Goal: Task Accomplishment & Management: Complete application form

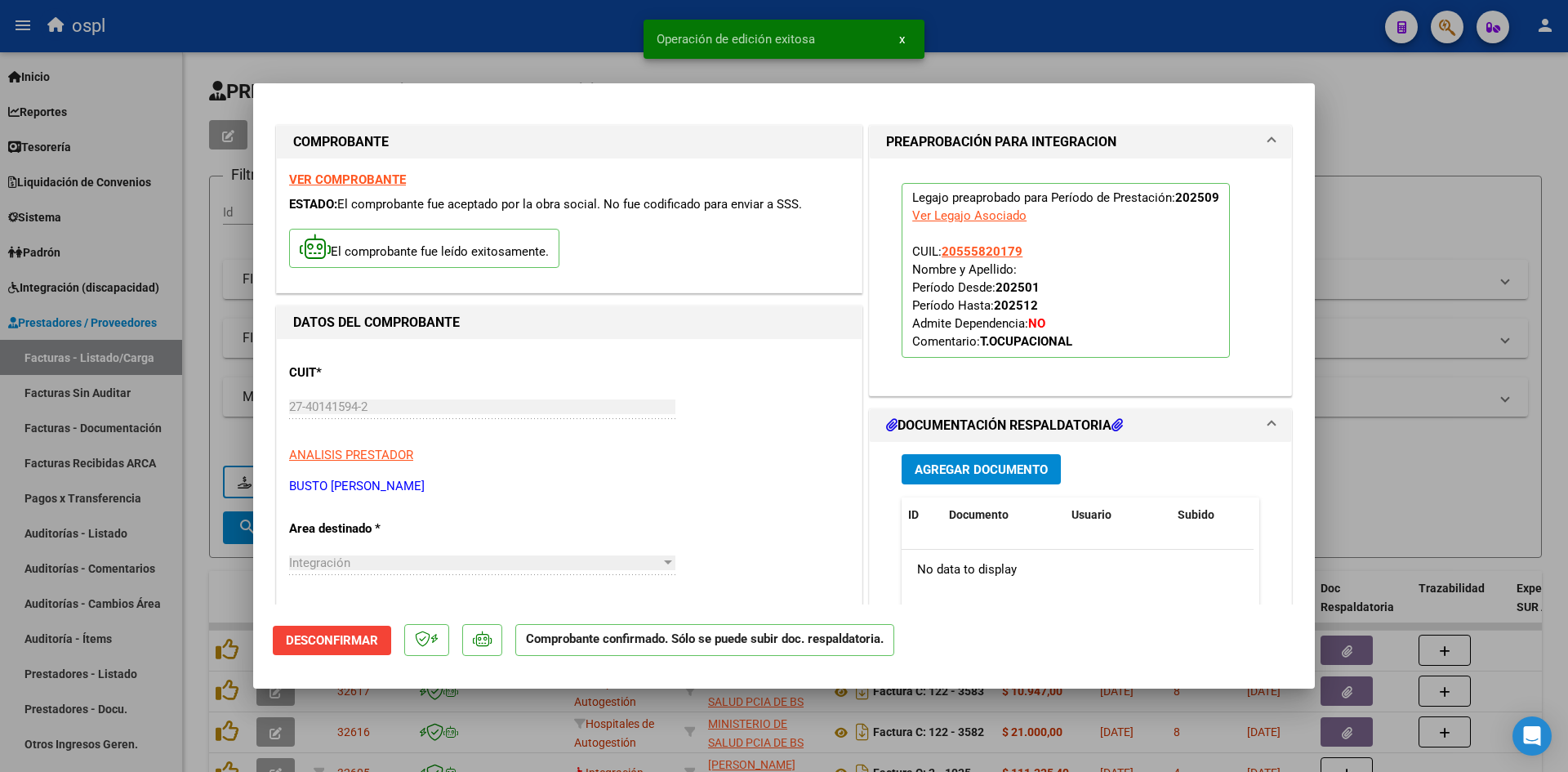
scroll to position [81, 0]
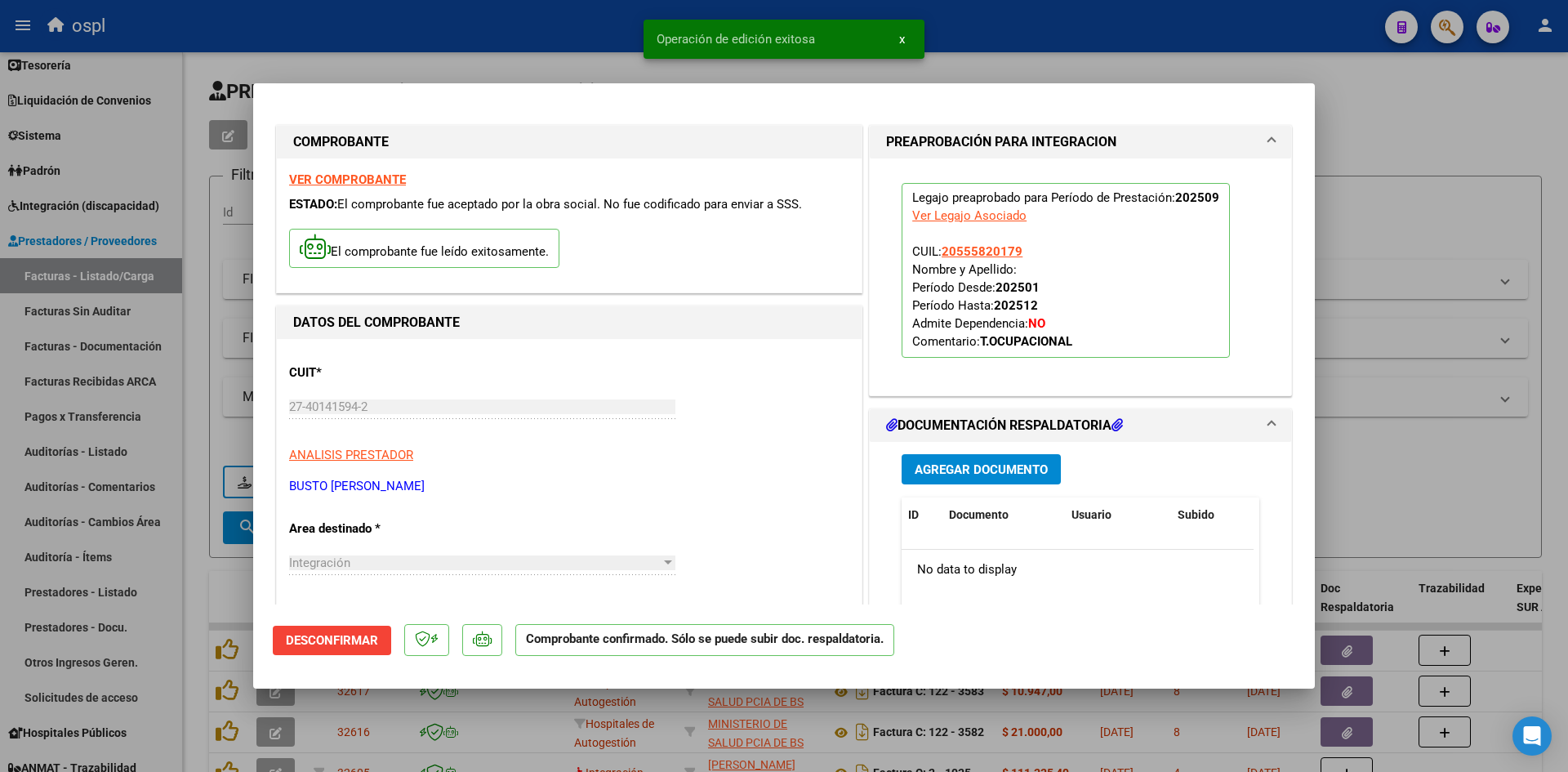
click at [1435, 229] on div at bounding box center [784, 386] width 1568 height 772
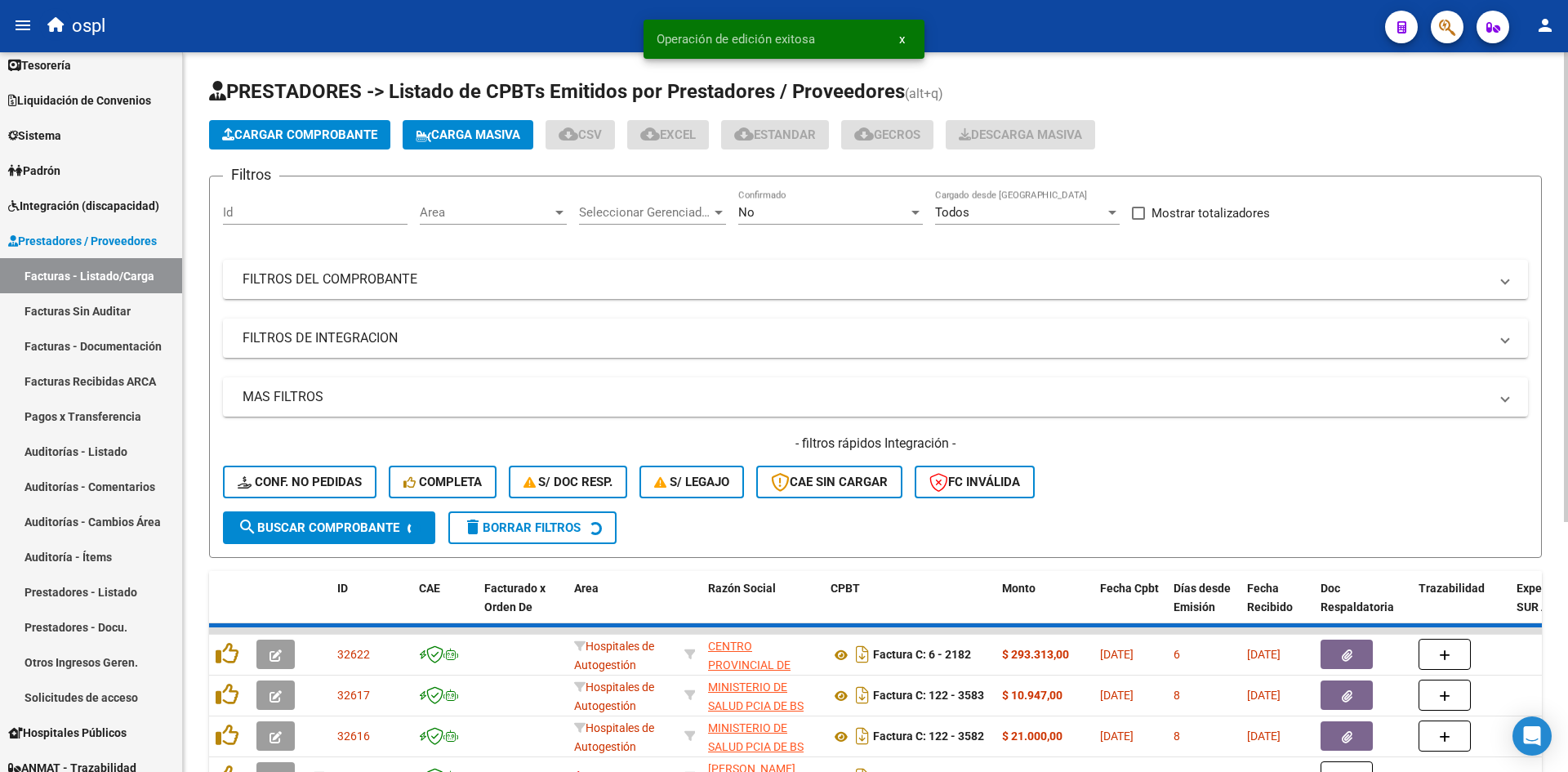
click at [352, 129] on span "Cargar Comprobante" at bounding box center [300, 135] width 155 height 15
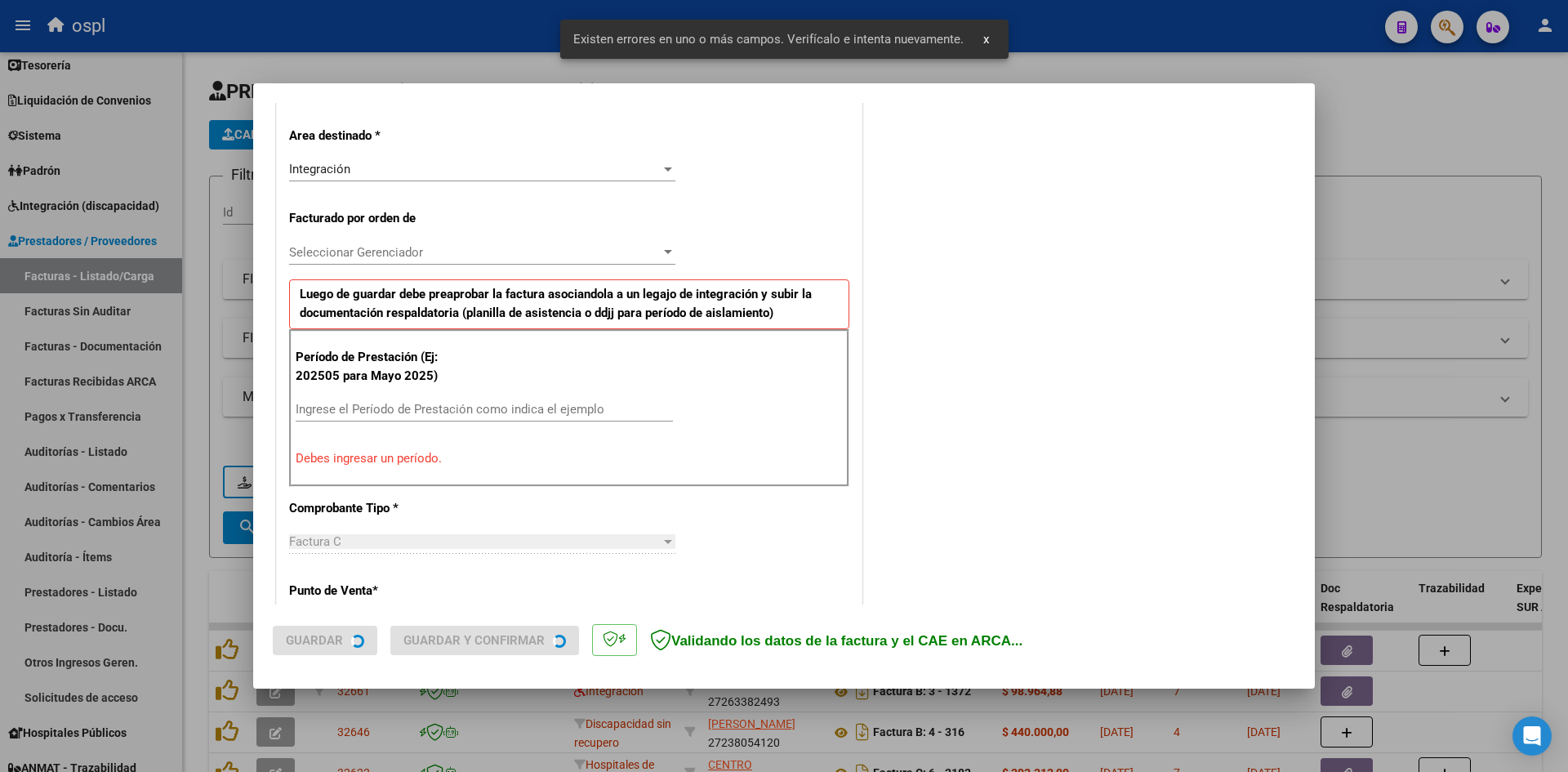
scroll to position [370, 0]
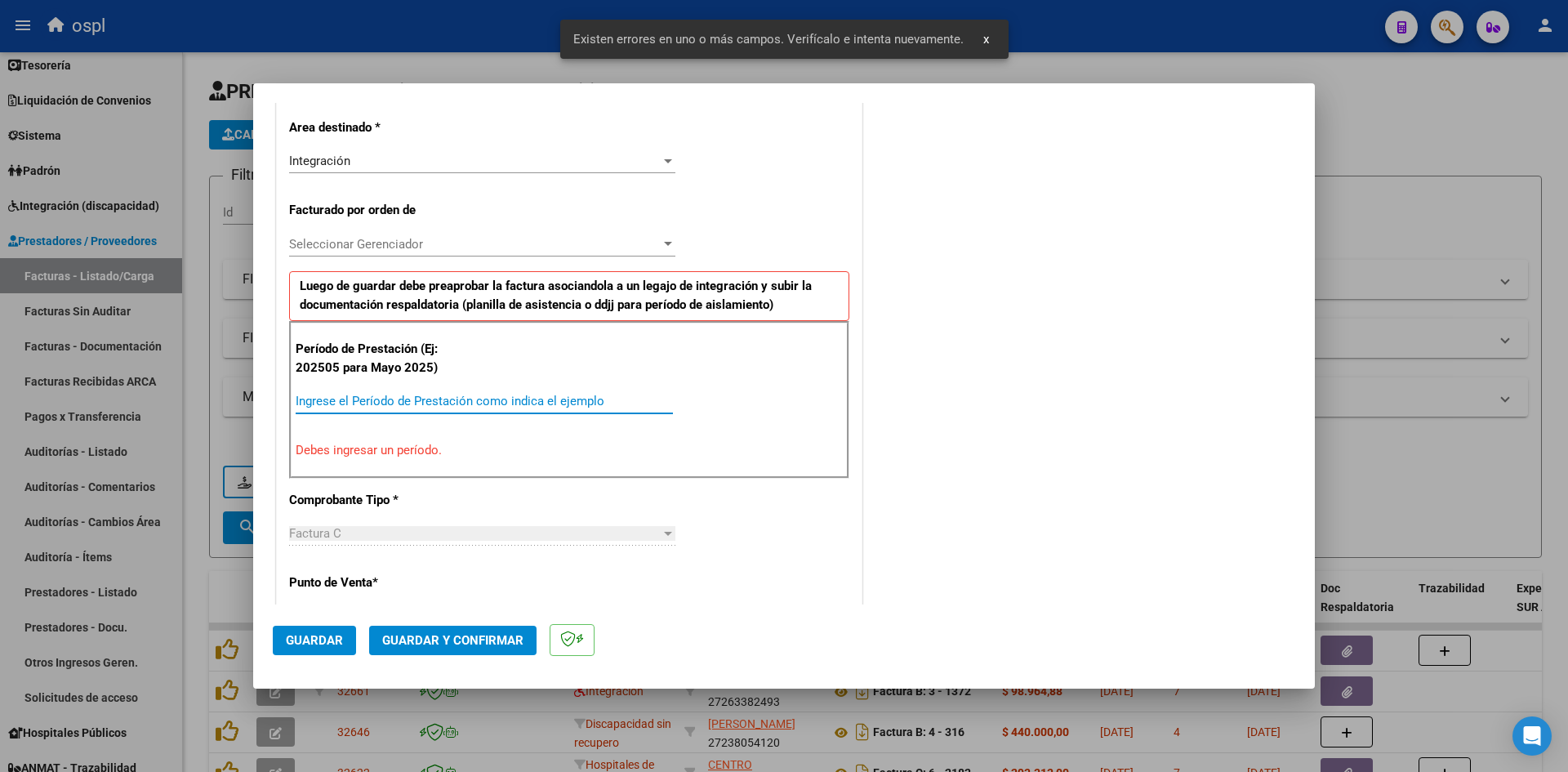
click at [439, 408] on input "Ingrese el Período de Prestación como indica el ejemplo" at bounding box center [484, 401] width 378 height 15
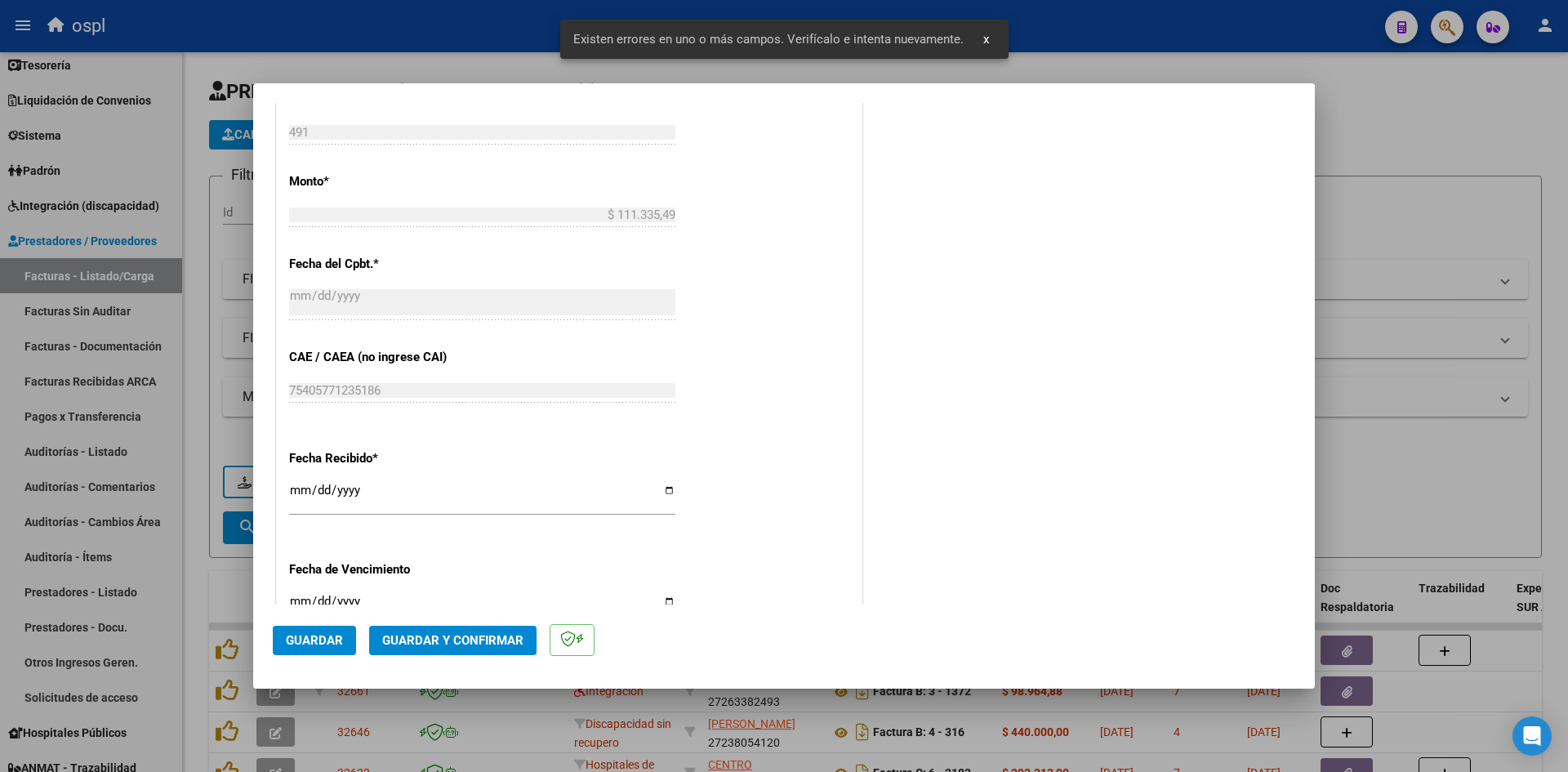
scroll to position [1105, 0]
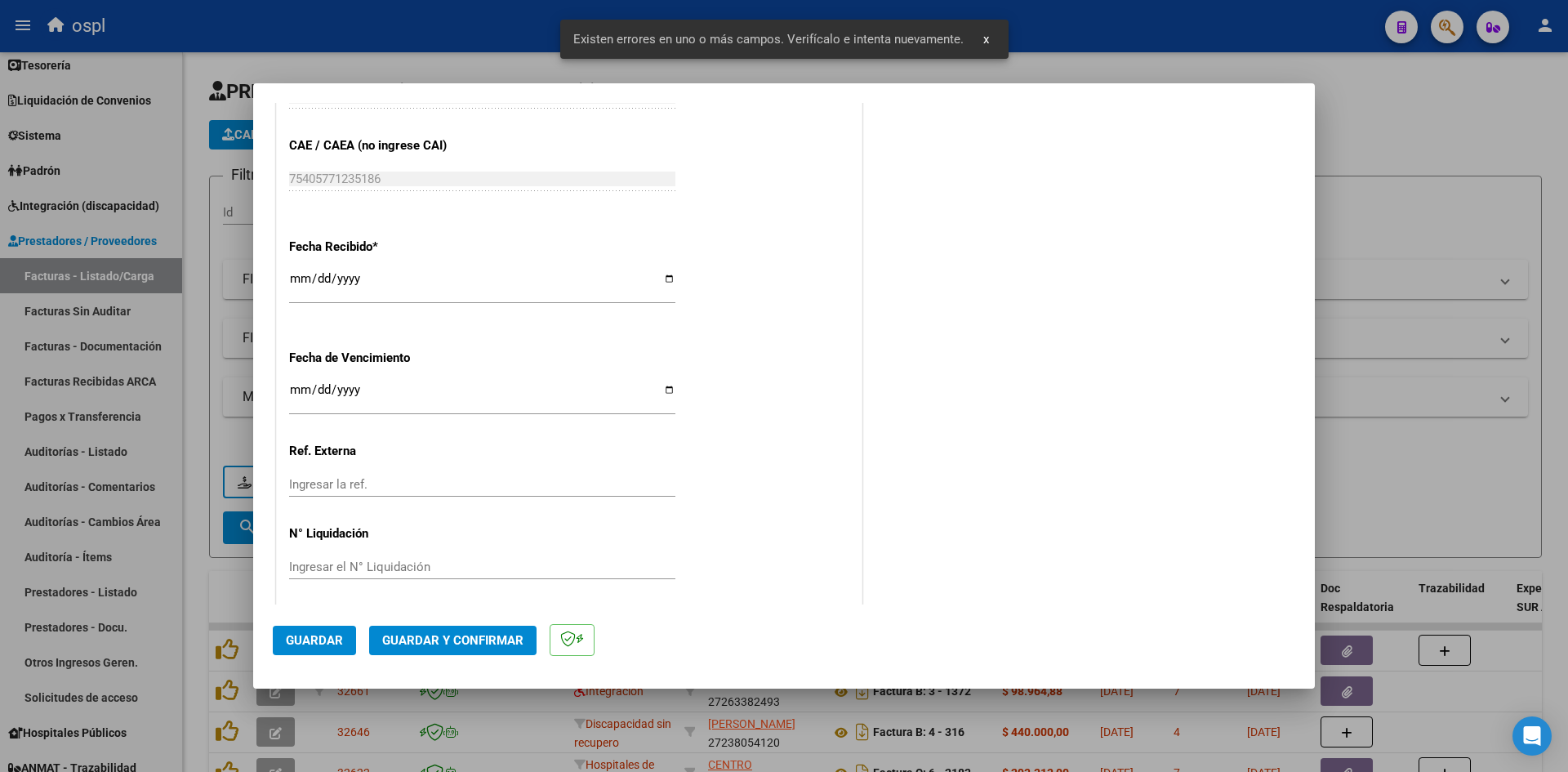
type input "202509"
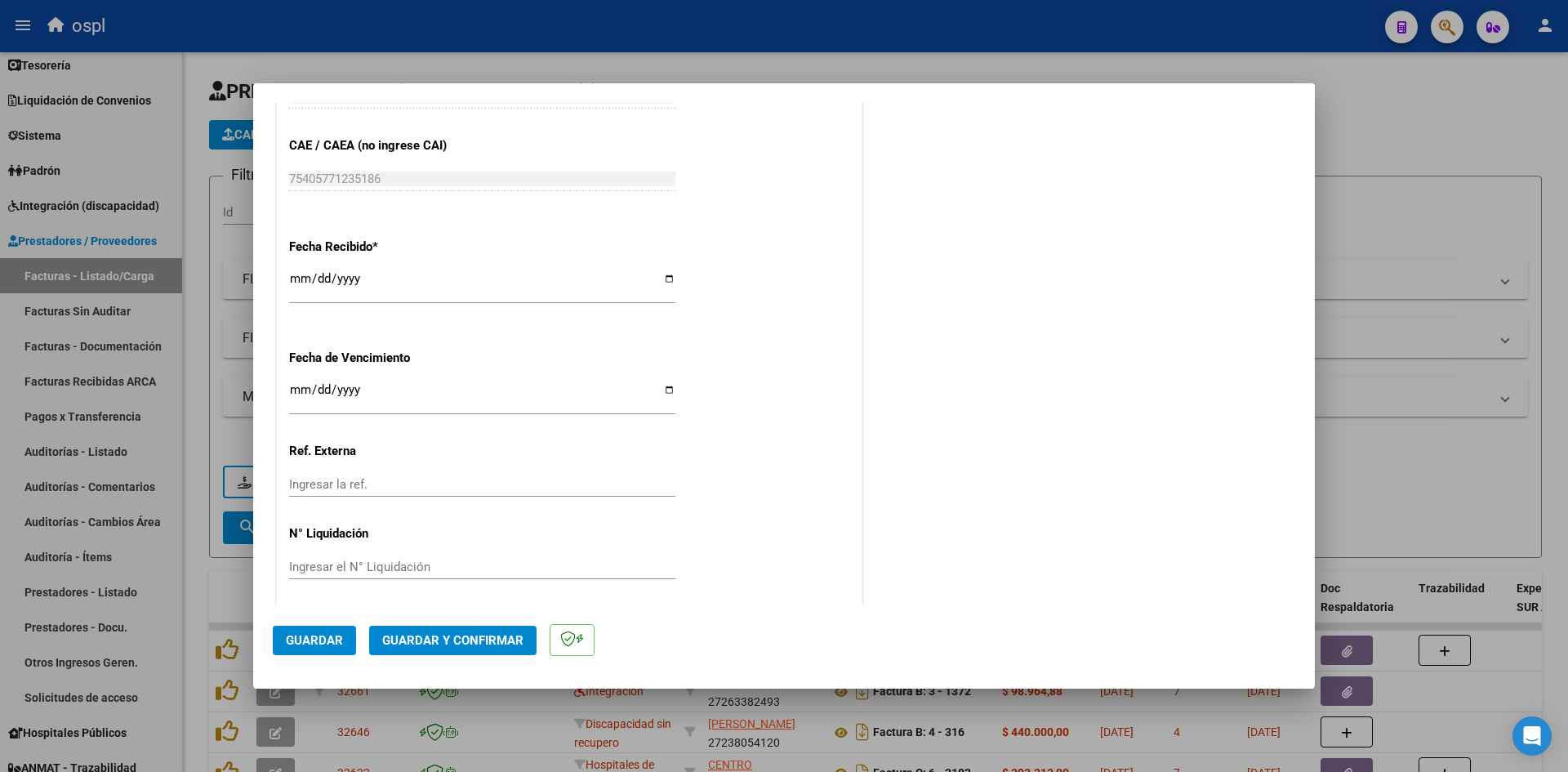
click at [293, 281] on input "[DATE]" at bounding box center [481, 285] width 386 height 26
type input "[DATE]"
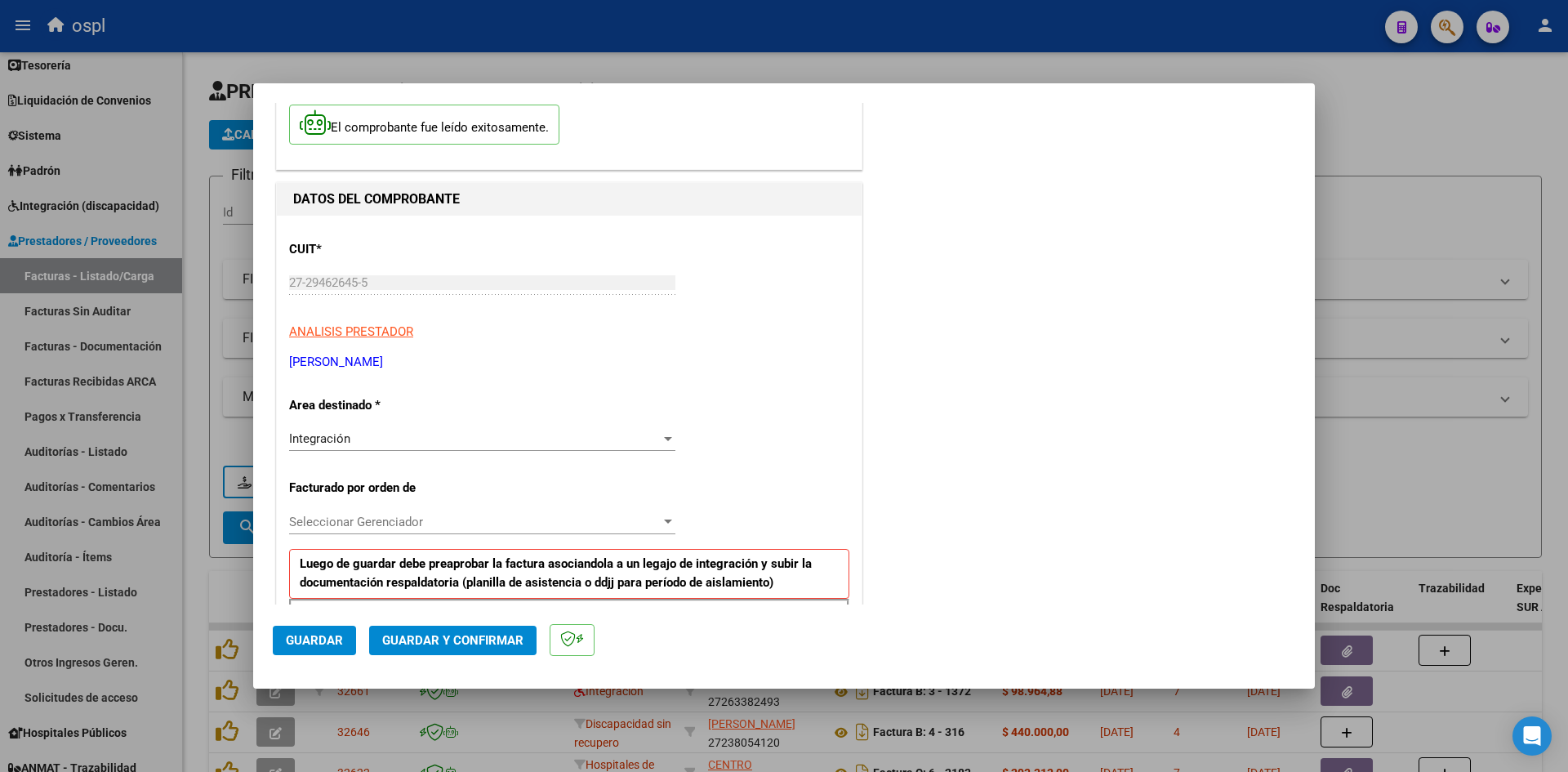
scroll to position [0, 0]
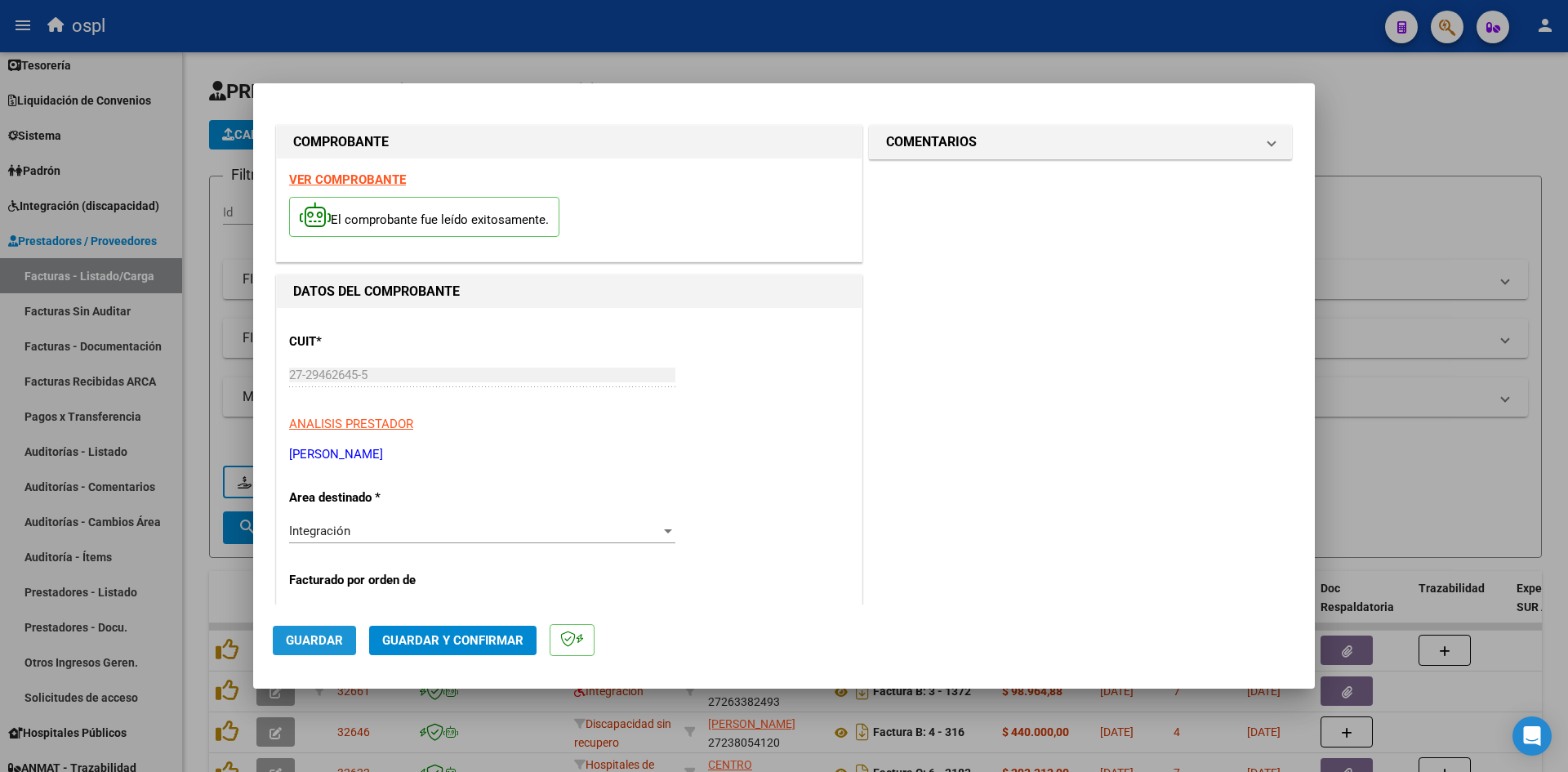
click at [316, 641] on span "Guardar" at bounding box center [314, 641] width 57 height 15
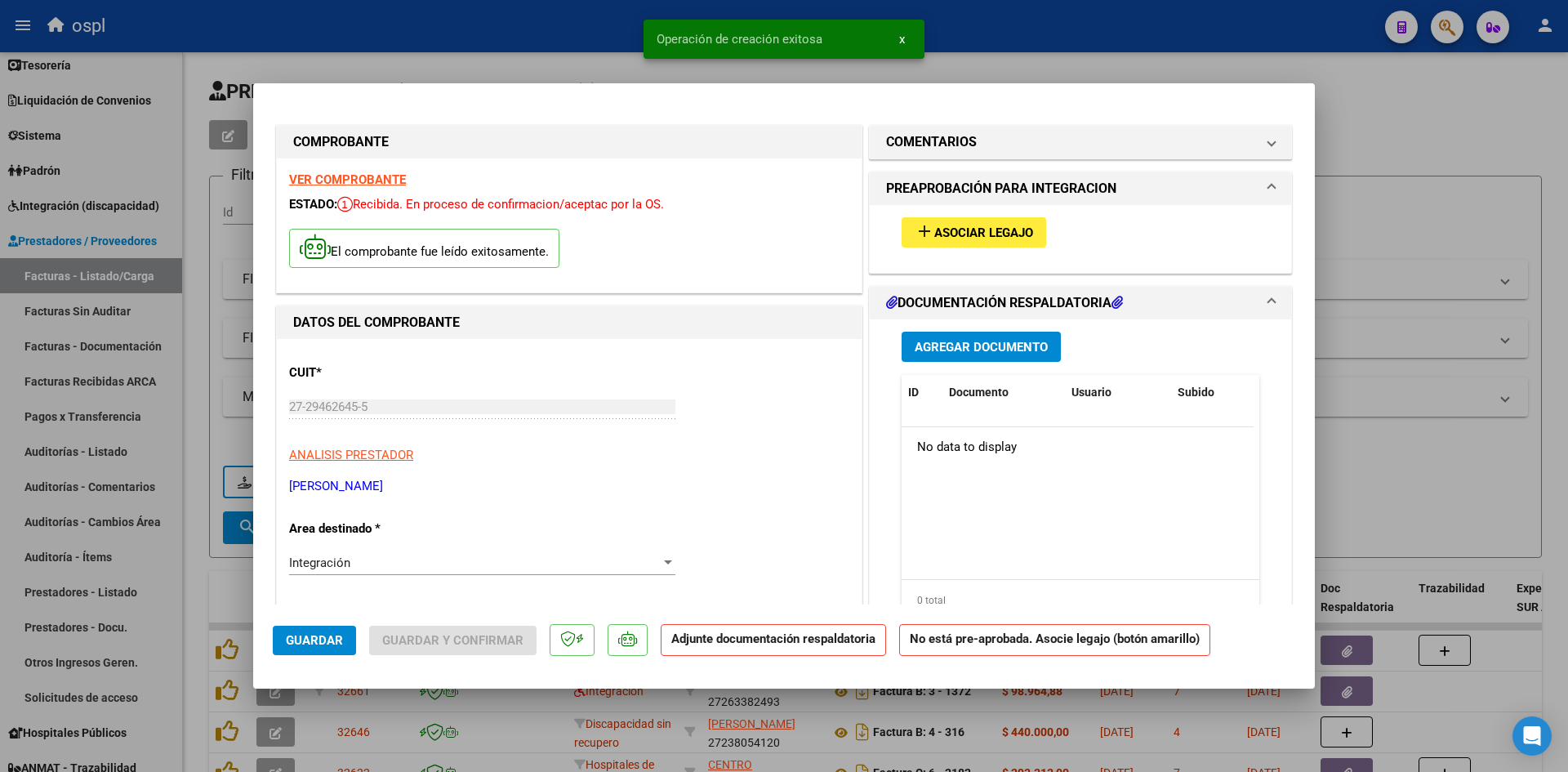
click at [976, 232] on span "Asociar Legajo" at bounding box center [984, 233] width 99 height 15
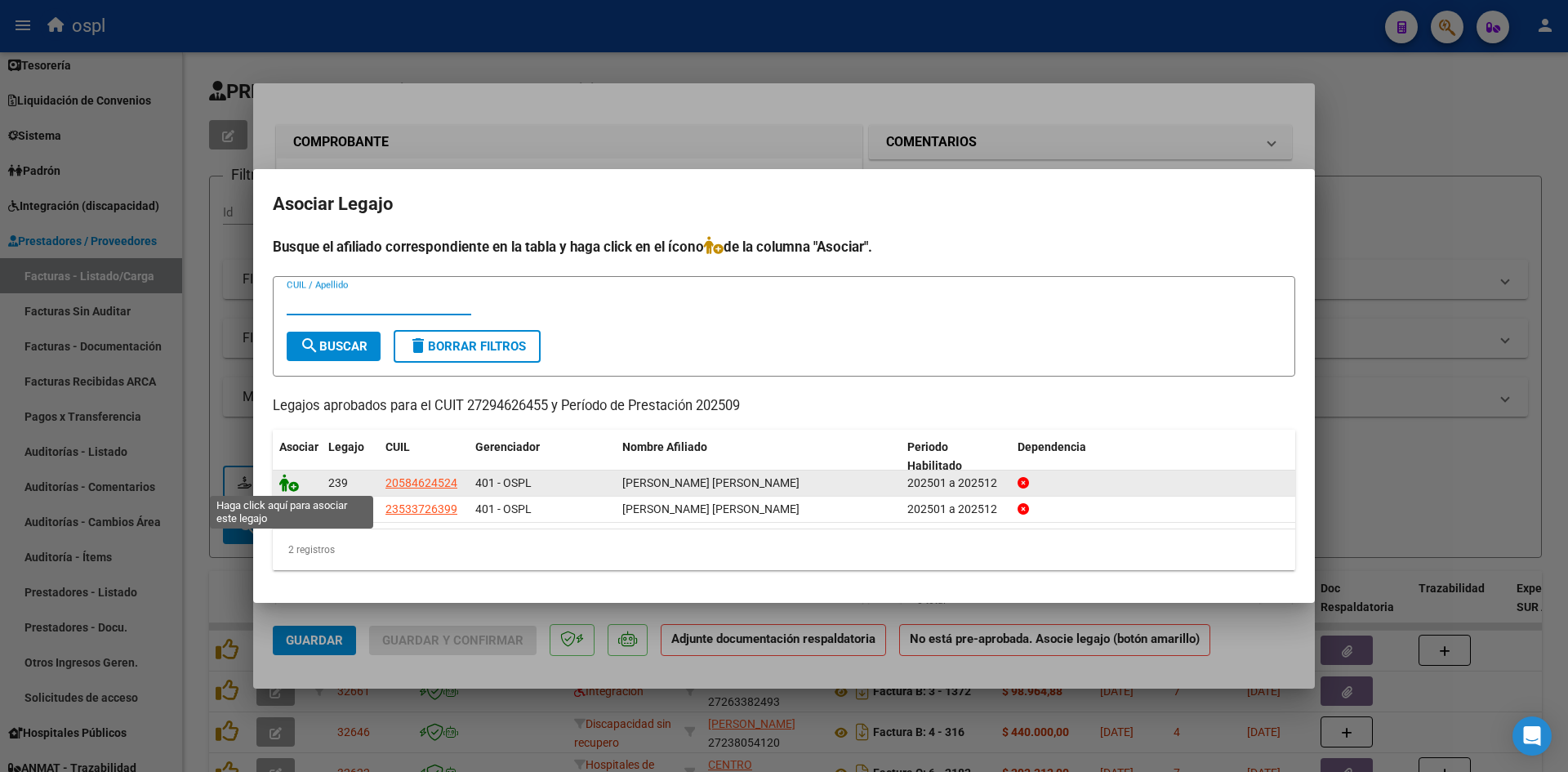
click at [293, 486] on icon at bounding box center [290, 483] width 20 height 18
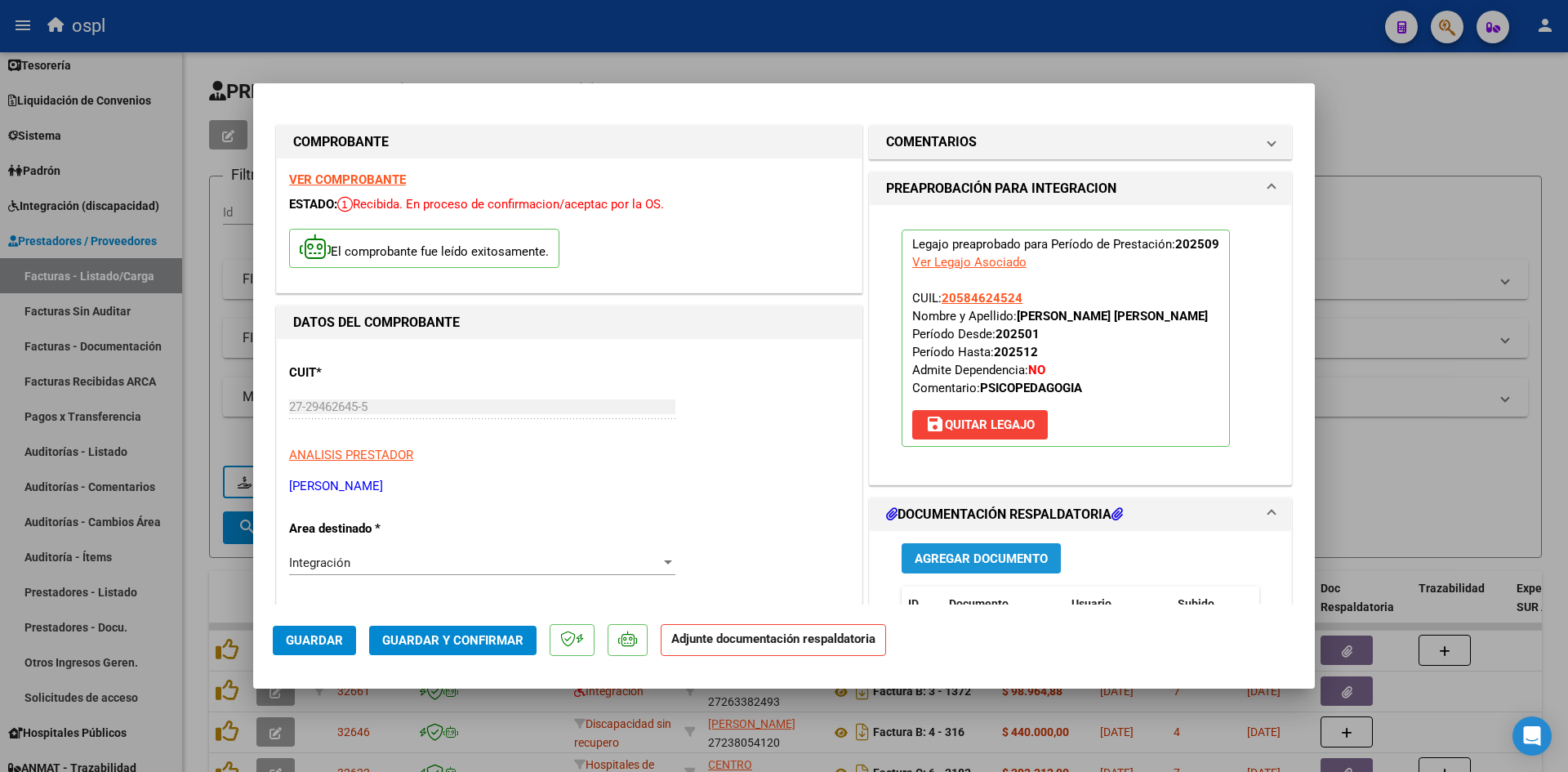
click at [980, 550] on span "Agregar Documento" at bounding box center [981, 558] width 133 height 15
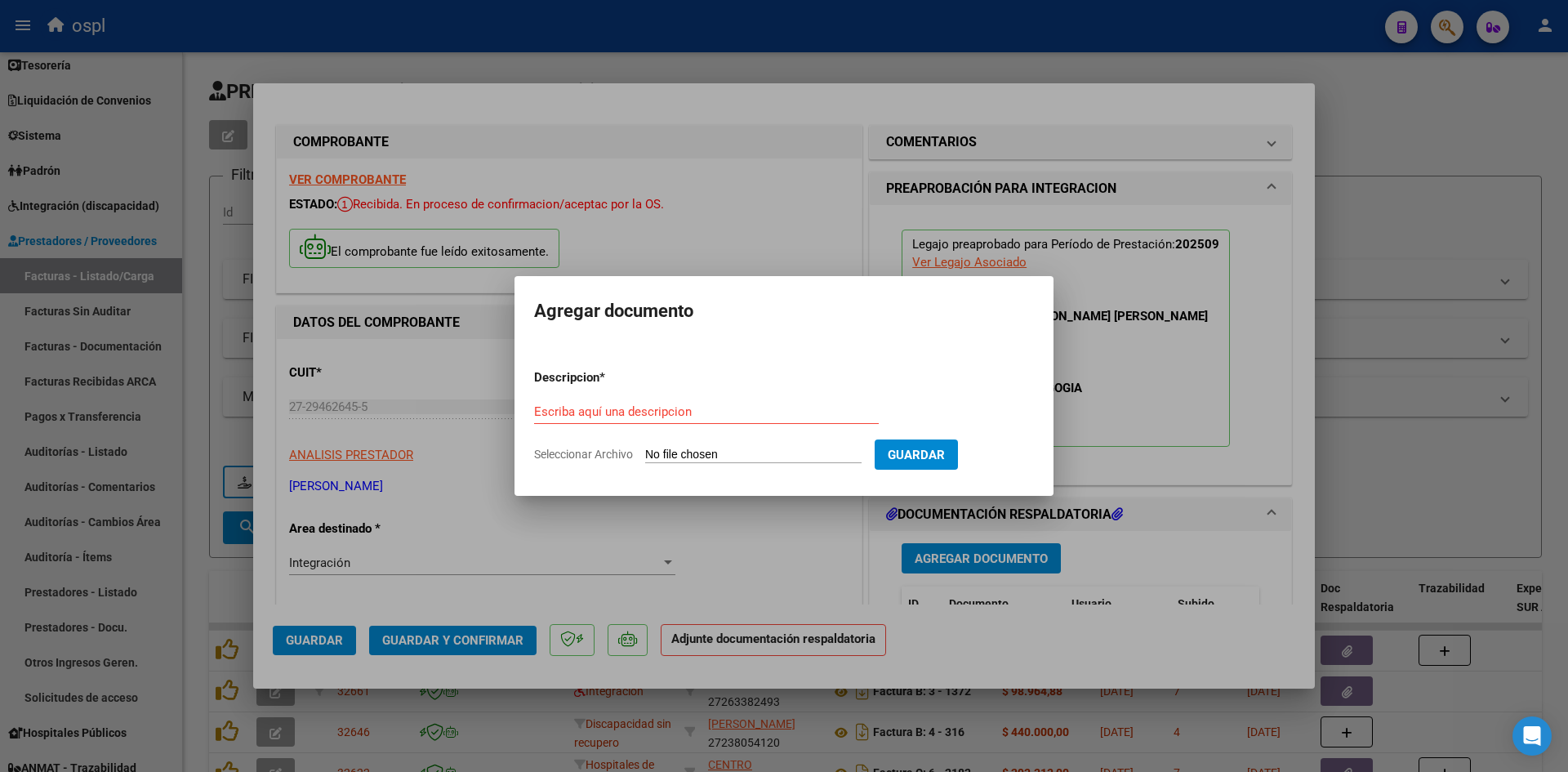
type input "C:\fakepath\[PERSON_NAME] [DATE] .pdf"
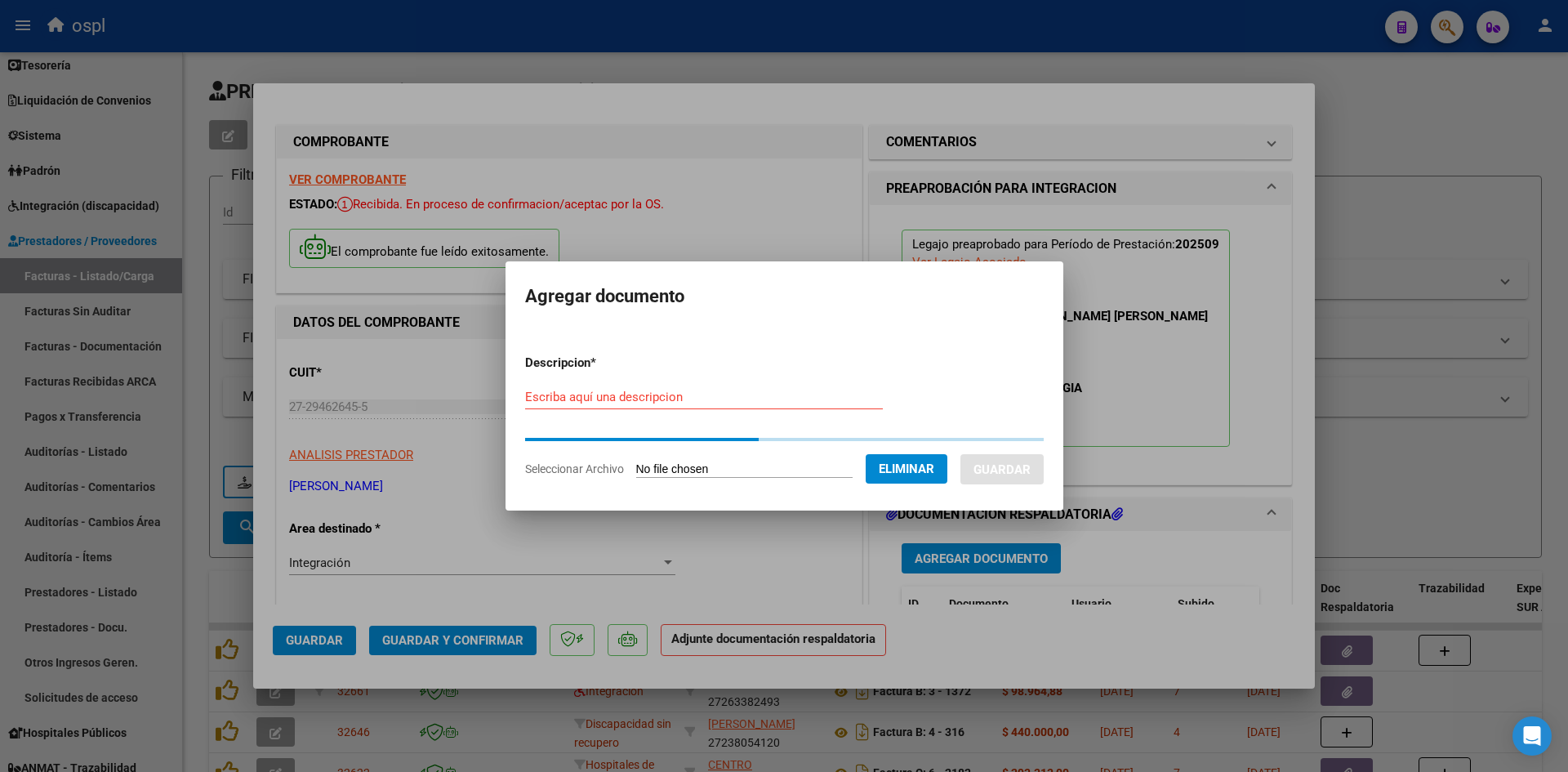
click at [739, 398] on input "Escriba aquí una descripcion" at bounding box center [704, 397] width 358 height 15
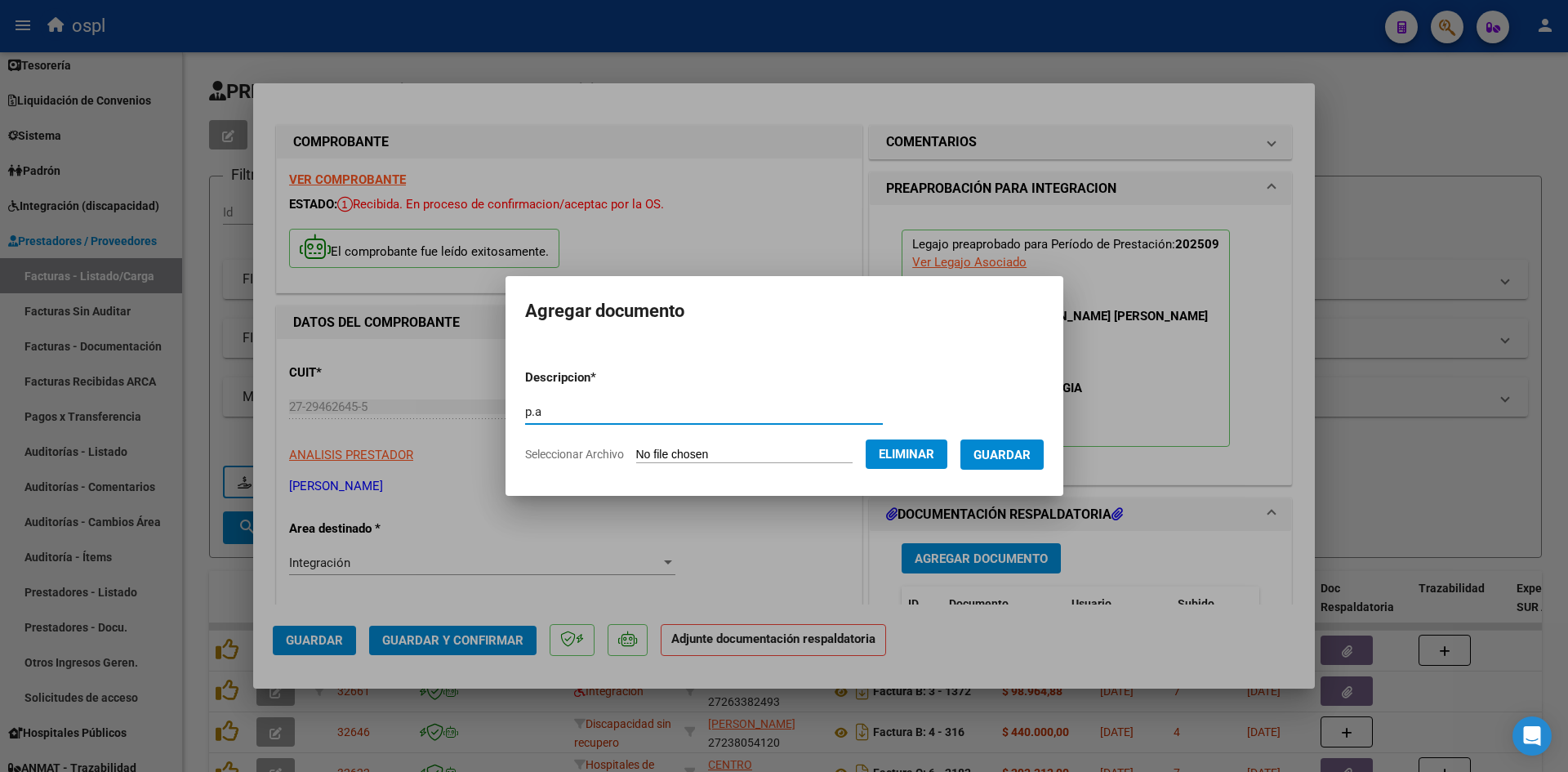
type input "p.a"
click at [1023, 455] on span "Guardar" at bounding box center [1002, 455] width 57 height 15
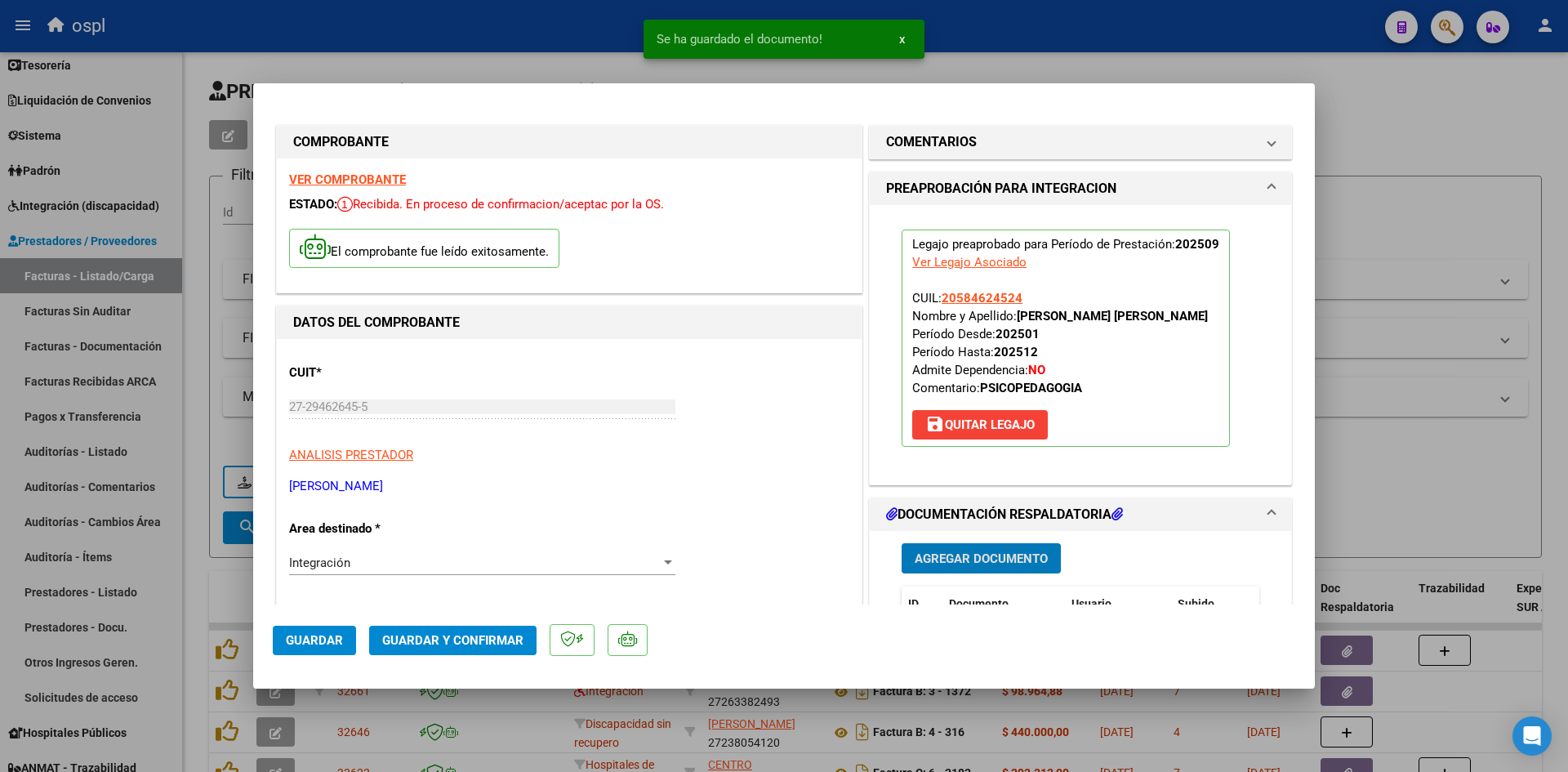
click at [504, 630] on mat-dialog-actions "Guardar Guardar y Confirmar" at bounding box center [784, 637] width 1023 height 65
click at [501, 638] on span "Guardar y Confirmar" at bounding box center [453, 641] width 141 height 15
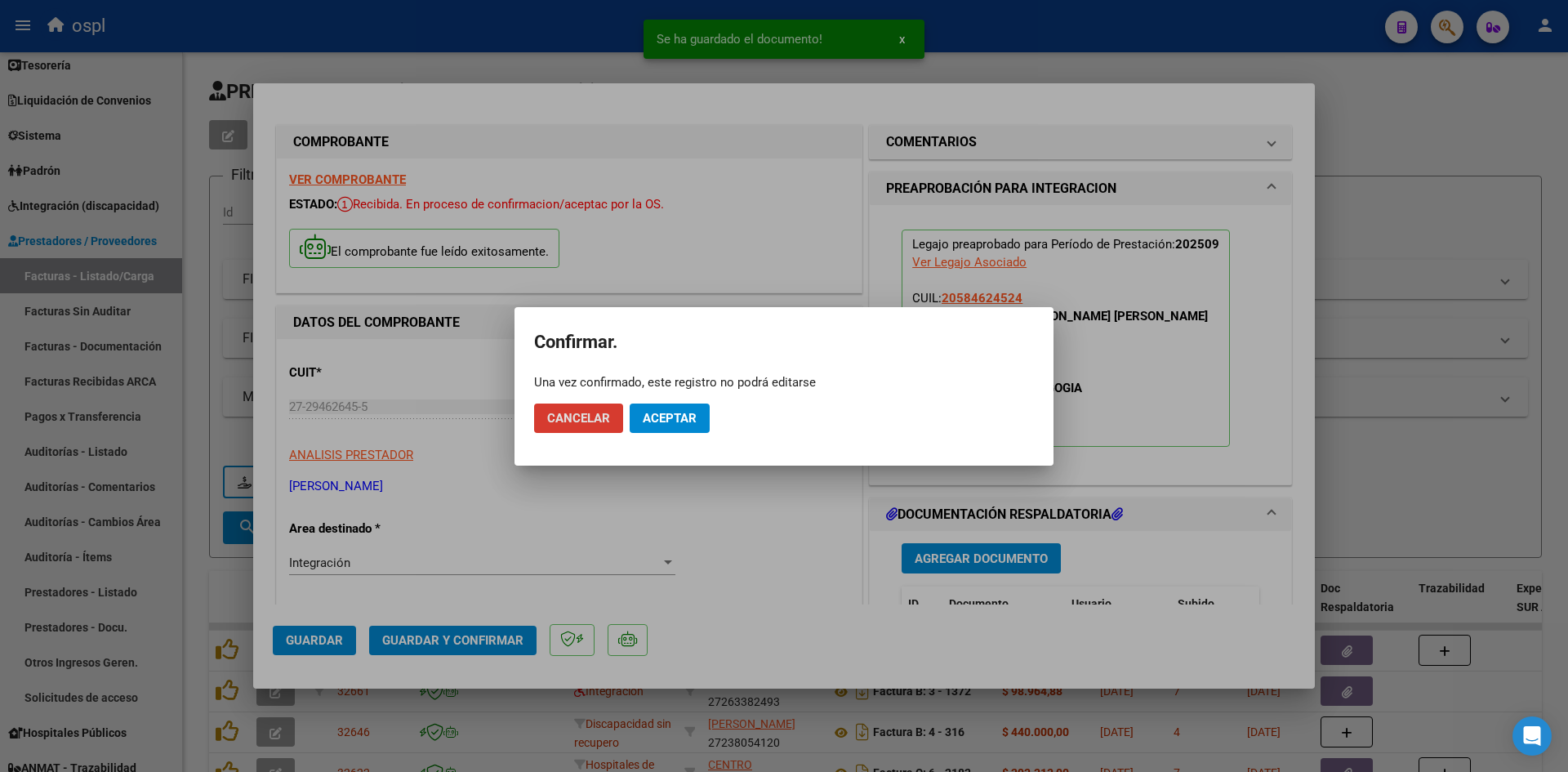
click at [665, 408] on button "Aceptar" at bounding box center [670, 418] width 80 height 29
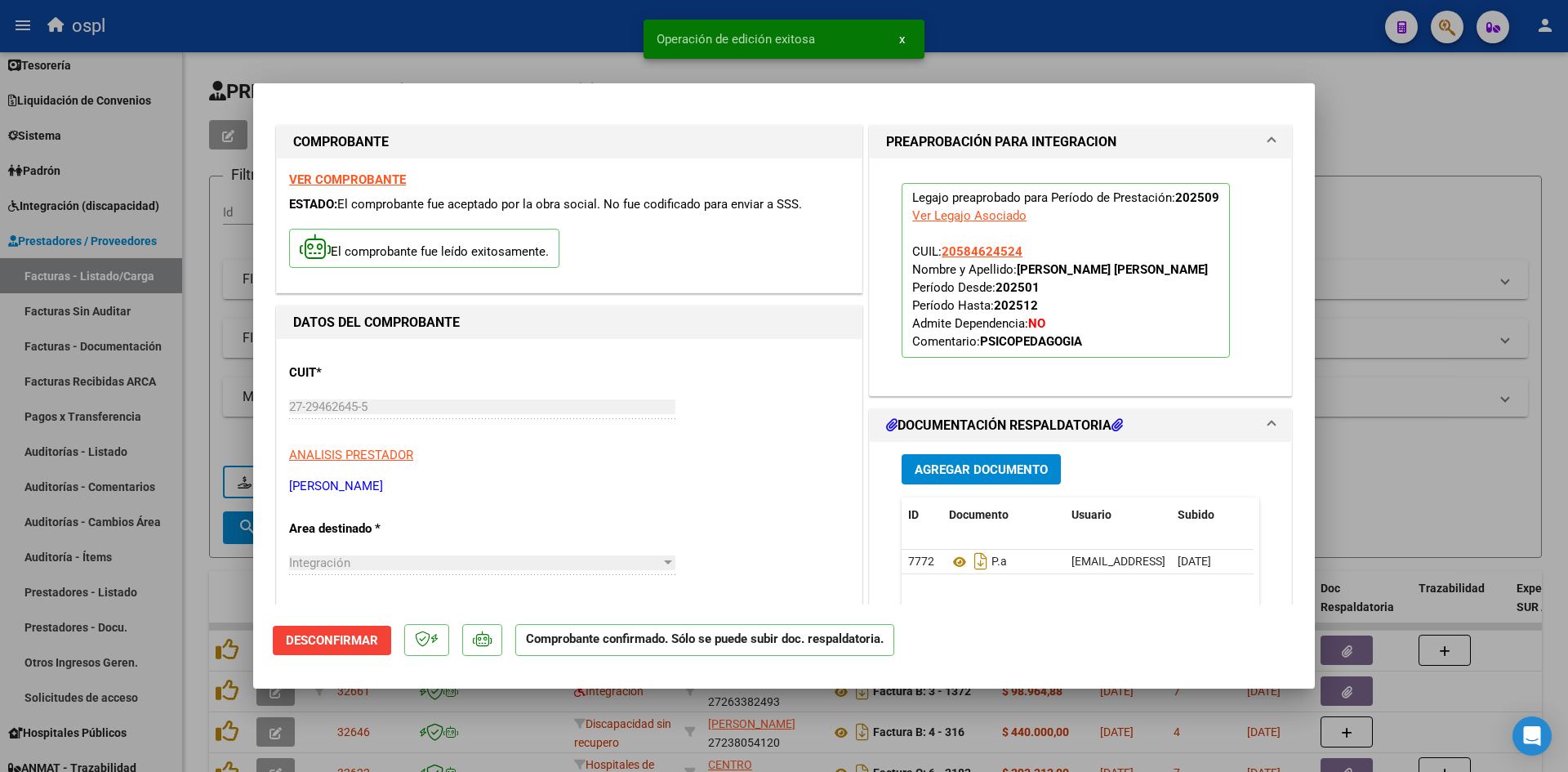
drag, startPoint x: 1434, startPoint y: 242, endPoint x: 1150, endPoint y: 206, distance: 286.3
click at [1434, 242] on div at bounding box center [784, 386] width 1568 height 772
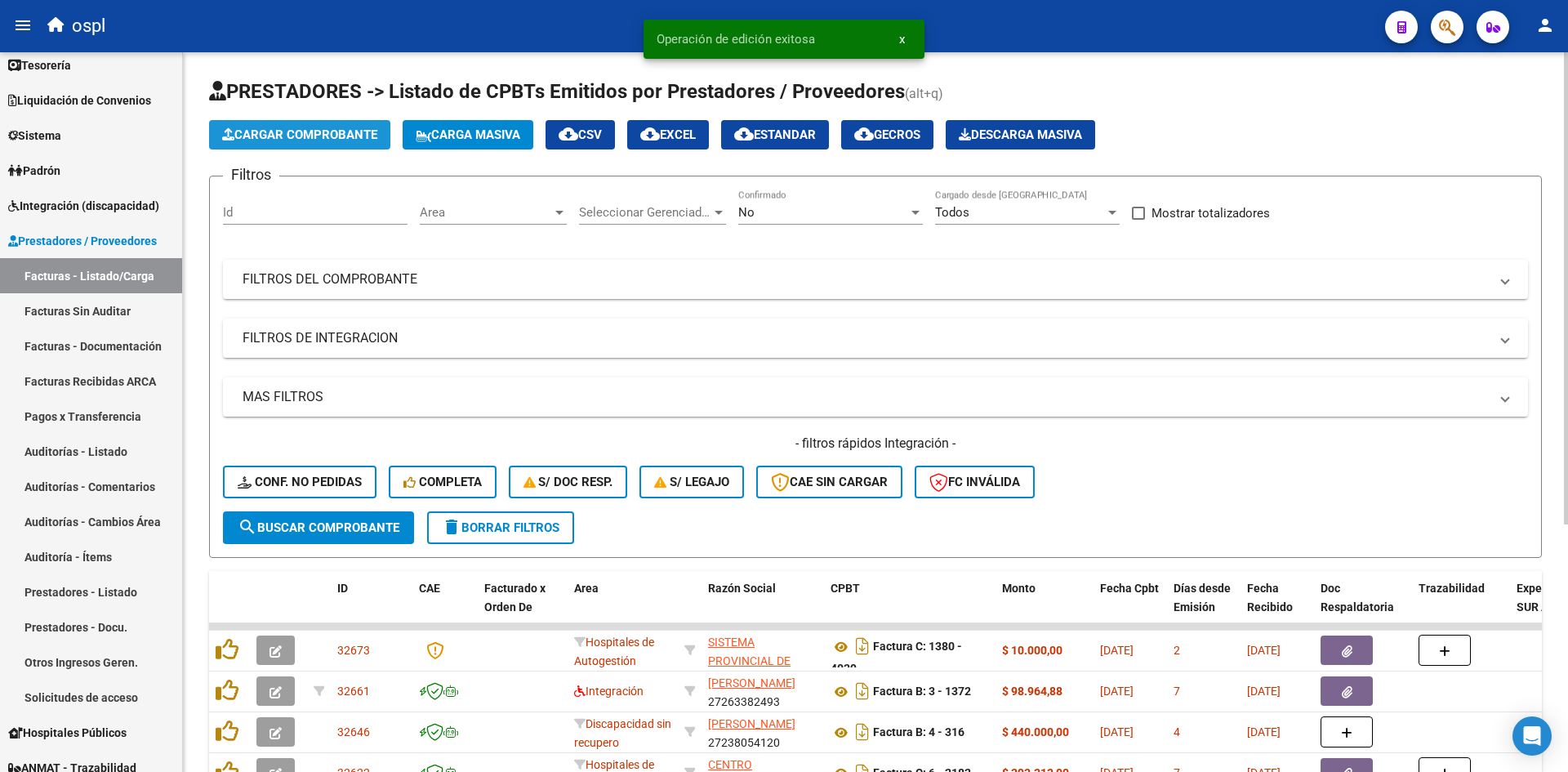
drag, startPoint x: 281, startPoint y: 141, endPoint x: 296, endPoint y: 134, distance: 16.6
click at [296, 134] on span "Cargar Comprobante" at bounding box center [300, 135] width 155 height 15
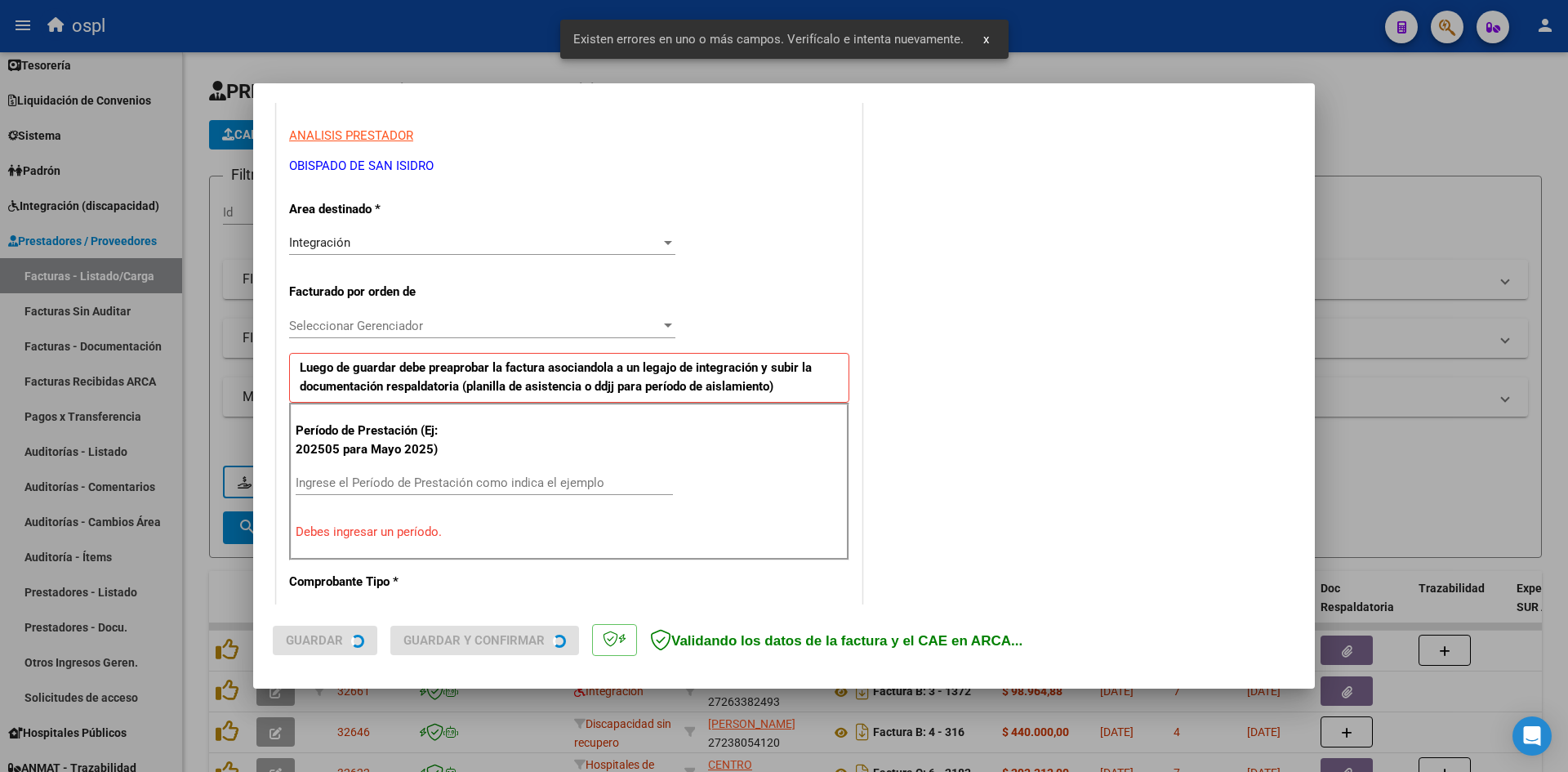
scroll to position [401, 0]
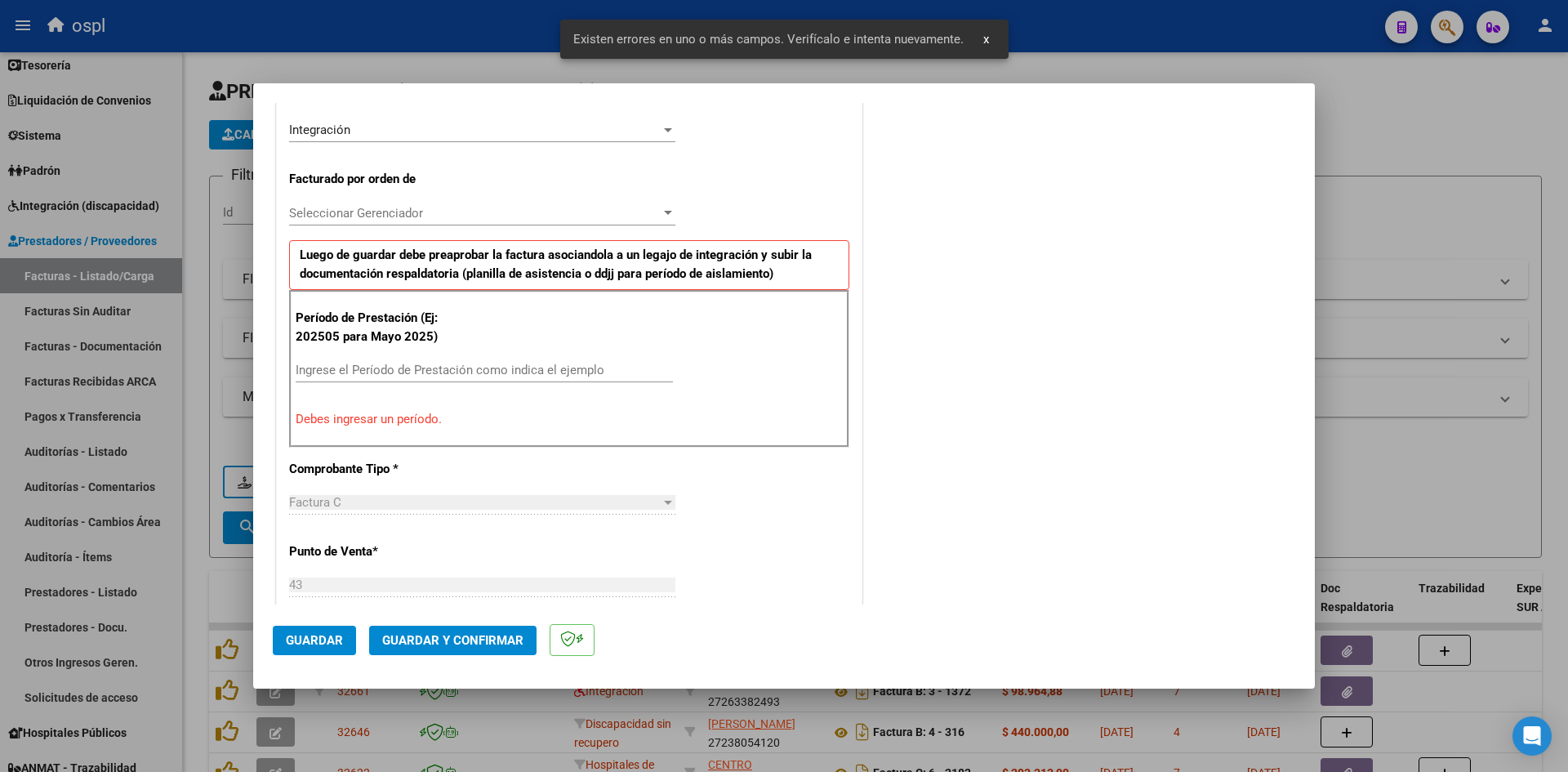
drag, startPoint x: 544, startPoint y: 354, endPoint x: 545, endPoint y: 369, distance: 15.0
click at [545, 354] on div "Período de Prestación (Ej: 202505 para [DATE]) Ingrese el Período de Prestación…" at bounding box center [569, 368] width 560 height 157
click at [545, 367] on input "Ingrese el Período de Prestación como indica el ejemplo" at bounding box center [484, 370] width 378 height 15
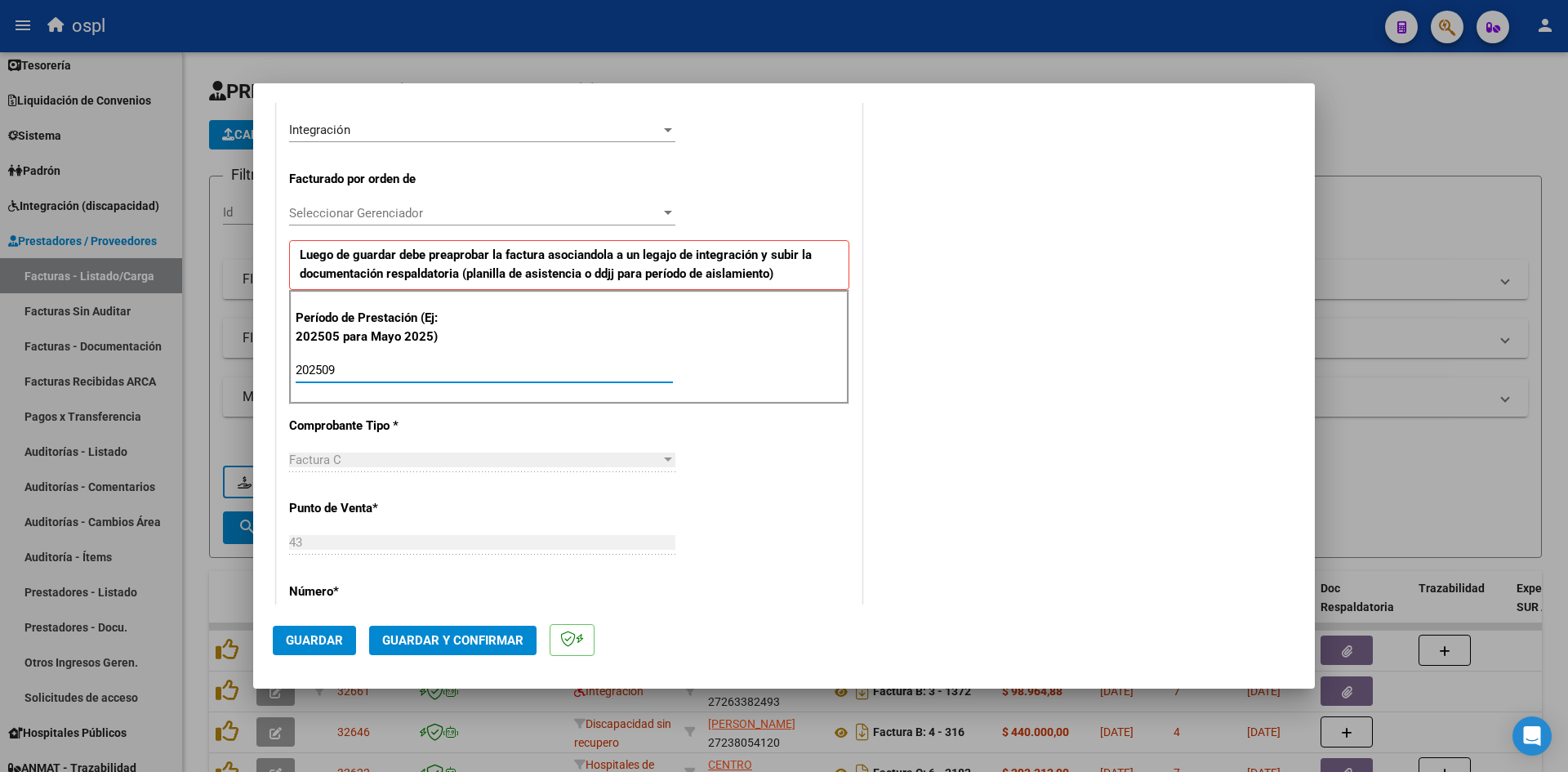
type input "202509"
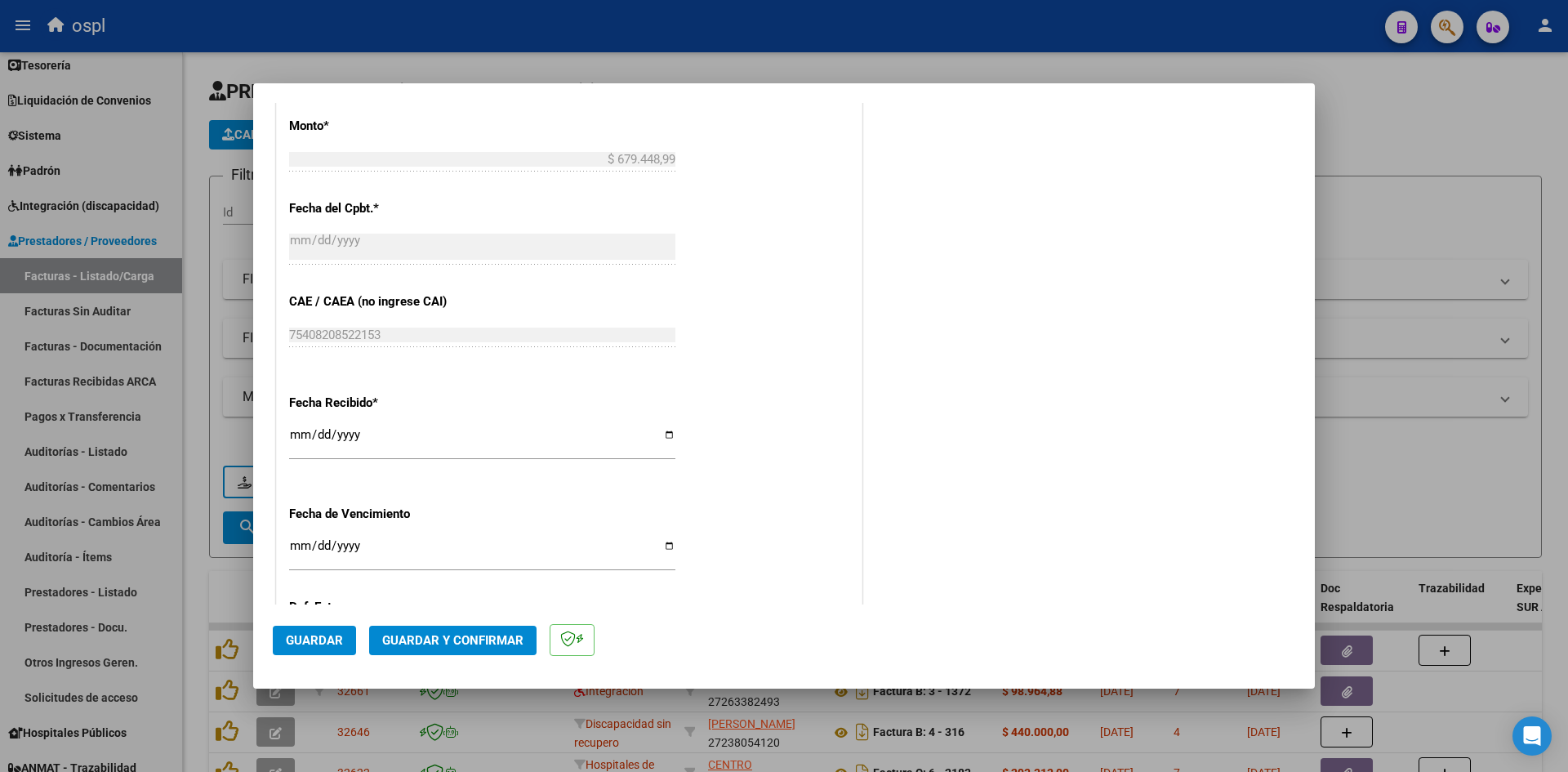
scroll to position [973, 0]
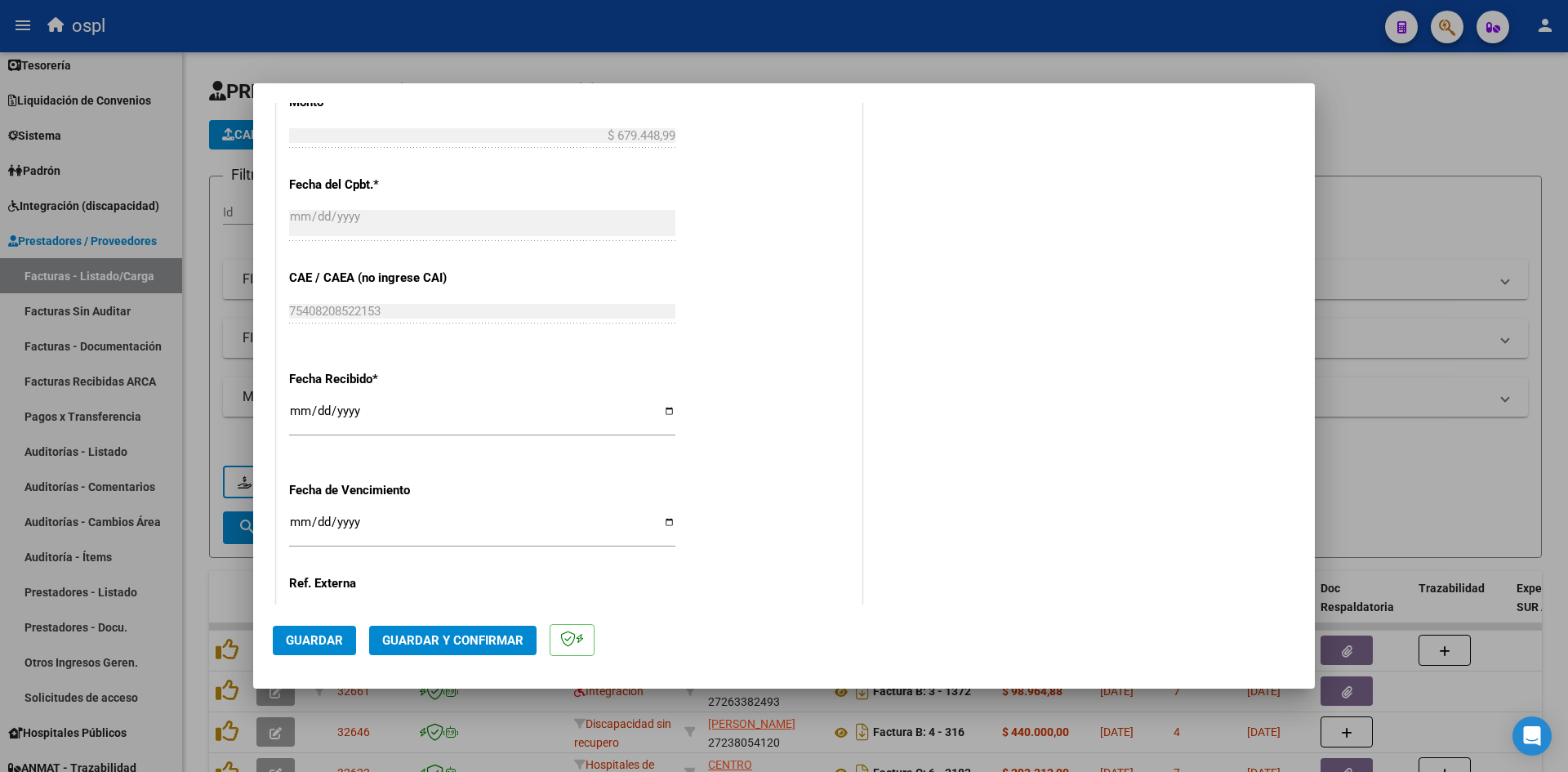
click at [290, 419] on input "[DATE]" at bounding box center [481, 417] width 386 height 26
type input "[DATE]"
click at [303, 638] on span "Guardar" at bounding box center [314, 641] width 57 height 15
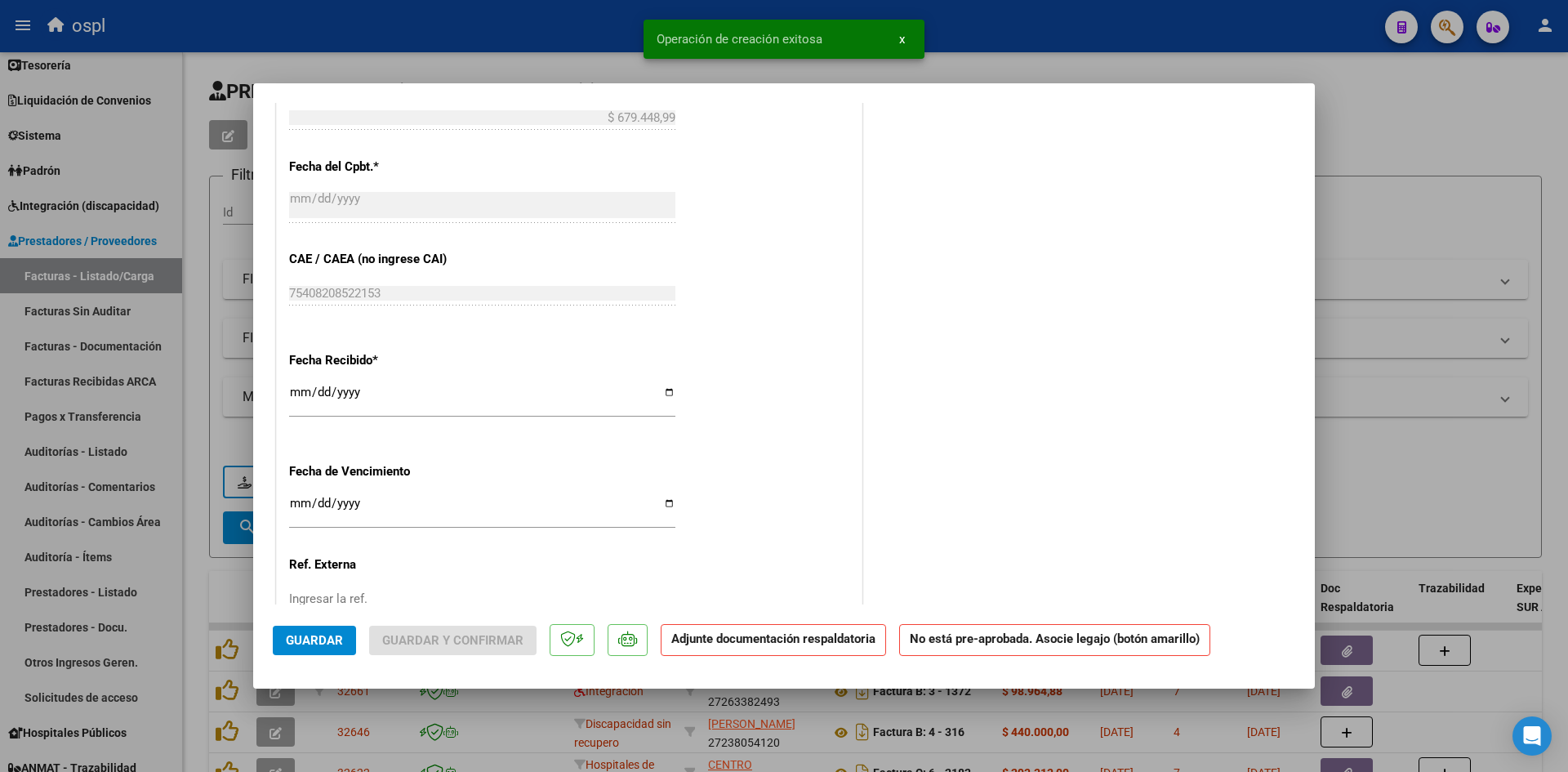
scroll to position [0, 0]
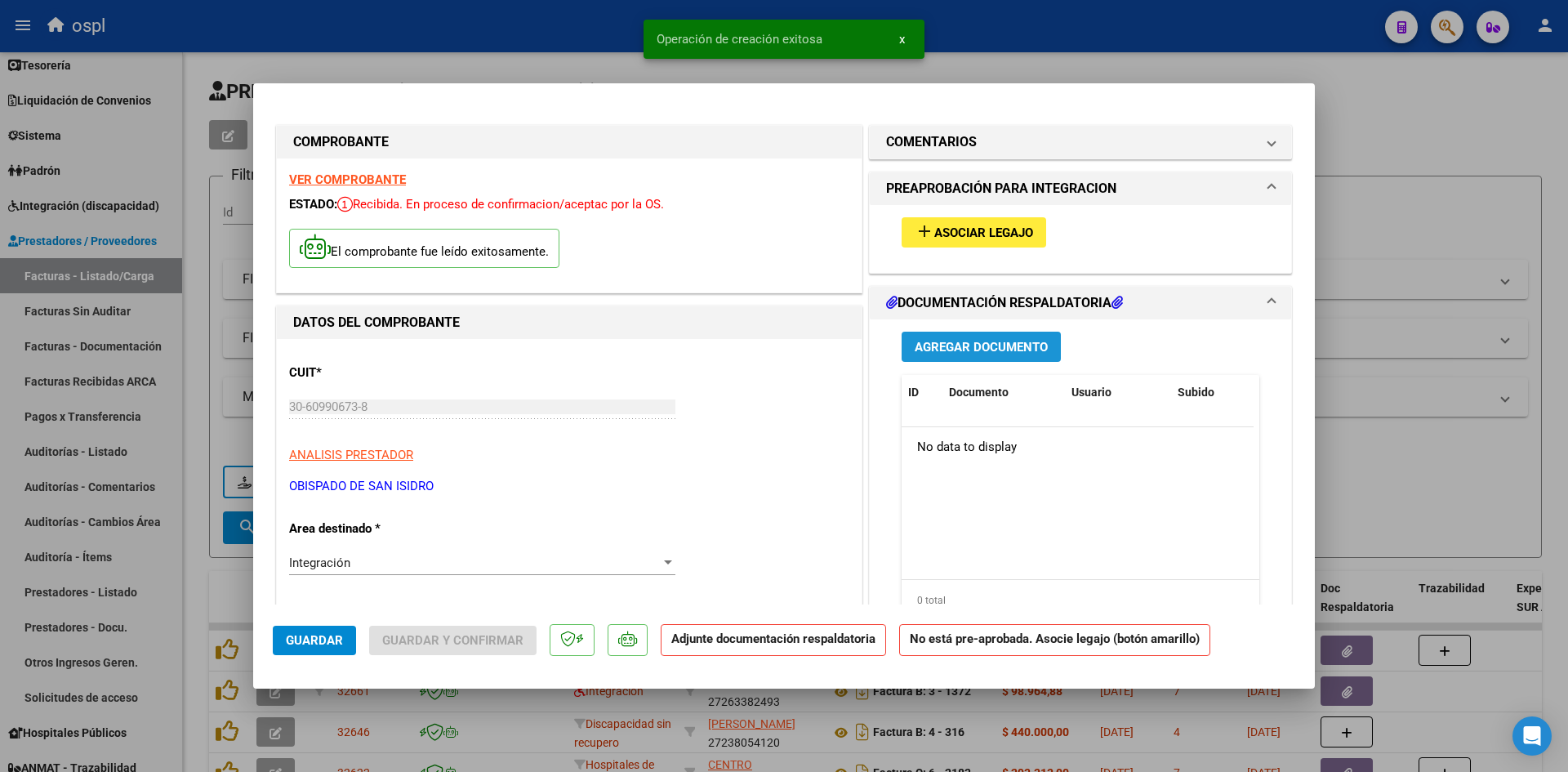
click at [969, 333] on button "Agregar Documento" at bounding box center [981, 346] width 159 height 30
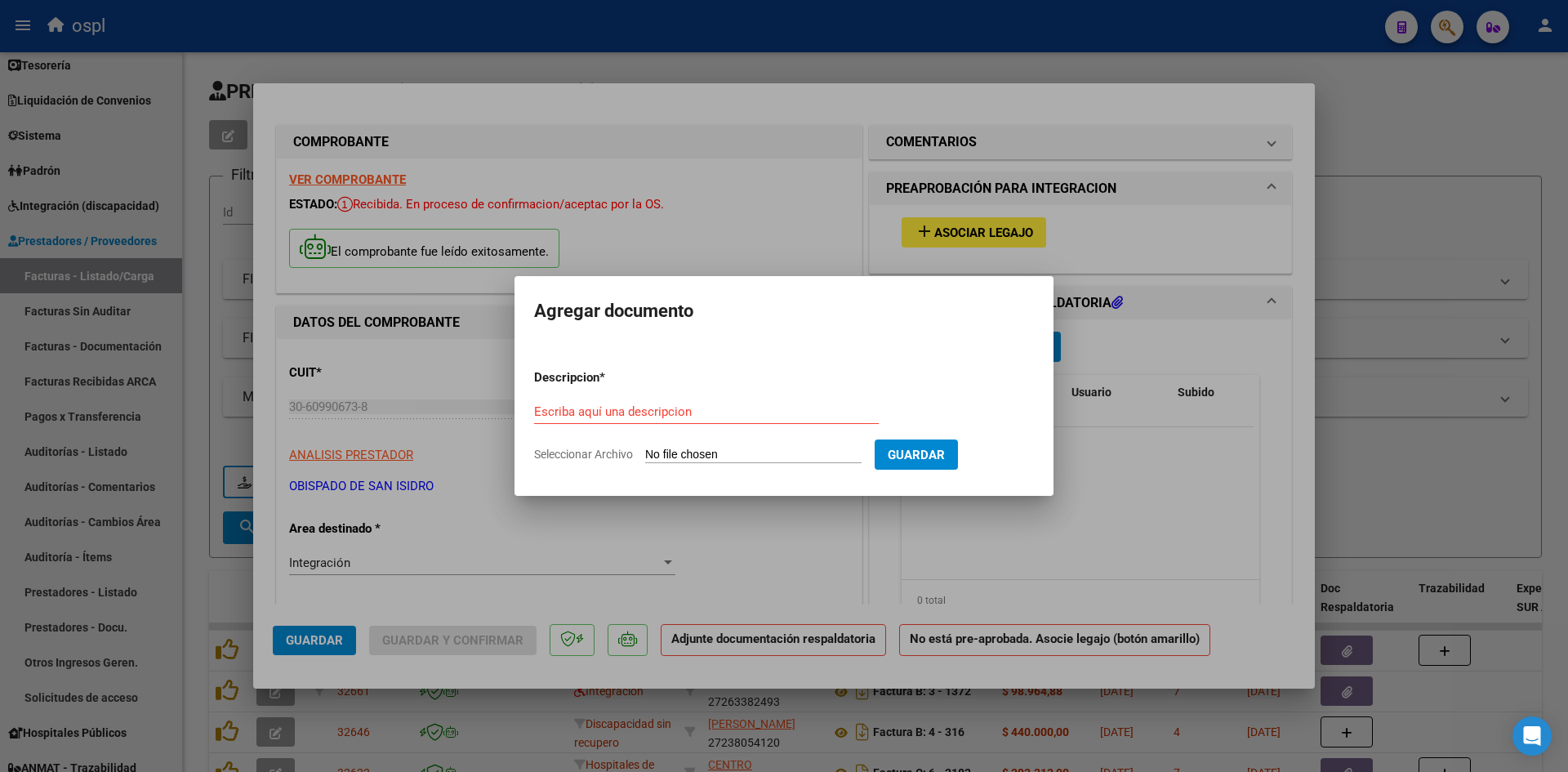
type input "C:\fakepath\[PERSON_NAME] PlanillaAsistencia_SEPTIEMBRE.pdf"
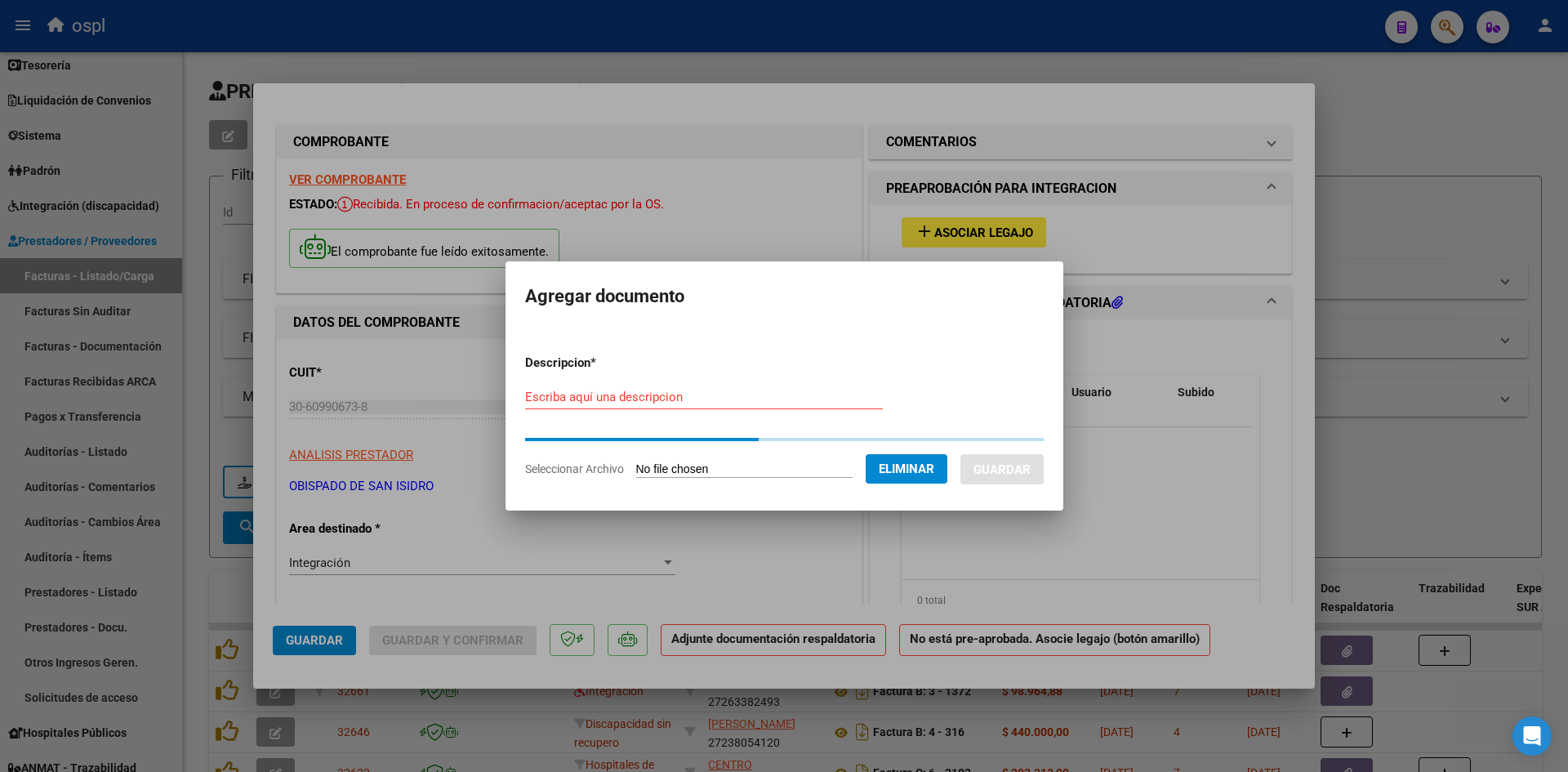
click at [753, 392] on input "Escriba aquí una descripcion" at bounding box center [704, 397] width 358 height 15
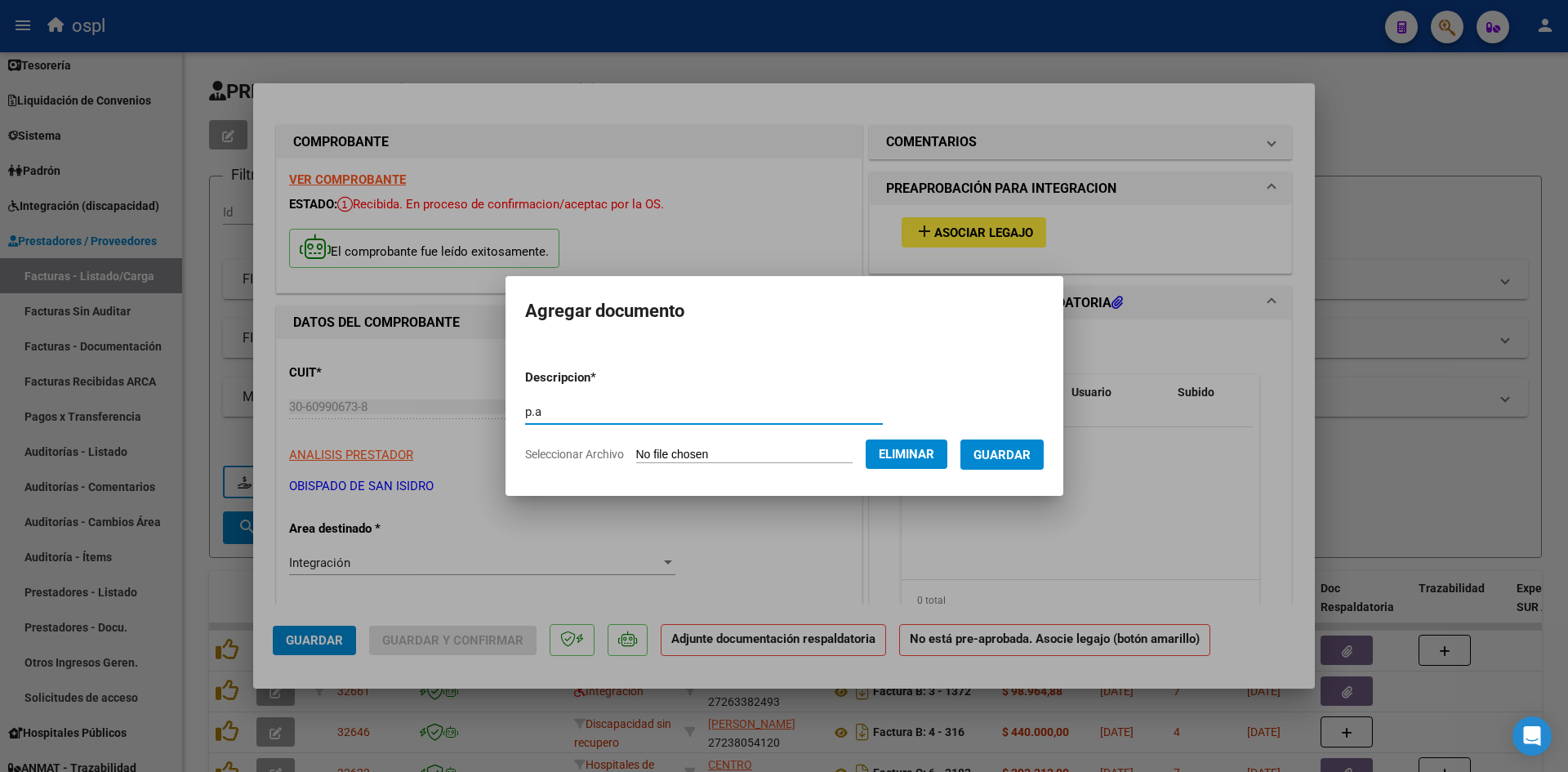
type input "p.a"
click at [1009, 443] on button "Guardar" at bounding box center [1002, 454] width 83 height 30
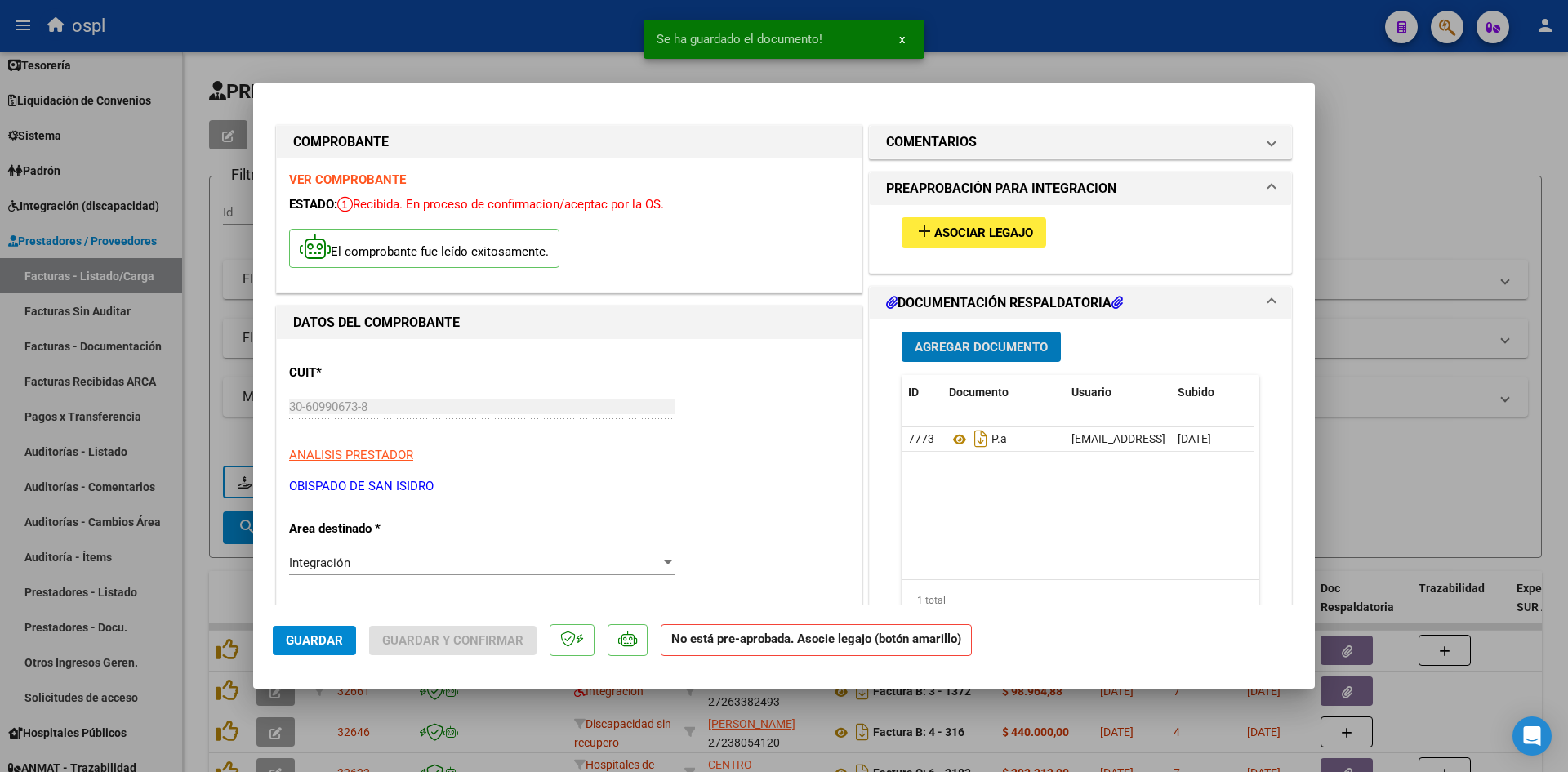
click at [974, 226] on span "Asociar Legajo" at bounding box center [984, 233] width 99 height 15
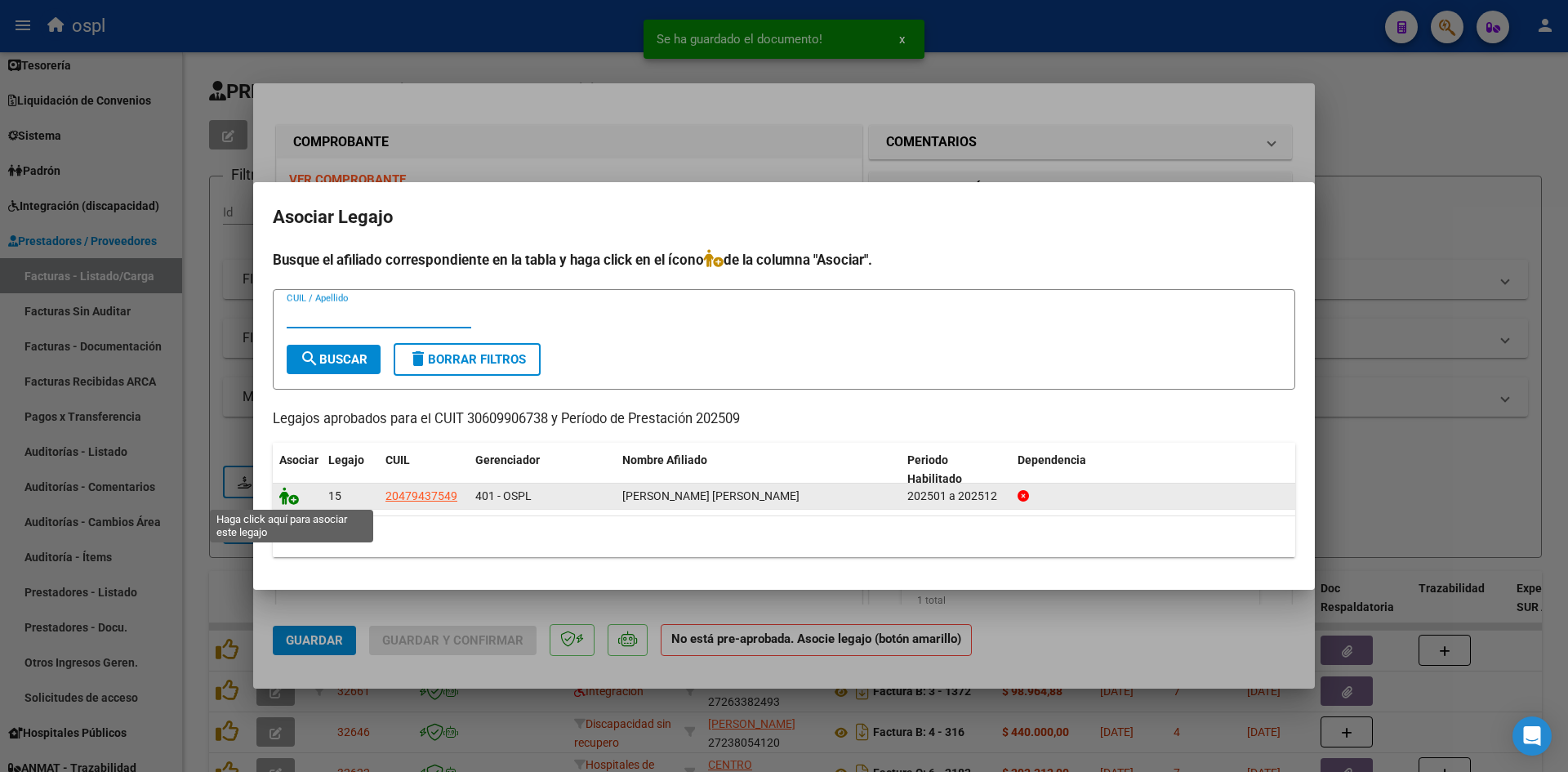
click at [296, 498] on icon at bounding box center [290, 496] width 20 height 18
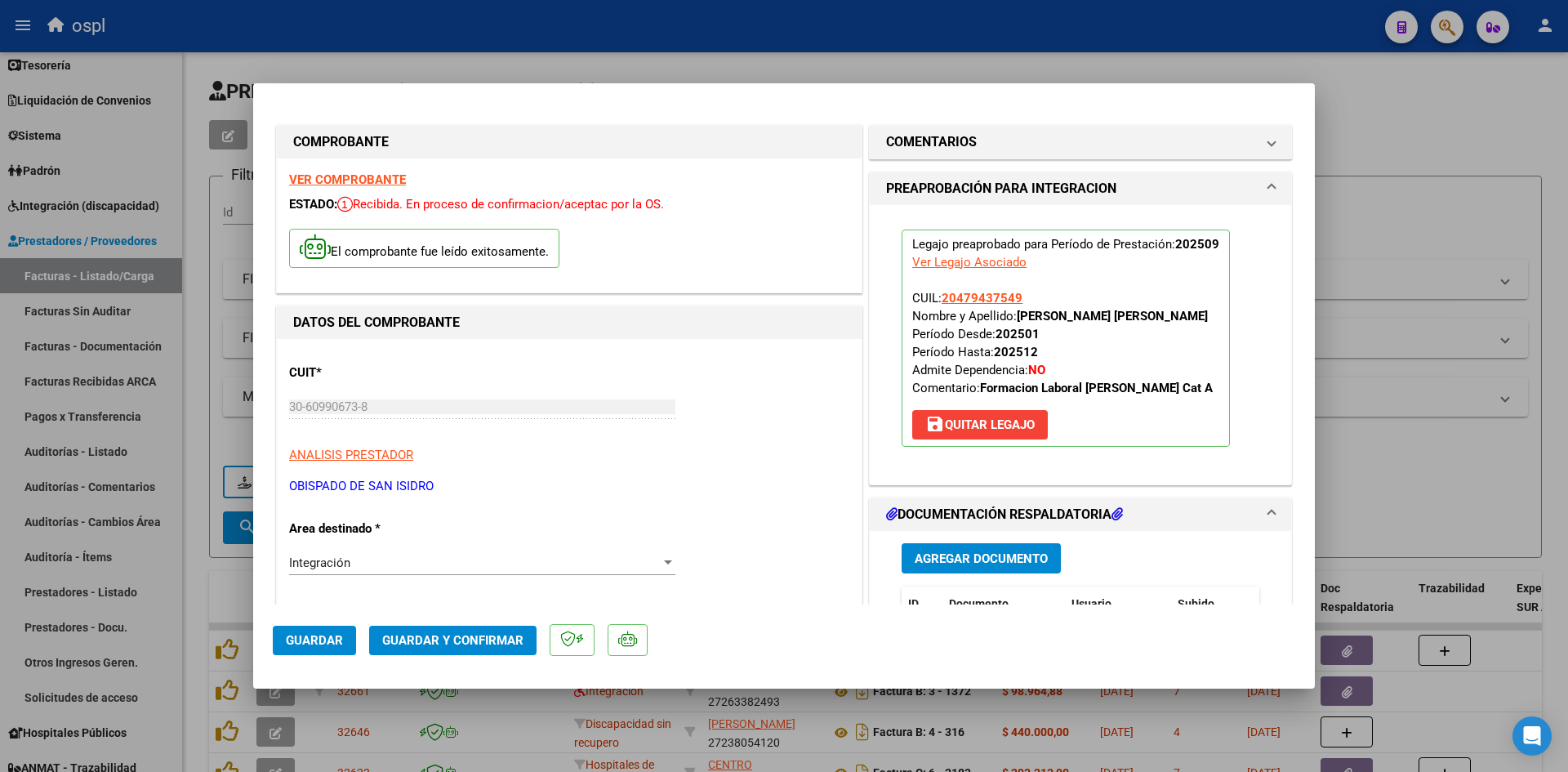
click at [499, 638] on span "Guardar y Confirmar" at bounding box center [453, 641] width 141 height 15
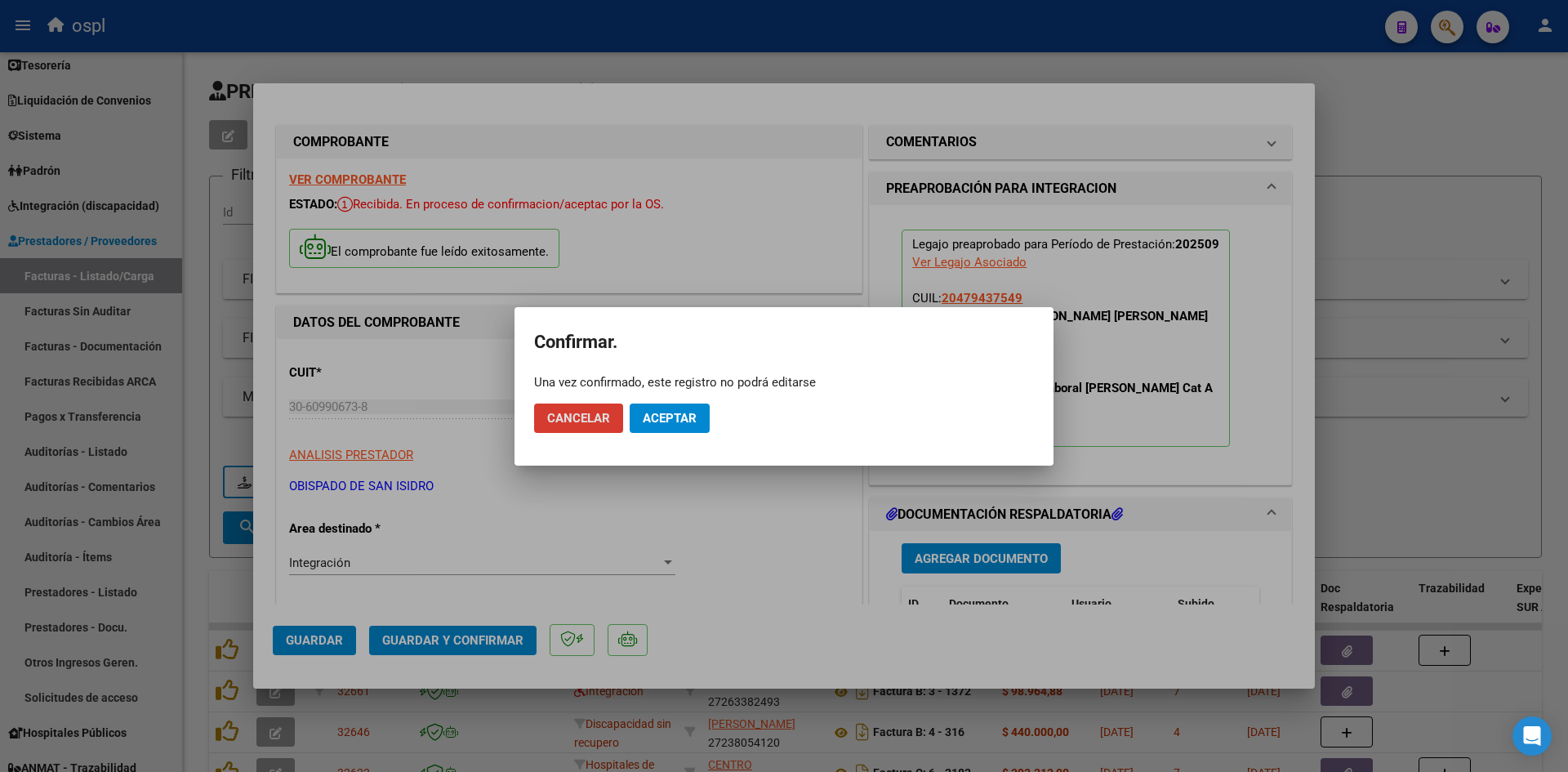
click at [669, 423] on span "Aceptar" at bounding box center [669, 418] width 54 height 15
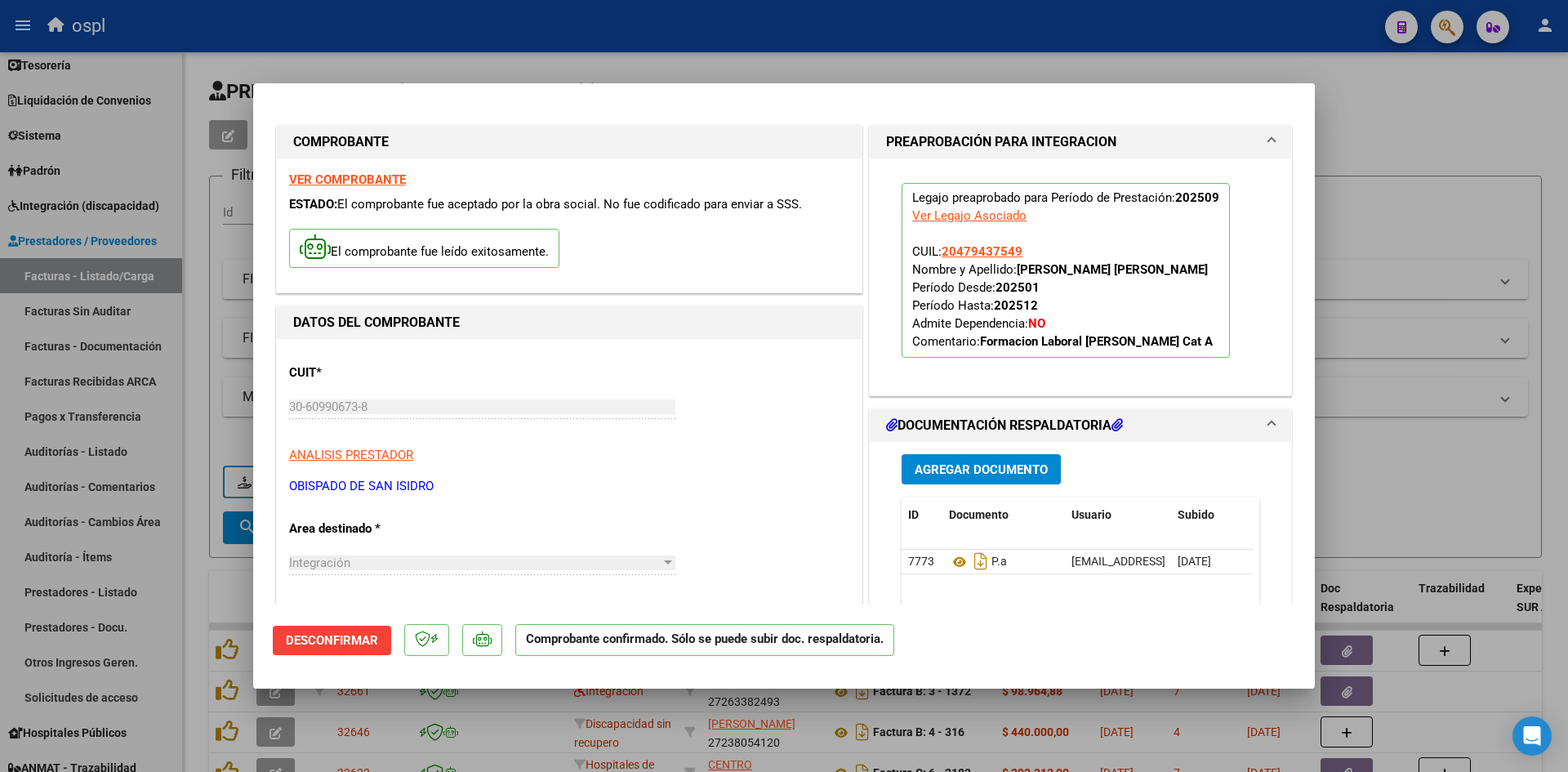
drag, startPoint x: 1422, startPoint y: 237, endPoint x: 1140, endPoint y: 243, distance: 282.1
click at [1423, 237] on div at bounding box center [784, 386] width 1568 height 772
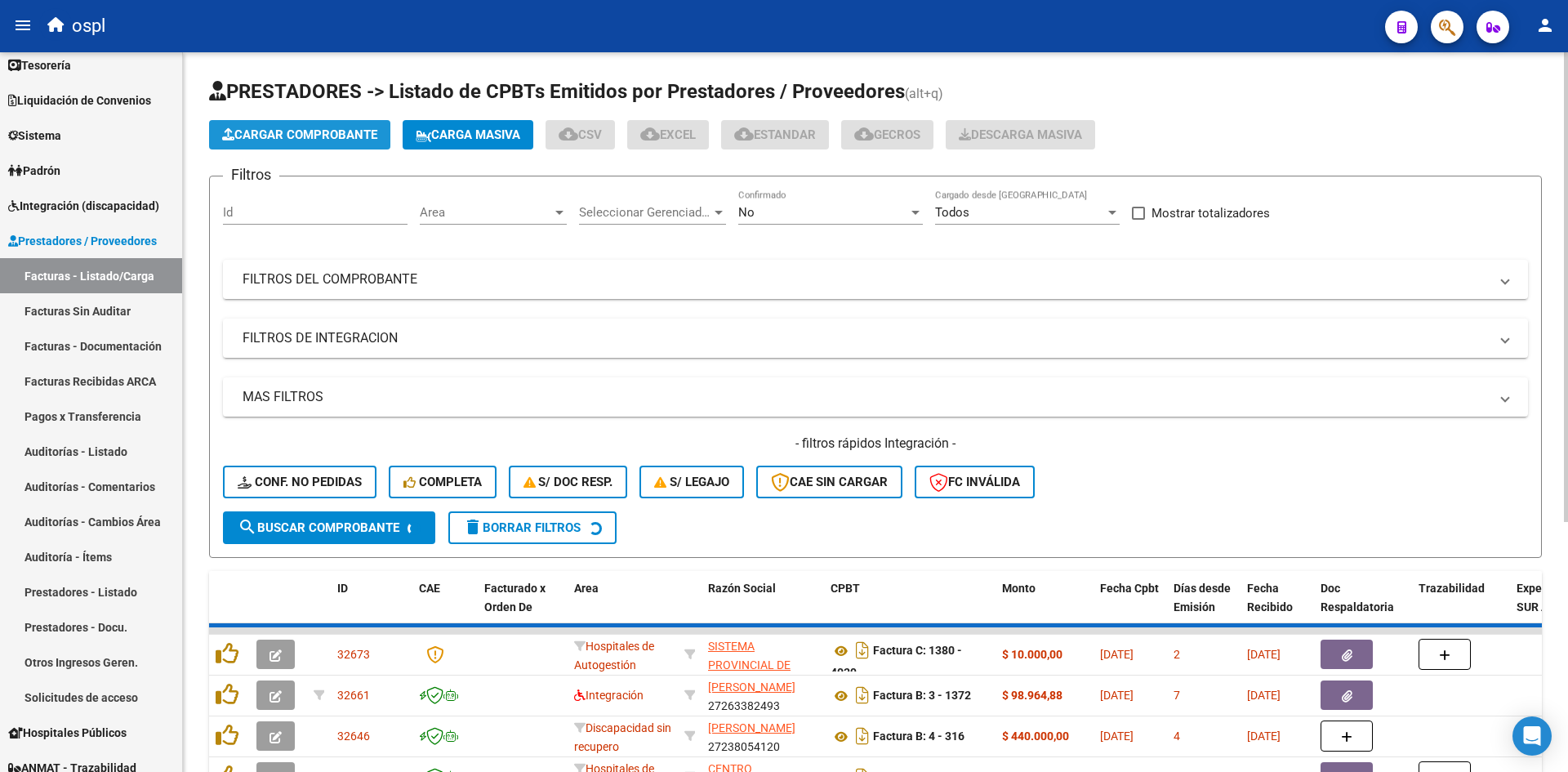
click at [331, 143] on button "Cargar Comprobante" at bounding box center [300, 134] width 181 height 29
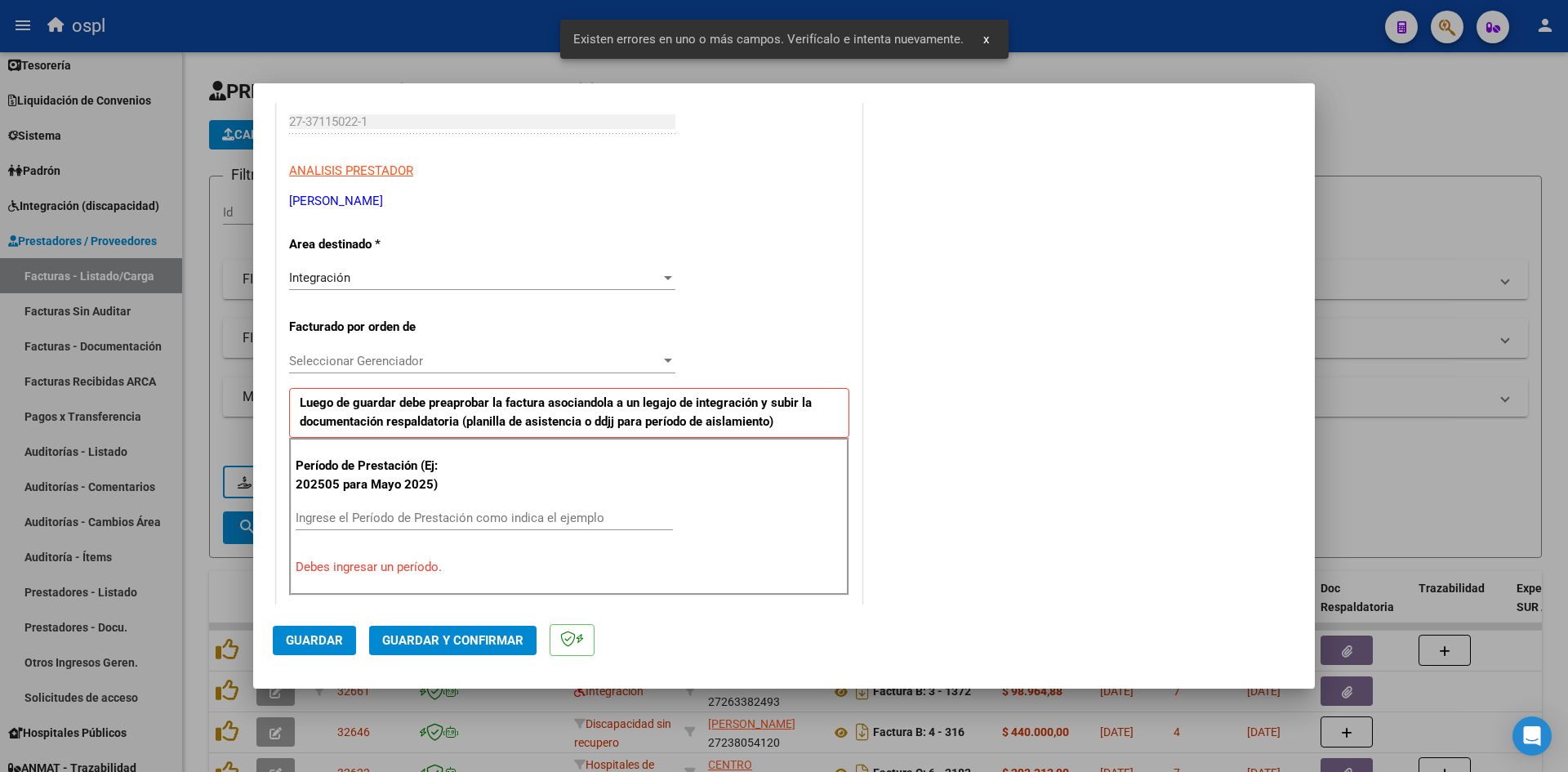
scroll to position [370, 0]
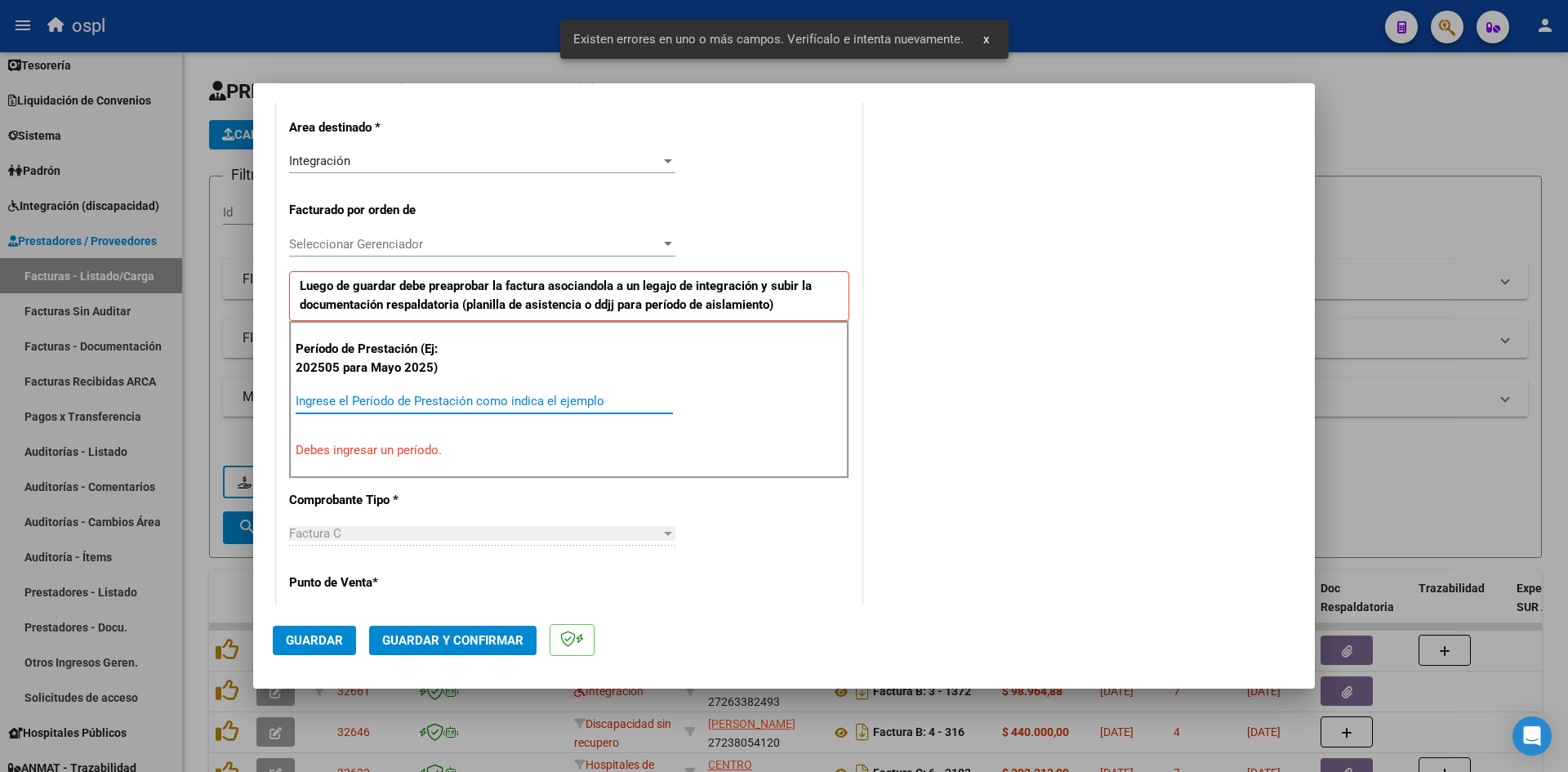
click at [348, 398] on input "Ingrese el Período de Prestación como indica el ejemplo" at bounding box center [484, 401] width 378 height 15
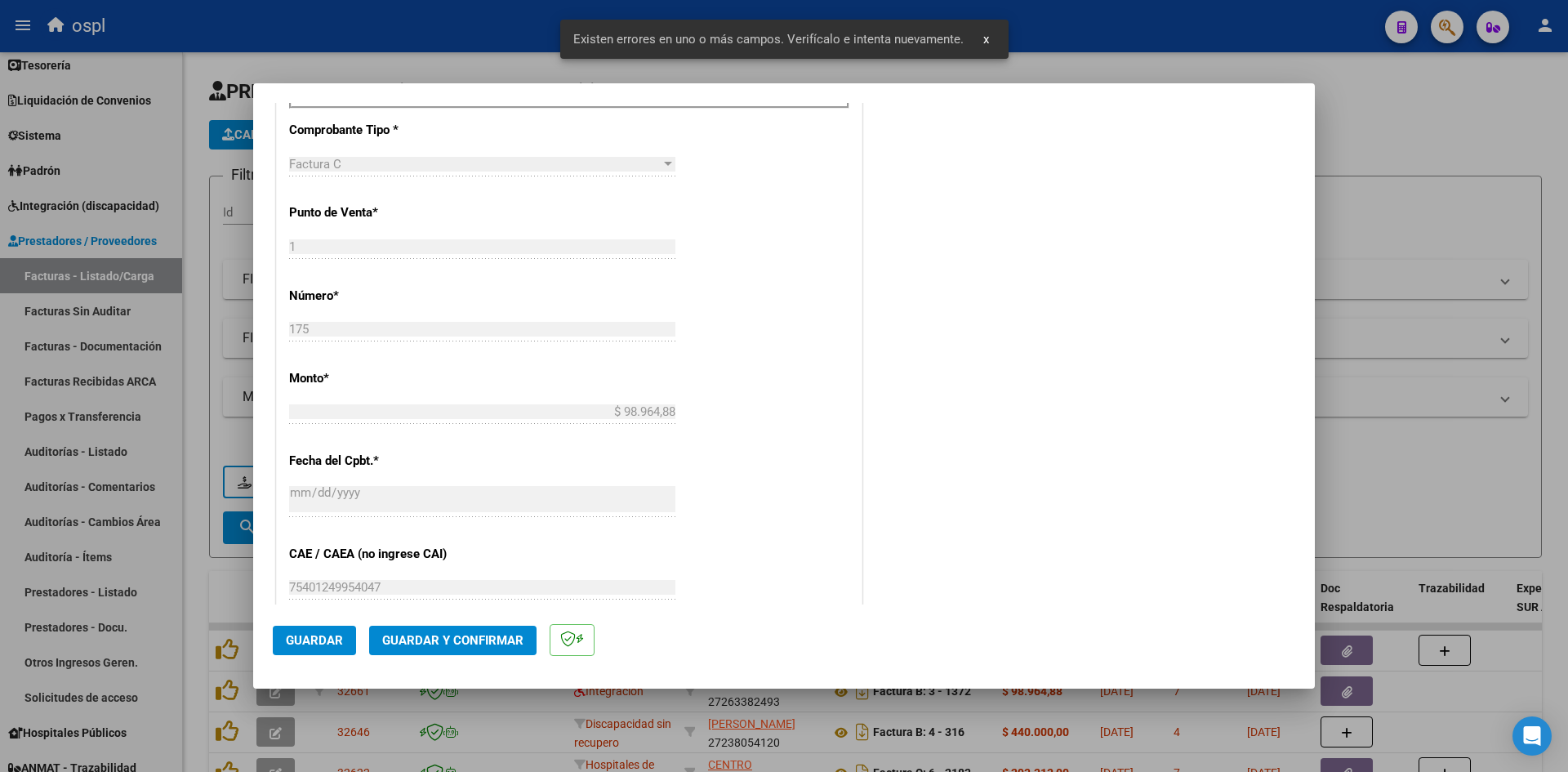
scroll to position [942, 0]
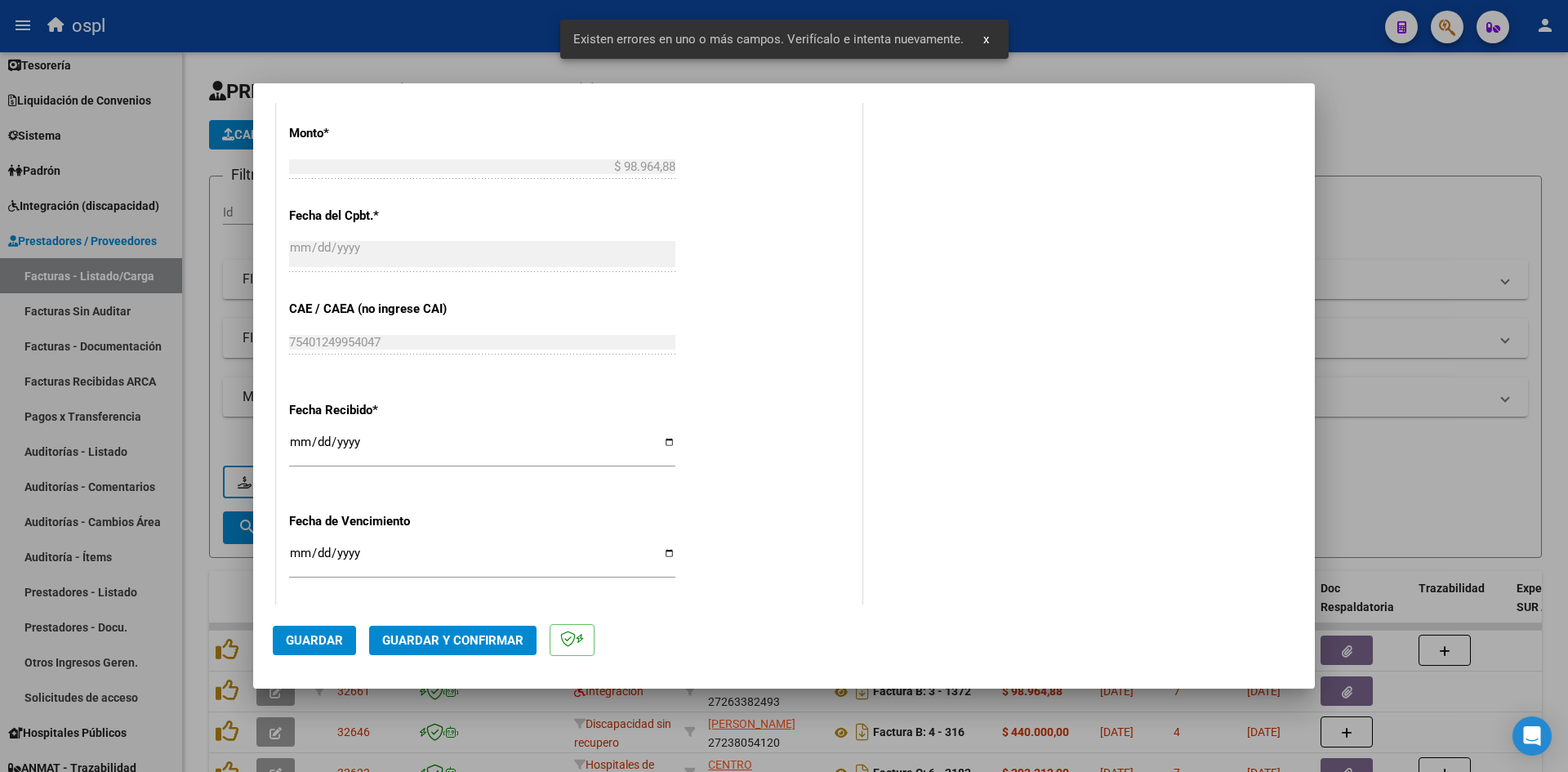
type input "202509"
click at [298, 436] on input "[DATE]" at bounding box center [481, 447] width 386 height 26
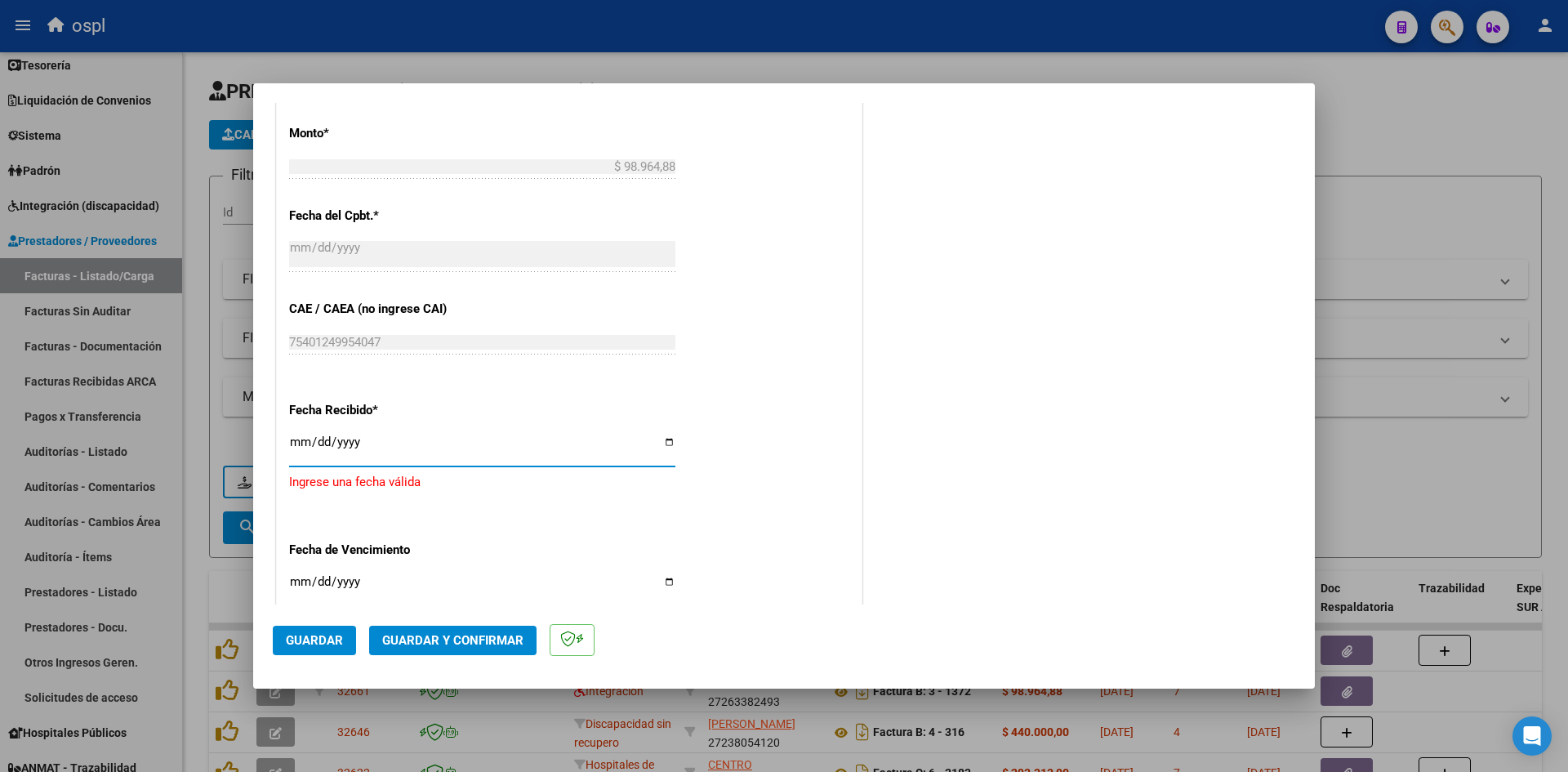
type input "[DATE]"
click at [318, 633] on span "Guardar" at bounding box center [314, 641] width 57 height 15
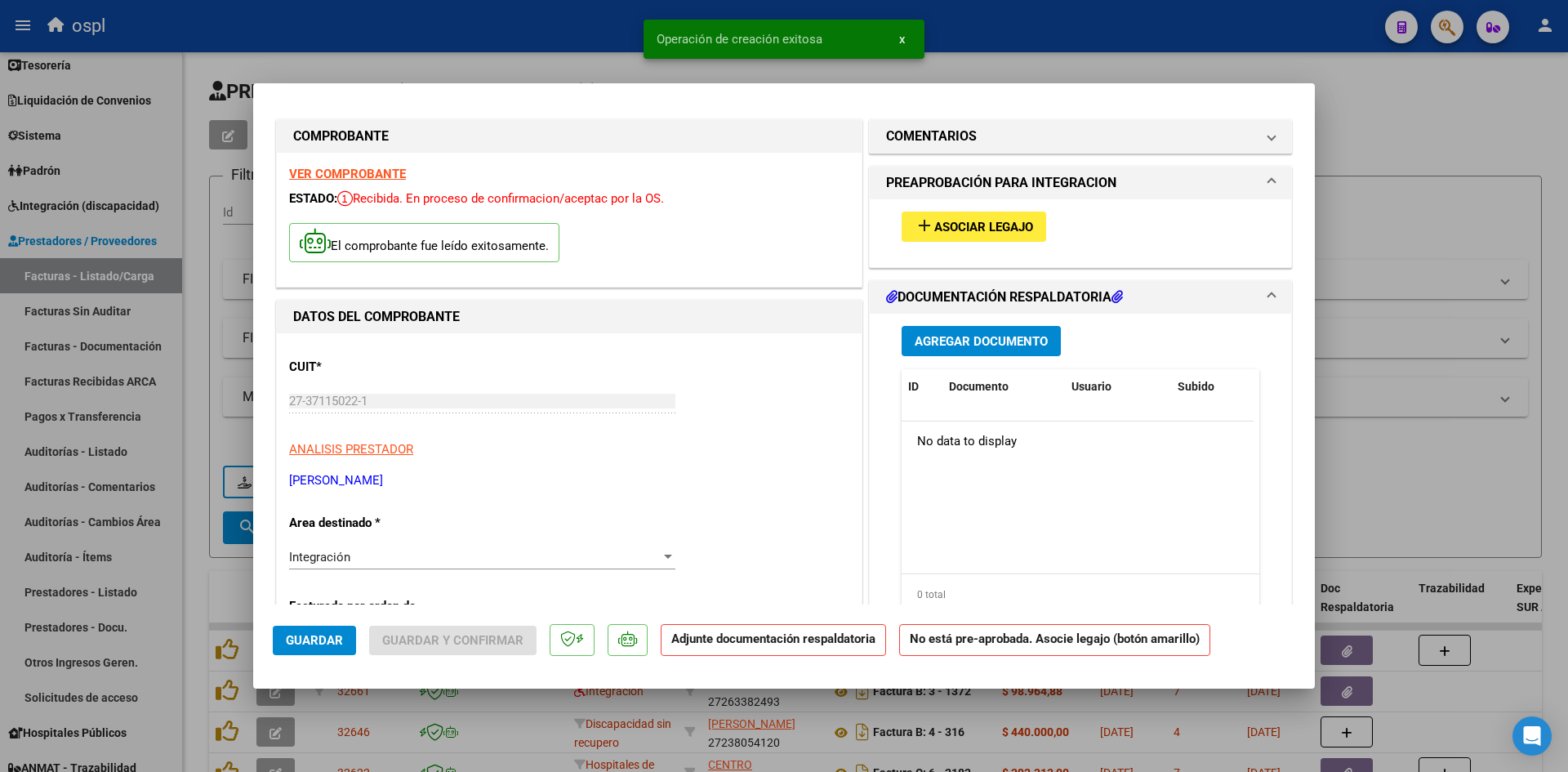
scroll to position [0, 0]
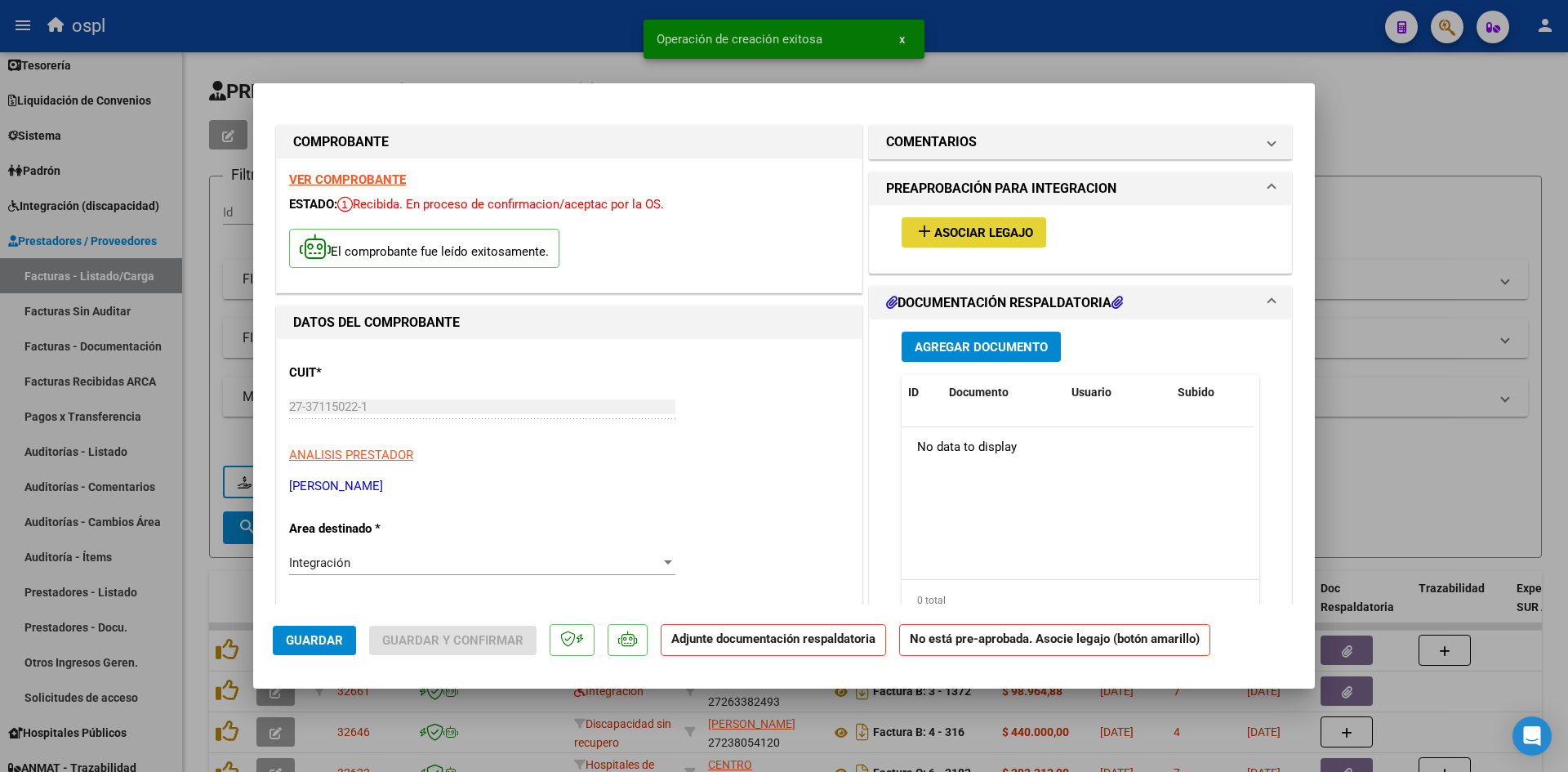
click at [961, 247] on button "add Asociar Legajo" at bounding box center [974, 232] width 144 height 30
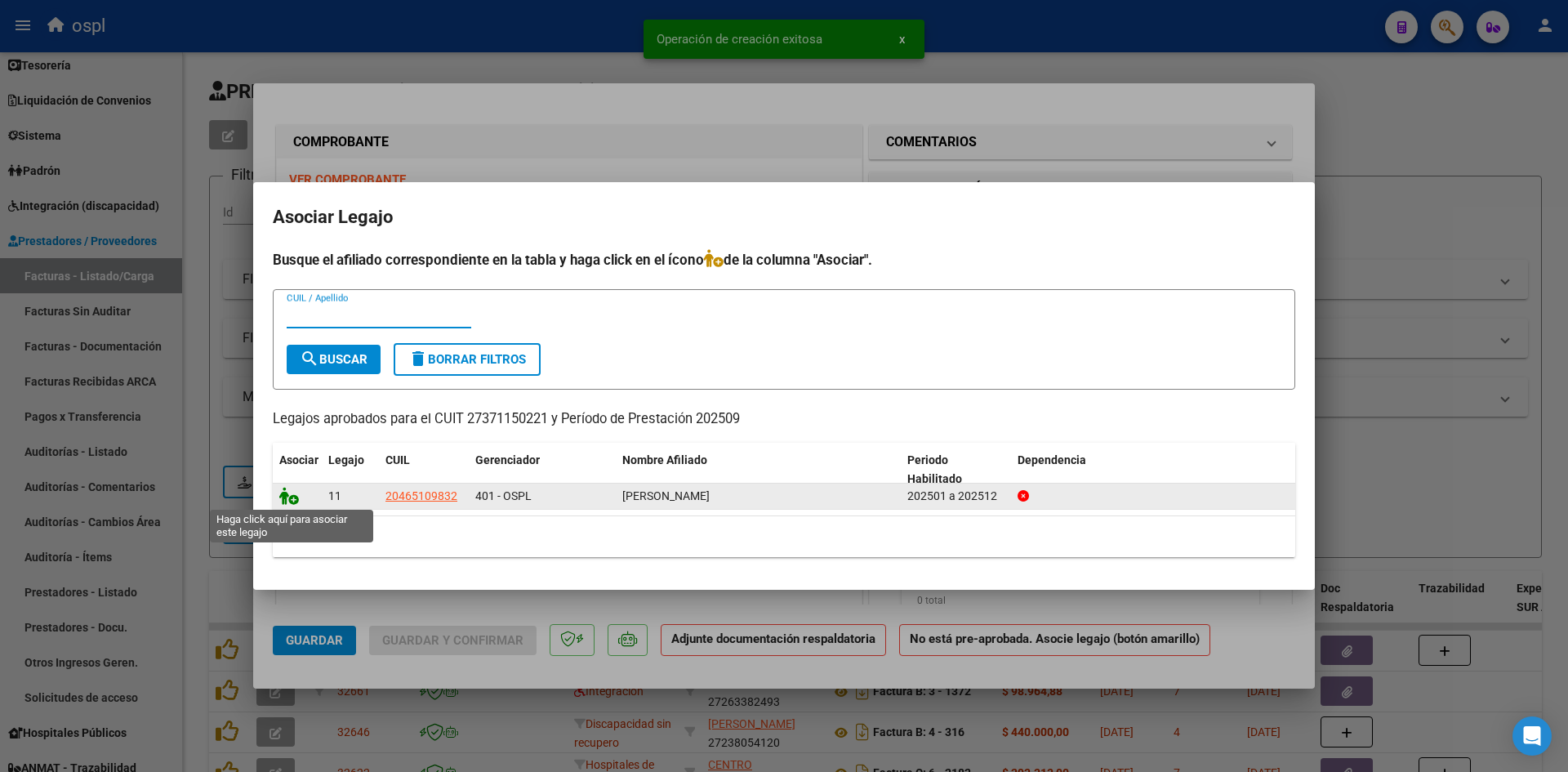
click at [284, 496] on icon at bounding box center [290, 496] width 20 height 18
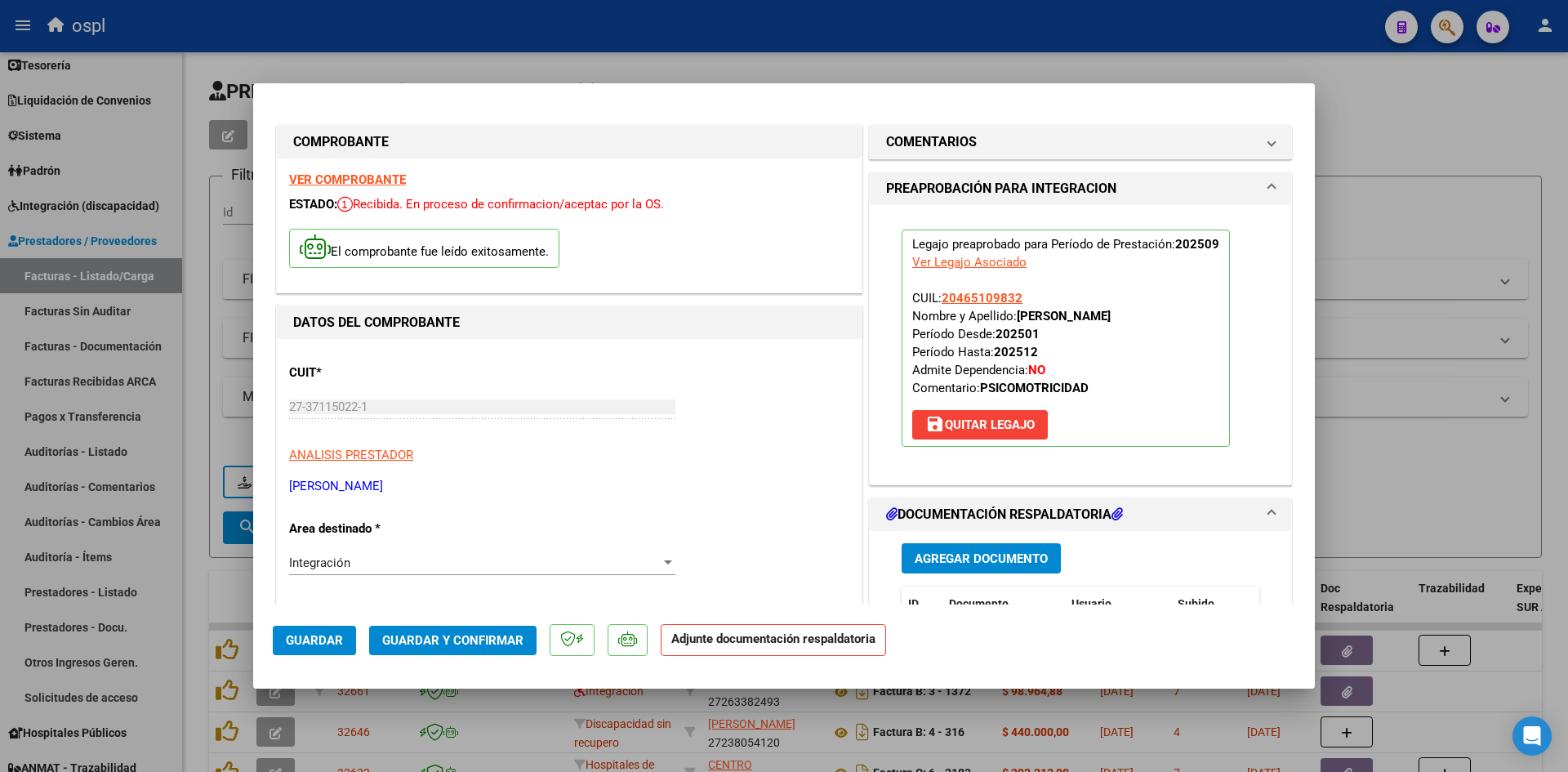
click at [920, 546] on button "Agregar Documento" at bounding box center [981, 558] width 159 height 30
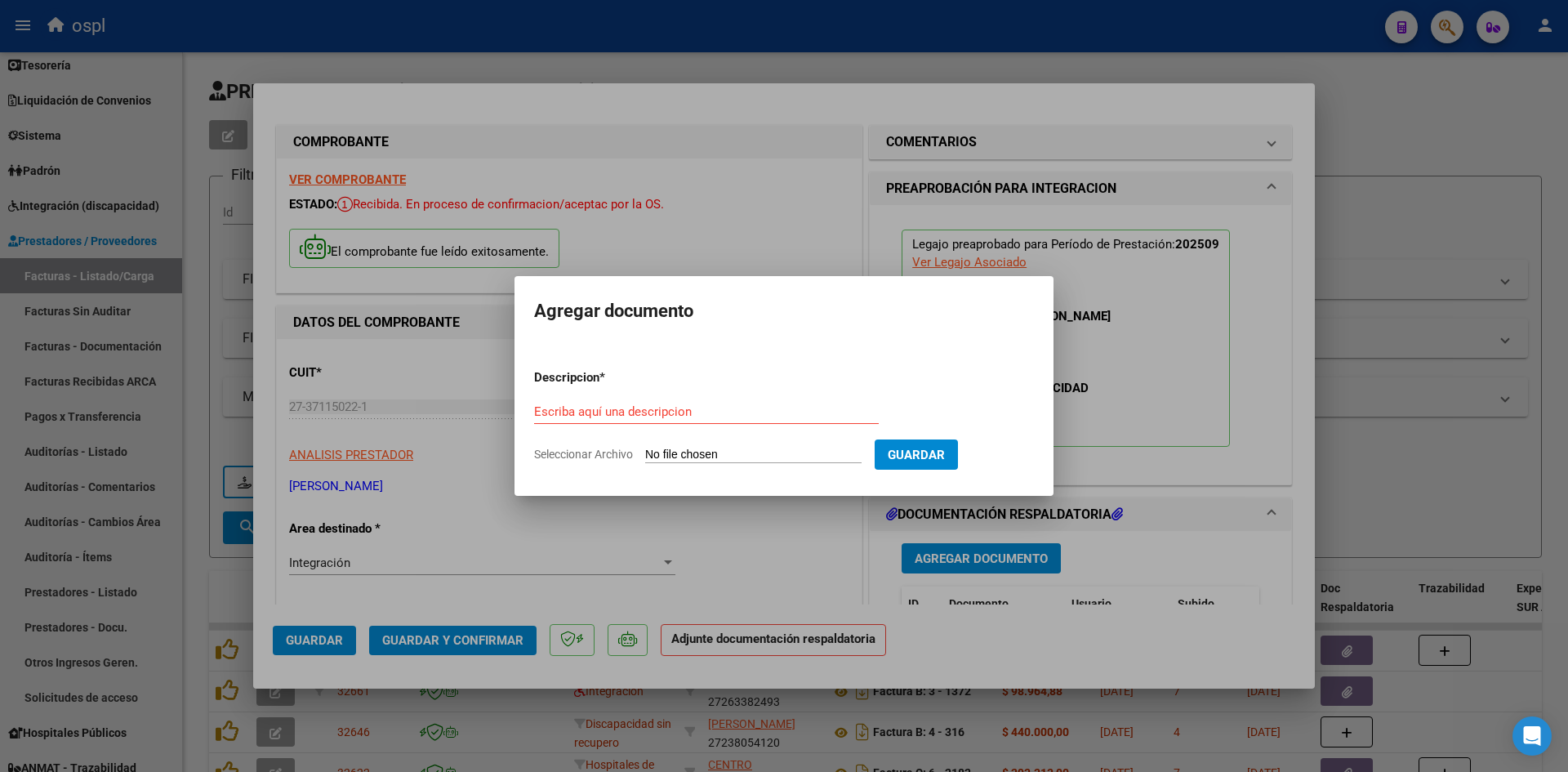
type input "C:\fakepath\Asistencia septiembre.pdf"
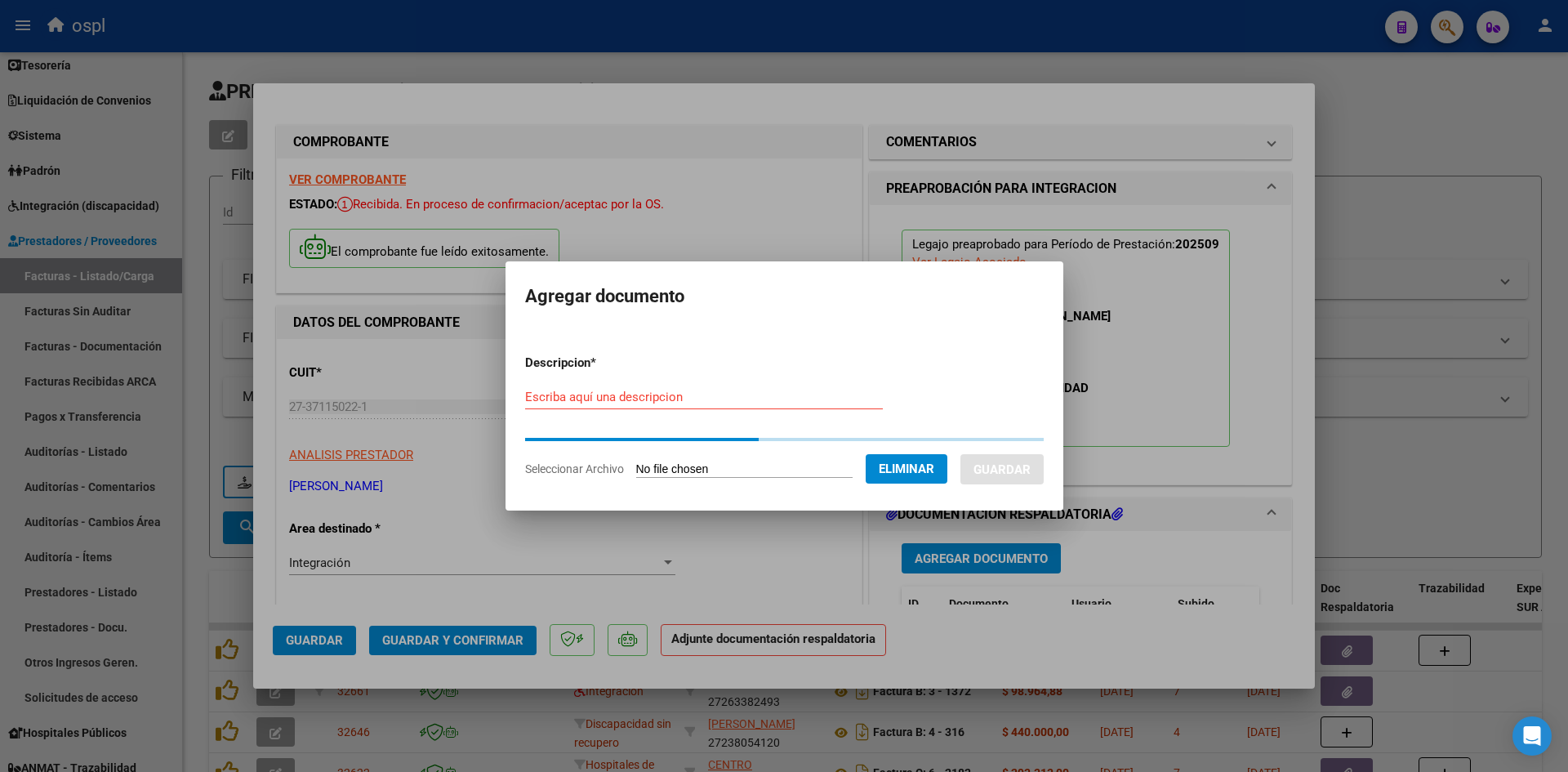
click at [782, 399] on input "Escriba aquí una descripcion" at bounding box center [704, 397] width 358 height 15
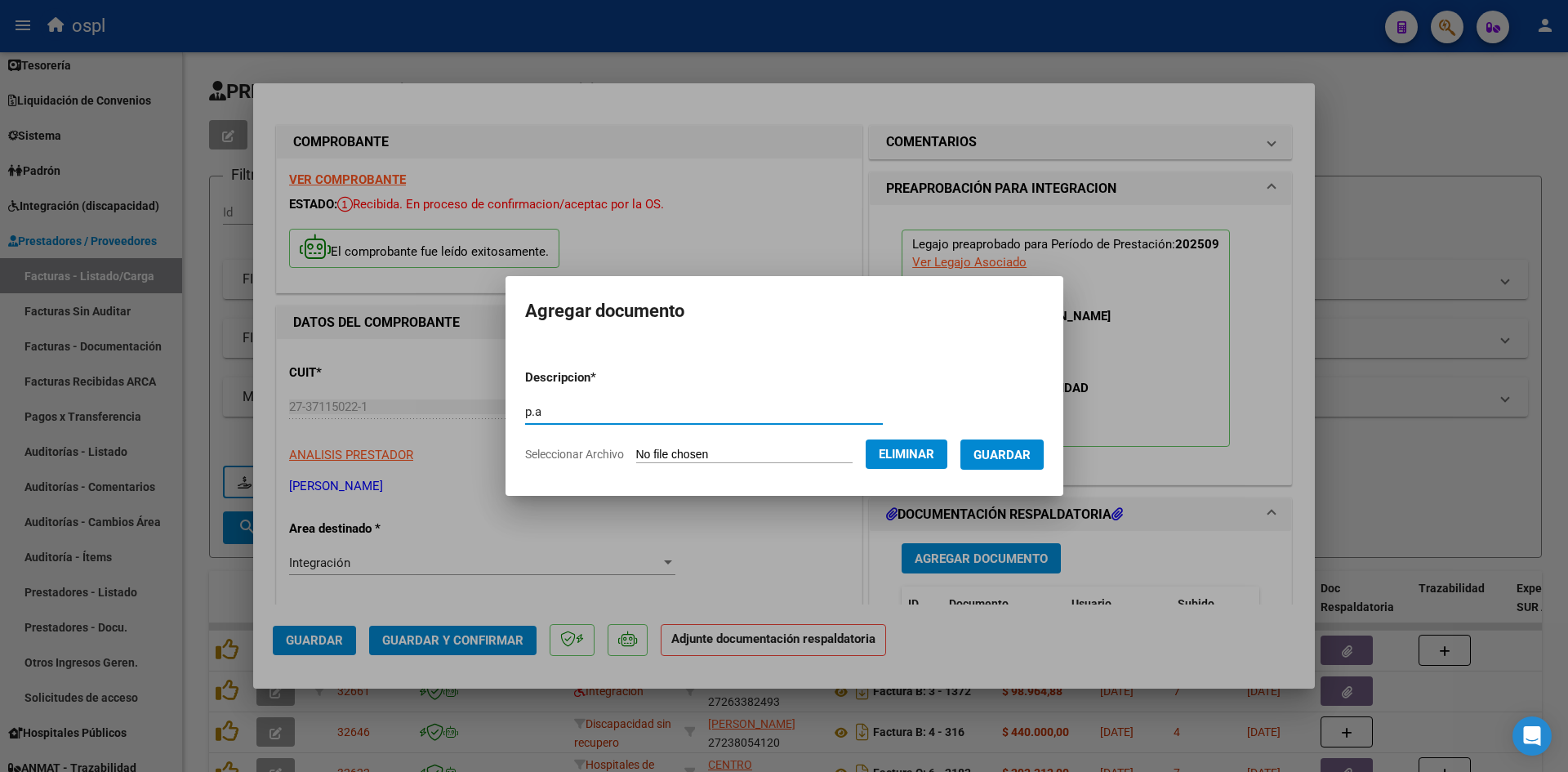
type input "p.a"
click at [1026, 455] on span "Guardar" at bounding box center [1002, 455] width 57 height 15
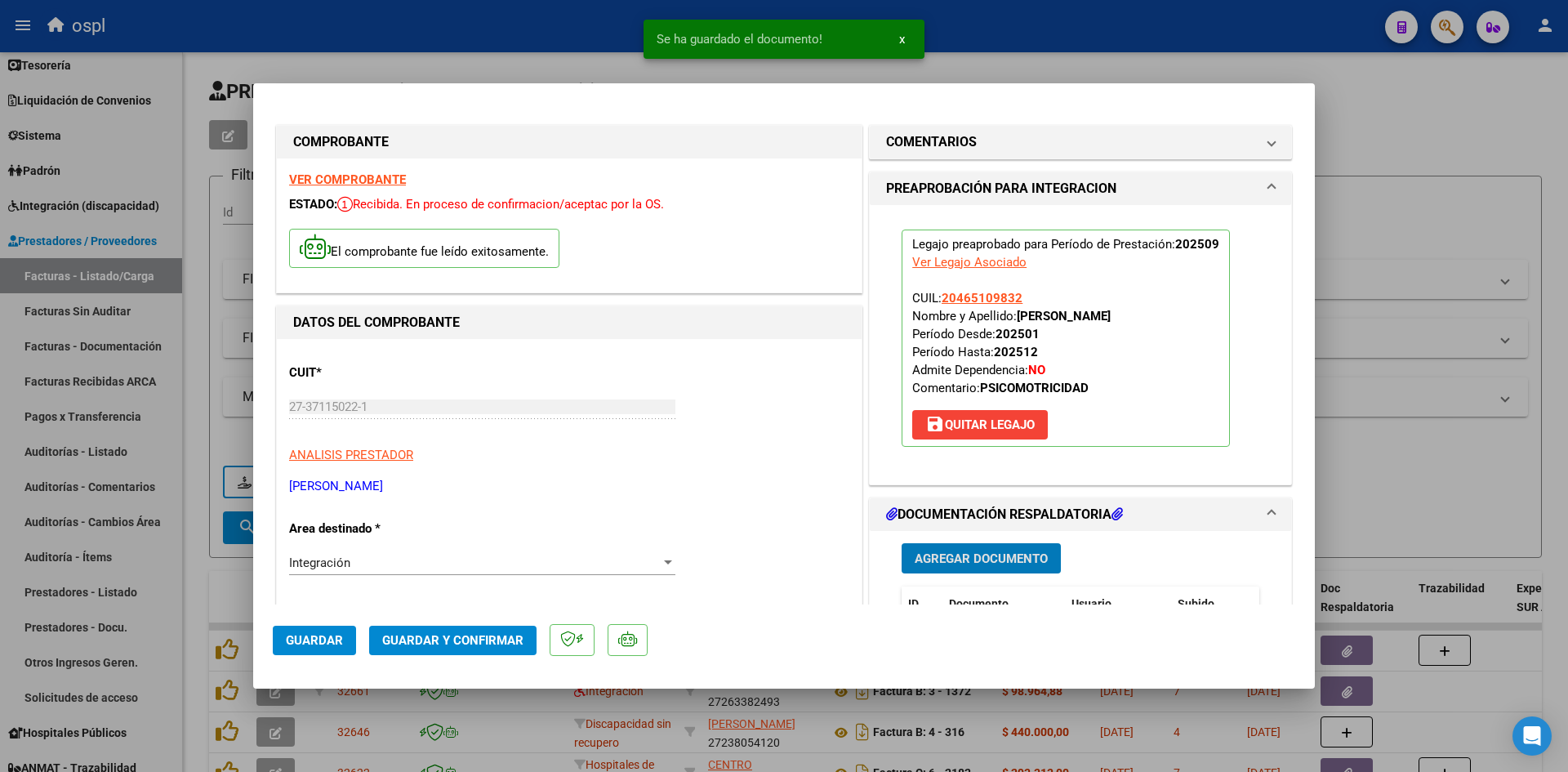
click at [476, 636] on span "Guardar y Confirmar" at bounding box center [453, 641] width 141 height 15
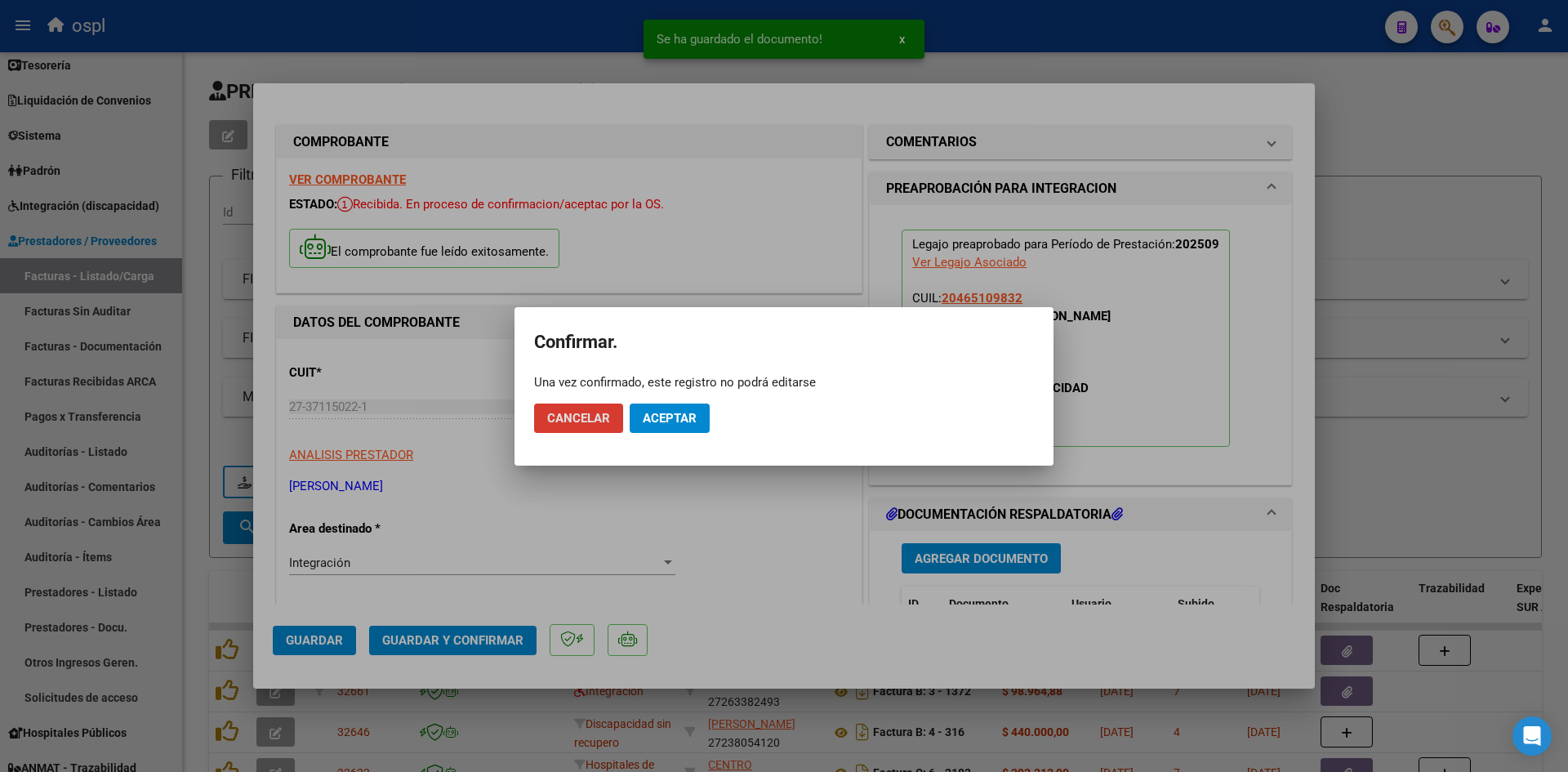
click at [681, 416] on span "Aceptar" at bounding box center [669, 418] width 54 height 15
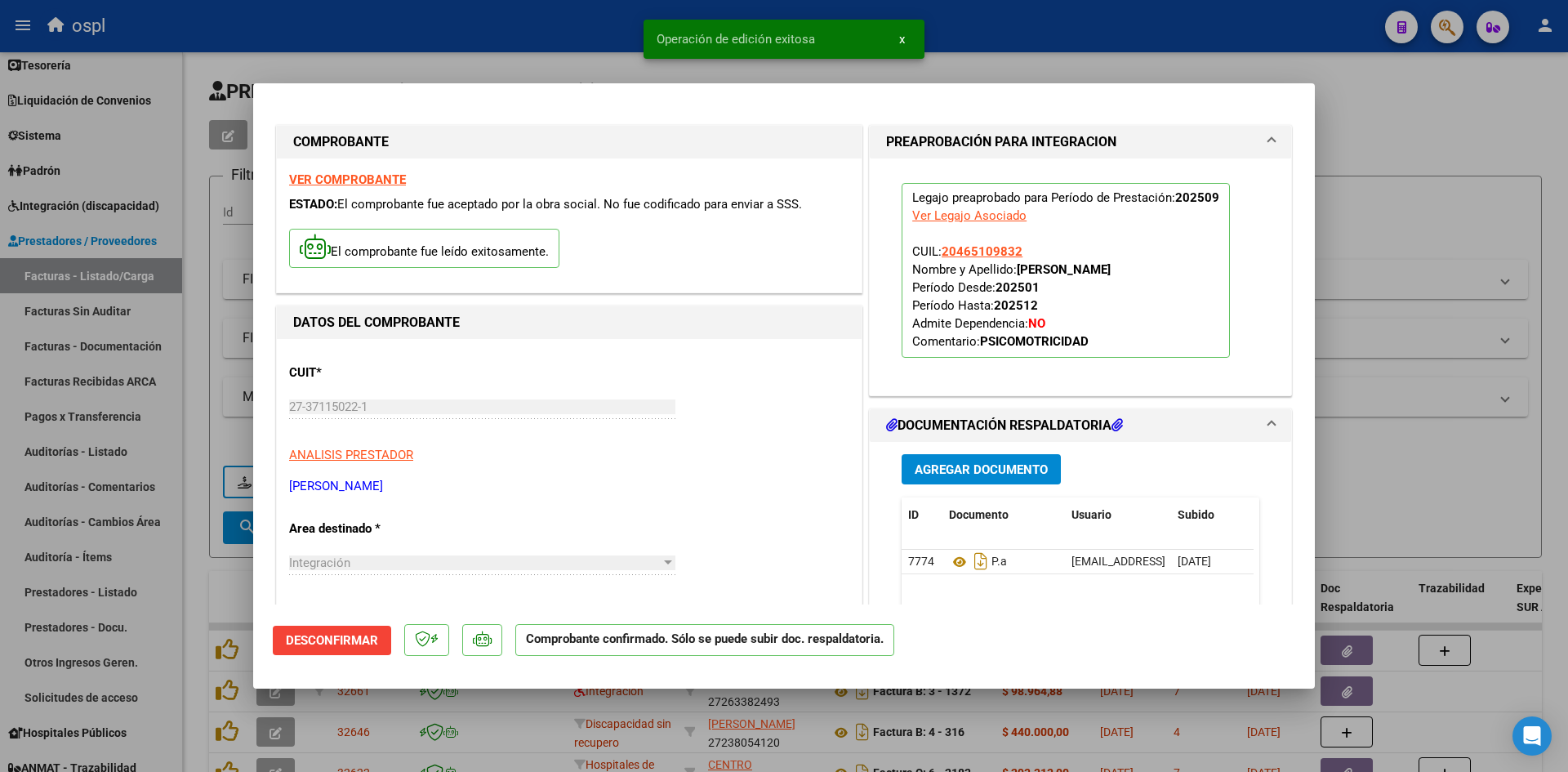
click at [1410, 293] on div at bounding box center [784, 386] width 1568 height 772
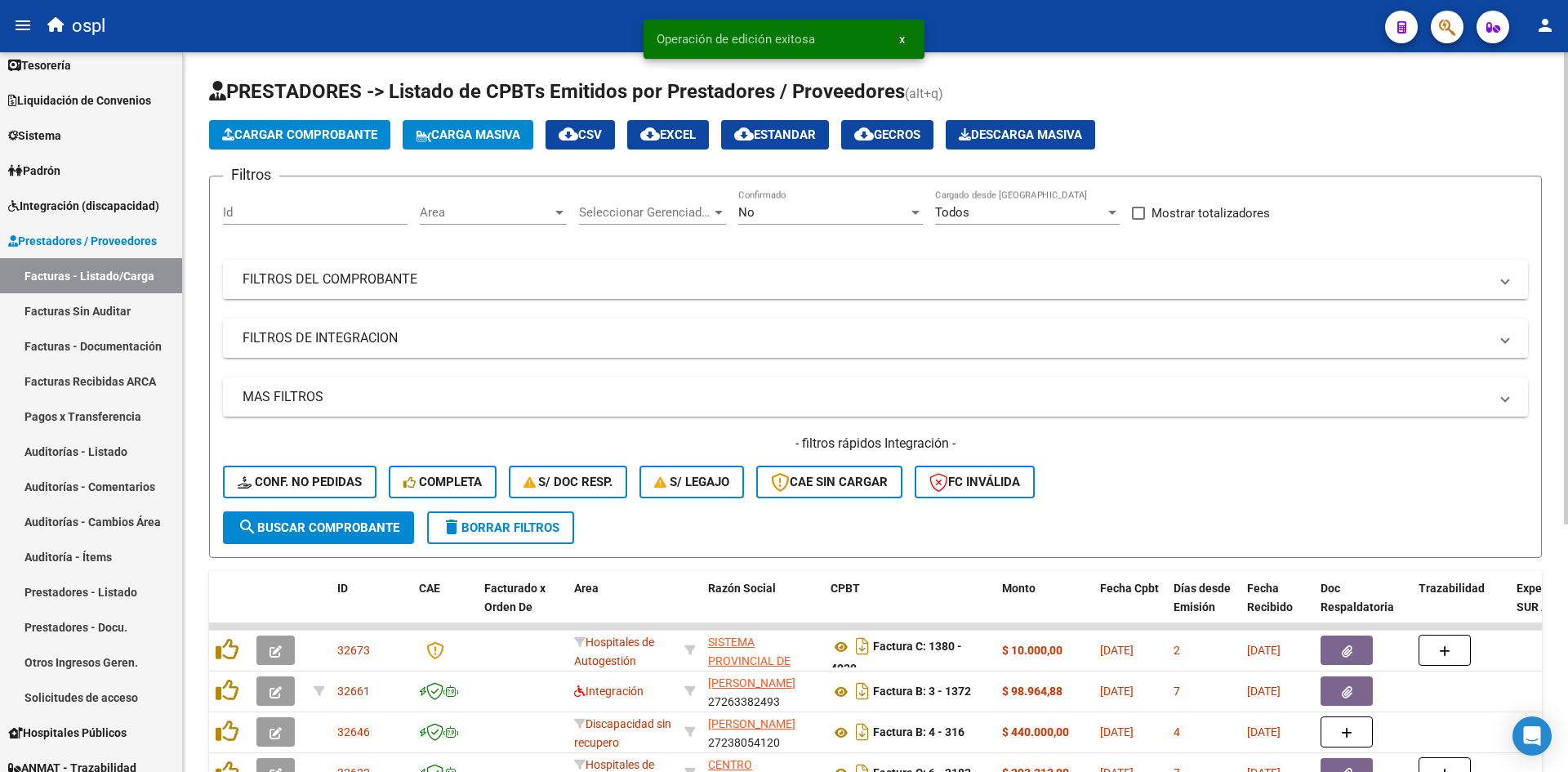
click at [358, 137] on span "Cargar Comprobante" at bounding box center [300, 135] width 155 height 15
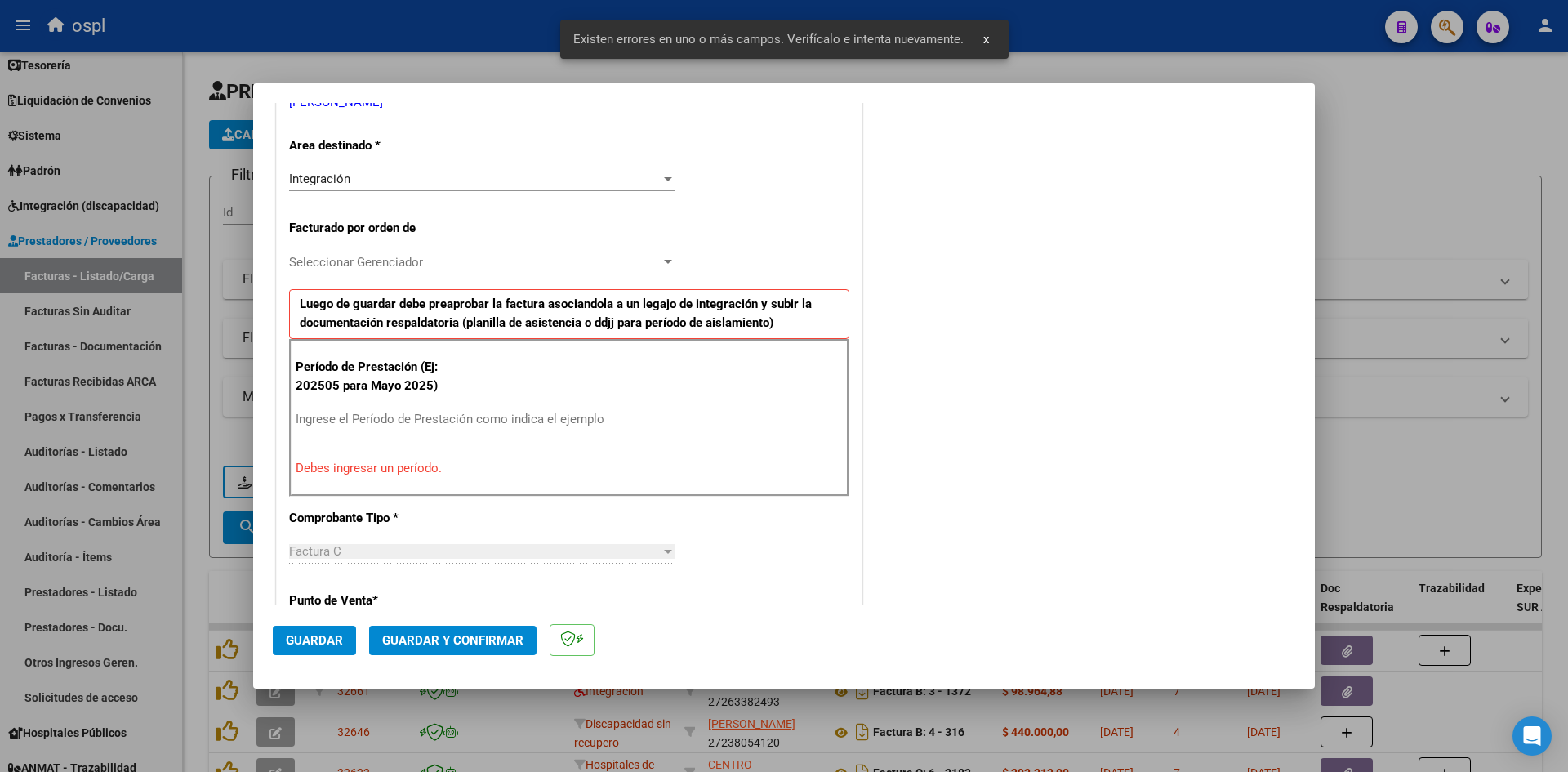
scroll to position [370, 0]
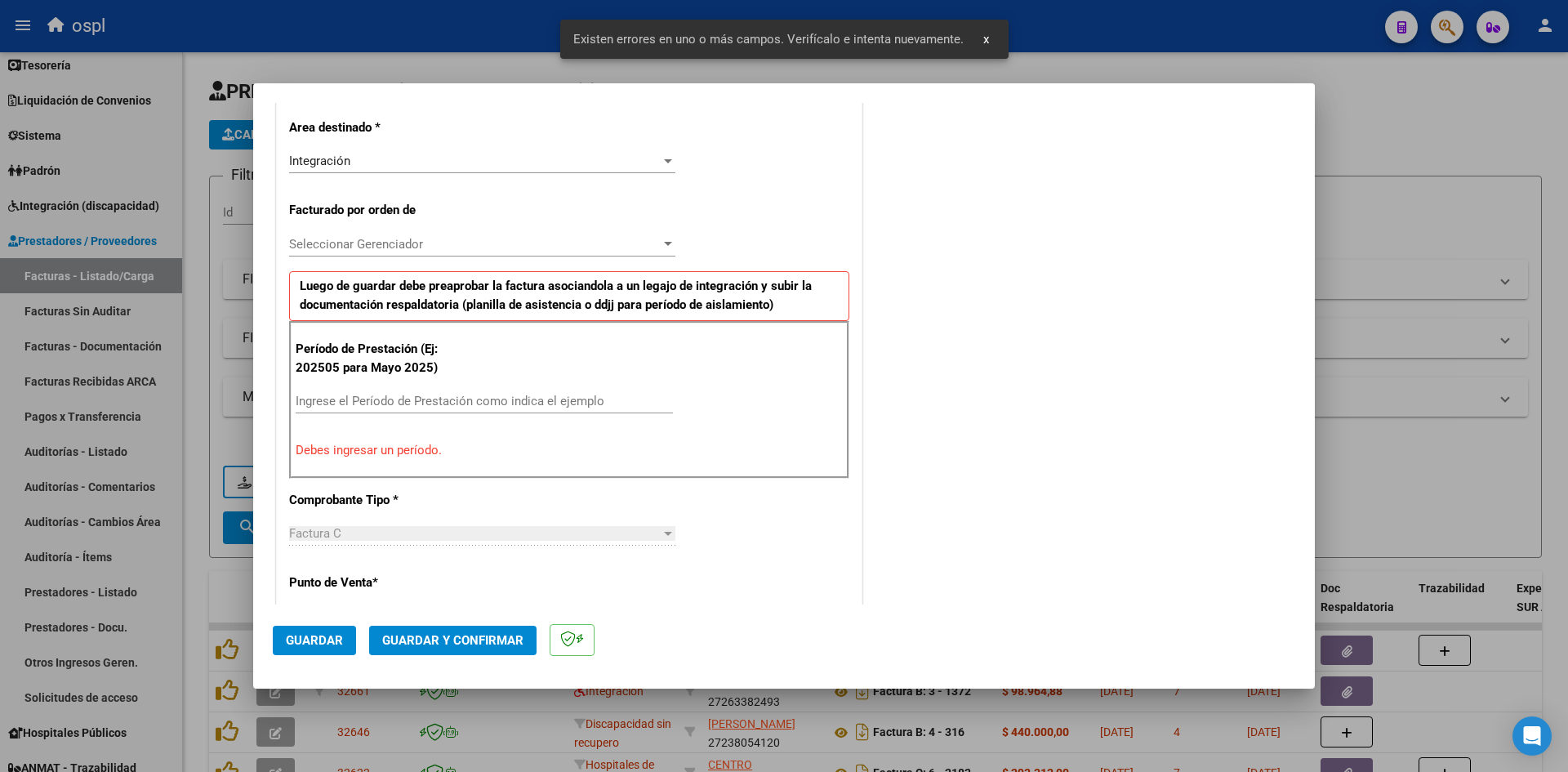
click at [375, 398] on input "Ingrese el Período de Prestación como indica el ejemplo" at bounding box center [484, 401] width 378 height 15
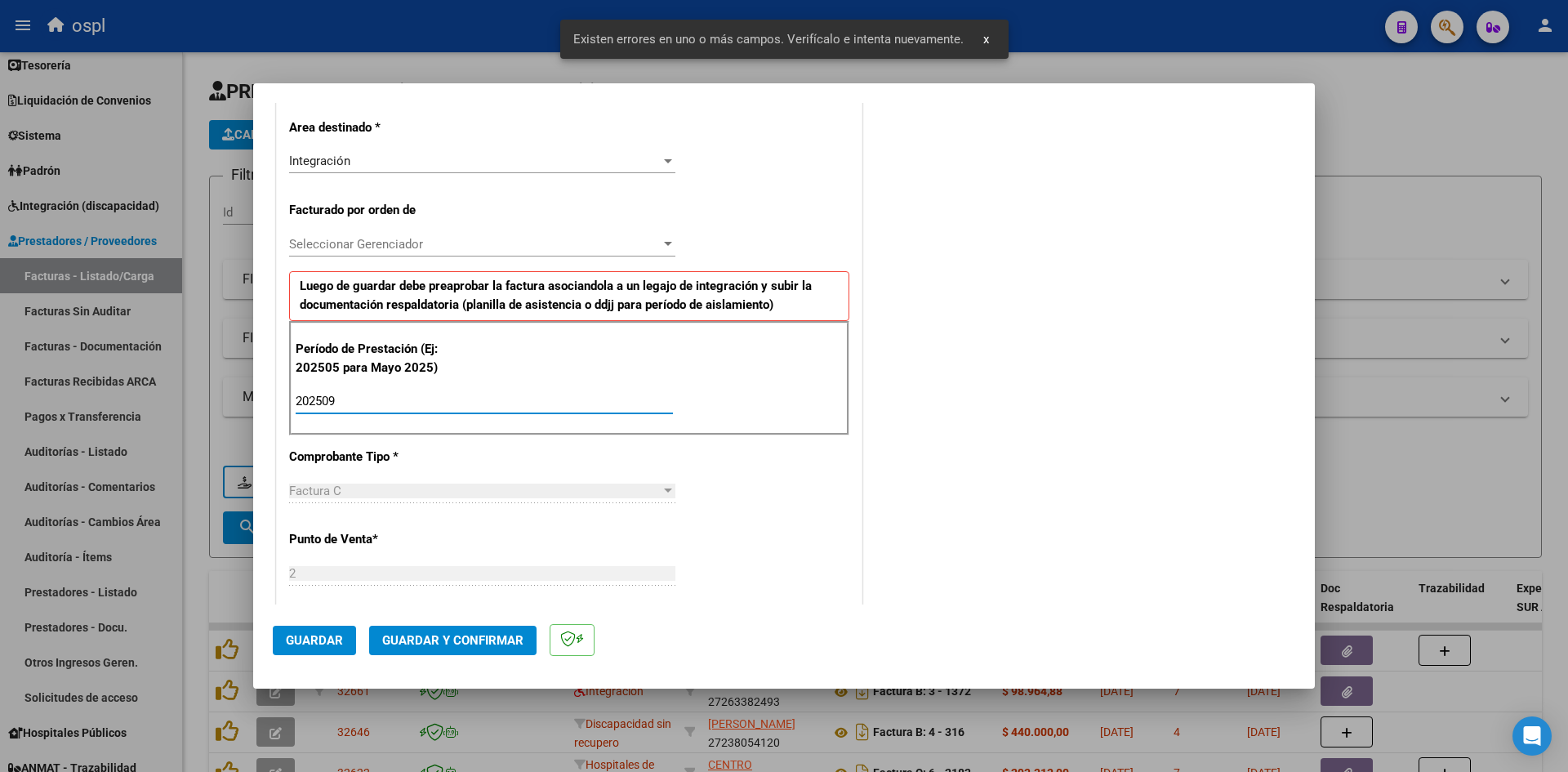
type input "202509"
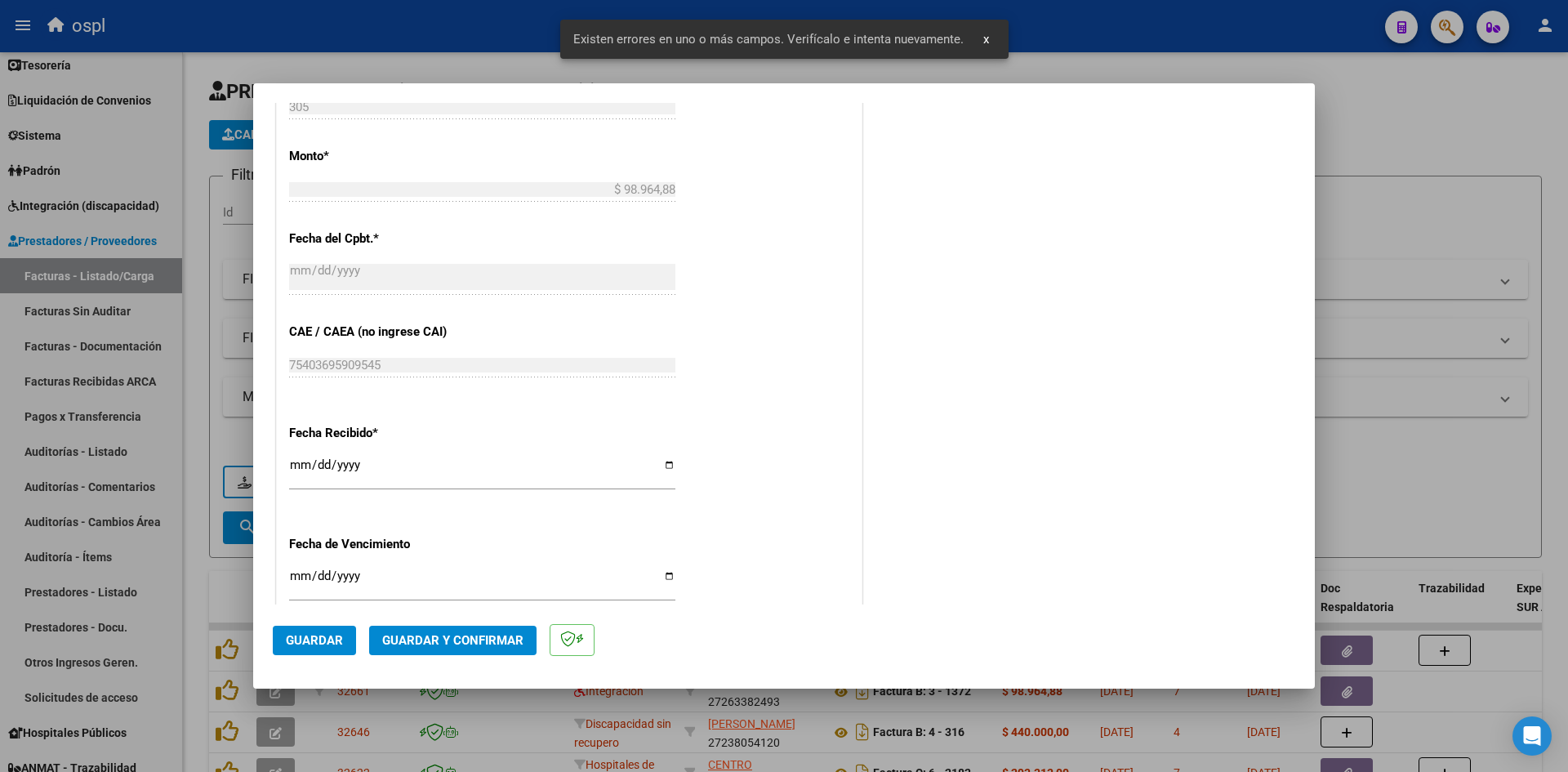
scroll to position [1024, 0]
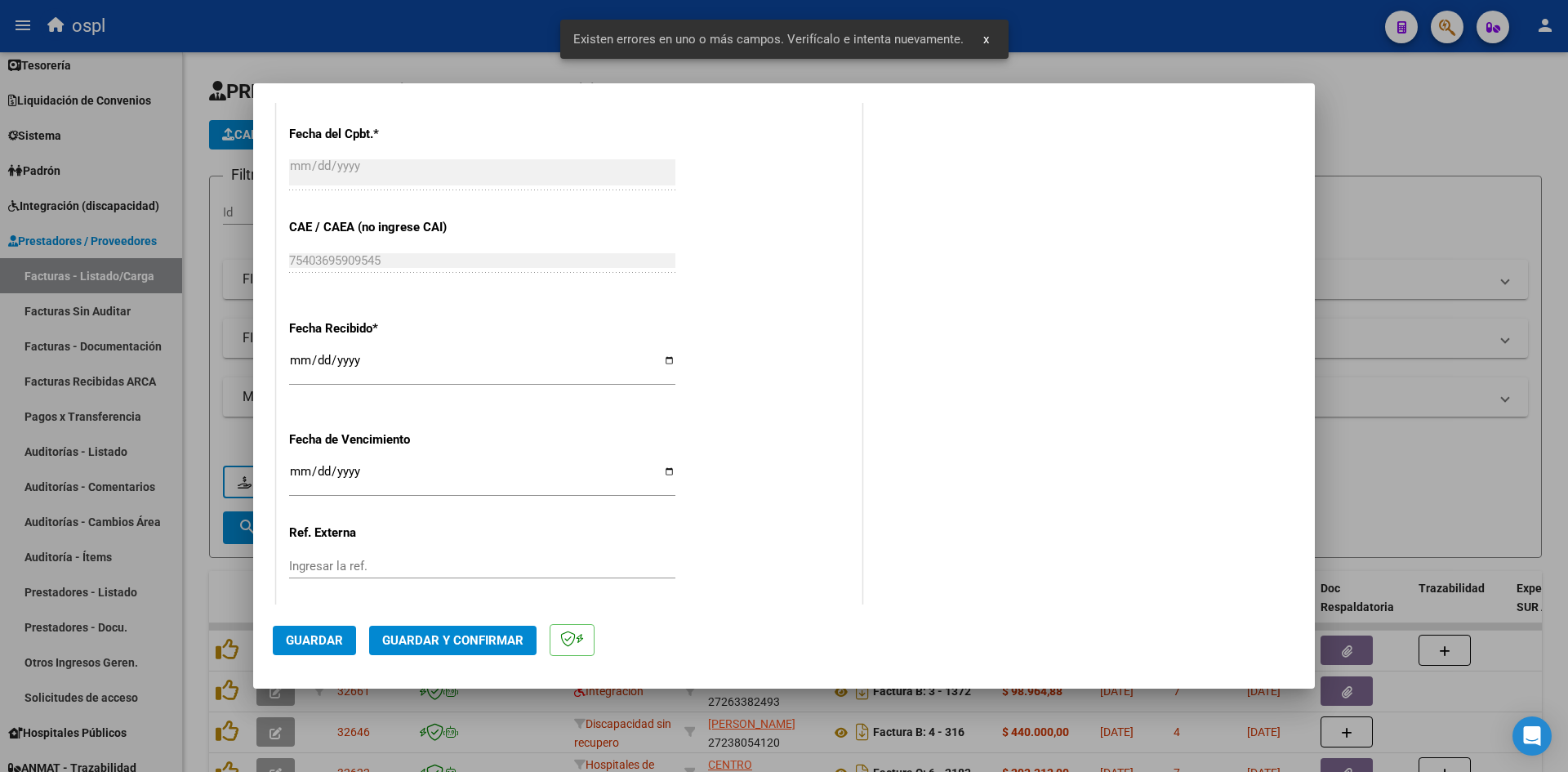
click at [303, 367] on input "[DATE]" at bounding box center [481, 366] width 386 height 26
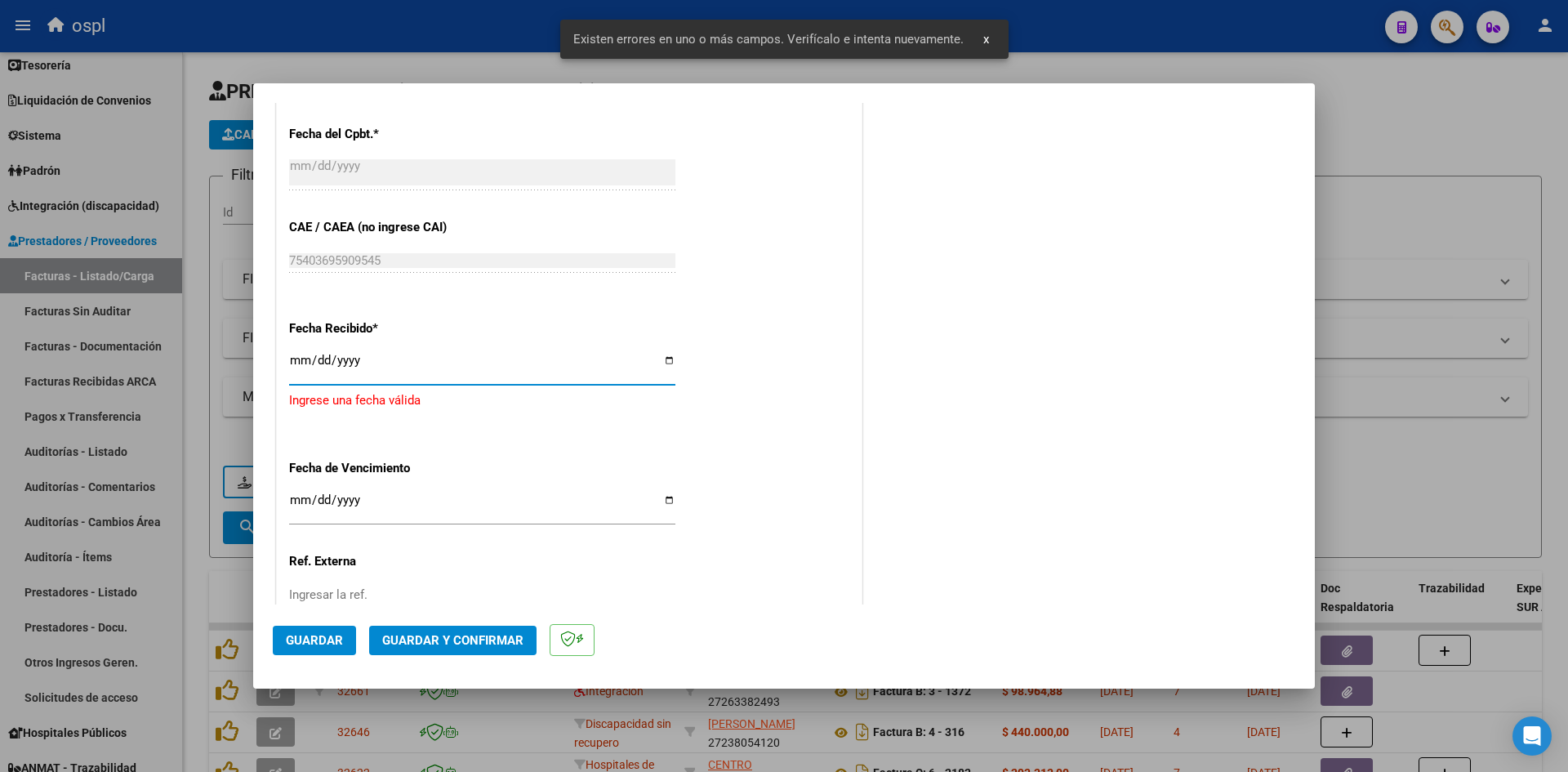
type input "[DATE]"
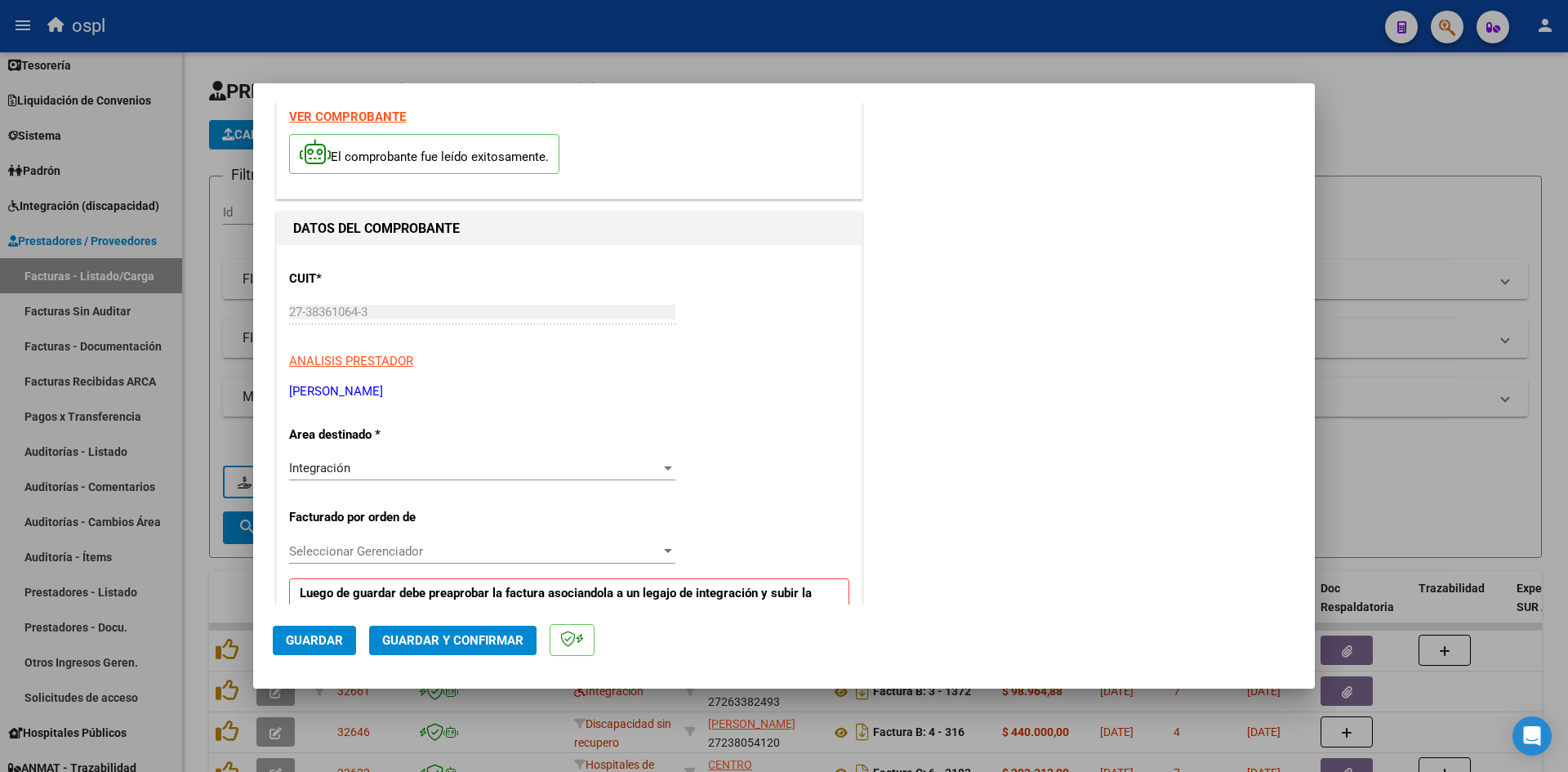
scroll to position [0, 0]
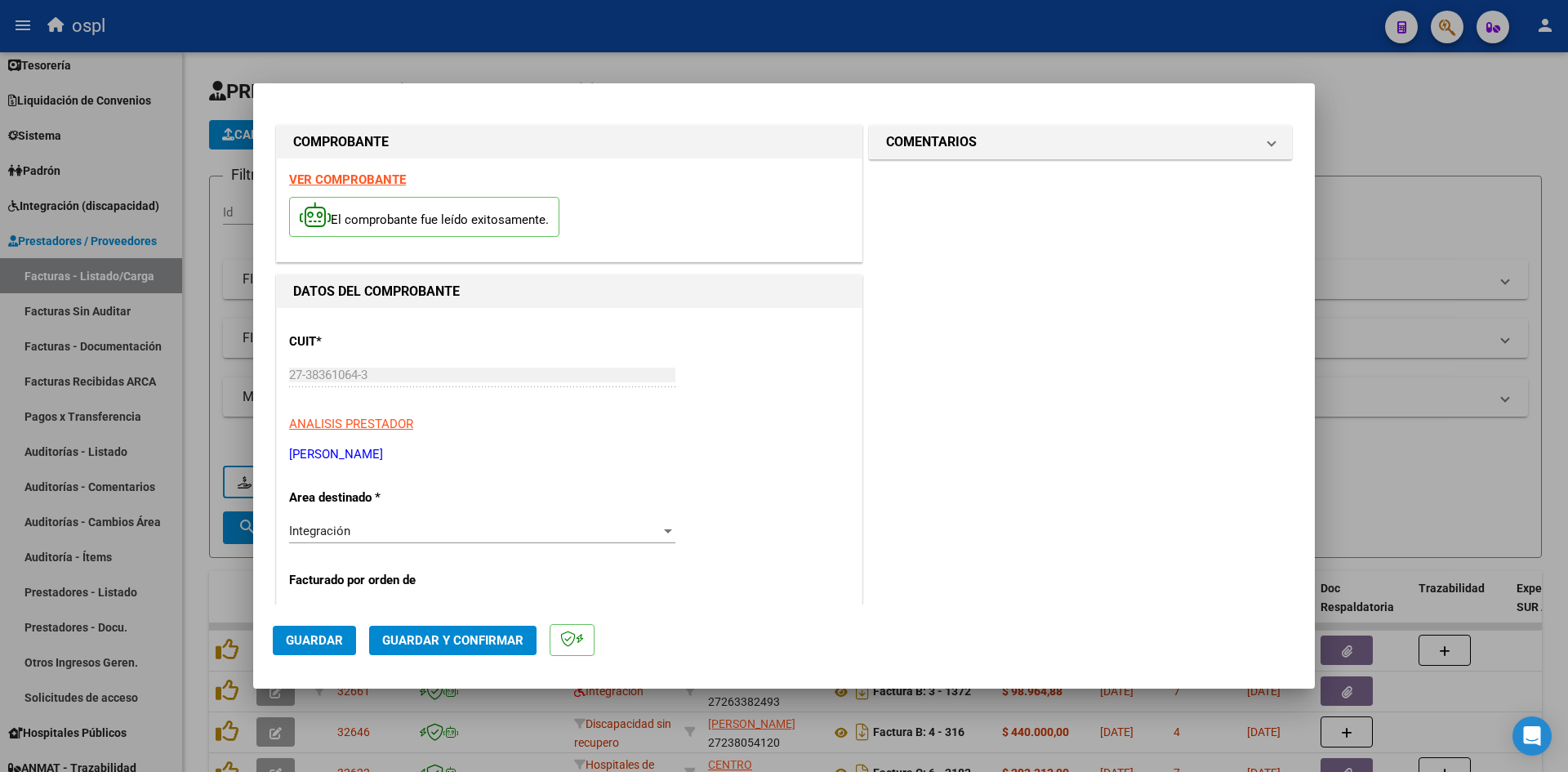
click at [303, 628] on button "Guardar" at bounding box center [315, 640] width 83 height 29
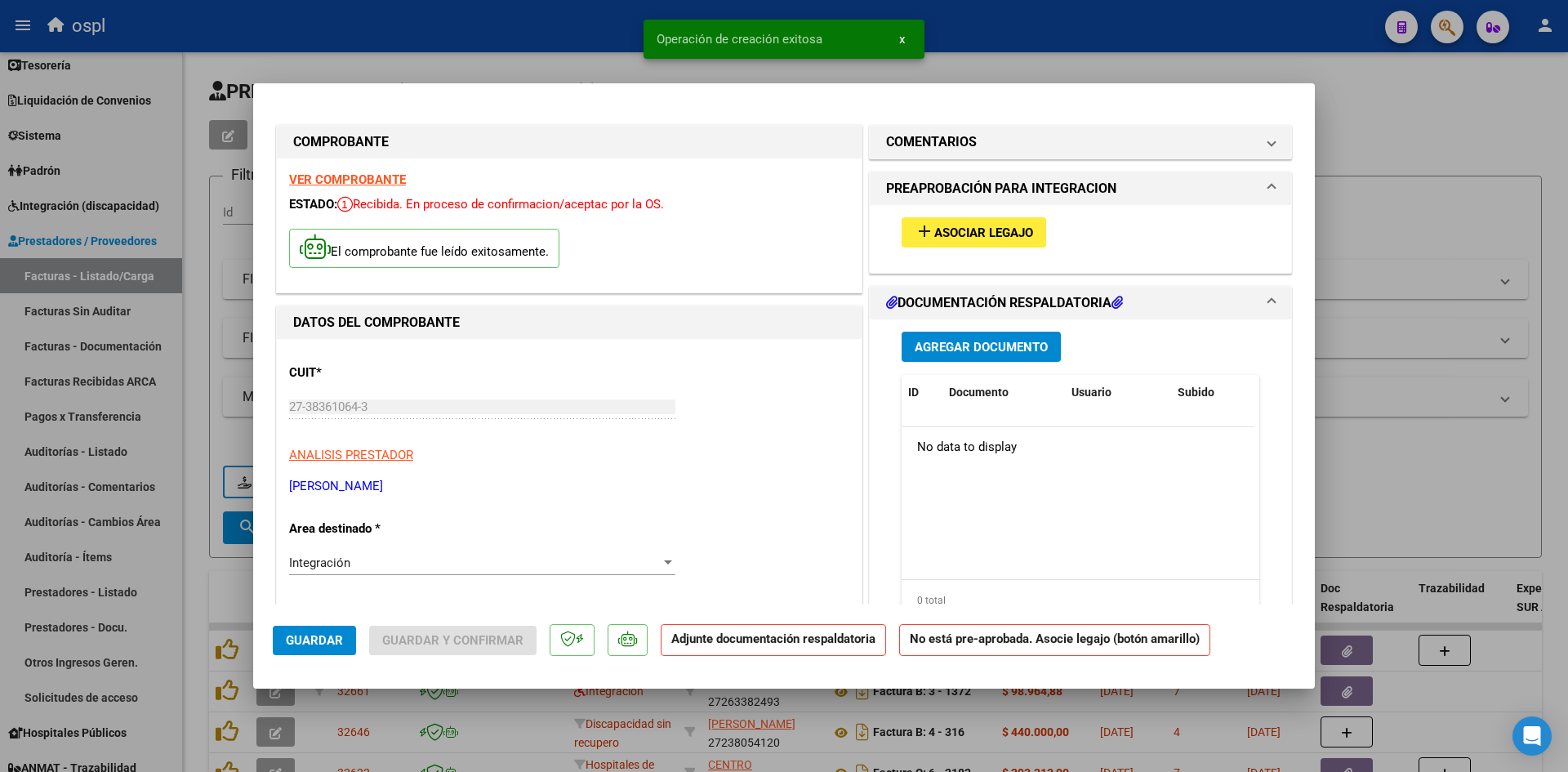
click at [978, 233] on span "Asociar Legajo" at bounding box center [984, 233] width 99 height 15
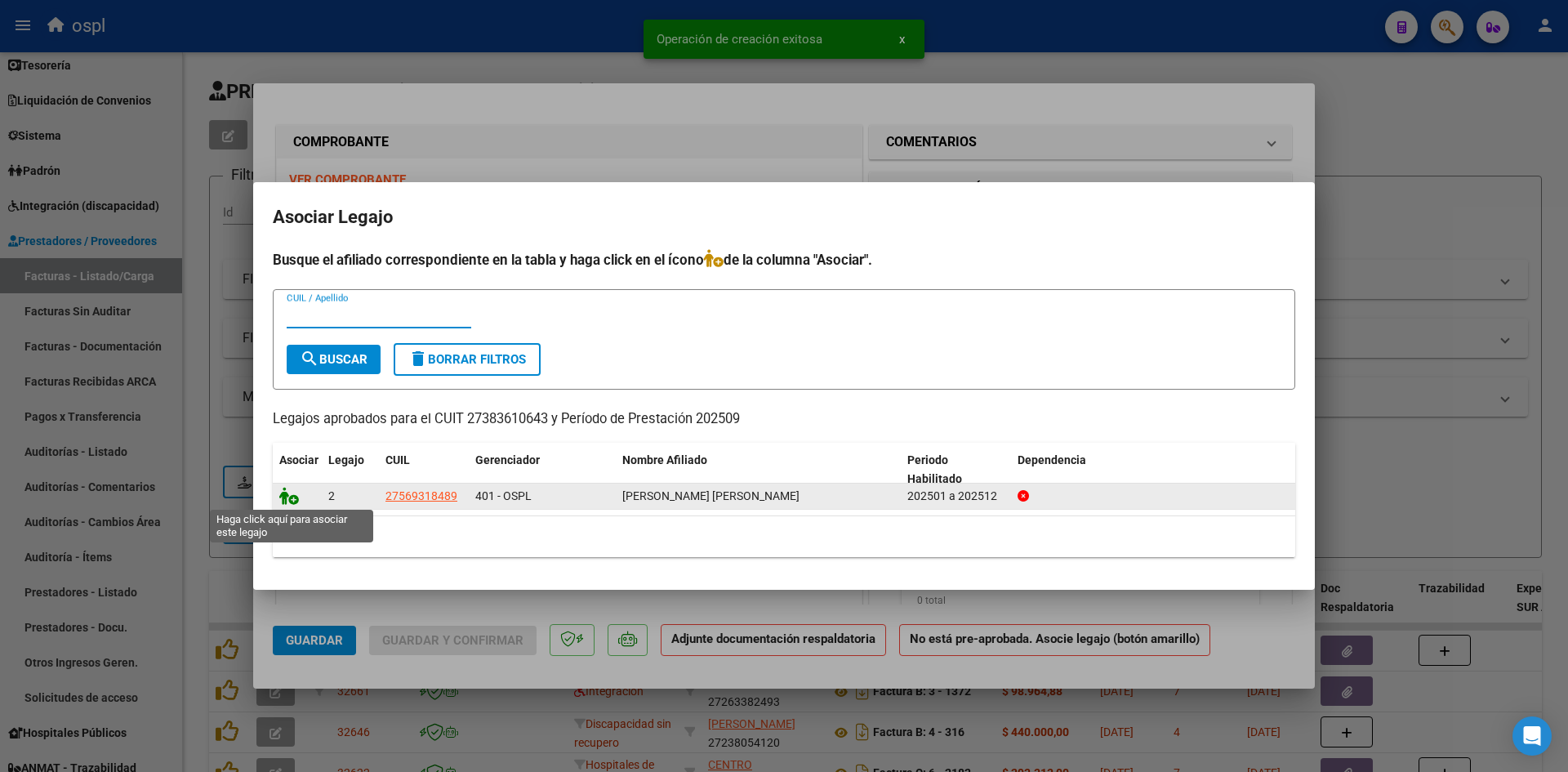
click at [288, 496] on icon at bounding box center [290, 496] width 20 height 18
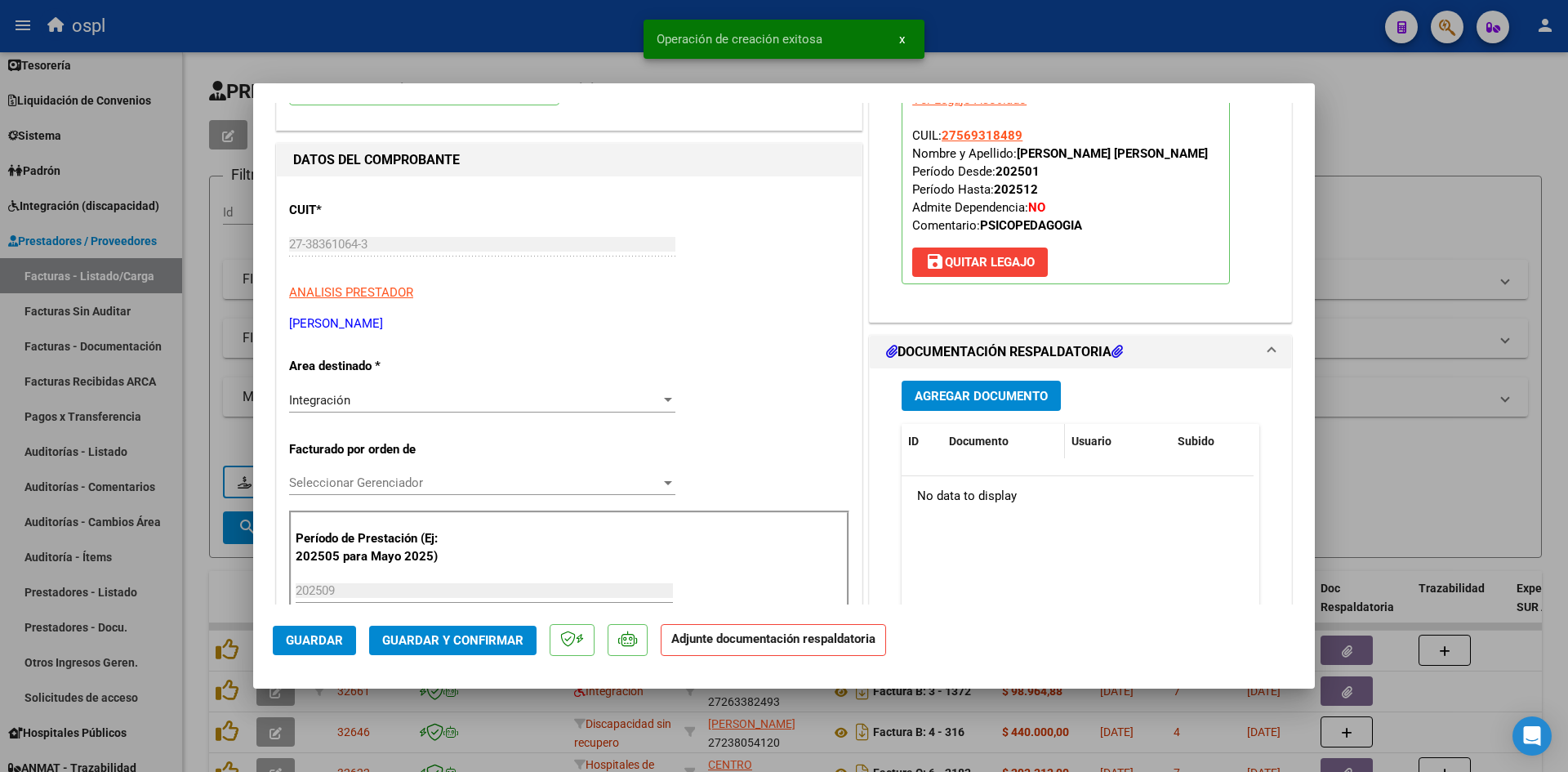
scroll to position [164, 0]
click at [993, 399] on span "Agregar Documento" at bounding box center [981, 395] width 133 height 15
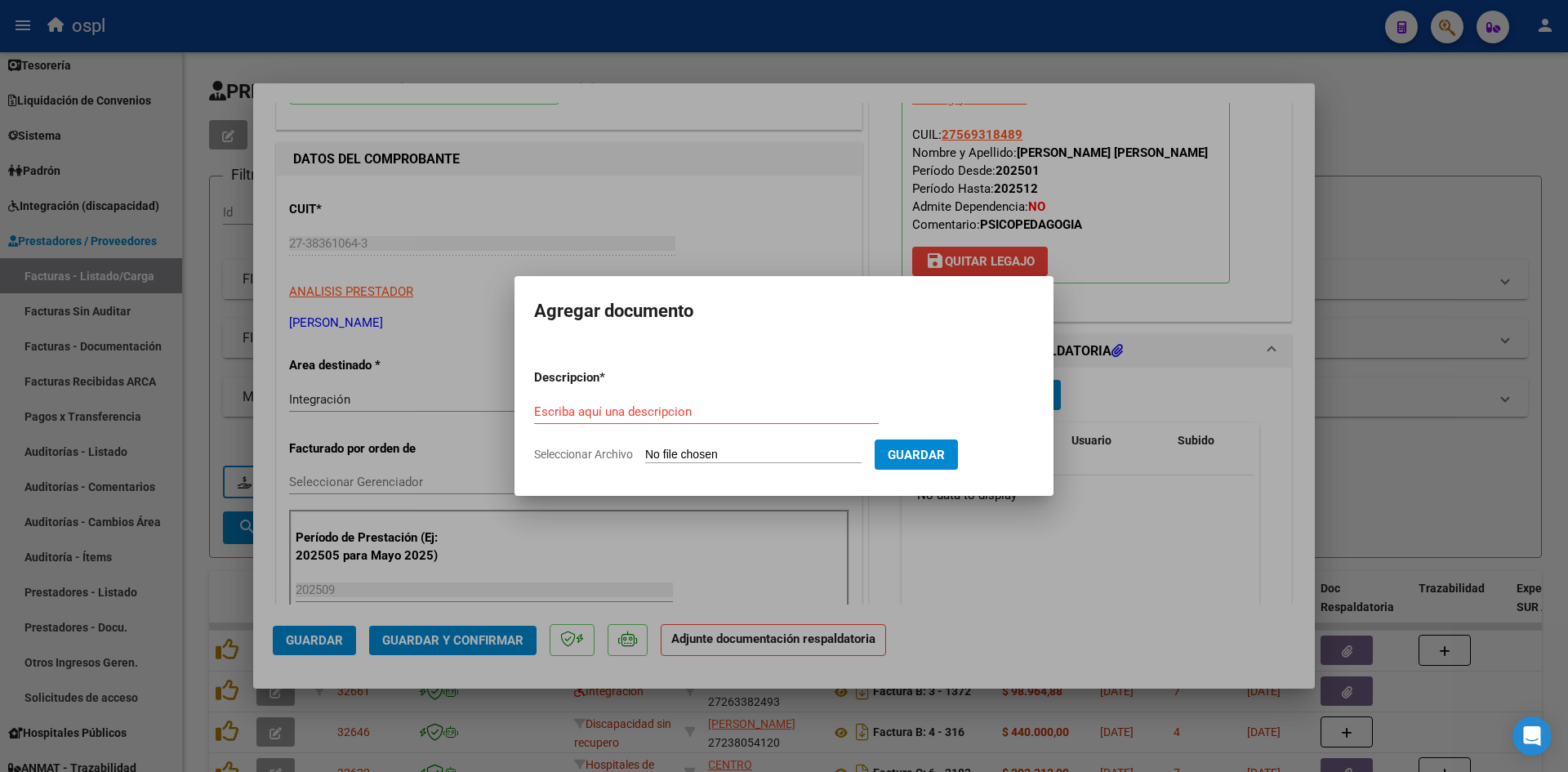
type input "C:\fakepath\planilla de asistencia [PERSON_NAME] psp septiembre .pdf"
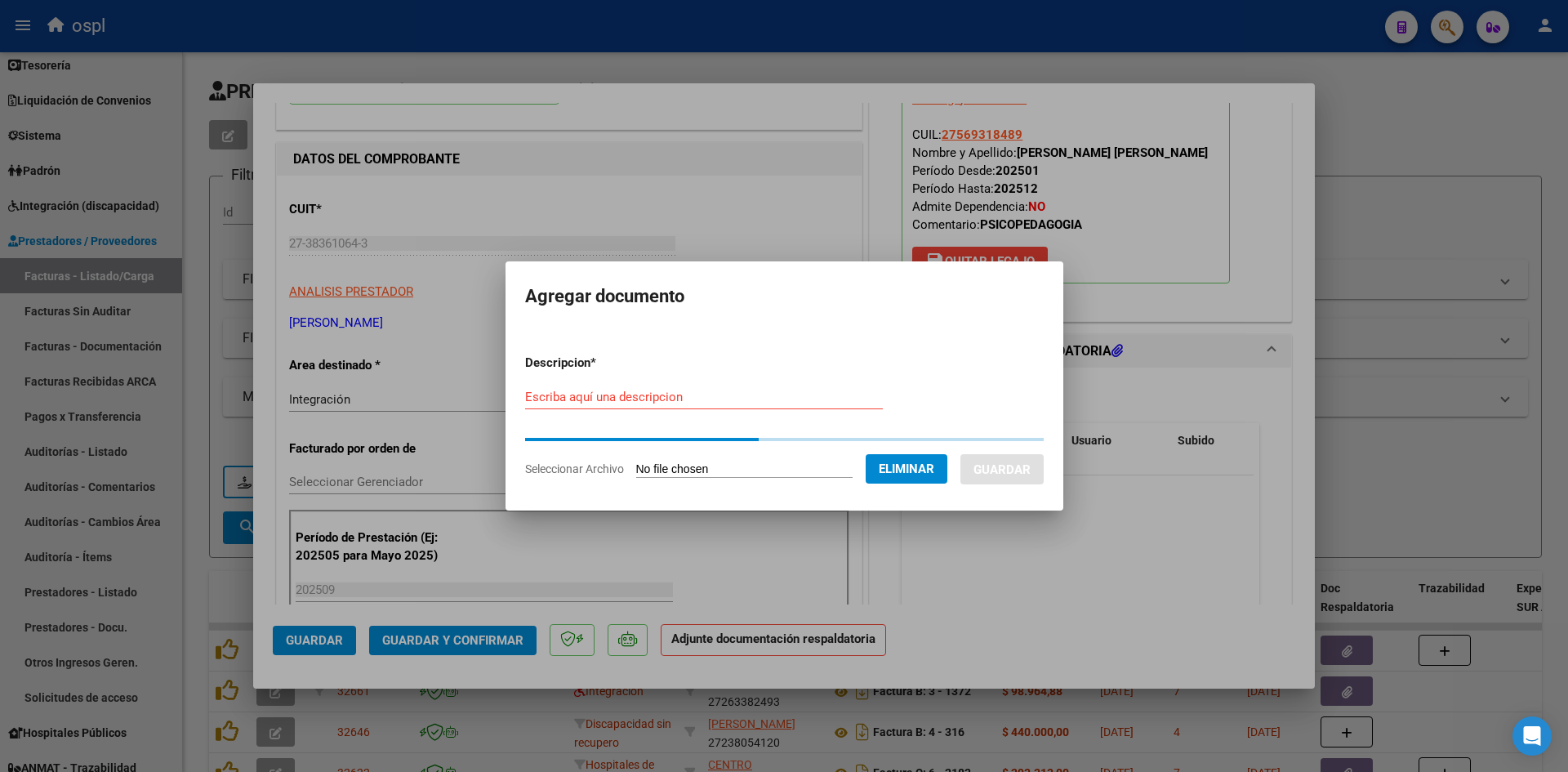
click at [779, 398] on input "Escriba aquí una descripcion" at bounding box center [704, 397] width 358 height 15
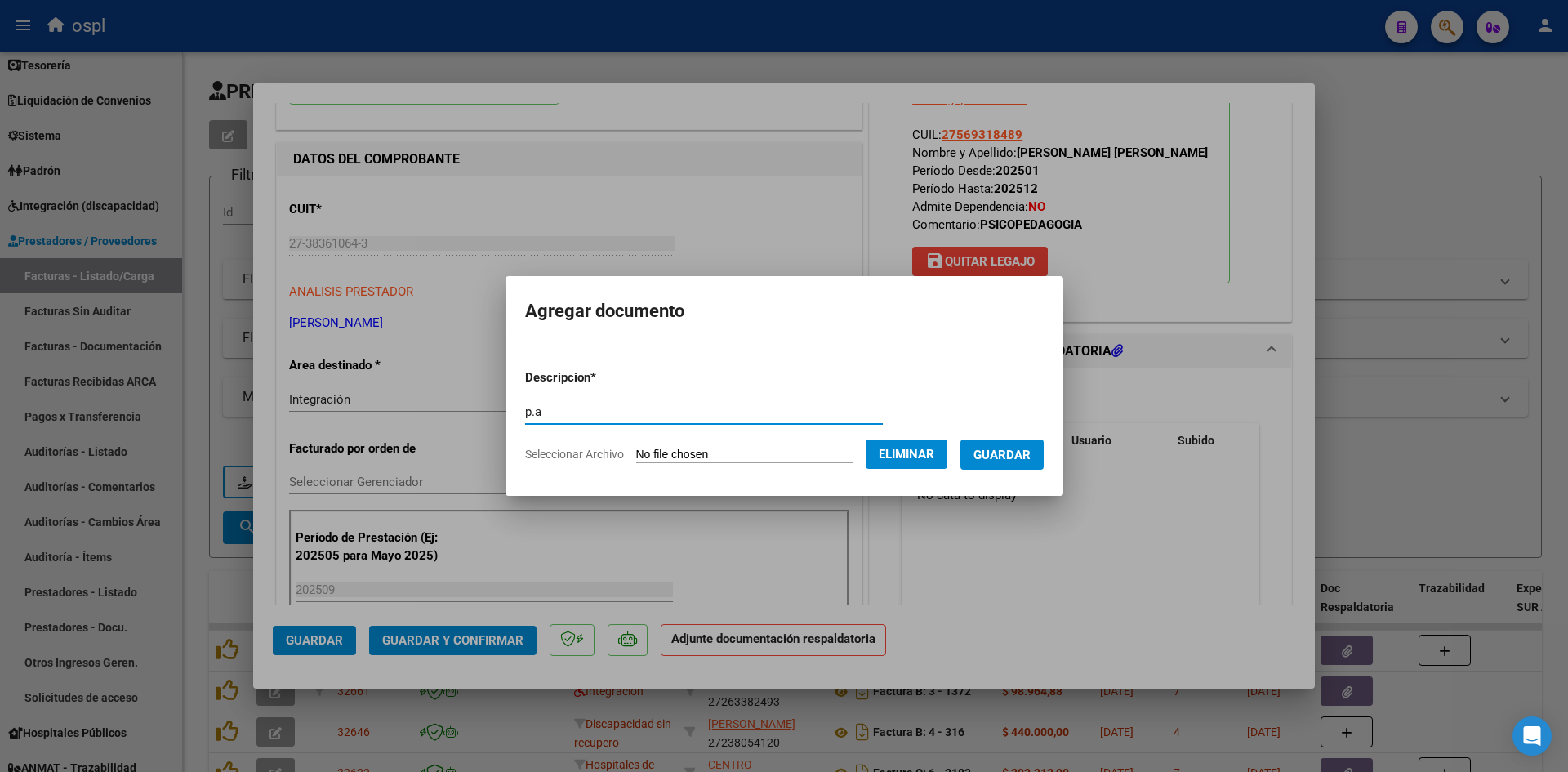
type input "p.a"
click at [1000, 447] on span "Guardar" at bounding box center [1002, 455] width 57 height 15
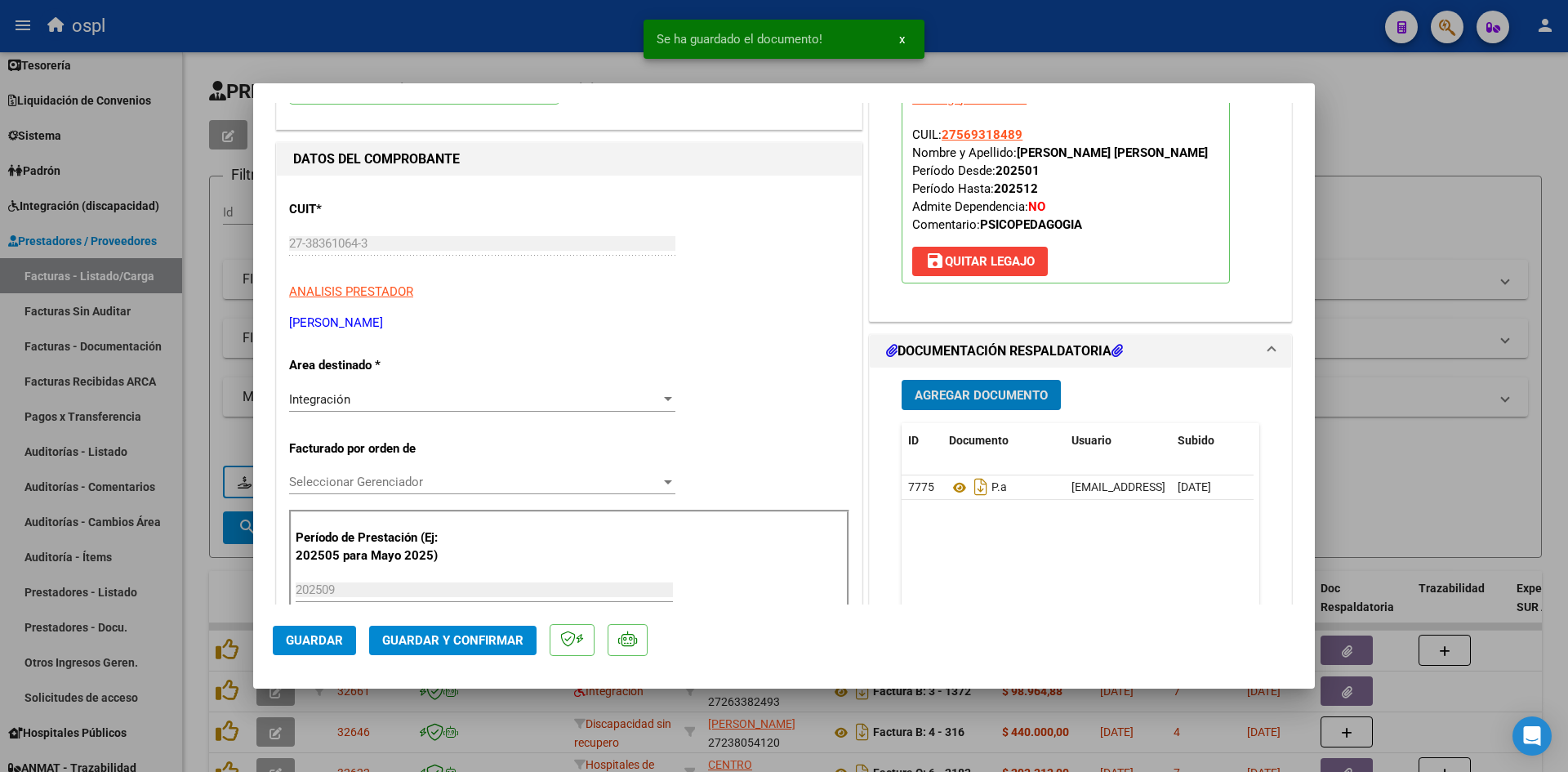
click at [463, 628] on button "Guardar y Confirmar" at bounding box center [453, 640] width 168 height 29
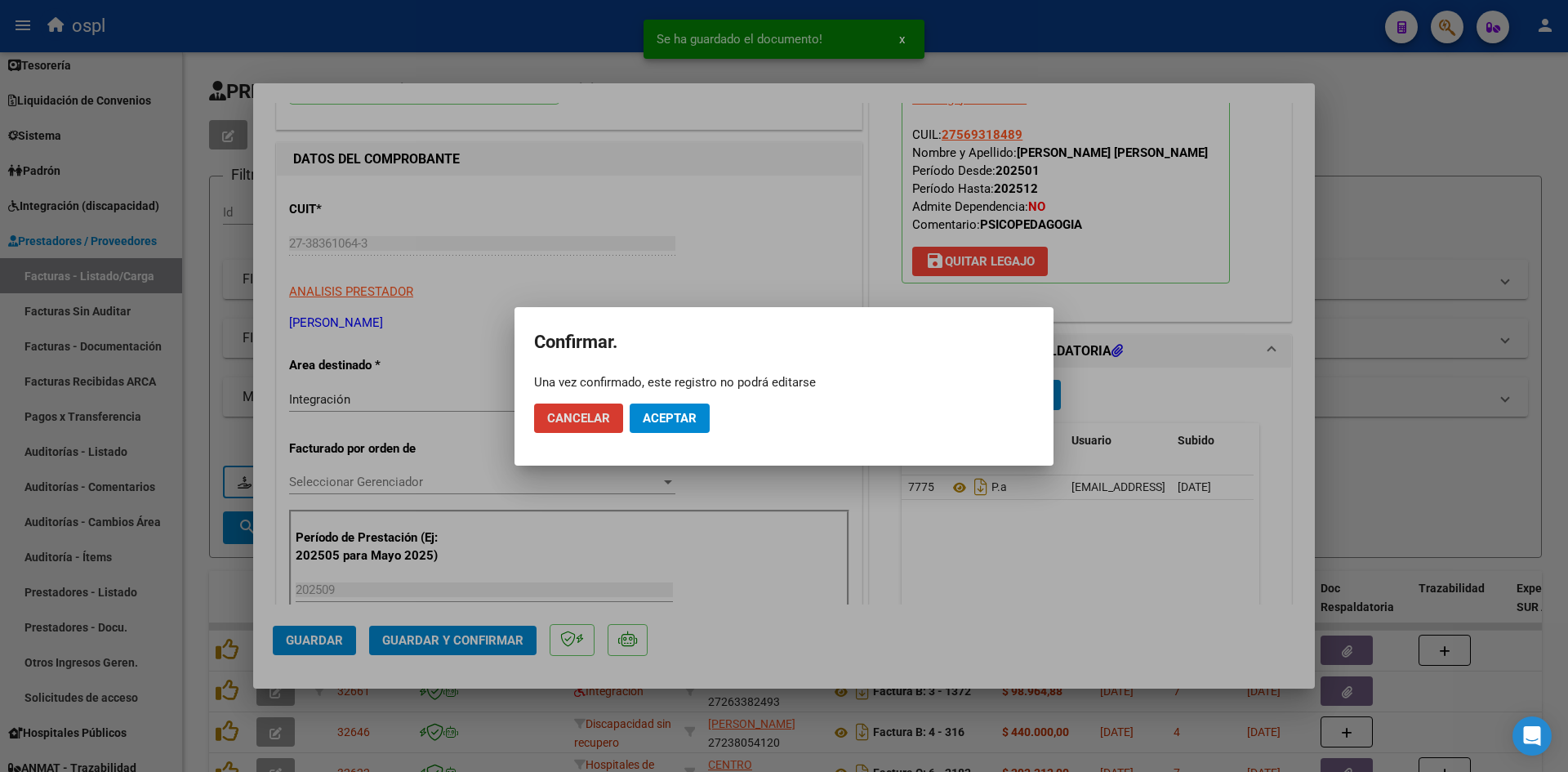
click at [681, 421] on span "Aceptar" at bounding box center [669, 418] width 54 height 15
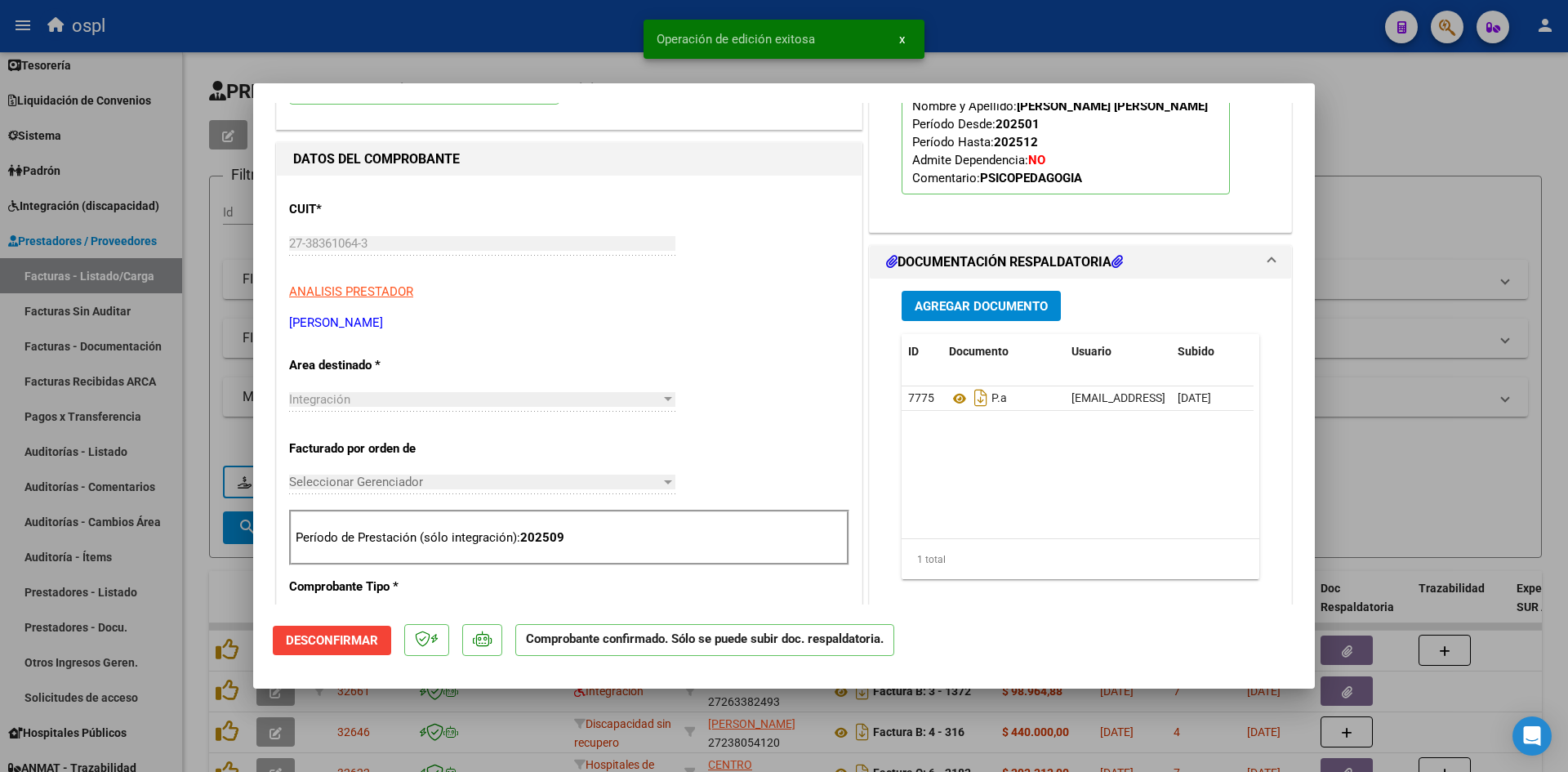
click at [1411, 192] on div at bounding box center [784, 386] width 1568 height 772
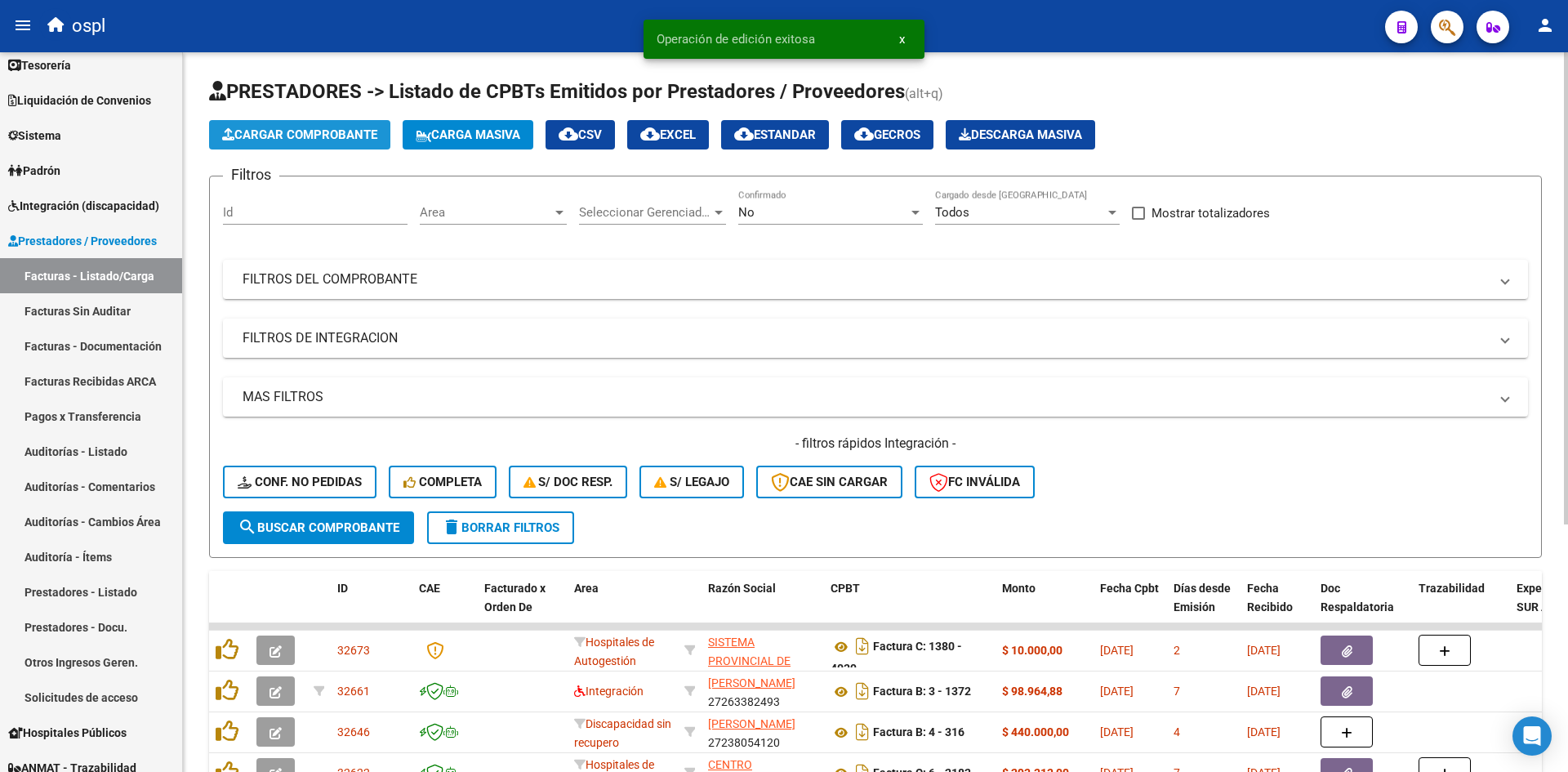
click at [352, 137] on span "Cargar Comprobante" at bounding box center [300, 135] width 155 height 15
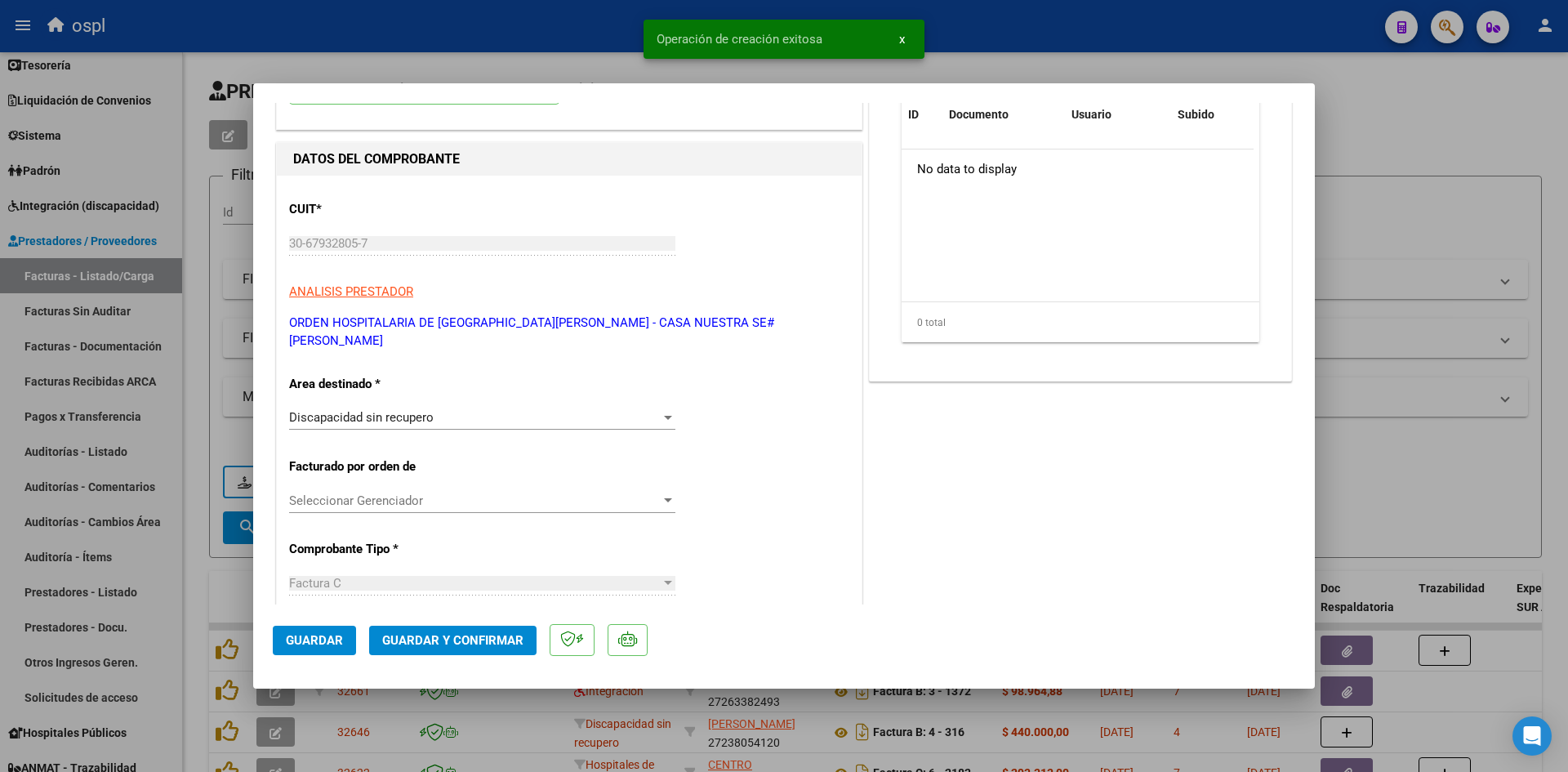
drag, startPoint x: 1404, startPoint y: 217, endPoint x: 706, endPoint y: 14, distance: 726.9
click at [1404, 217] on div at bounding box center [784, 386] width 1568 height 772
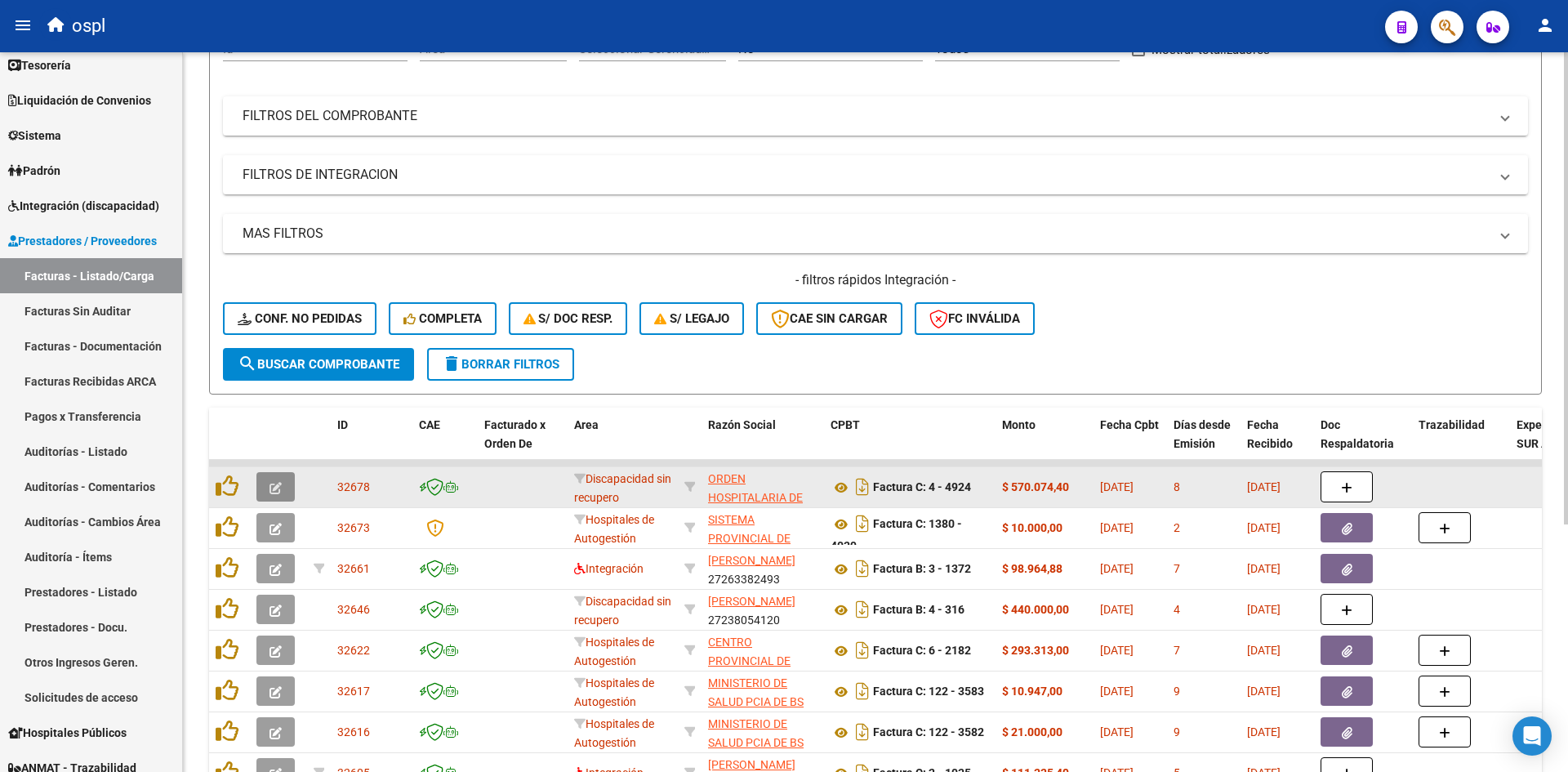
click at [281, 482] on button "button" at bounding box center [276, 486] width 38 height 29
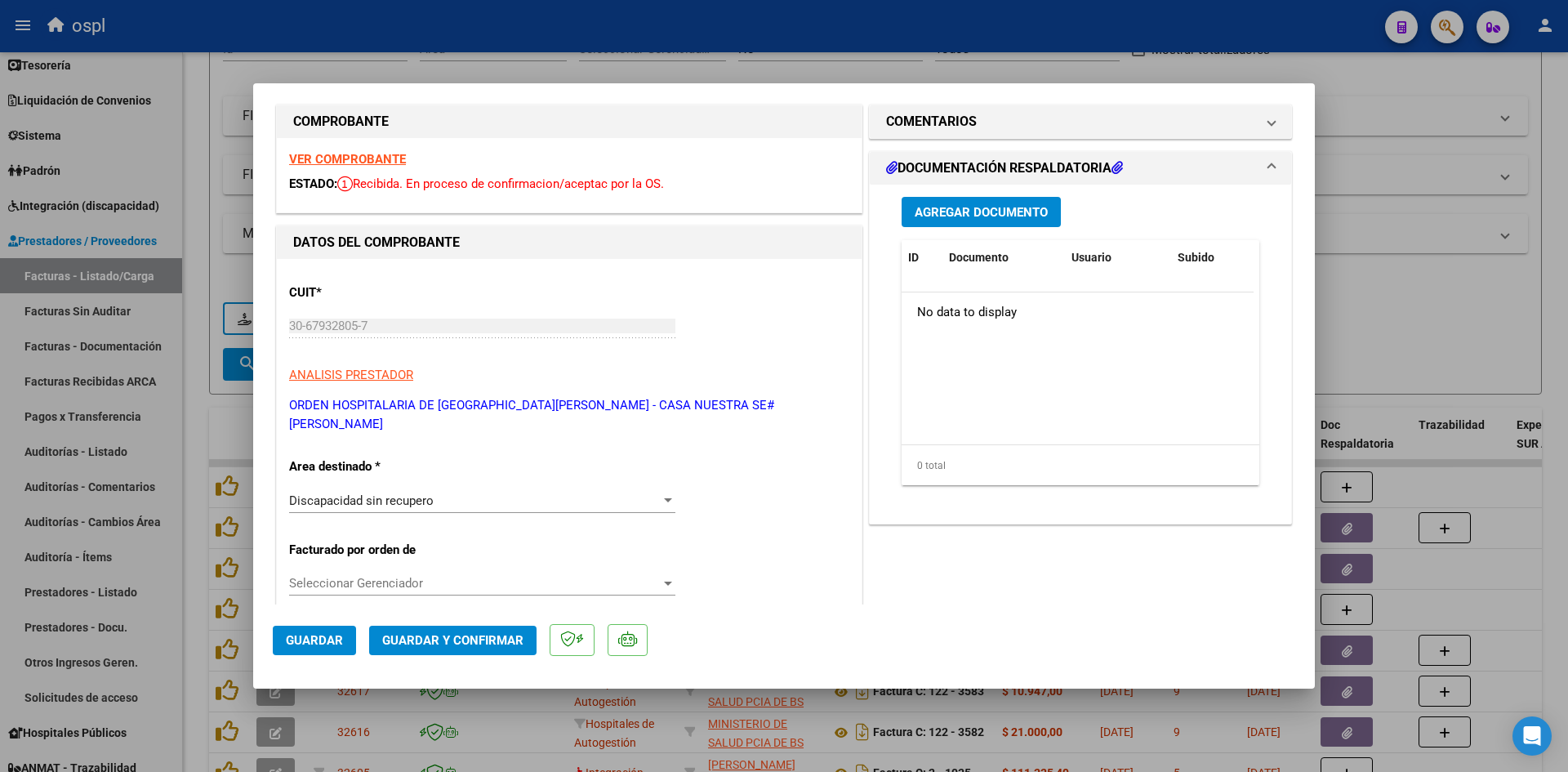
scroll to position [0, 0]
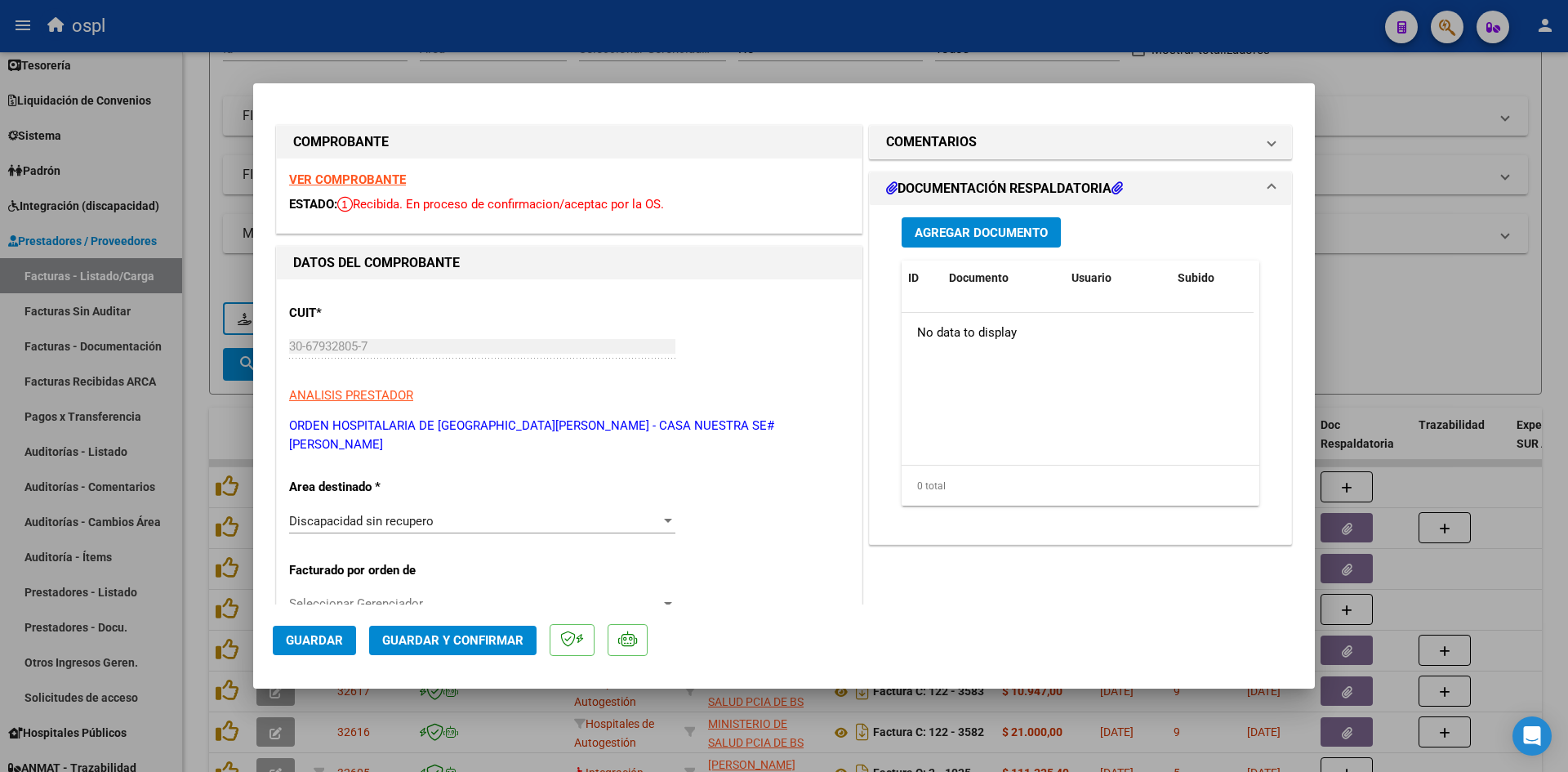
click at [502, 423] on p "ORDEN HOSPITALARIA DE [GEOGRAPHIC_DATA][PERSON_NAME] - CASA NUESTRA SE#[PERSON_…" at bounding box center [569, 435] width 560 height 37
click at [1078, 149] on mat-panel-title "COMENTARIOS" at bounding box center [1071, 142] width 369 height 20
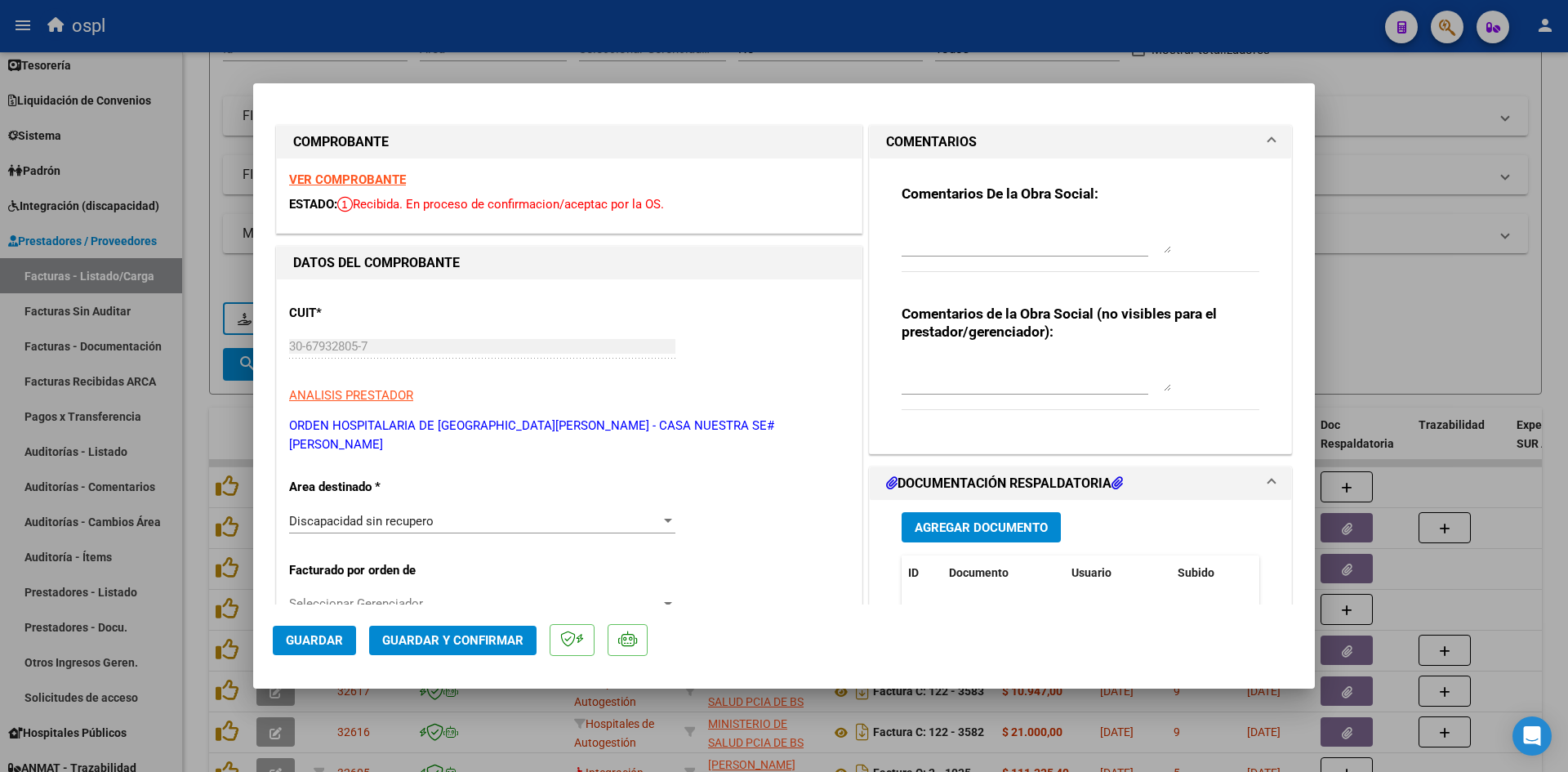
click at [1079, 150] on mat-panel-title "COMENTARIOS" at bounding box center [1071, 142] width 369 height 20
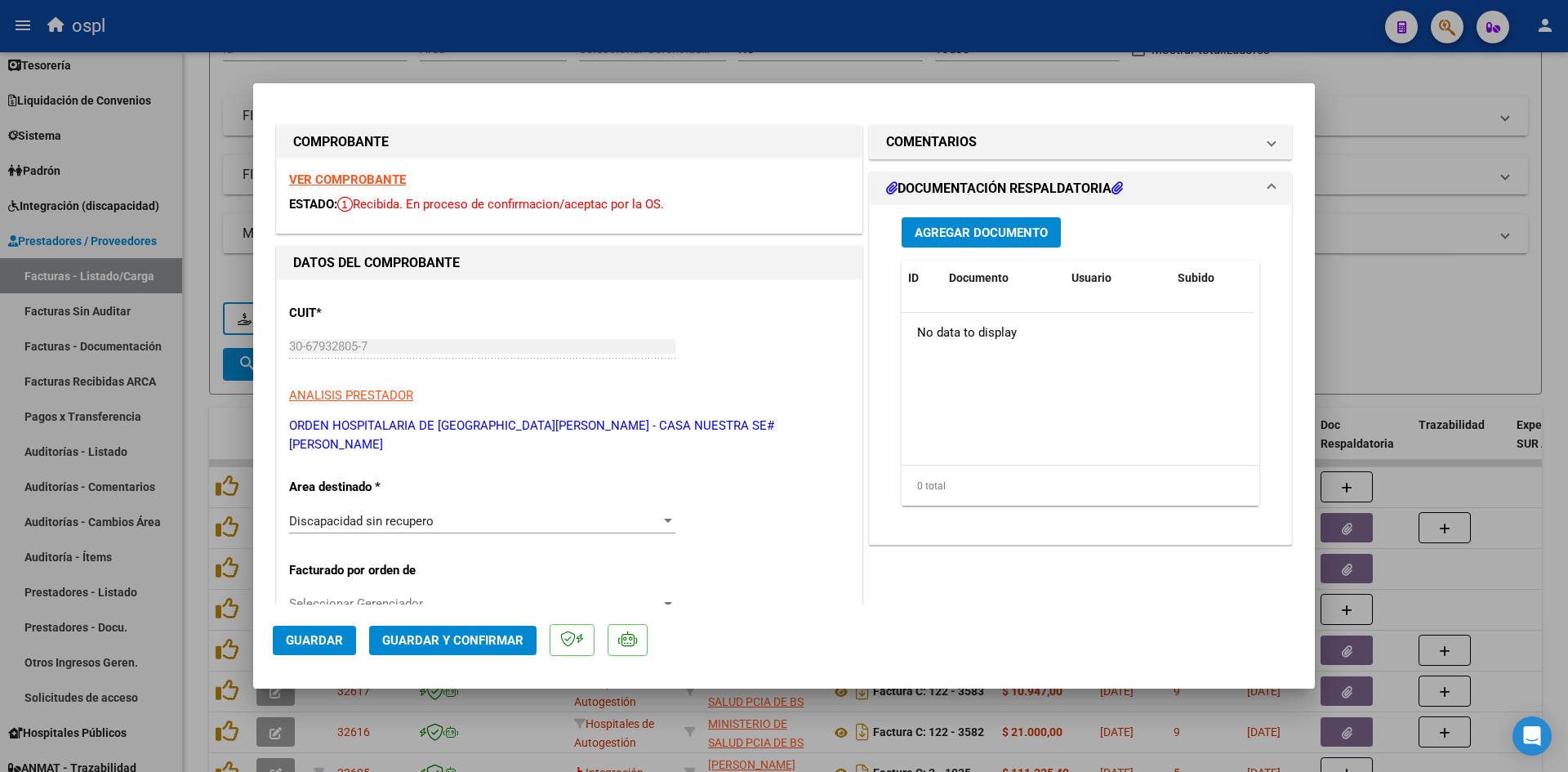
click at [1419, 153] on div at bounding box center [784, 386] width 1568 height 772
type input "$ 0,00"
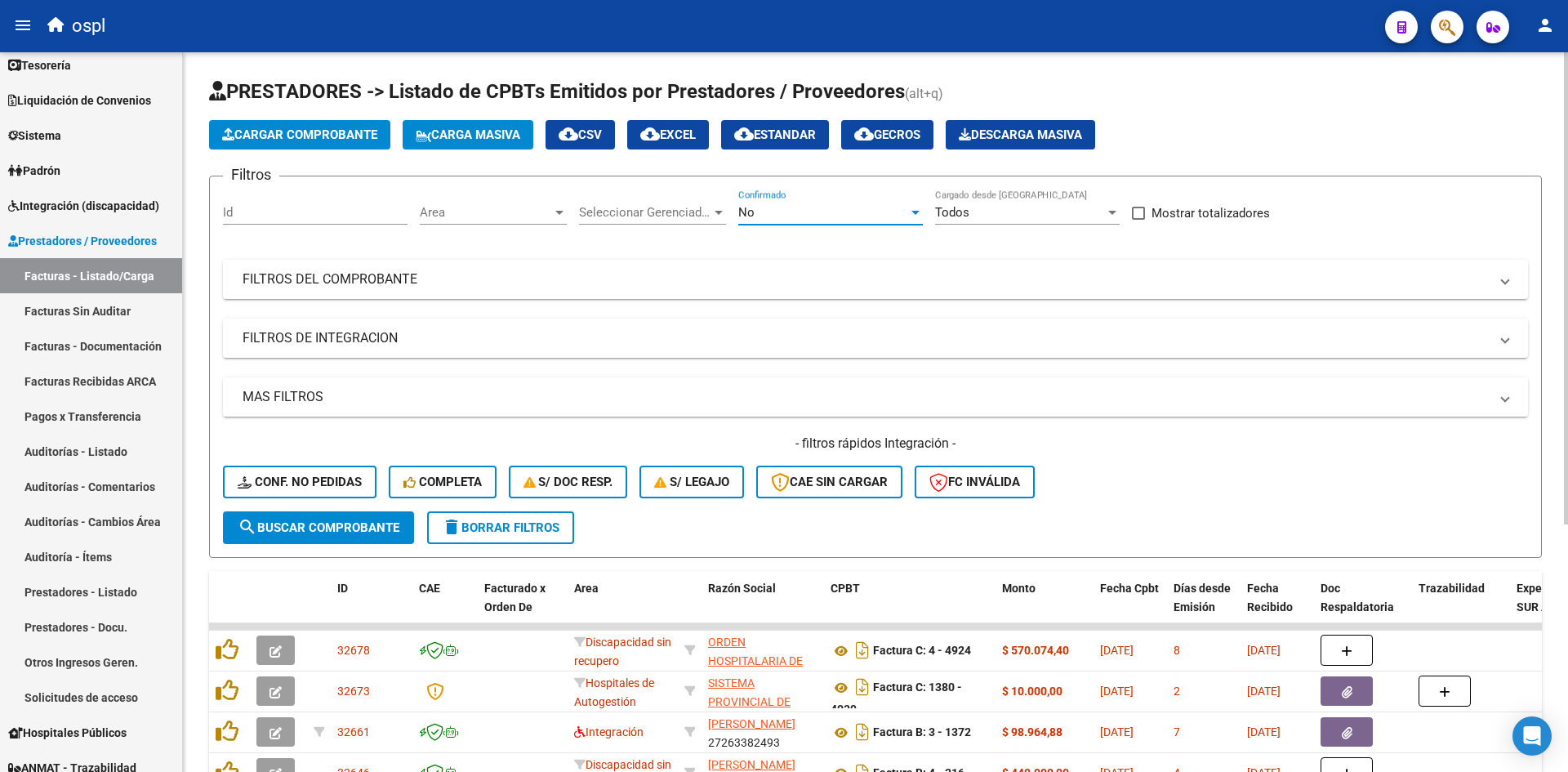
click at [817, 214] on div "No" at bounding box center [823, 213] width 170 height 15
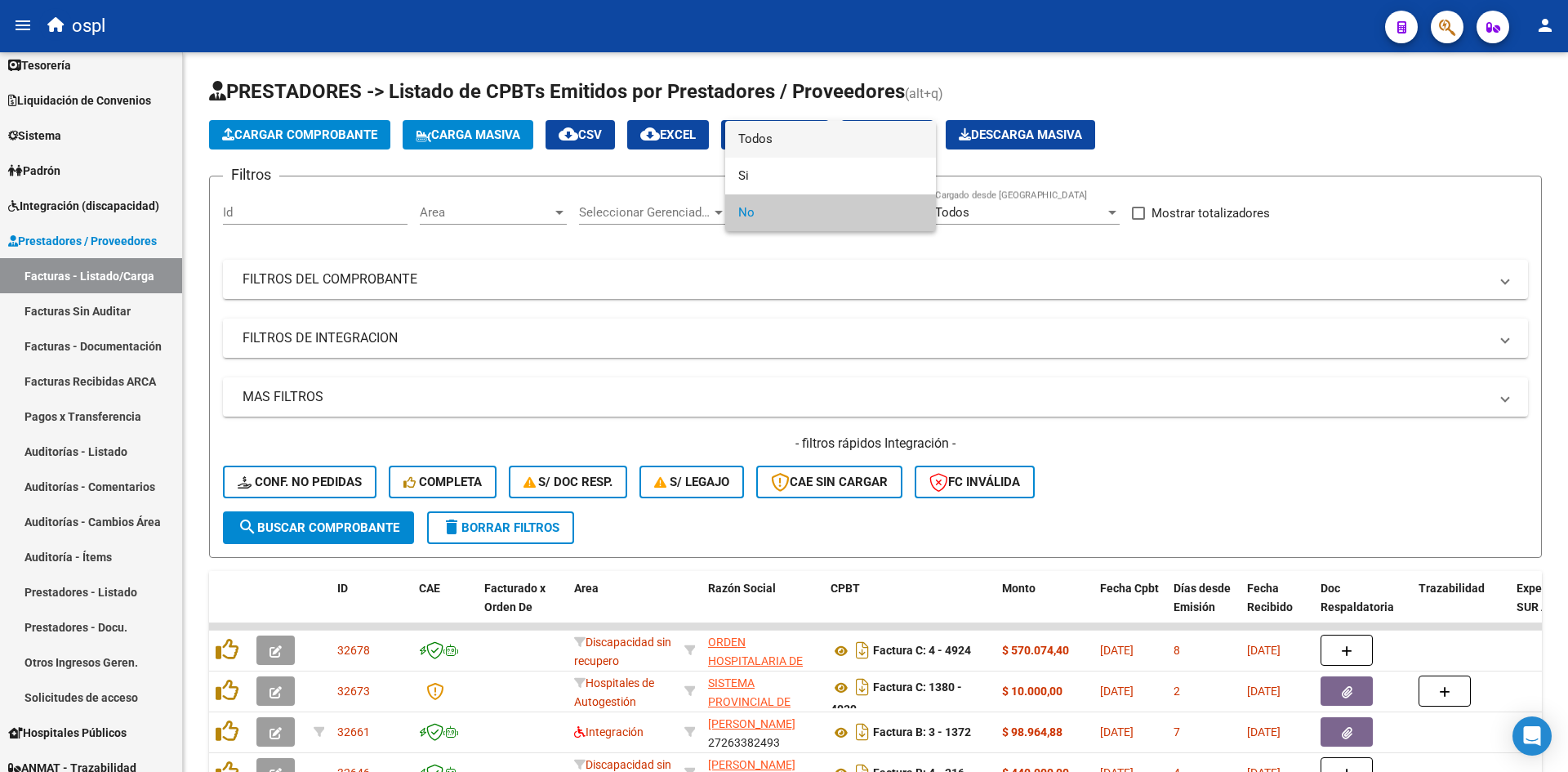
click at [803, 130] on span "Todos" at bounding box center [831, 139] width 184 height 37
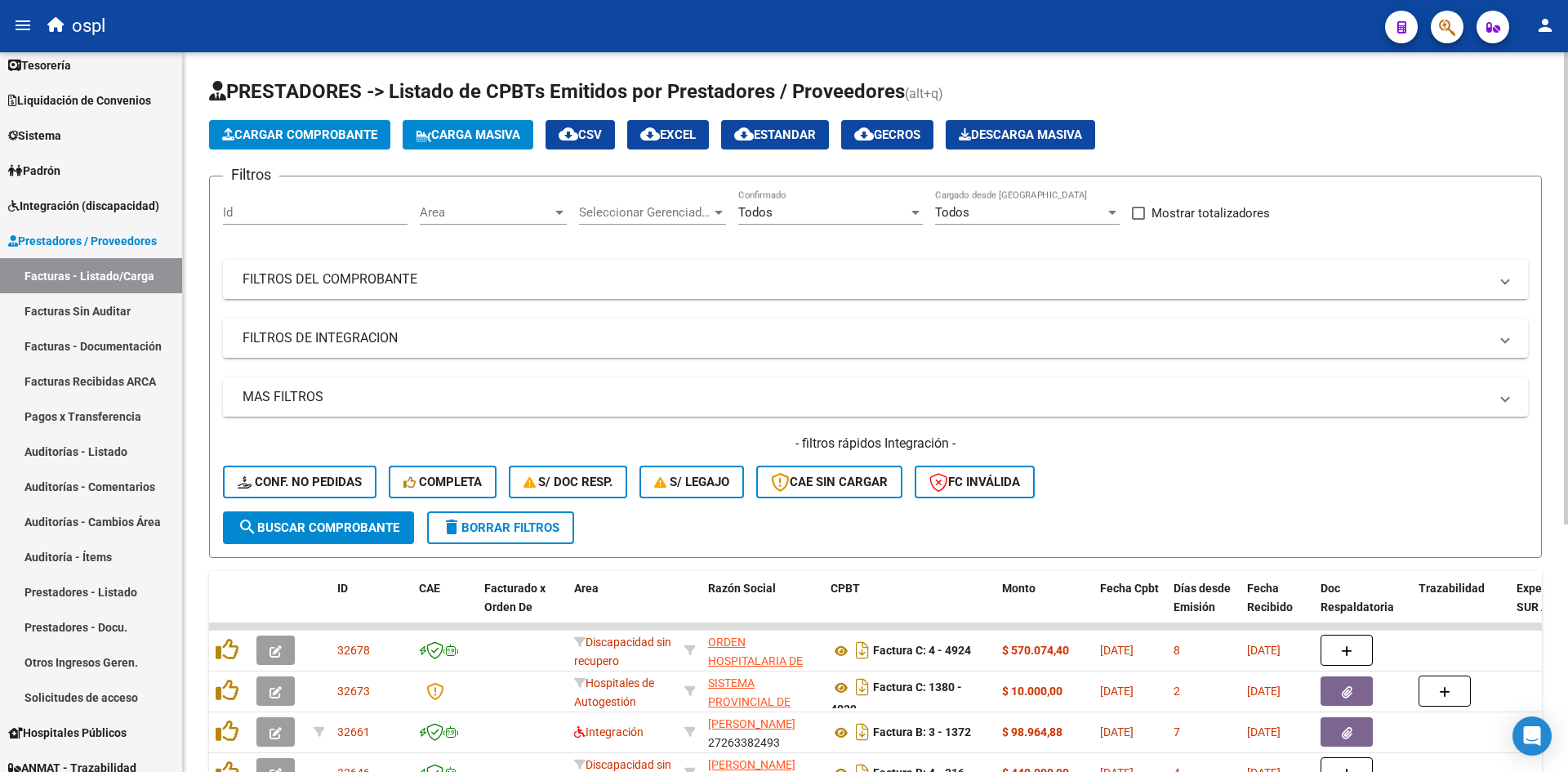
click at [500, 223] on div "Area Area" at bounding box center [493, 207] width 147 height 35
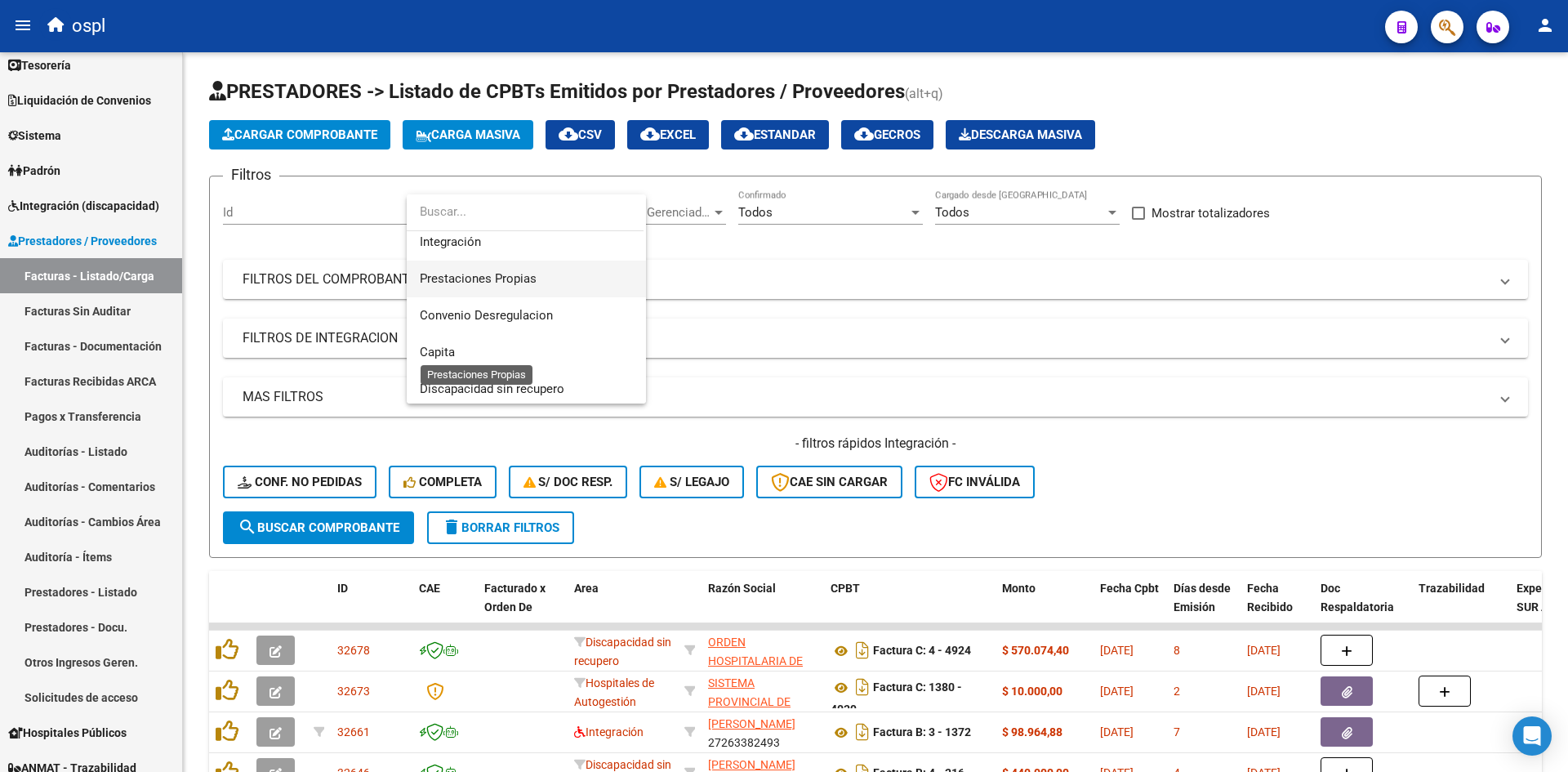
scroll to position [245, 0]
click at [556, 299] on span "Discapacidad sin recupero" at bounding box center [492, 298] width 144 height 15
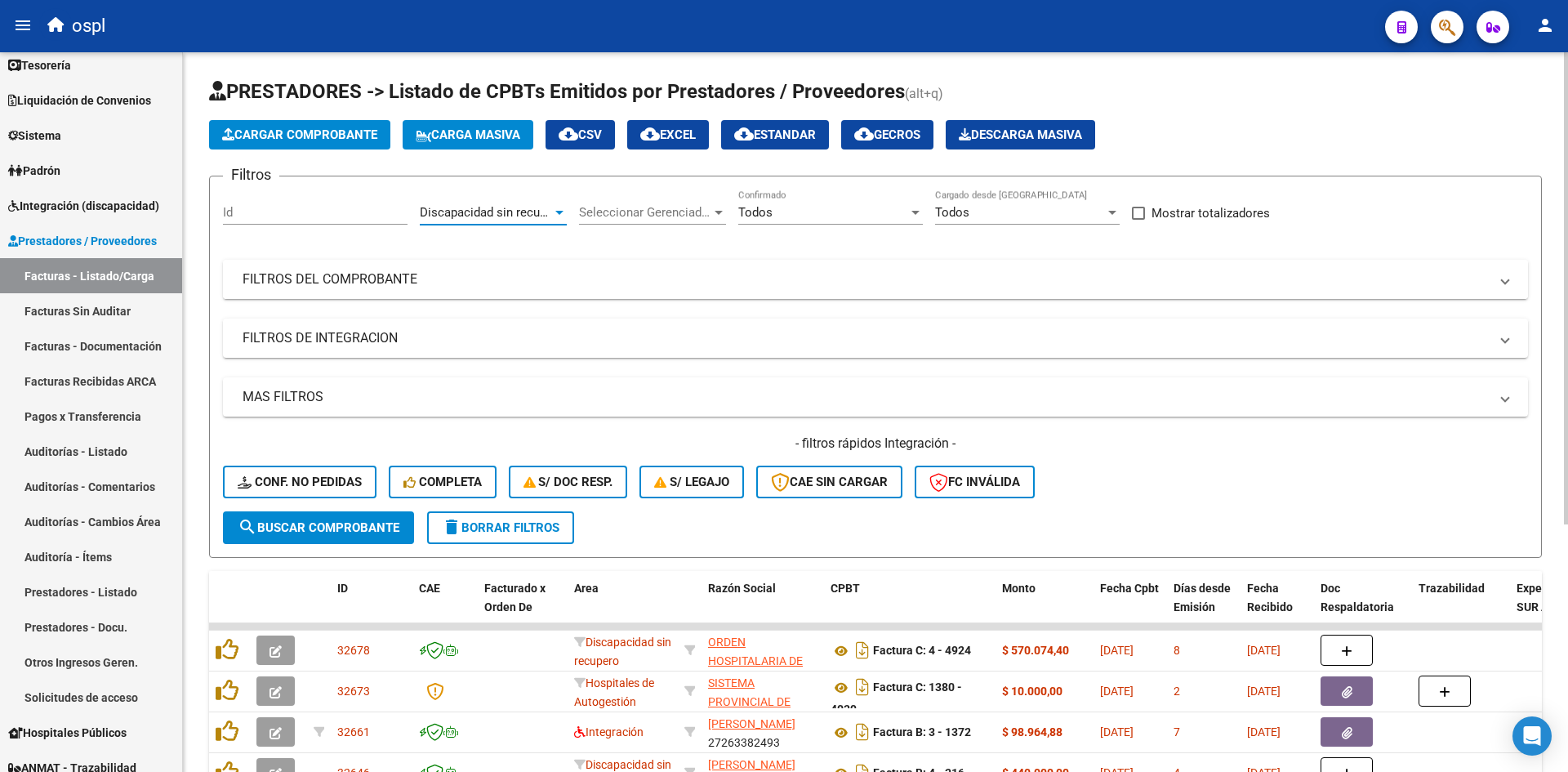
scroll to position [164, 0]
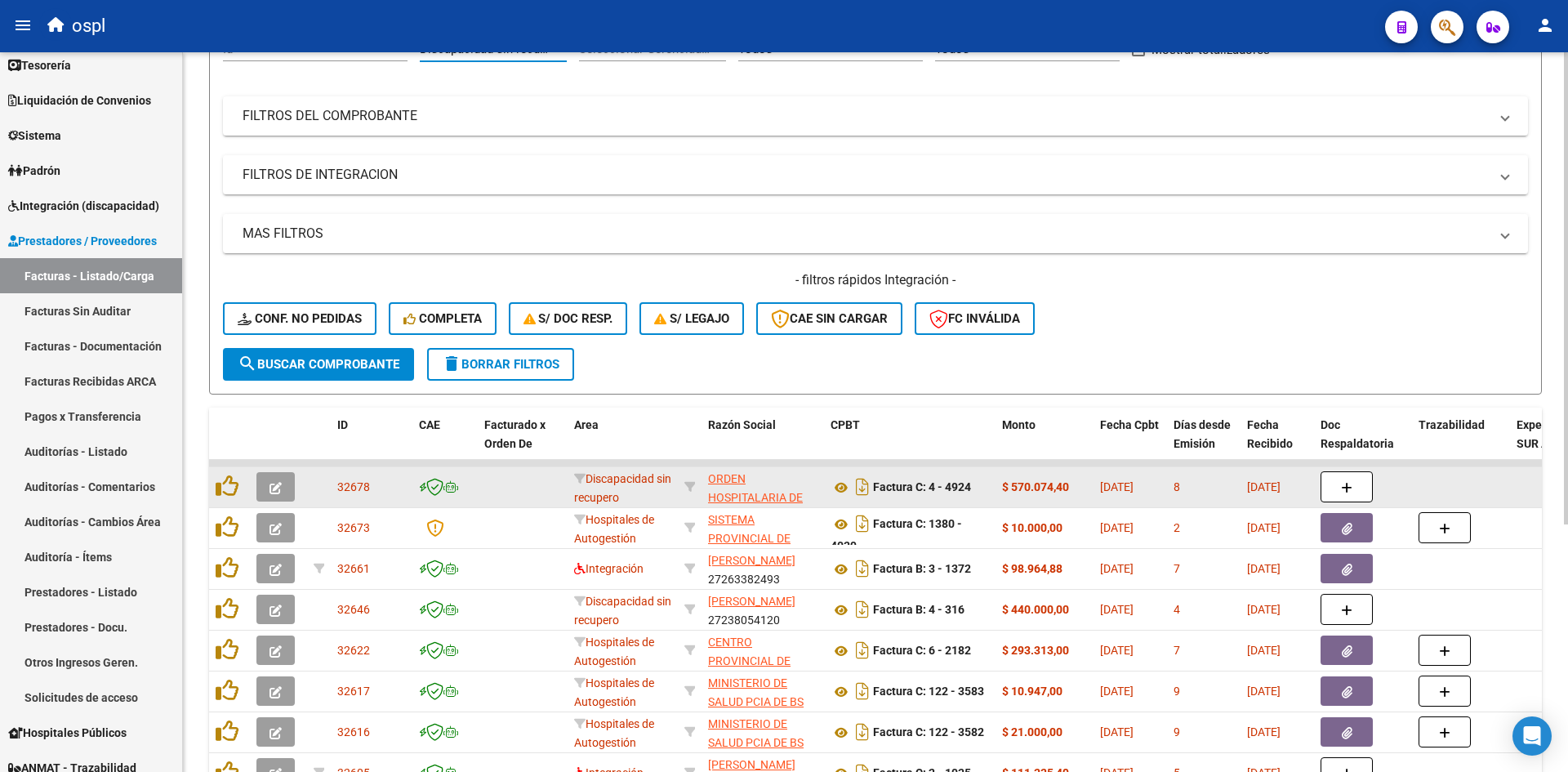
click at [280, 484] on icon "button" at bounding box center [276, 488] width 12 height 12
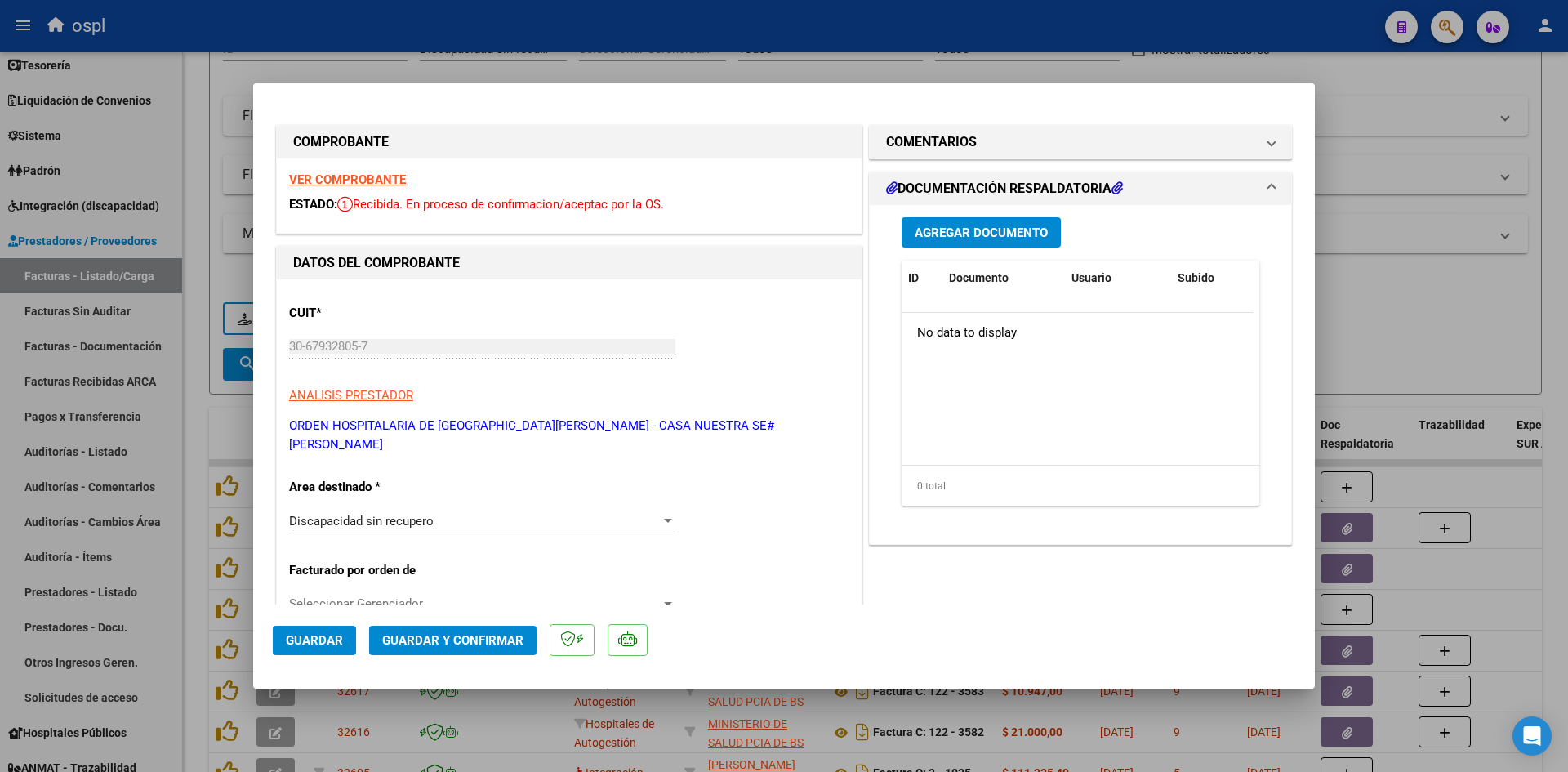
click at [407, 428] on p "ORDEN HOSPITALARIA DE [GEOGRAPHIC_DATA][PERSON_NAME] - CASA NUESTRA SE#[PERSON_…" at bounding box center [569, 435] width 560 height 37
click at [381, 395] on span "ANALISIS PRESTADOR" at bounding box center [351, 395] width 125 height 15
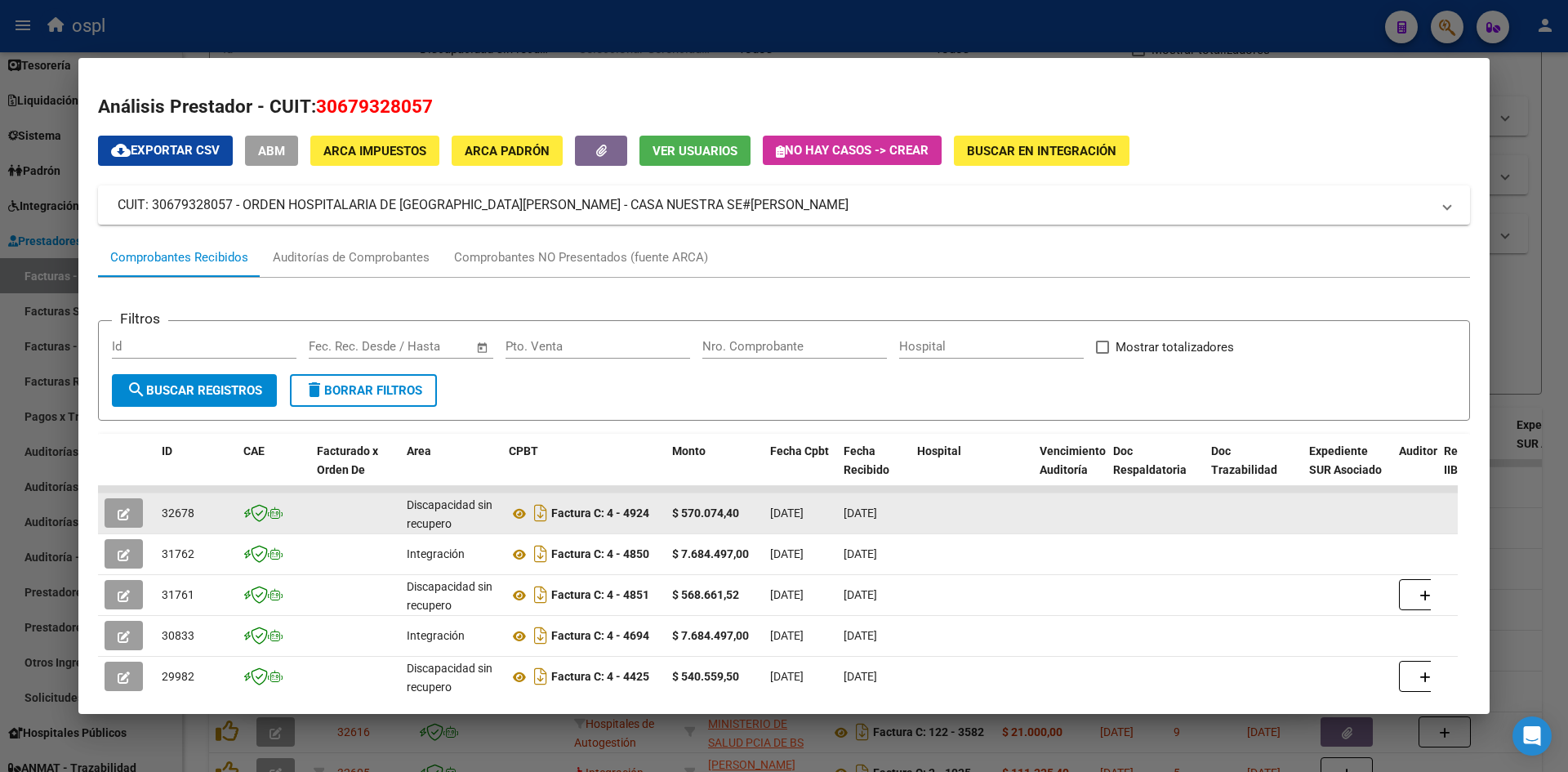
click at [128, 501] on button "button" at bounding box center [124, 512] width 38 height 29
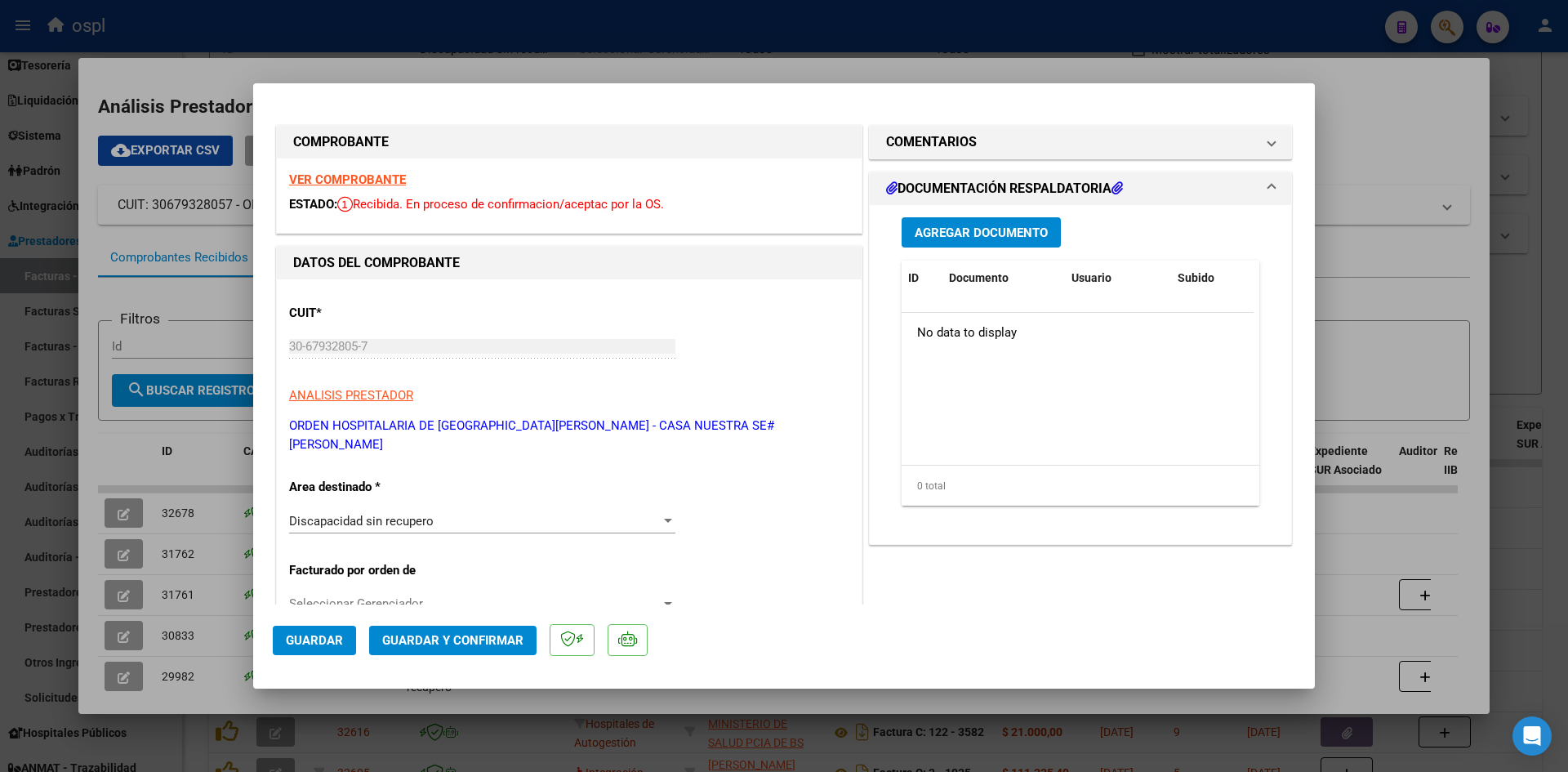
click at [1382, 117] on div at bounding box center [784, 386] width 1568 height 772
type input "$ 0,00"
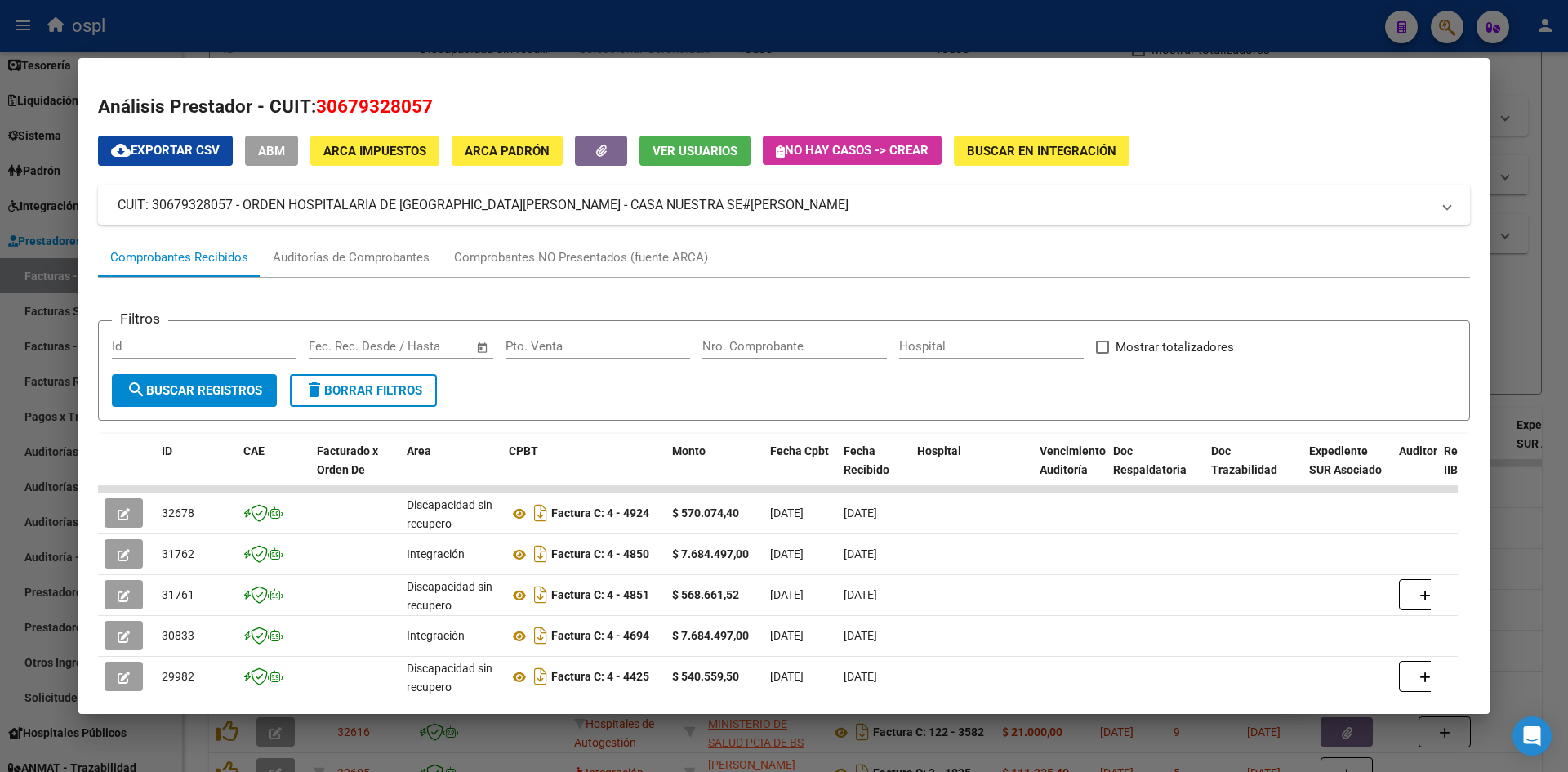
click at [1543, 182] on div at bounding box center [784, 386] width 1568 height 772
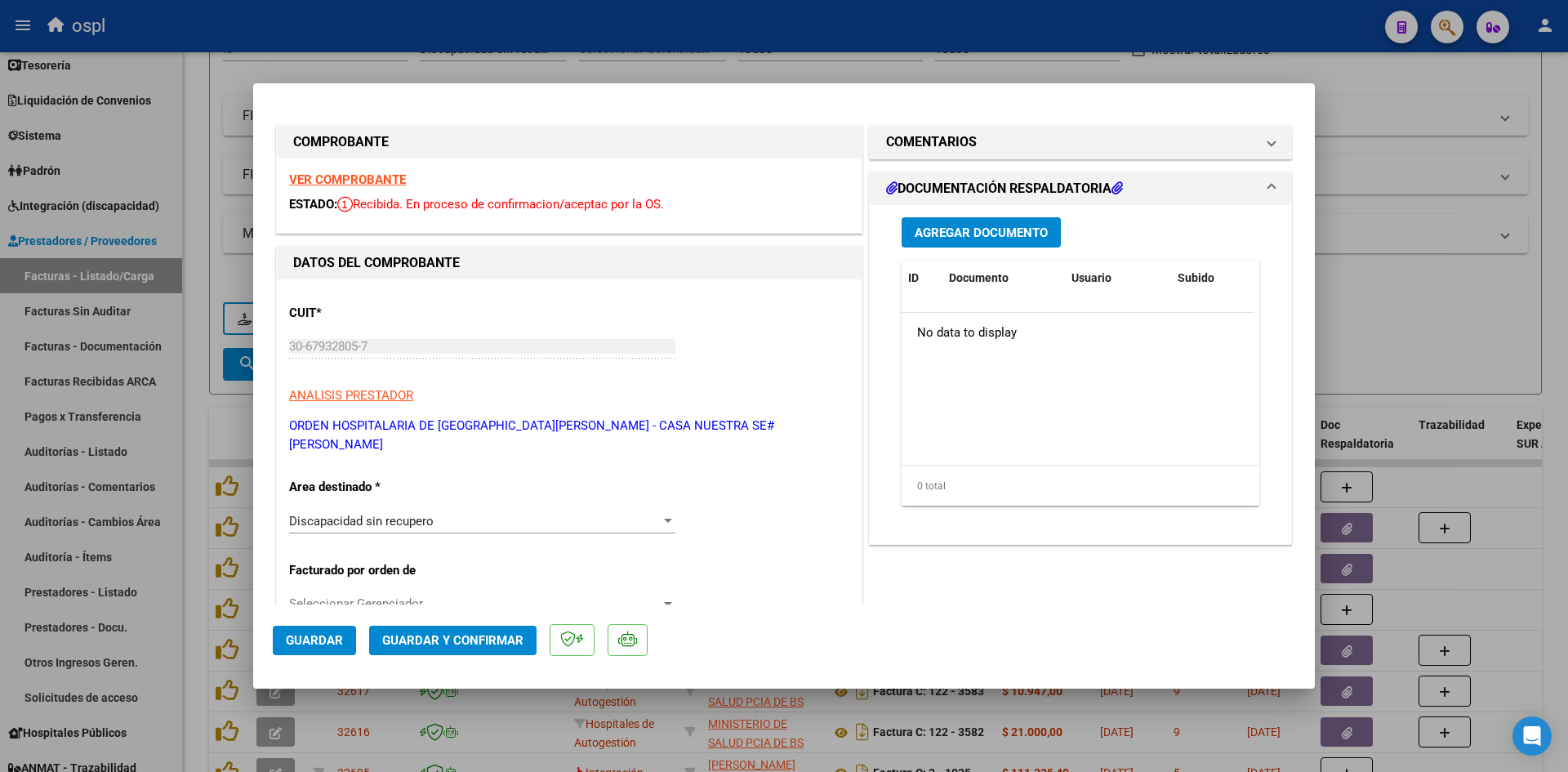
click at [425, 514] on span "Discapacidad sin recupero" at bounding box center [361, 521] width 144 height 15
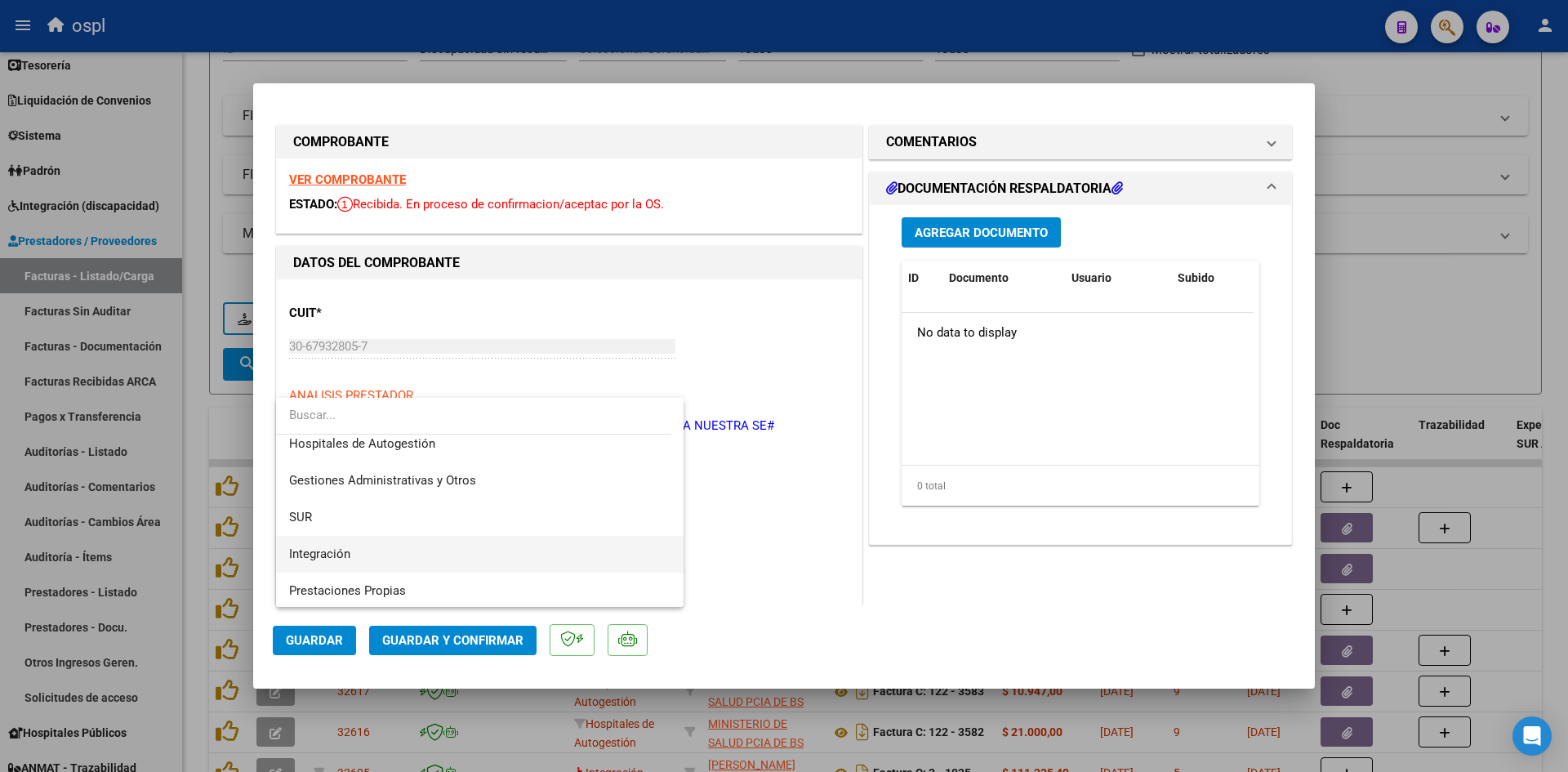
scroll to position [0, 0]
click at [373, 555] on span "Integración" at bounding box center [480, 563] width 382 height 37
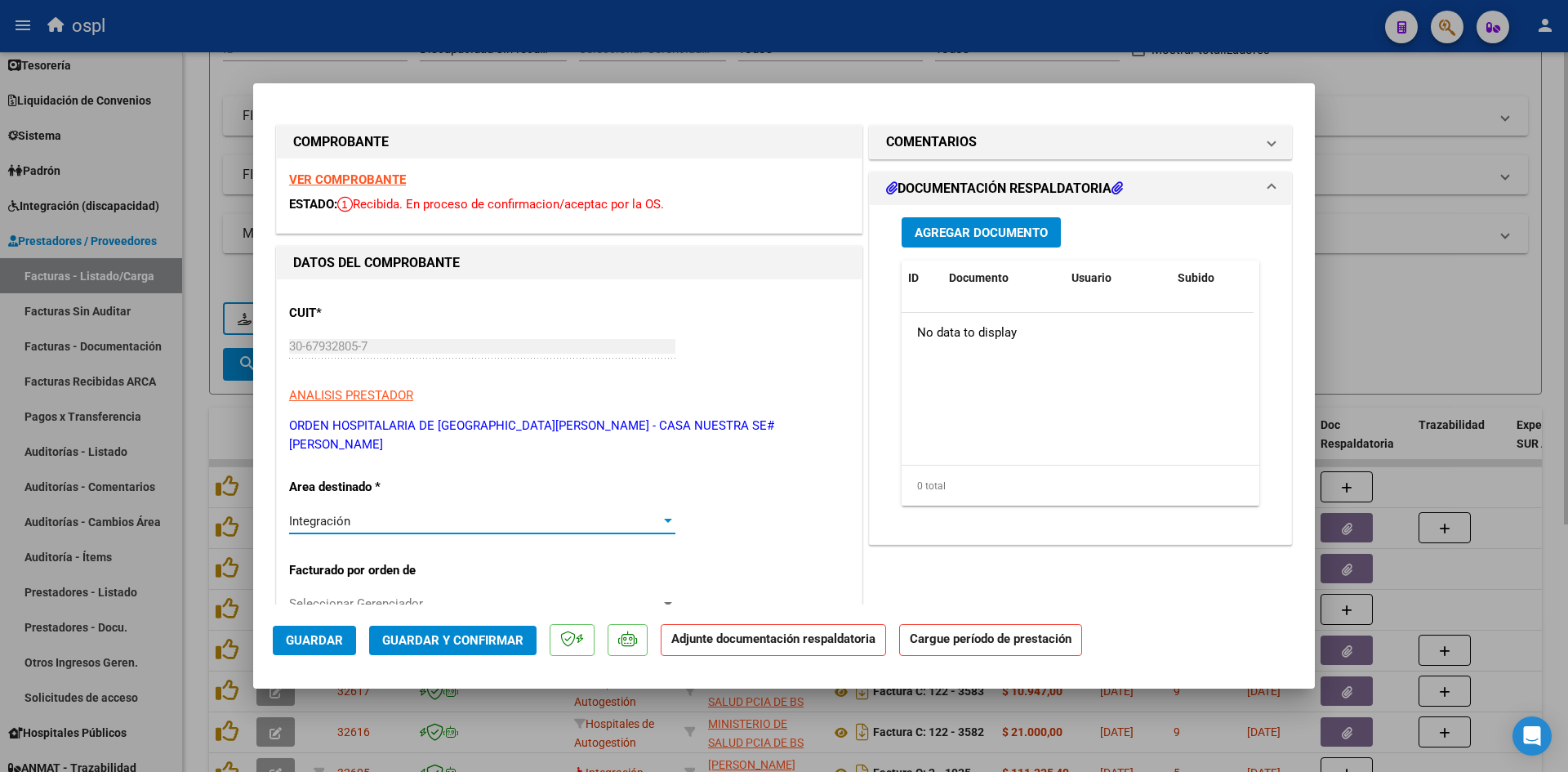
click at [1396, 317] on div at bounding box center [784, 386] width 1568 height 772
type input "$ 0,00"
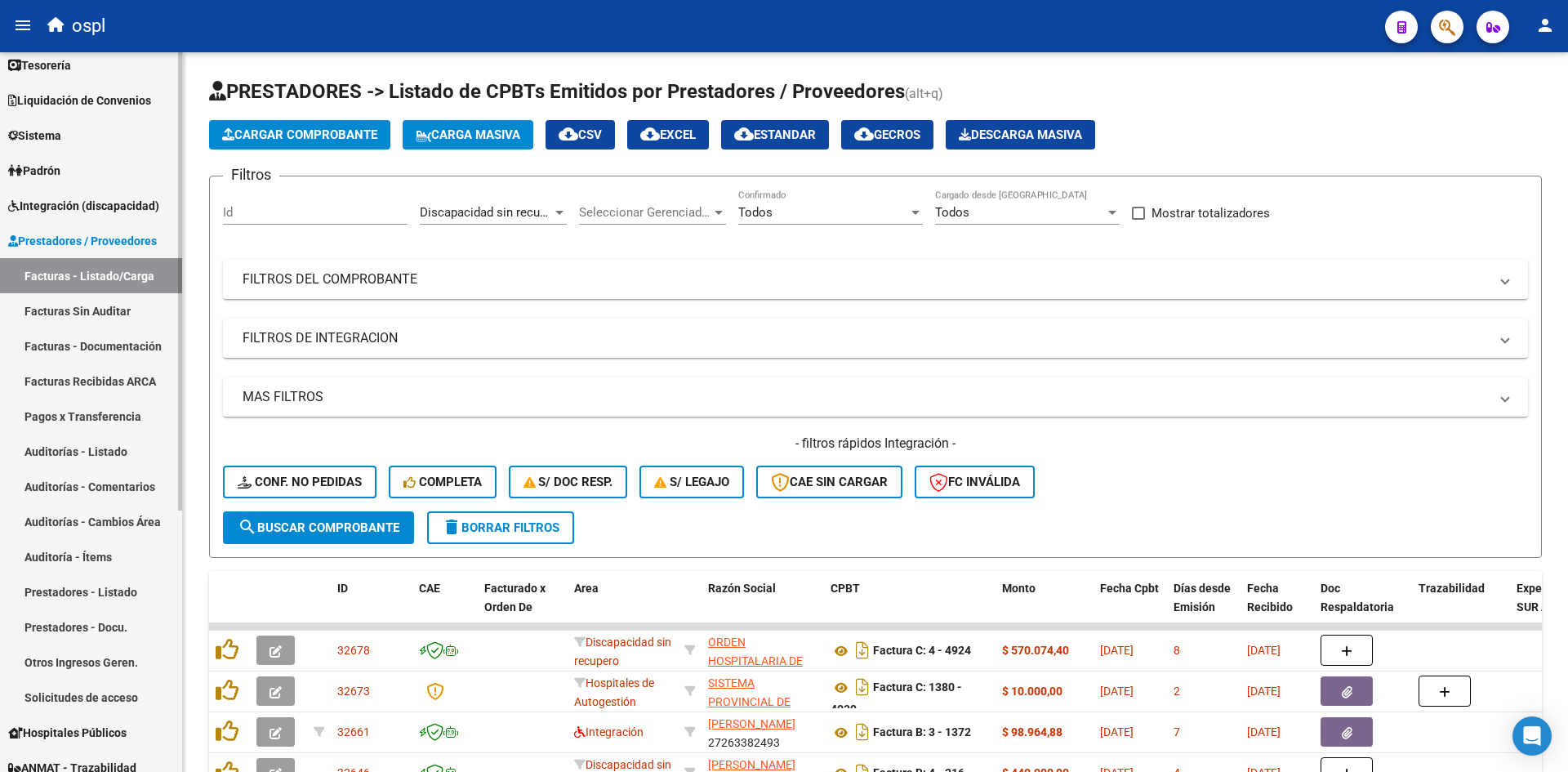
click at [106, 305] on link "Facturas Sin Auditar" at bounding box center [90, 310] width 182 height 35
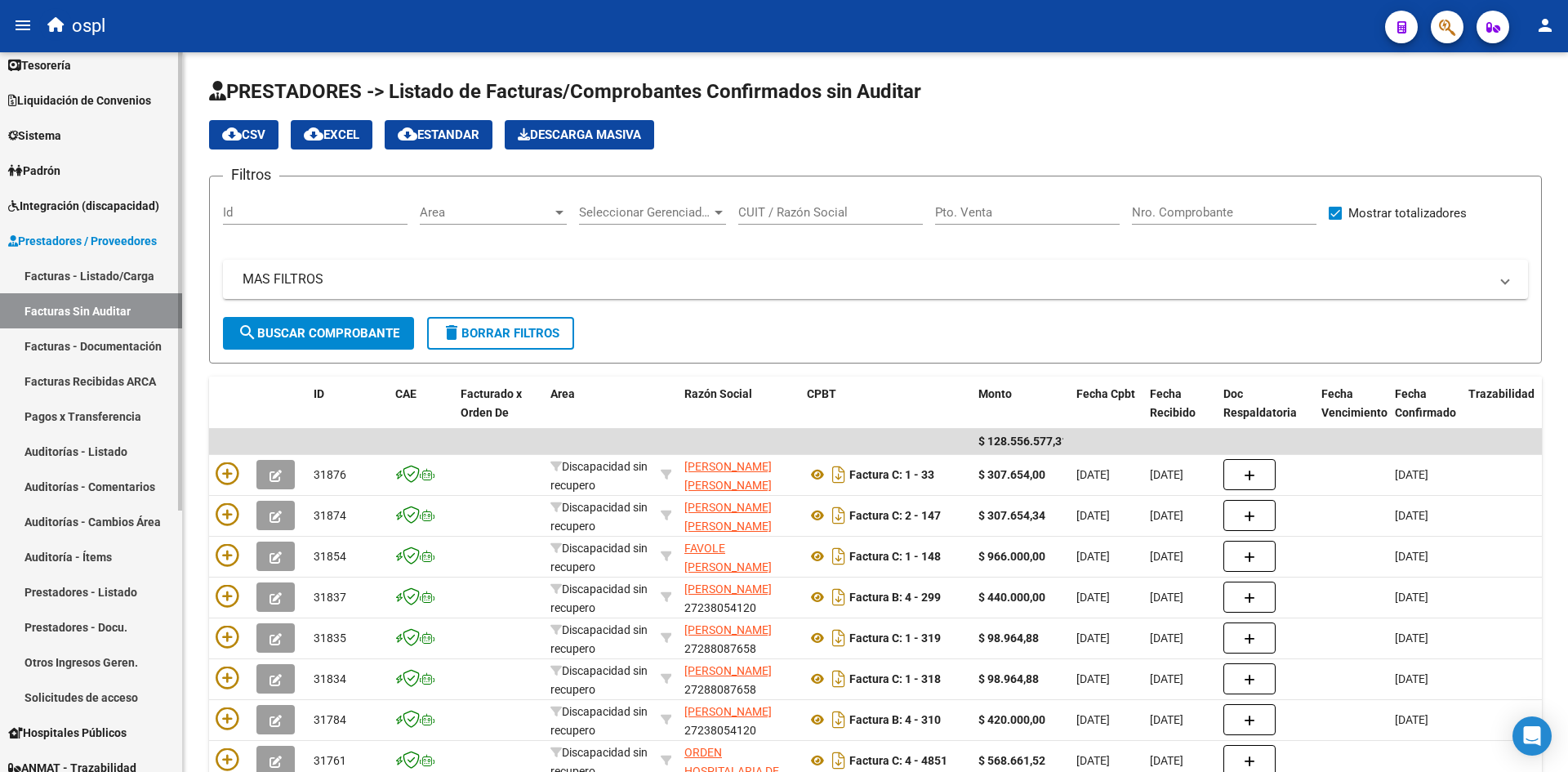
click at [129, 269] on link "Facturas - Listado/Carga" at bounding box center [90, 276] width 182 height 35
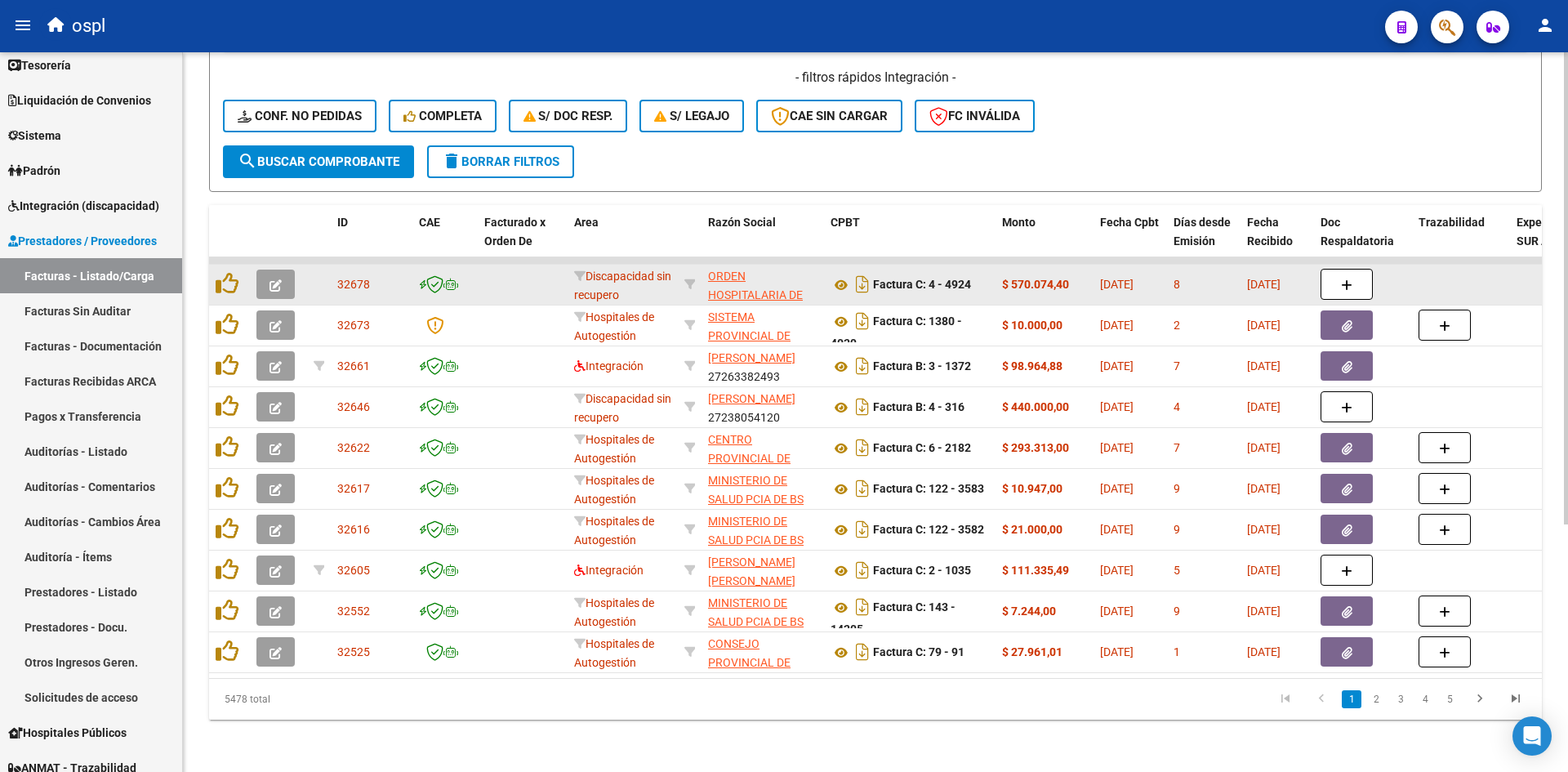
click at [348, 278] on span "32678" at bounding box center [353, 285] width 32 height 13
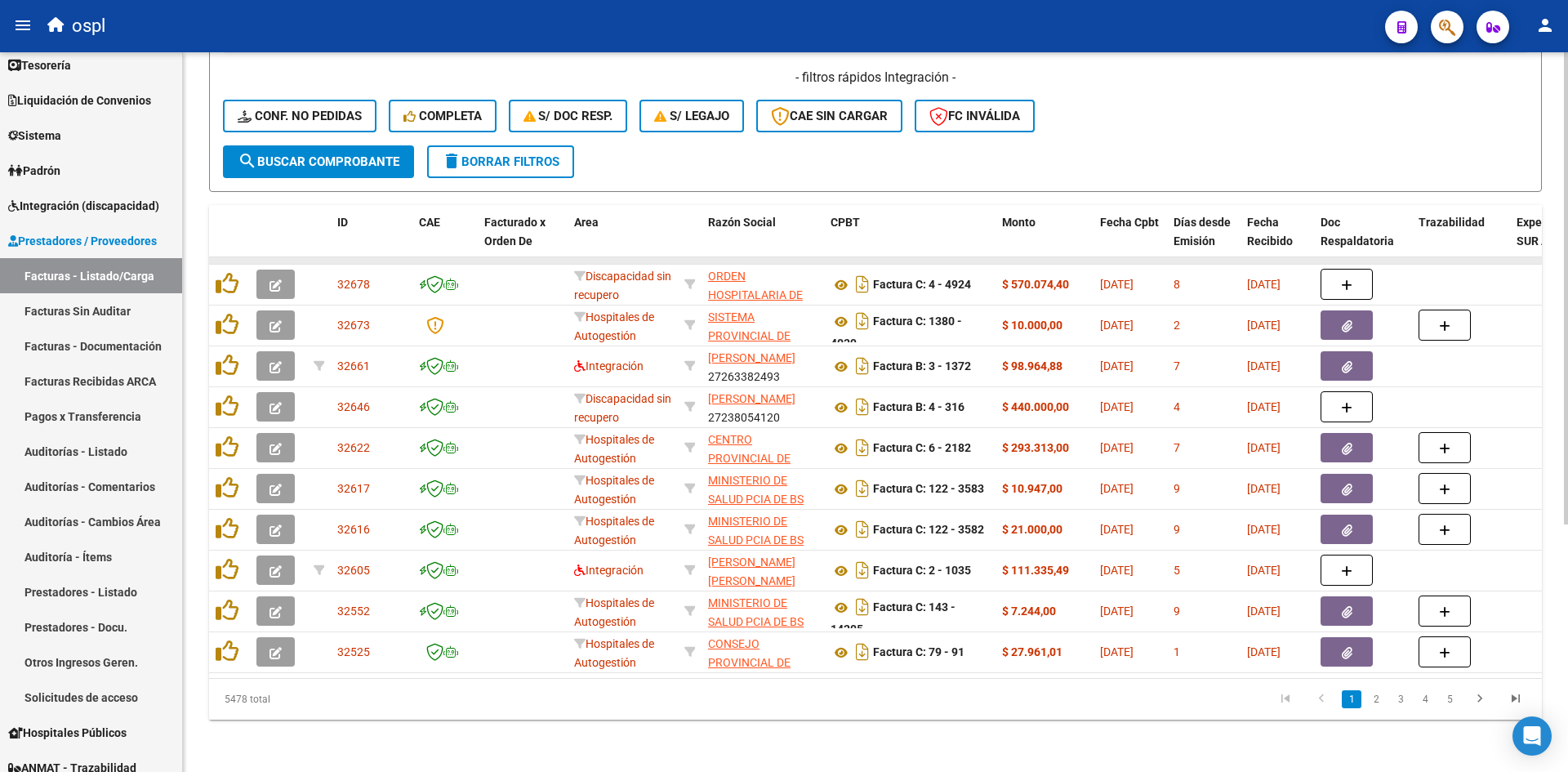
drag, startPoint x: 227, startPoint y: 270, endPoint x: 278, endPoint y: 247, distance: 55.9
click at [278, 257] on datatable-scroller "32678 Discapacidad sin recupero ORDEN HOSPITALARIA DE [GEOGRAPHIC_DATA][PERSON_…" at bounding box center [876, 465] width 1333 height 416
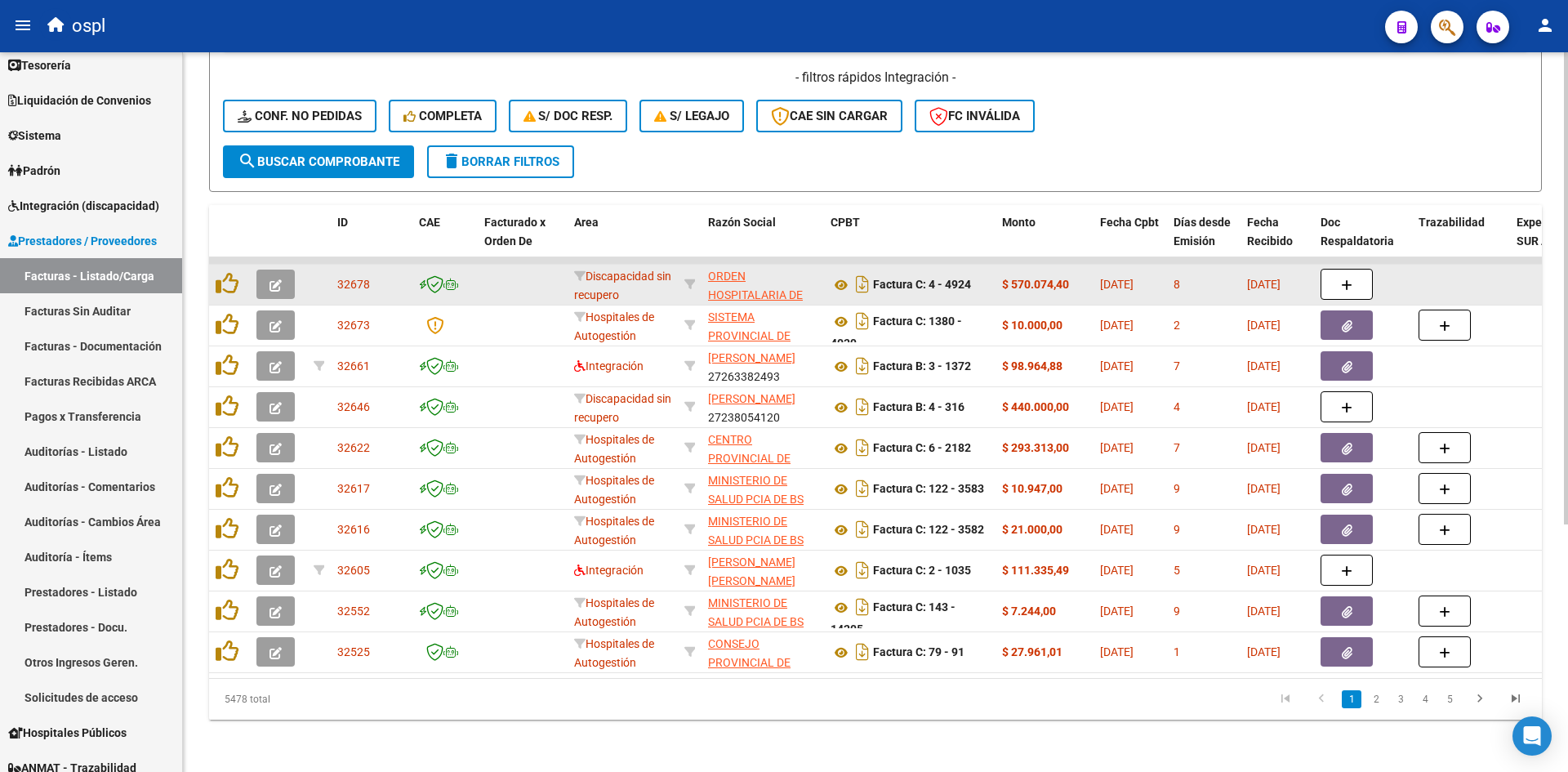
click at [1281, 278] on span "[DATE]" at bounding box center [1264, 285] width 33 height 13
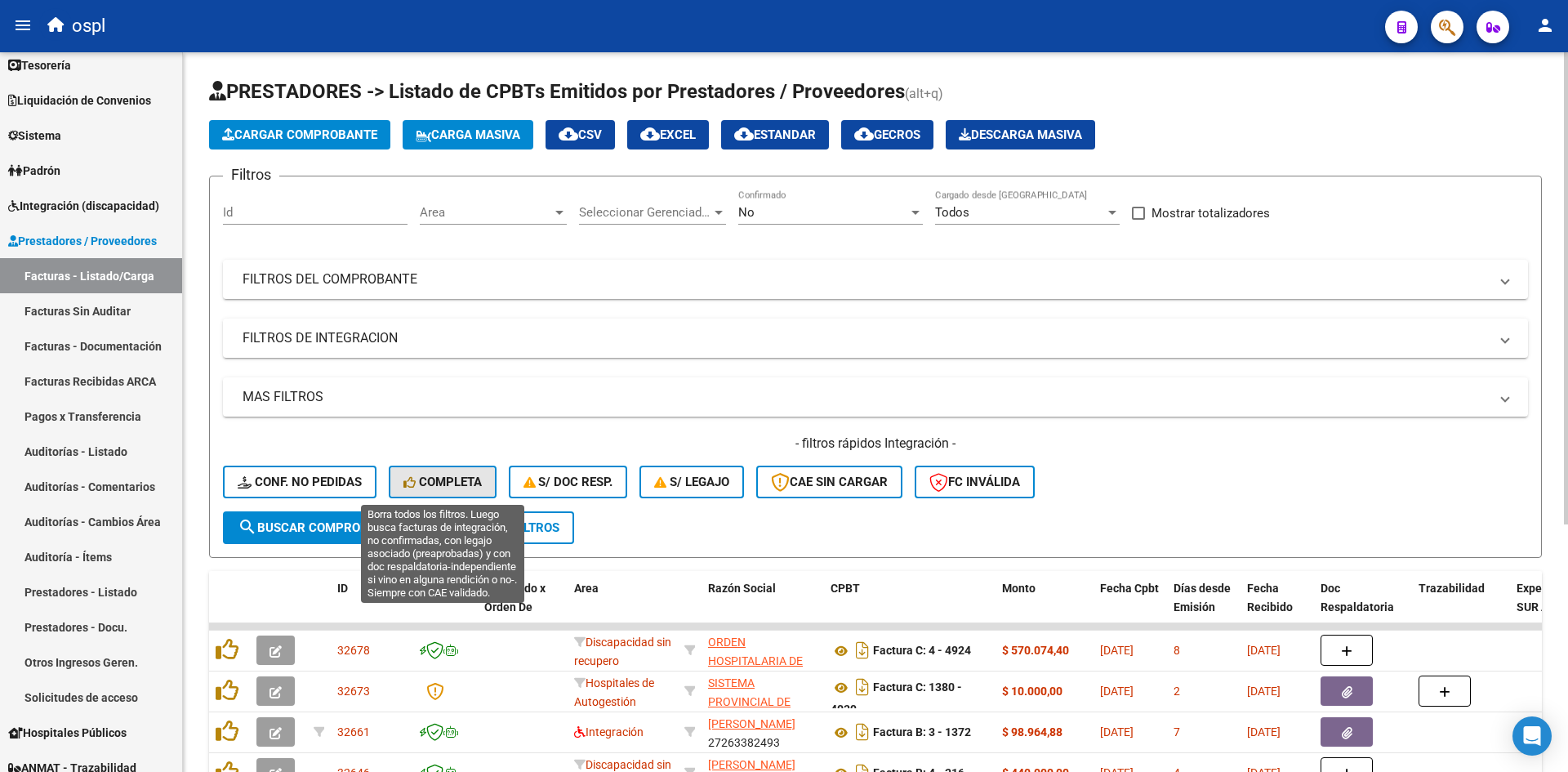
click at [469, 481] on span "Completa" at bounding box center [442, 482] width 78 height 15
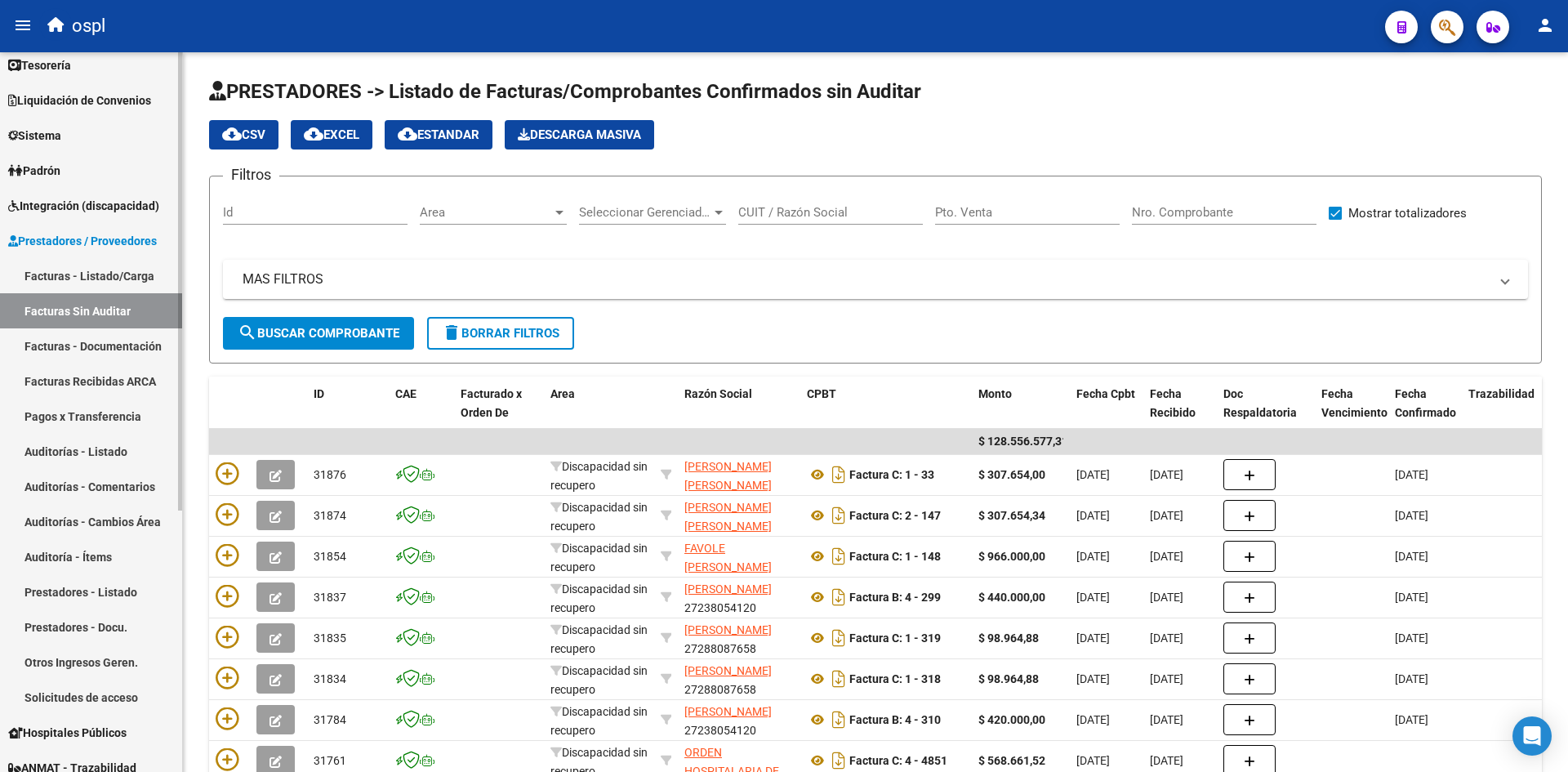
click at [89, 281] on link "Facturas - Listado/Carga" at bounding box center [90, 276] width 182 height 35
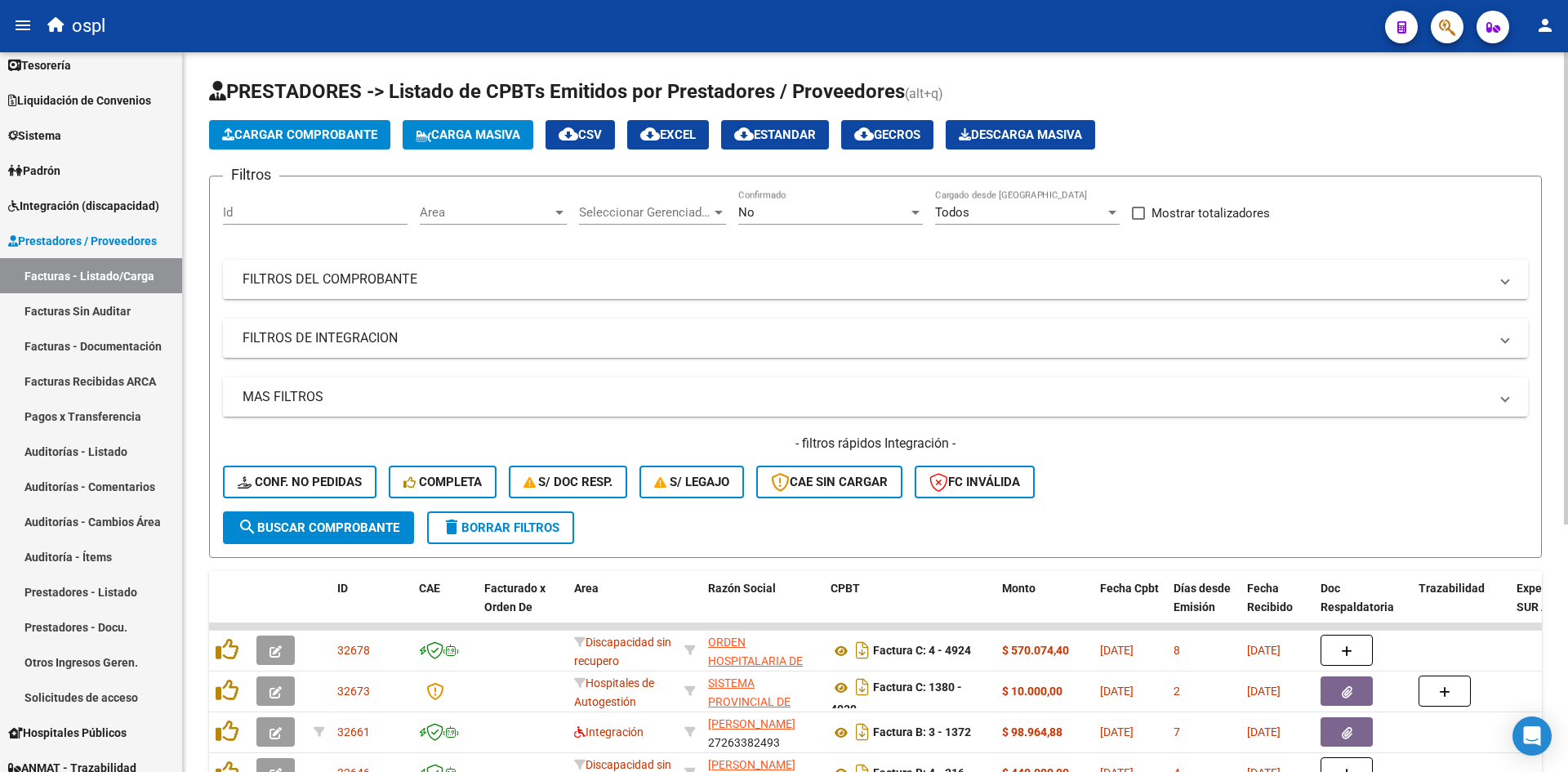
click at [281, 132] on span "Cargar Comprobante" at bounding box center [300, 135] width 155 height 15
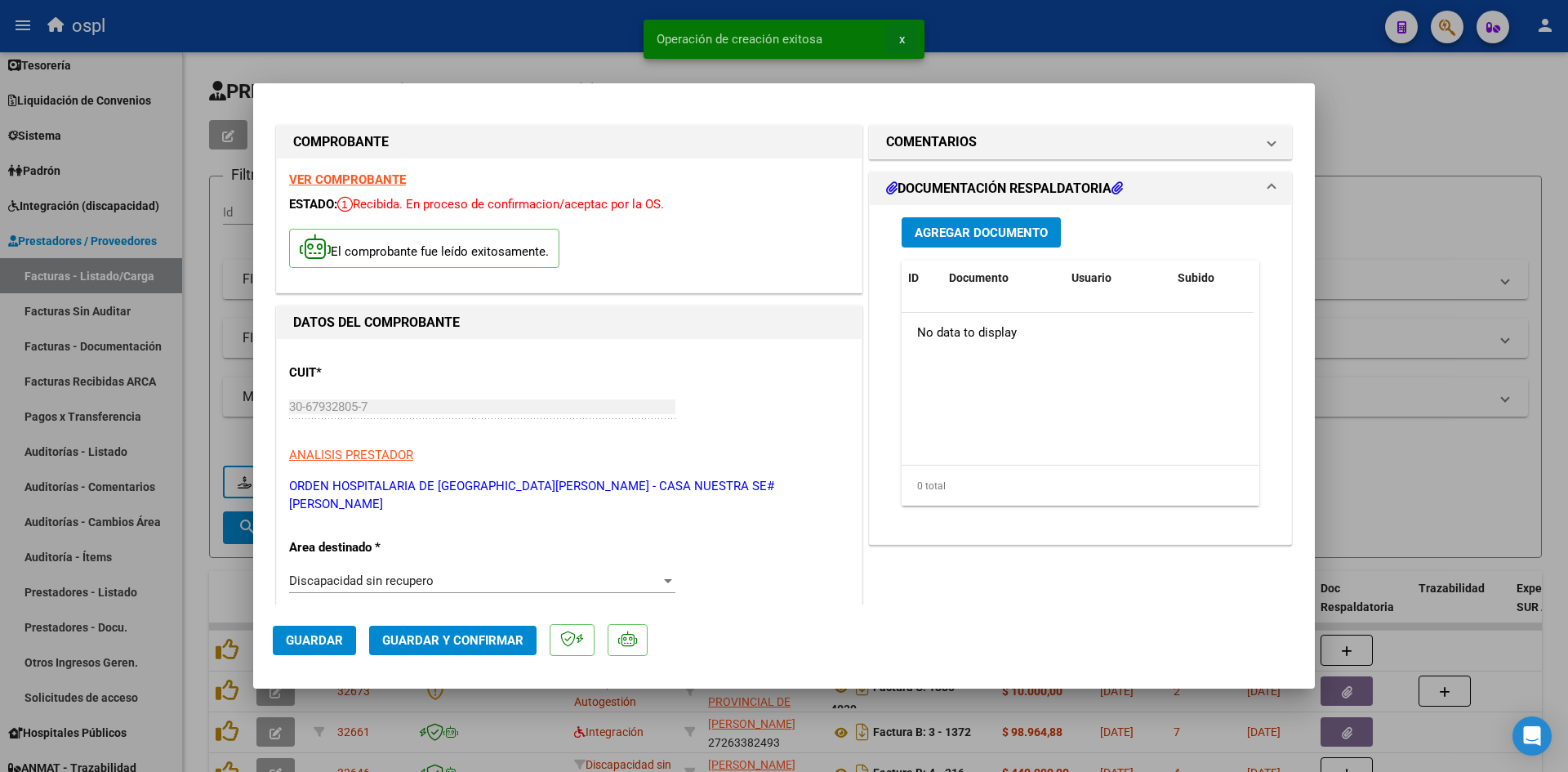
click at [901, 41] on span "x" at bounding box center [901, 39] width 6 height 15
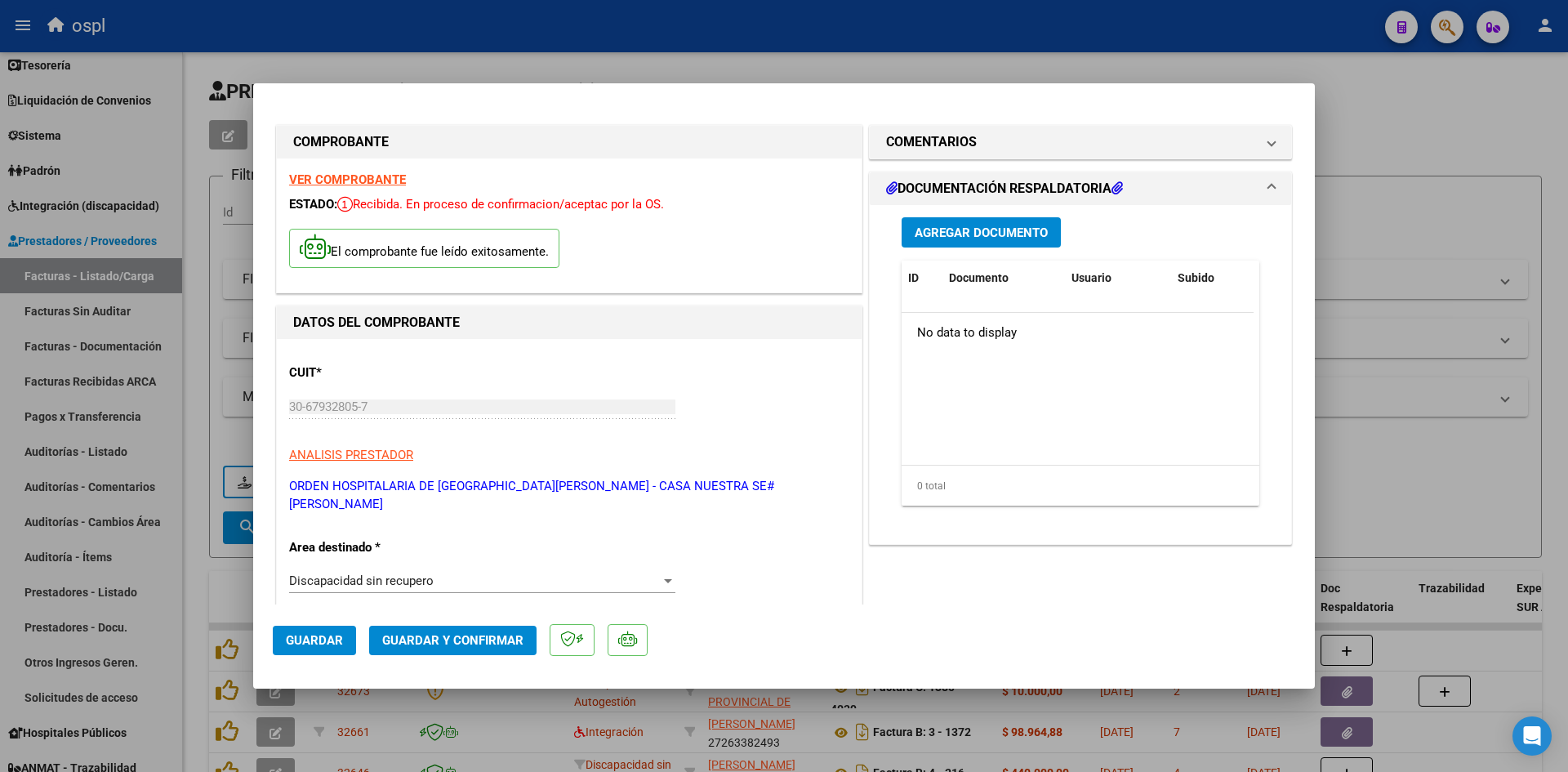
scroll to position [245, 0]
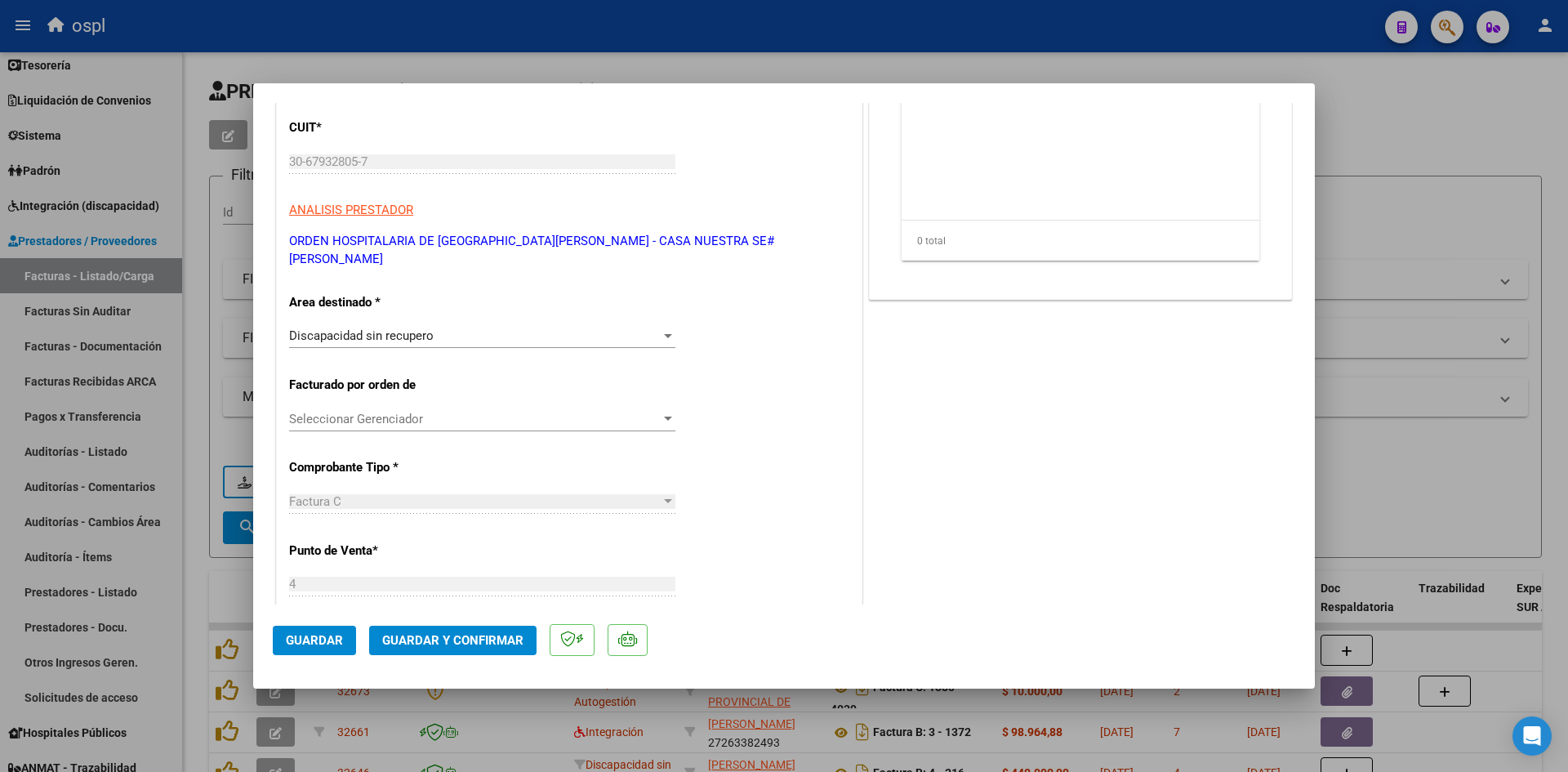
click at [655, 329] on div "Discapacidad sin recupero" at bounding box center [475, 336] width 372 height 15
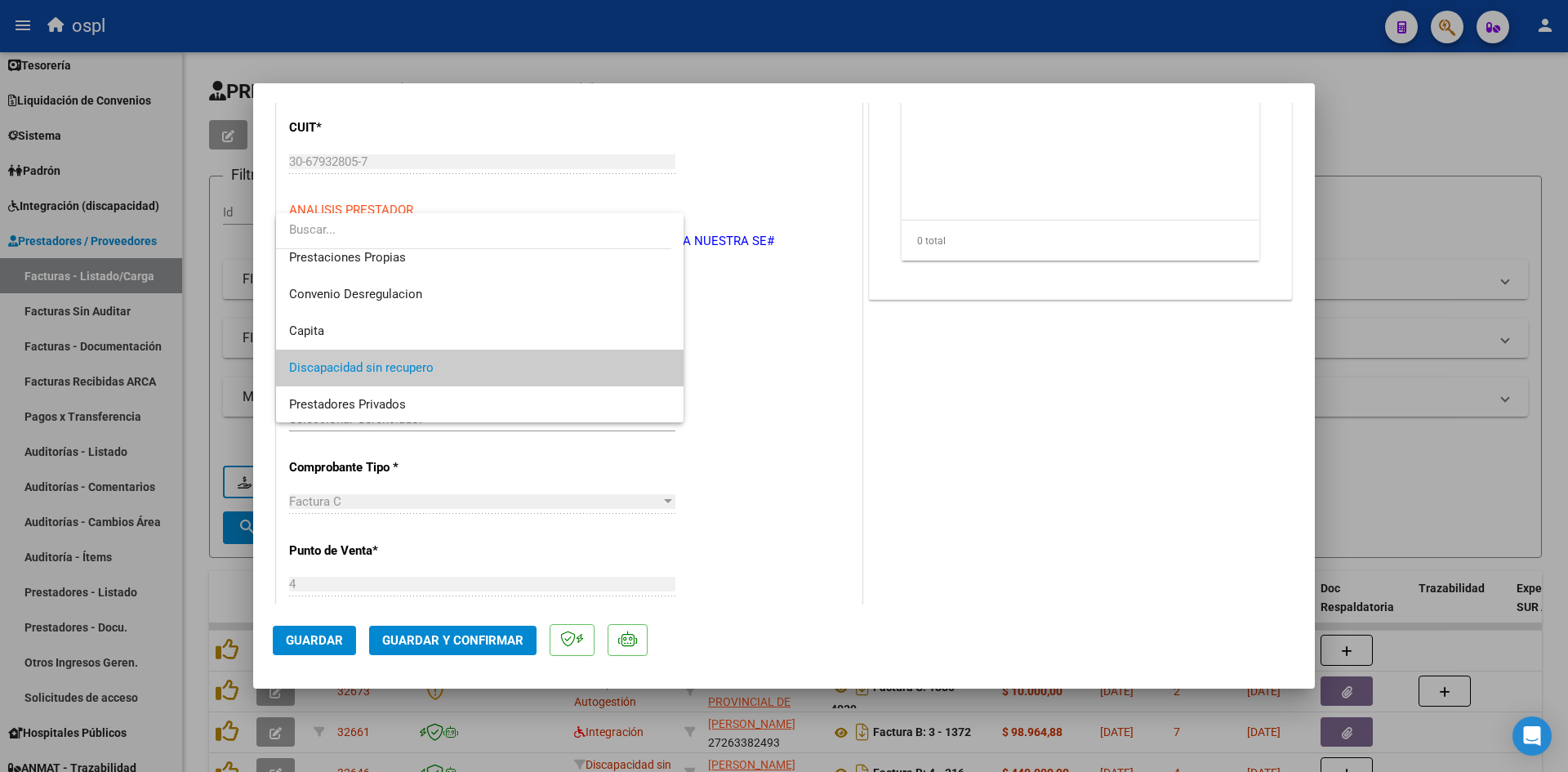
scroll to position [69, 0]
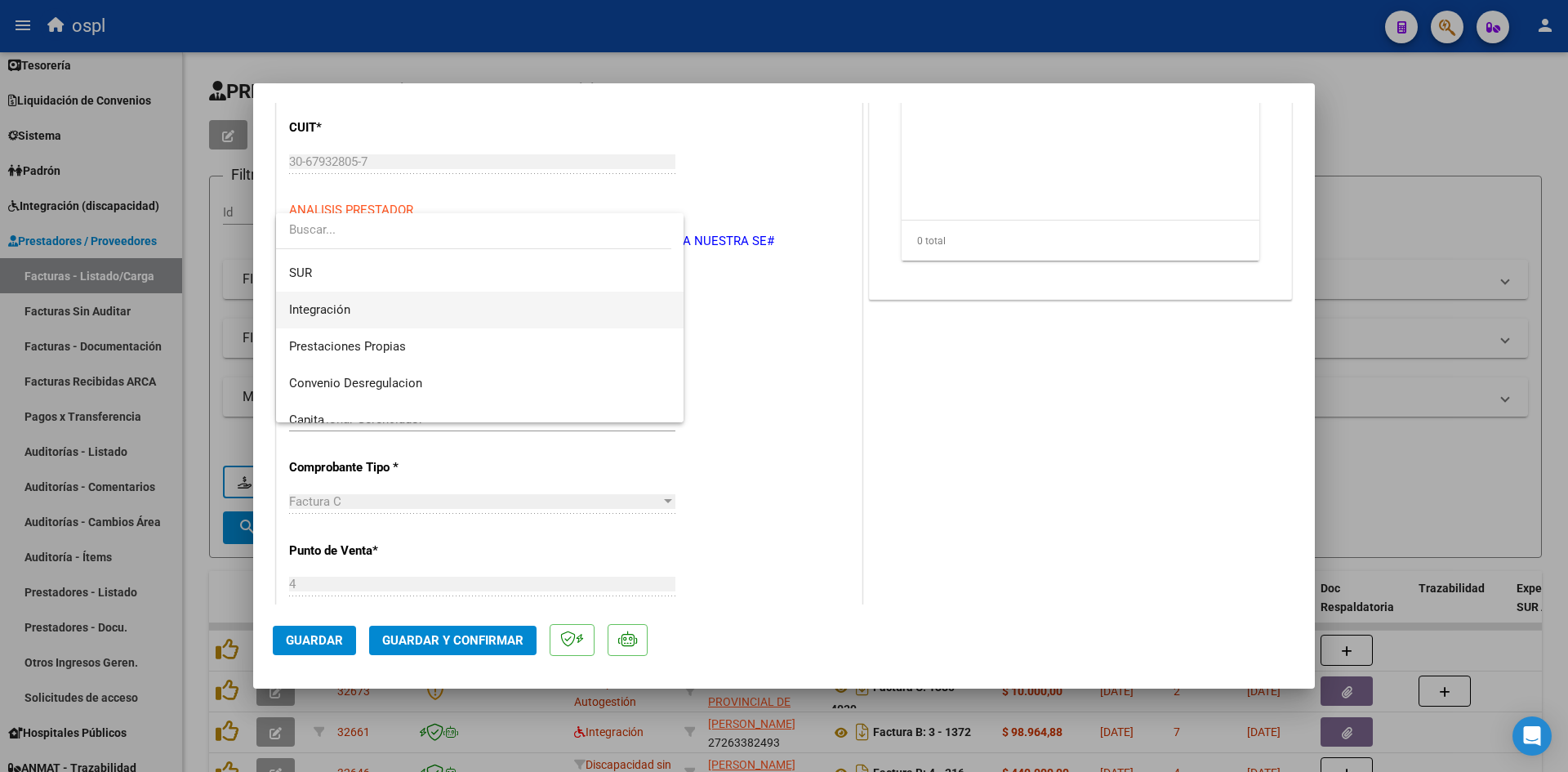
click at [466, 318] on span "Integración" at bounding box center [480, 310] width 382 height 37
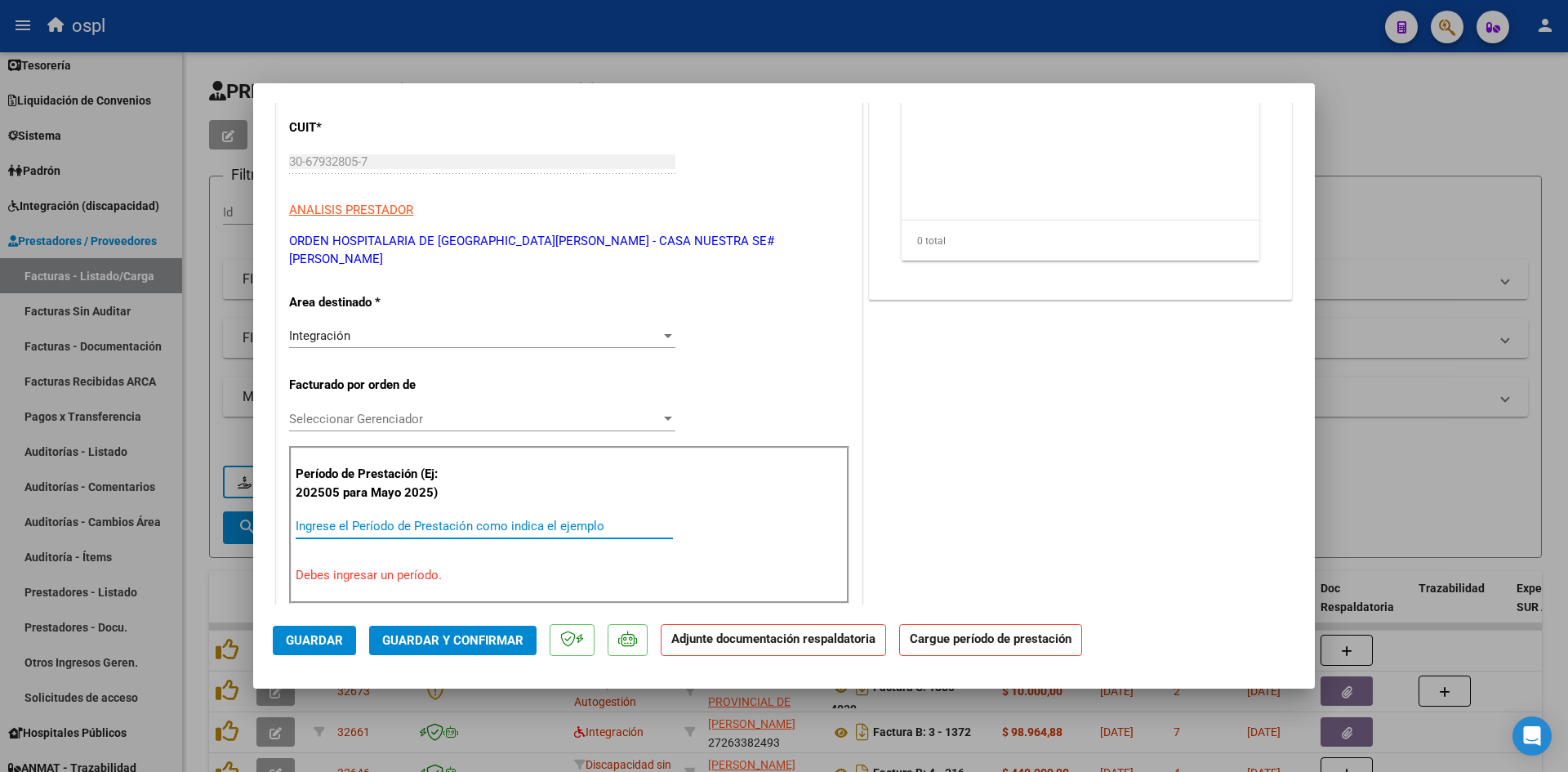
click at [487, 519] on input "Ingrese el Período de Prestación como indica el ejemplo" at bounding box center [484, 526] width 378 height 15
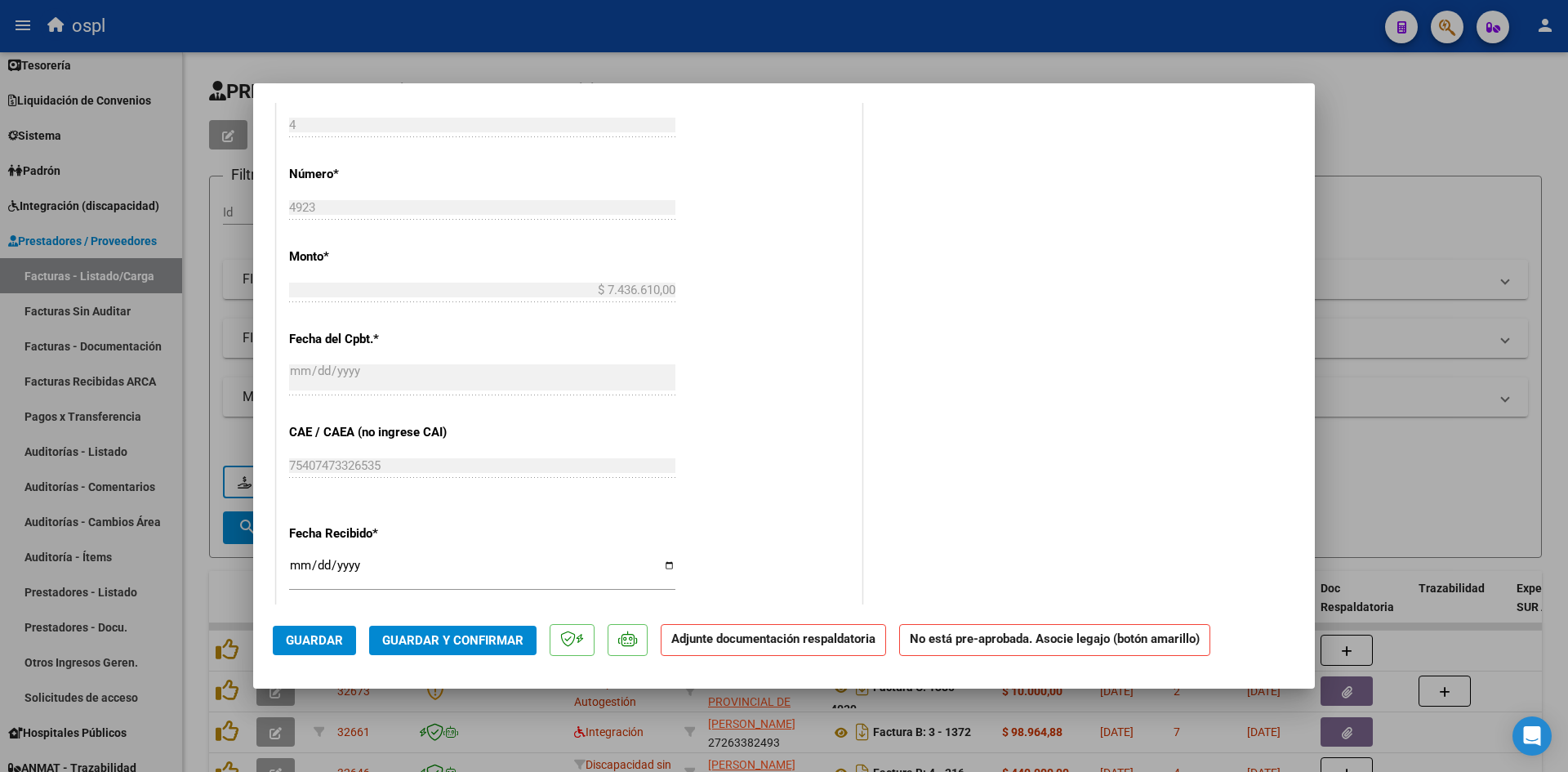
scroll to position [980, 0]
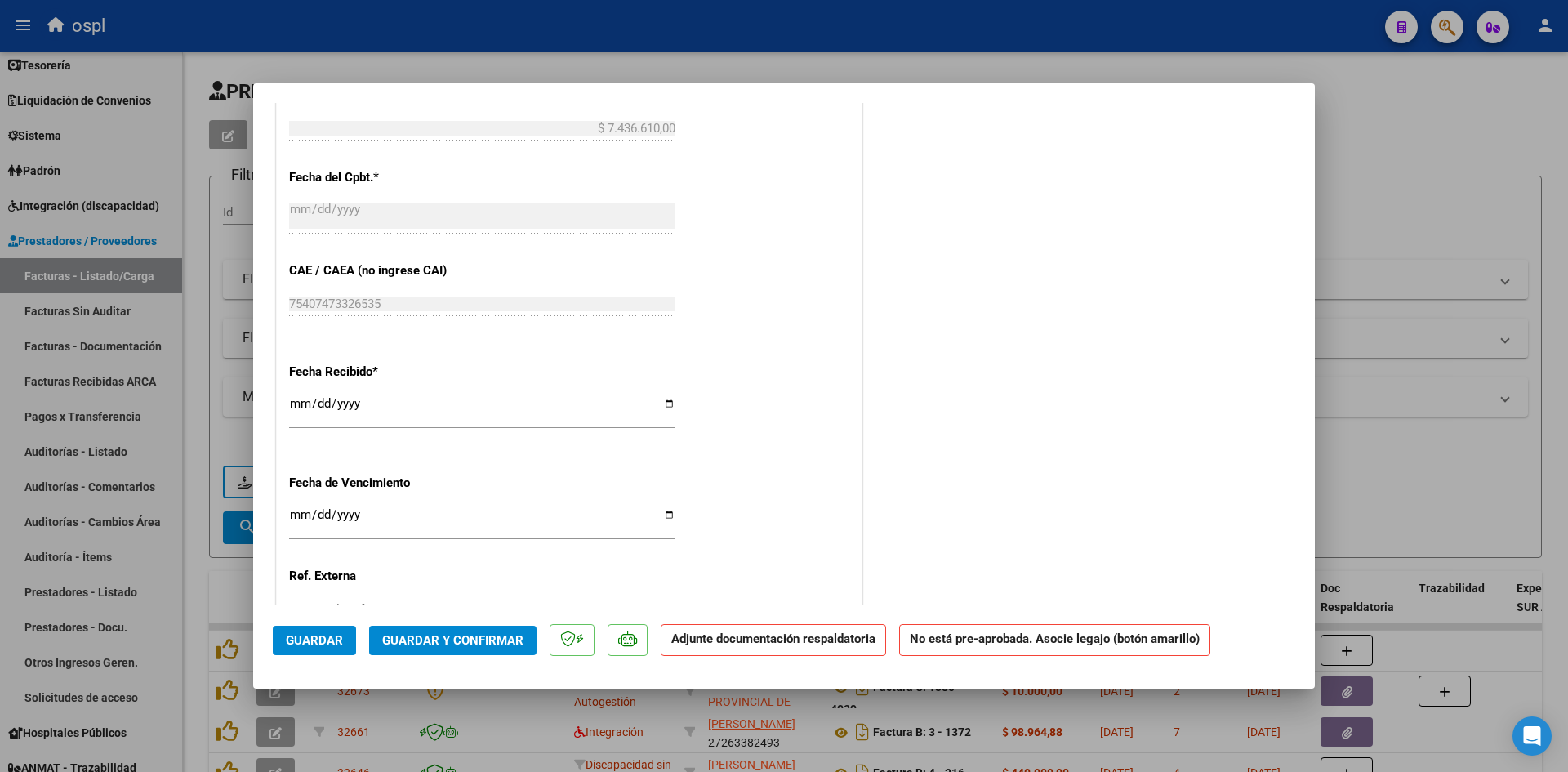
type input "202509"
drag, startPoint x: 291, startPoint y: 383, endPoint x: 281, endPoint y: 383, distance: 10.0
click at [291, 397] on input "[DATE]" at bounding box center [481, 409] width 386 height 26
type input "[DATE]"
click at [316, 653] on button "Guardar" at bounding box center [315, 640] width 83 height 29
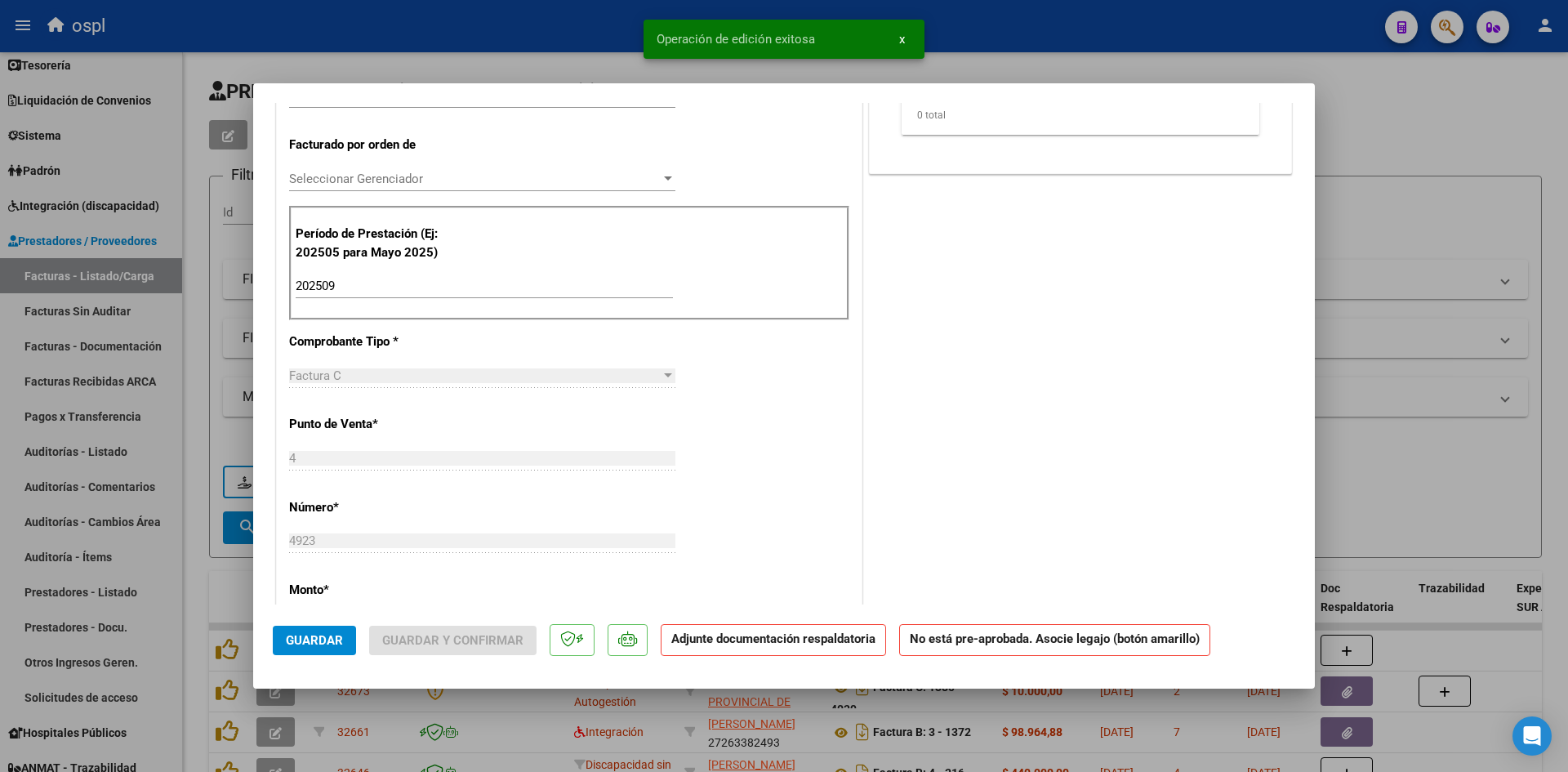
scroll to position [0, 0]
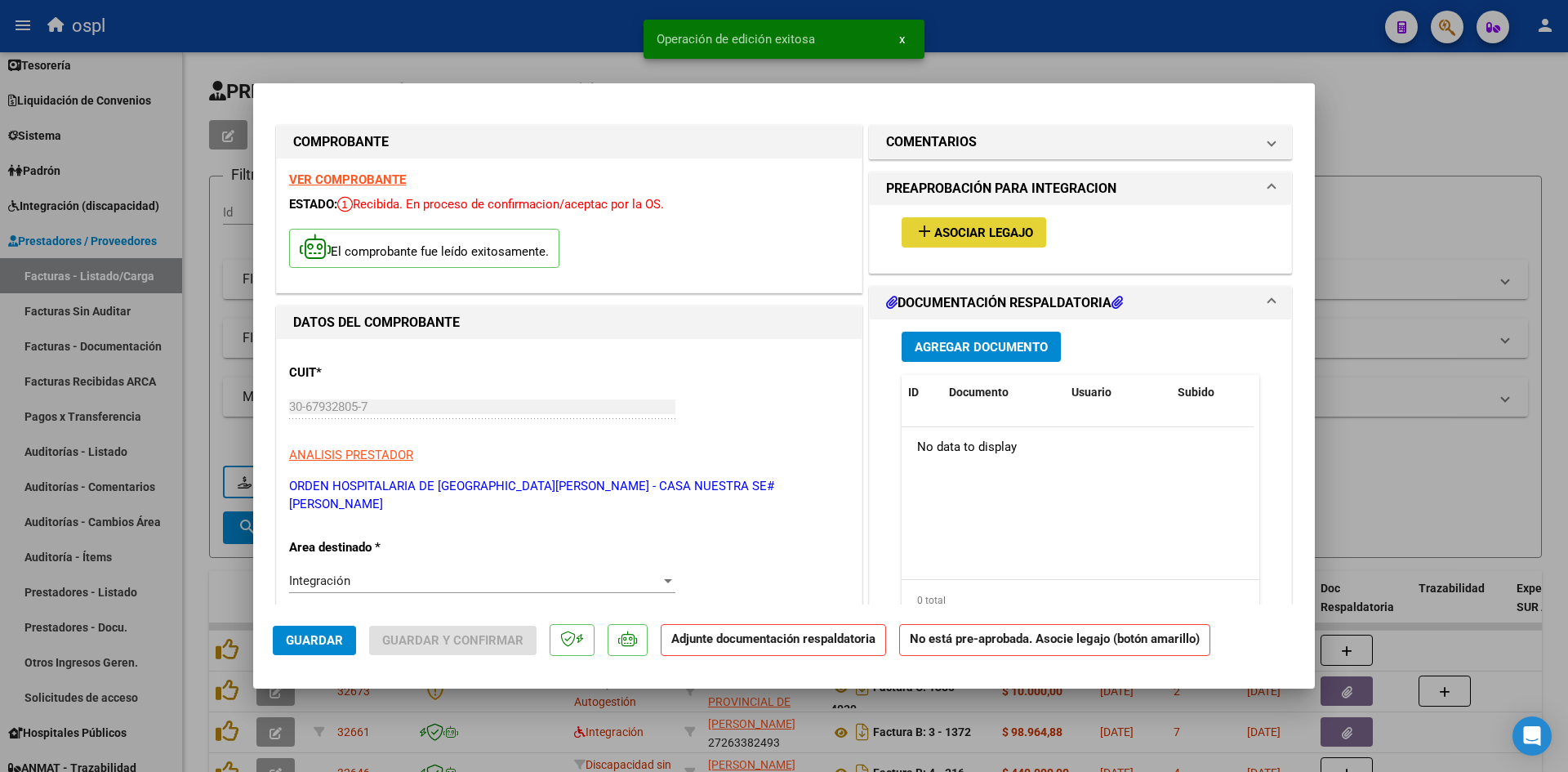
click at [1012, 235] on span "Asociar Legajo" at bounding box center [984, 233] width 99 height 15
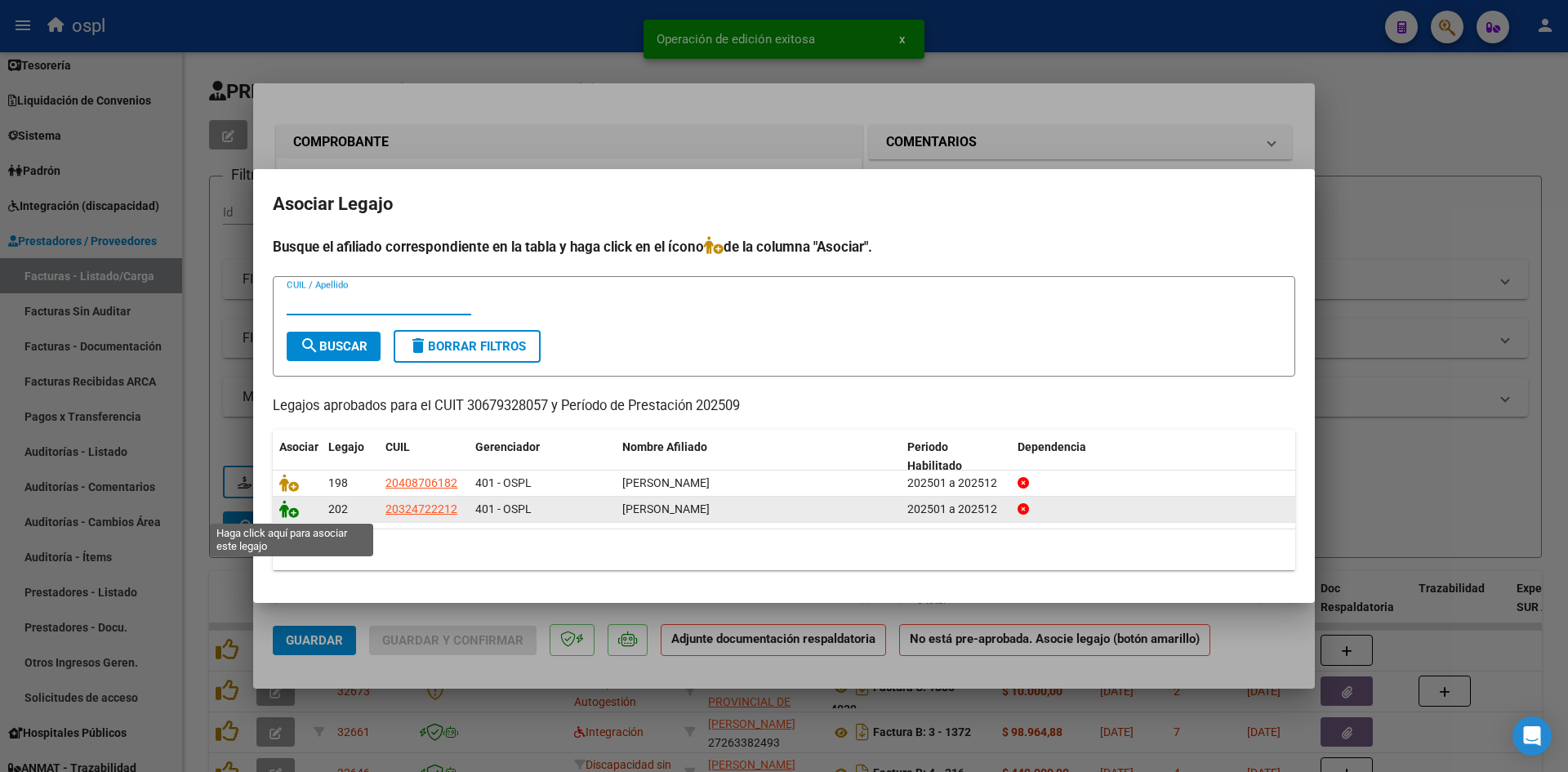
click at [290, 512] on icon at bounding box center [290, 509] width 20 height 18
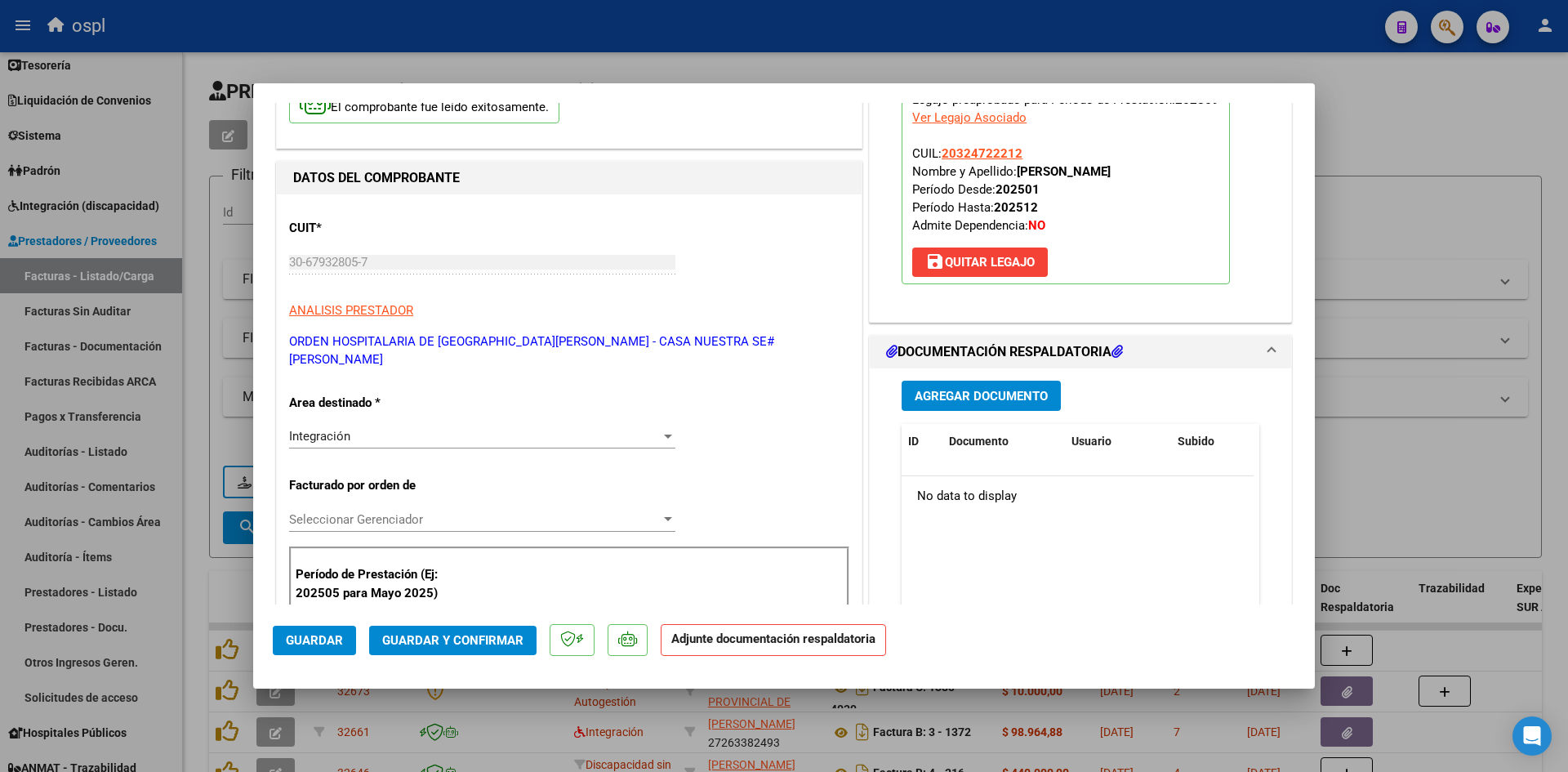
scroll to position [327, 0]
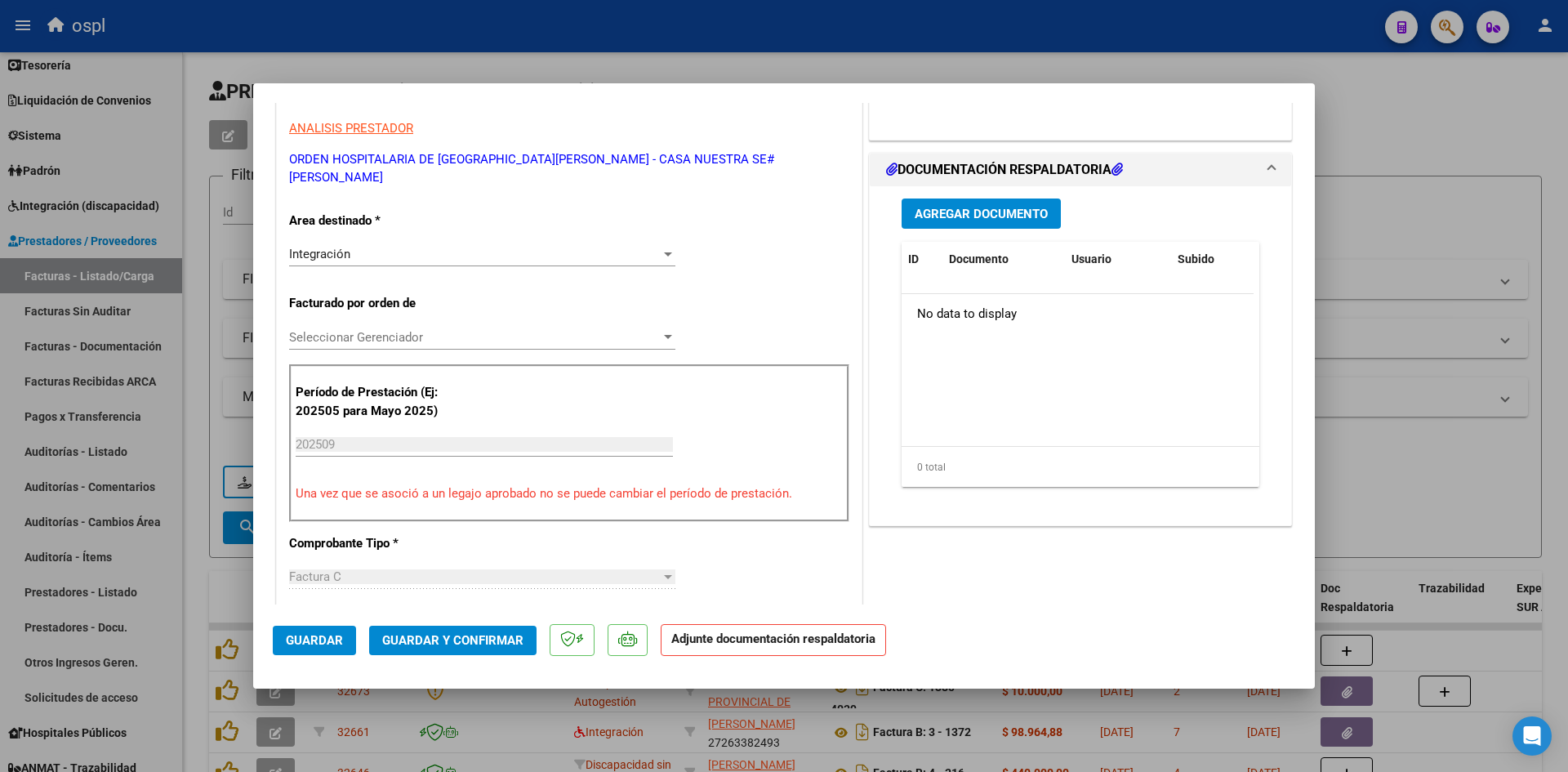
click at [1020, 212] on span "Agregar Documento" at bounding box center [981, 214] width 133 height 15
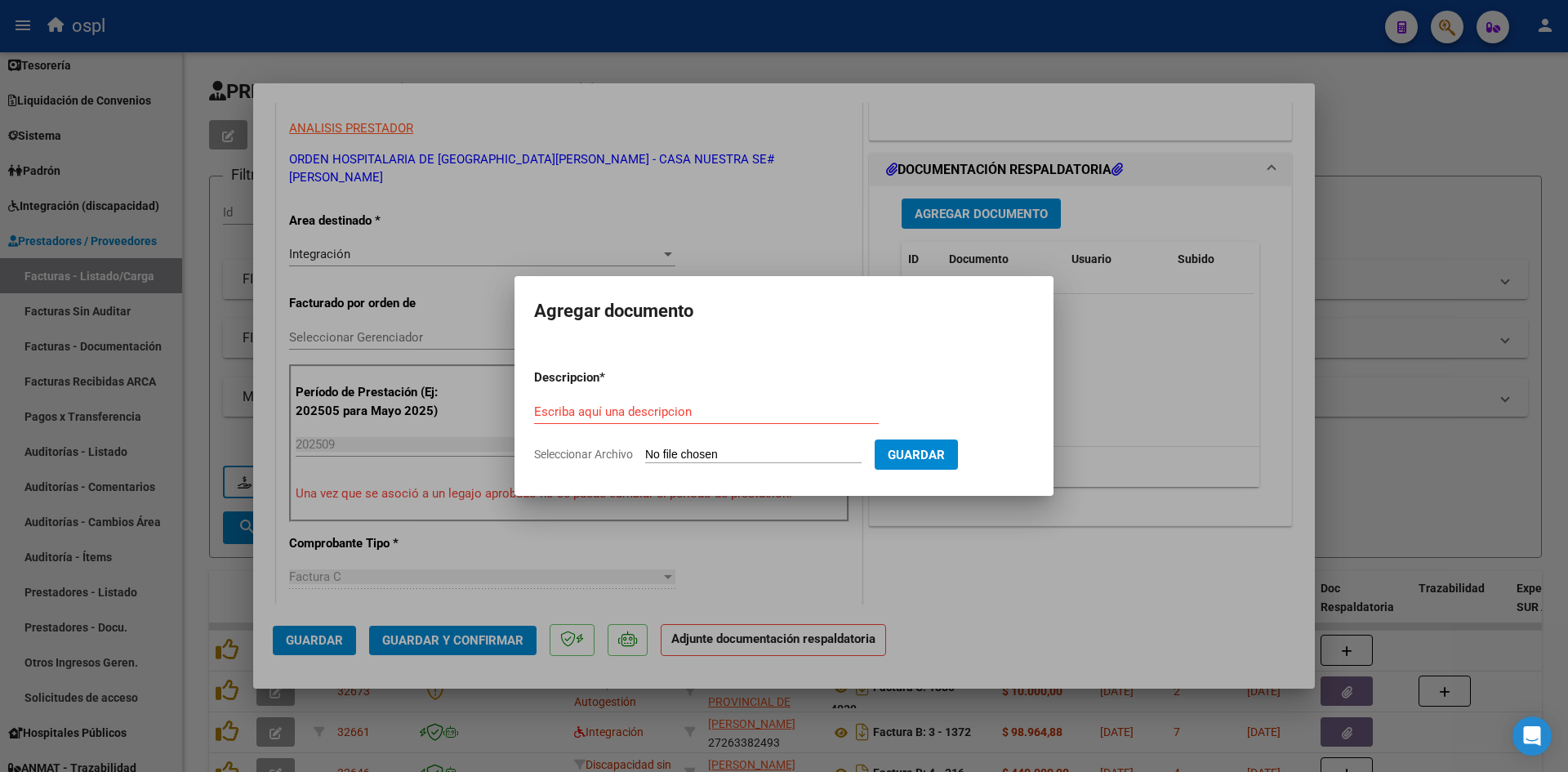
type input "C:\fakepath\[PERSON_NAME] doc_251006155526.pdf"
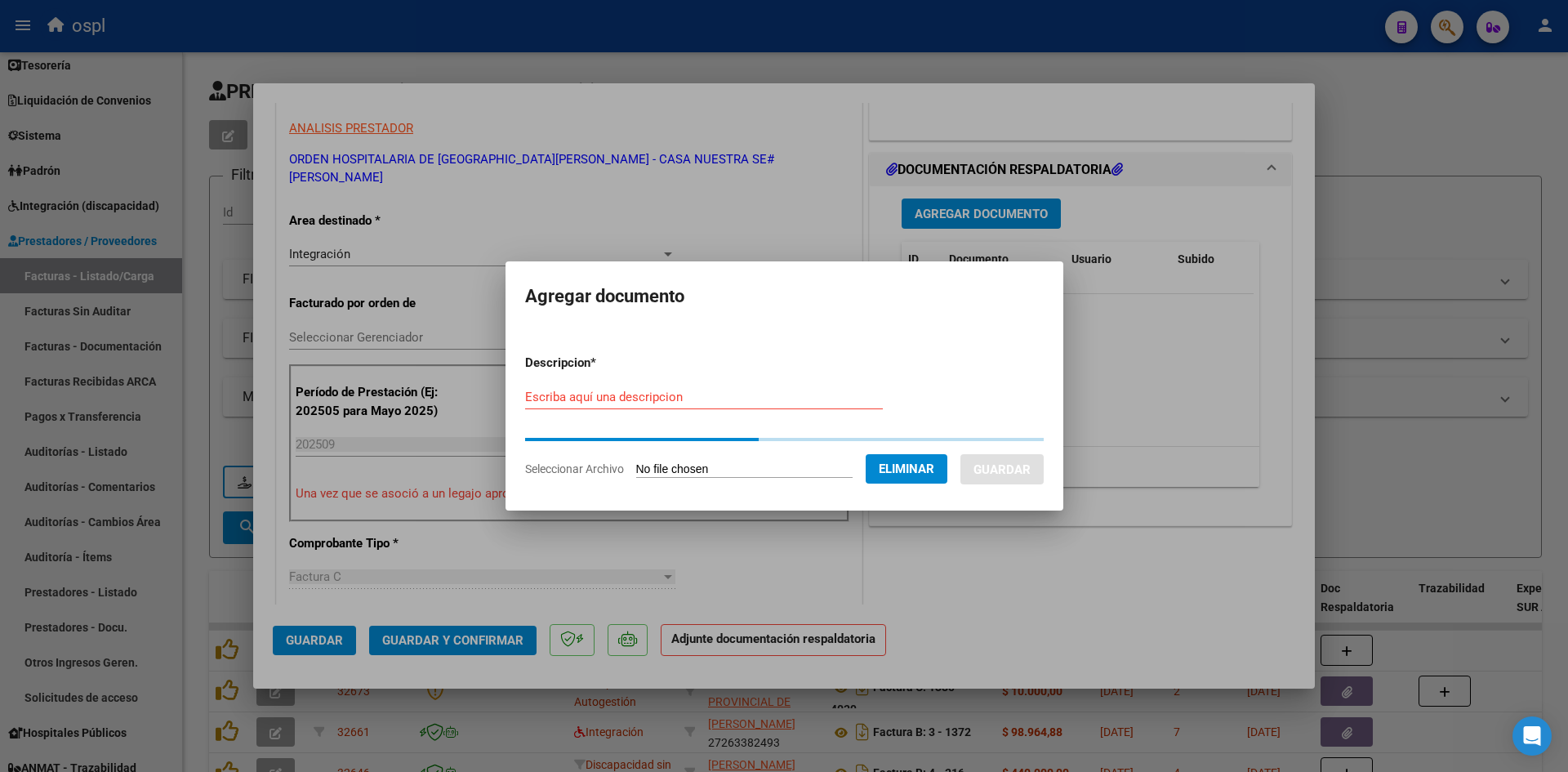
click at [795, 389] on input "Escriba aquí una descripcion" at bounding box center [704, 397] width 358 height 15
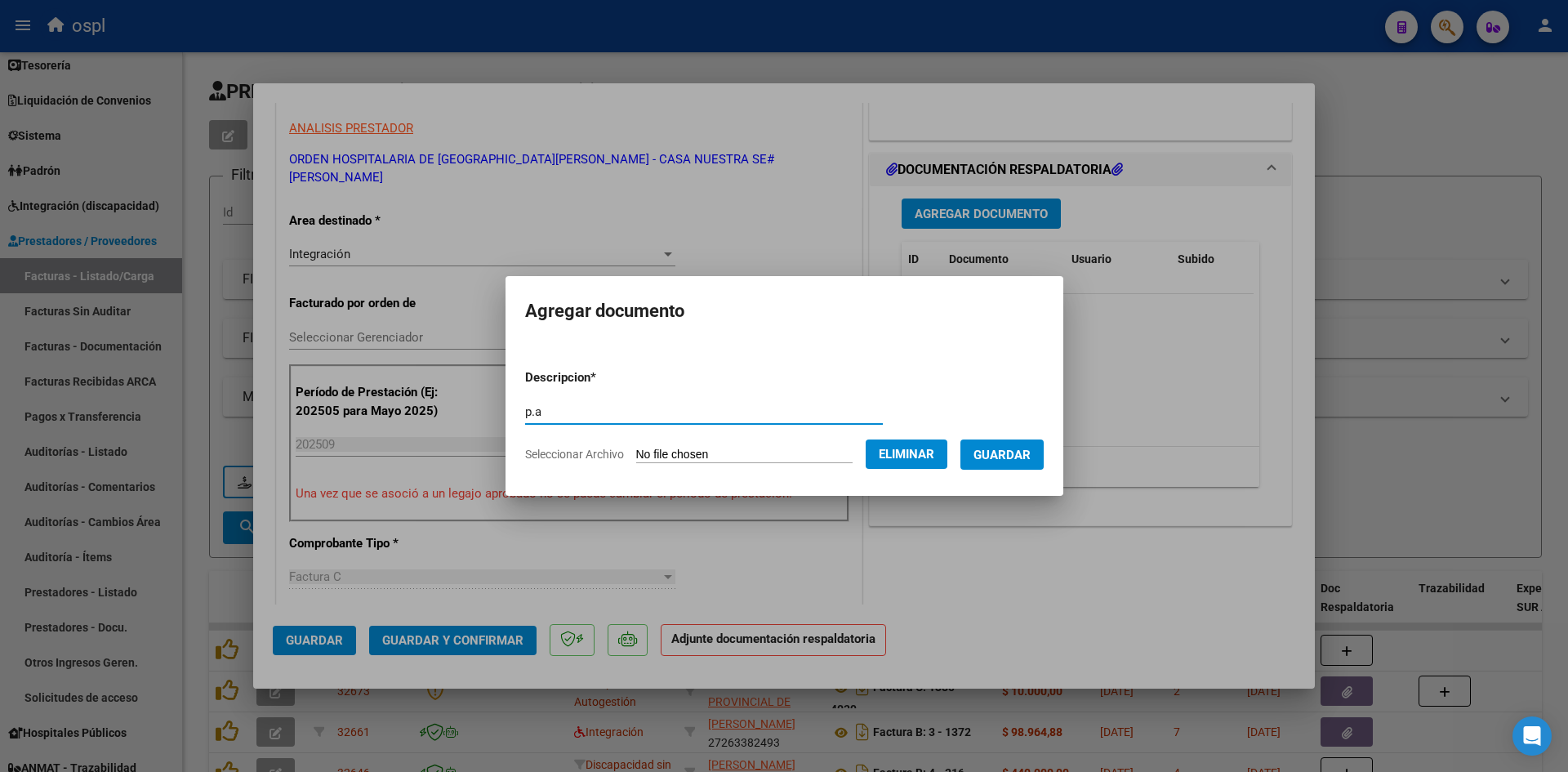
type input "p.a"
click at [1023, 454] on span "Guardar" at bounding box center [1002, 455] width 57 height 15
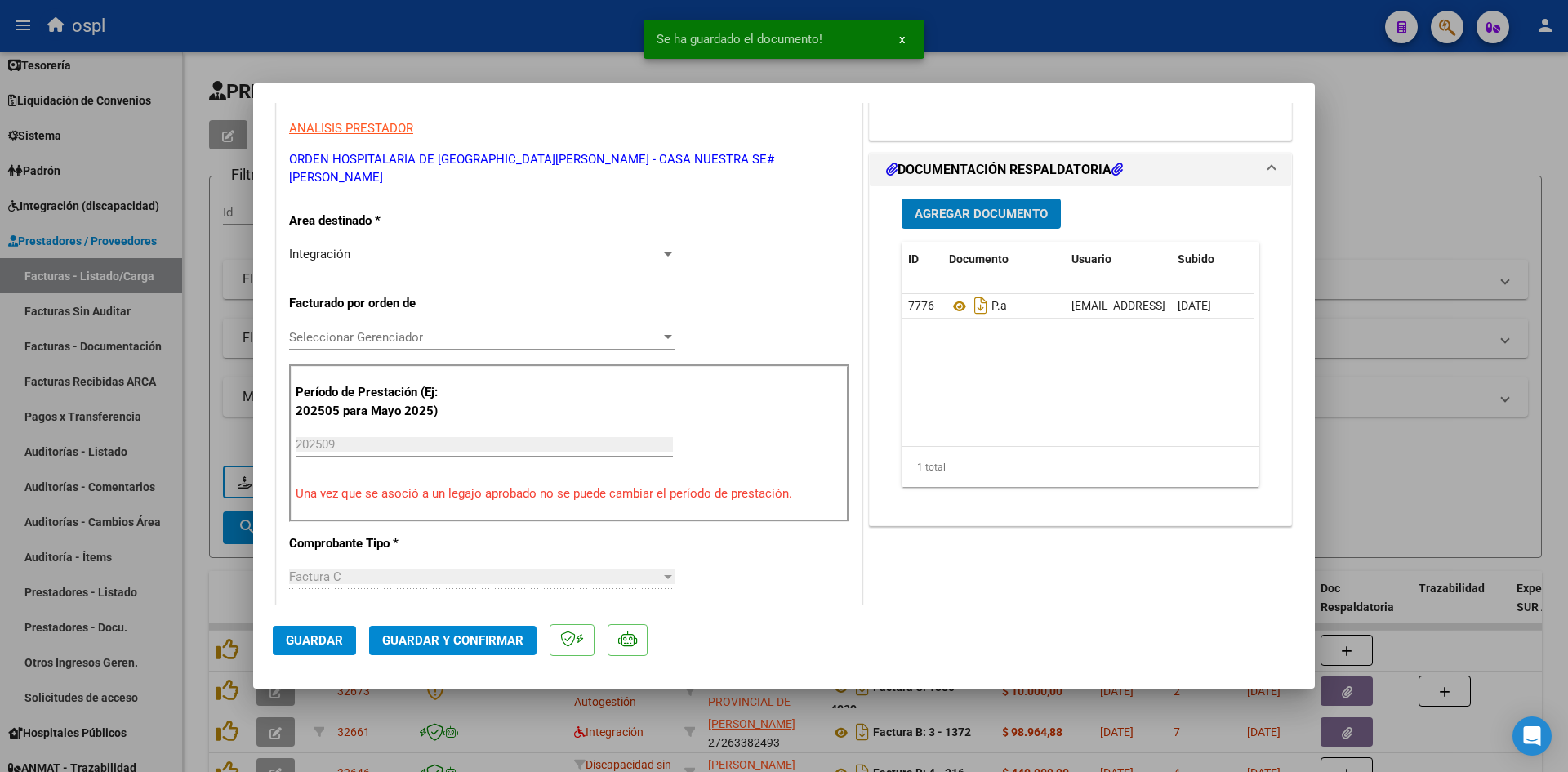
click at [474, 640] on span "Guardar y Confirmar" at bounding box center [453, 641] width 141 height 15
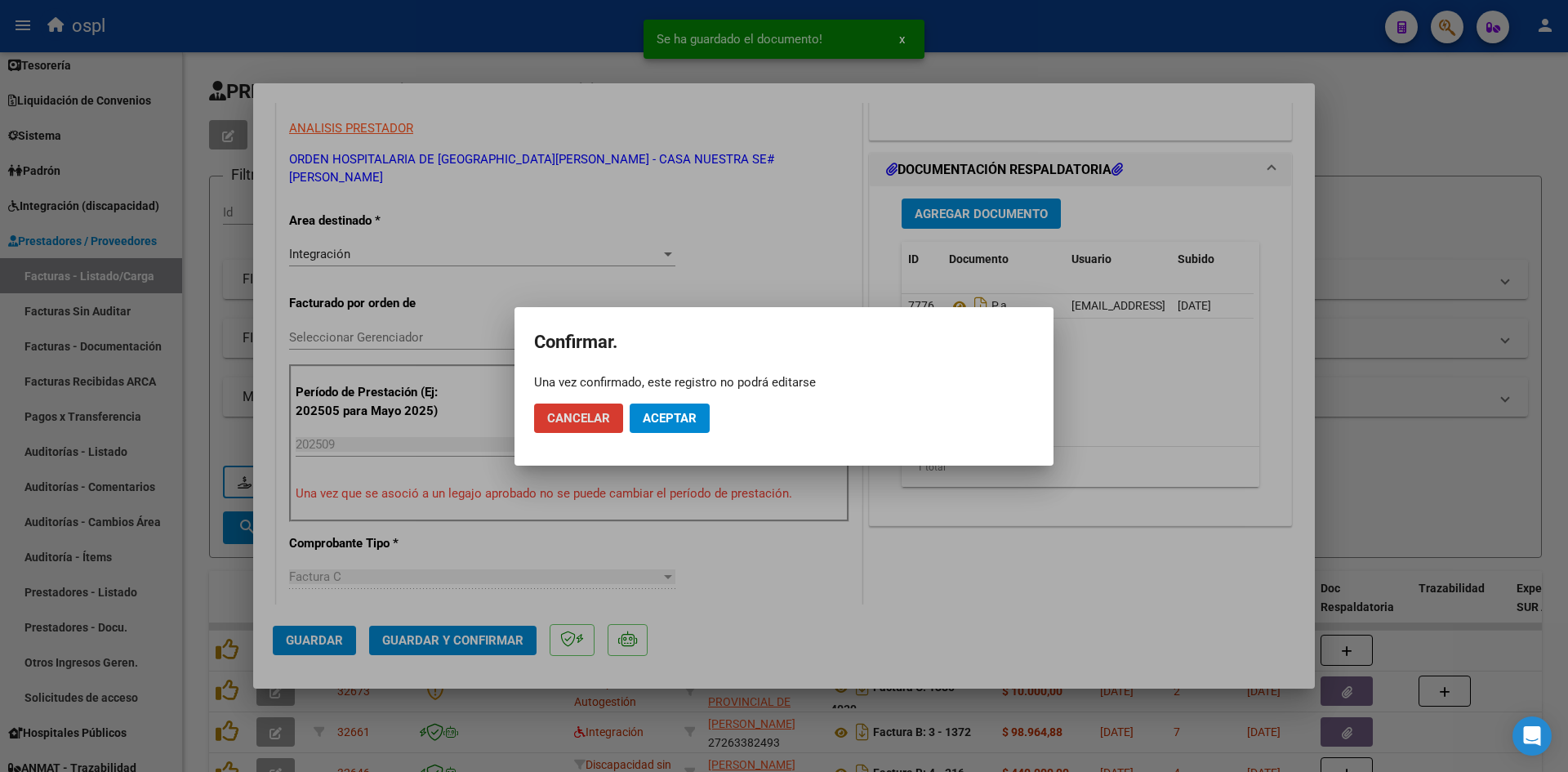
click at [661, 417] on span "Aceptar" at bounding box center [669, 418] width 54 height 15
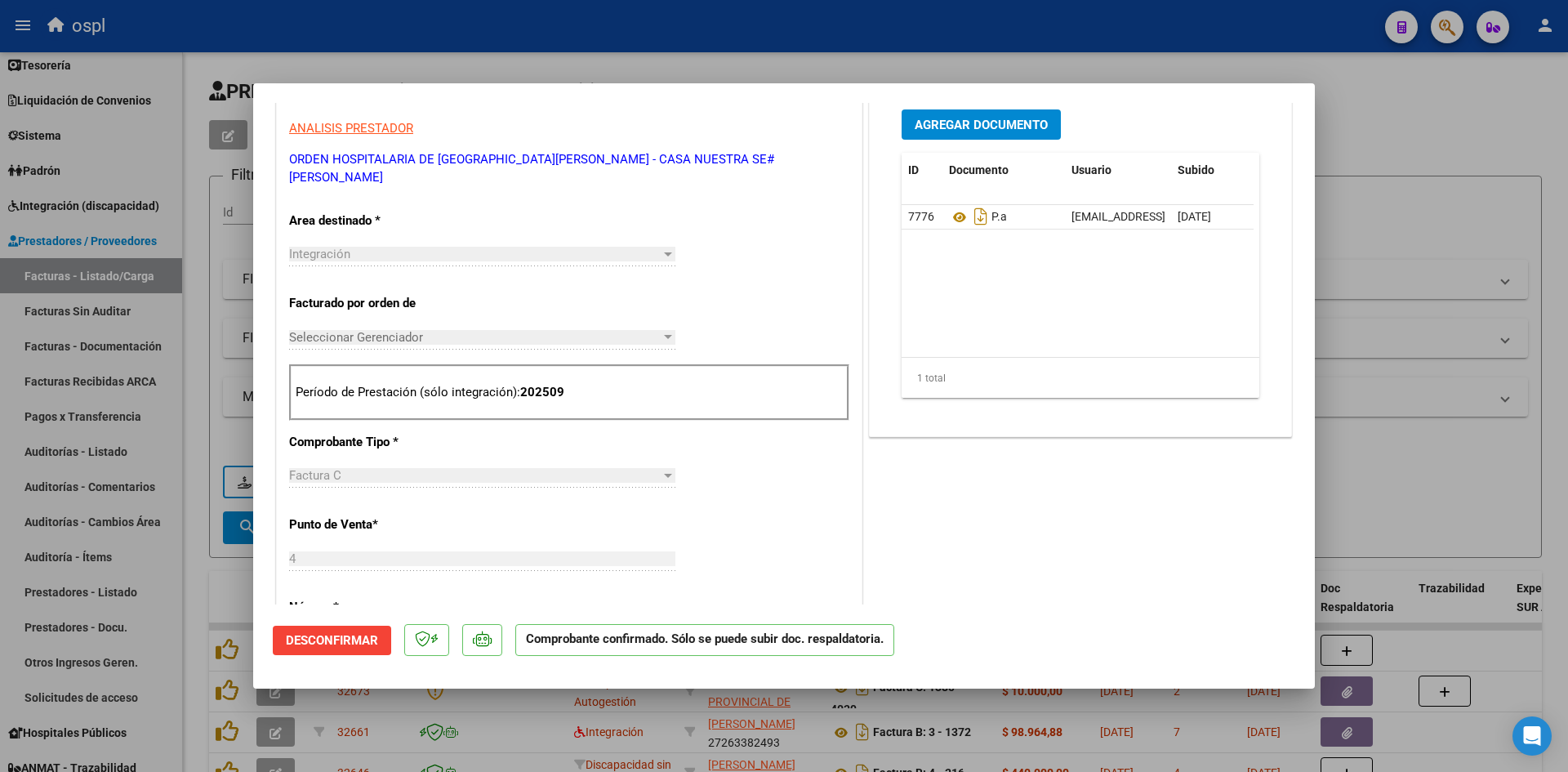
click at [1403, 240] on div at bounding box center [784, 386] width 1568 height 772
type input "$ 0,00"
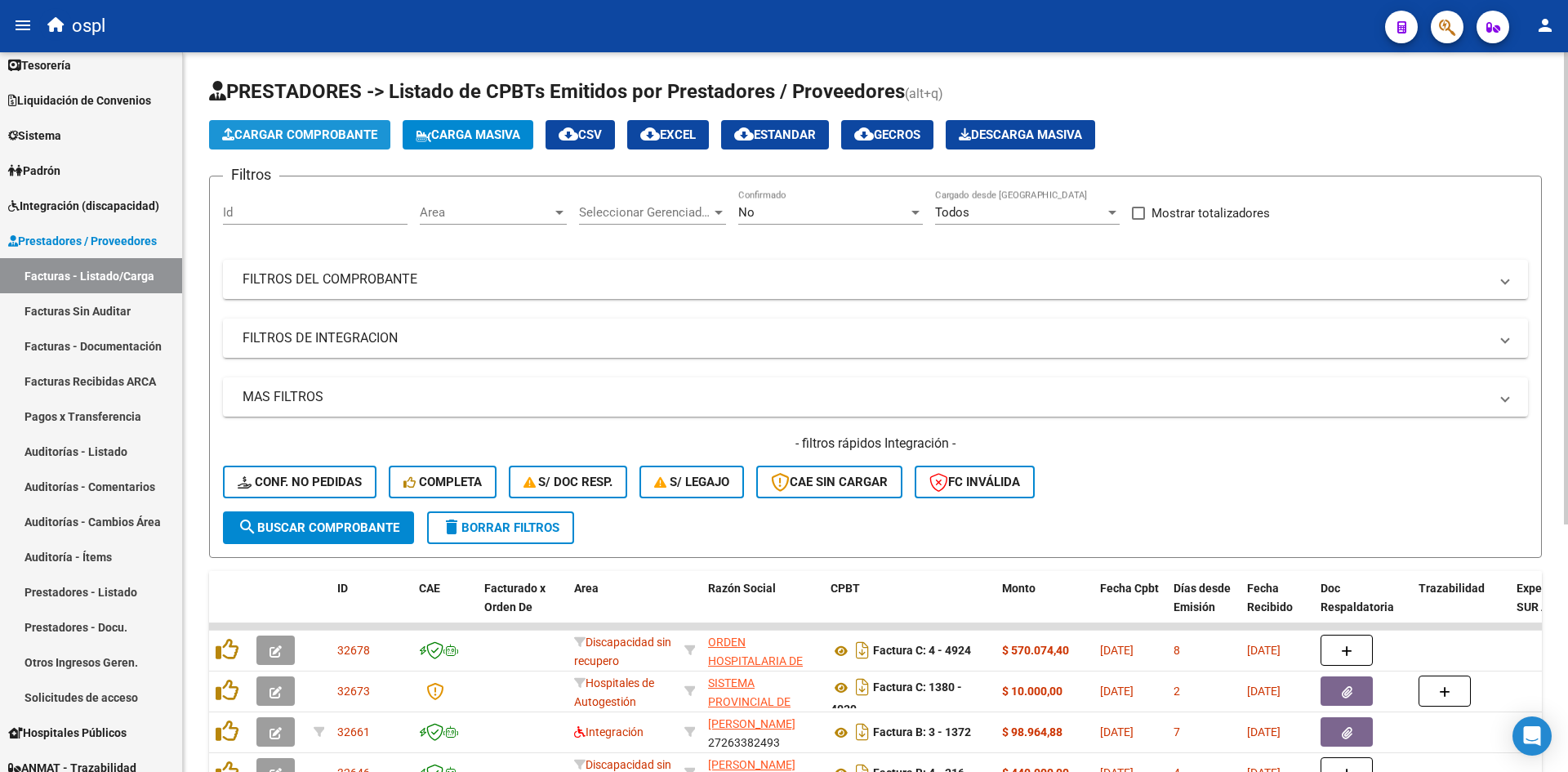
click at [299, 144] on button "Cargar Comprobante" at bounding box center [300, 134] width 181 height 29
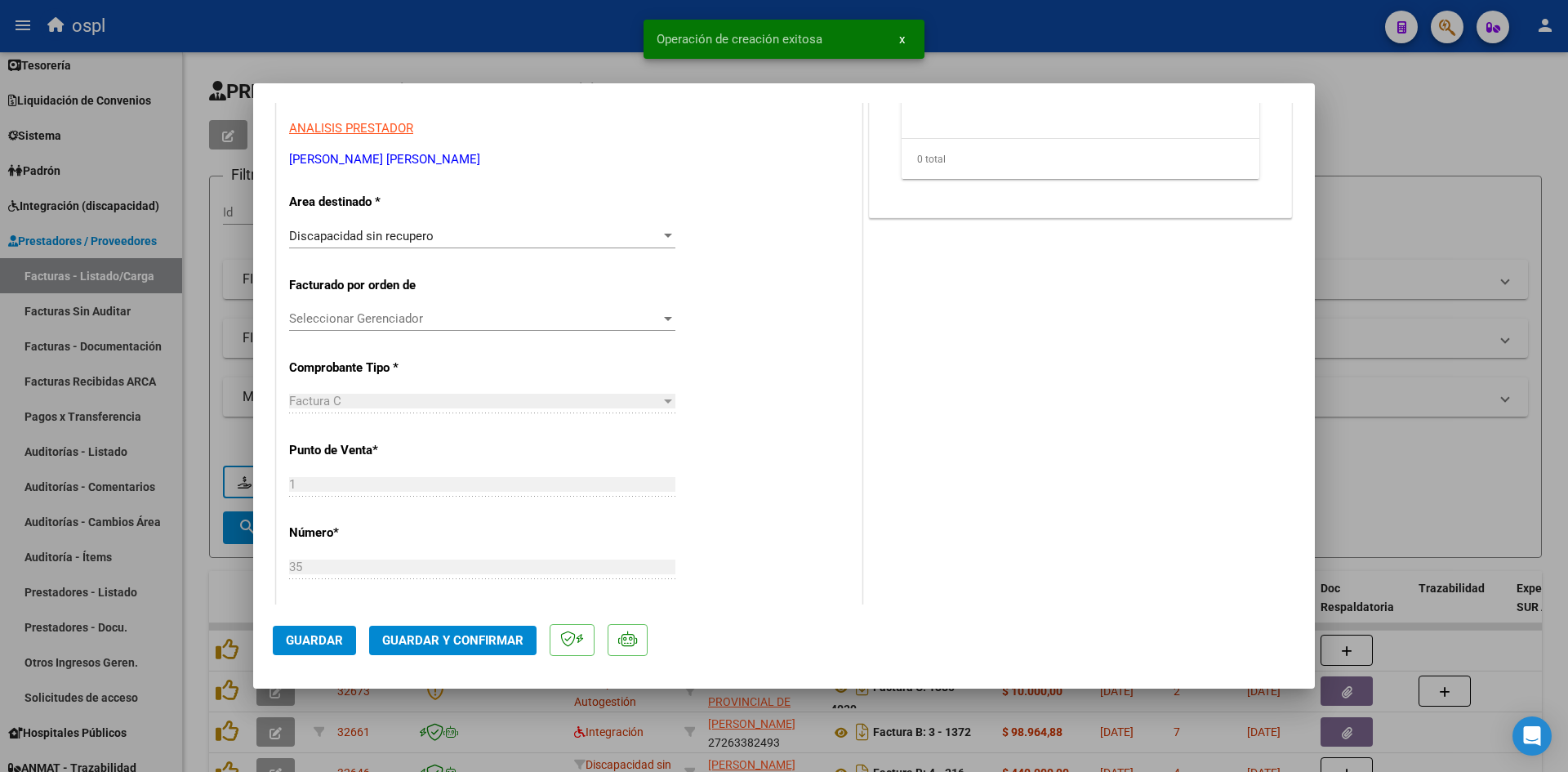
click at [556, 234] on div "Discapacidad sin recupero" at bounding box center [475, 237] width 372 height 15
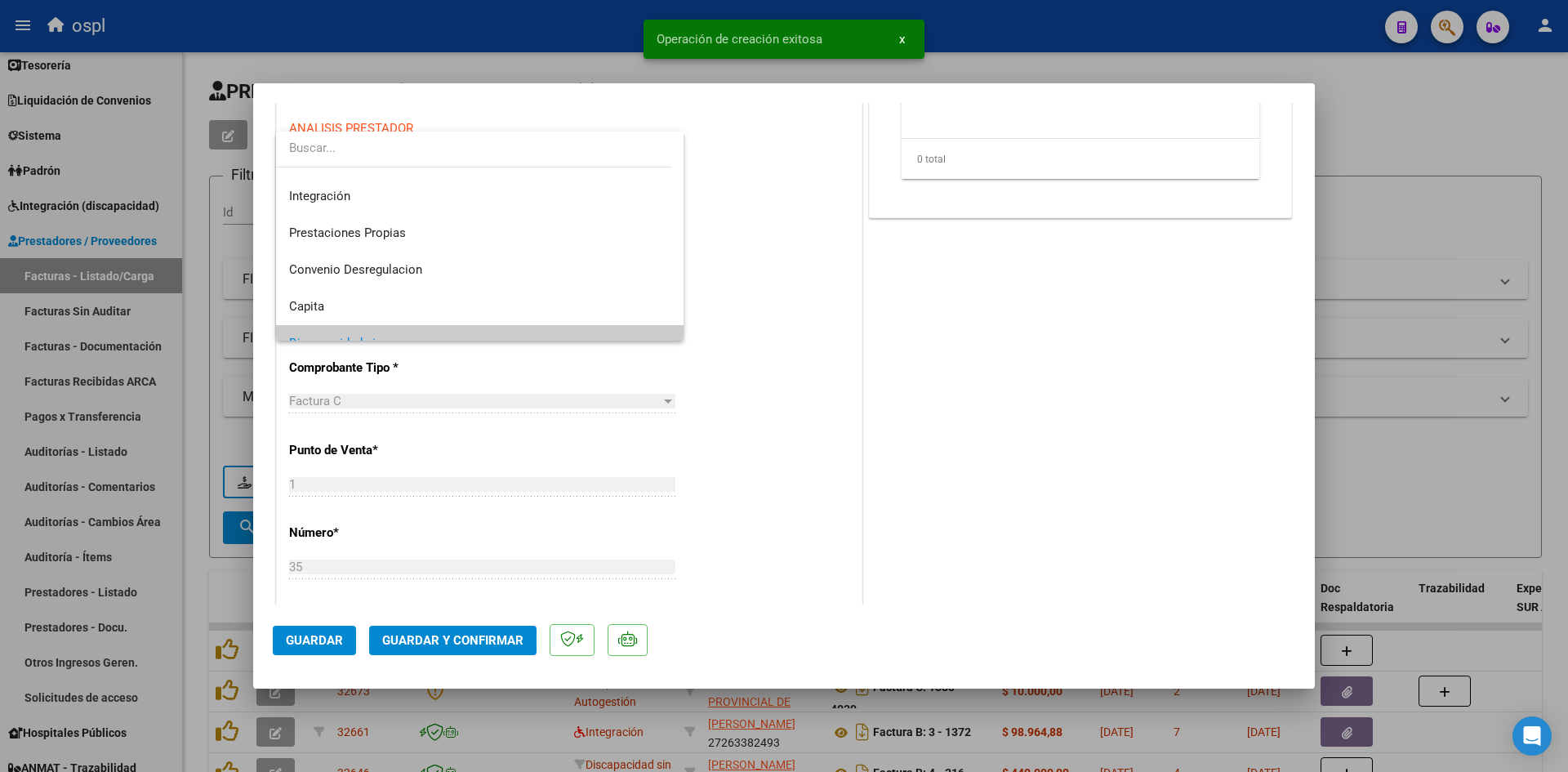
scroll to position [0, 0]
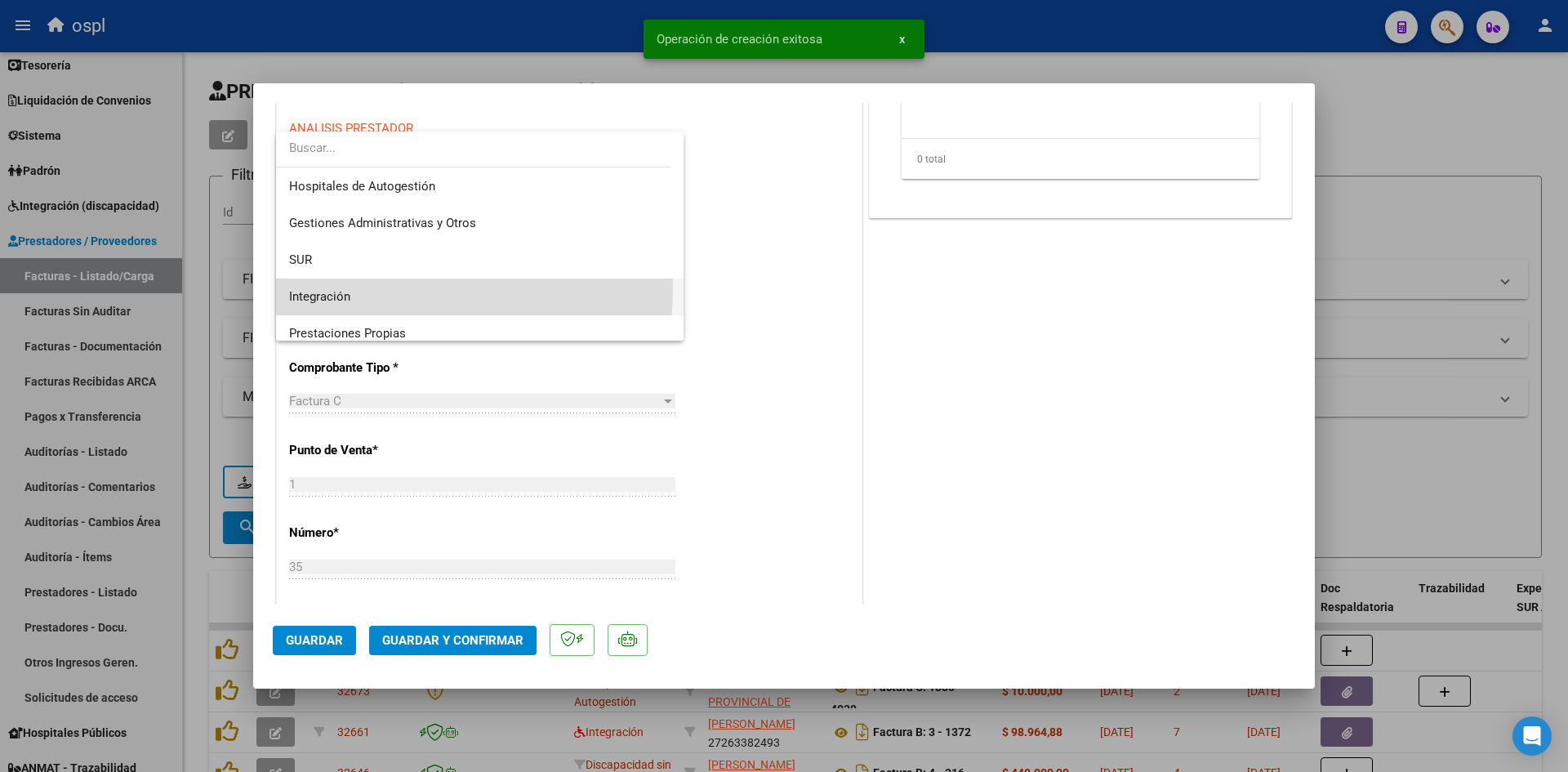
click at [410, 289] on span "Integración" at bounding box center [480, 297] width 382 height 37
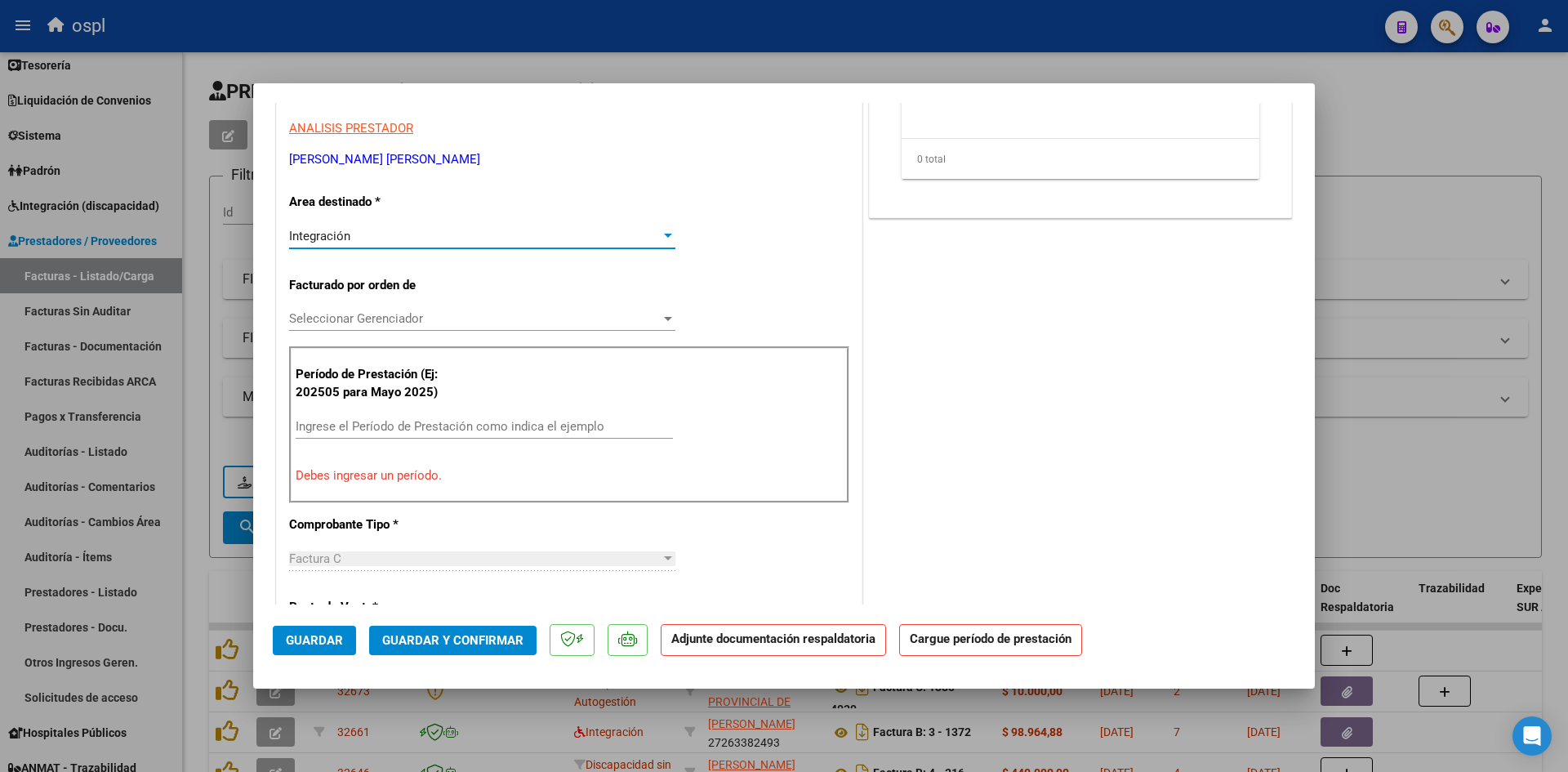
click at [418, 423] on input "Ingrese el Período de Prestación como indica el ejemplo" at bounding box center [484, 427] width 378 height 15
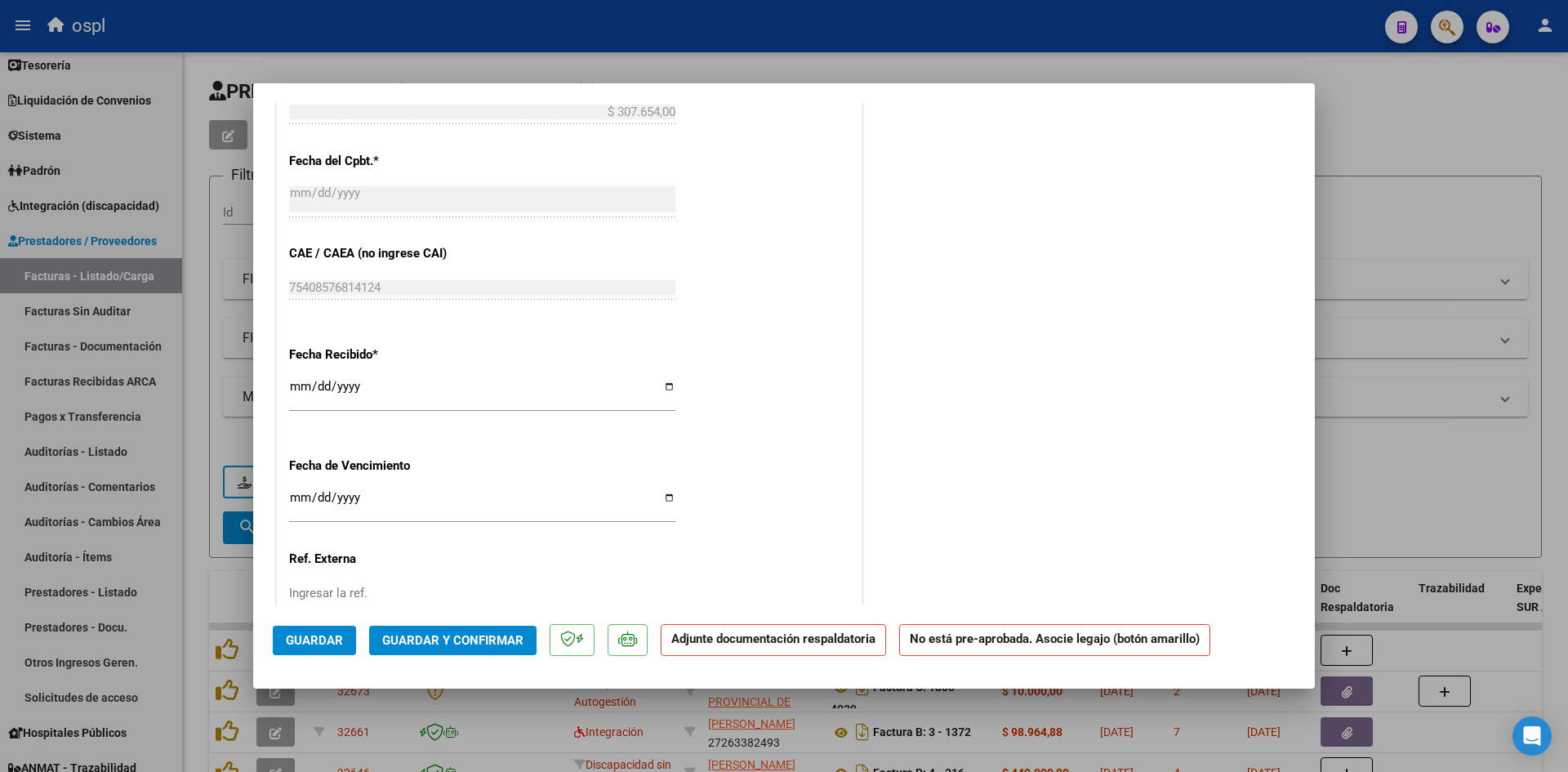
scroll to position [980, 0]
type input "202509"
click at [300, 384] on input "[DATE]" at bounding box center [481, 391] width 386 height 26
type input "[DATE]"
click at [335, 634] on span "Guardar" at bounding box center [314, 641] width 57 height 15
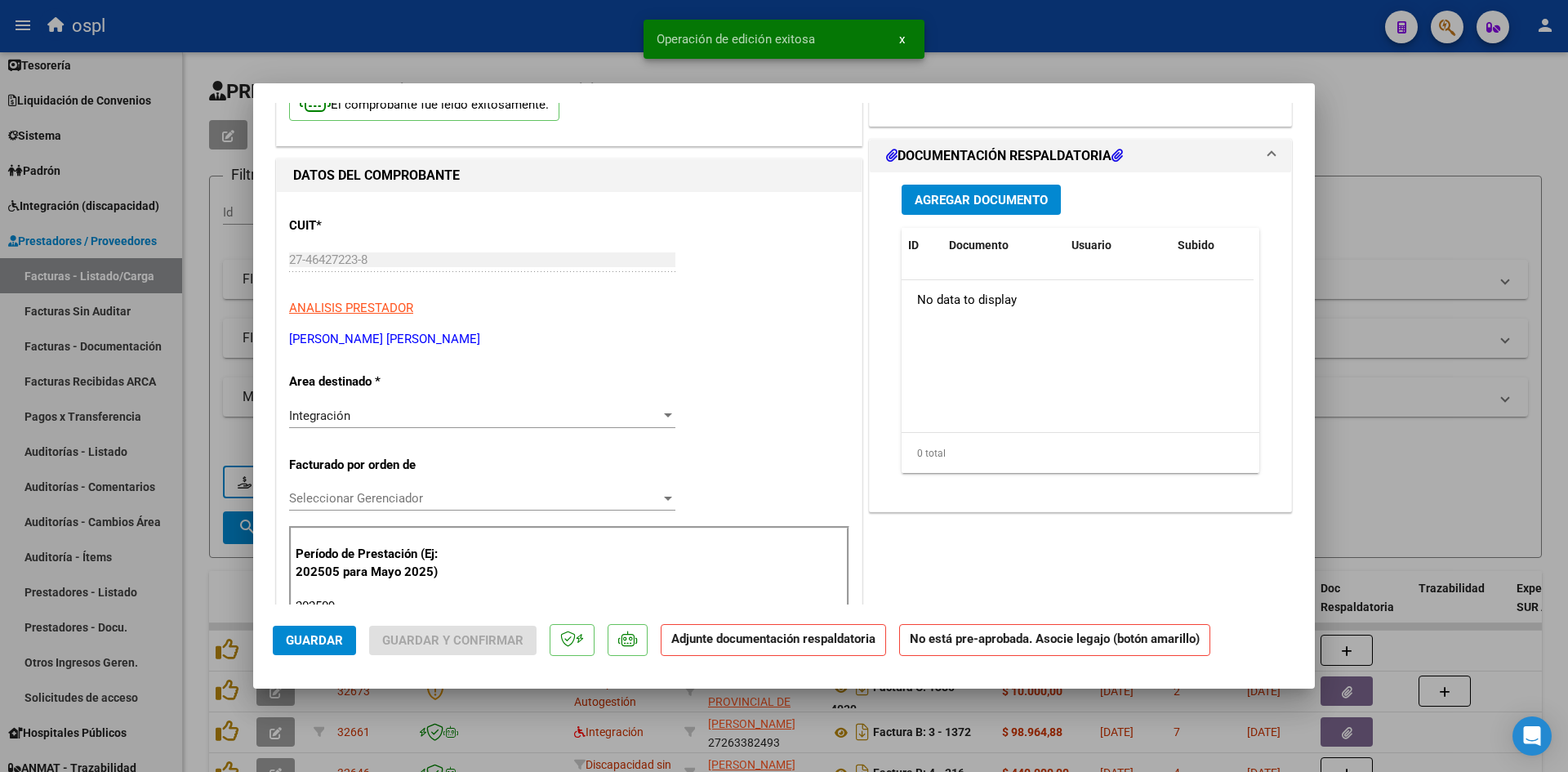
scroll to position [0, 0]
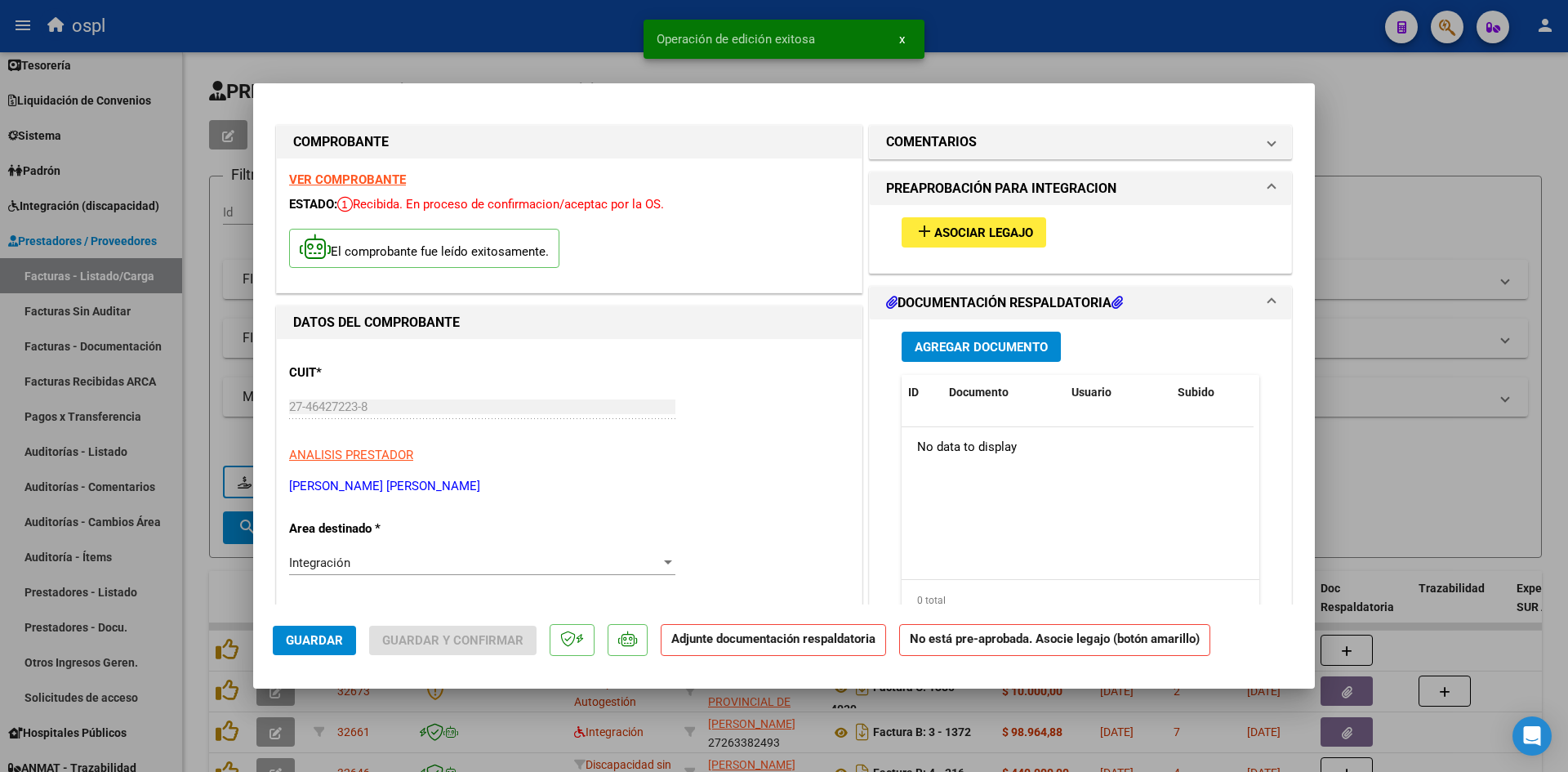
click at [935, 227] on span "Asociar Legajo" at bounding box center [984, 233] width 99 height 15
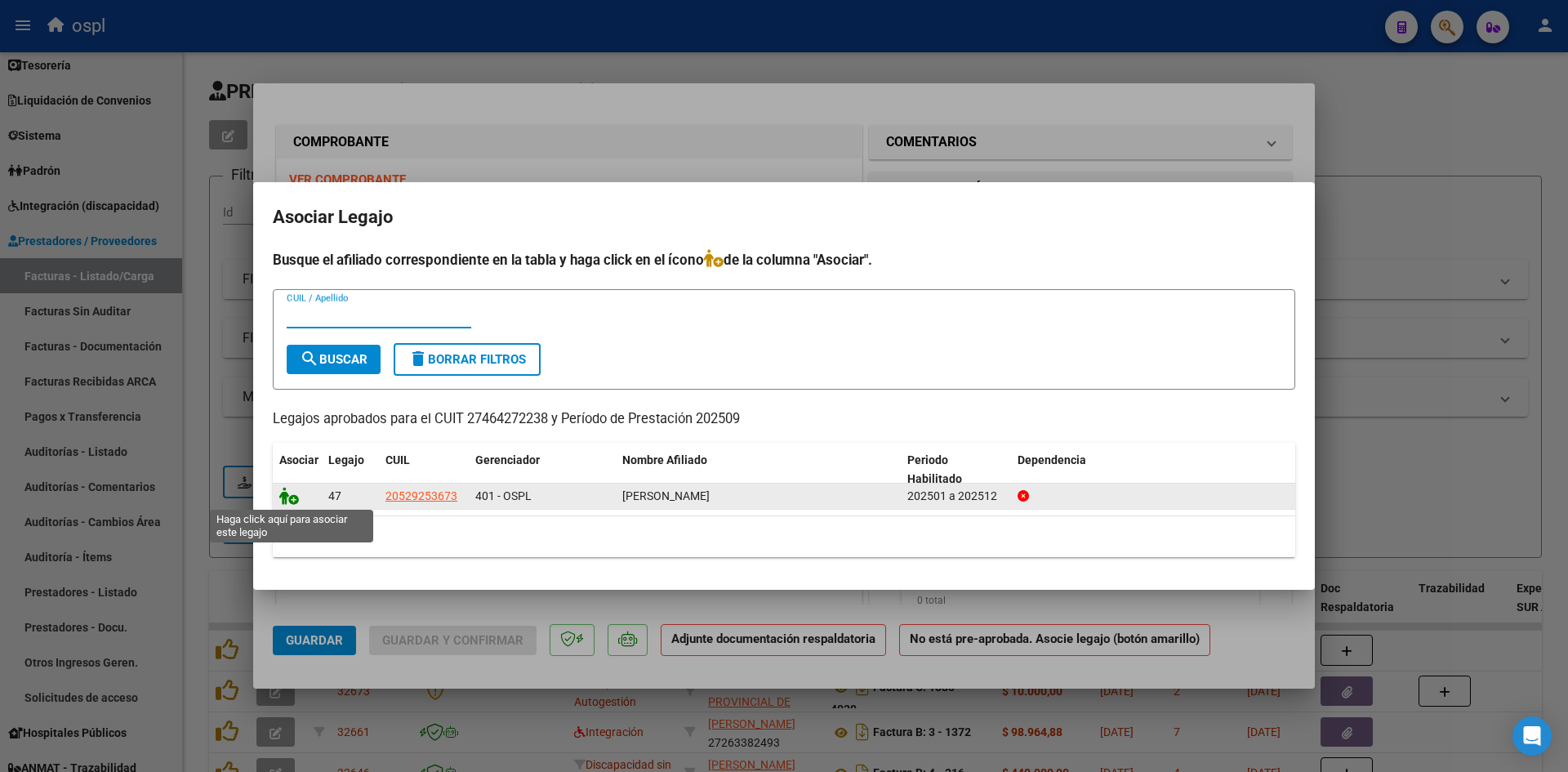
click at [293, 495] on icon at bounding box center [290, 496] width 20 height 18
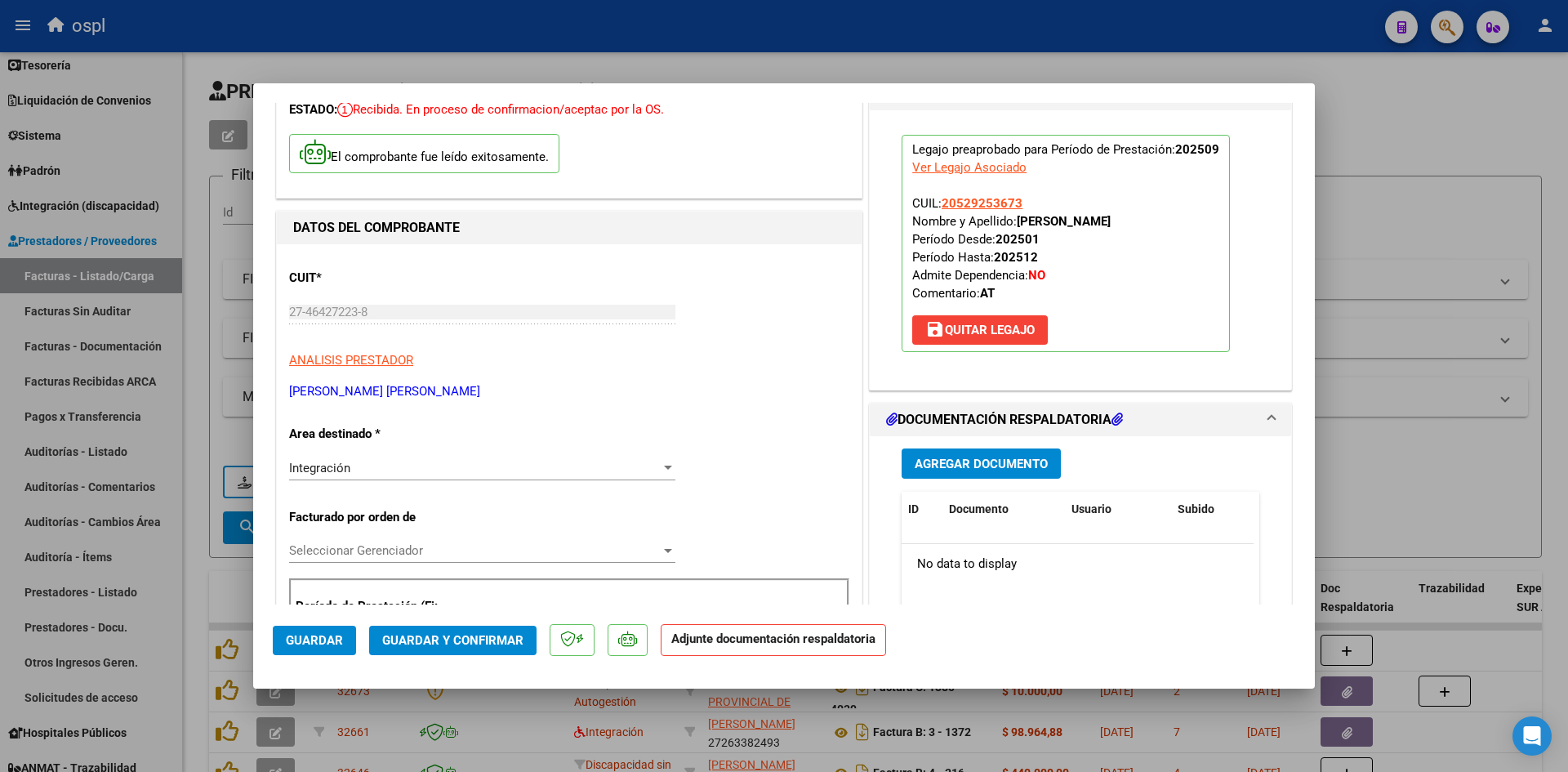
scroll to position [164, 0]
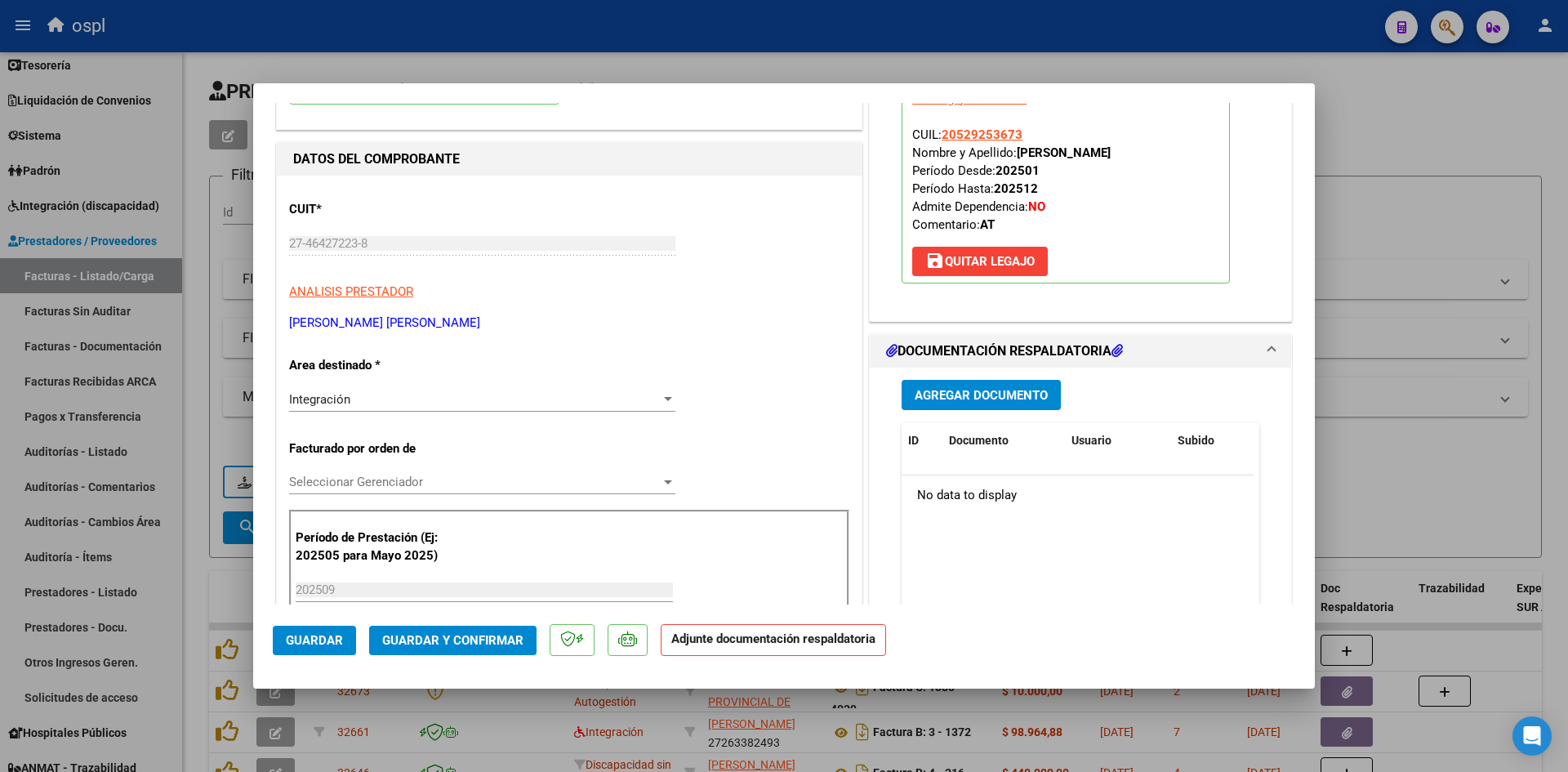
click at [490, 642] on span "Guardar y Confirmar" at bounding box center [453, 641] width 141 height 15
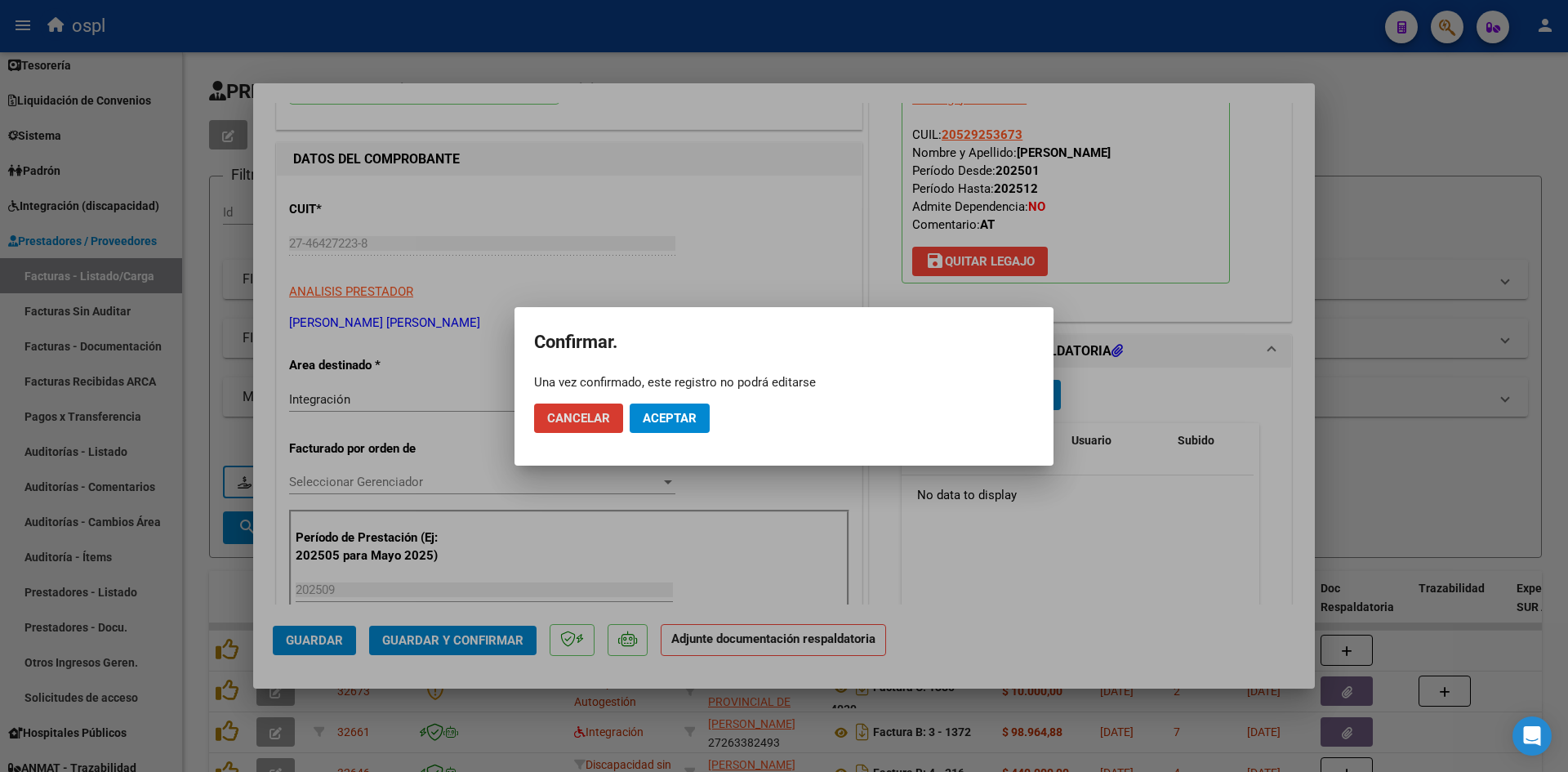
click at [689, 418] on span "Aceptar" at bounding box center [669, 418] width 54 height 15
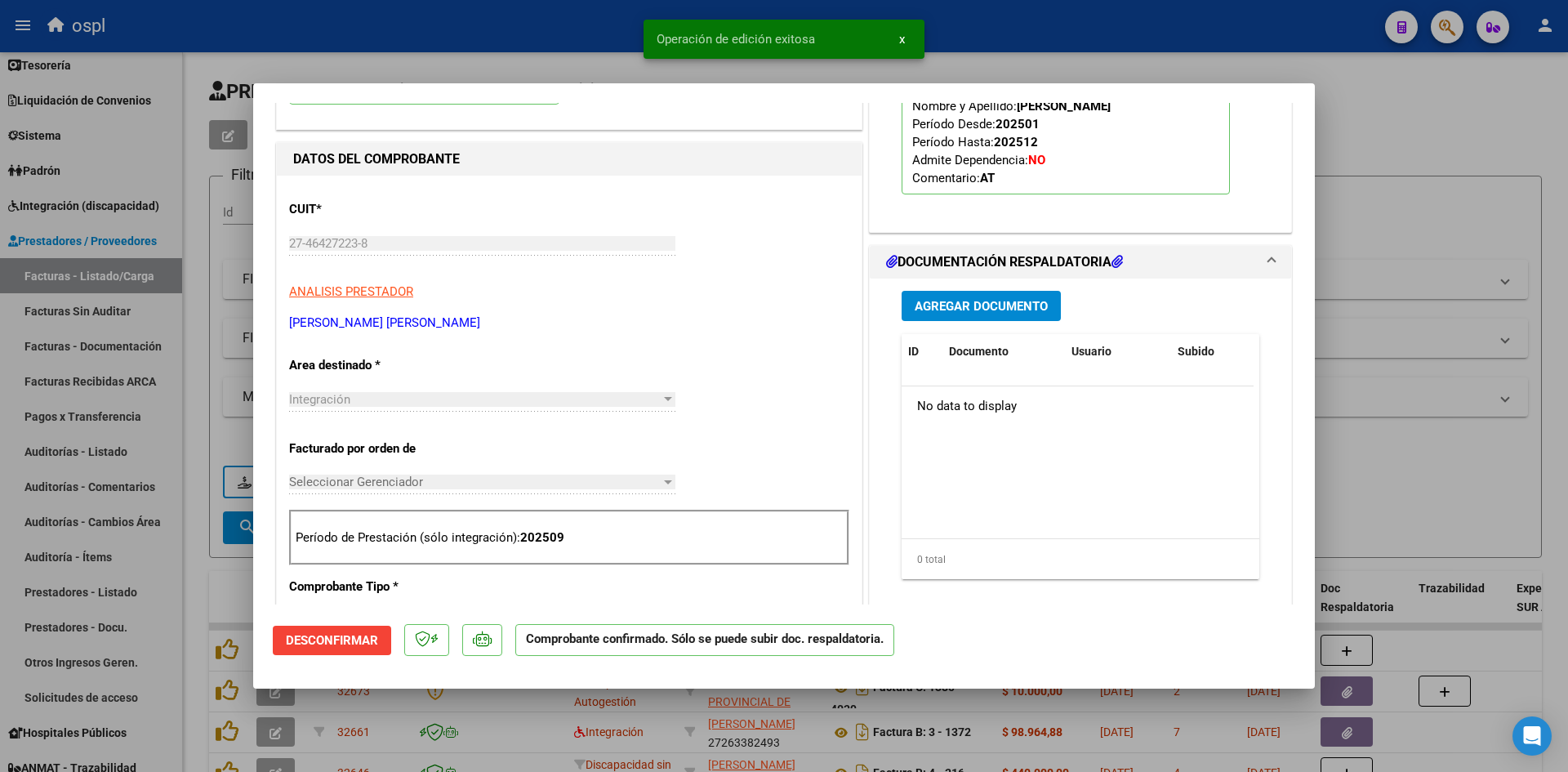
click at [1431, 241] on div at bounding box center [784, 386] width 1568 height 772
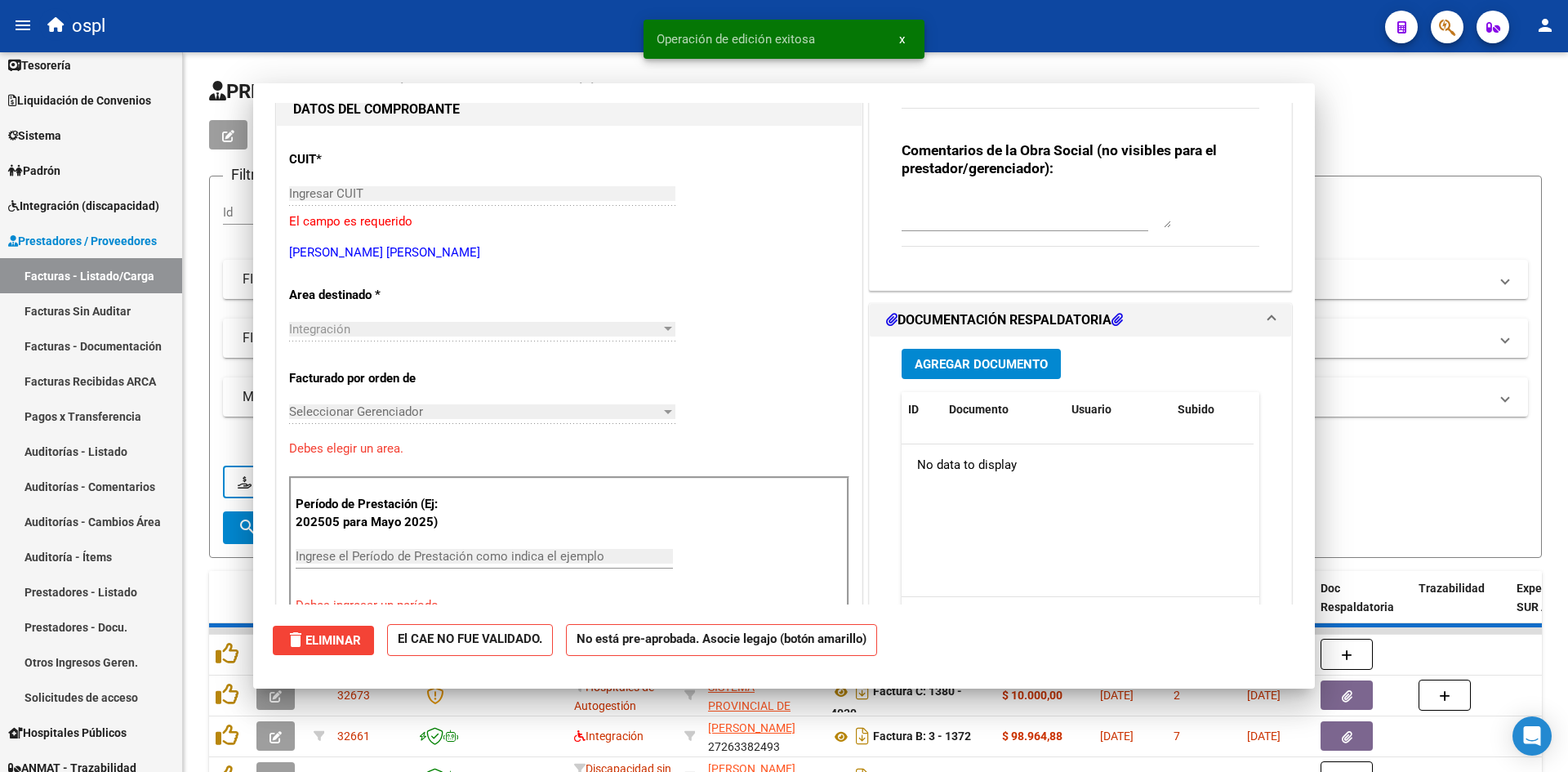
scroll to position [0, 0]
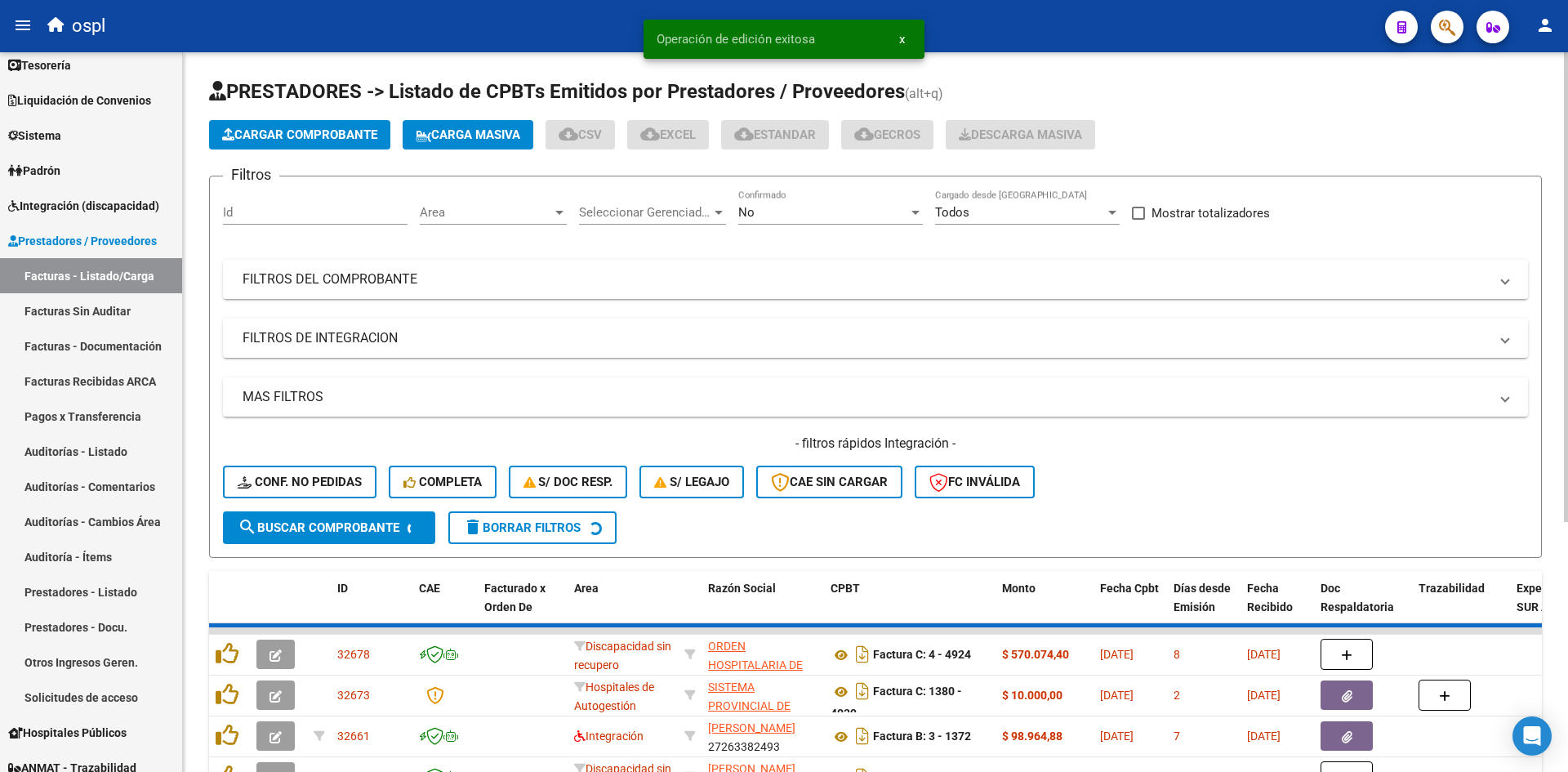
click at [332, 128] on span "Cargar Comprobante" at bounding box center [300, 135] width 155 height 15
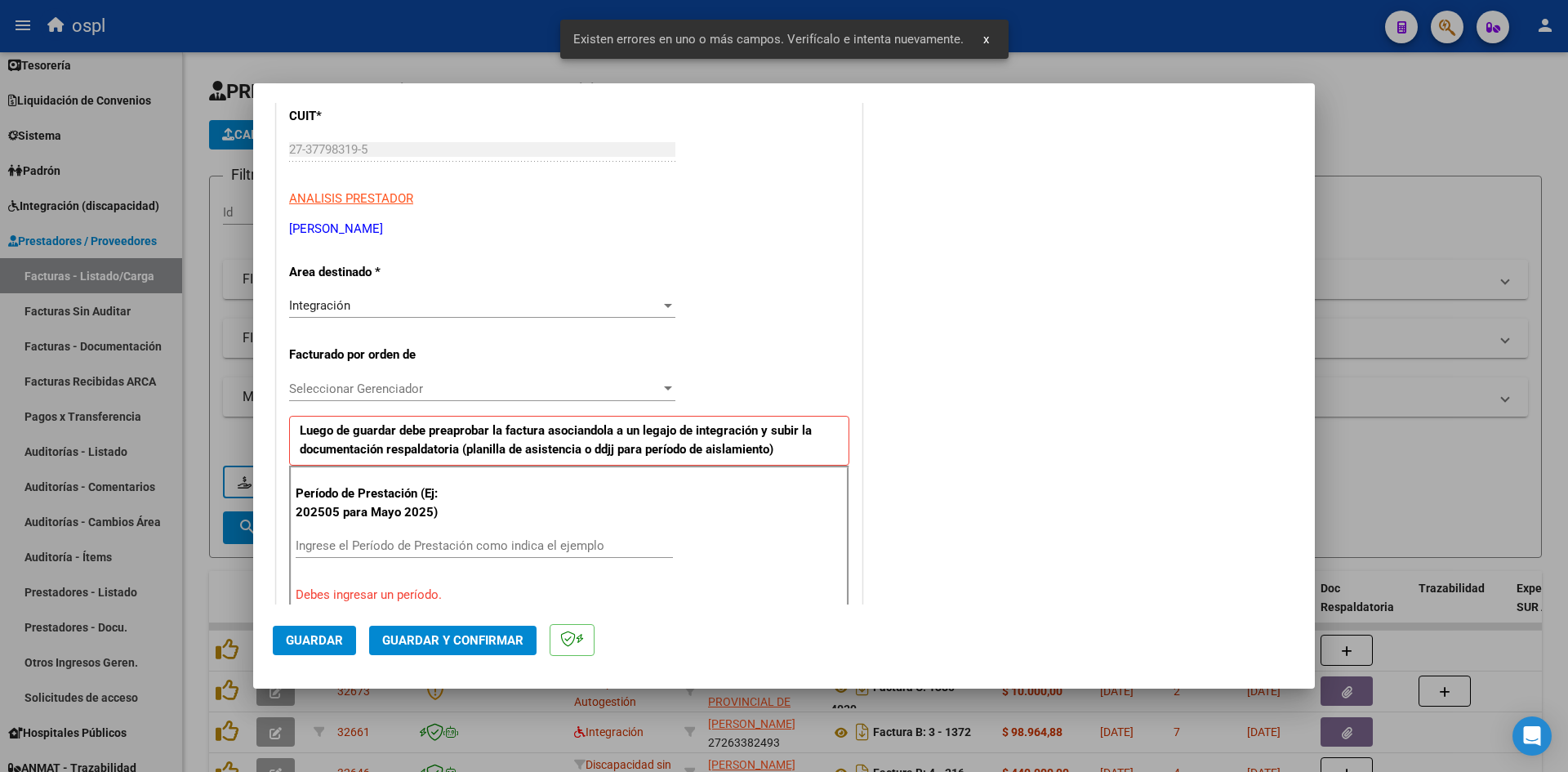
scroll to position [370, 0]
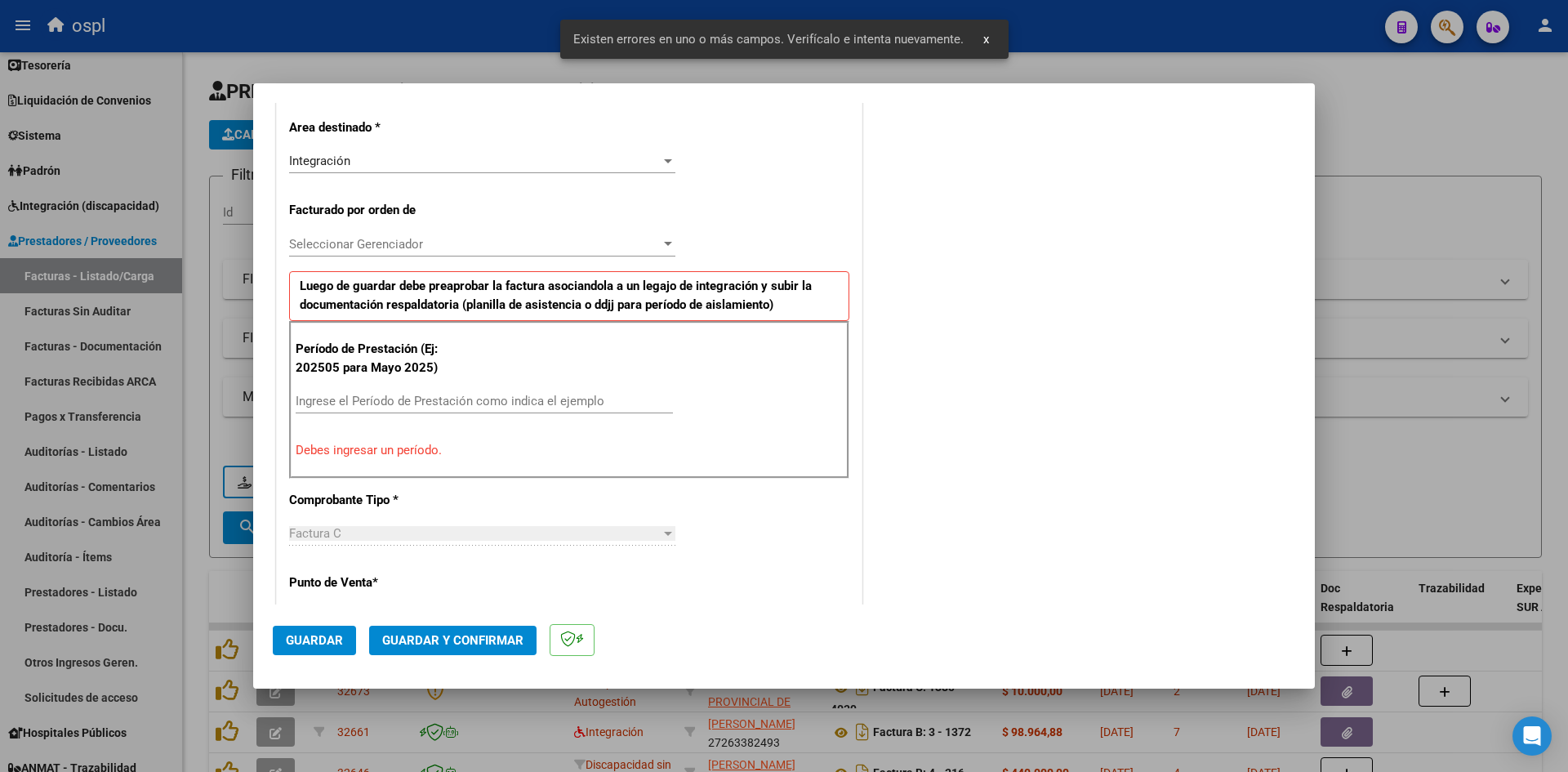
drag, startPoint x: 344, startPoint y: 396, endPoint x: 324, endPoint y: 413, distance: 26.2
click at [344, 396] on input "Ingrese el Período de Prestación como indica el ejemplo" at bounding box center [484, 401] width 378 height 15
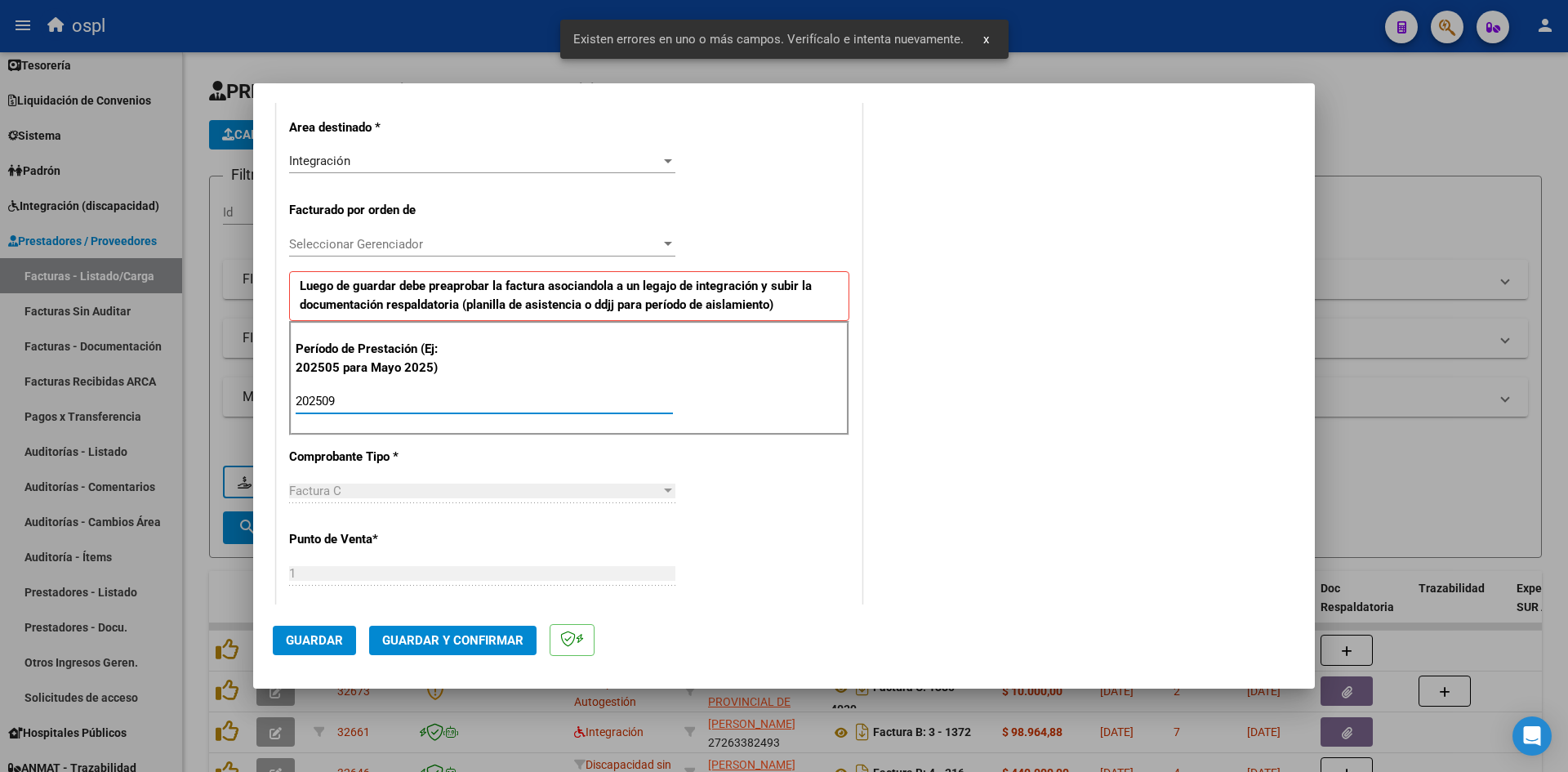
type input "202509"
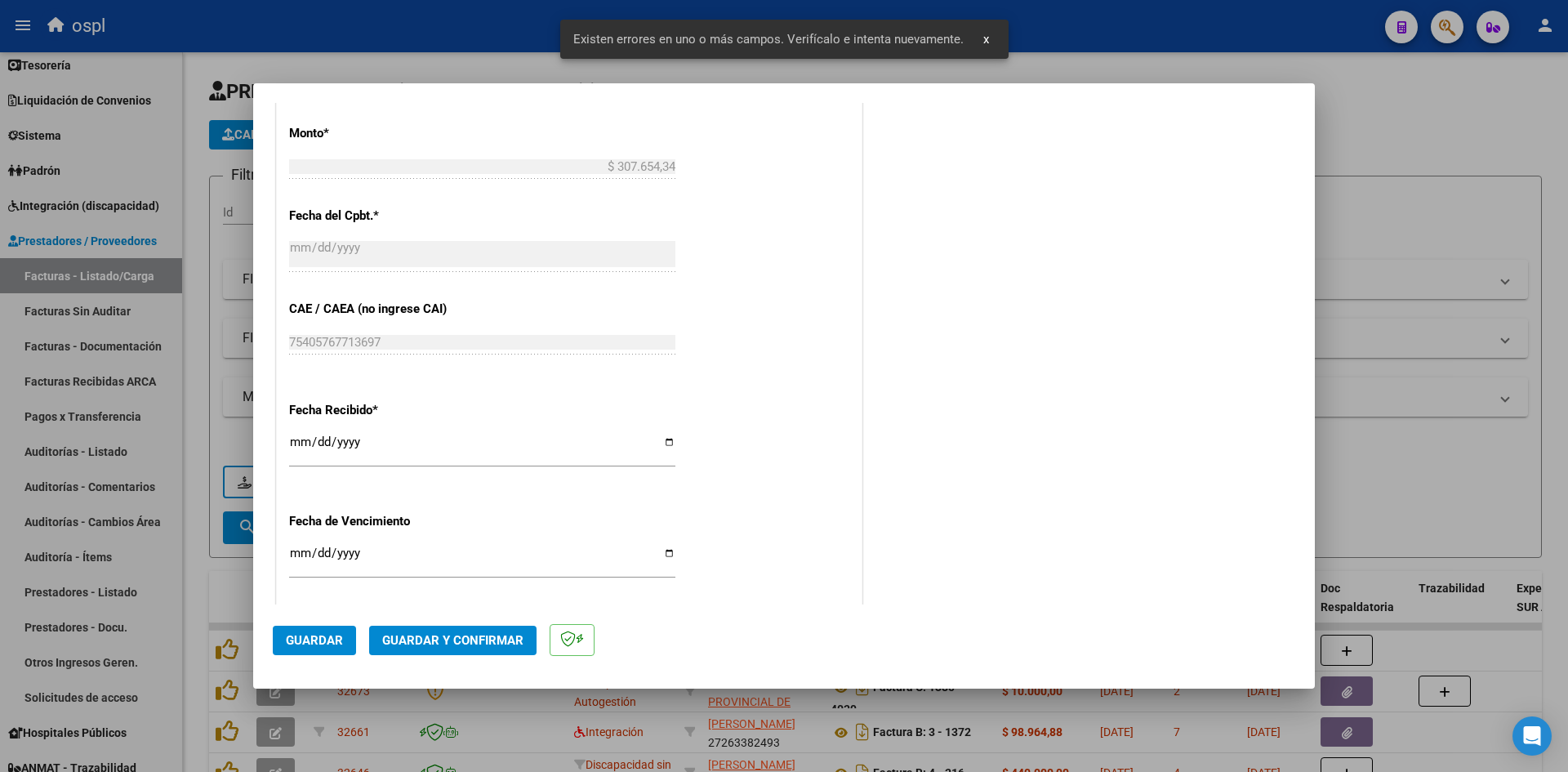
drag, startPoint x: 293, startPoint y: 456, endPoint x: 300, endPoint y: 445, distance: 13.0
click at [293, 456] on input "[DATE]" at bounding box center [481, 447] width 386 height 26
type input "[DATE]"
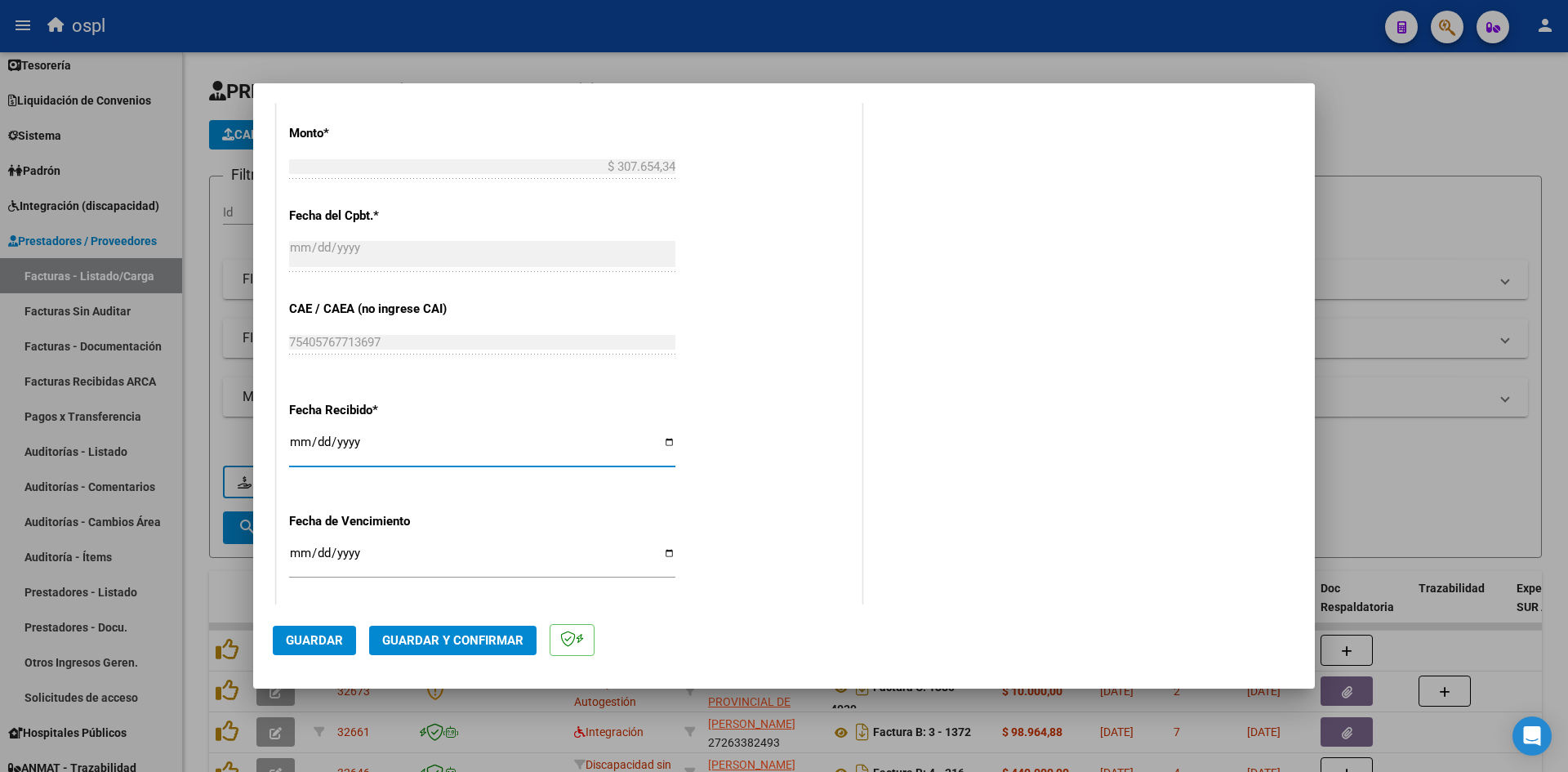
click at [305, 633] on span "Guardar" at bounding box center [314, 641] width 57 height 15
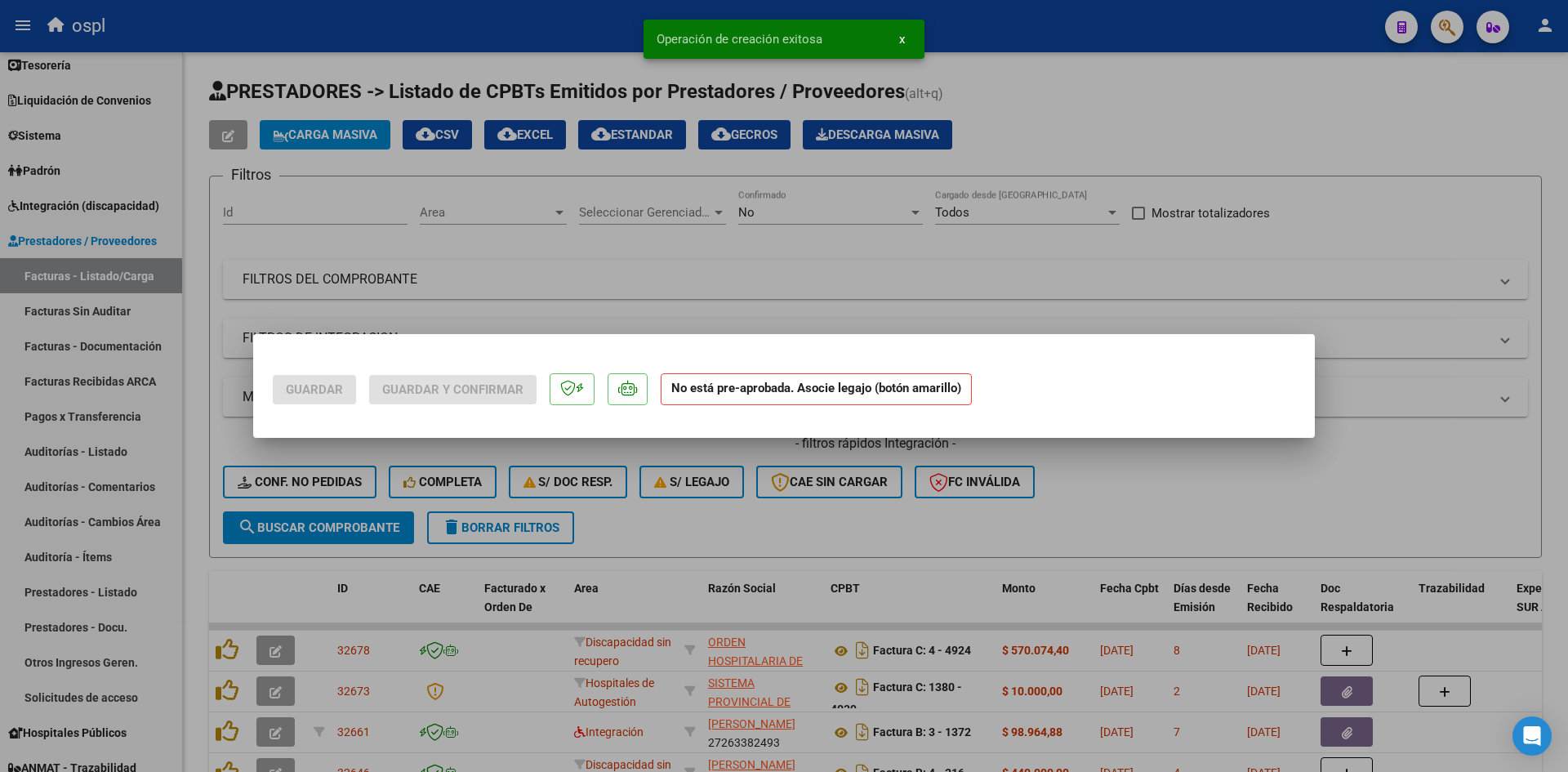
scroll to position [0, 0]
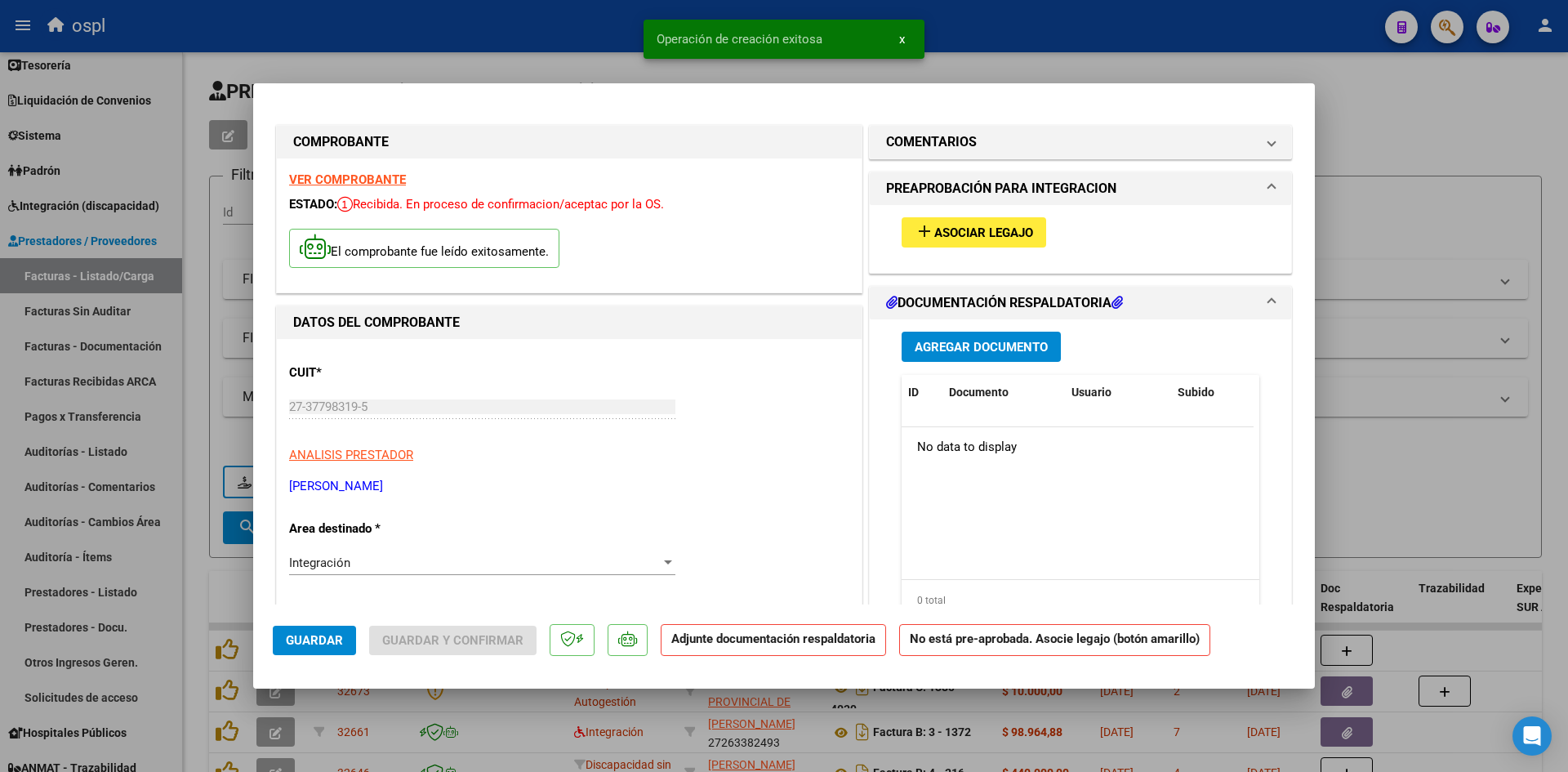
click at [1008, 335] on button "Agregar Documento" at bounding box center [981, 346] width 159 height 30
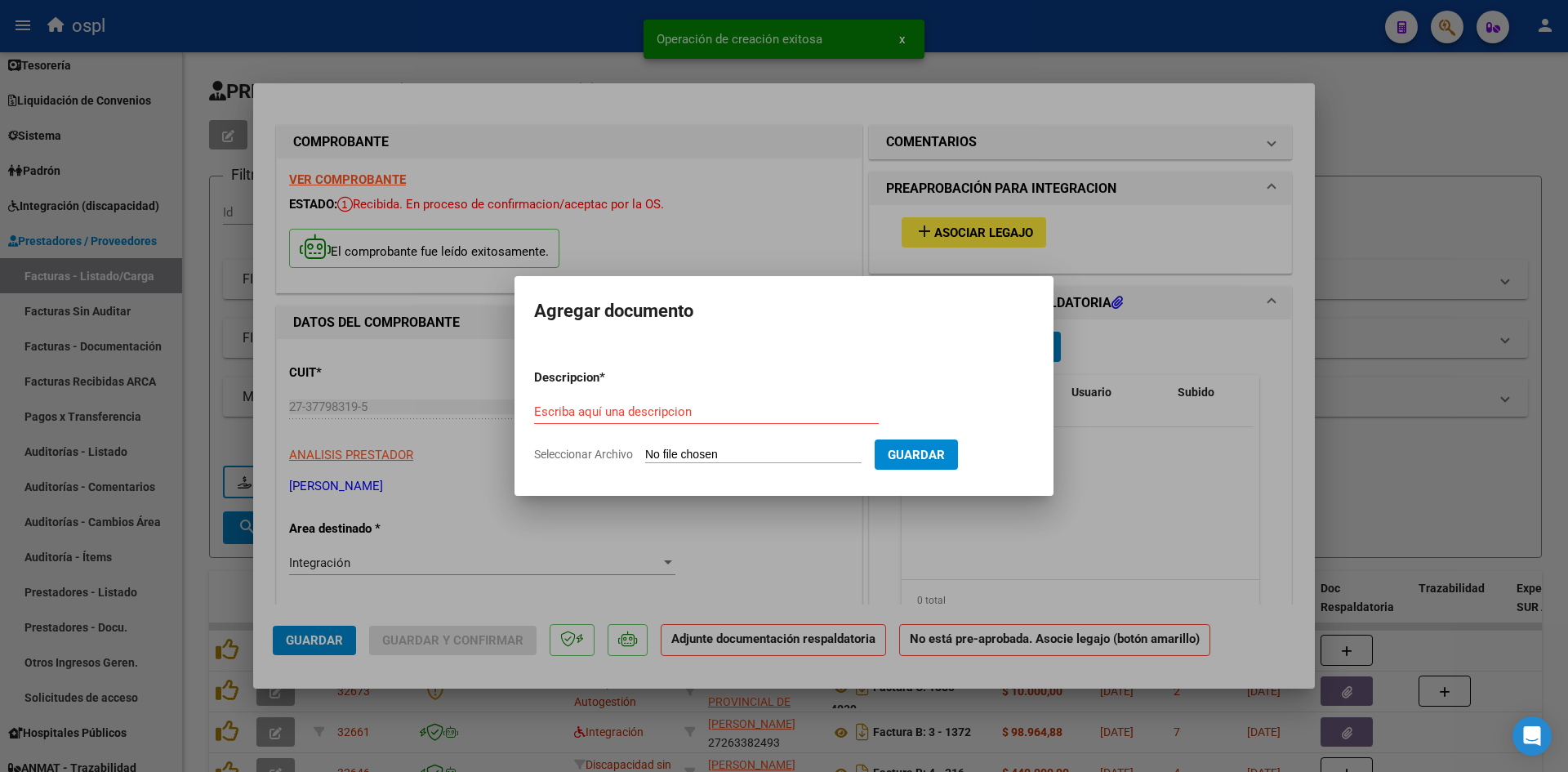
type input "C:\fakepath\IMG_20251006_164436690_MFNR.jpg"
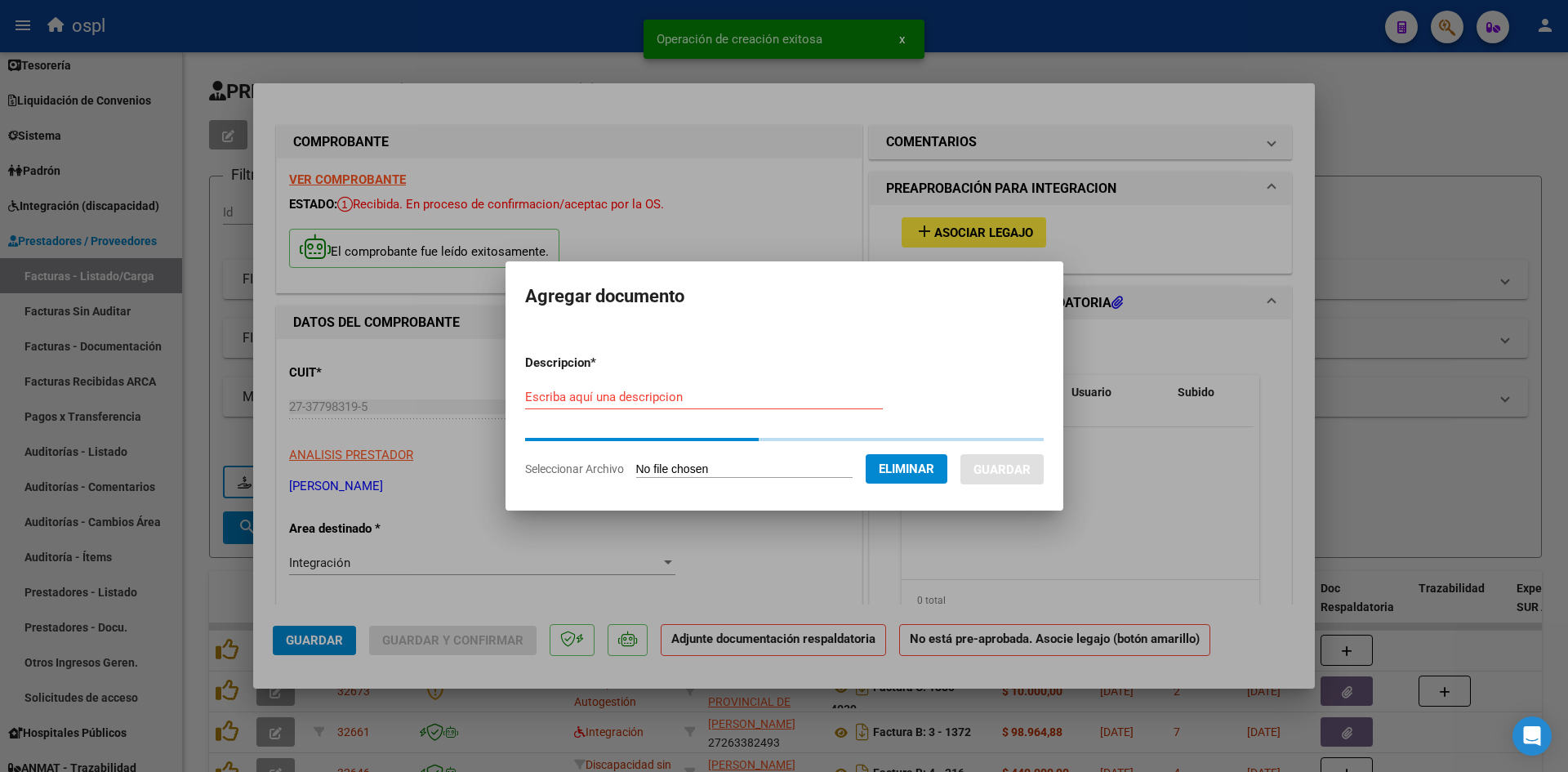
click at [740, 389] on input "Escriba aquí una descripcion" at bounding box center [704, 397] width 358 height 15
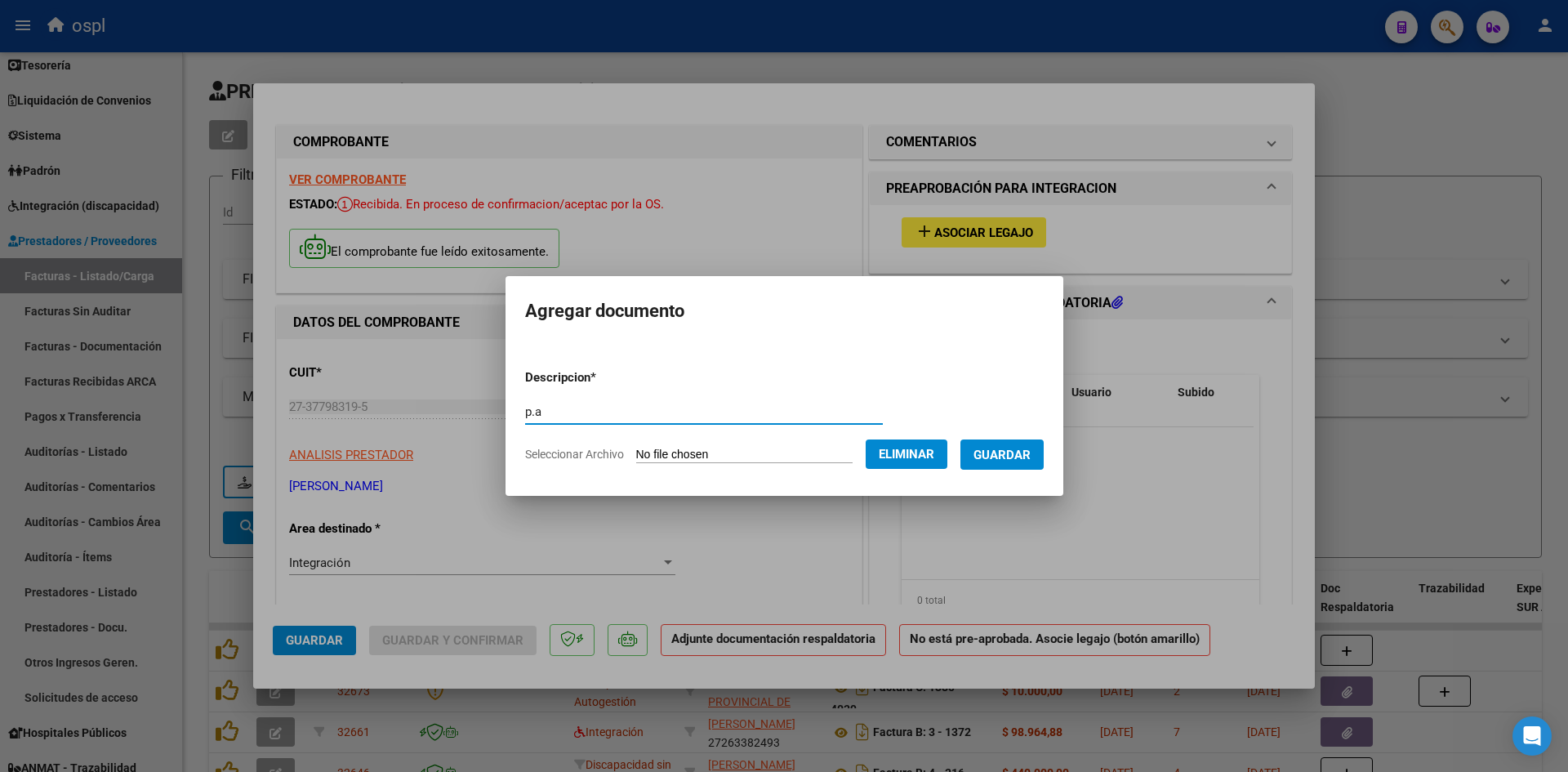
type input "p.a"
click at [1022, 452] on span "Guardar" at bounding box center [1002, 455] width 57 height 15
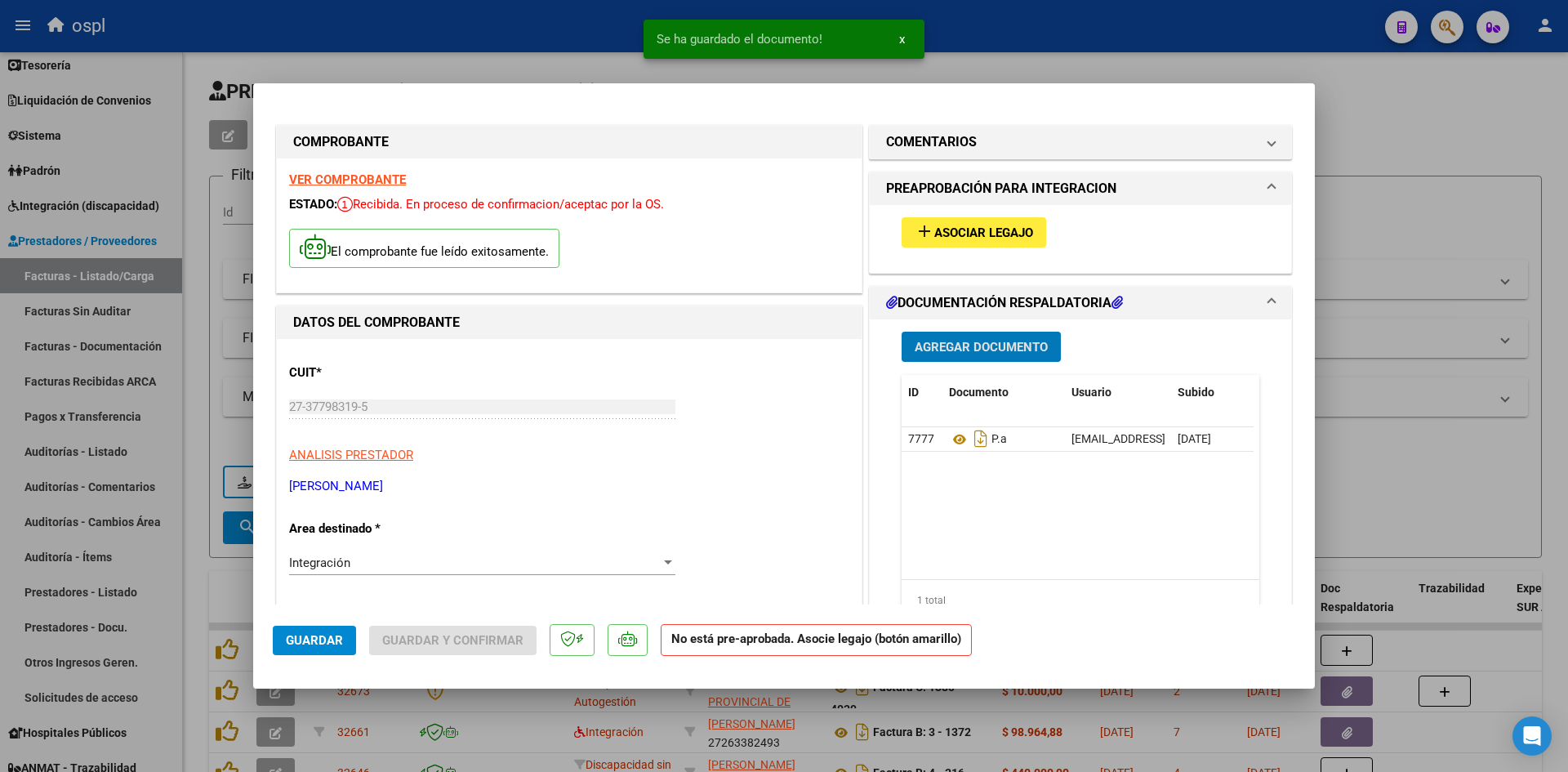
click at [1015, 234] on span "Asociar Legajo" at bounding box center [984, 233] width 99 height 15
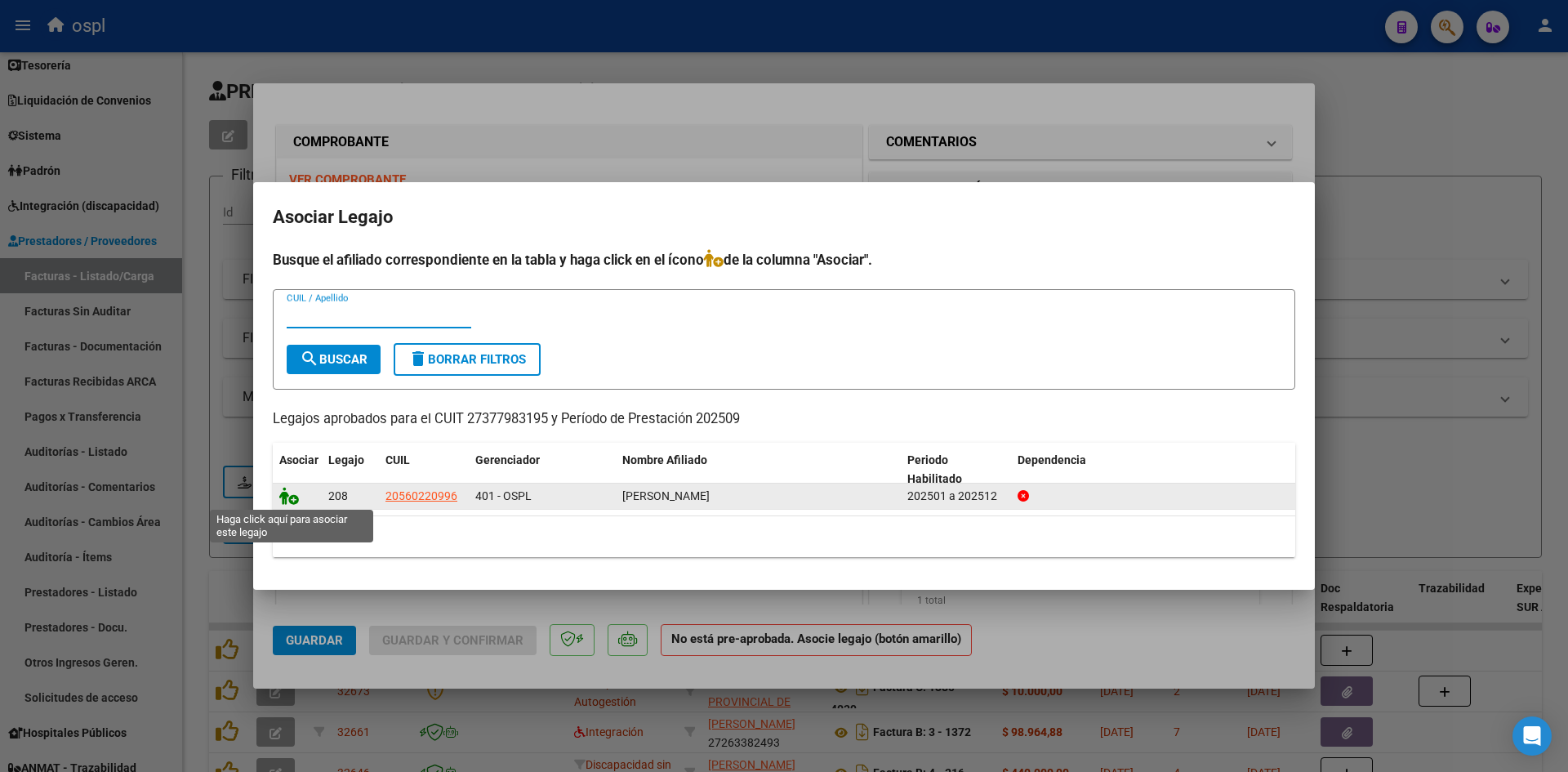
click at [287, 501] on icon at bounding box center [290, 496] width 20 height 18
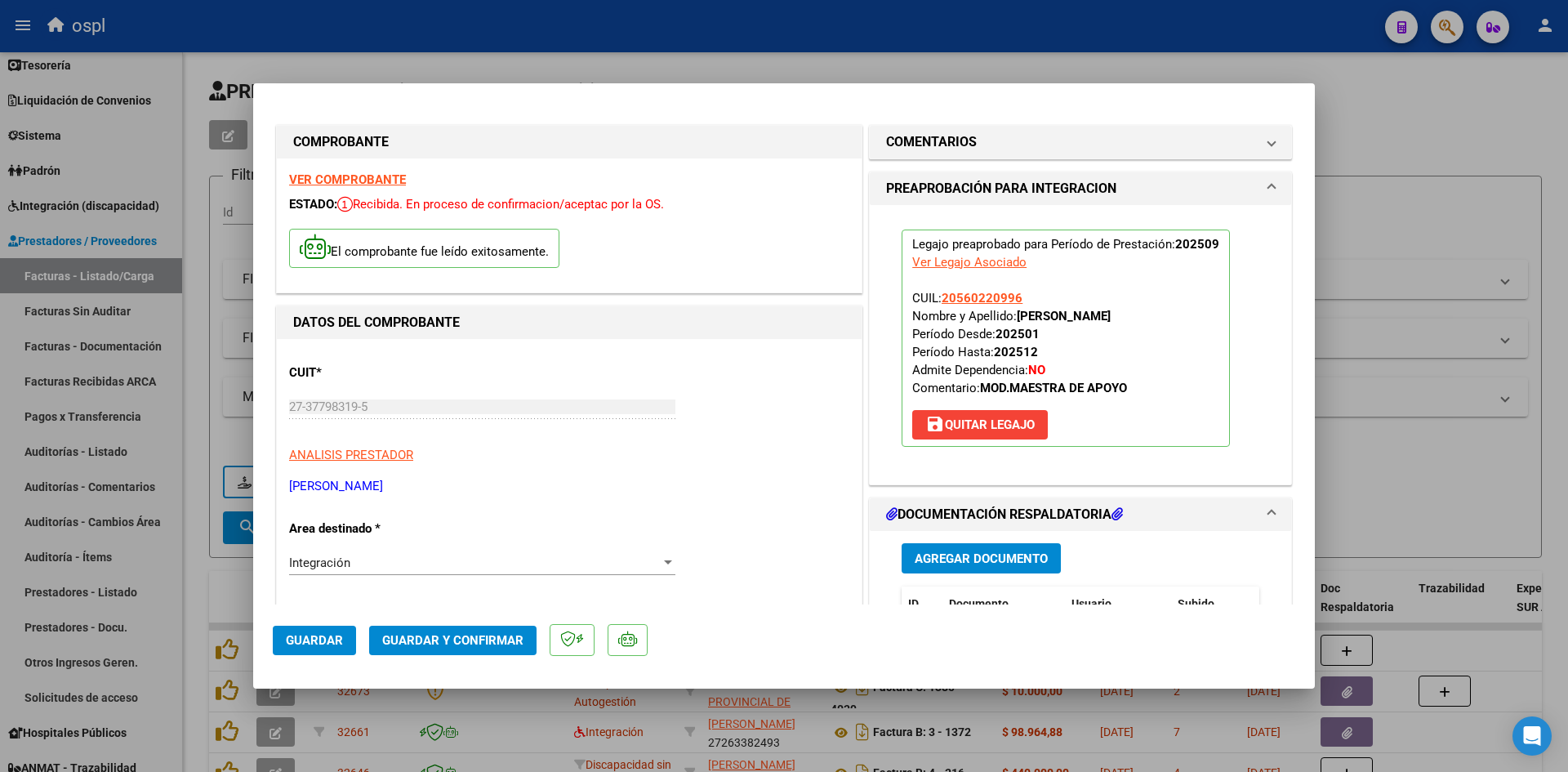
click at [479, 628] on button "Guardar y Confirmar" at bounding box center [453, 640] width 168 height 29
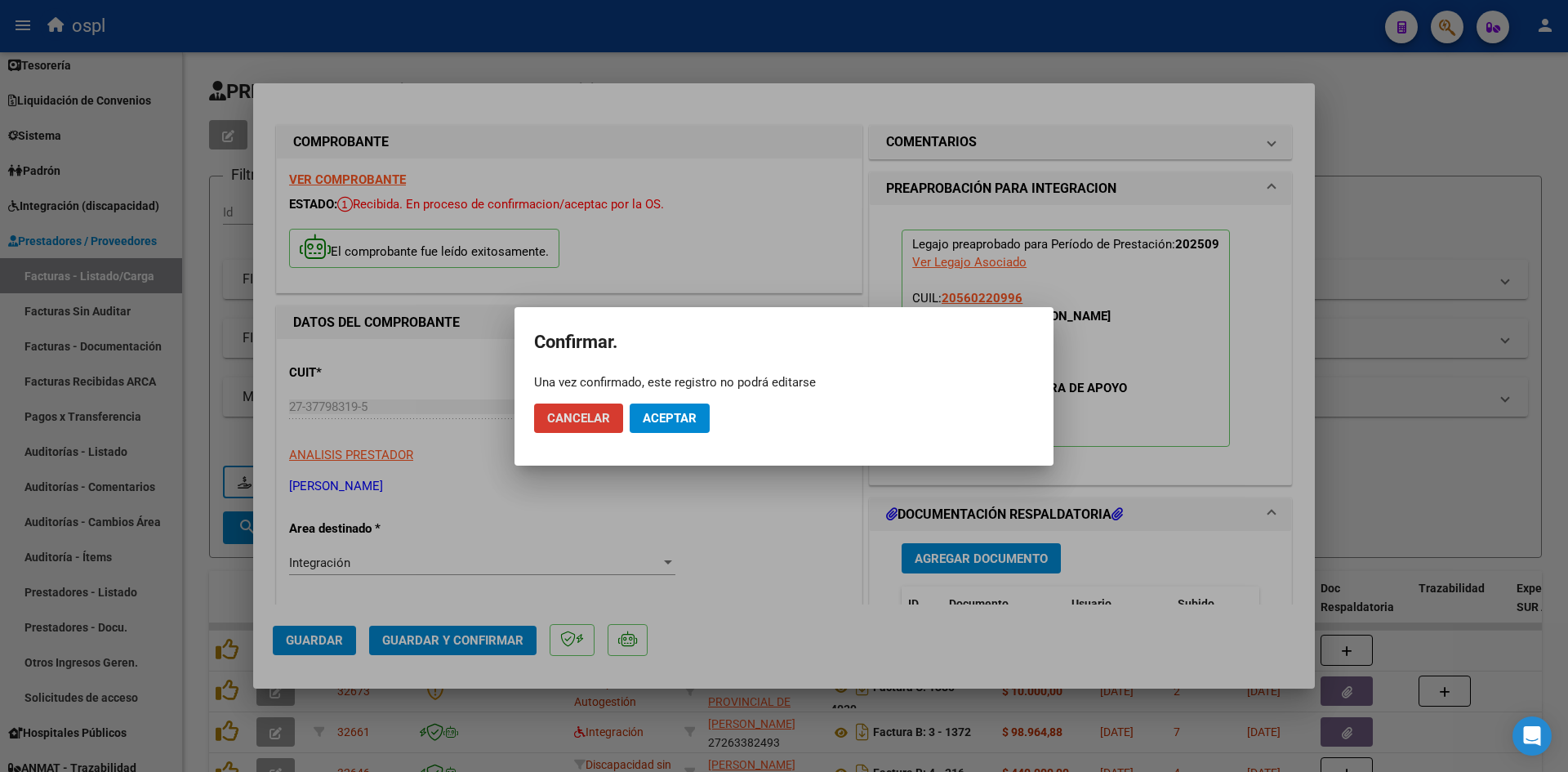
click at [667, 411] on span "Aceptar" at bounding box center [669, 418] width 54 height 15
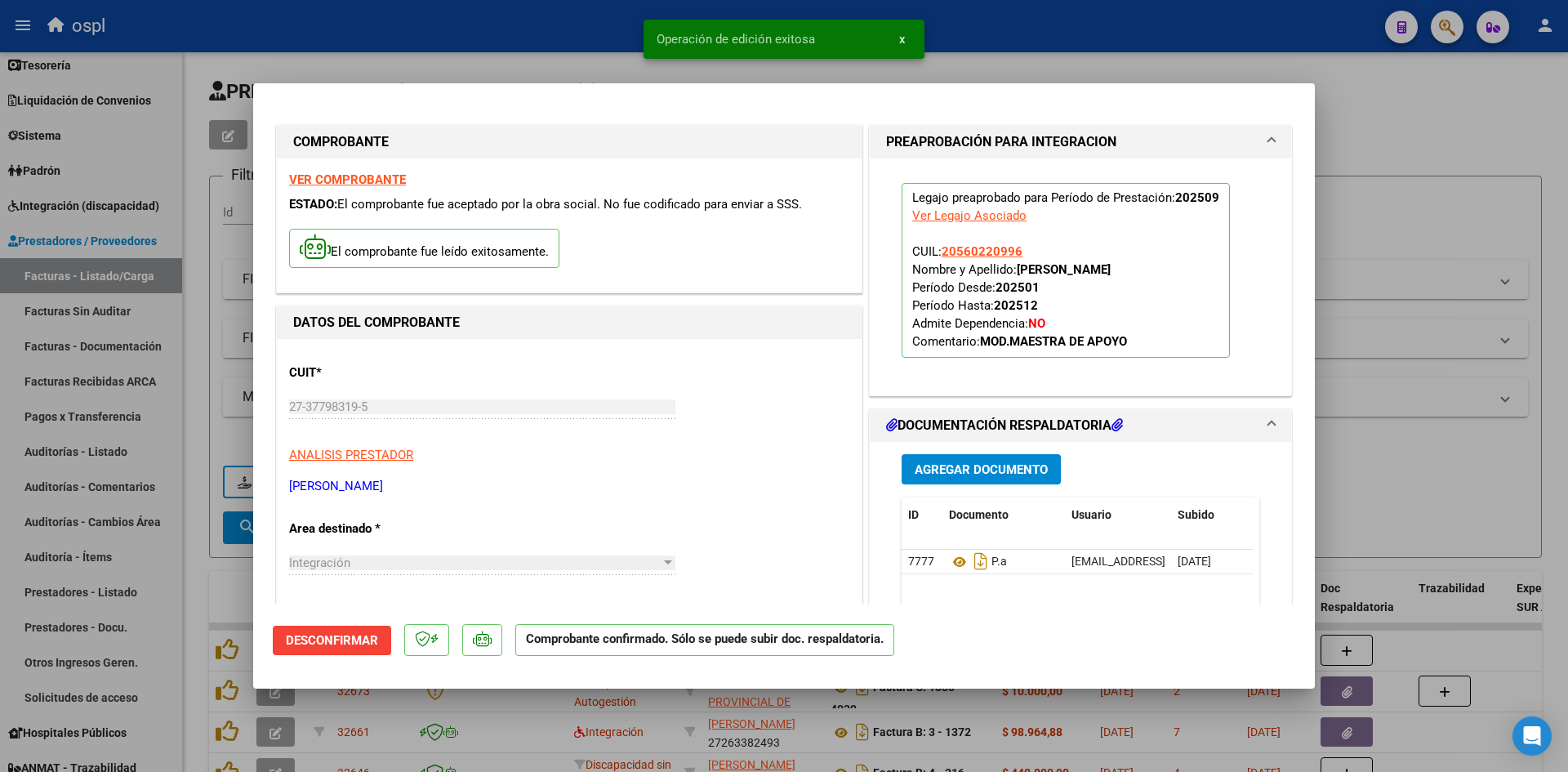
click at [1412, 183] on div at bounding box center [784, 386] width 1568 height 772
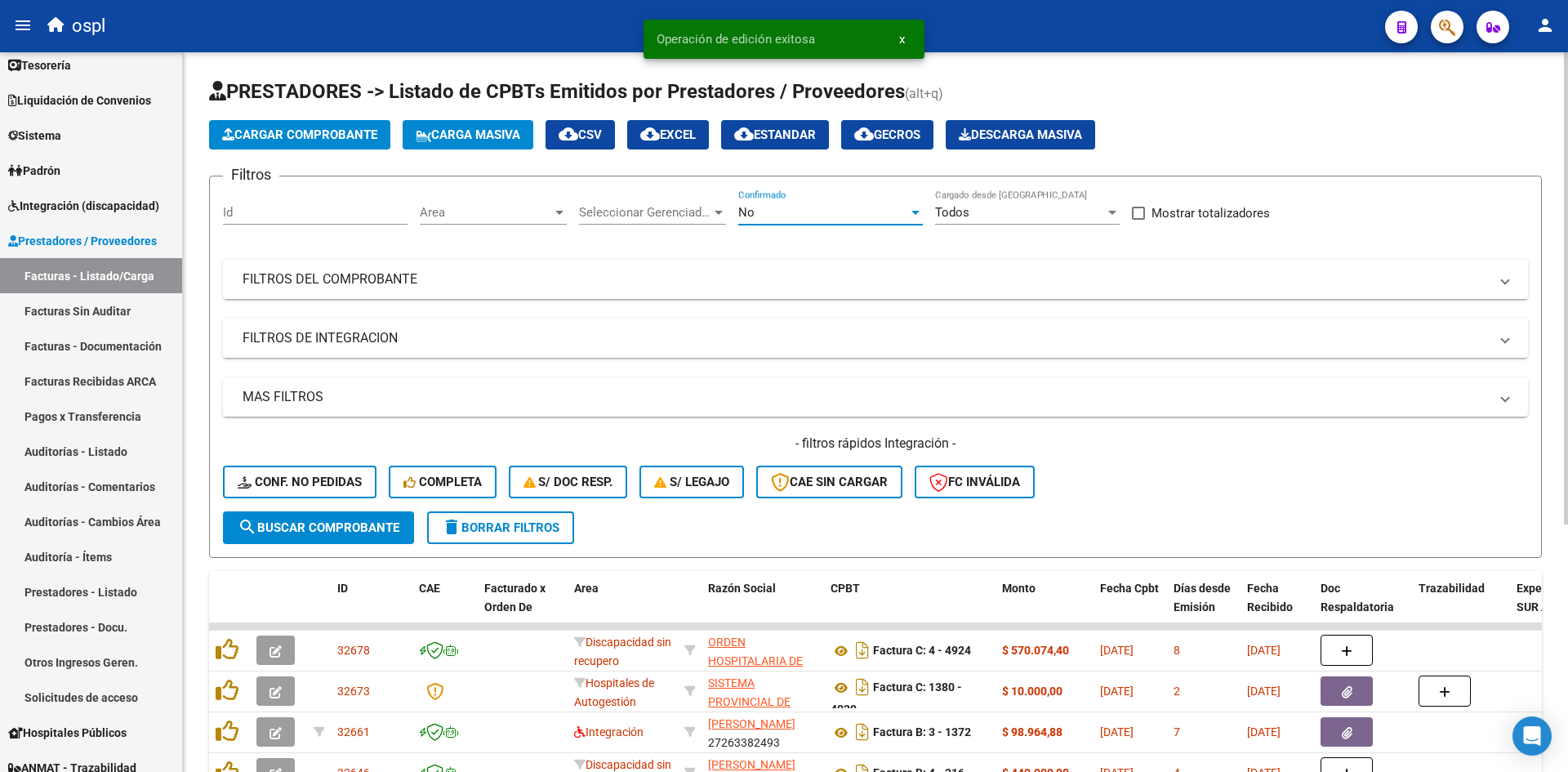
click at [811, 207] on div "No" at bounding box center [823, 213] width 170 height 15
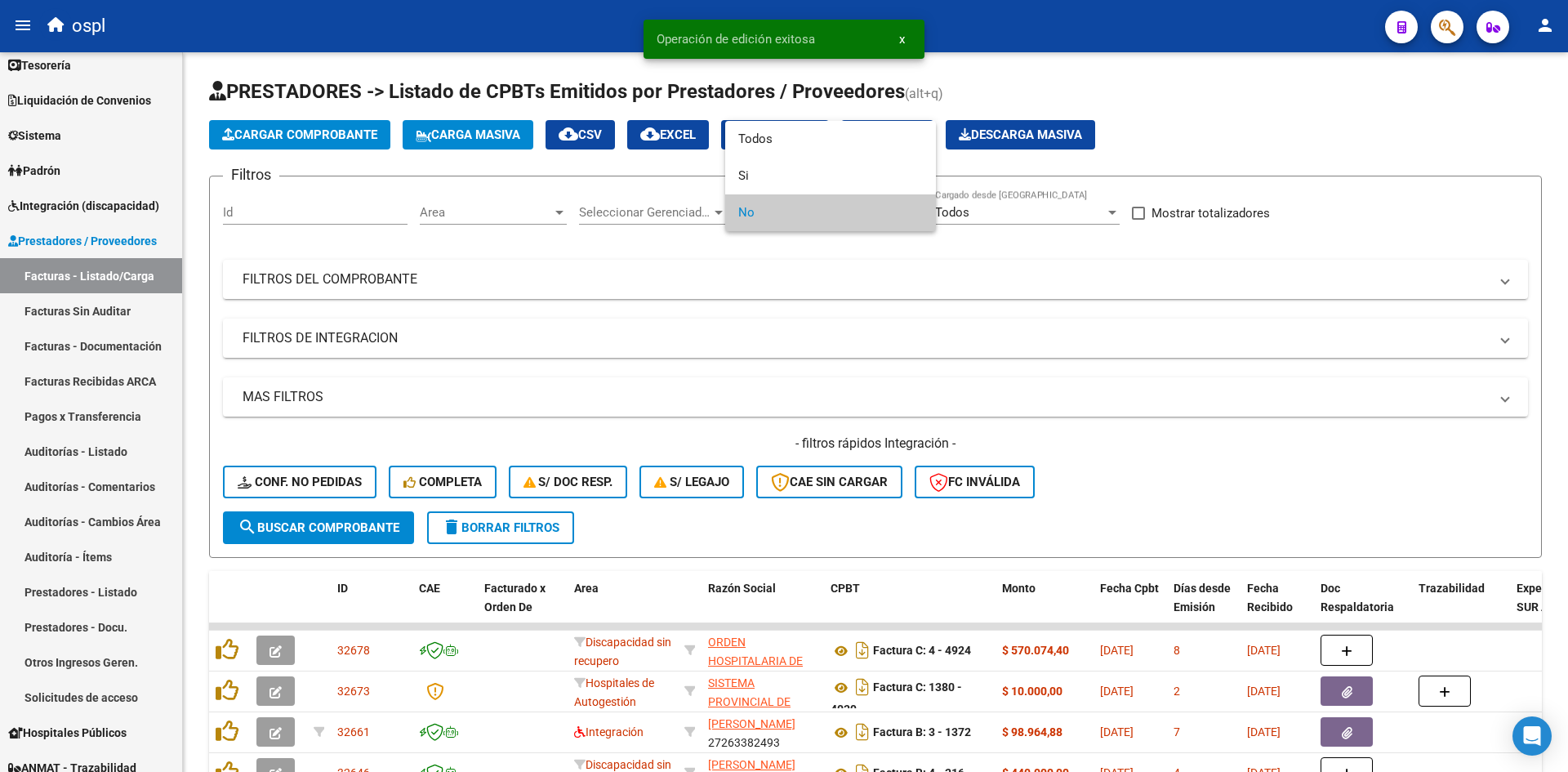
click at [529, 208] on div at bounding box center [784, 386] width 1568 height 772
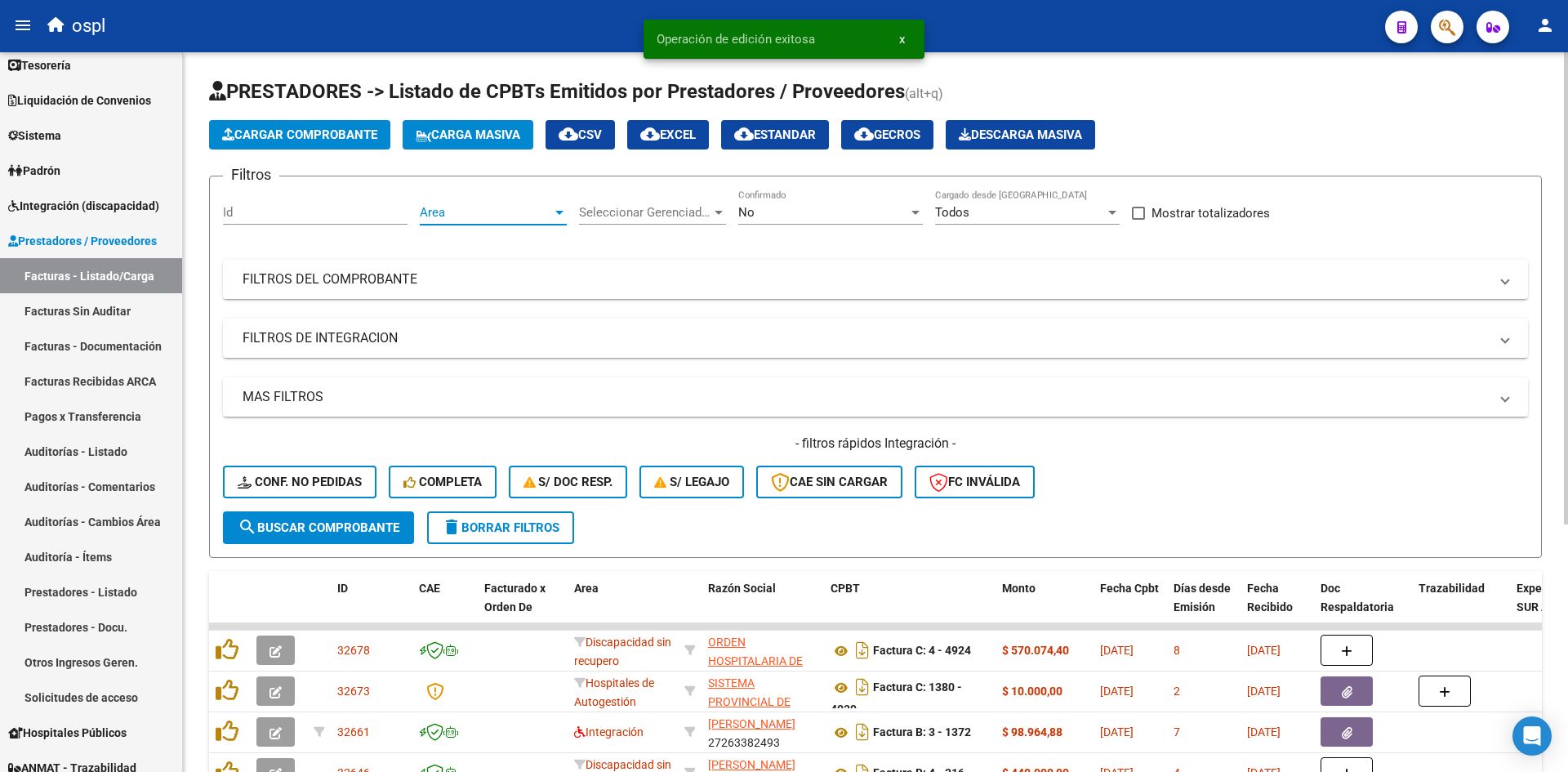
click at [530, 208] on span "Area" at bounding box center [486, 213] width 132 height 15
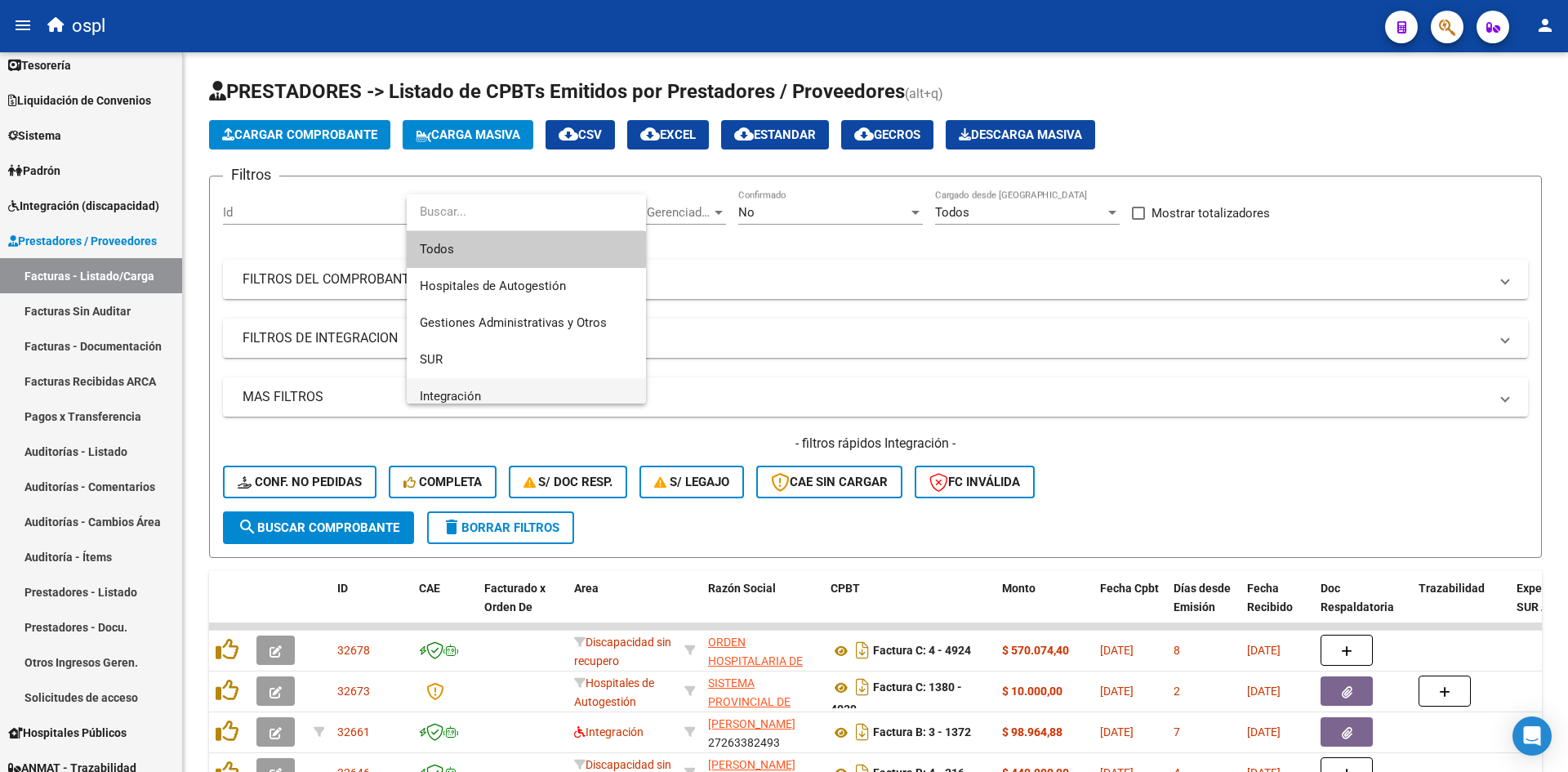
click at [484, 392] on span "Integración" at bounding box center [526, 397] width 213 height 37
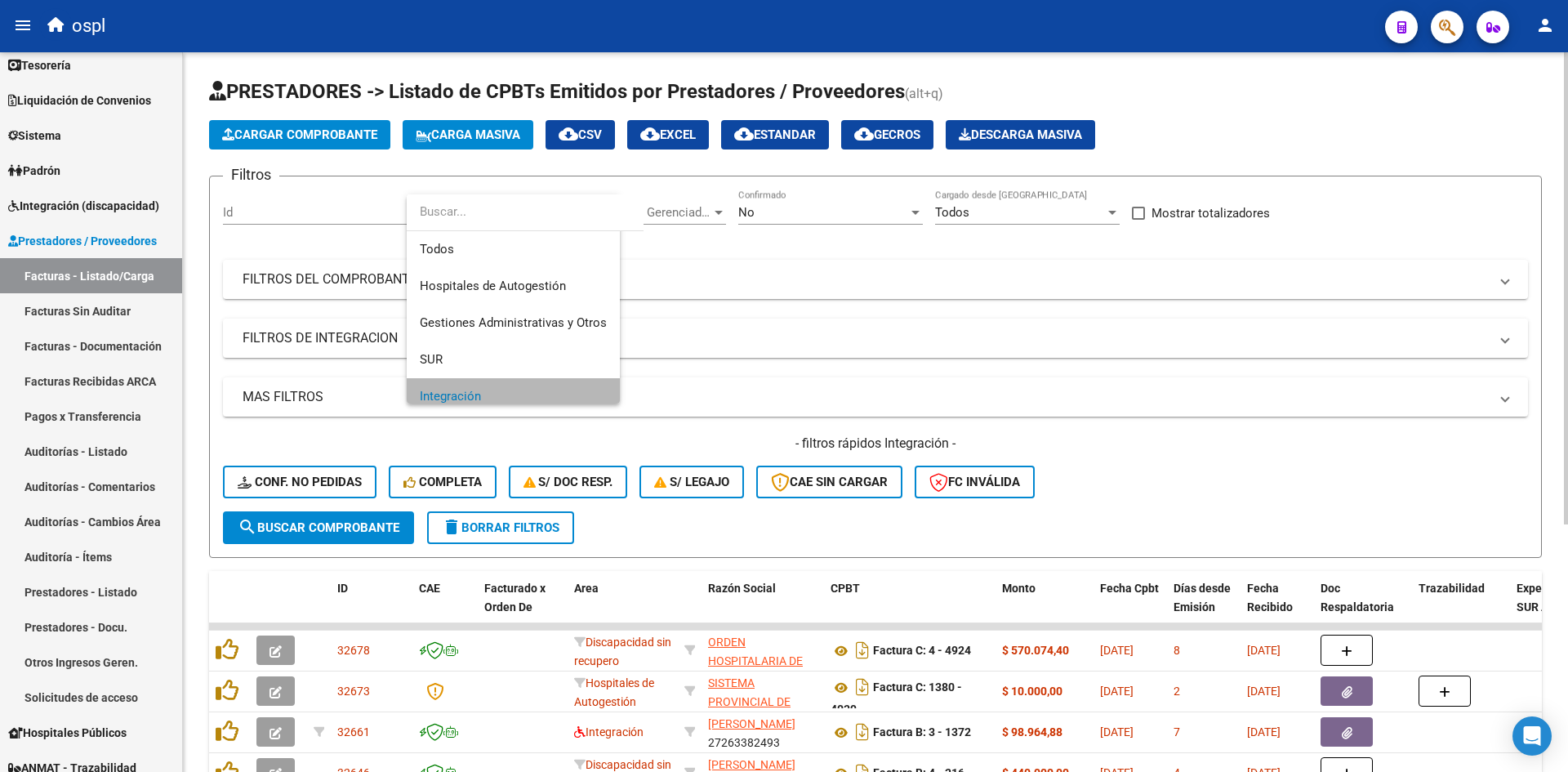
scroll to position [12, 0]
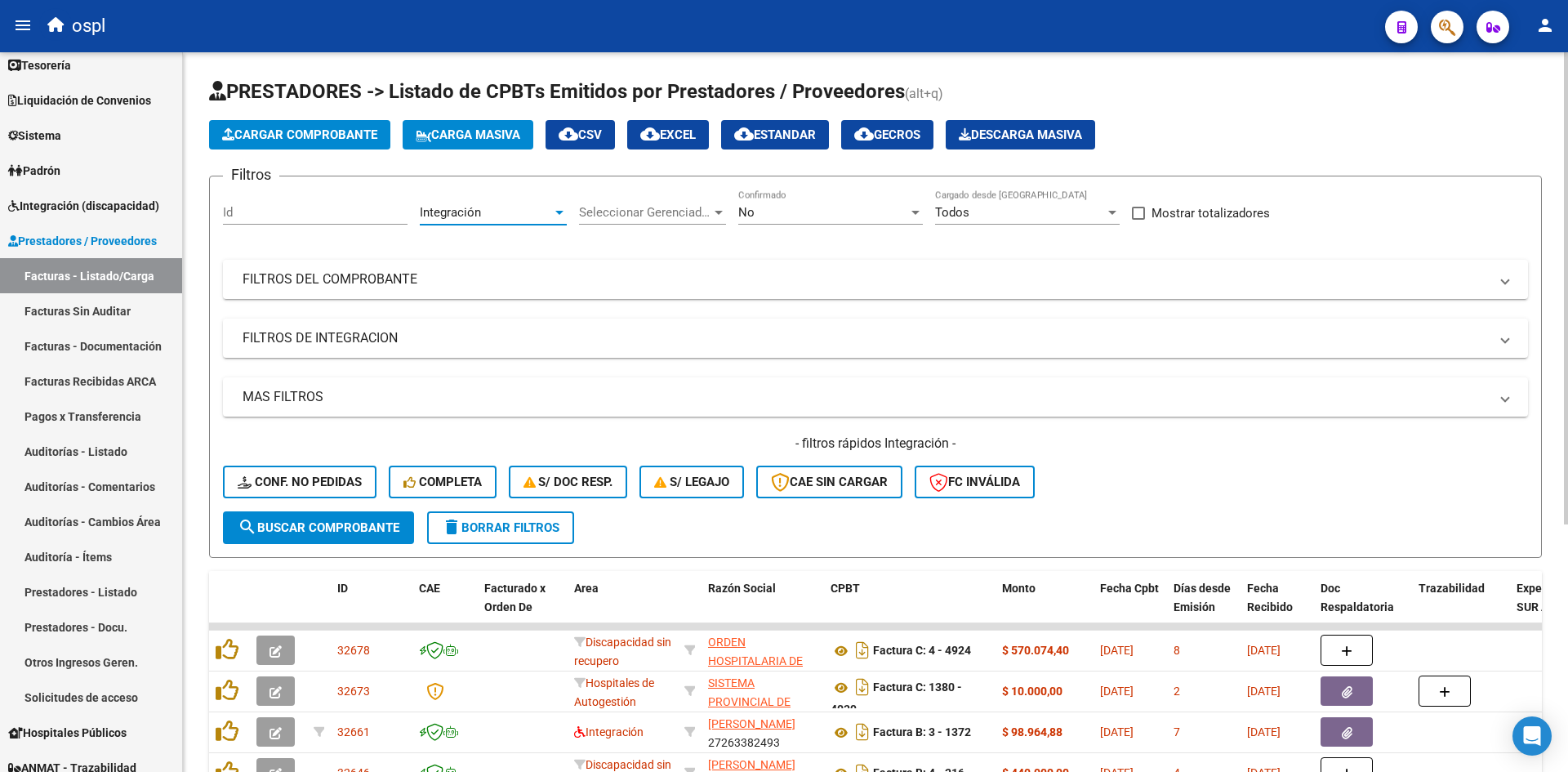
click at [310, 133] on span "Cargar Comprobante" at bounding box center [300, 135] width 155 height 15
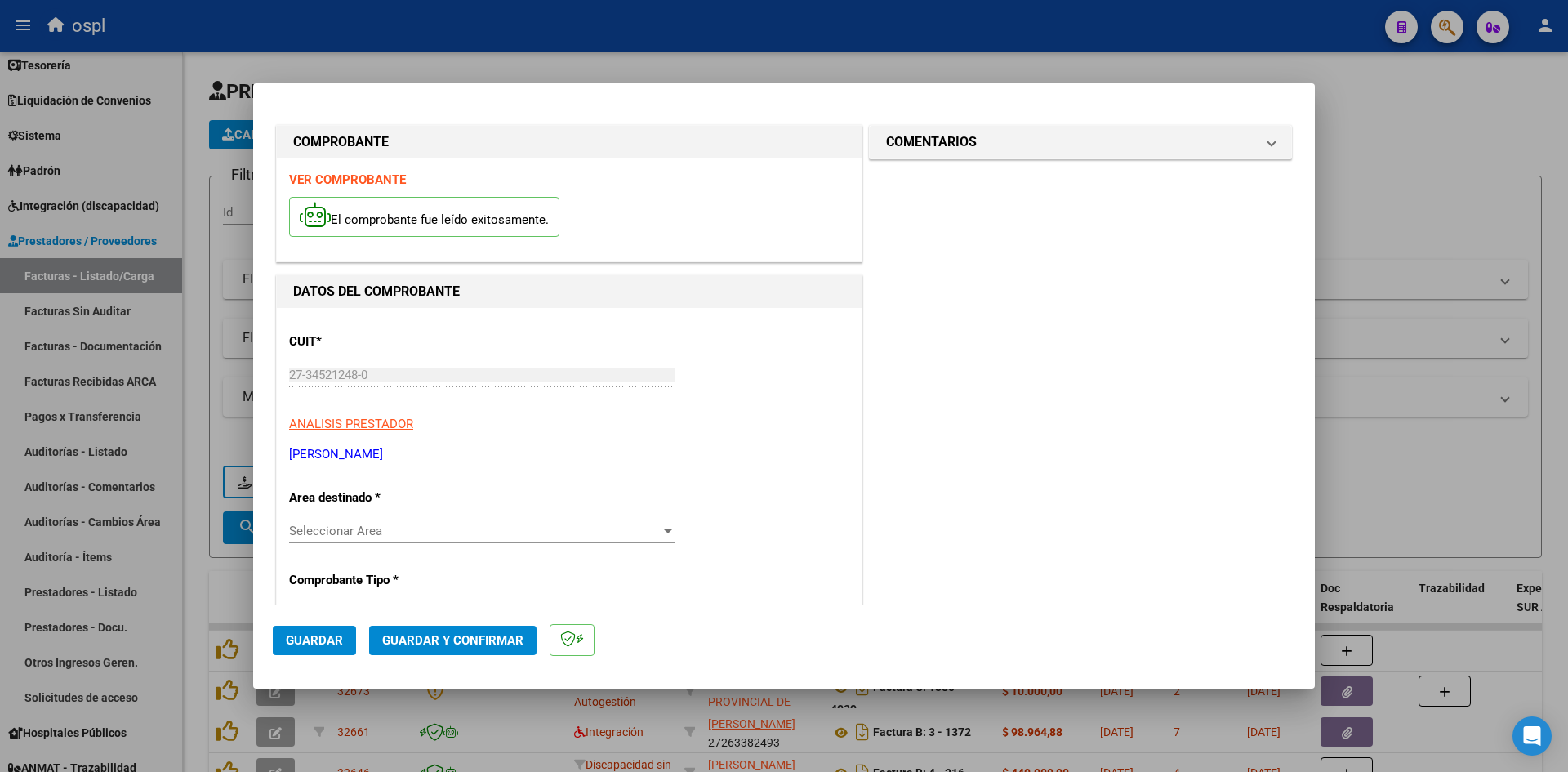
click at [368, 533] on span "Seleccionar Area" at bounding box center [475, 531] width 372 height 15
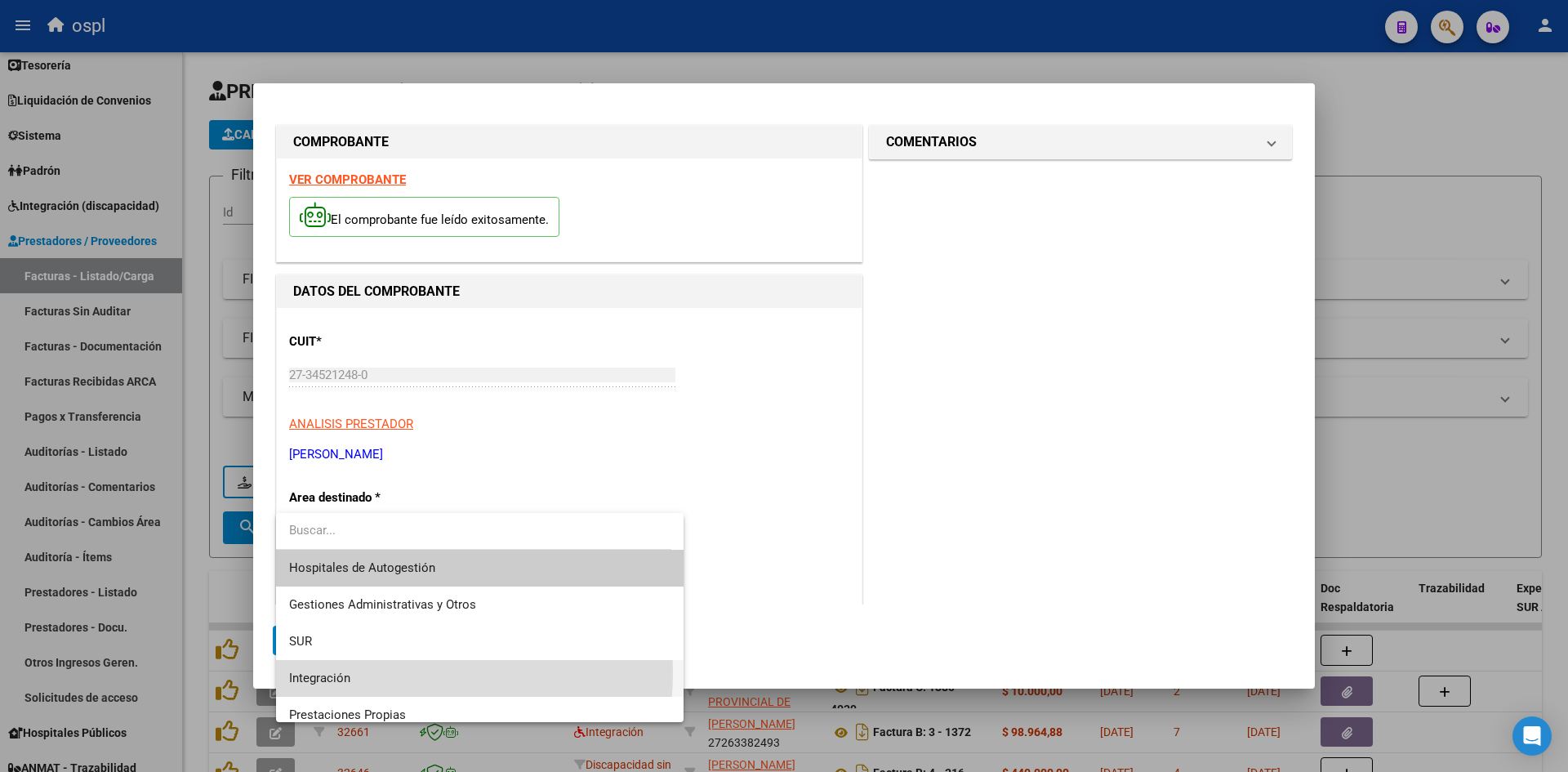
click at [380, 672] on span "Integración" at bounding box center [480, 678] width 382 height 37
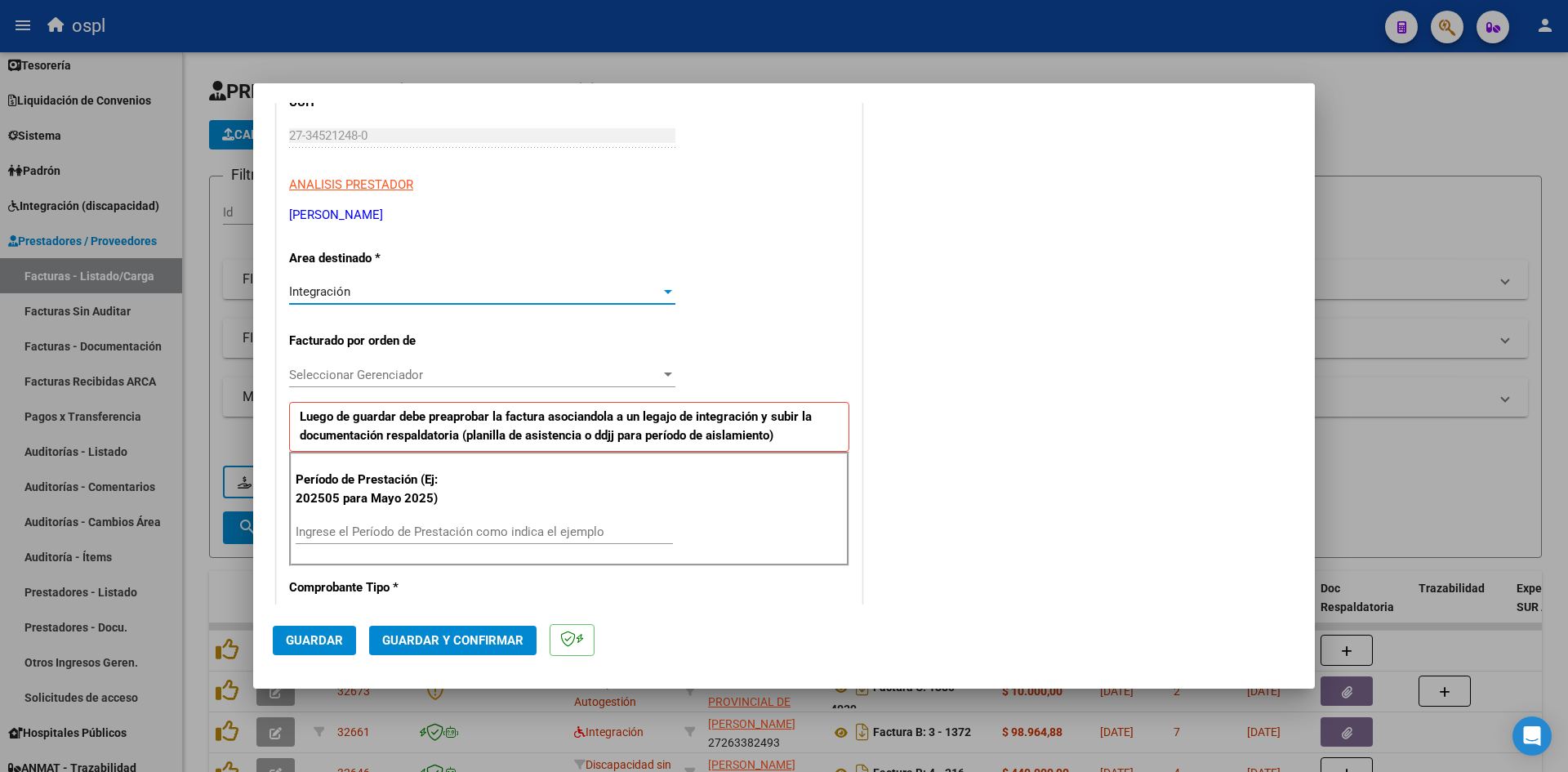
scroll to position [327, 0]
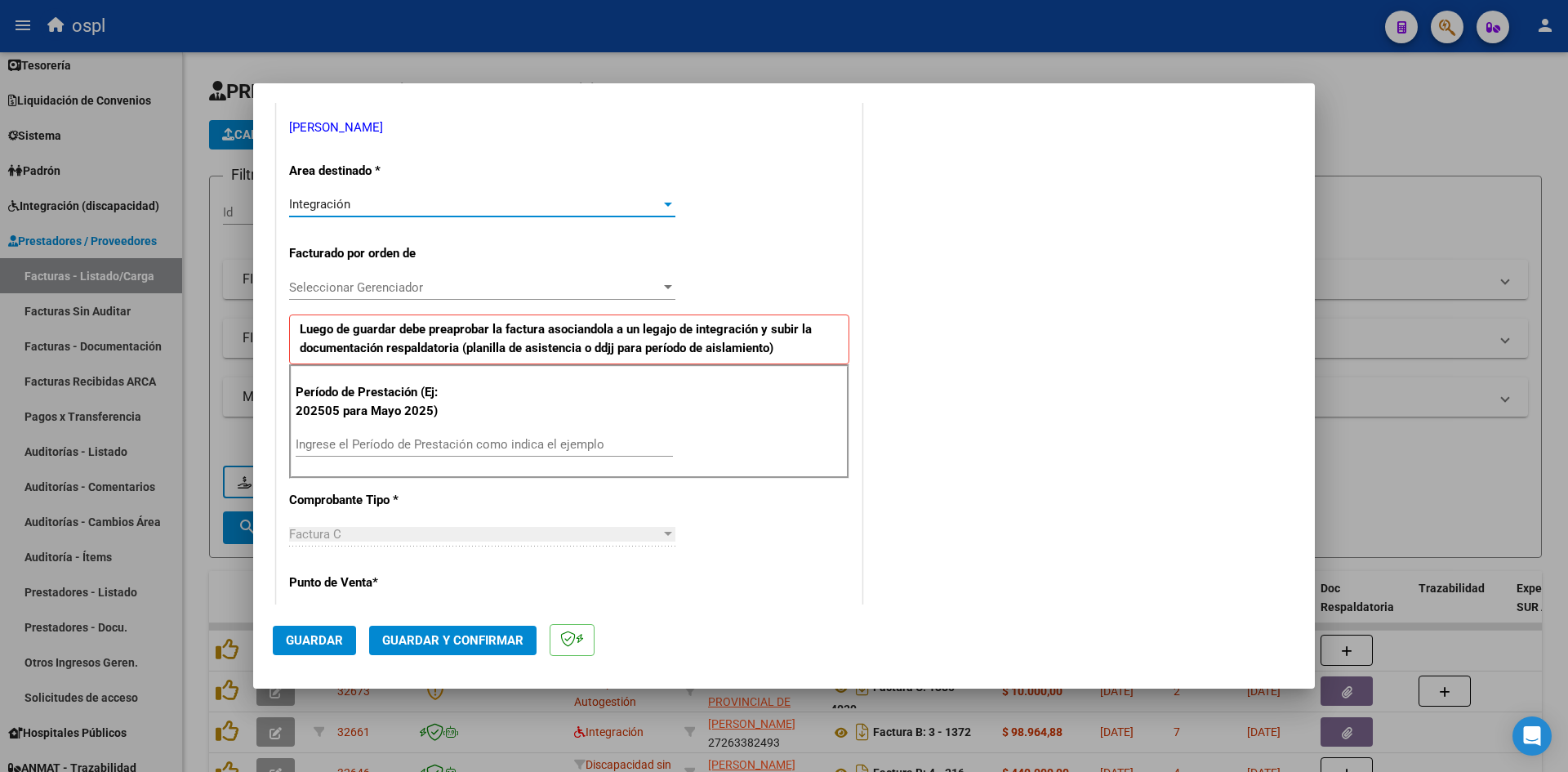
click at [413, 449] on input "Ingrese el Período de Prestación como indica el ejemplo" at bounding box center [484, 444] width 378 height 15
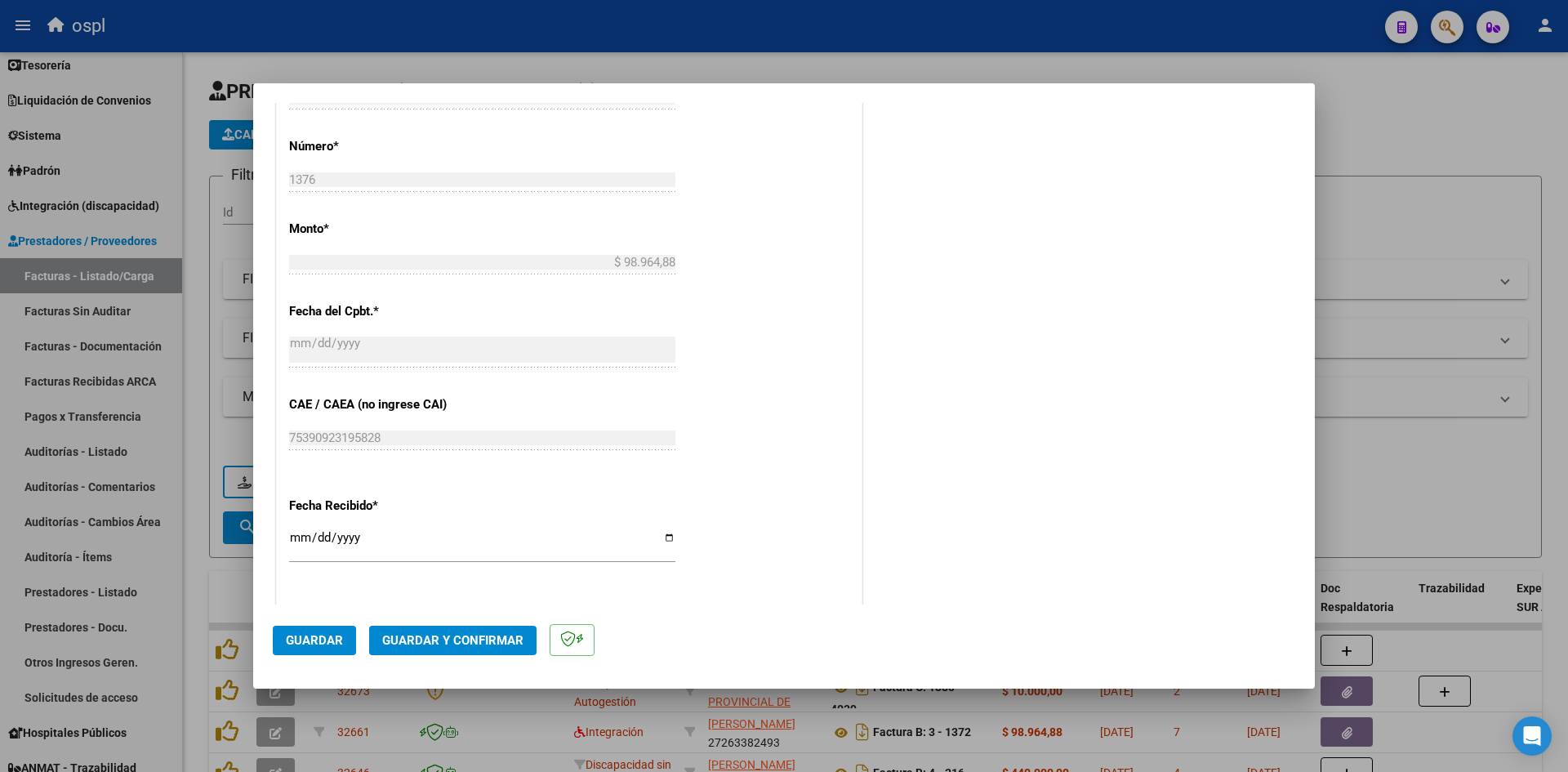
scroll to position [898, 0]
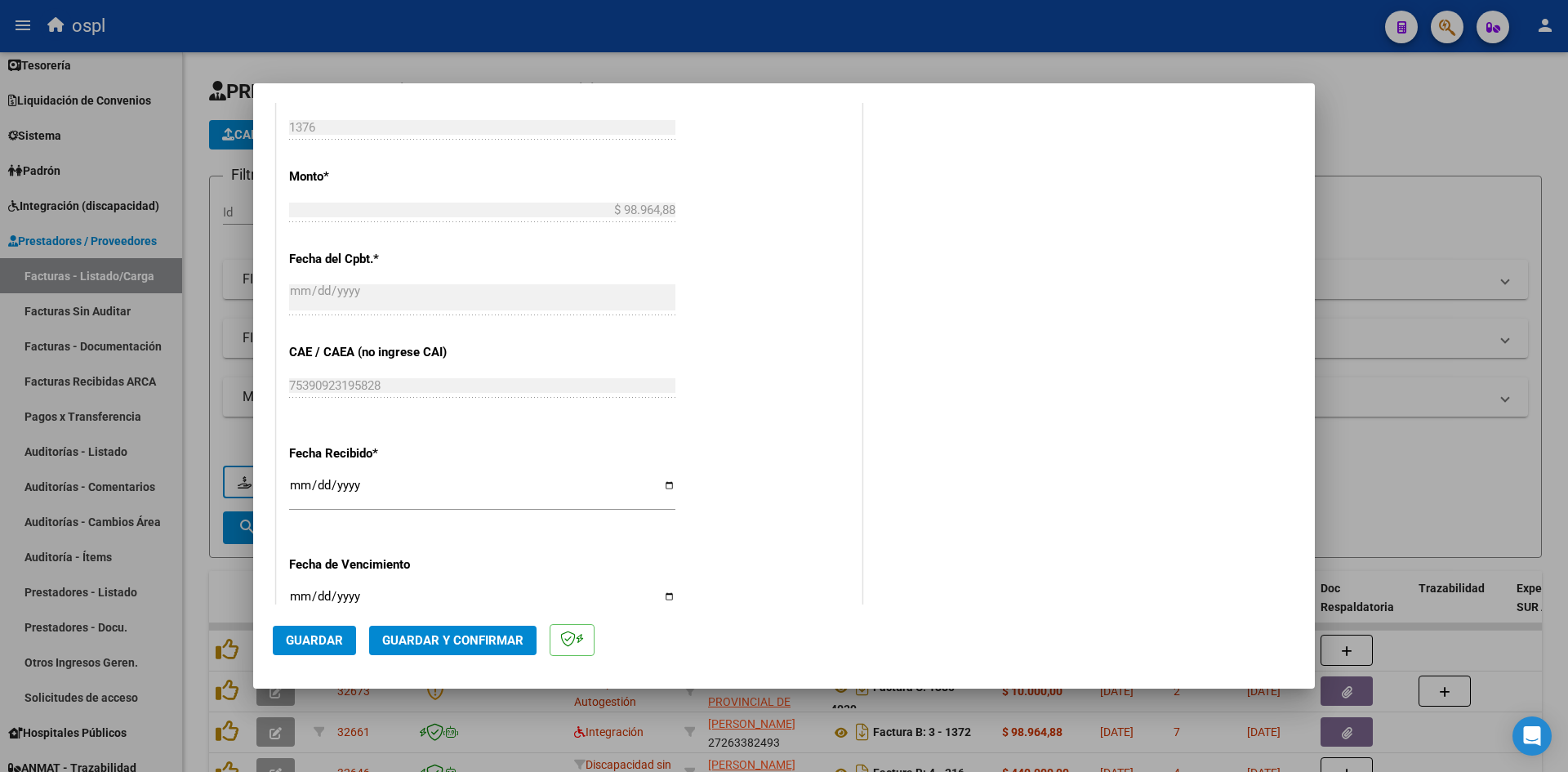
type input "202509"
click at [300, 482] on input "[DATE]" at bounding box center [481, 491] width 386 height 26
type input "[DATE]"
click at [310, 633] on span "Guardar" at bounding box center [314, 641] width 57 height 15
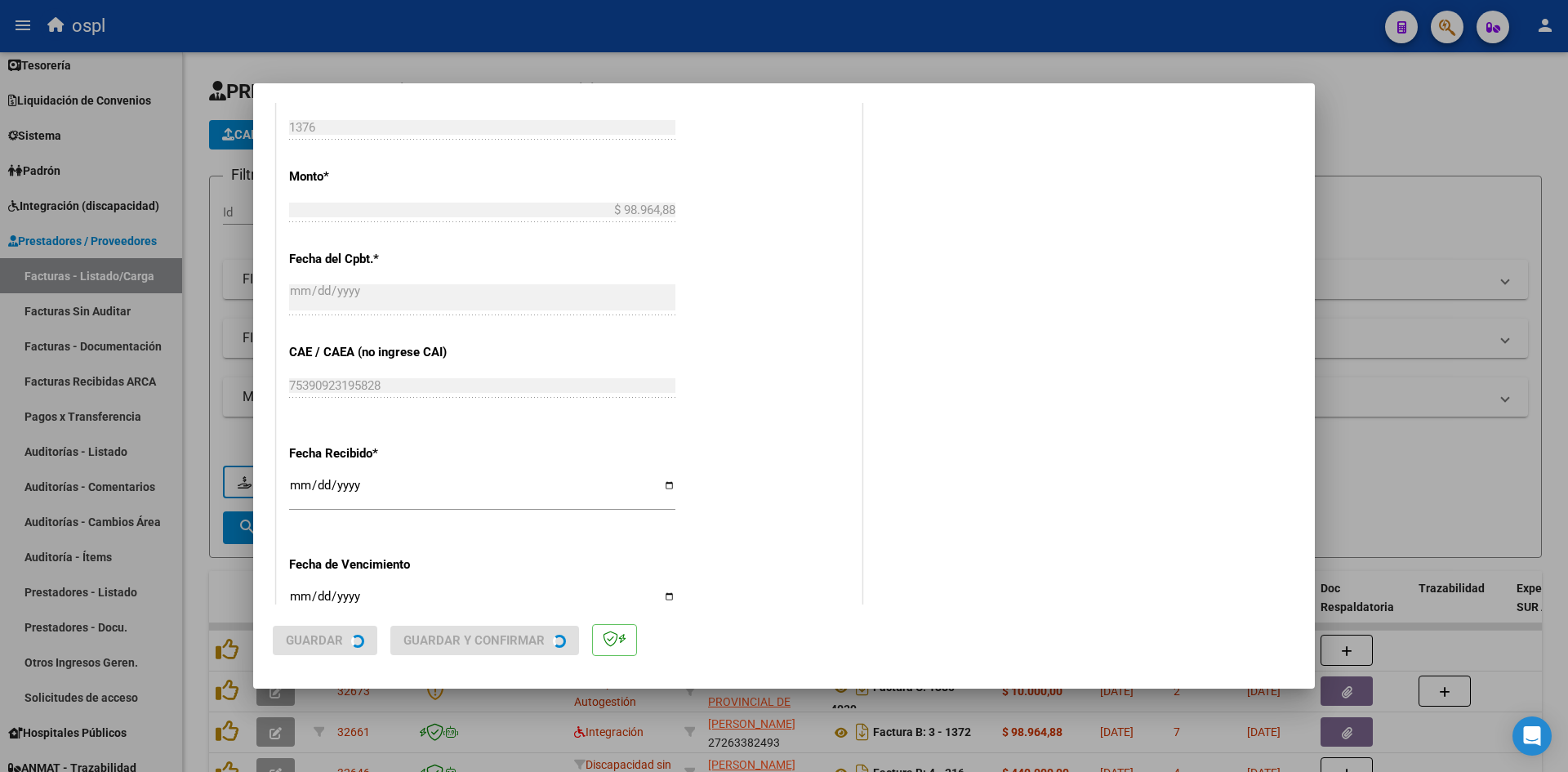
scroll to position [0, 0]
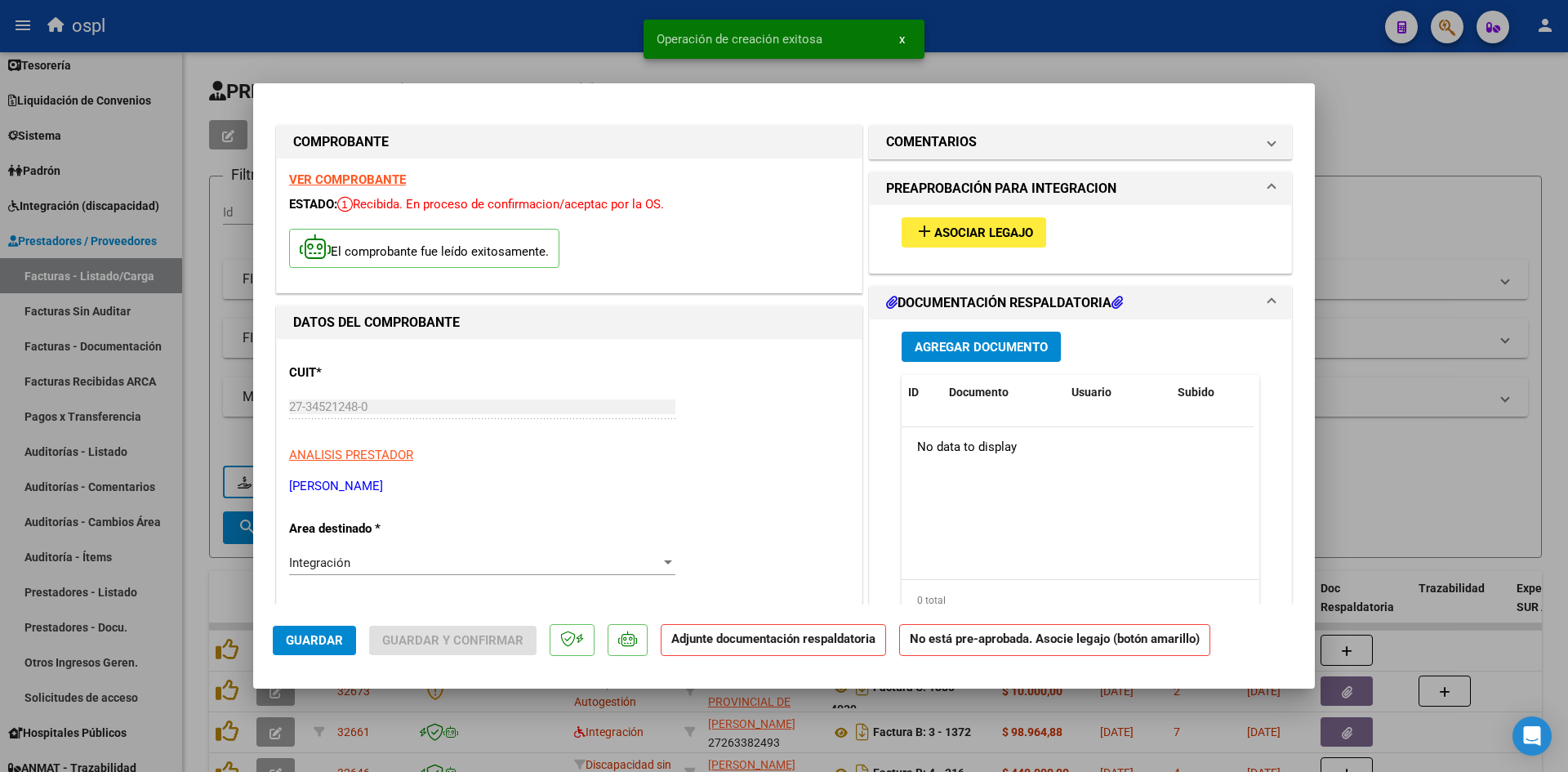
click at [1001, 232] on span "Asociar Legajo" at bounding box center [984, 233] width 99 height 15
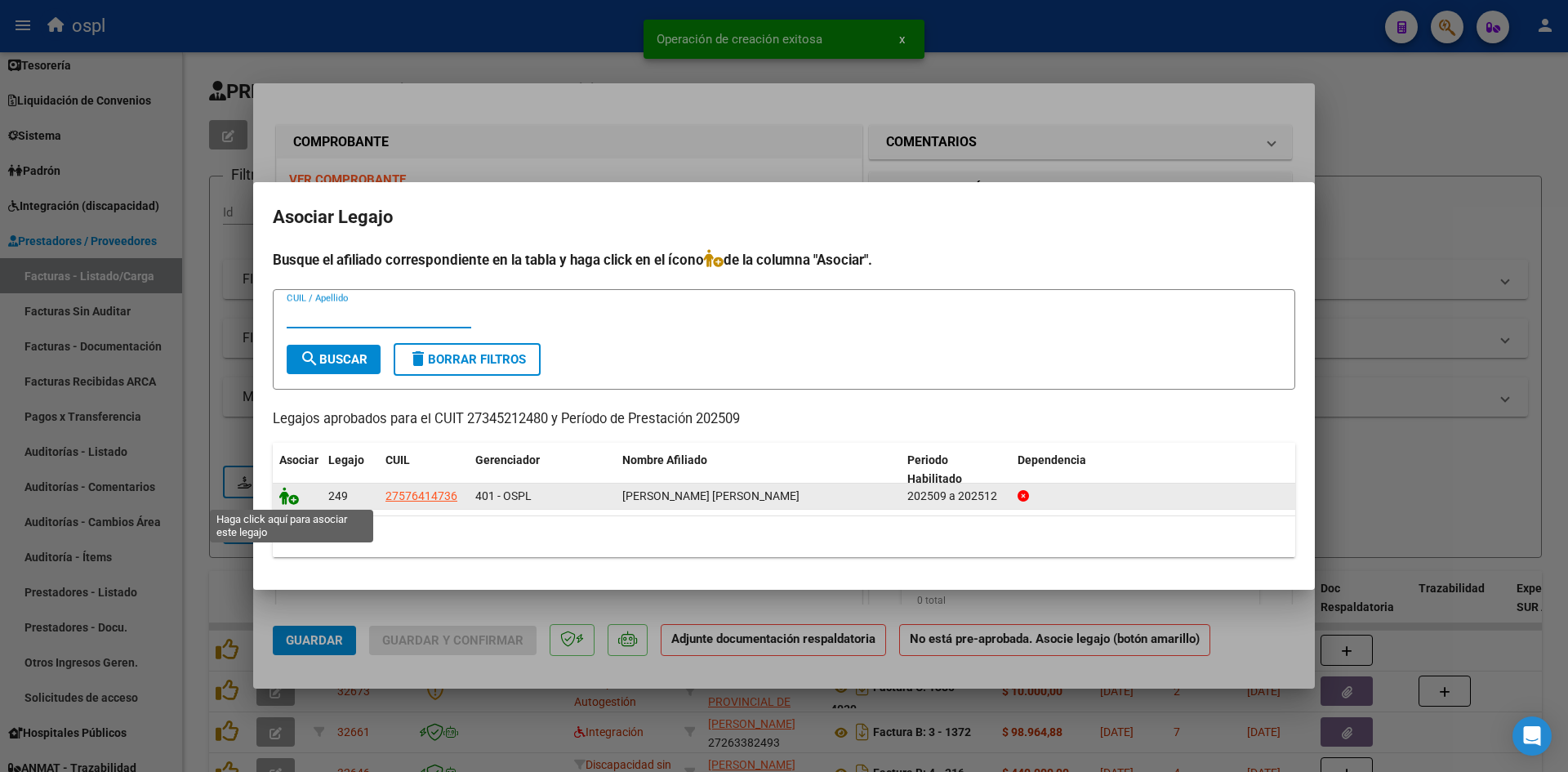
click at [294, 497] on icon at bounding box center [290, 496] width 20 height 18
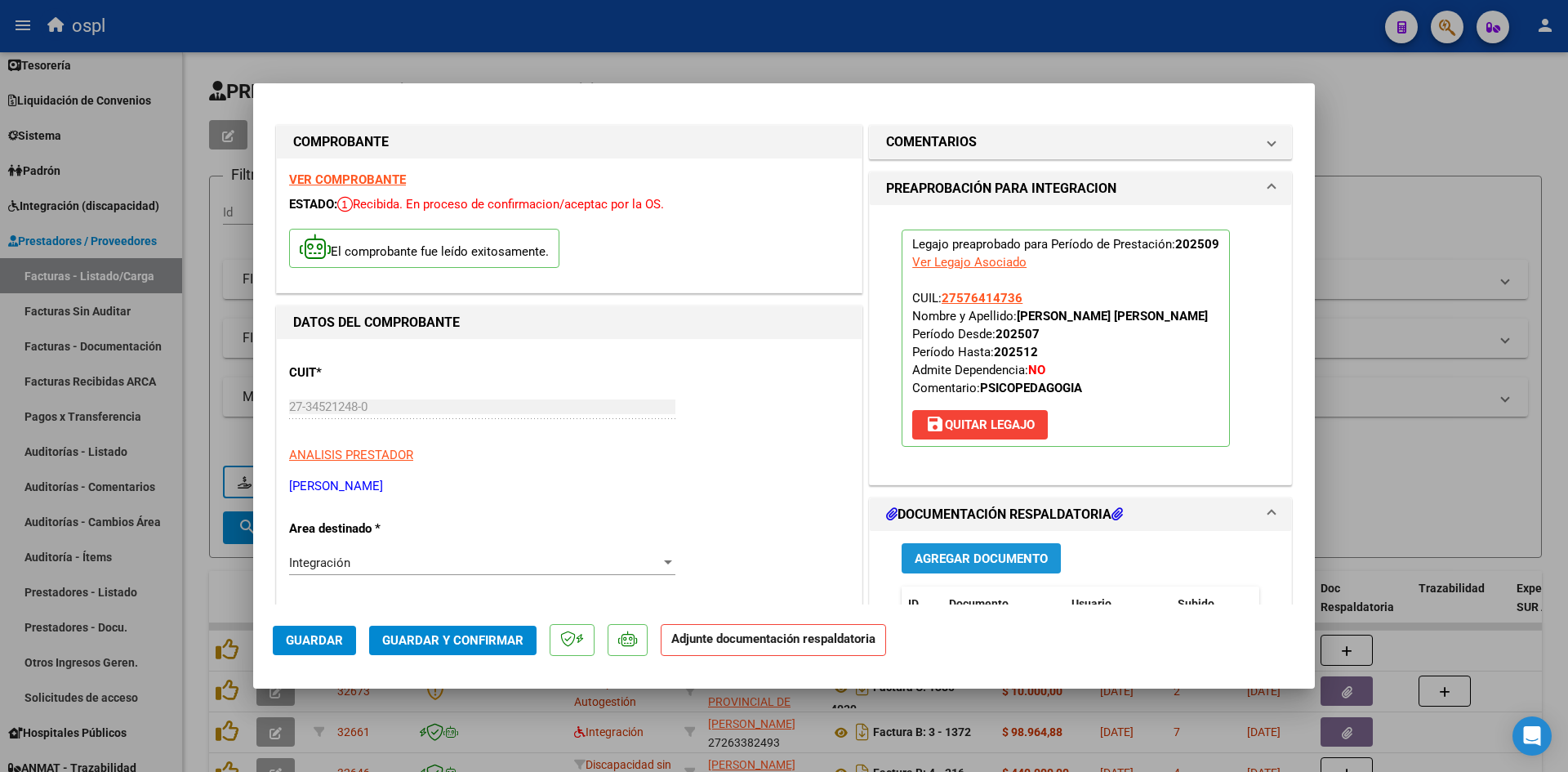
click at [1007, 566] on span "Agregar Documento" at bounding box center [981, 559] width 133 height 15
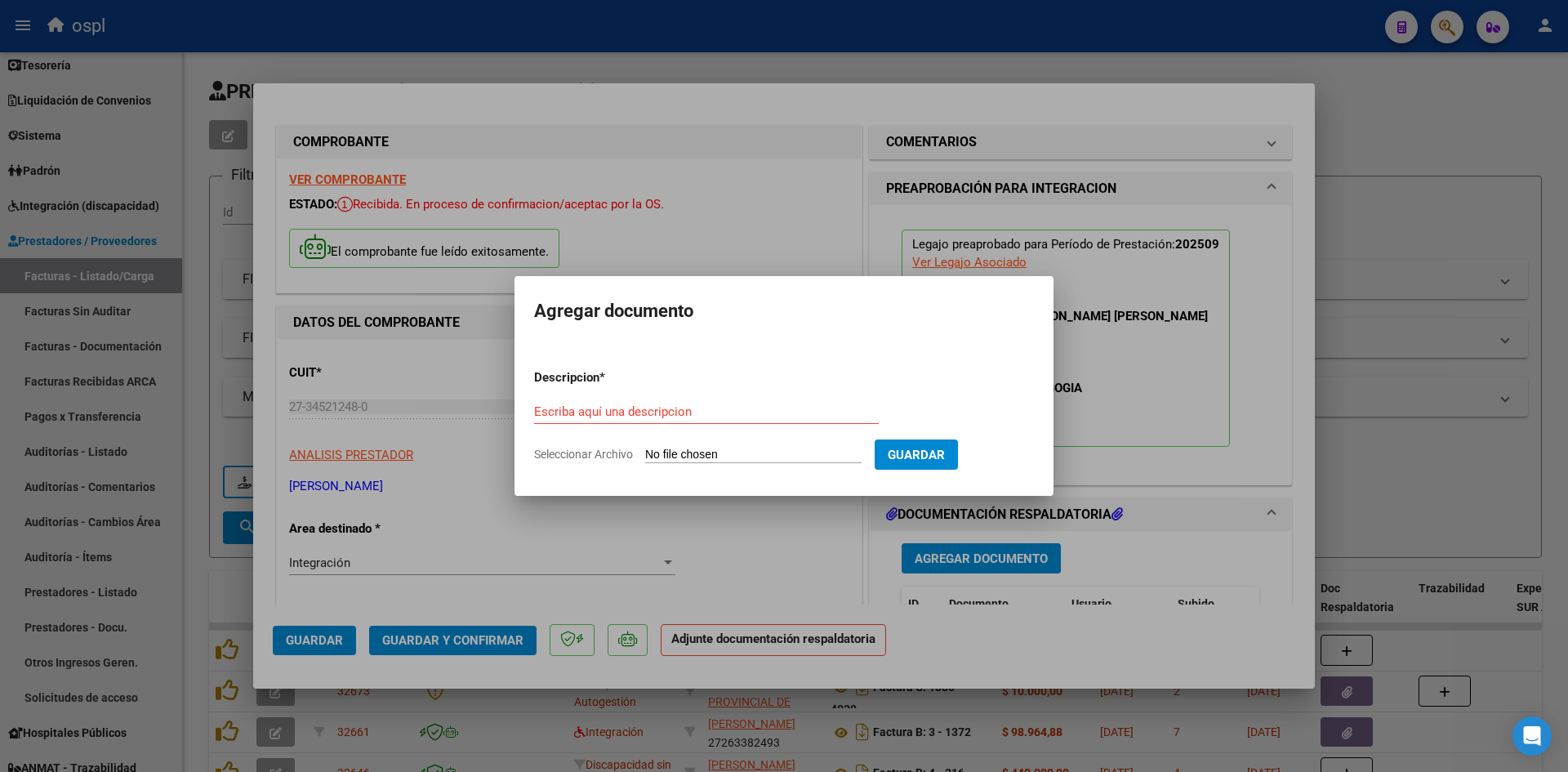
type input "C:\fakepath\PLANILLA [PERSON_NAME] .pdf"
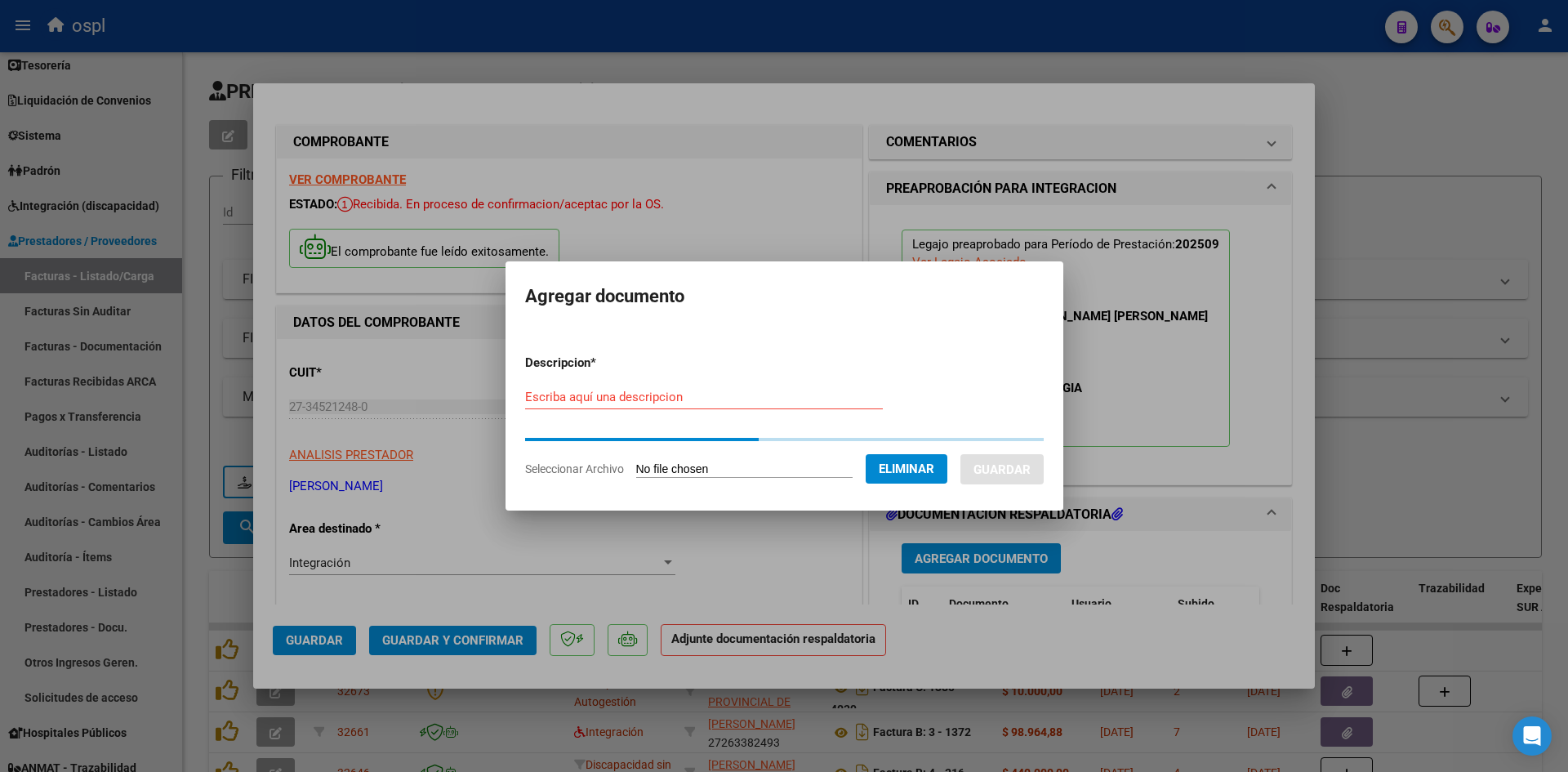
click at [772, 385] on div "Escriba aquí una descripcion" at bounding box center [704, 397] width 358 height 25
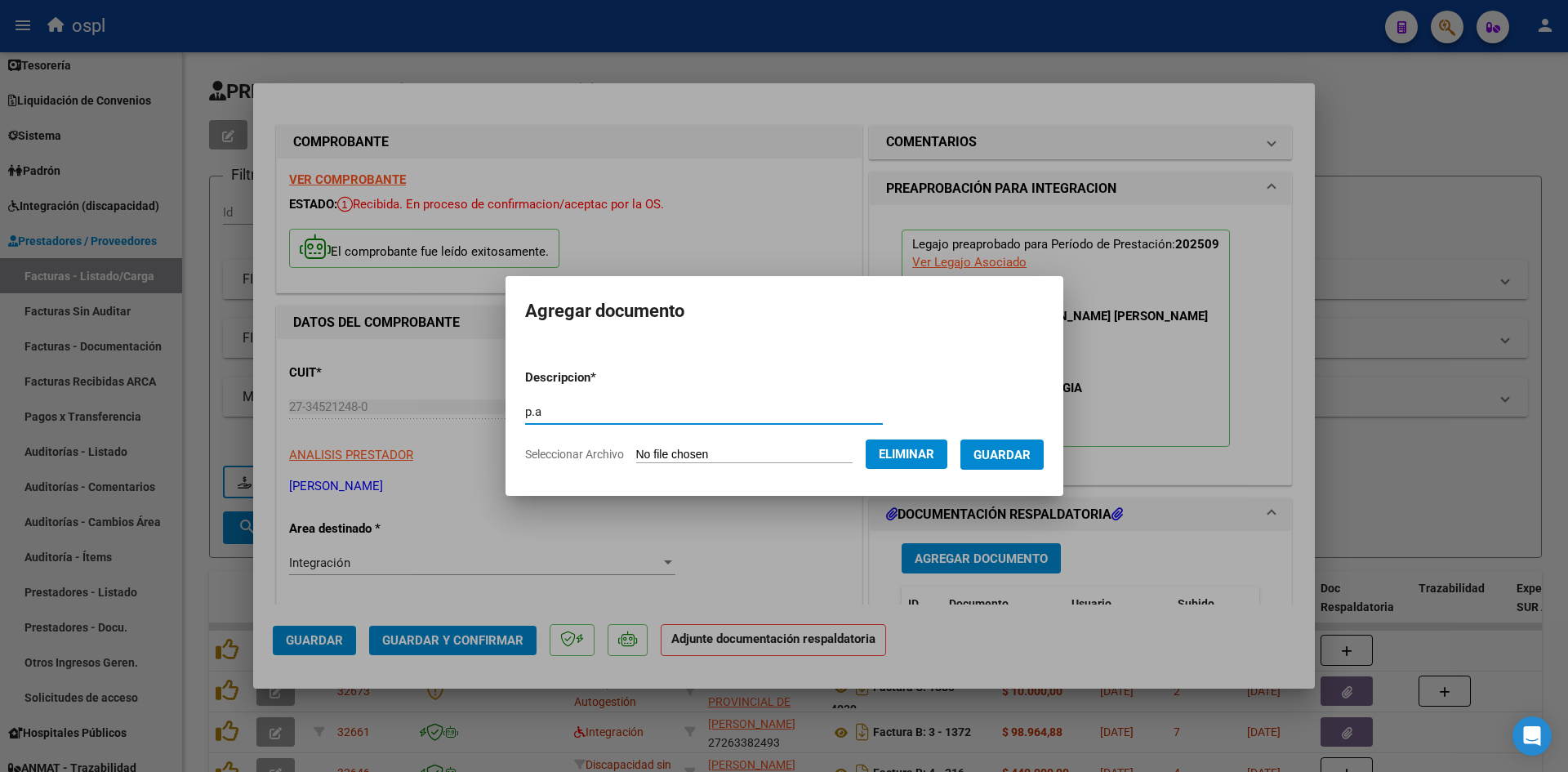
type input "p.a"
click at [1022, 439] on button "Guardar" at bounding box center [1002, 454] width 83 height 30
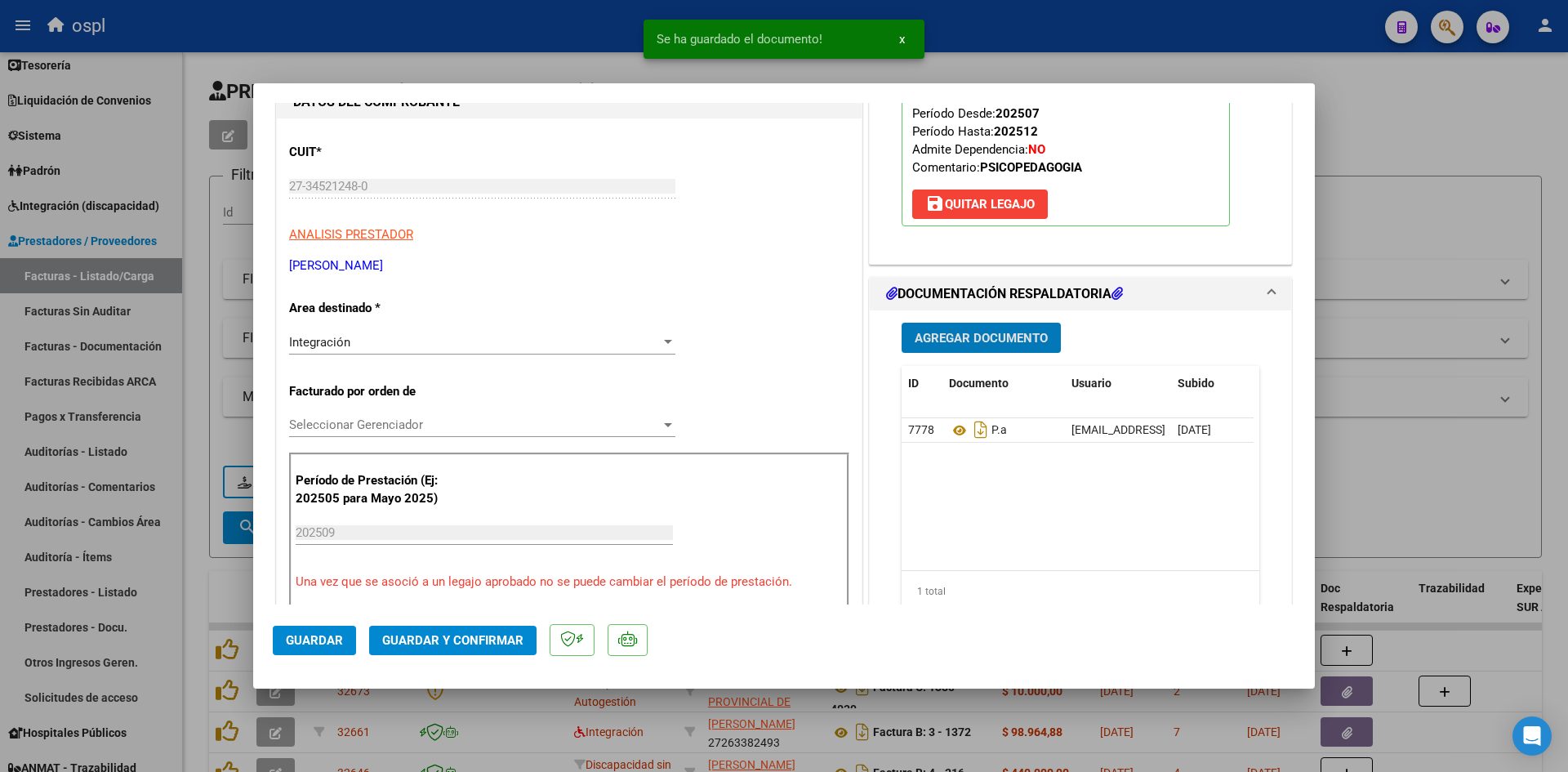
scroll to position [245, 0]
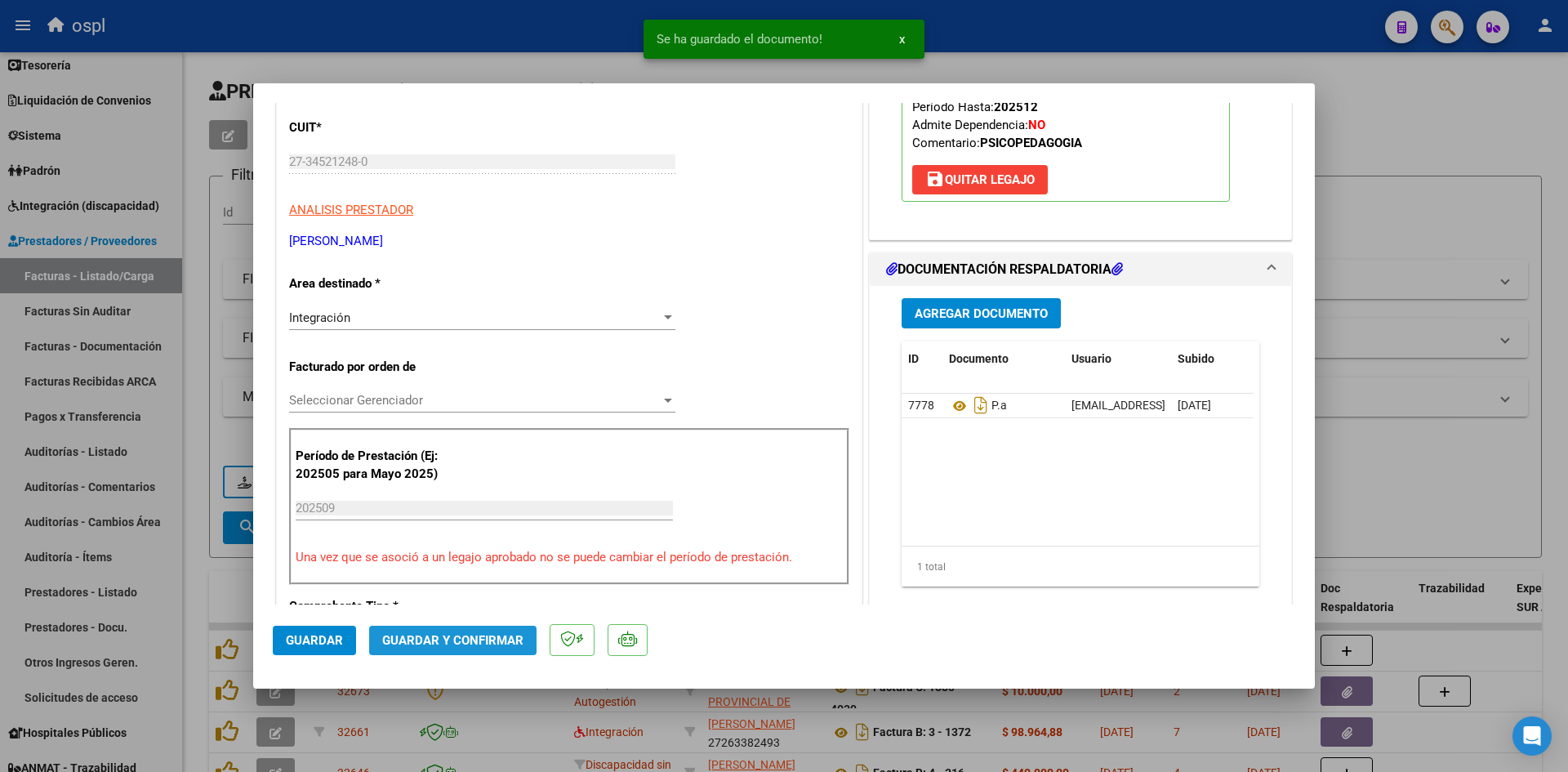
click at [460, 636] on span "Guardar y Confirmar" at bounding box center [453, 641] width 141 height 15
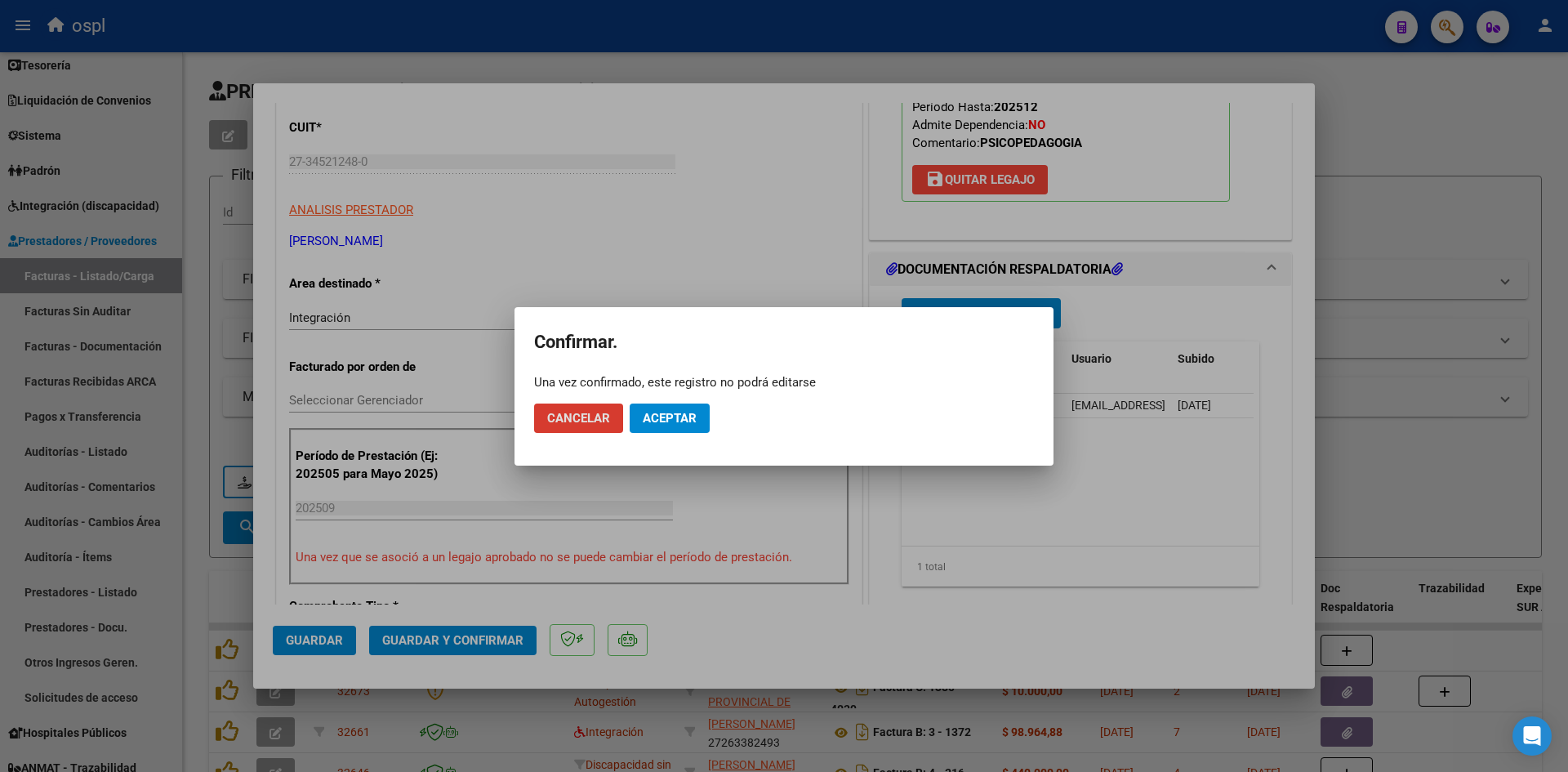
click at [683, 424] on span "Aceptar" at bounding box center [669, 418] width 54 height 15
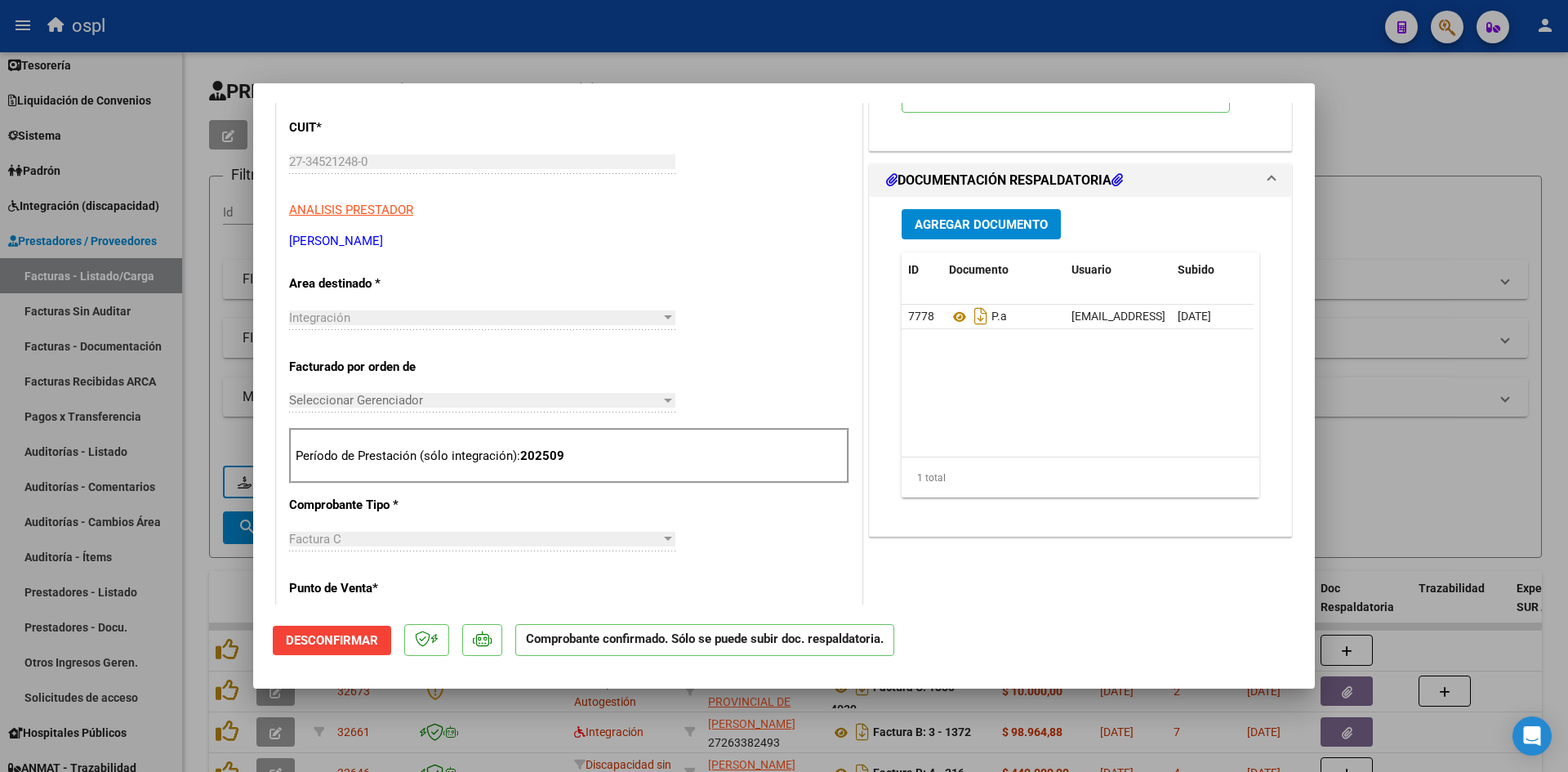
drag, startPoint x: 1443, startPoint y: 214, endPoint x: 496, endPoint y: 165, distance: 948.3
click at [1443, 214] on div at bounding box center [784, 386] width 1568 height 772
type input "$ 0,00"
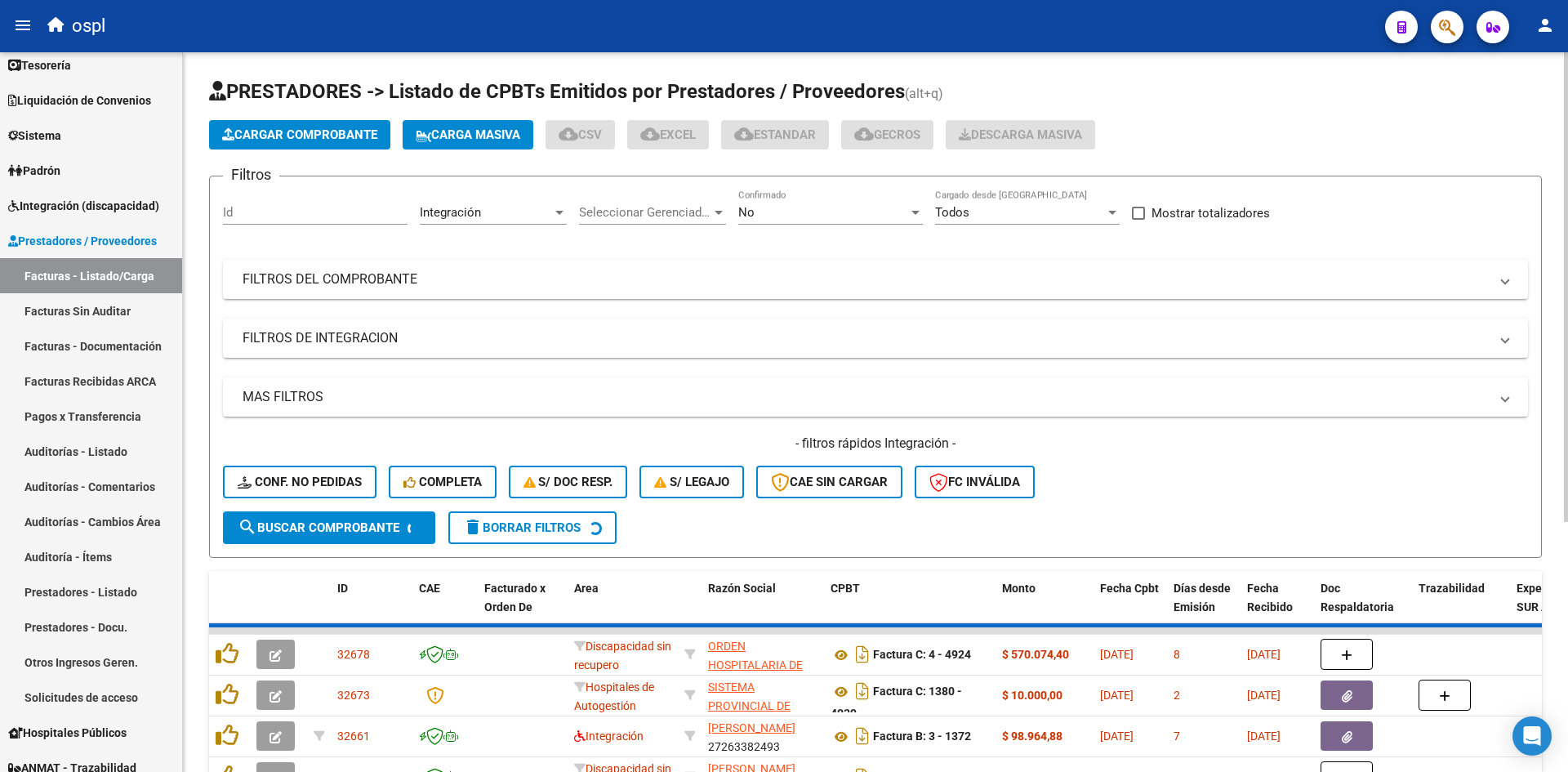
click at [310, 132] on span "Cargar Comprobante" at bounding box center [300, 135] width 155 height 15
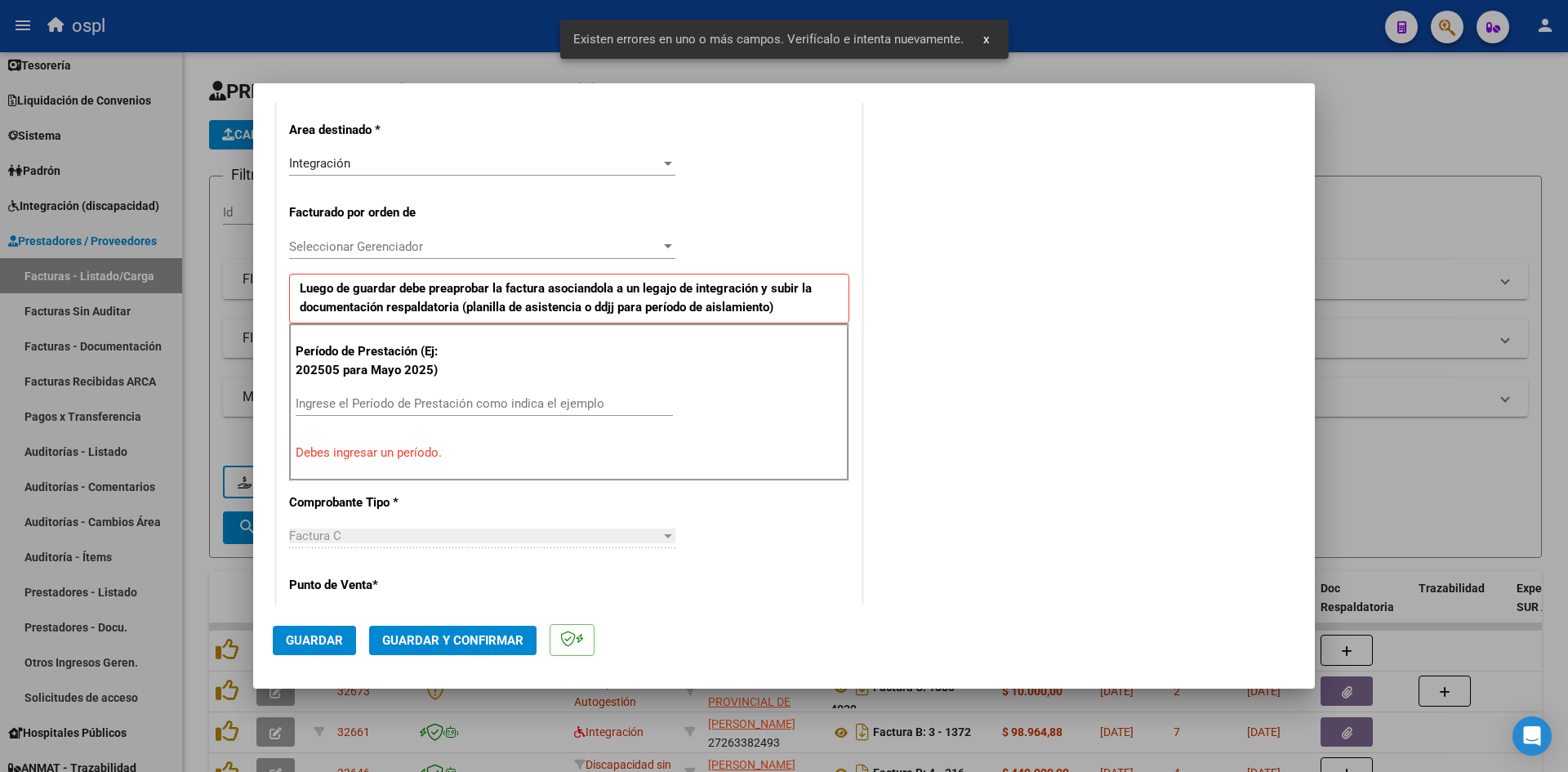
scroll to position [370, 0]
click at [433, 396] on input "Ingrese el Período de Prestación como indica el ejemplo" at bounding box center [484, 401] width 378 height 15
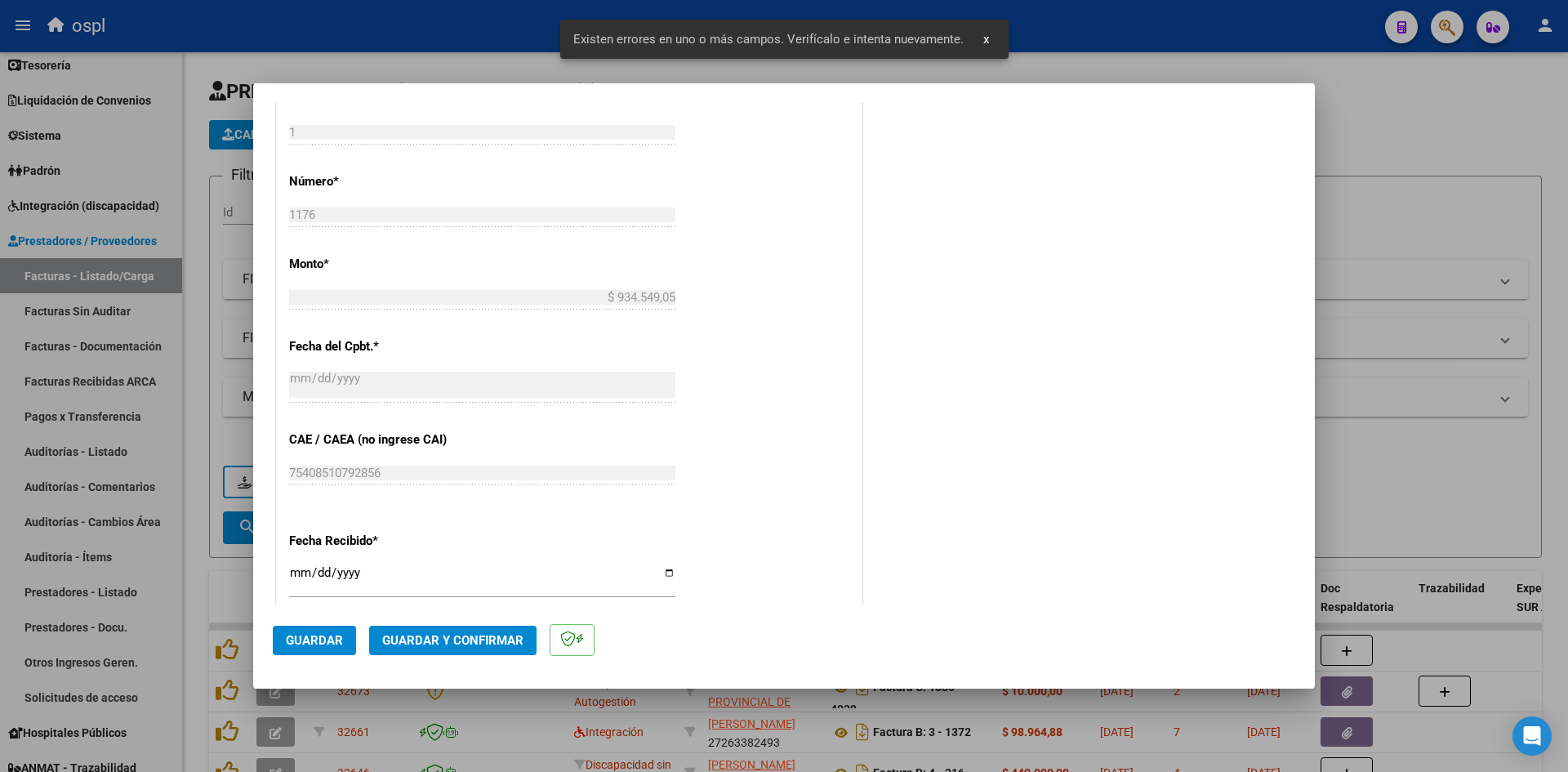
scroll to position [860, 0]
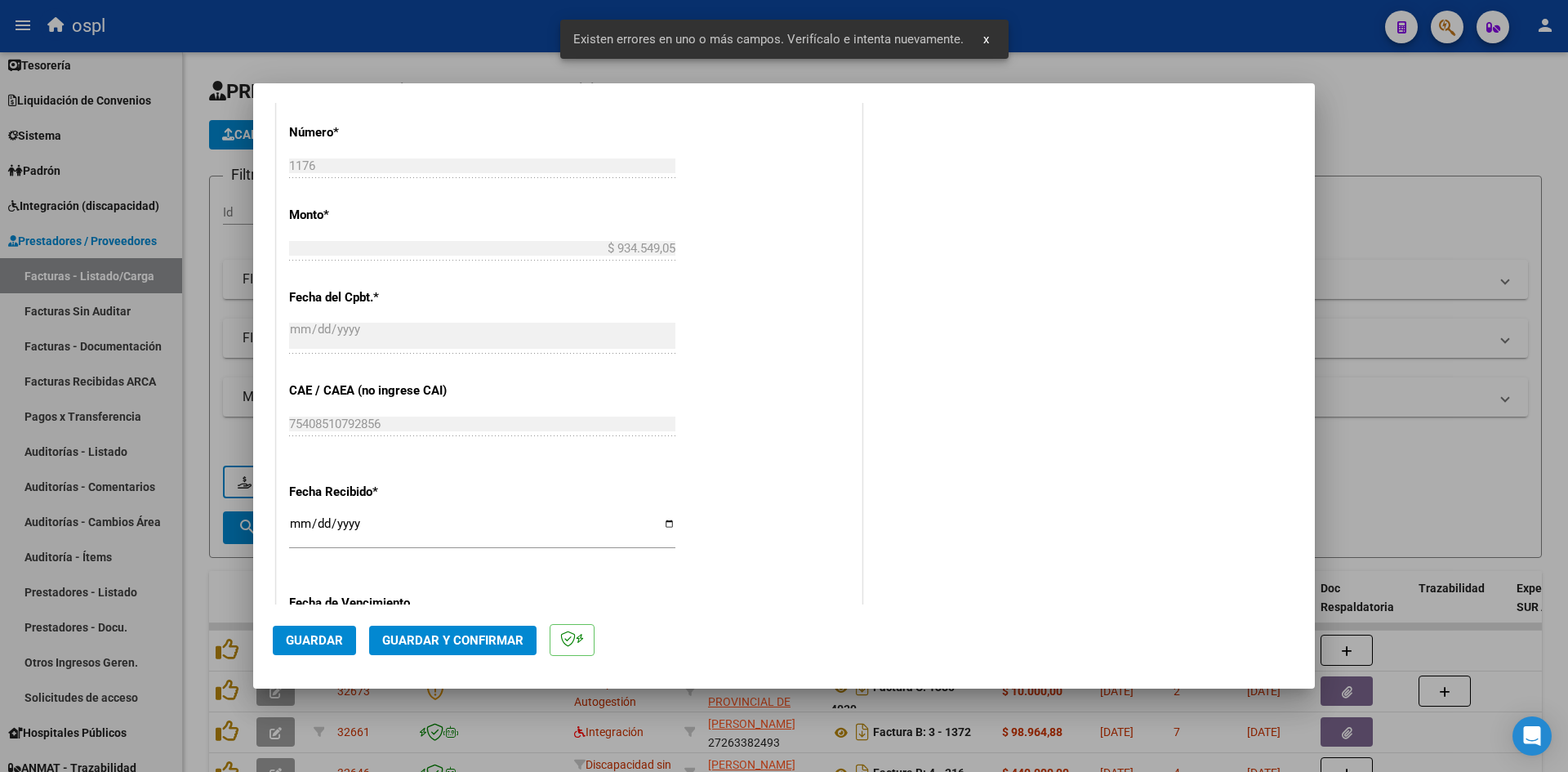
type input "202509"
click at [301, 514] on div "[DATE] Ingresar la fecha" at bounding box center [481, 530] width 386 height 35
type input "[DATE]"
click at [331, 635] on span "Guardar" at bounding box center [314, 641] width 57 height 15
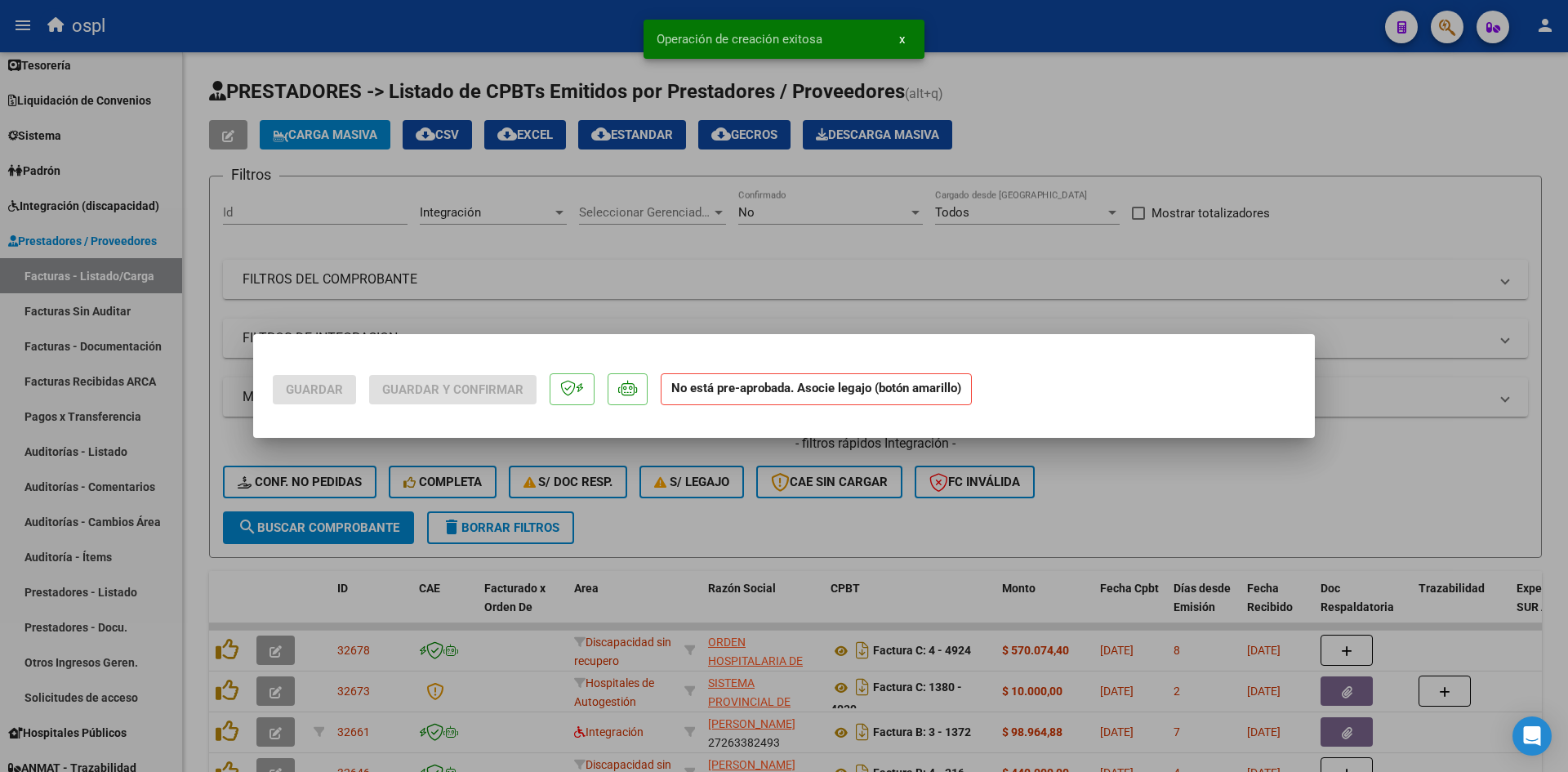
scroll to position [0, 0]
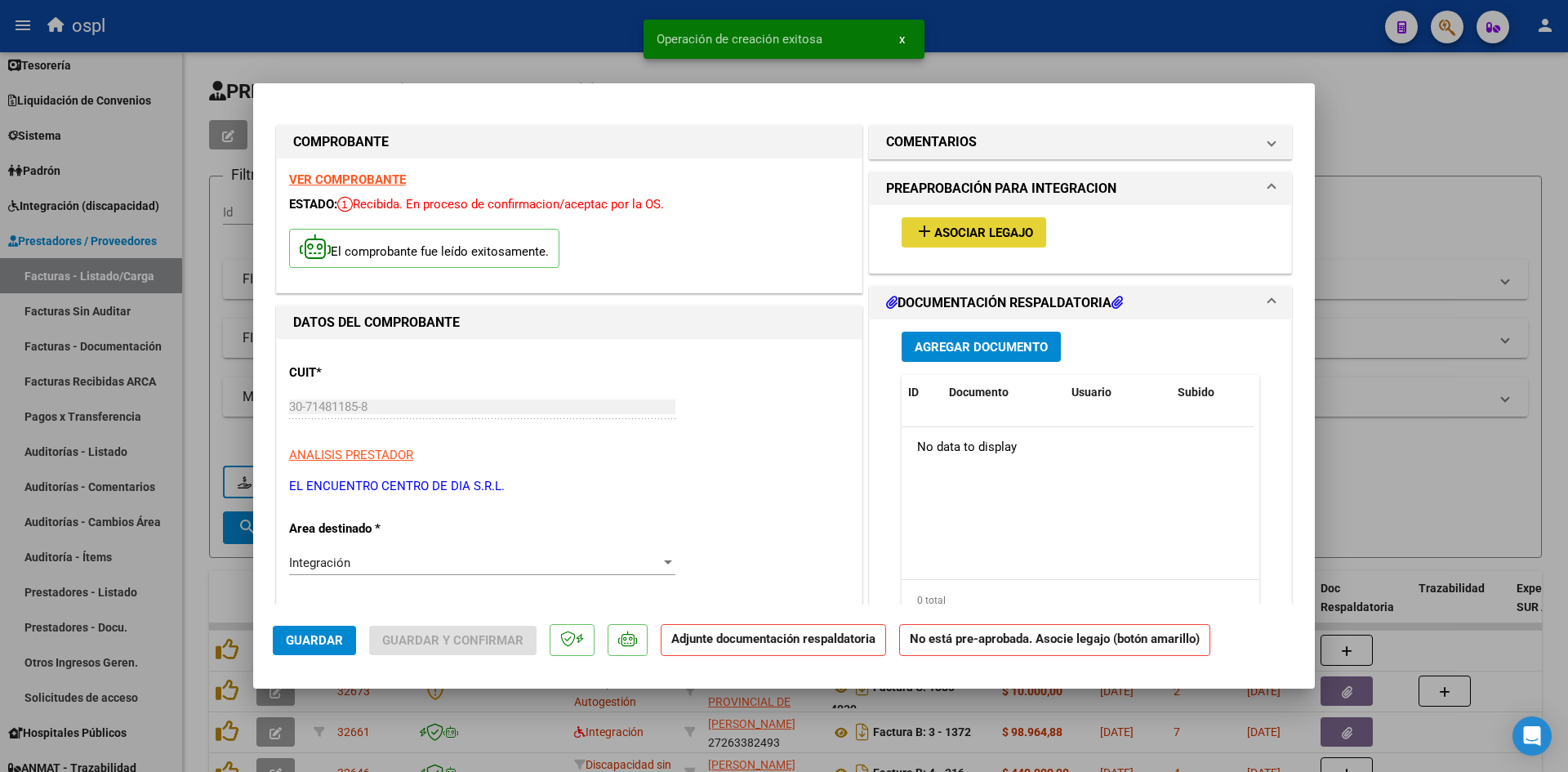
click at [962, 223] on button "add Asociar Legajo" at bounding box center [974, 232] width 144 height 30
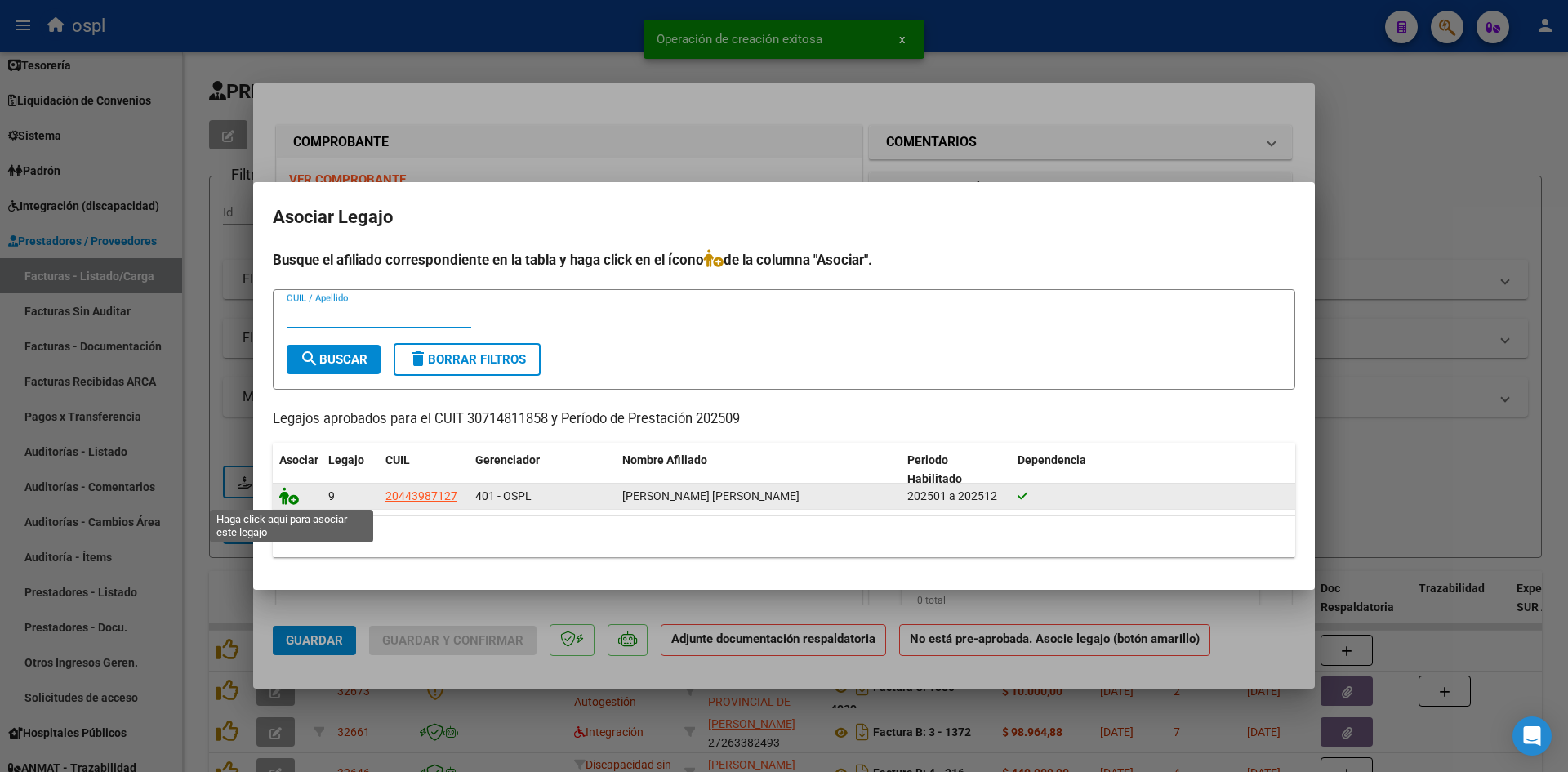
click at [296, 496] on icon at bounding box center [290, 496] width 20 height 18
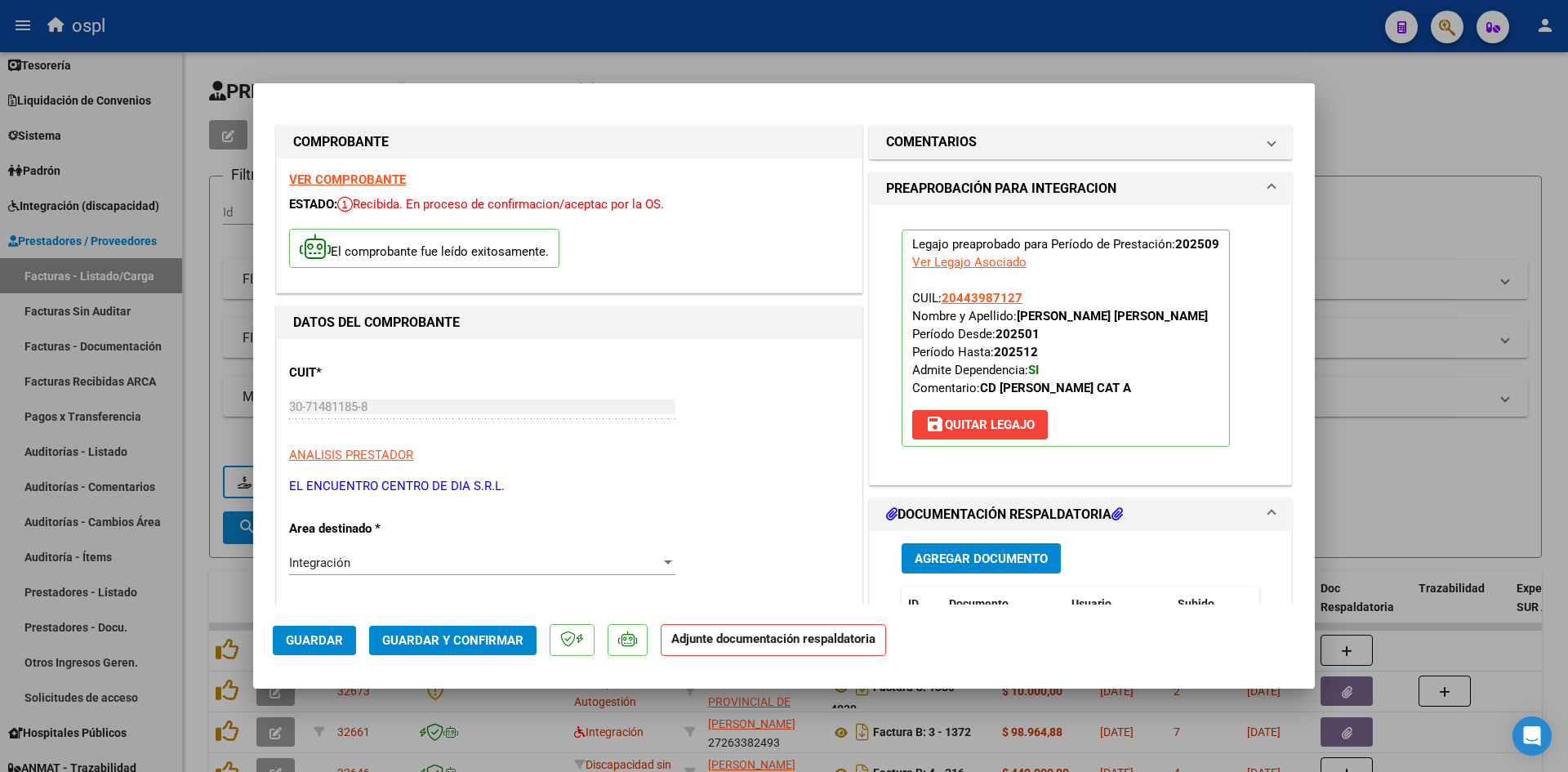
scroll to position [408, 0]
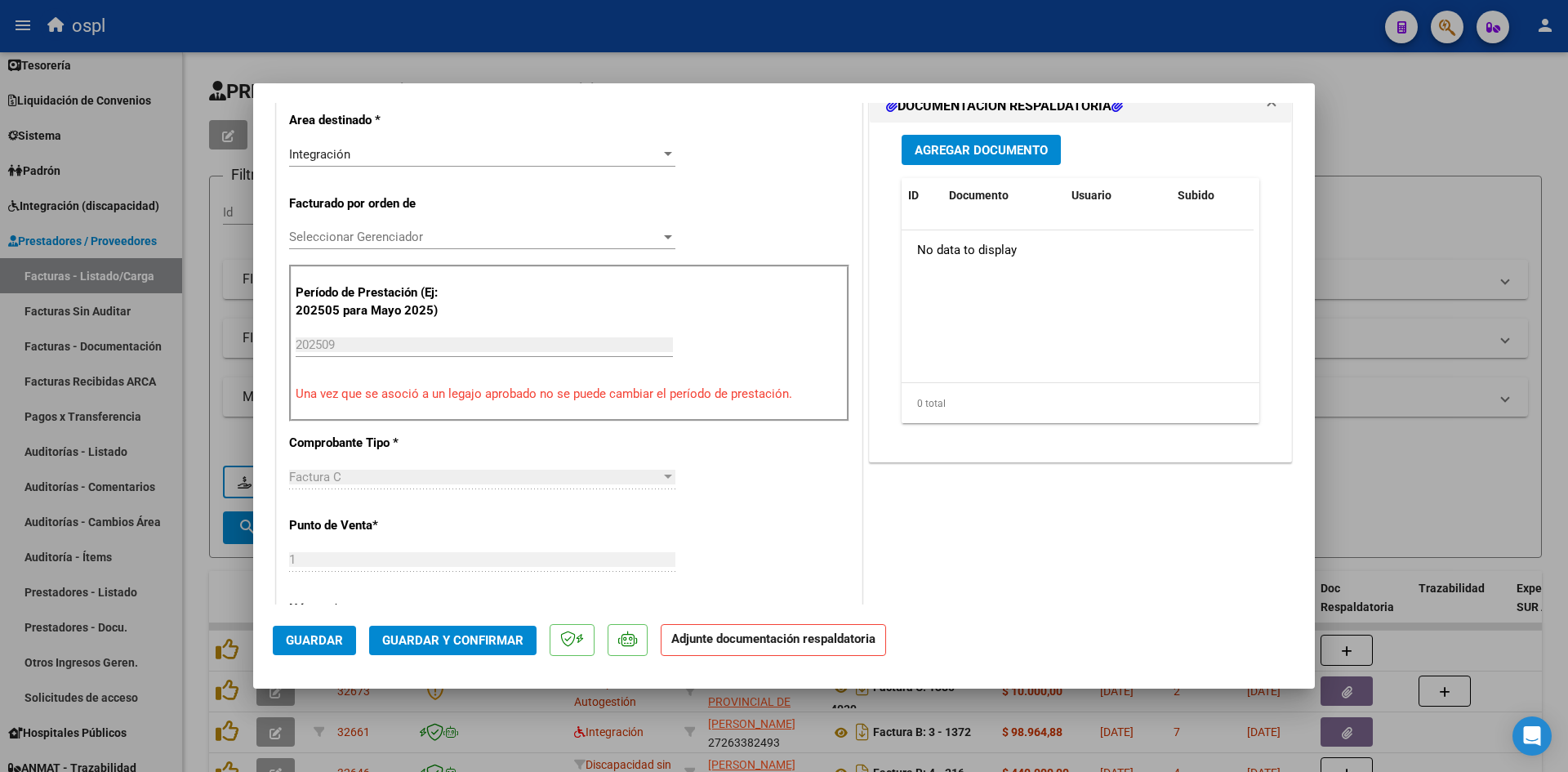
click at [1016, 154] on span "Agregar Documento" at bounding box center [981, 150] width 133 height 15
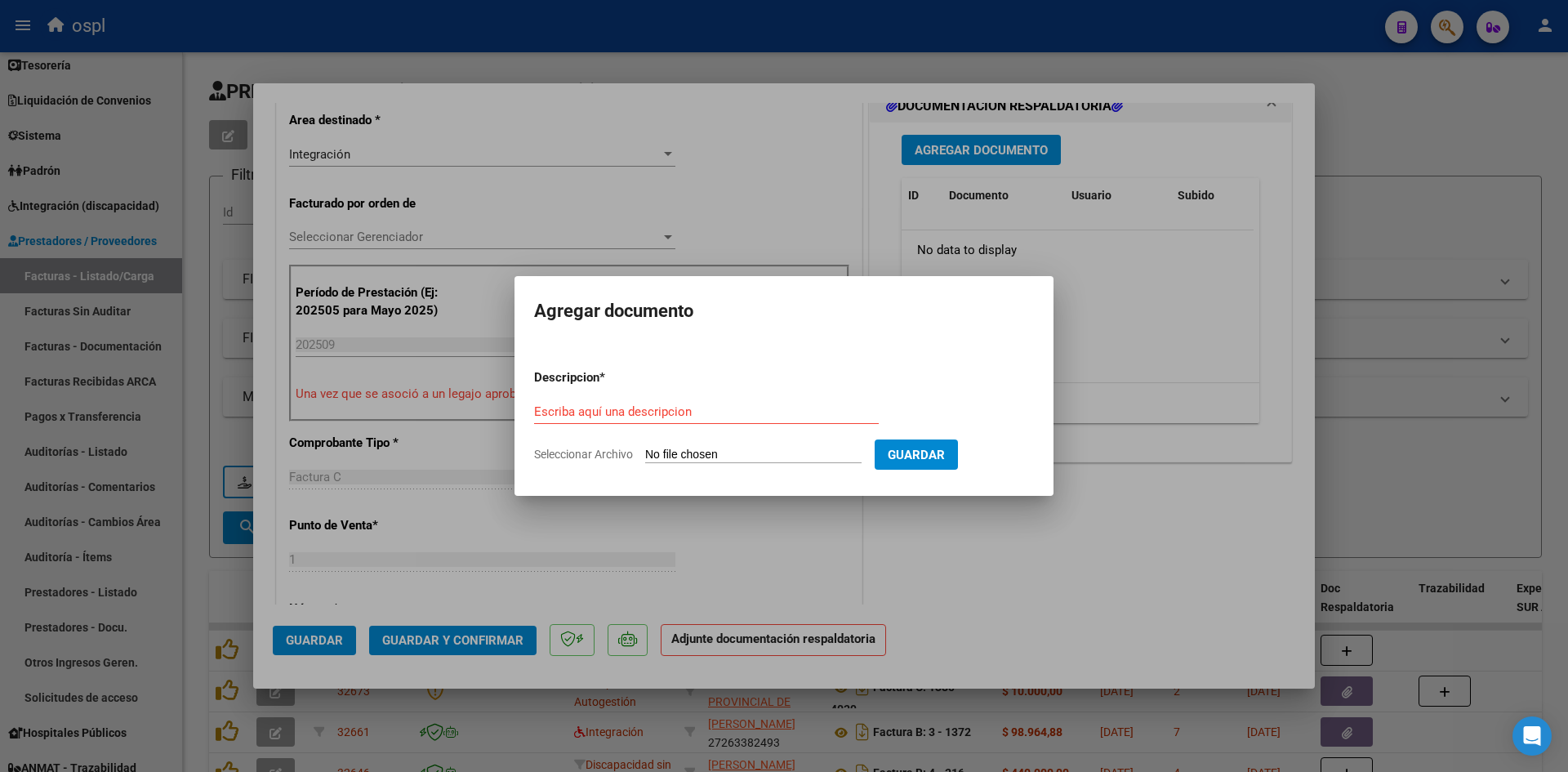
type input "C:\fakepath\Planilla de asistencia 2025-9 PAEZ_0001.pdf"
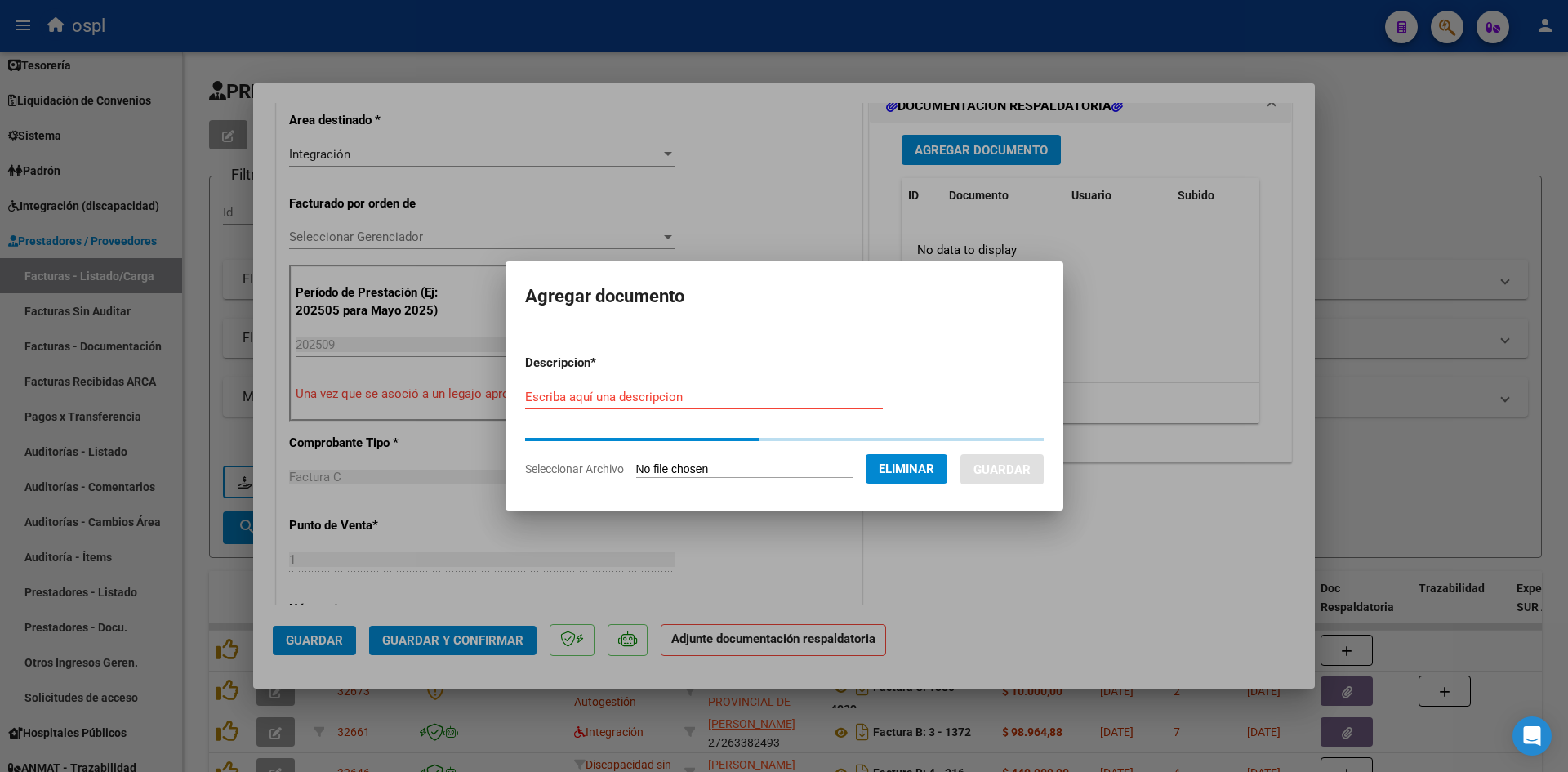
click at [720, 406] on div "Escriba aquí una descripcion" at bounding box center [704, 397] width 358 height 25
click at [733, 396] on input "Escriba aquí una descripcion" at bounding box center [704, 397] width 358 height 15
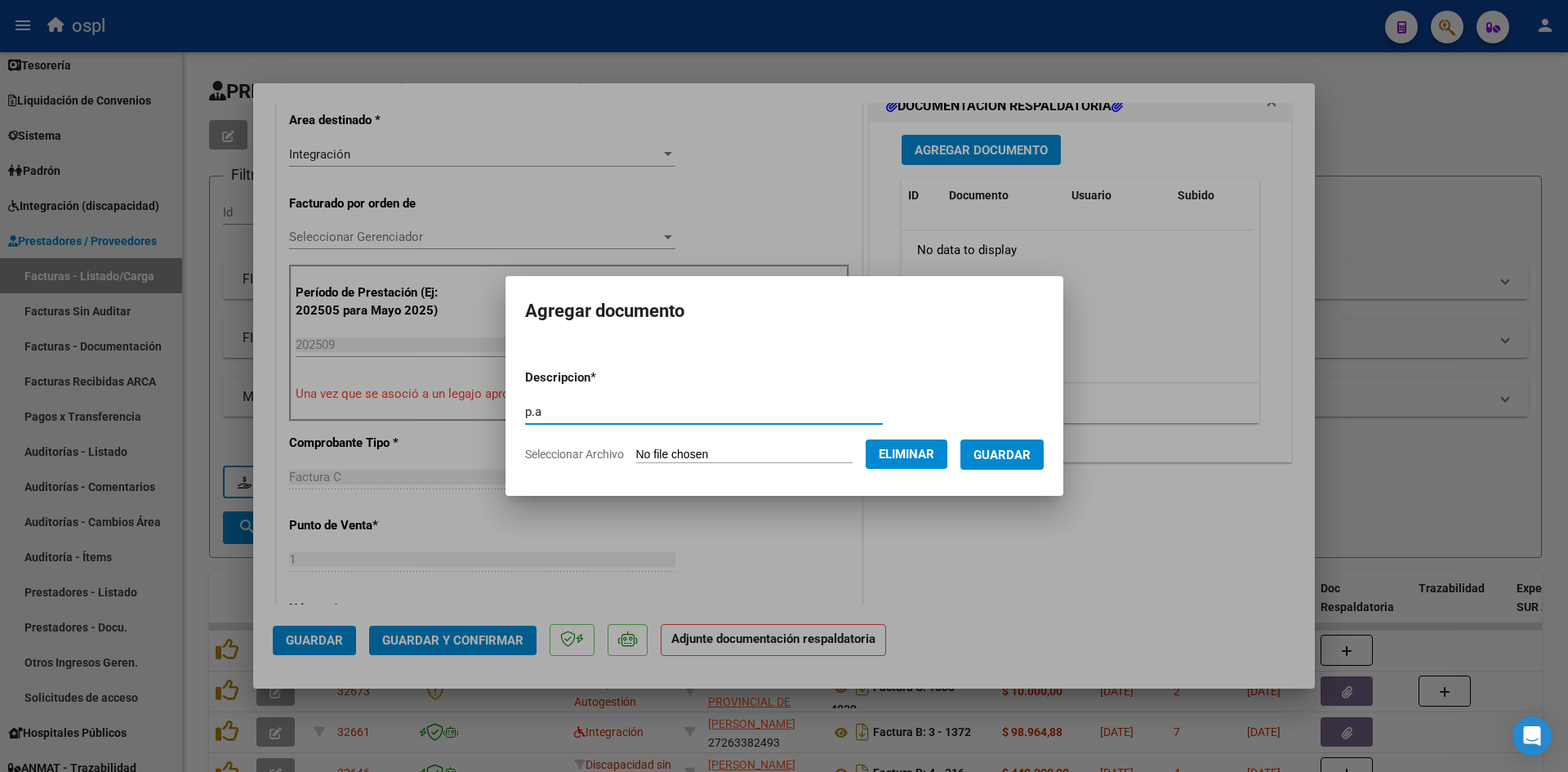
type input "p.a"
click at [1031, 453] on span "Guardar" at bounding box center [1002, 455] width 57 height 15
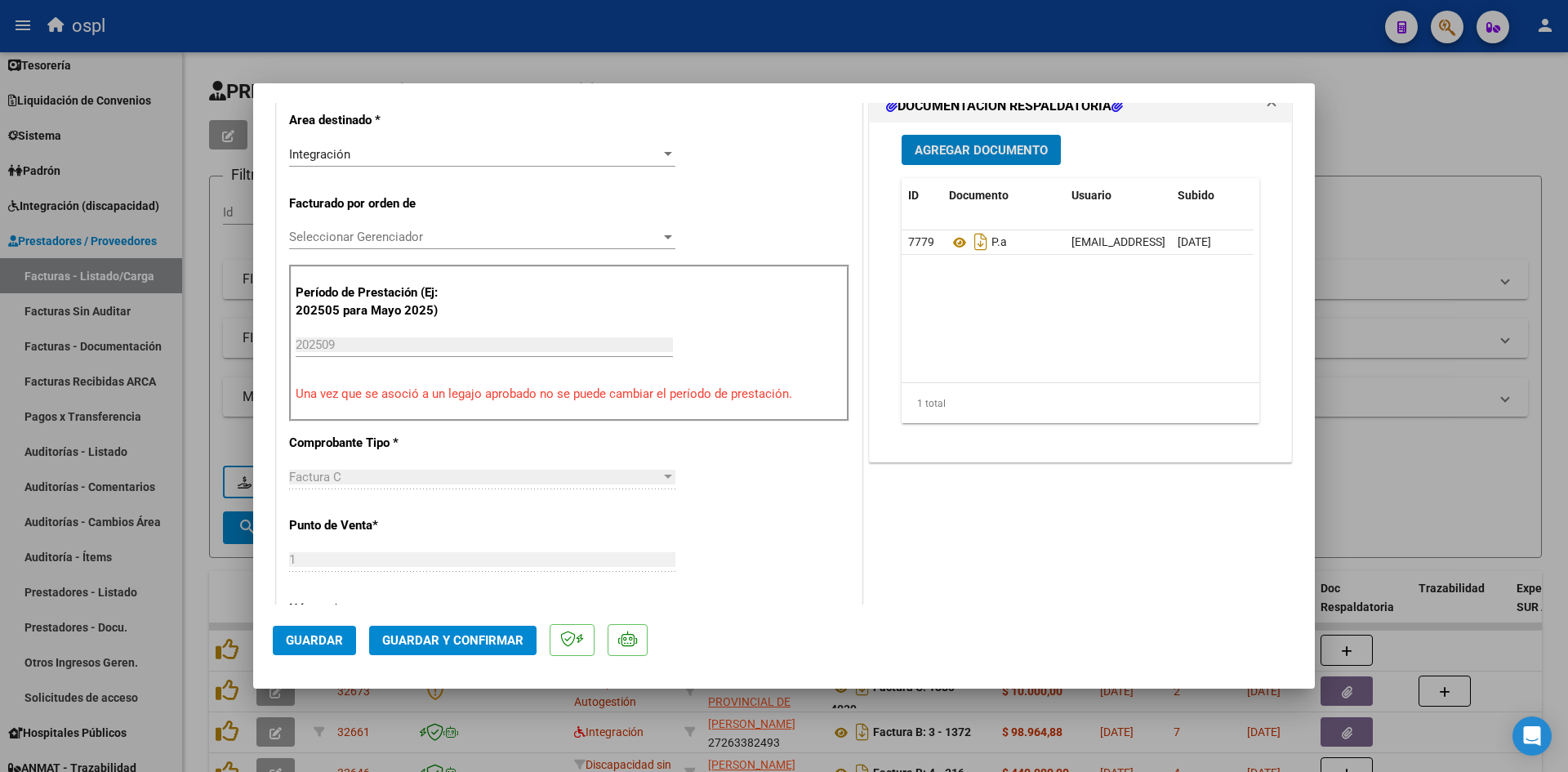
click at [475, 624] on mat-dialog-actions "Guardar Guardar y Confirmar" at bounding box center [784, 637] width 1023 height 65
click at [481, 643] on span "Guardar y Confirmar" at bounding box center [453, 641] width 141 height 15
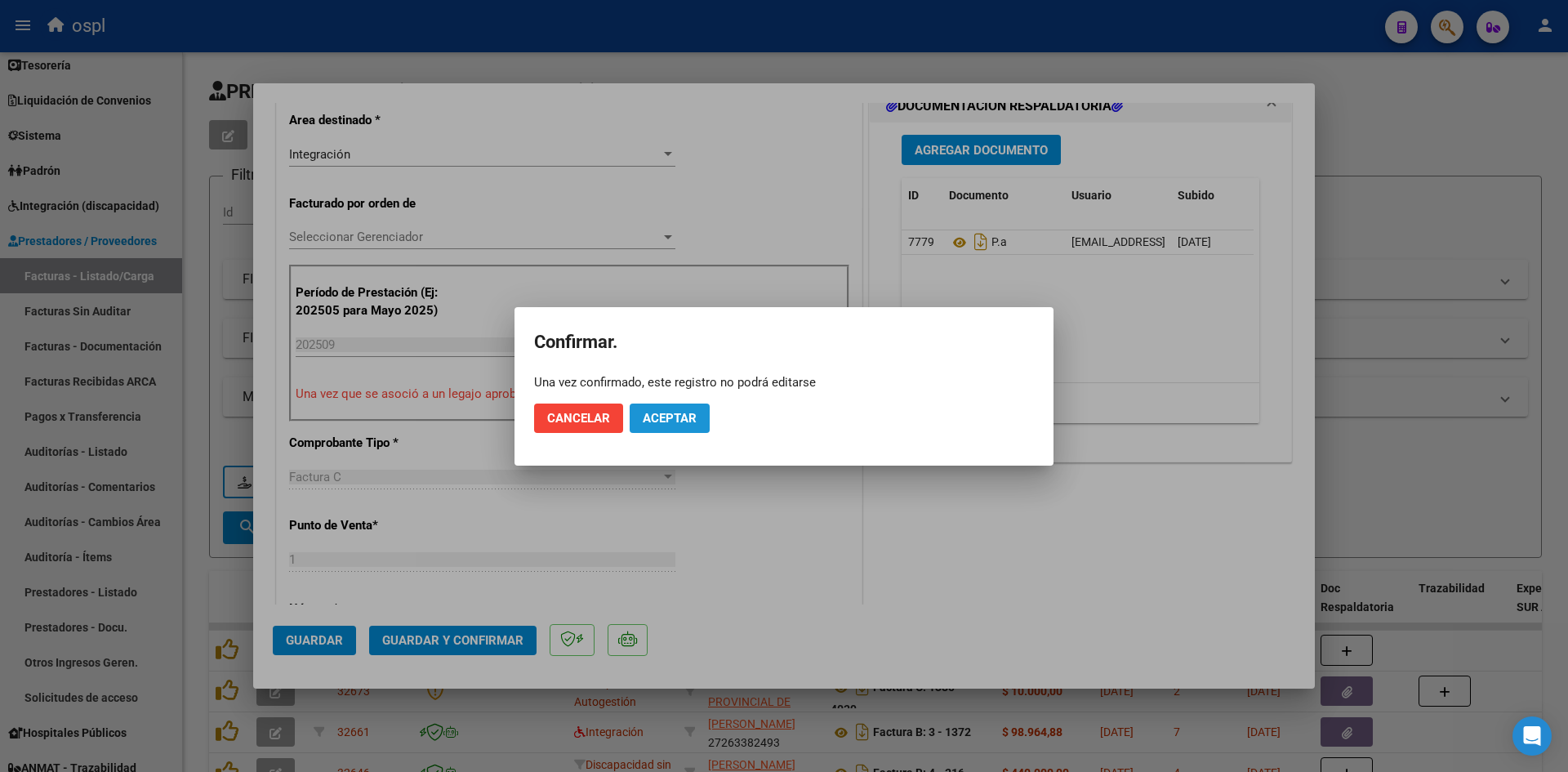
click at [690, 415] on span "Aceptar" at bounding box center [669, 418] width 54 height 15
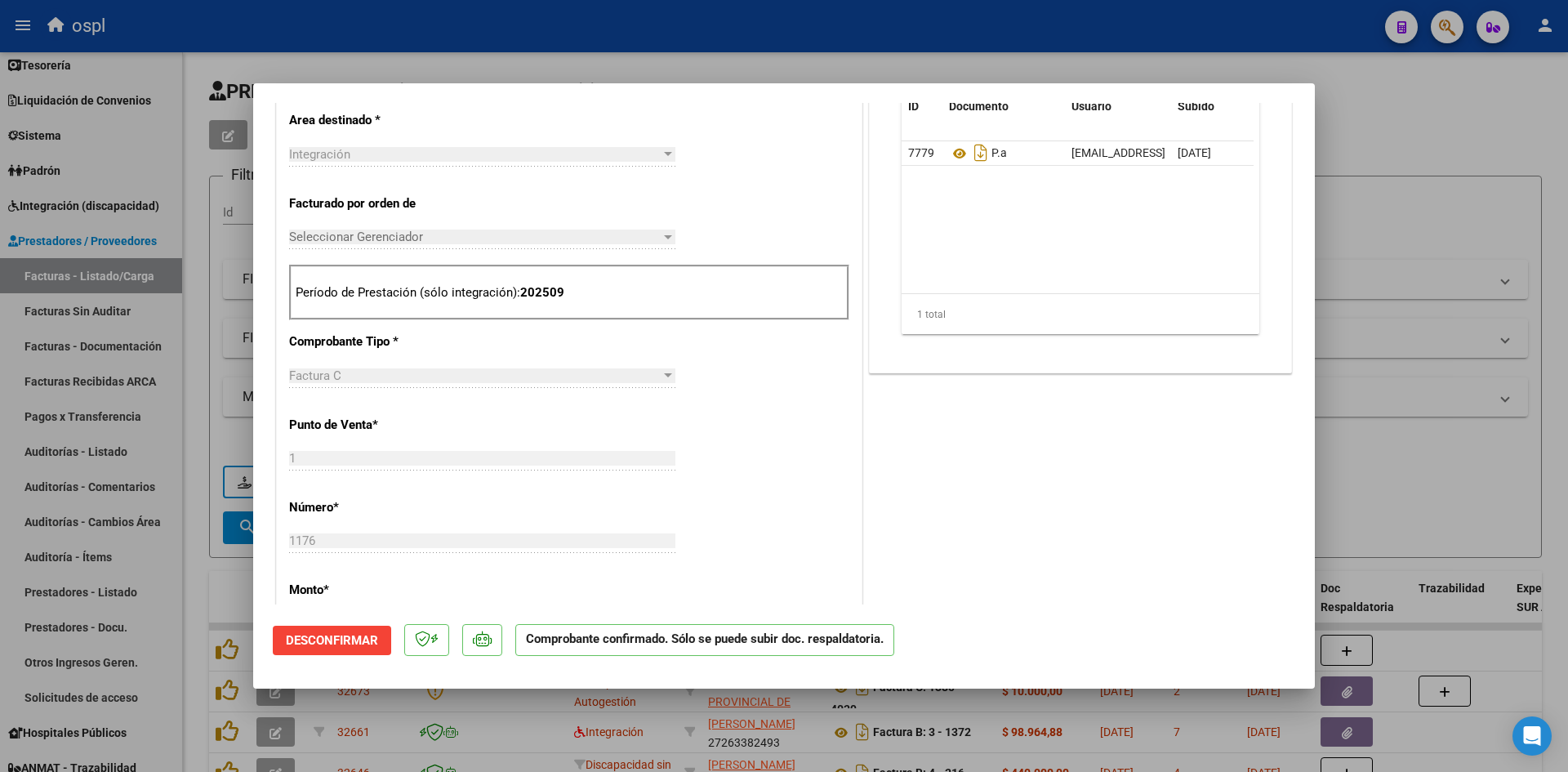
click at [1434, 191] on div at bounding box center [784, 386] width 1568 height 772
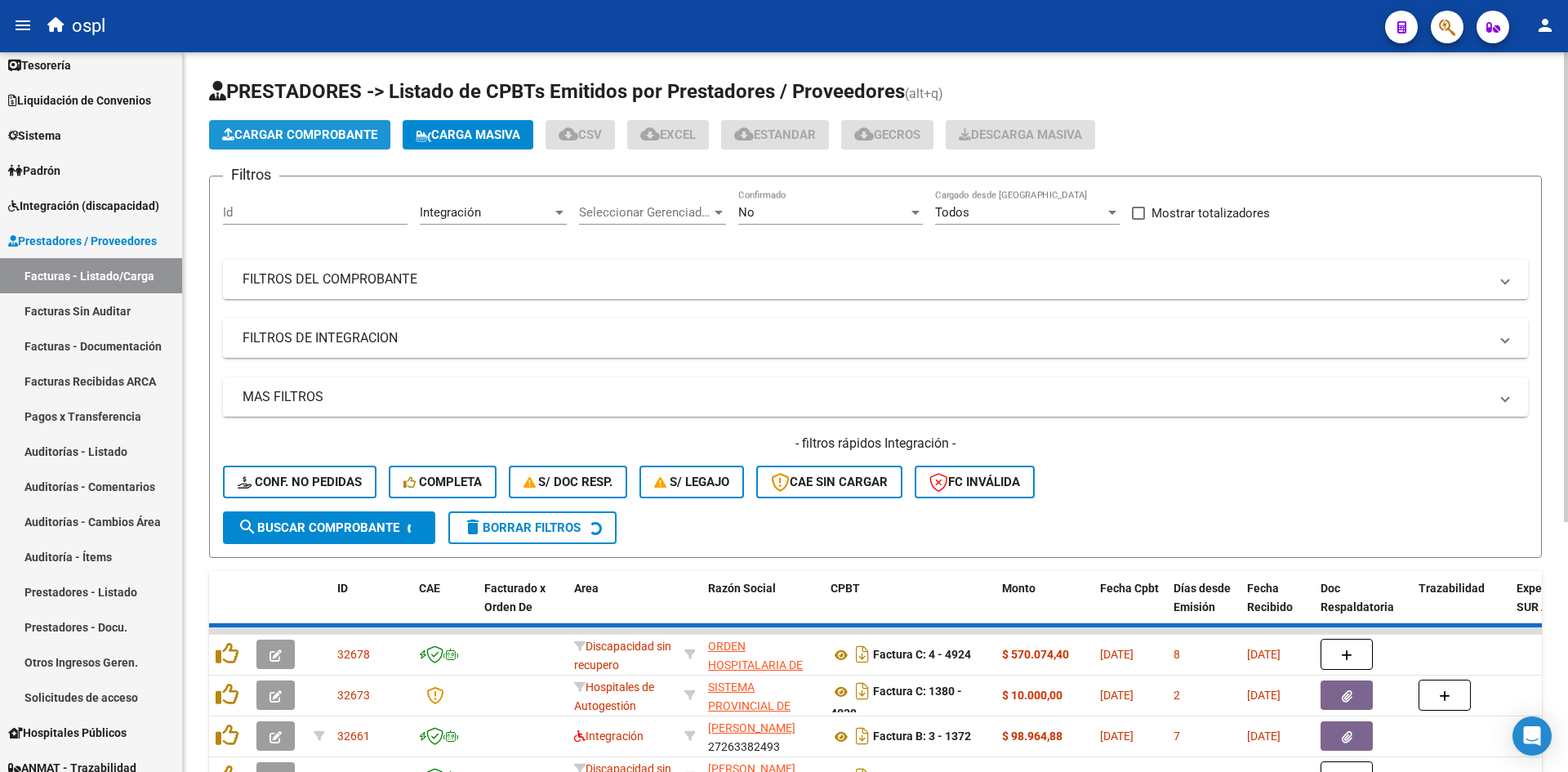
click at [319, 136] on span "Cargar Comprobante" at bounding box center [300, 135] width 155 height 15
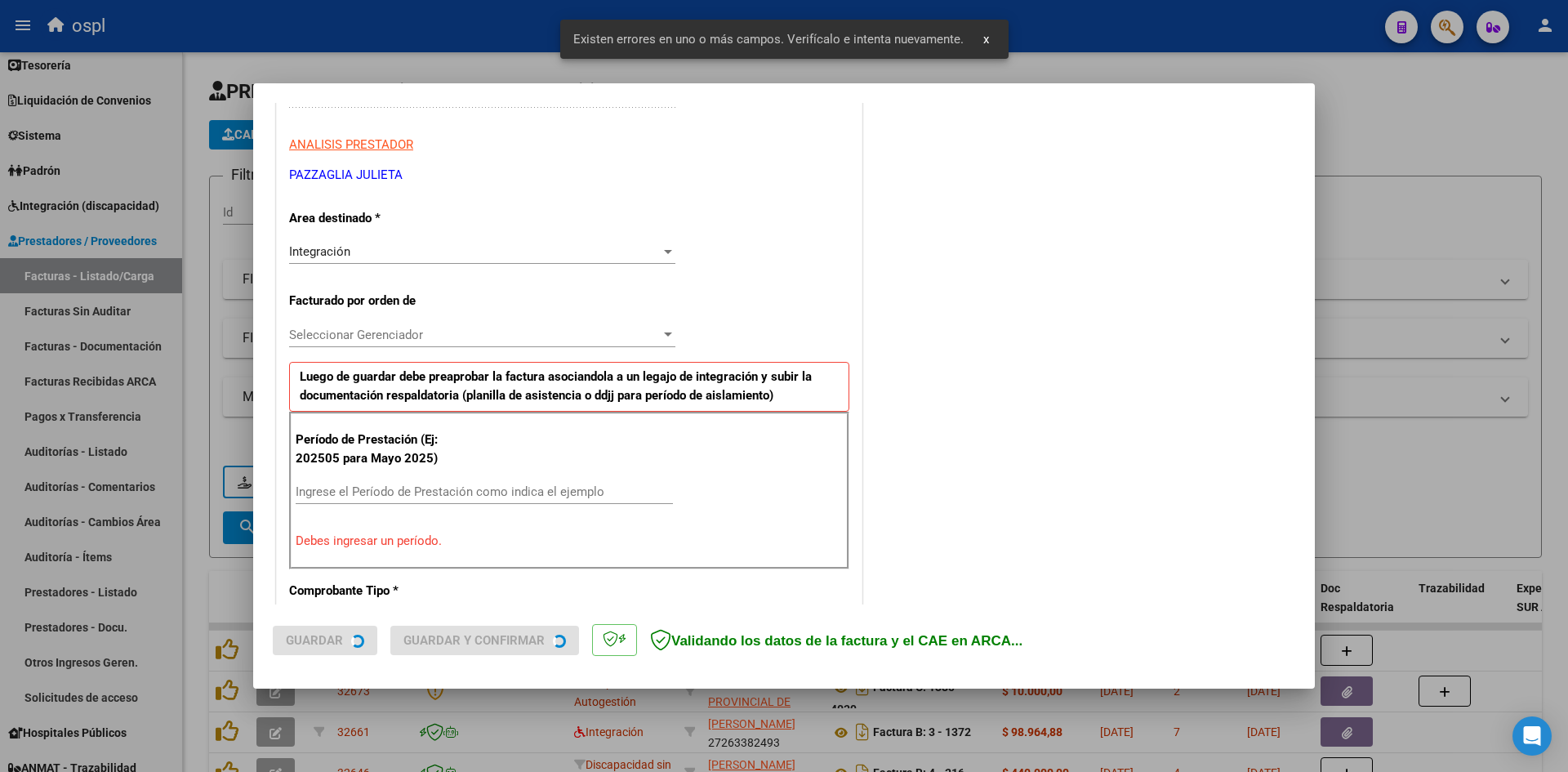
scroll to position [370, 0]
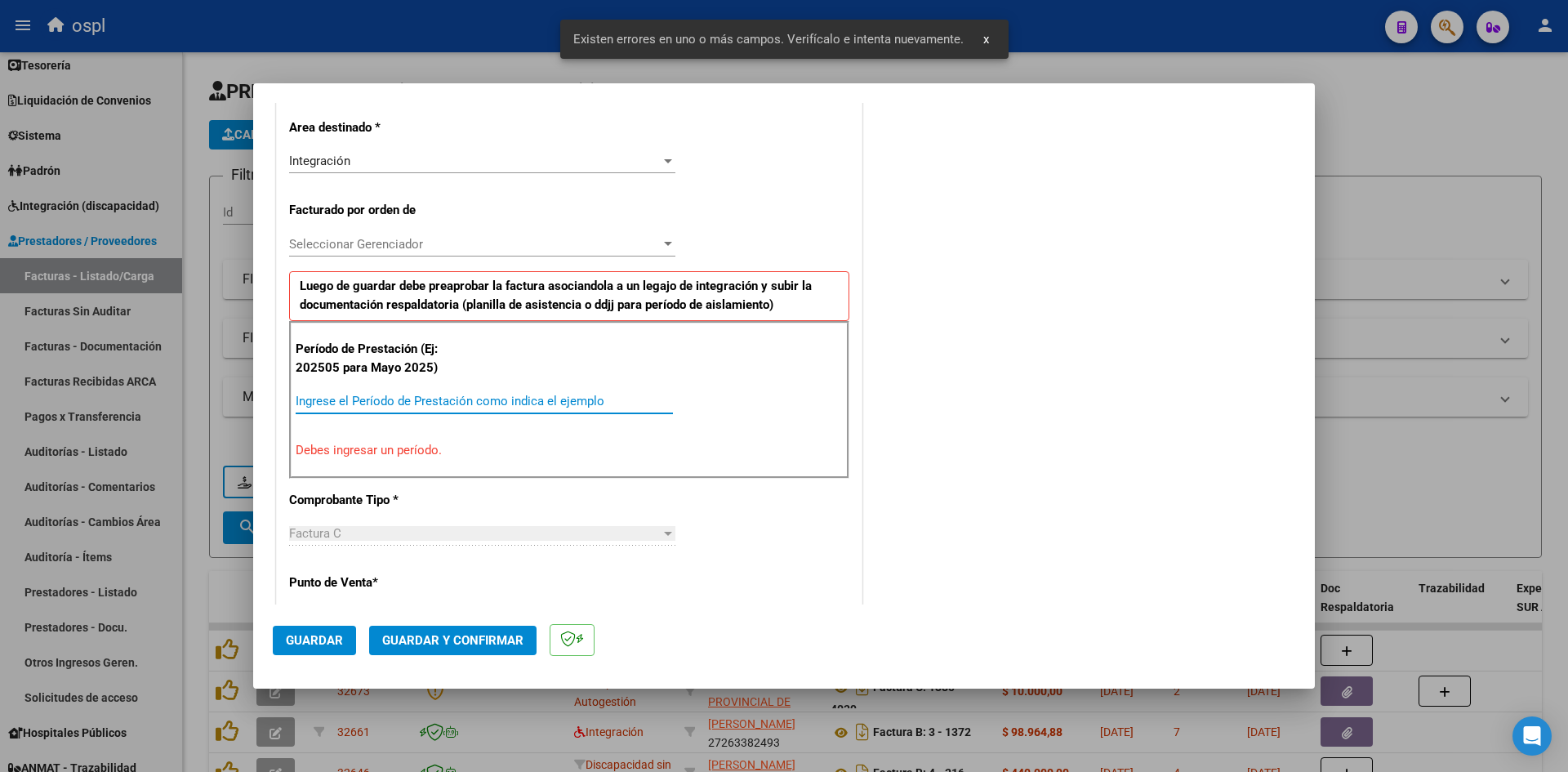
click at [490, 398] on input "Ingrese el Período de Prestación como indica el ejemplo" at bounding box center [484, 401] width 378 height 15
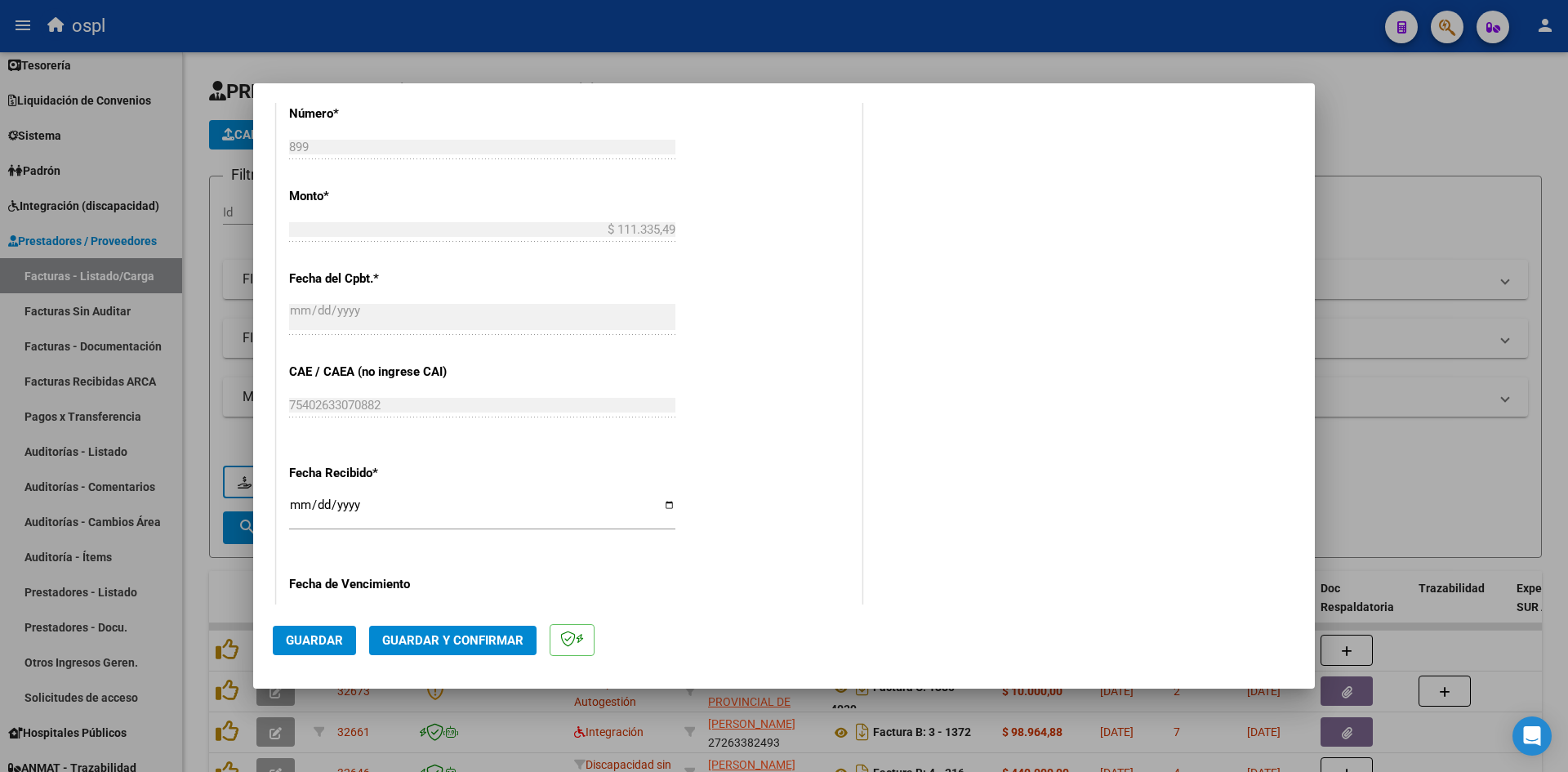
scroll to position [942, 0]
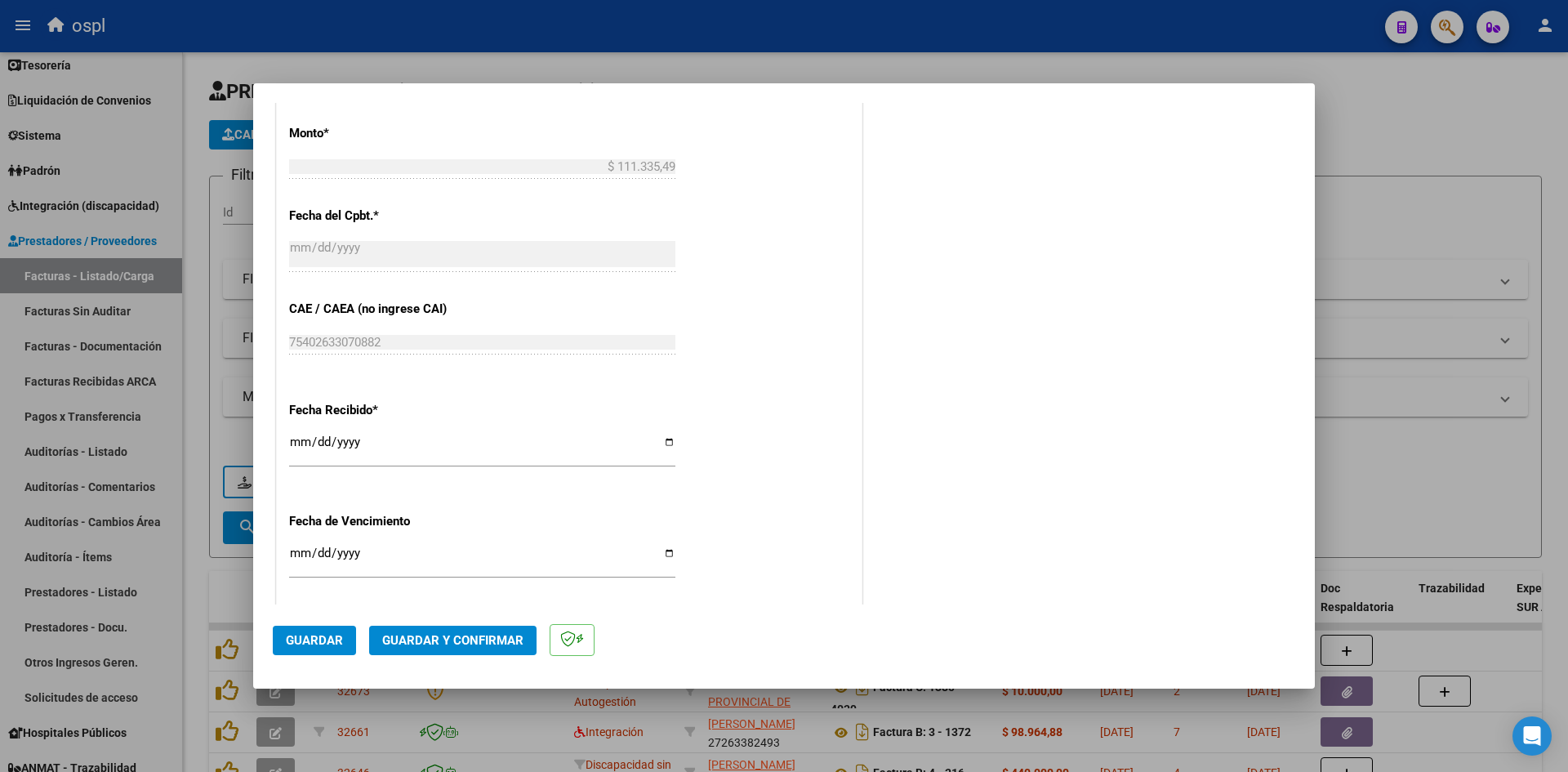
type input "202509"
click at [299, 440] on input "[DATE]" at bounding box center [481, 447] width 386 height 26
type input "[DATE]"
click at [310, 641] on span "Guardar" at bounding box center [314, 641] width 57 height 15
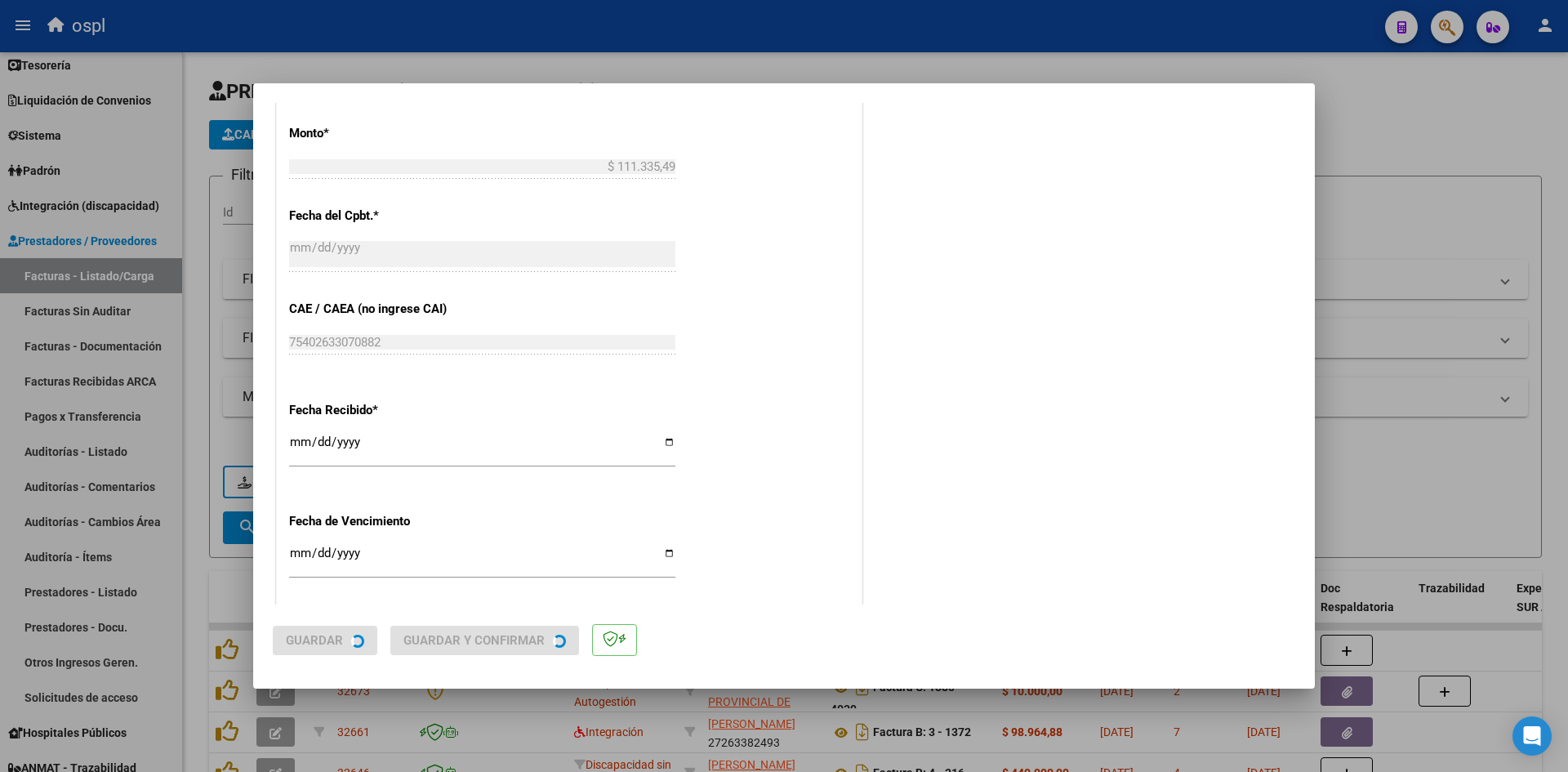
scroll to position [0, 0]
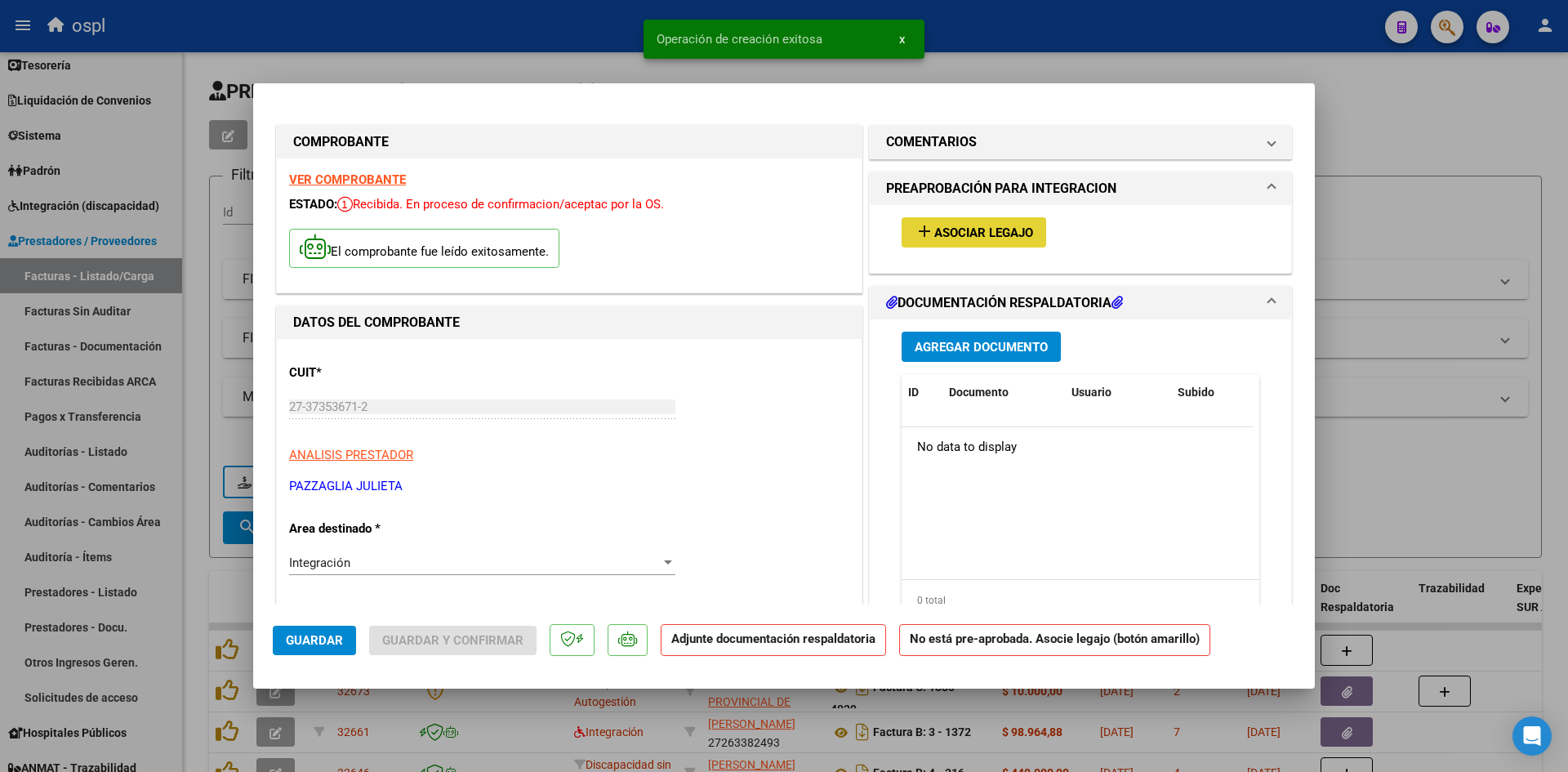
click at [982, 226] on span "Asociar Legajo" at bounding box center [984, 233] width 99 height 15
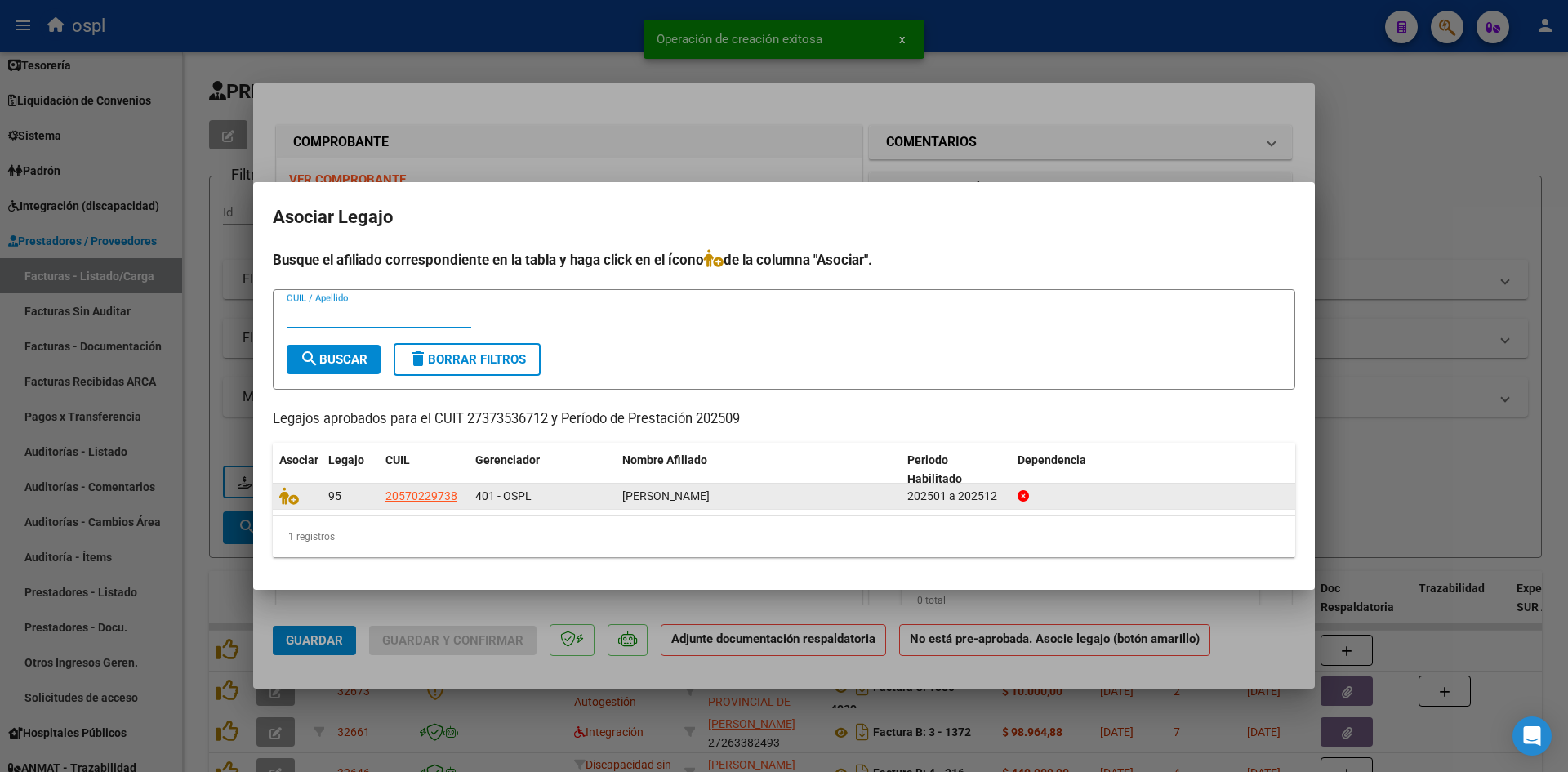
click at [298, 508] on datatable-body-cell at bounding box center [297, 496] width 49 height 26
click at [290, 500] on icon at bounding box center [290, 496] width 20 height 18
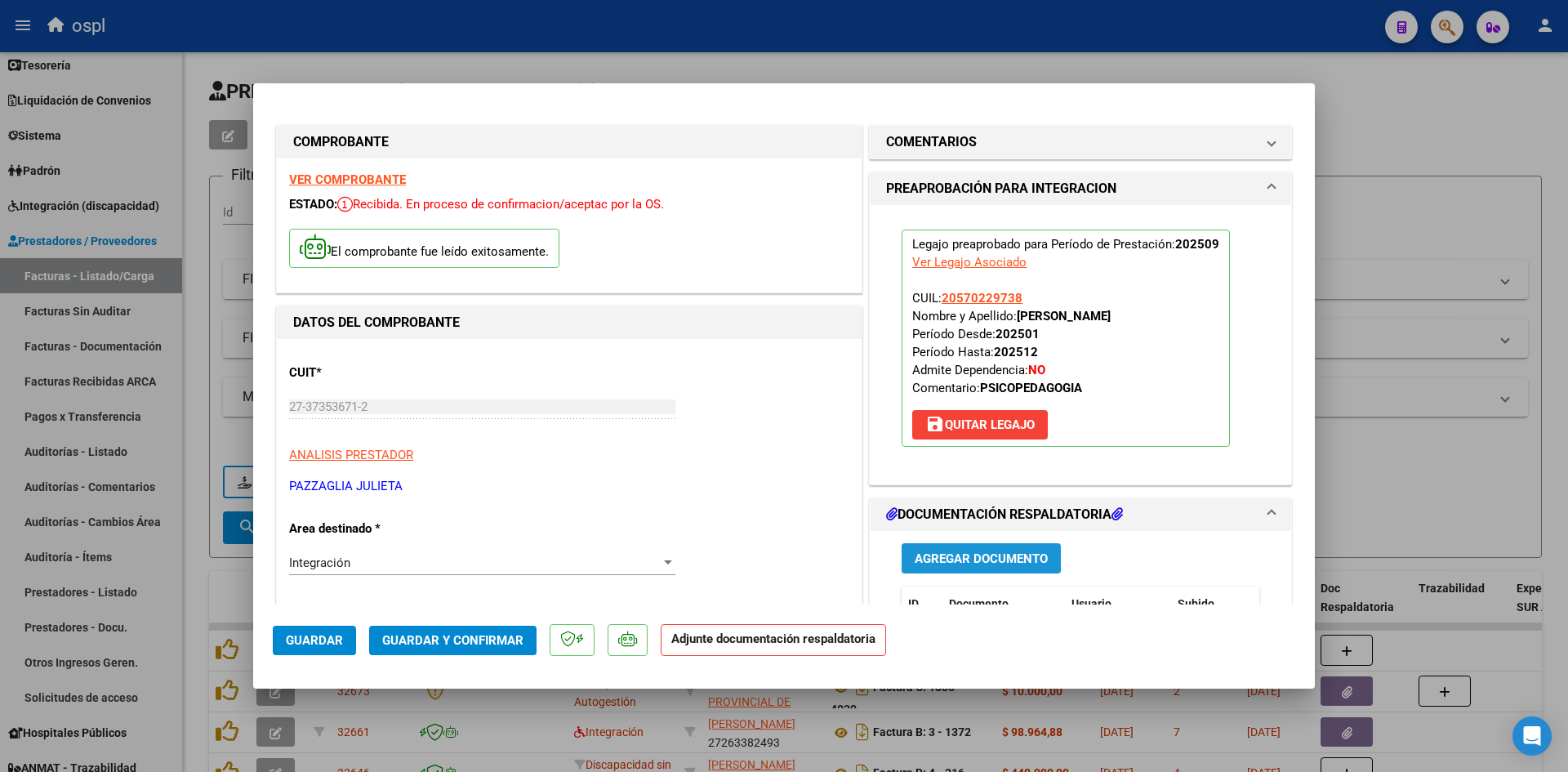
click at [954, 553] on span "Agregar Documento" at bounding box center [981, 559] width 133 height 15
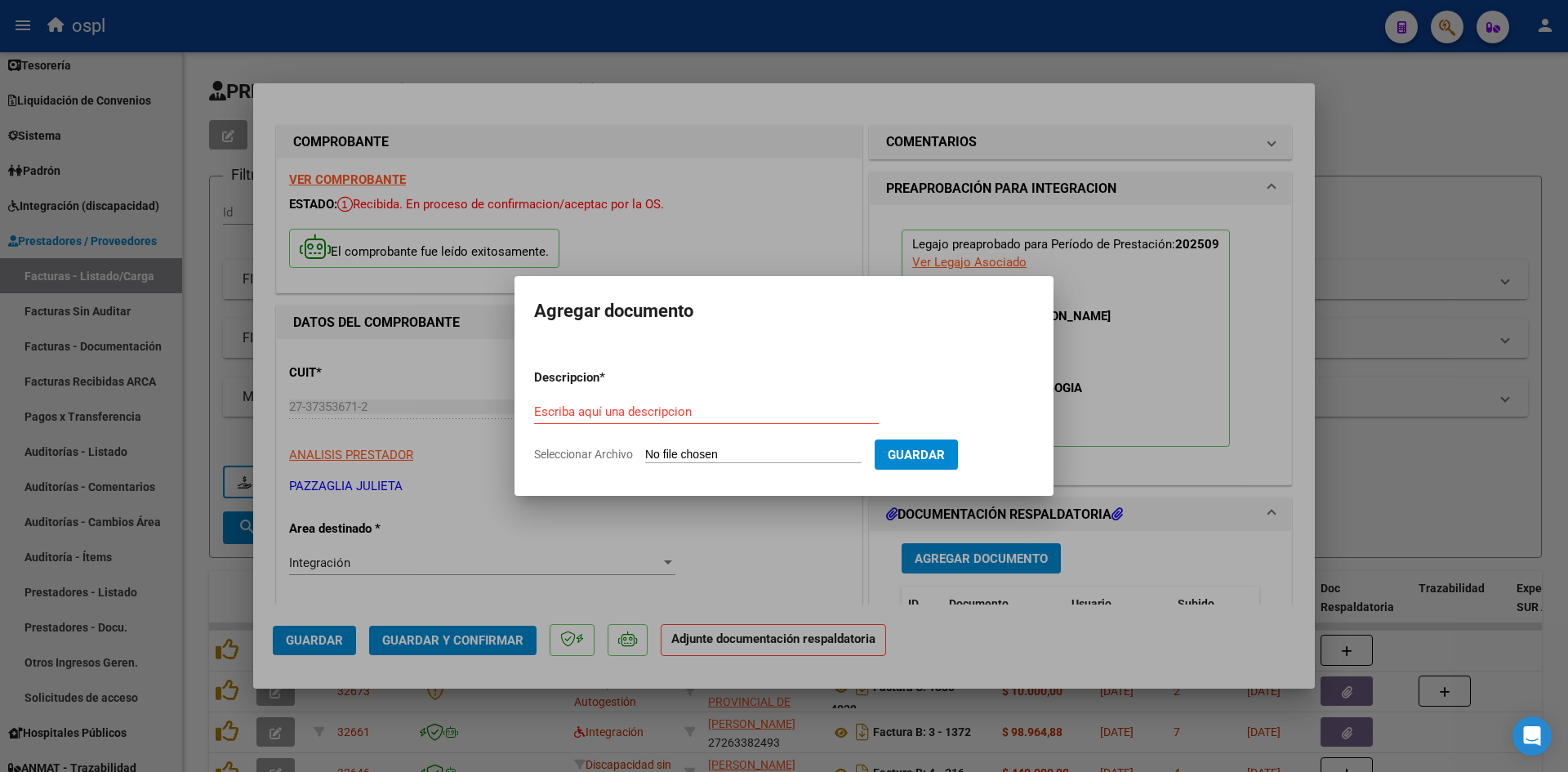
type input "C:\fakepath\[PERSON_NAME] asistencia septiembre.pdf"
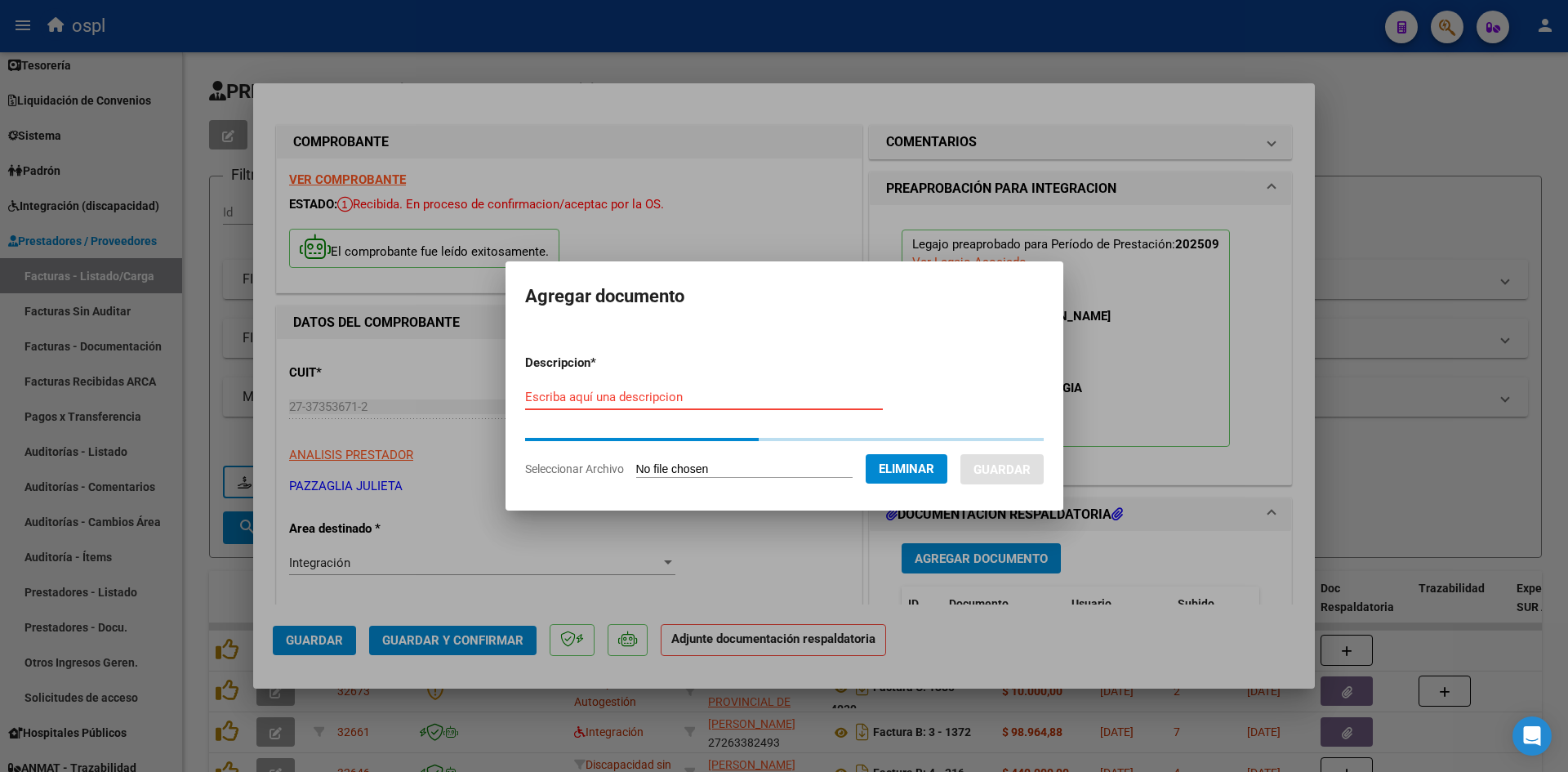
click at [783, 393] on input "Escriba aquí una descripcion" at bounding box center [704, 397] width 358 height 15
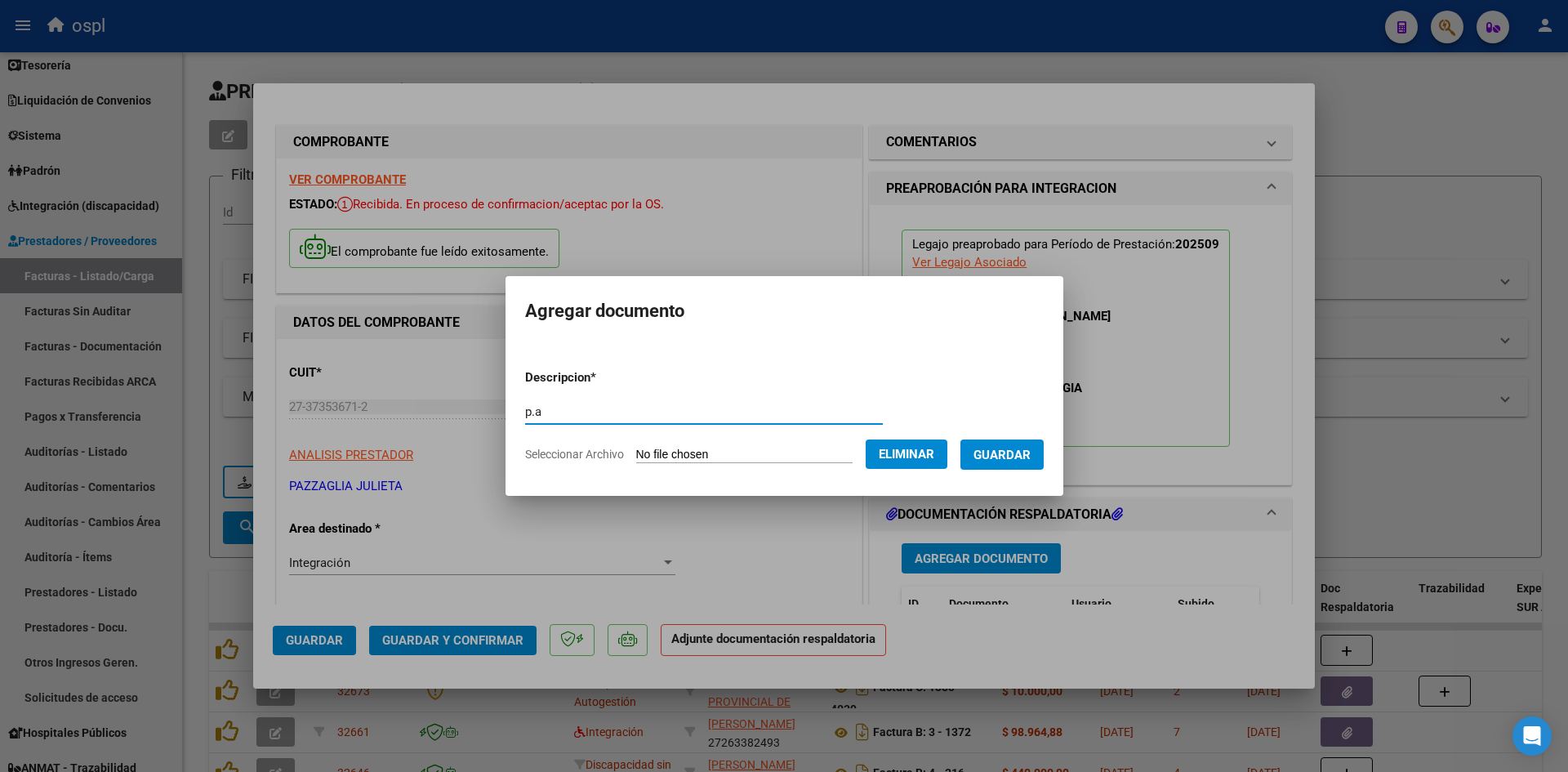
type input "p.a"
click at [1018, 453] on span "Guardar" at bounding box center [1002, 455] width 57 height 15
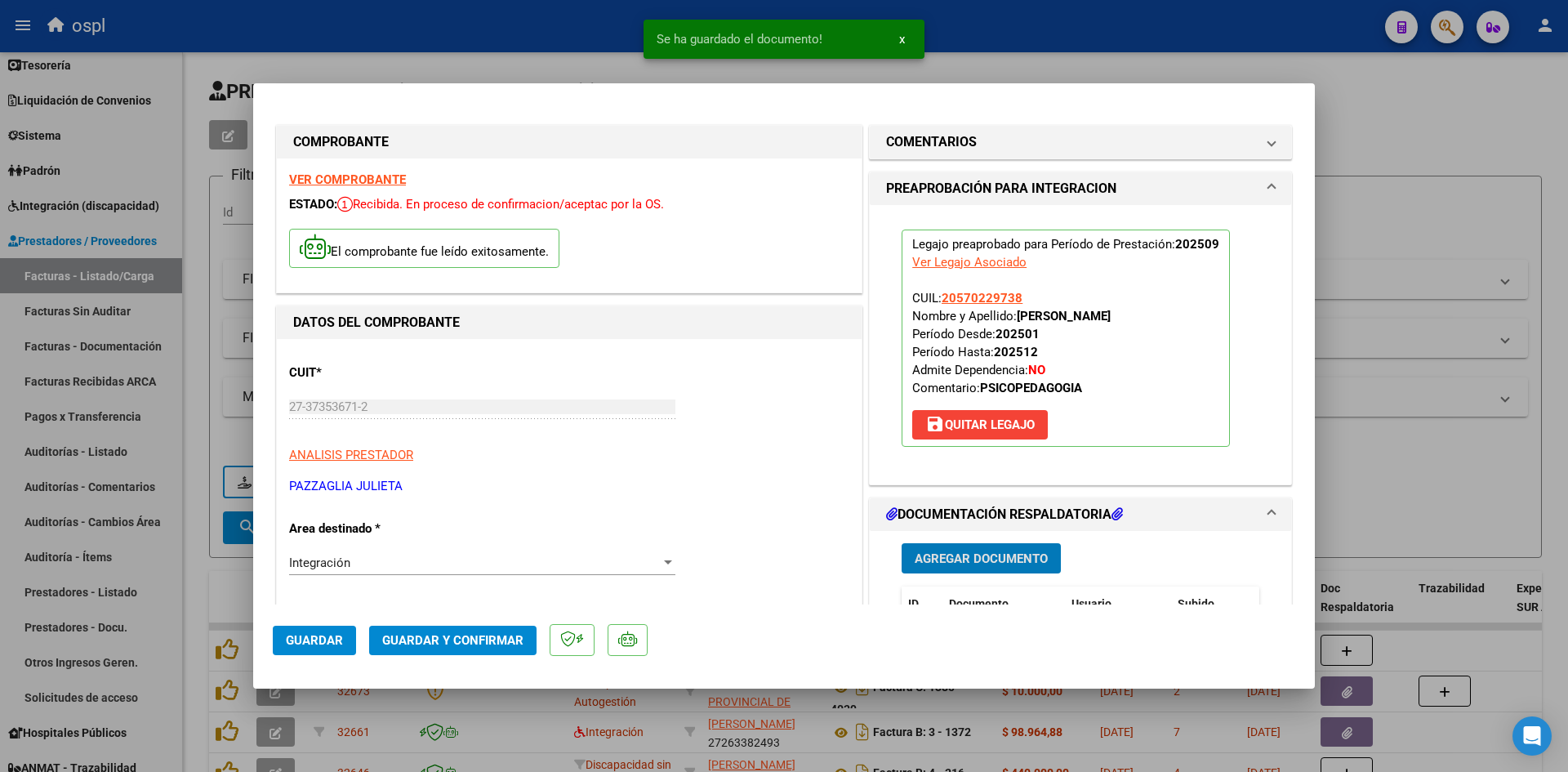
click at [476, 638] on span "Guardar y Confirmar" at bounding box center [453, 641] width 141 height 15
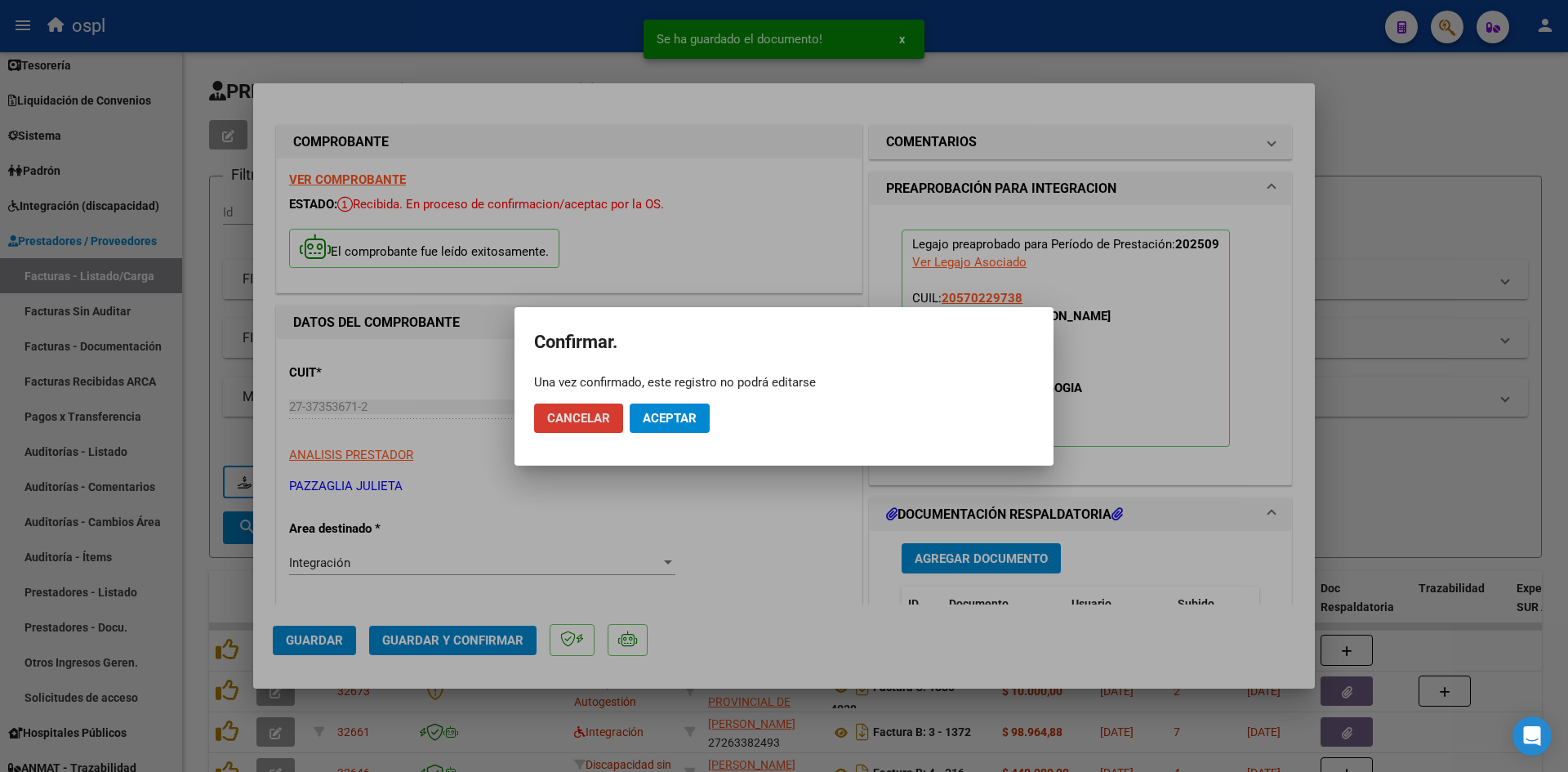
click at [705, 408] on button "Aceptar" at bounding box center [670, 418] width 80 height 29
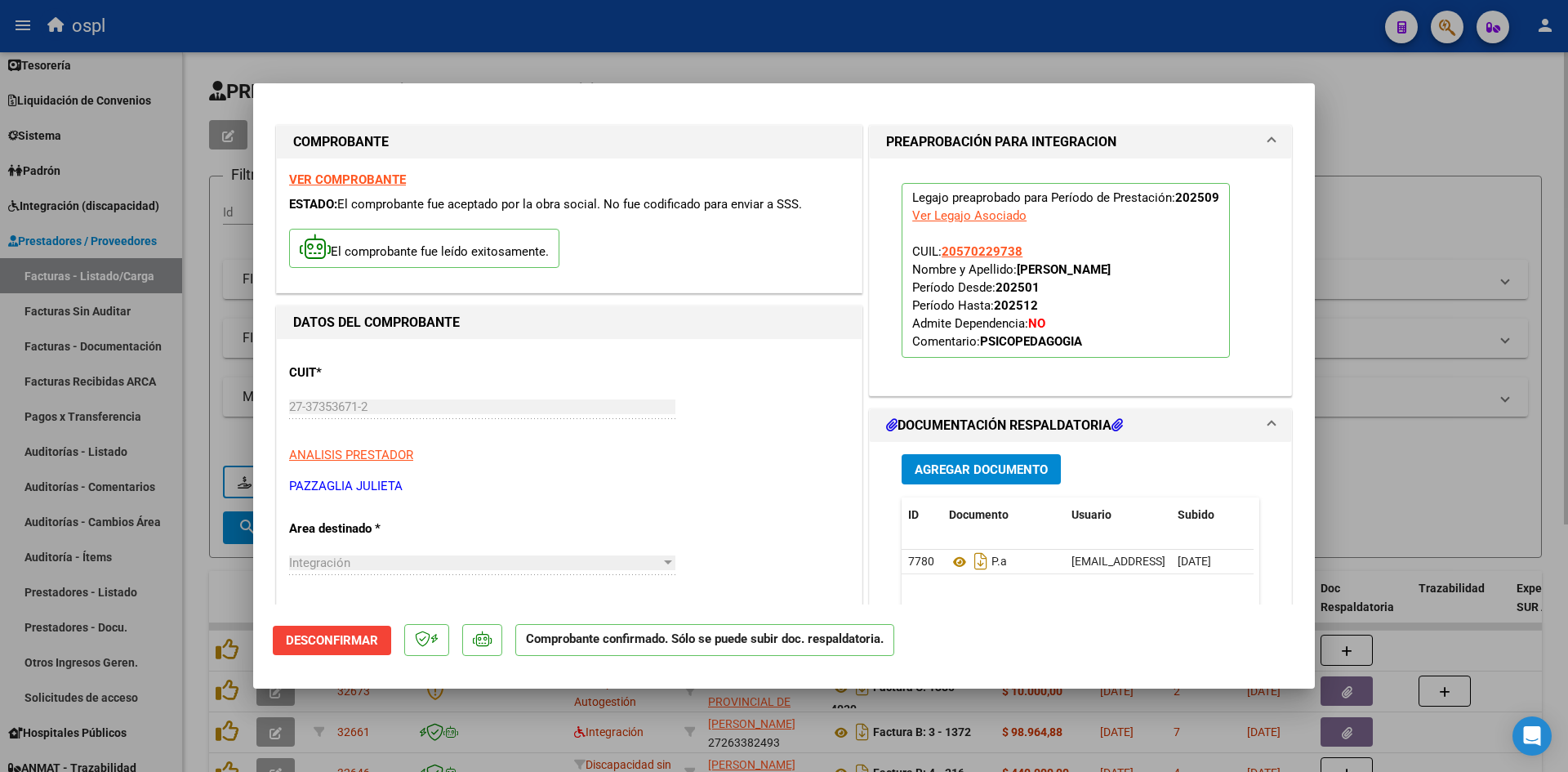
click at [1433, 180] on div at bounding box center [784, 386] width 1568 height 772
type input "$ 0,00"
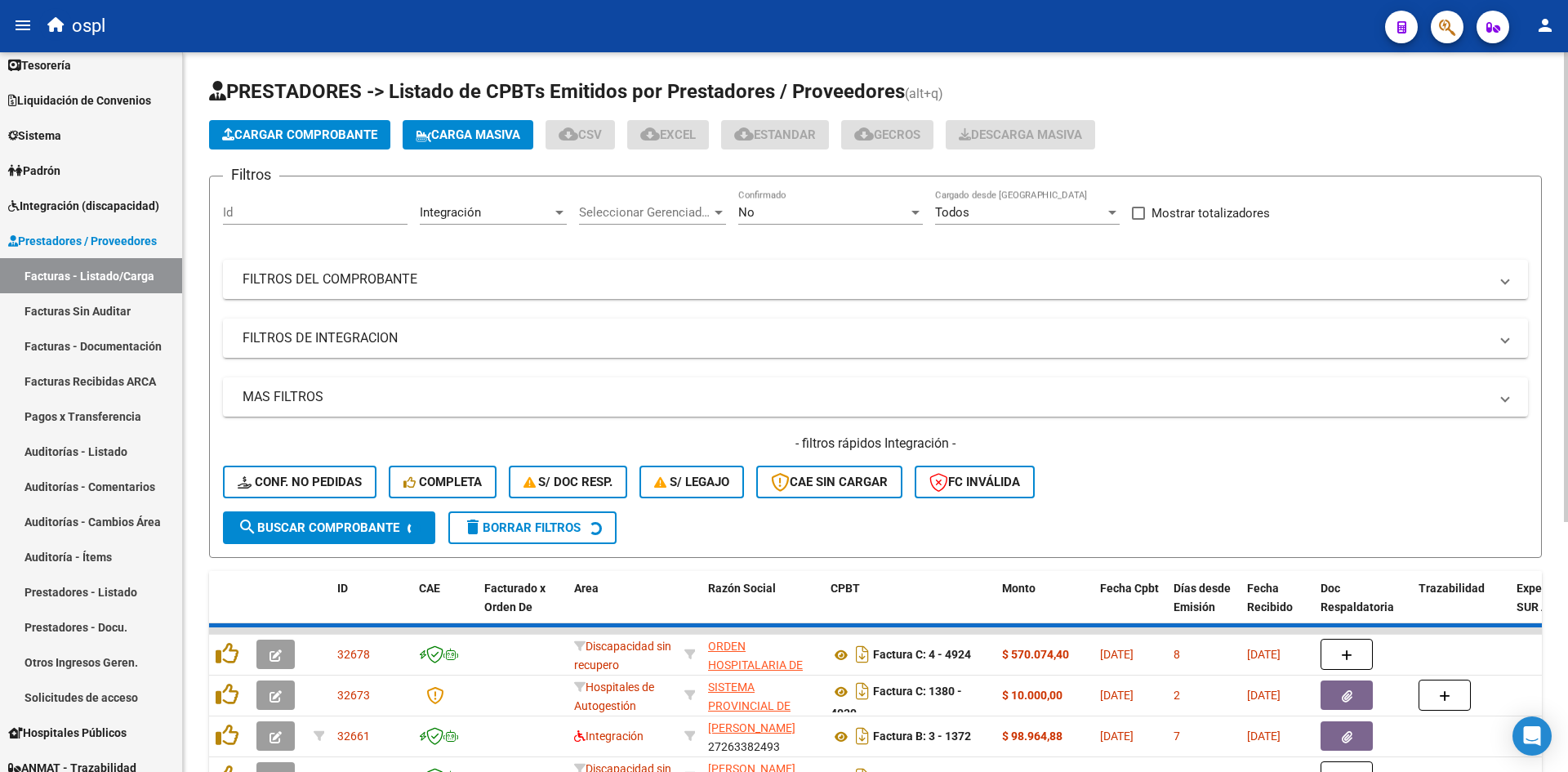
drag, startPoint x: 338, startPoint y: 116, endPoint x: 339, endPoint y: 128, distance: 12.0
click at [335, 116] on app-list-header "PRESTADORES -> Listado de CPBTs Emitidos por Prestadores / Proveedores (alt+q) …" at bounding box center [876, 318] width 1333 height 480
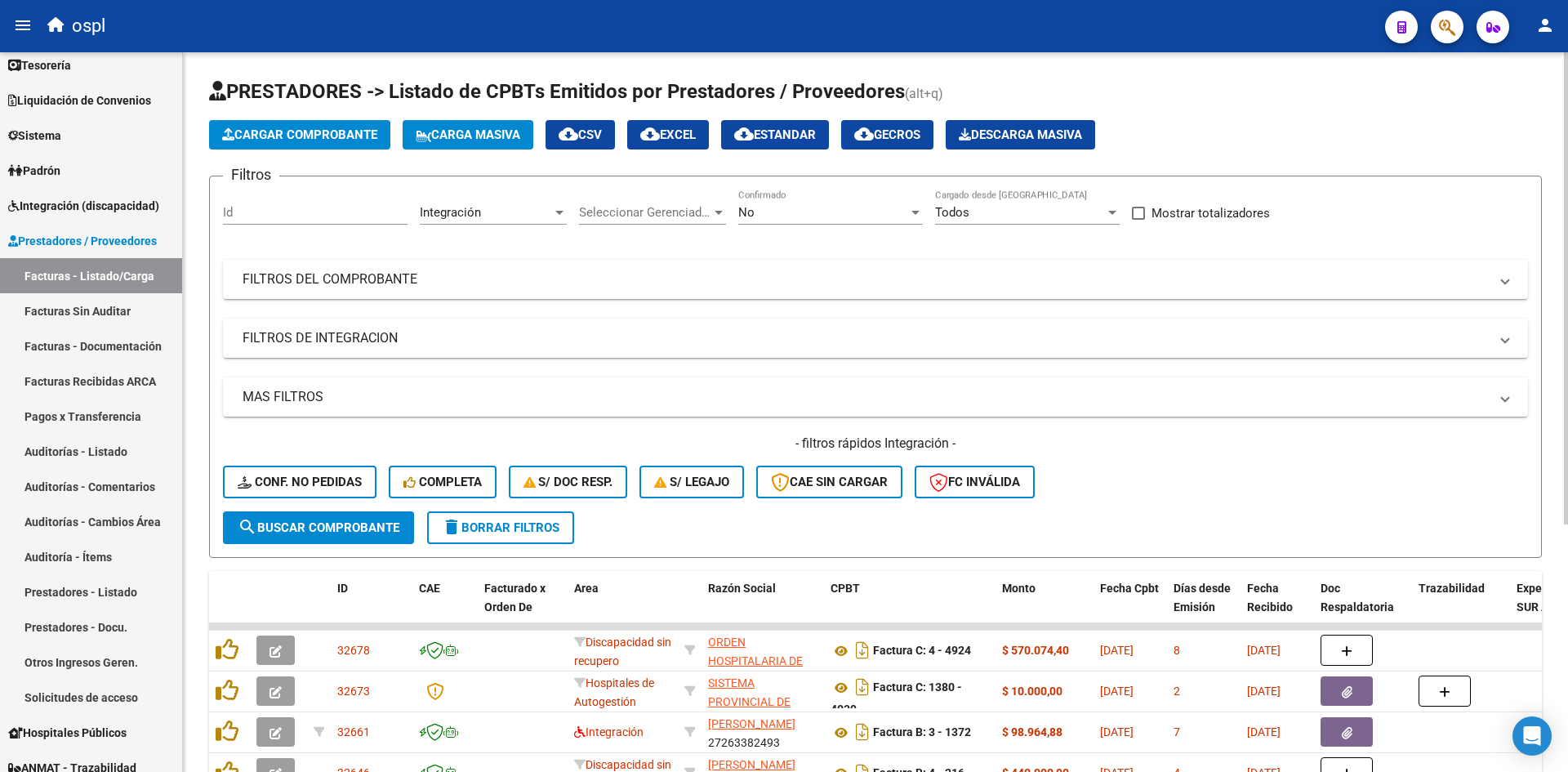
click at [342, 131] on span "Cargar Comprobante" at bounding box center [300, 135] width 155 height 15
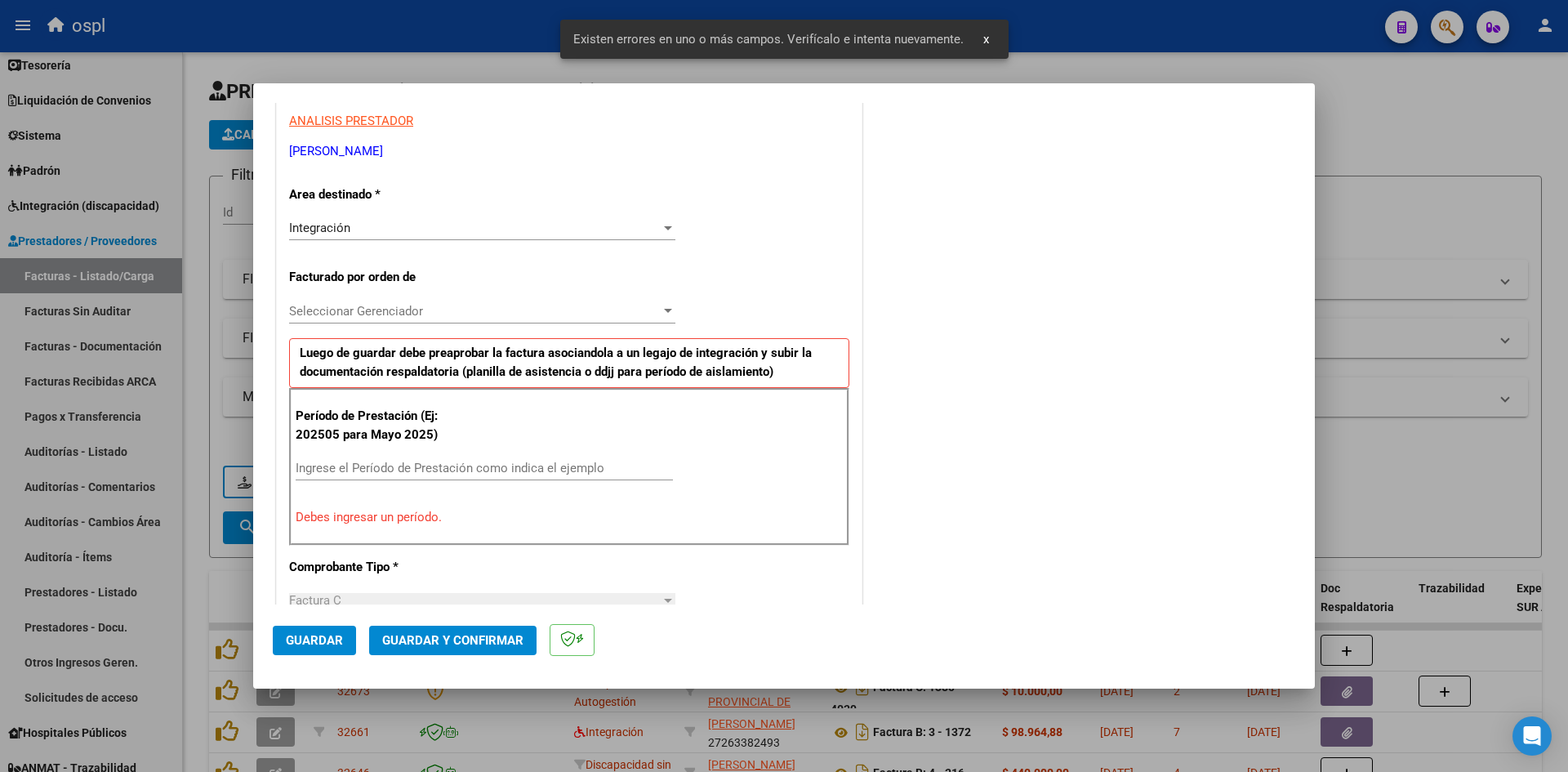
scroll to position [370, 0]
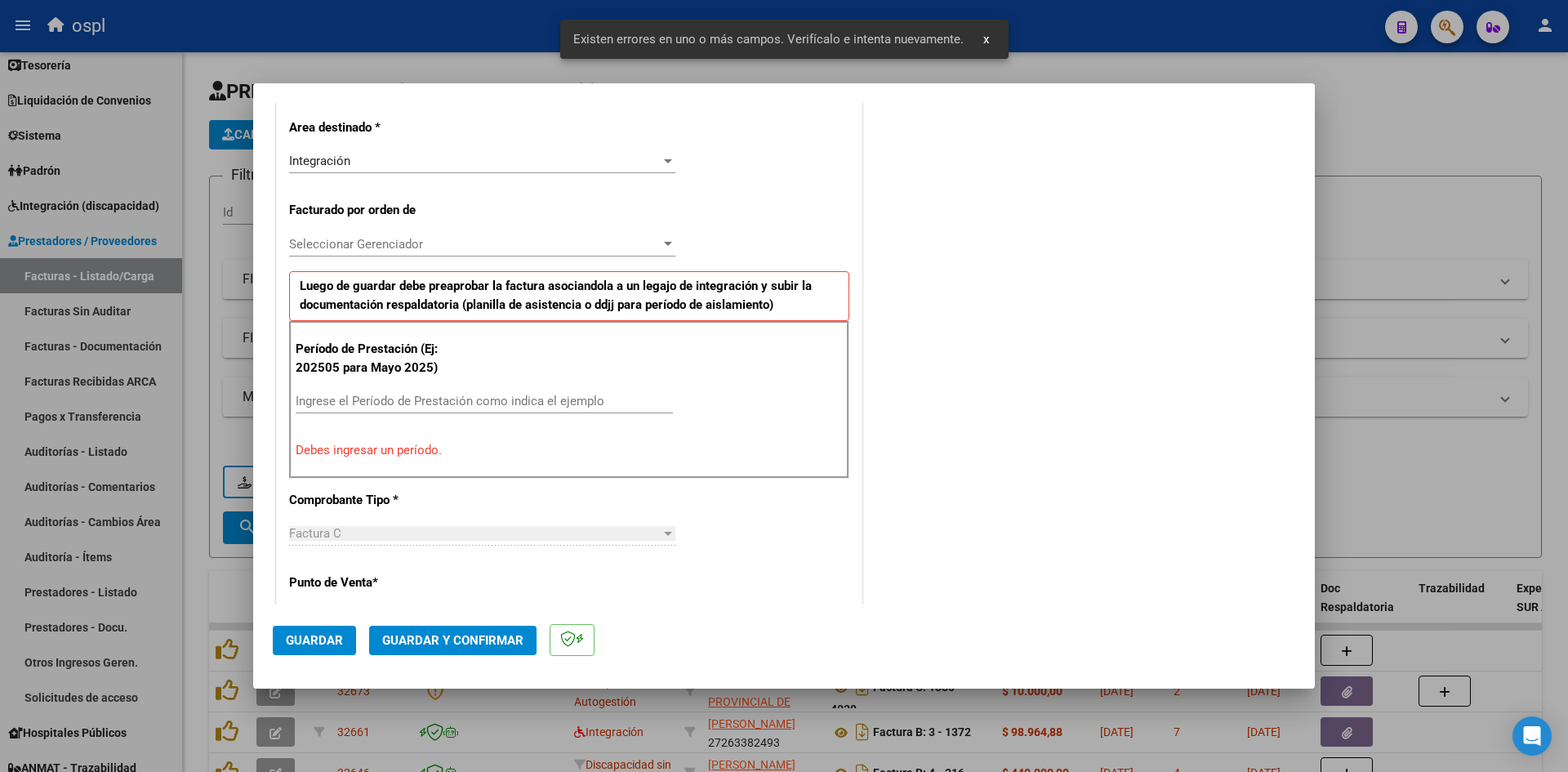
click at [441, 403] on input "Ingrese el Período de Prestación como indica el ejemplo" at bounding box center [484, 401] width 378 height 15
type input "0"
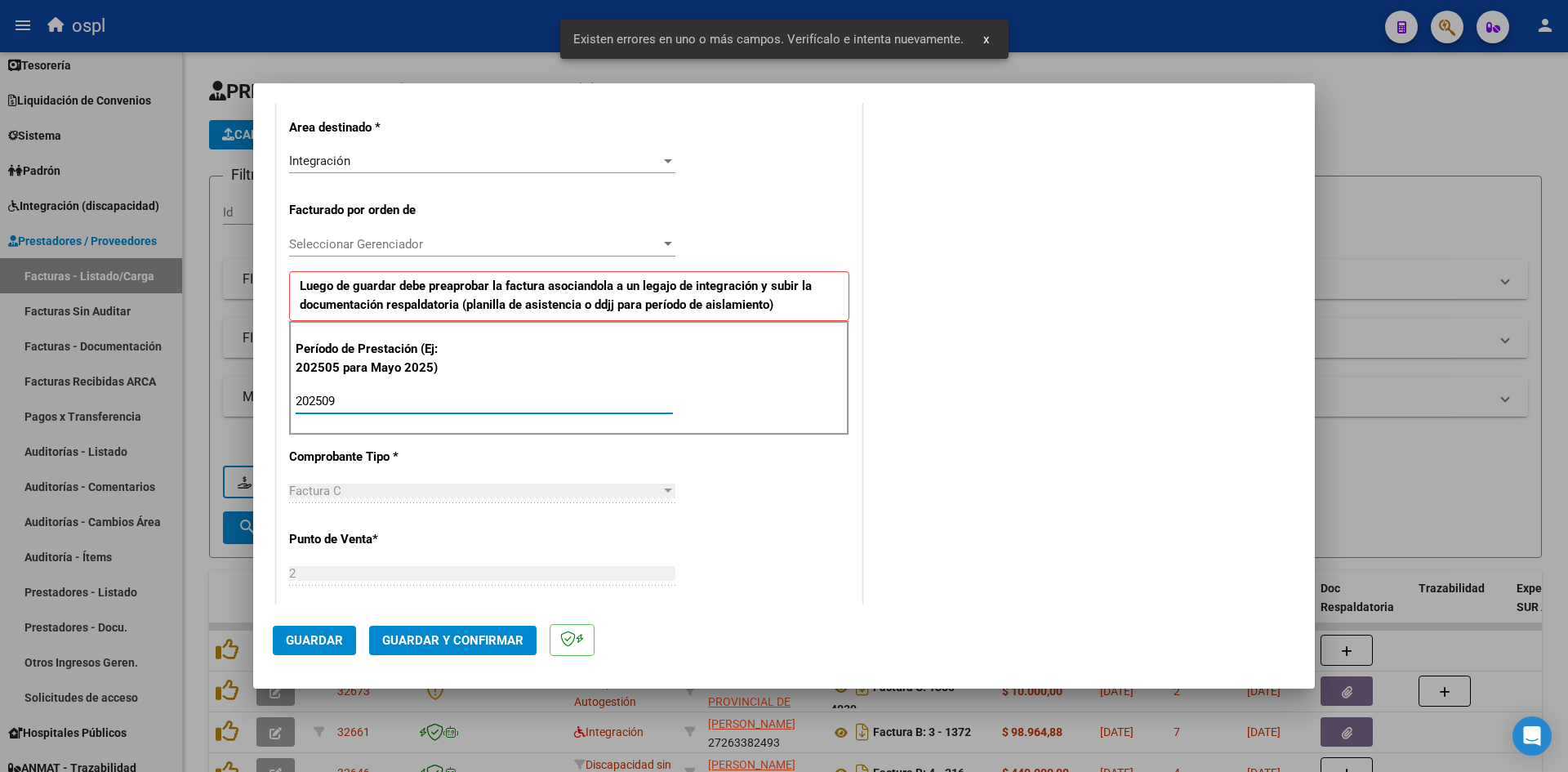
scroll to position [860, 0]
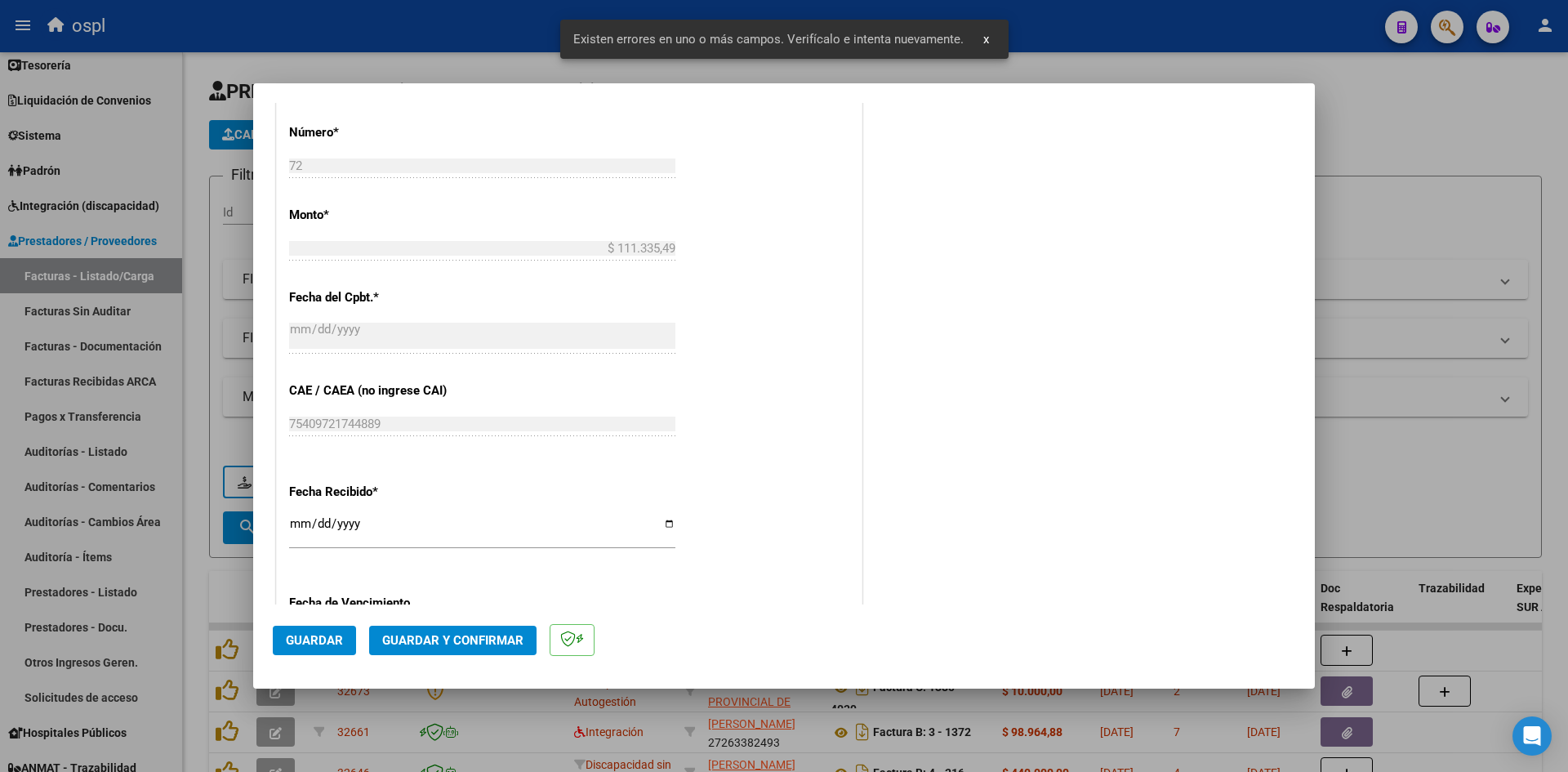
type input "202509"
click at [291, 525] on input "[DATE]" at bounding box center [481, 530] width 386 height 26
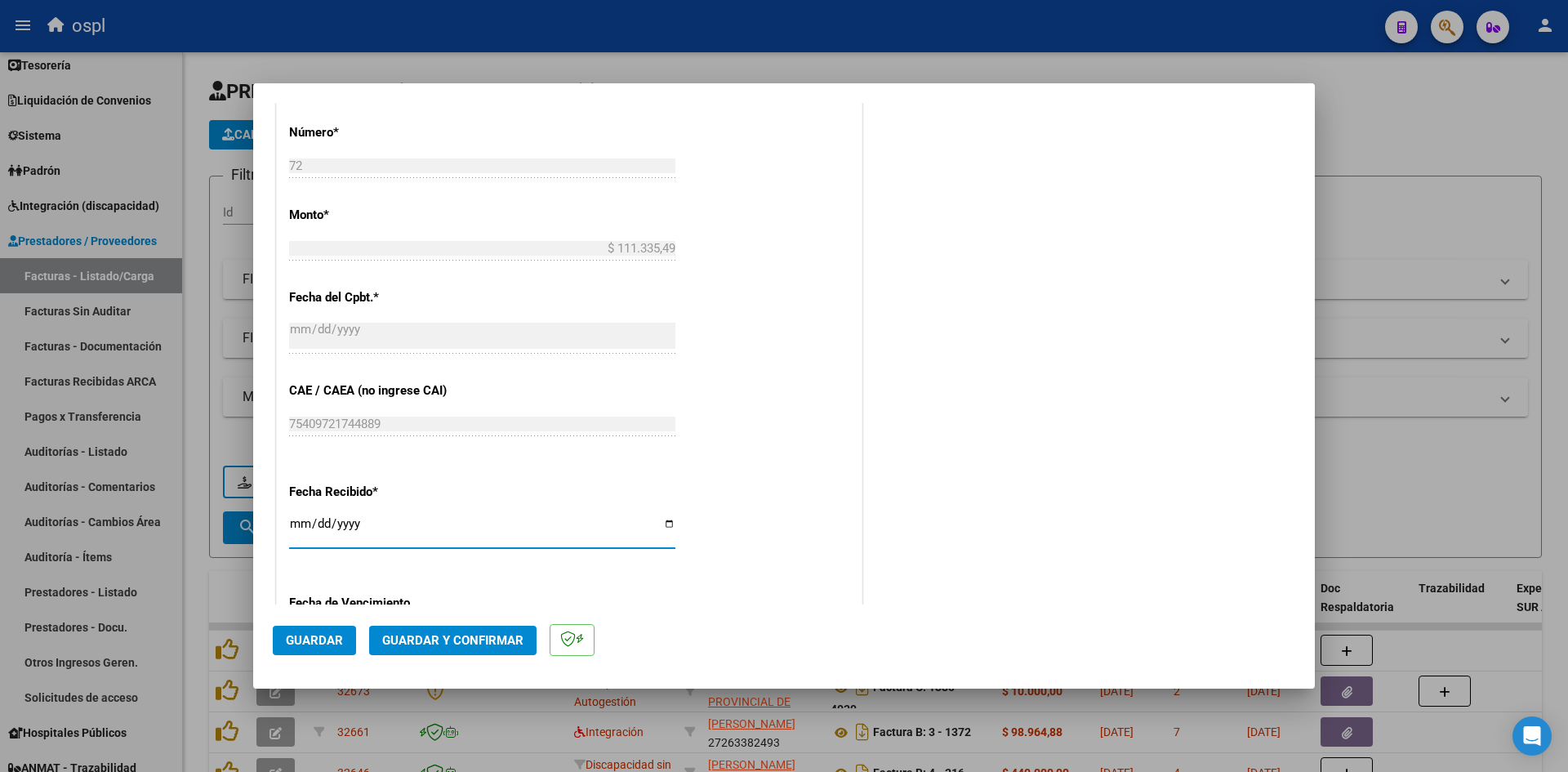
type input "[DATE]"
click at [322, 648] on button "Guardar" at bounding box center [315, 640] width 83 height 29
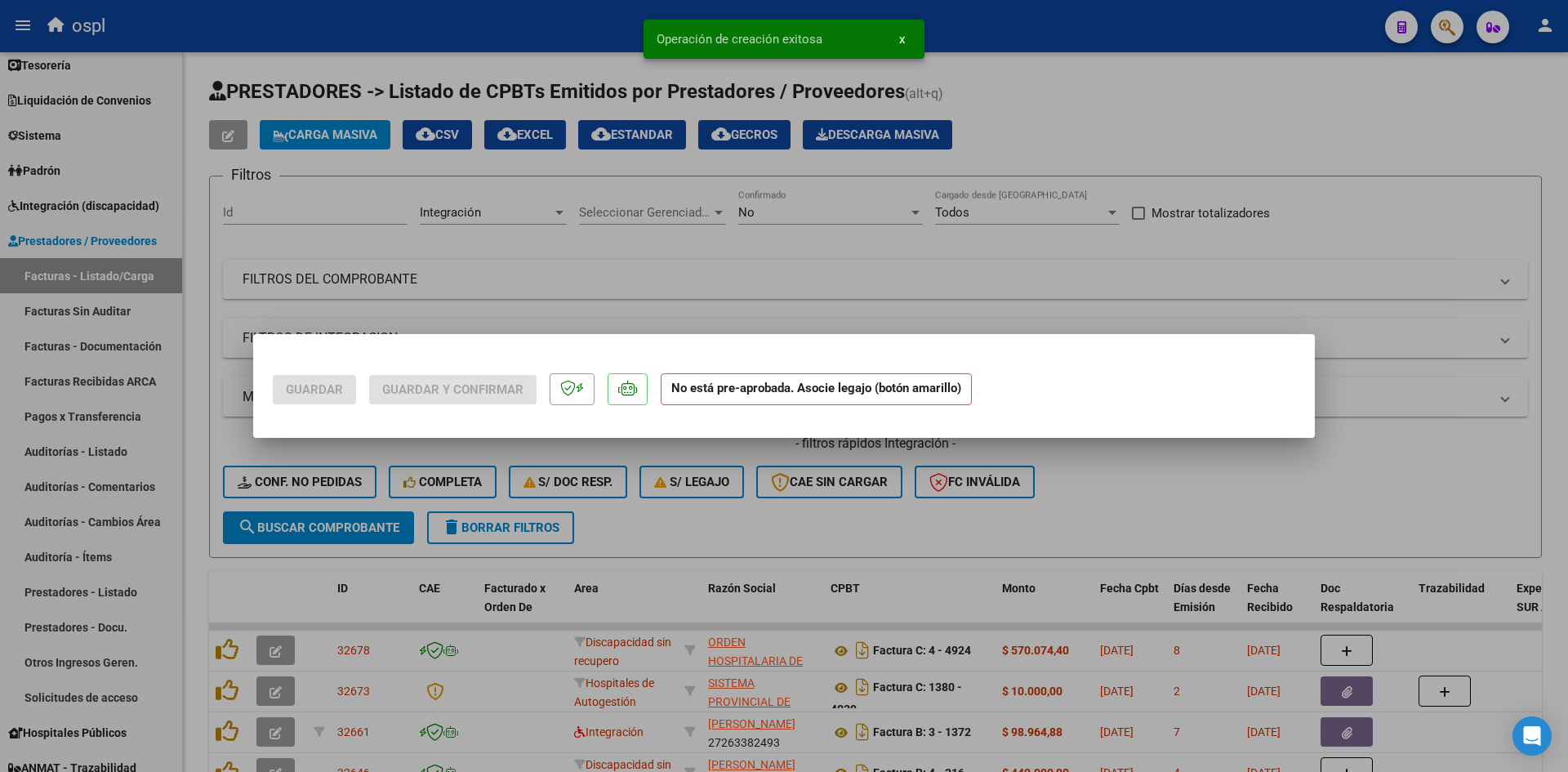
scroll to position [0, 0]
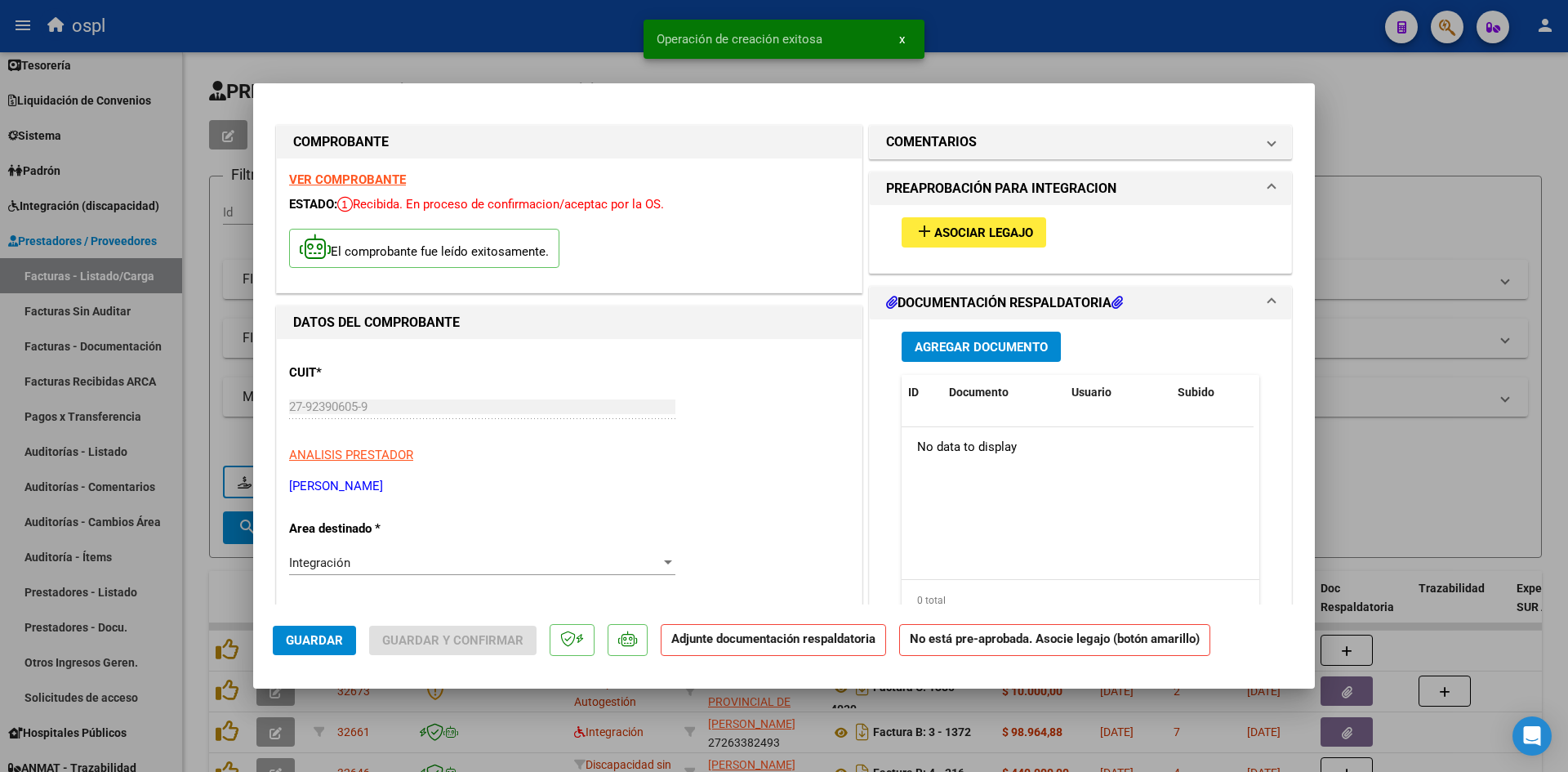
click at [990, 229] on span "Asociar Legajo" at bounding box center [984, 233] width 99 height 15
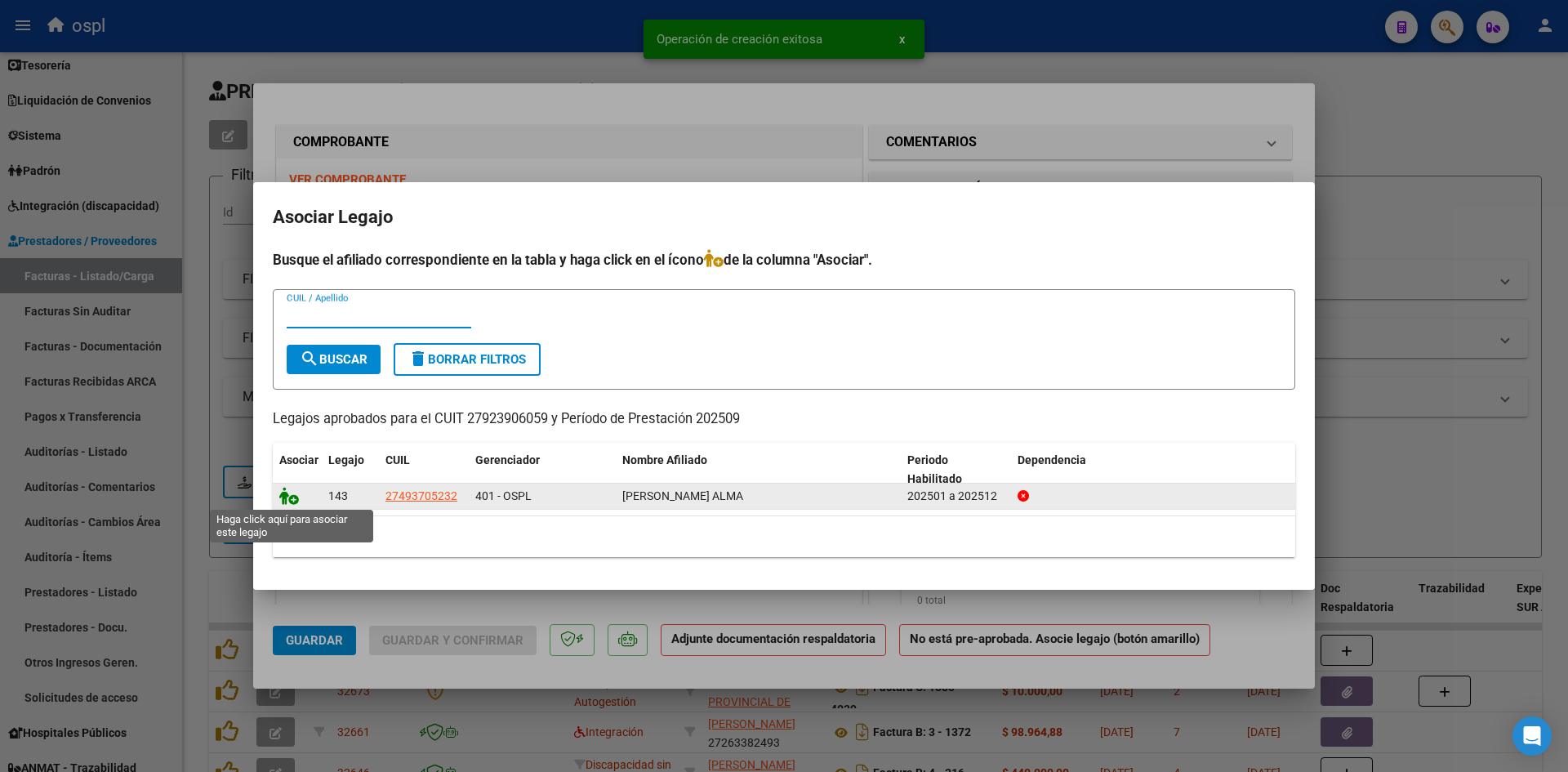
click at [296, 495] on icon at bounding box center [290, 496] width 20 height 18
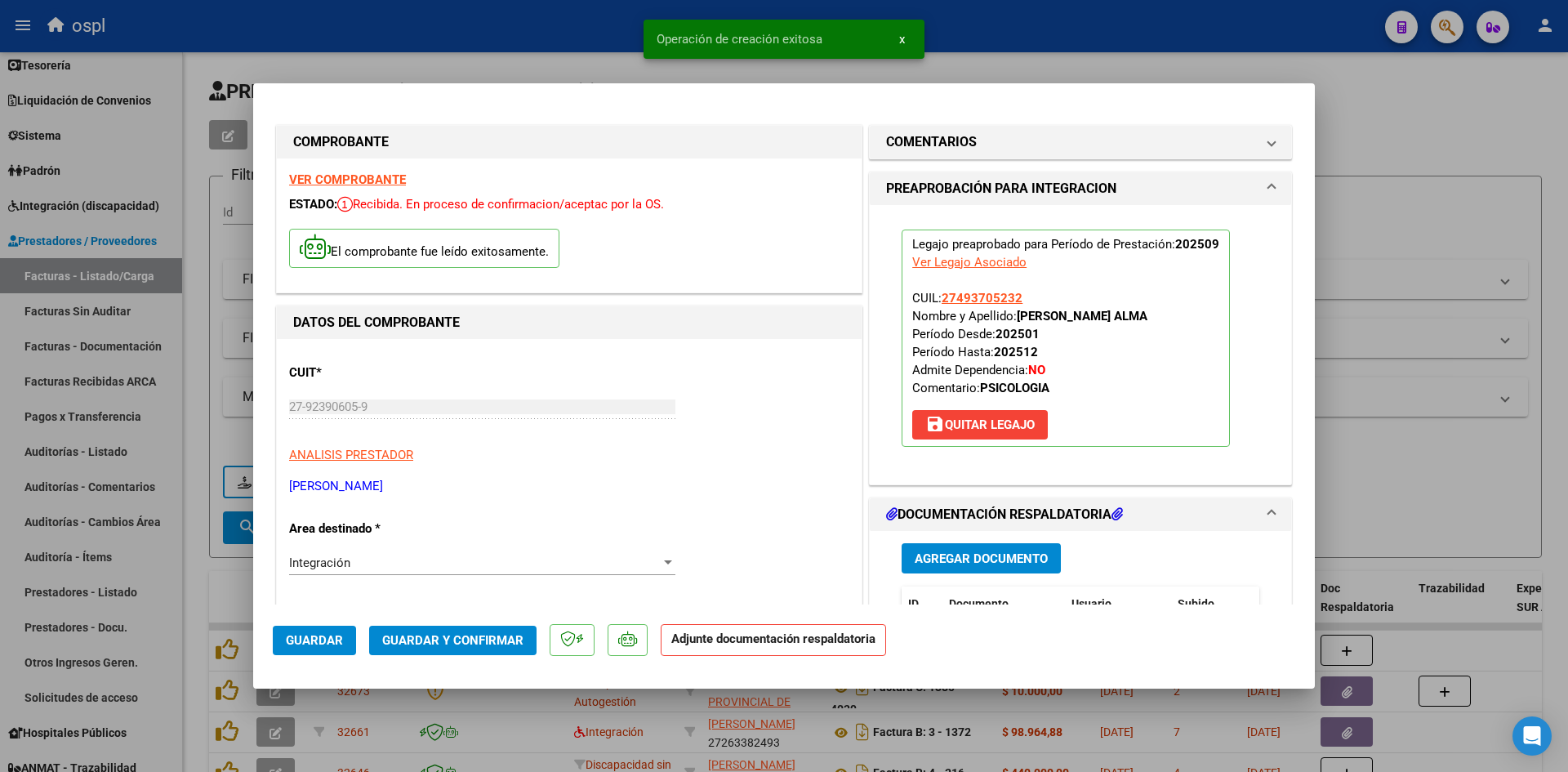
click at [945, 562] on span "Agregar Documento" at bounding box center [981, 559] width 133 height 15
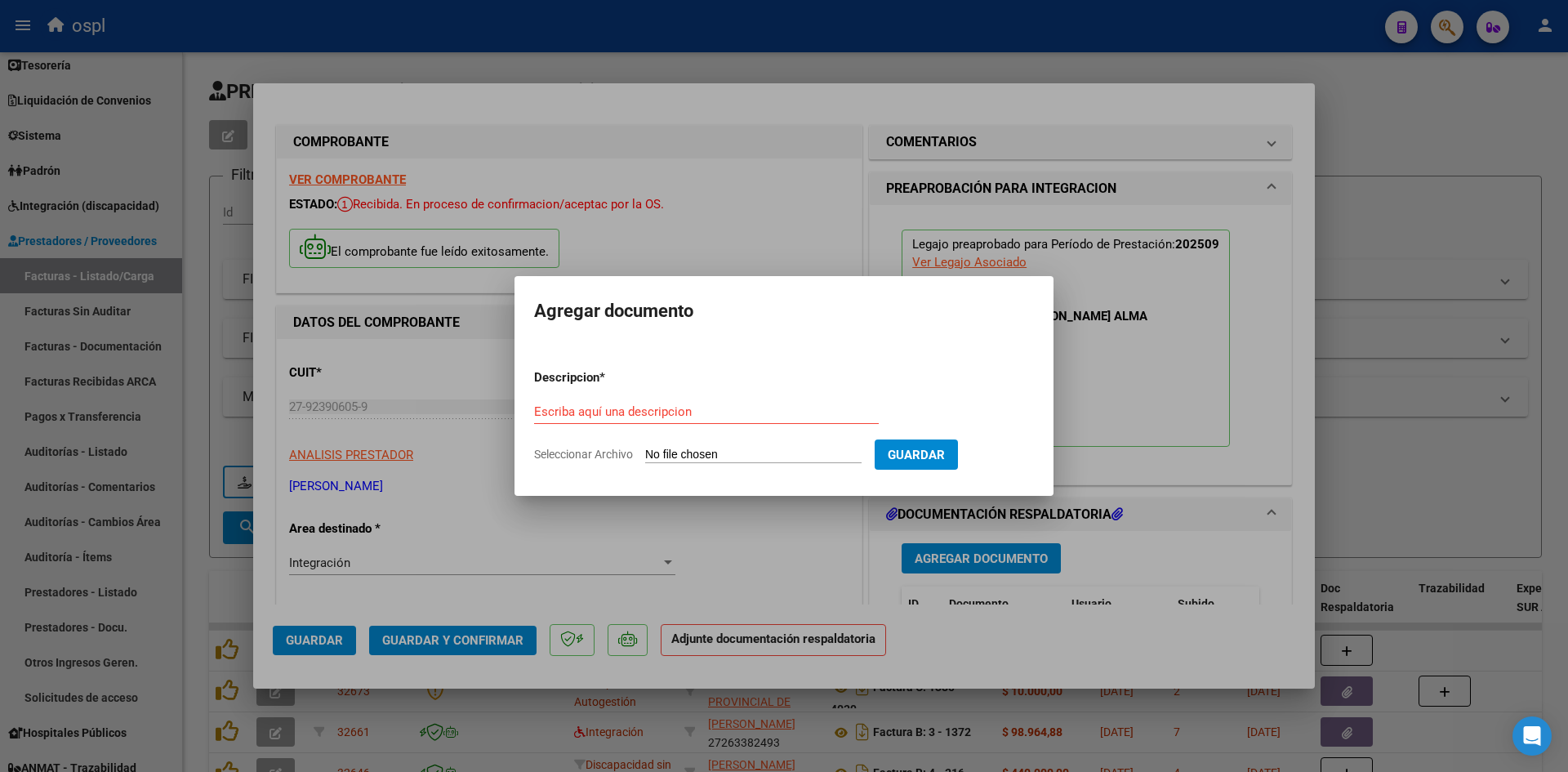
type input "C:\fakepath\[GEOGRAPHIC_DATA] [DATE].pdf"
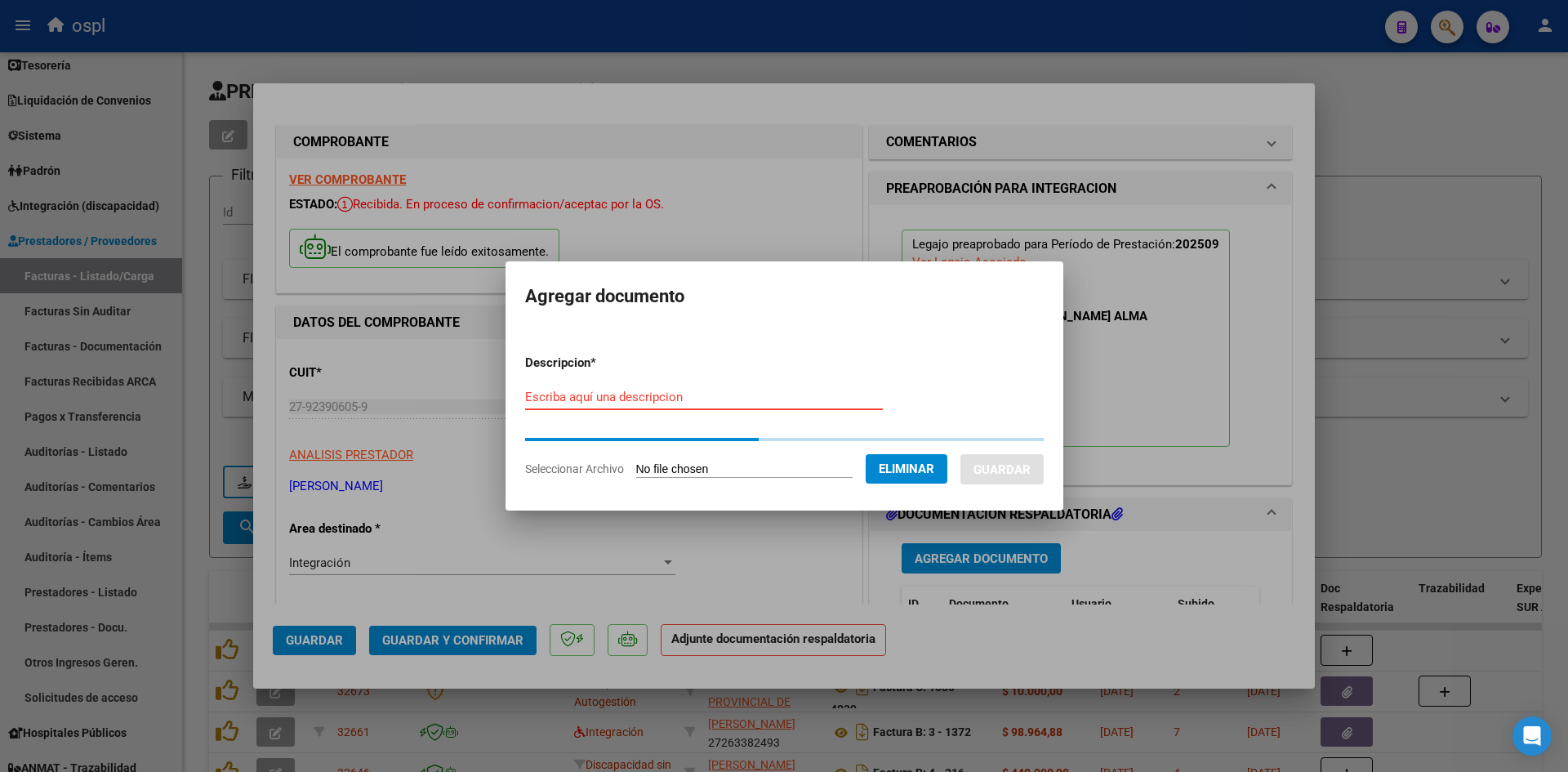
click at [739, 398] on input "Escriba aquí una descripcion" at bounding box center [704, 397] width 358 height 15
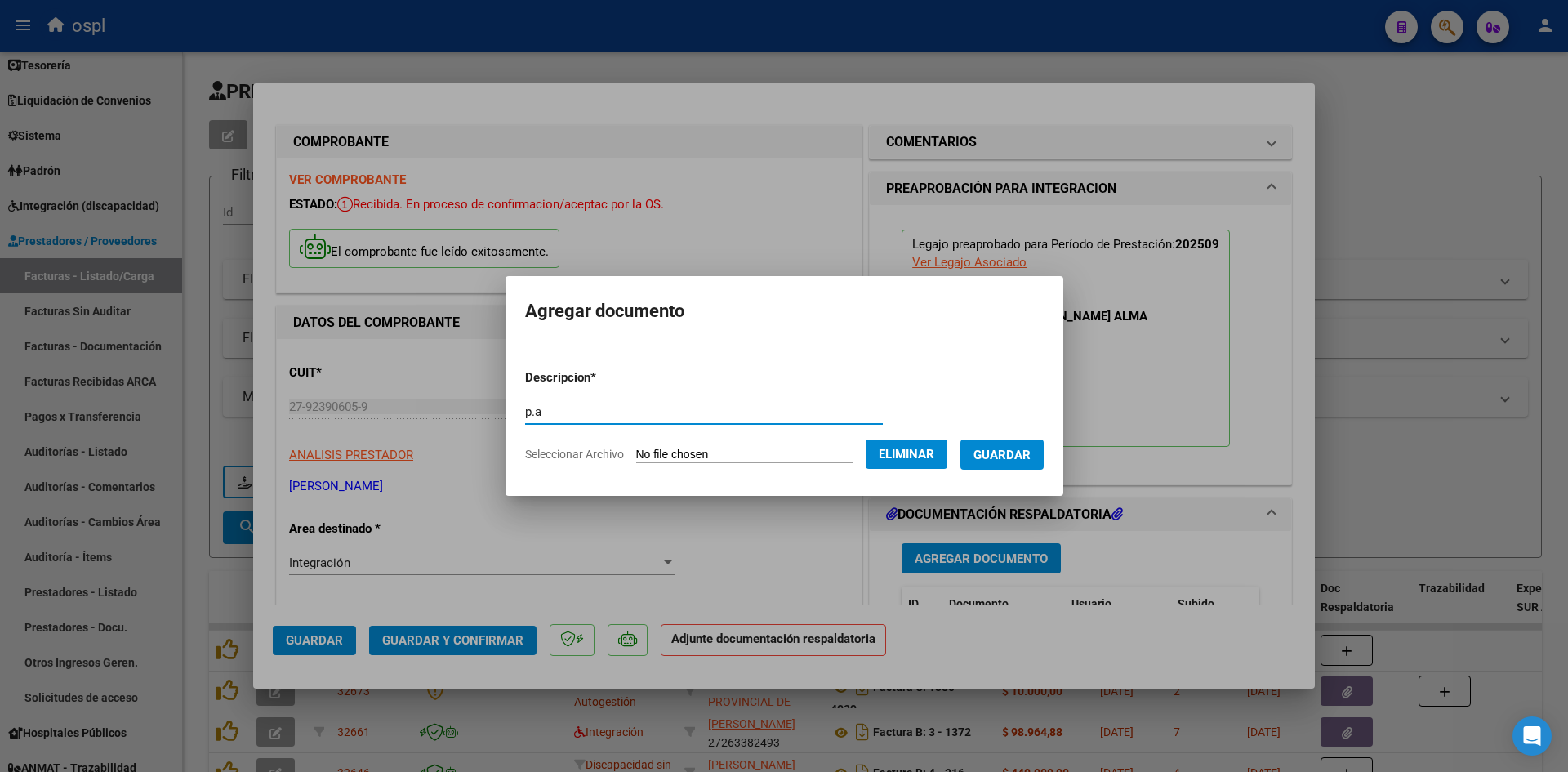
type input "p.a"
click at [1014, 442] on button "Guardar" at bounding box center [1002, 454] width 83 height 30
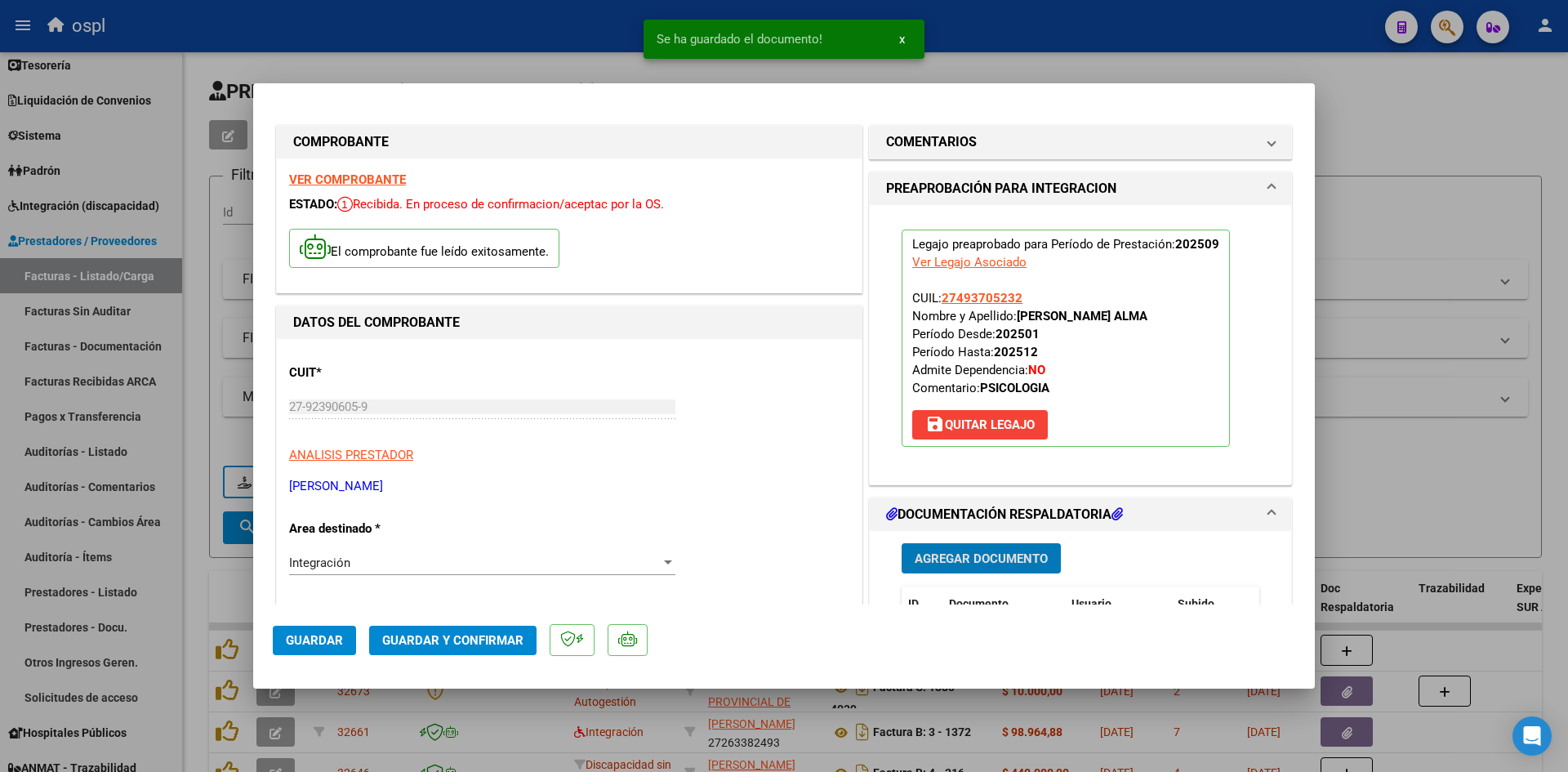
click at [476, 643] on span "Guardar y Confirmar" at bounding box center [453, 641] width 141 height 15
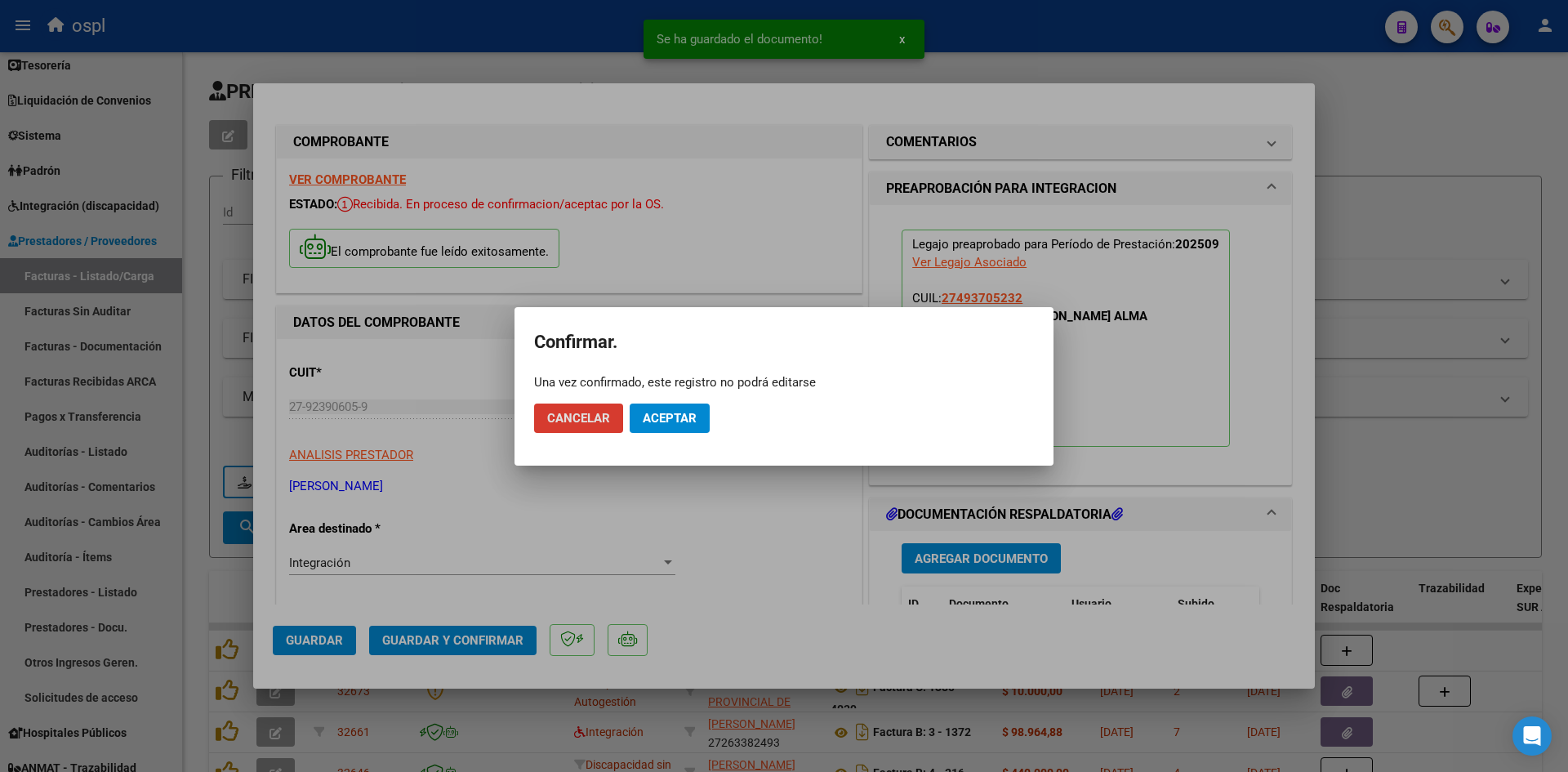
click at [678, 417] on span "Aceptar" at bounding box center [669, 418] width 54 height 15
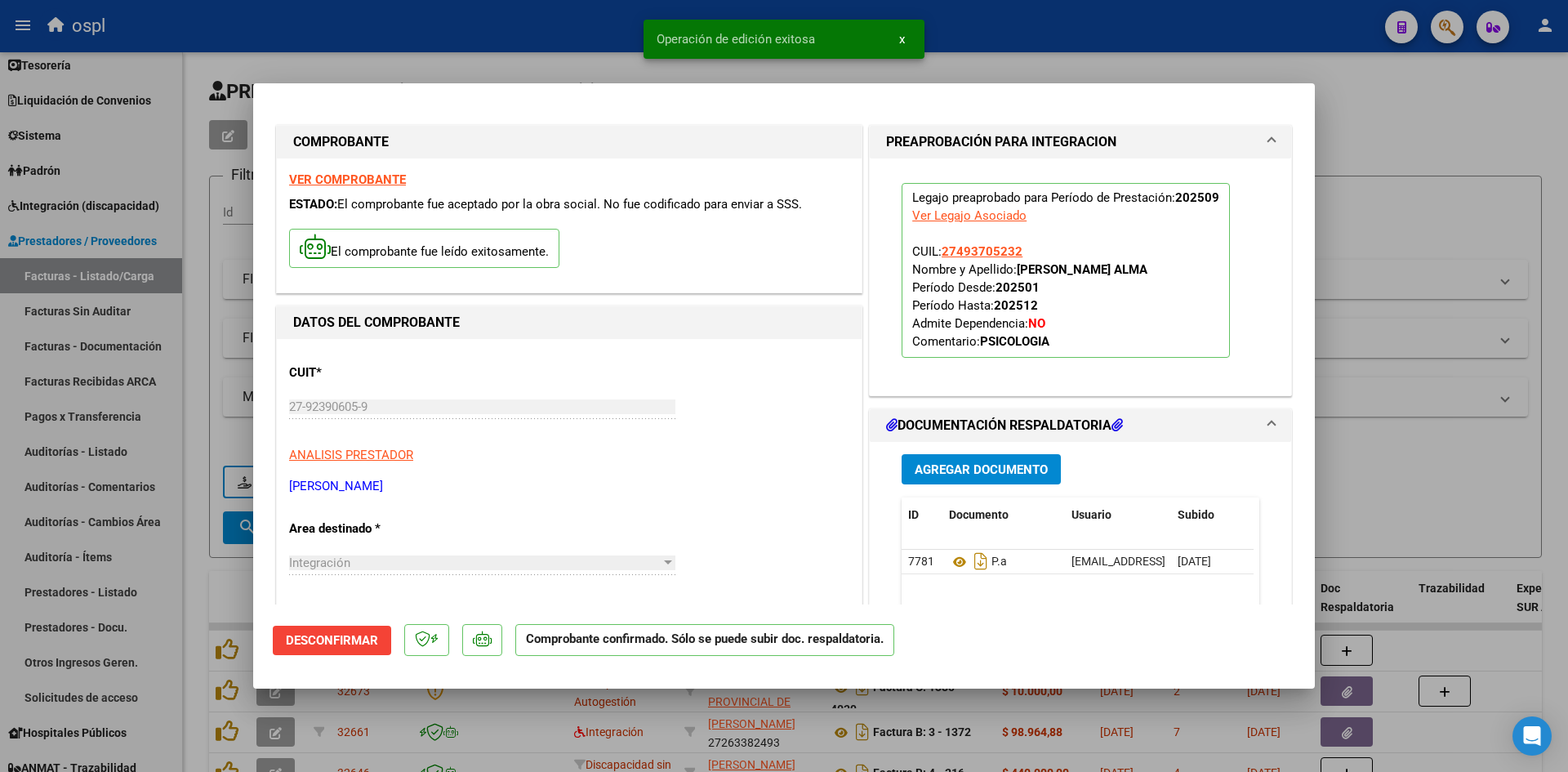
click at [1436, 231] on div at bounding box center [784, 386] width 1568 height 772
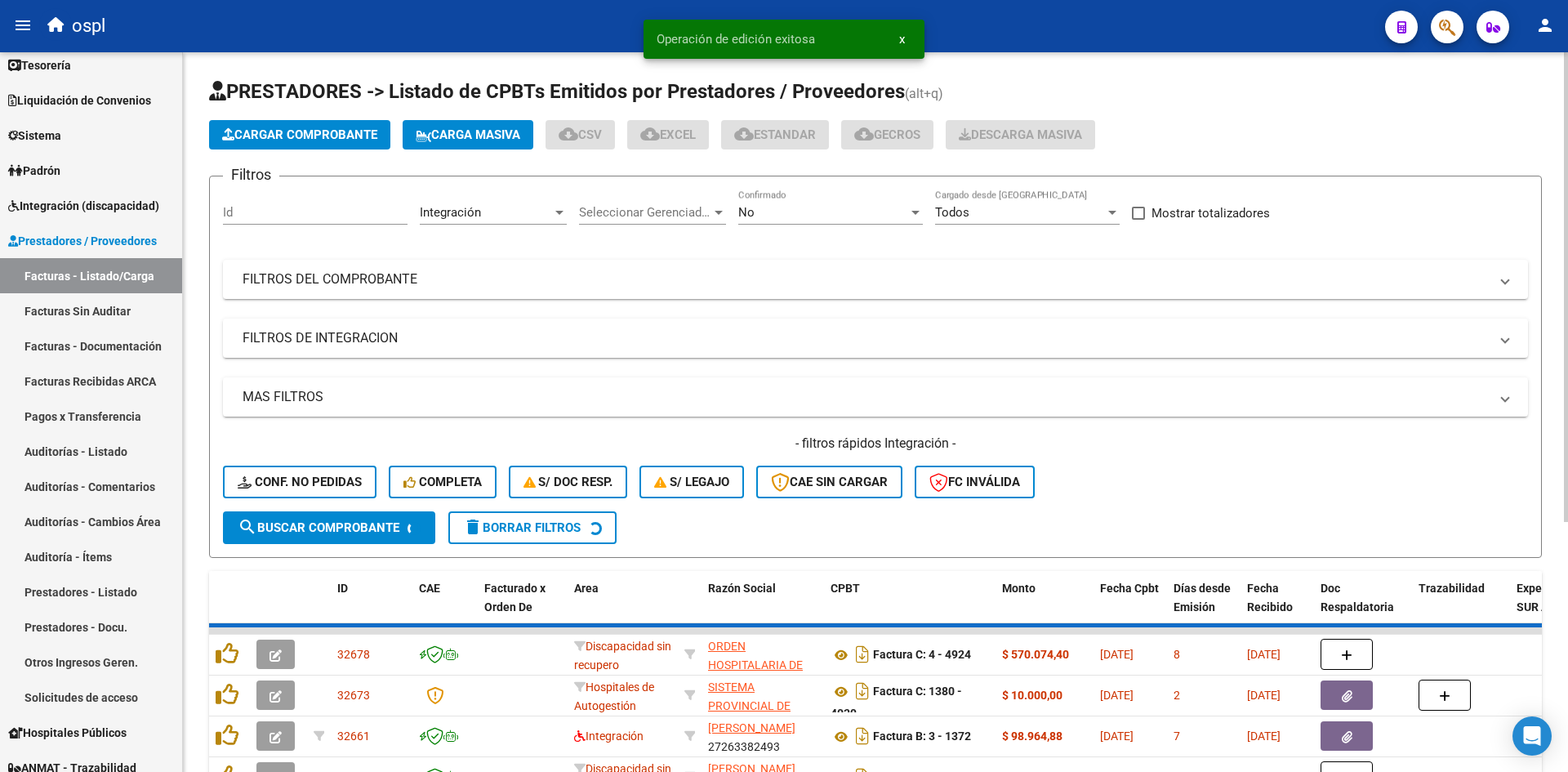
click at [316, 139] on span "Cargar Comprobante" at bounding box center [300, 135] width 155 height 15
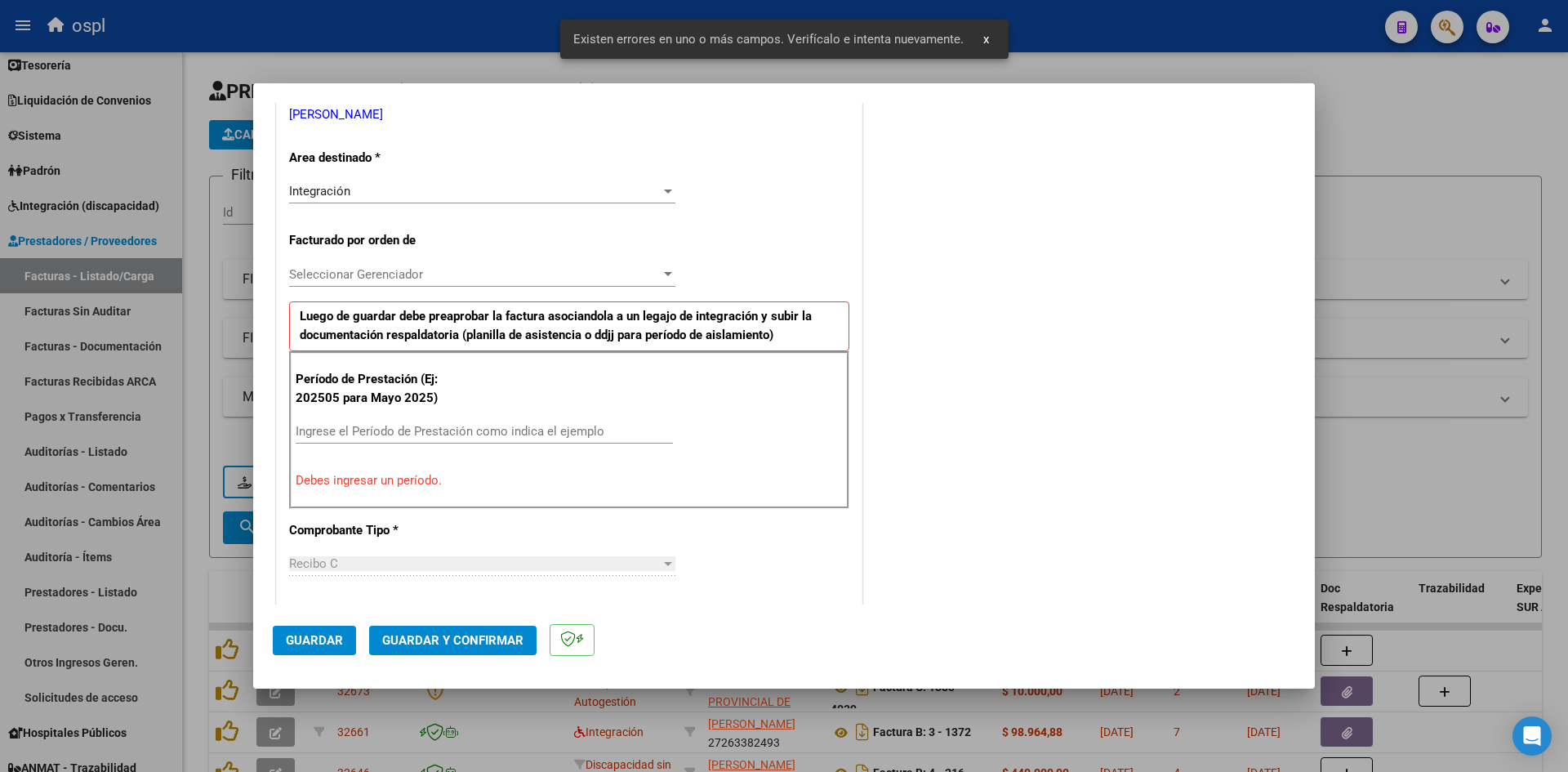
scroll to position [370, 0]
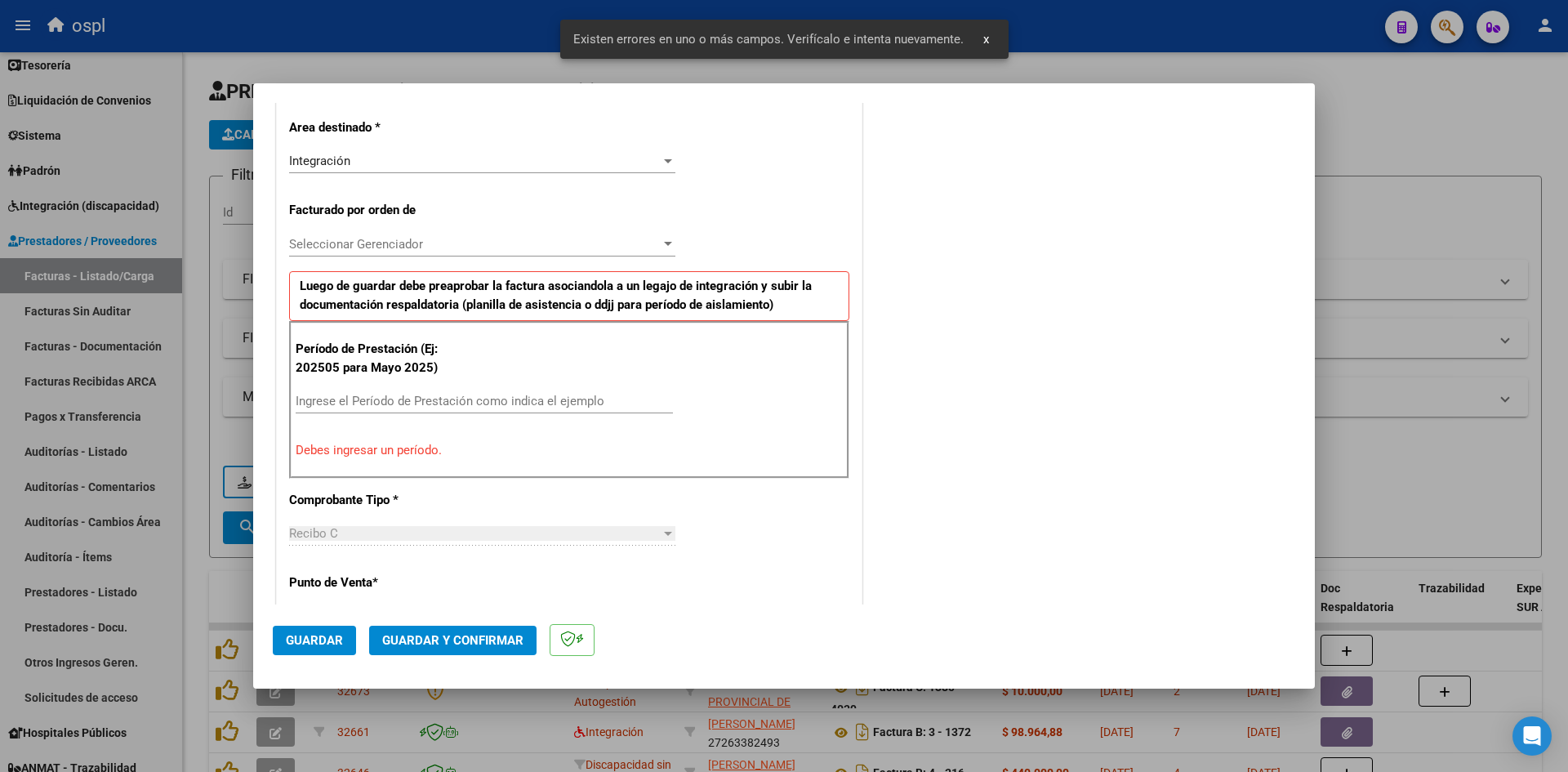
click at [428, 388] on div "Ingrese el Período de Prestación como indica el ejemplo" at bounding box center [484, 401] width 378 height 25
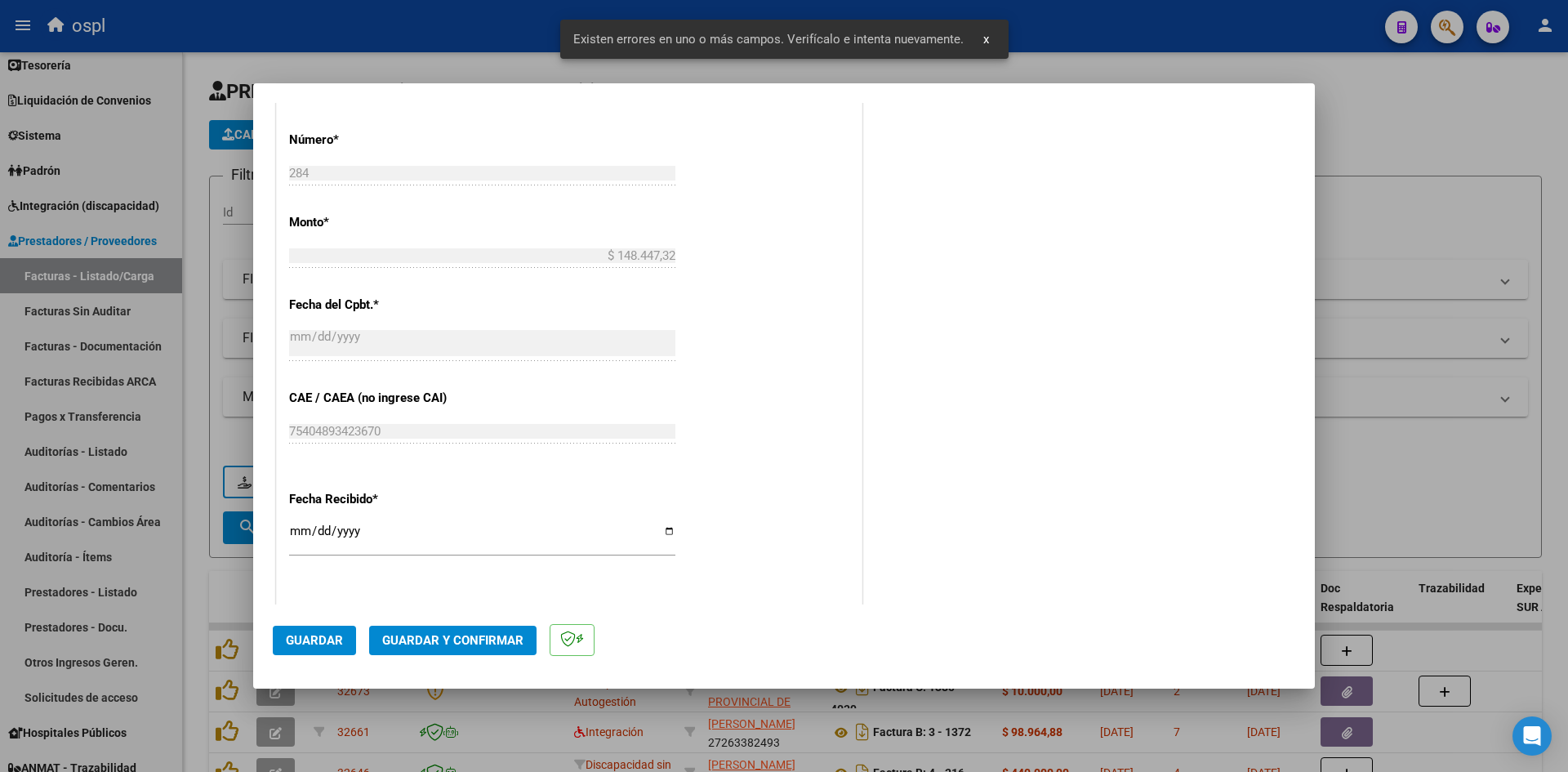
scroll to position [860, 0]
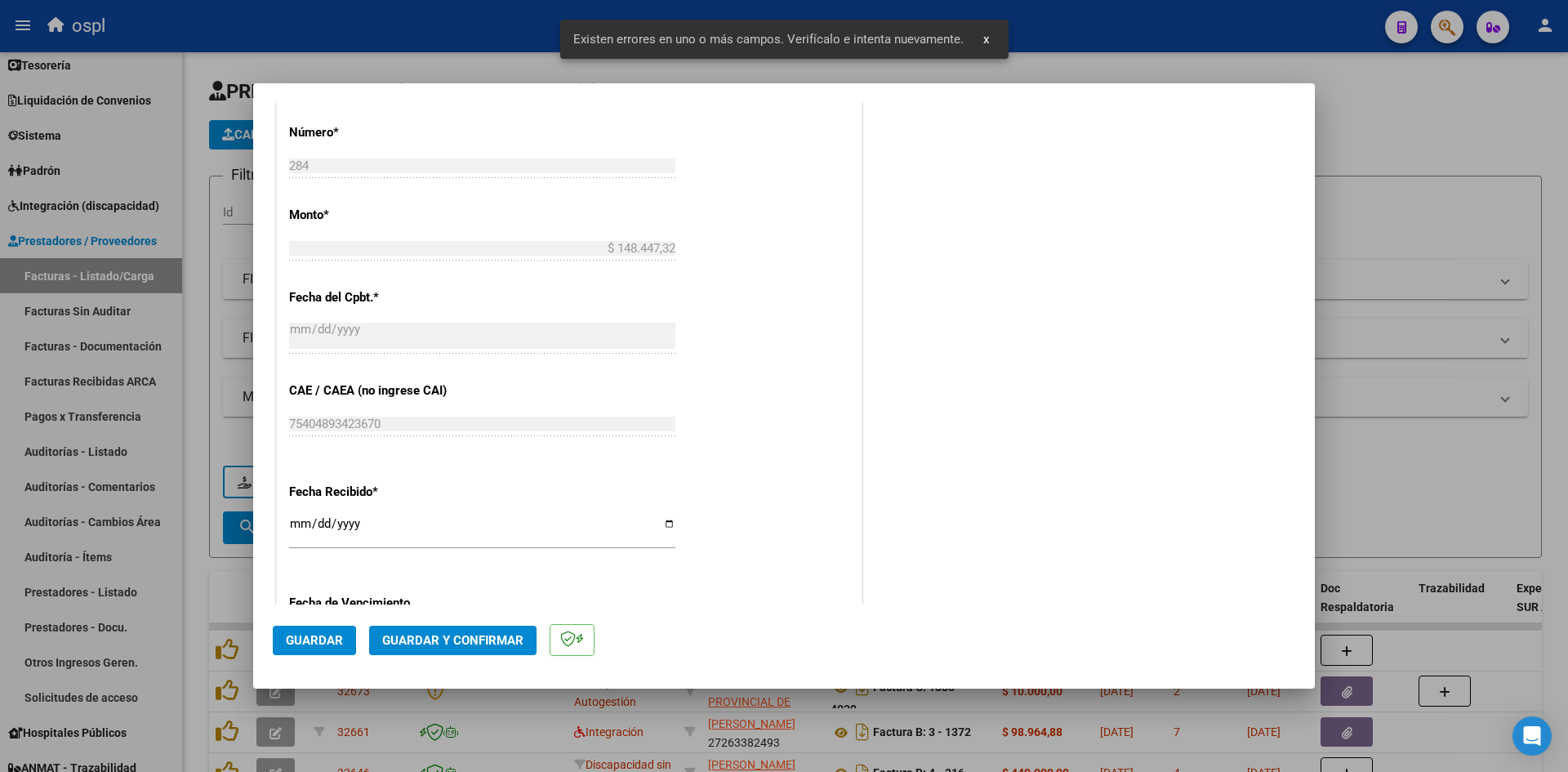
type input "202509"
click at [293, 526] on input "[DATE]" at bounding box center [481, 530] width 386 height 26
type input "[DATE]"
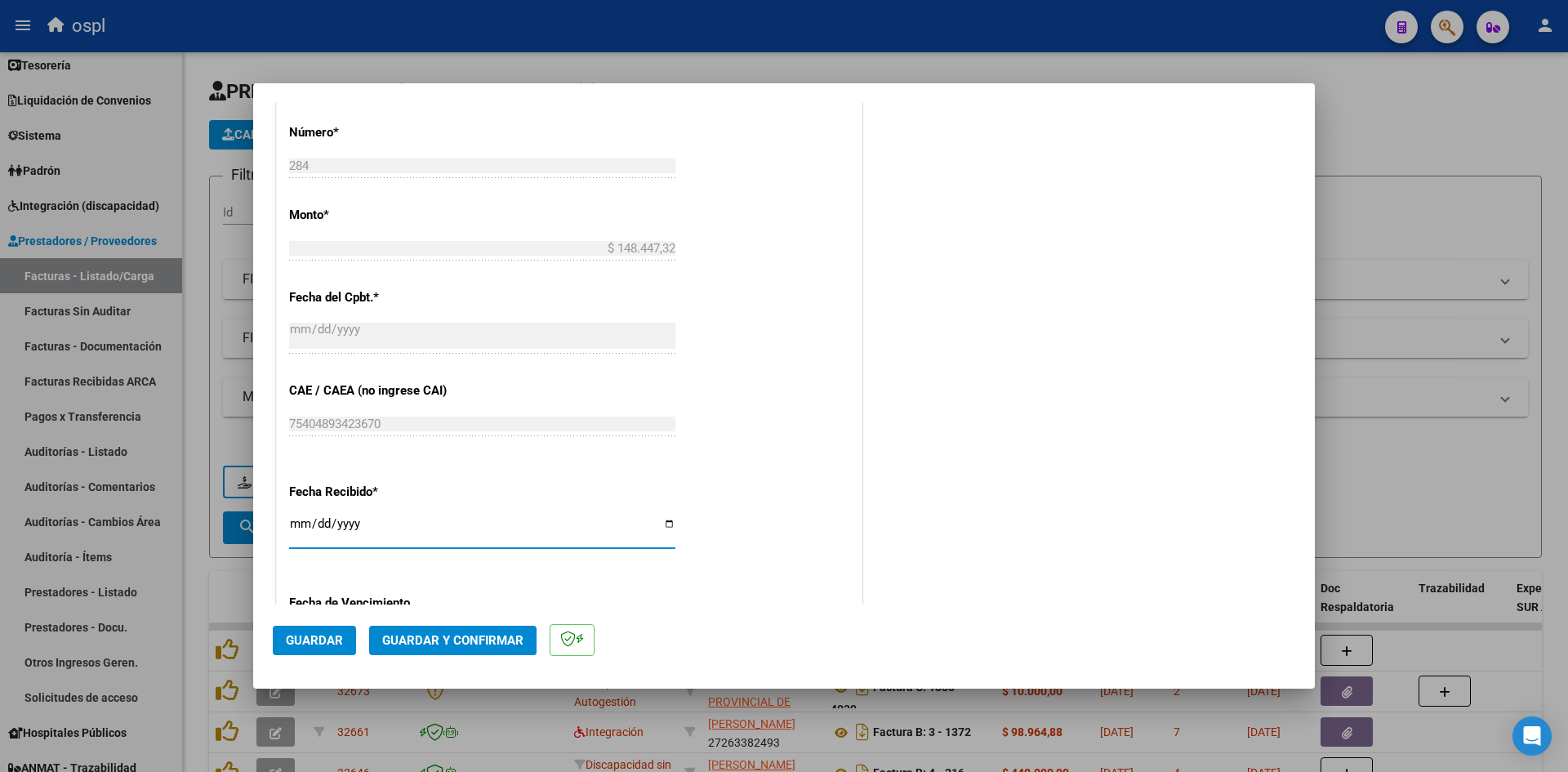
click at [320, 641] on span "Guardar" at bounding box center [314, 641] width 57 height 15
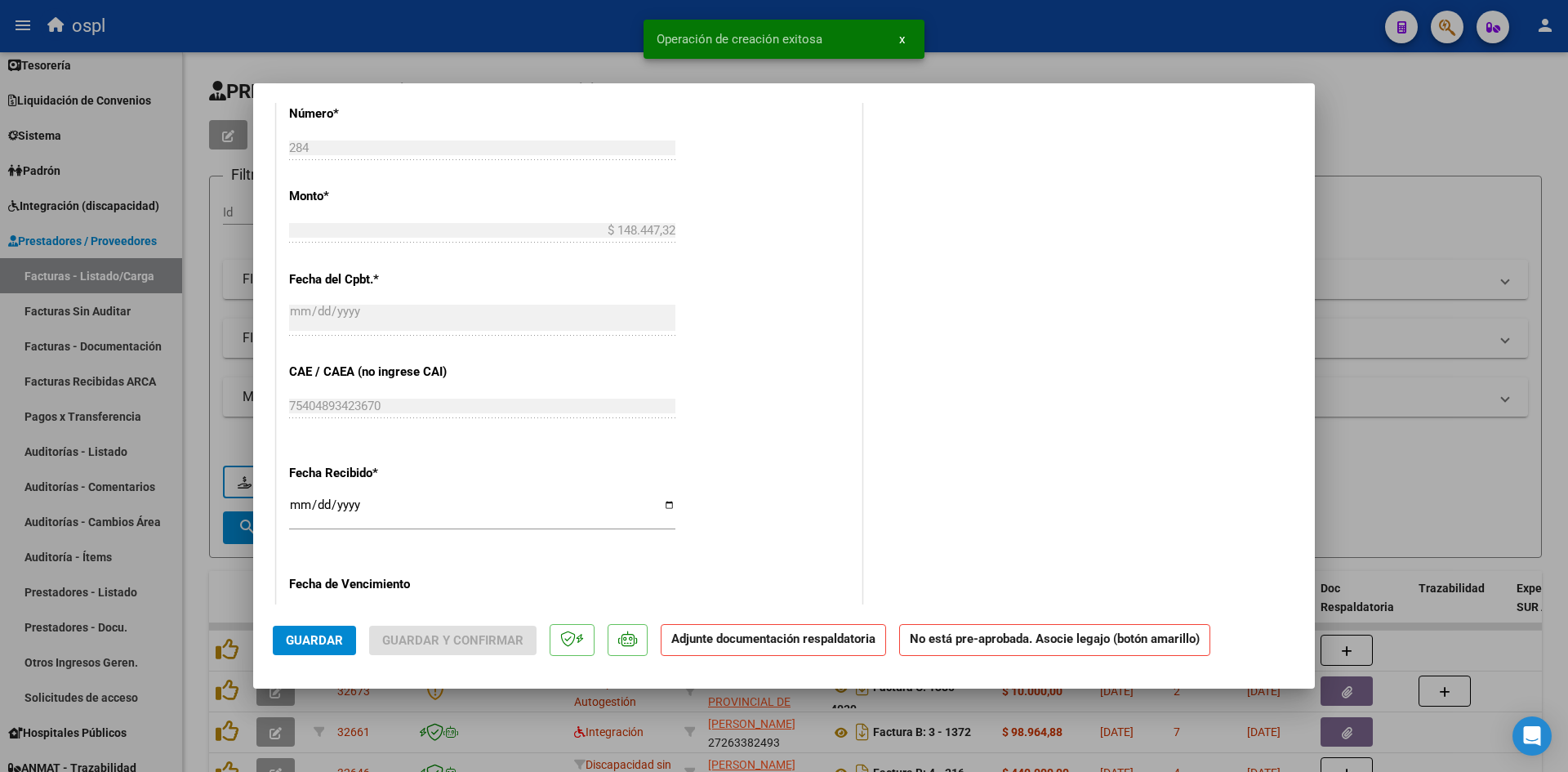
scroll to position [0, 0]
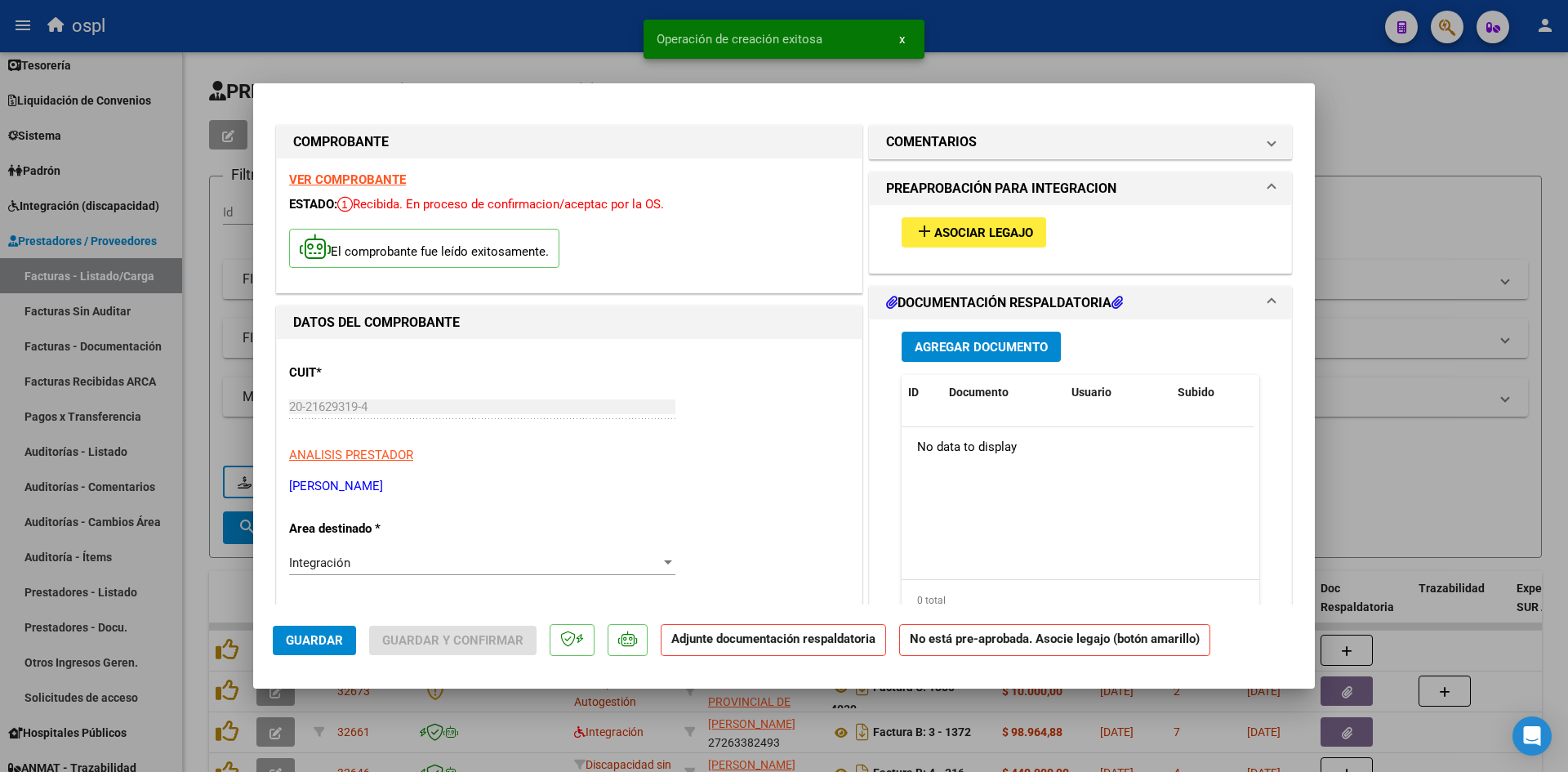
click at [926, 226] on mat-icon "add" at bounding box center [925, 232] width 20 height 20
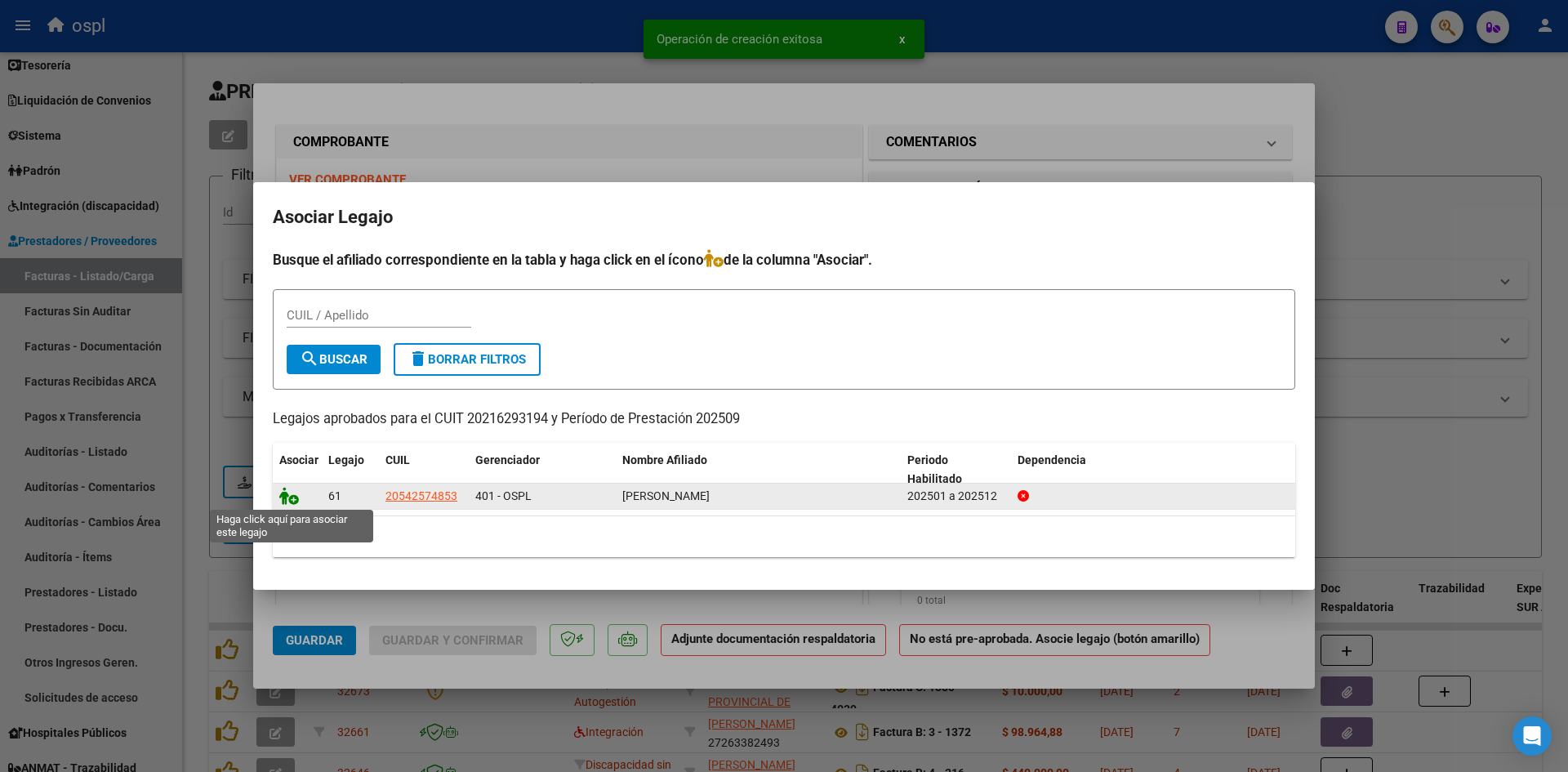
click at [285, 501] on icon at bounding box center [290, 496] width 20 height 18
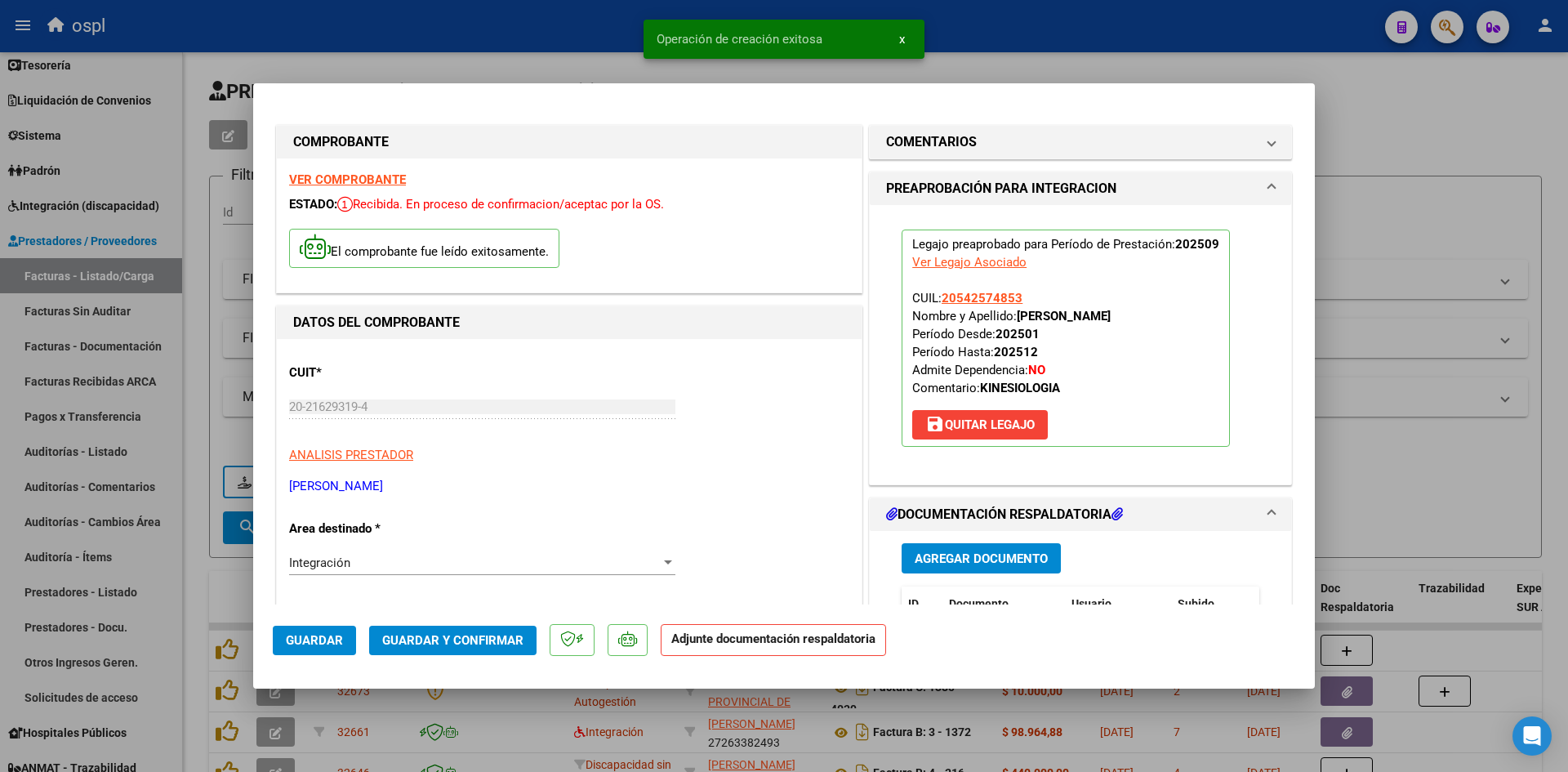
click at [946, 566] on button "Agregar Documento" at bounding box center [981, 558] width 159 height 30
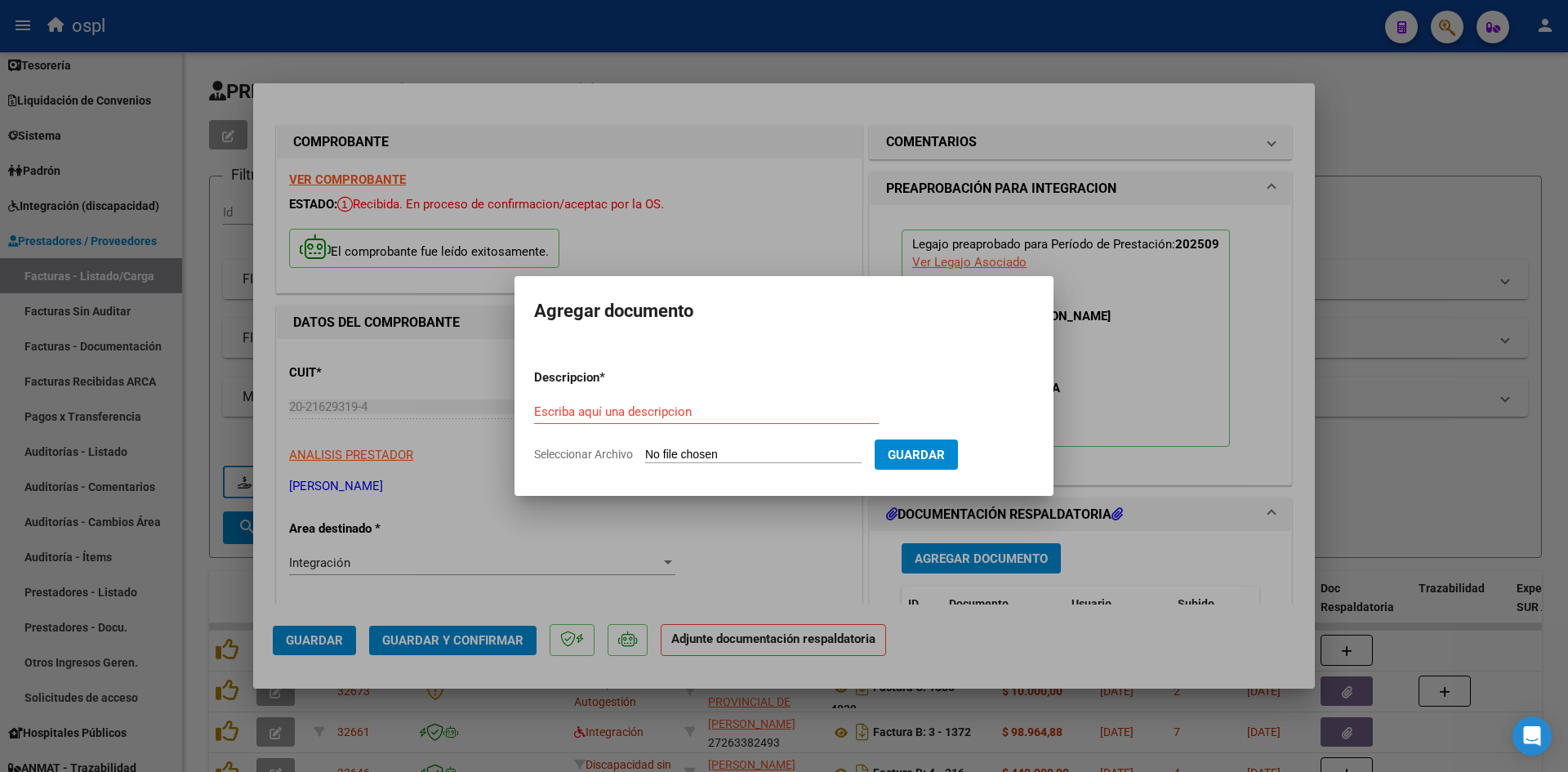
type input "C:\fakepath\Asistencia septiembre [PERSON_NAME].pdf"
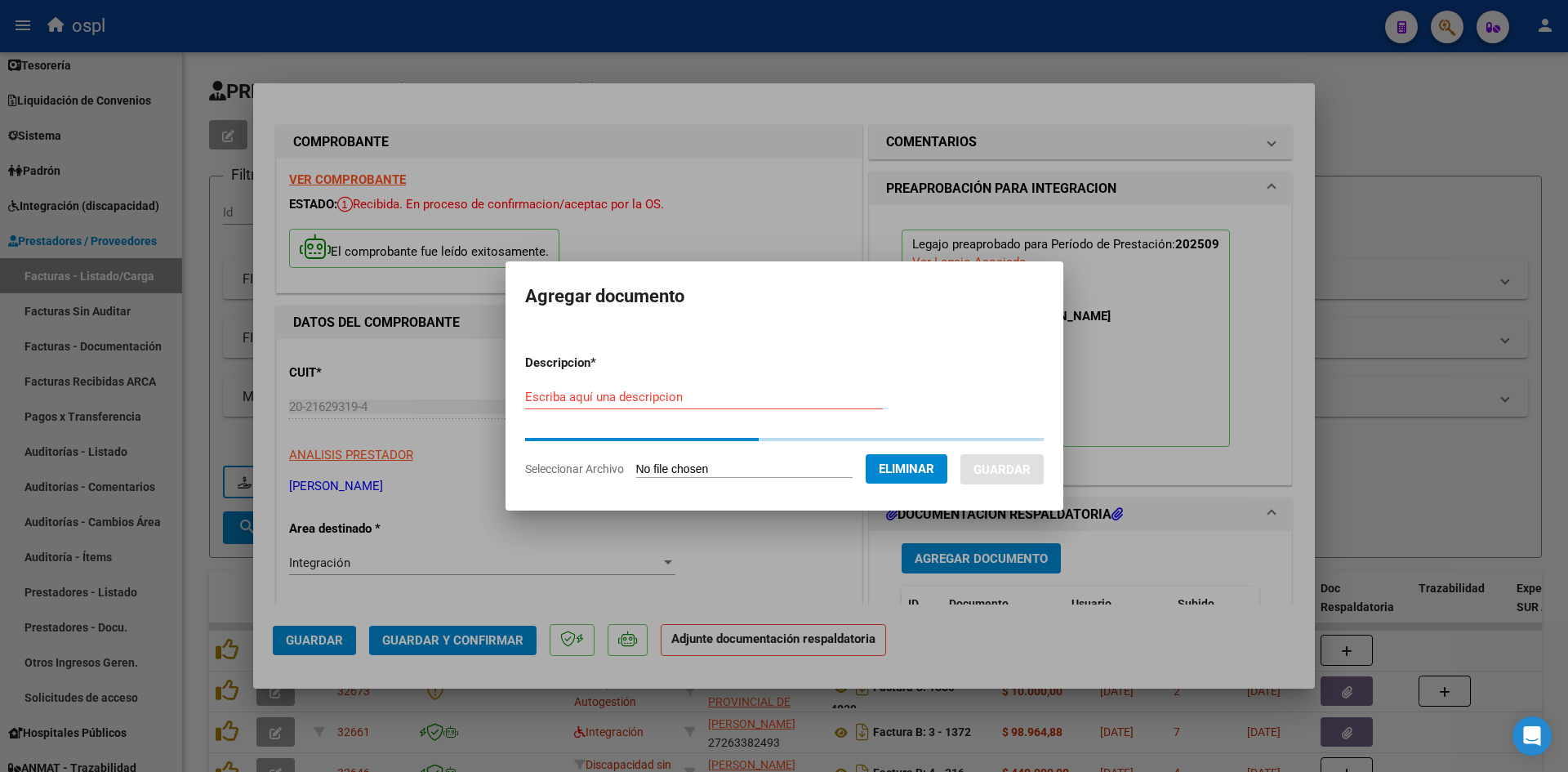
click at [740, 392] on input "Escriba aquí una descripcion" at bounding box center [704, 397] width 358 height 15
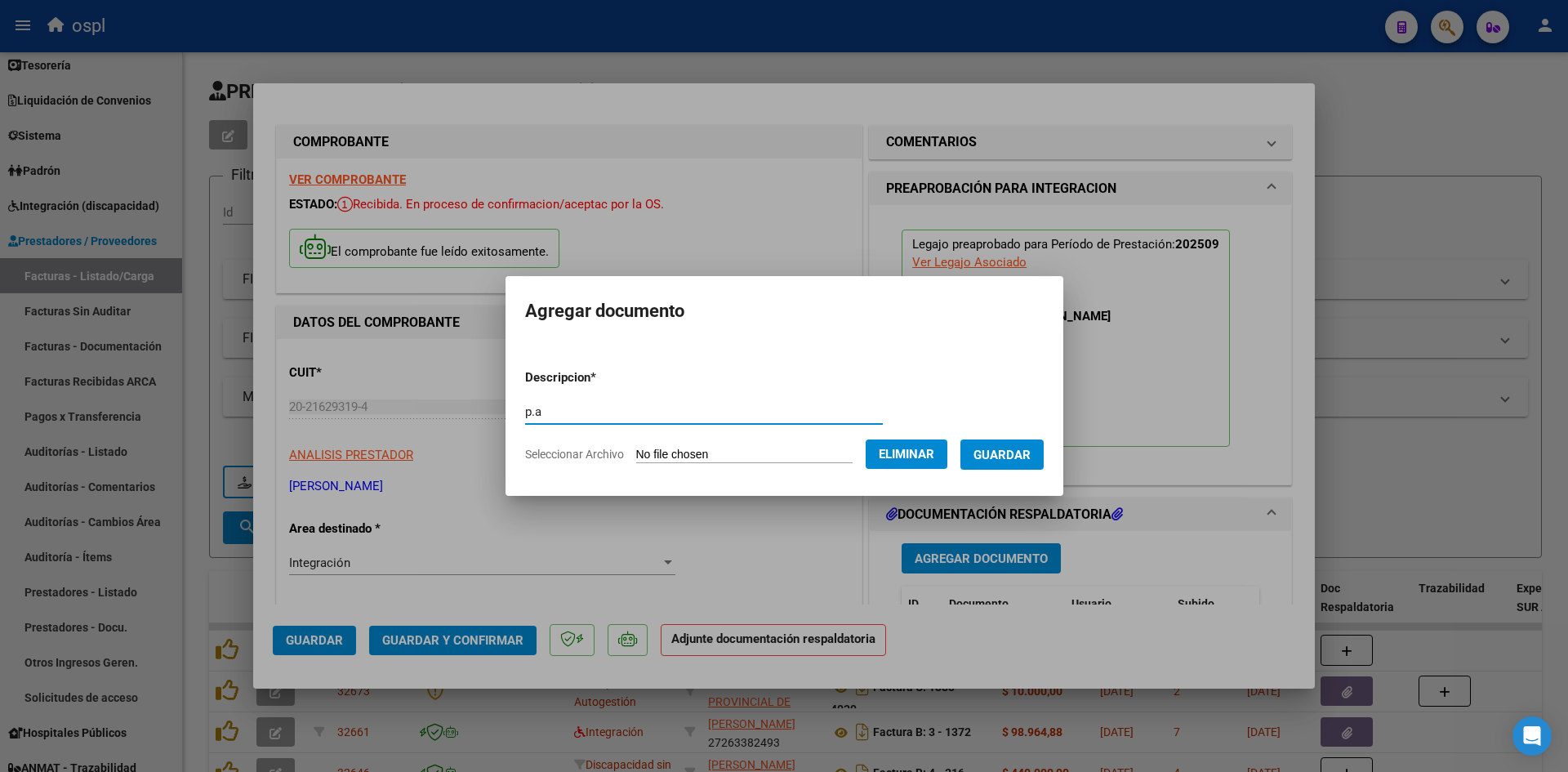
type input "p.a"
click at [996, 444] on button "Guardar" at bounding box center [1002, 454] width 83 height 30
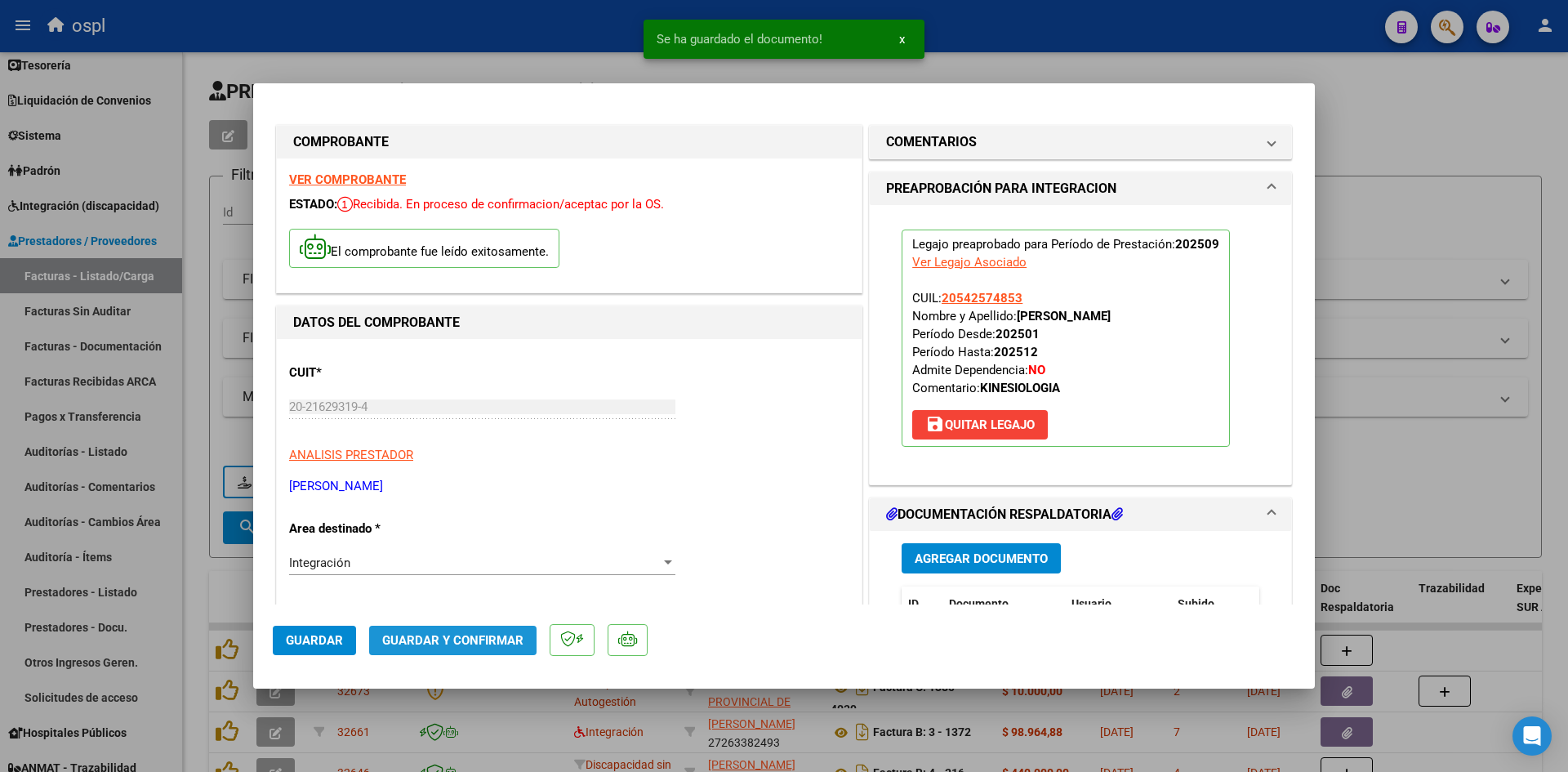
click at [482, 647] on span "Guardar y Confirmar" at bounding box center [453, 641] width 141 height 15
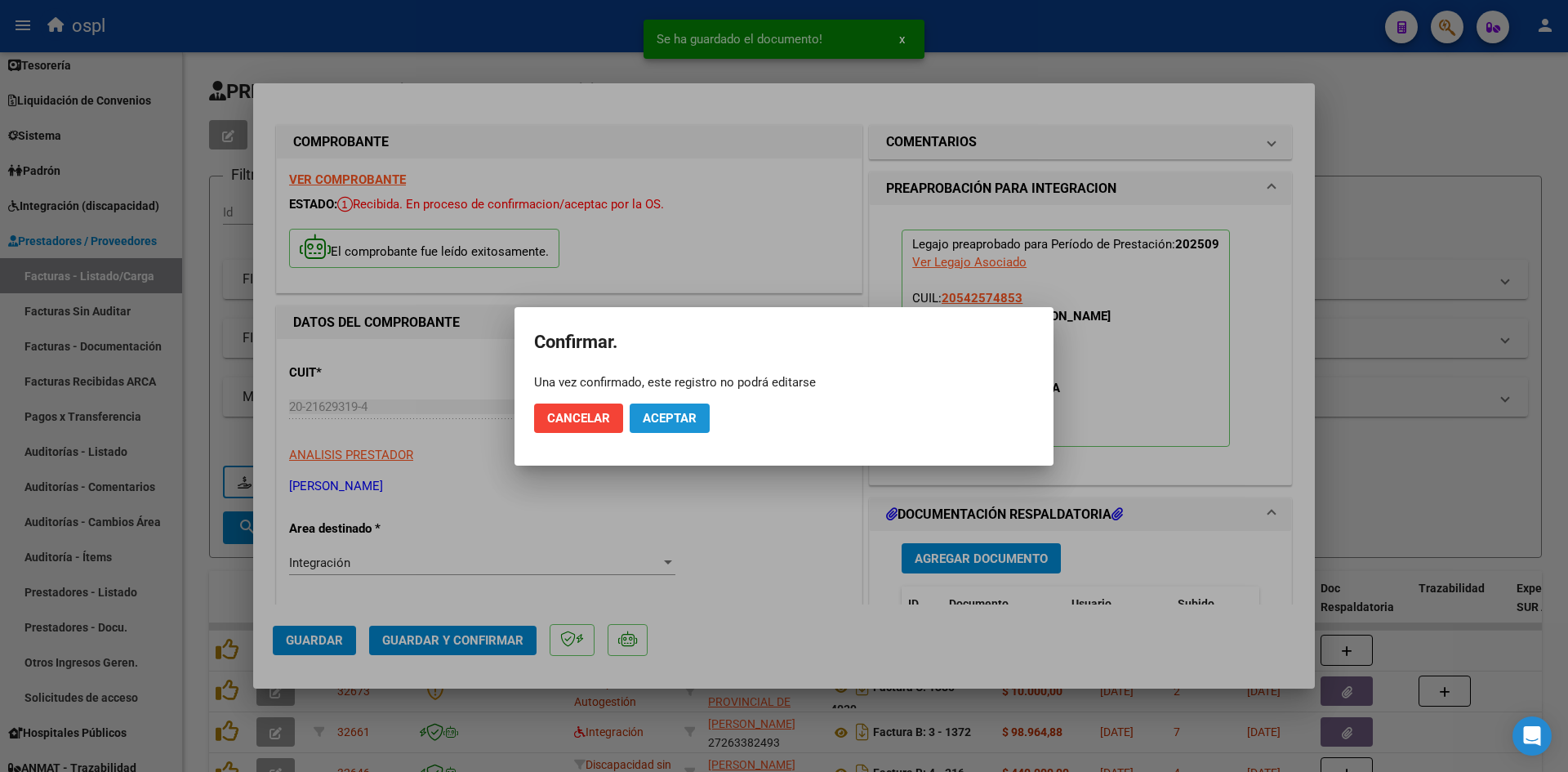
click at [662, 413] on span "Aceptar" at bounding box center [669, 418] width 54 height 15
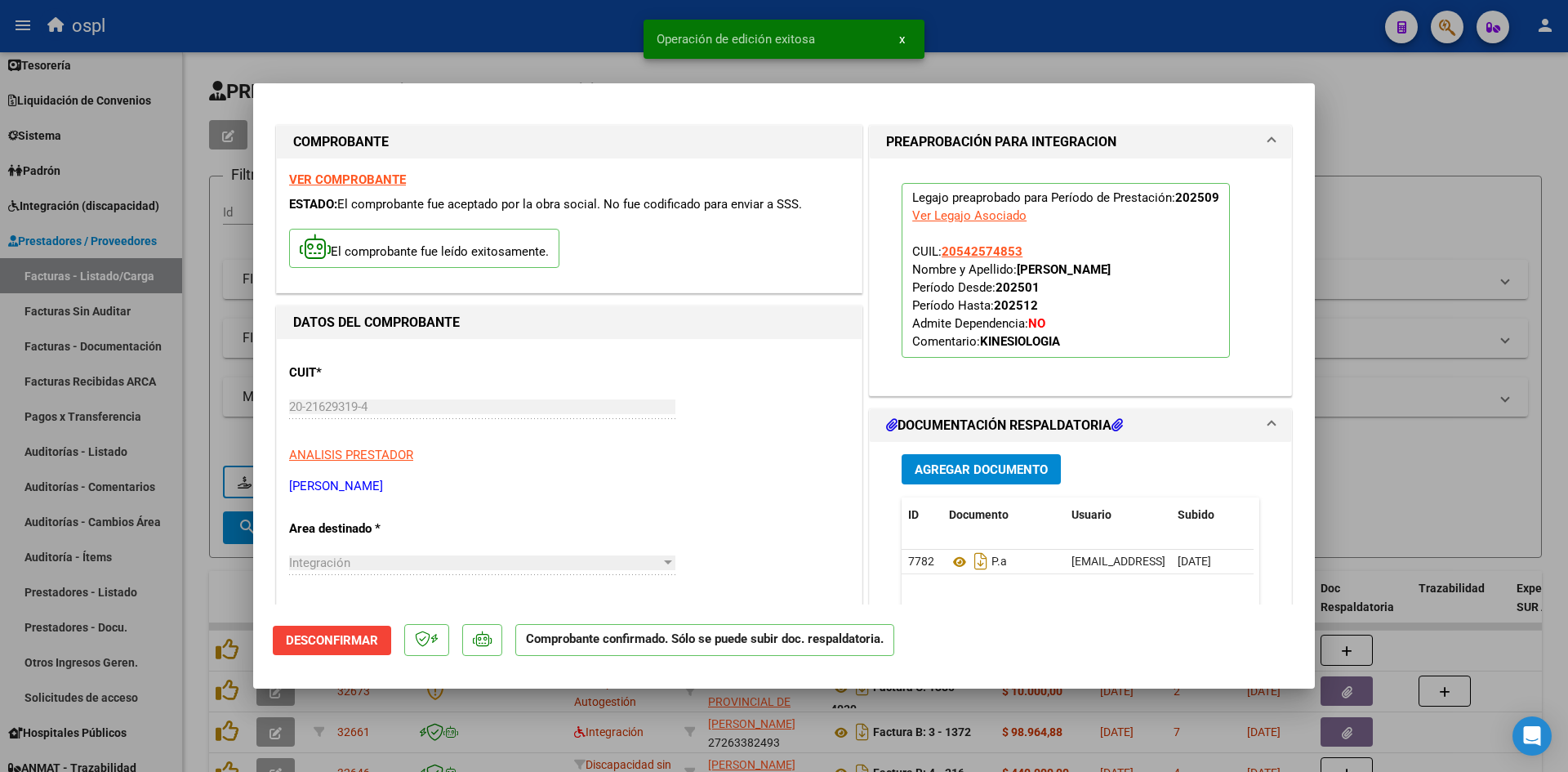
click at [1358, 211] on div at bounding box center [784, 386] width 1568 height 772
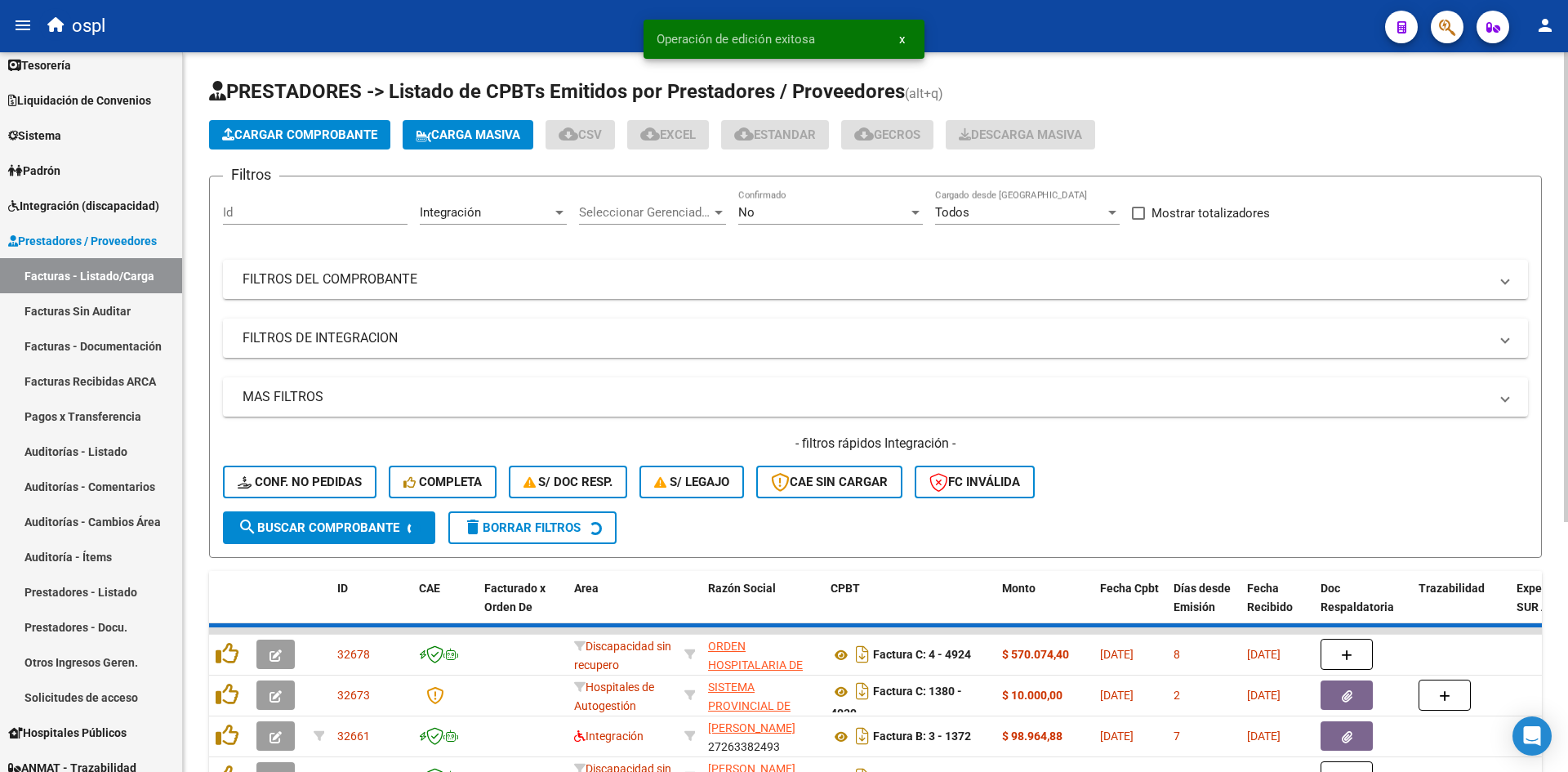
click at [320, 137] on span "Cargar Comprobante" at bounding box center [300, 135] width 155 height 15
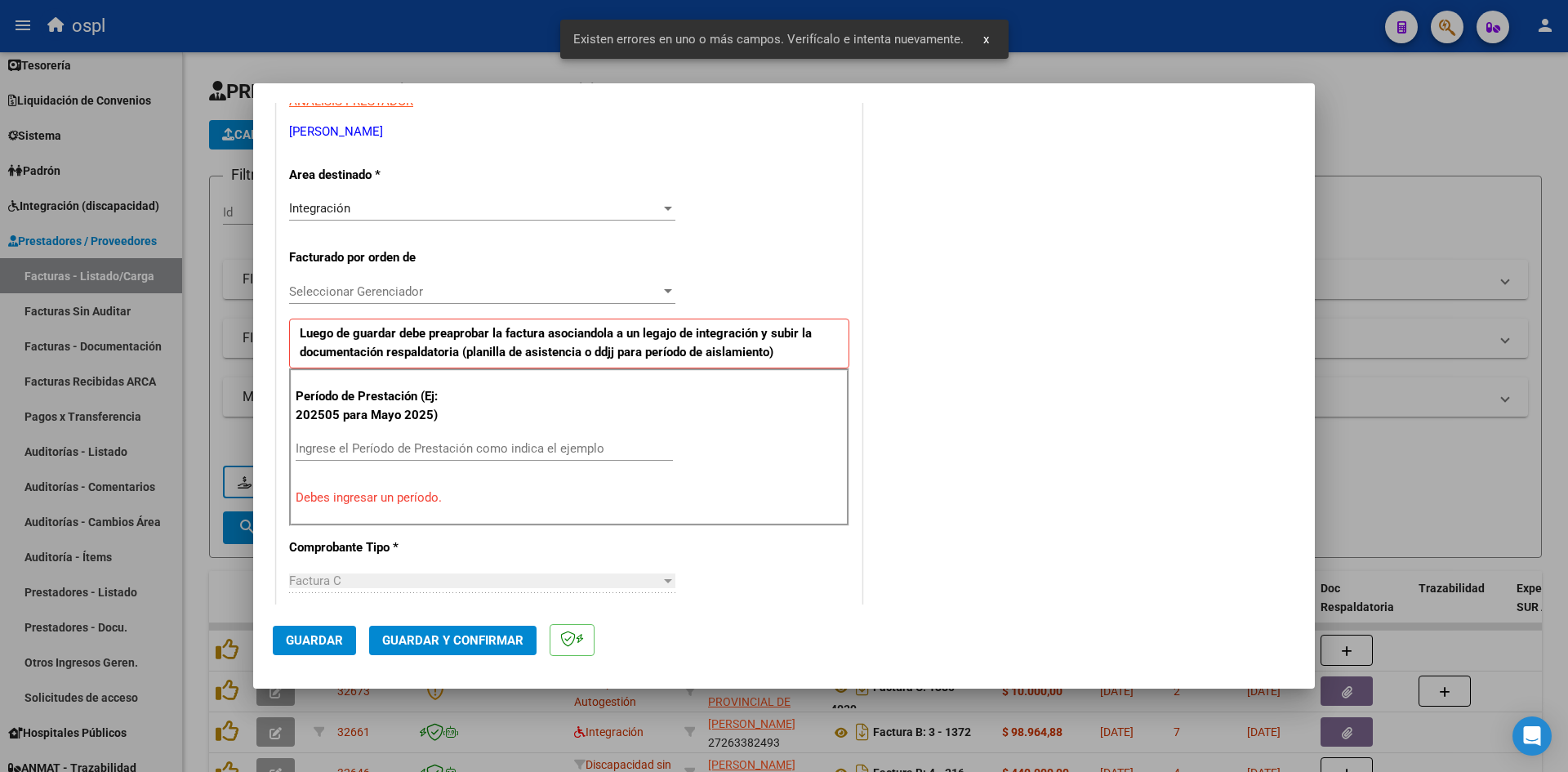
scroll to position [370, 0]
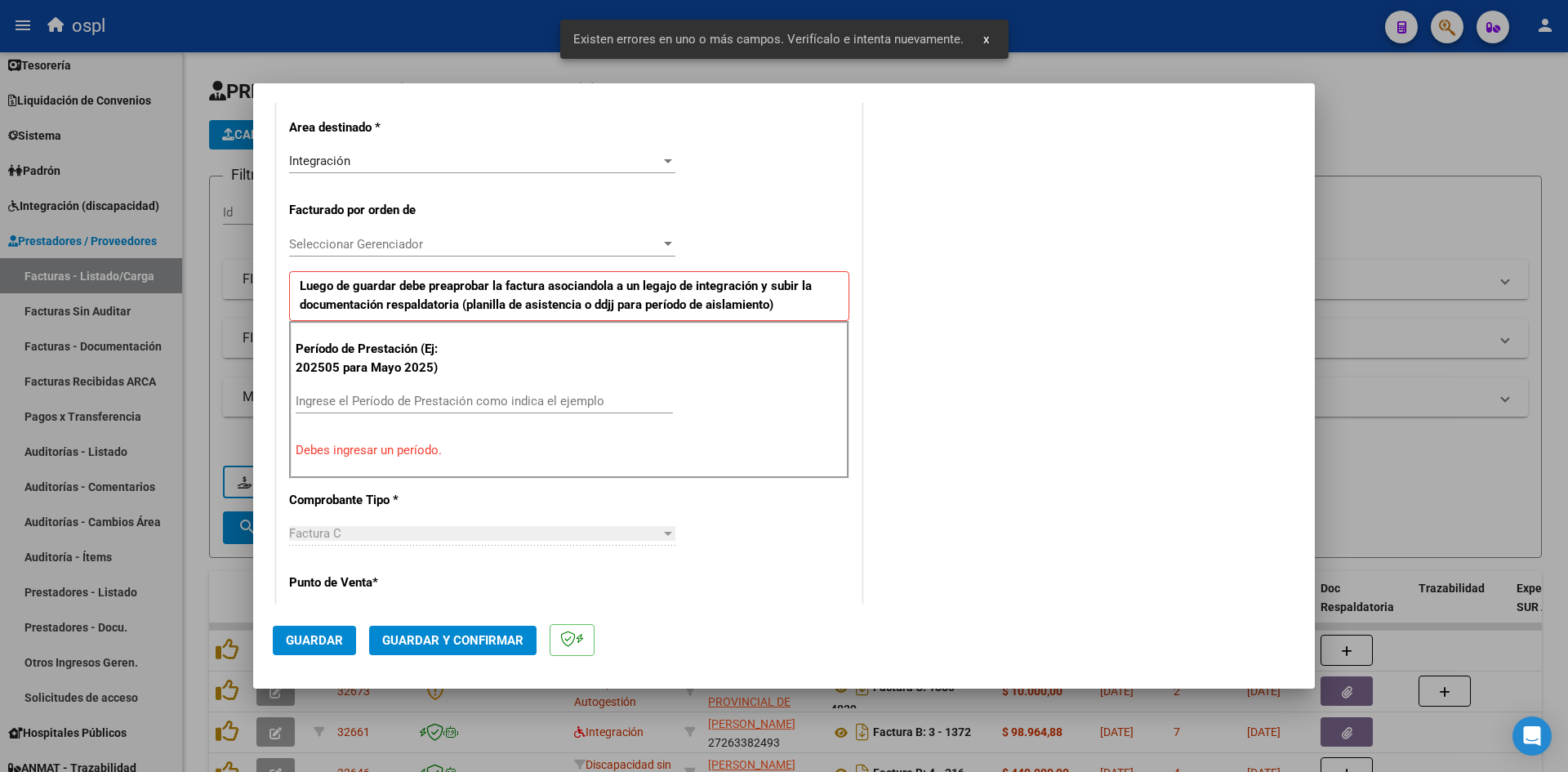
drag, startPoint x: 442, startPoint y: 393, endPoint x: 467, endPoint y: 385, distance: 26.2
click at [442, 394] on div "Ingrese el Período de Prestación como indica el ejemplo" at bounding box center [484, 401] width 378 height 25
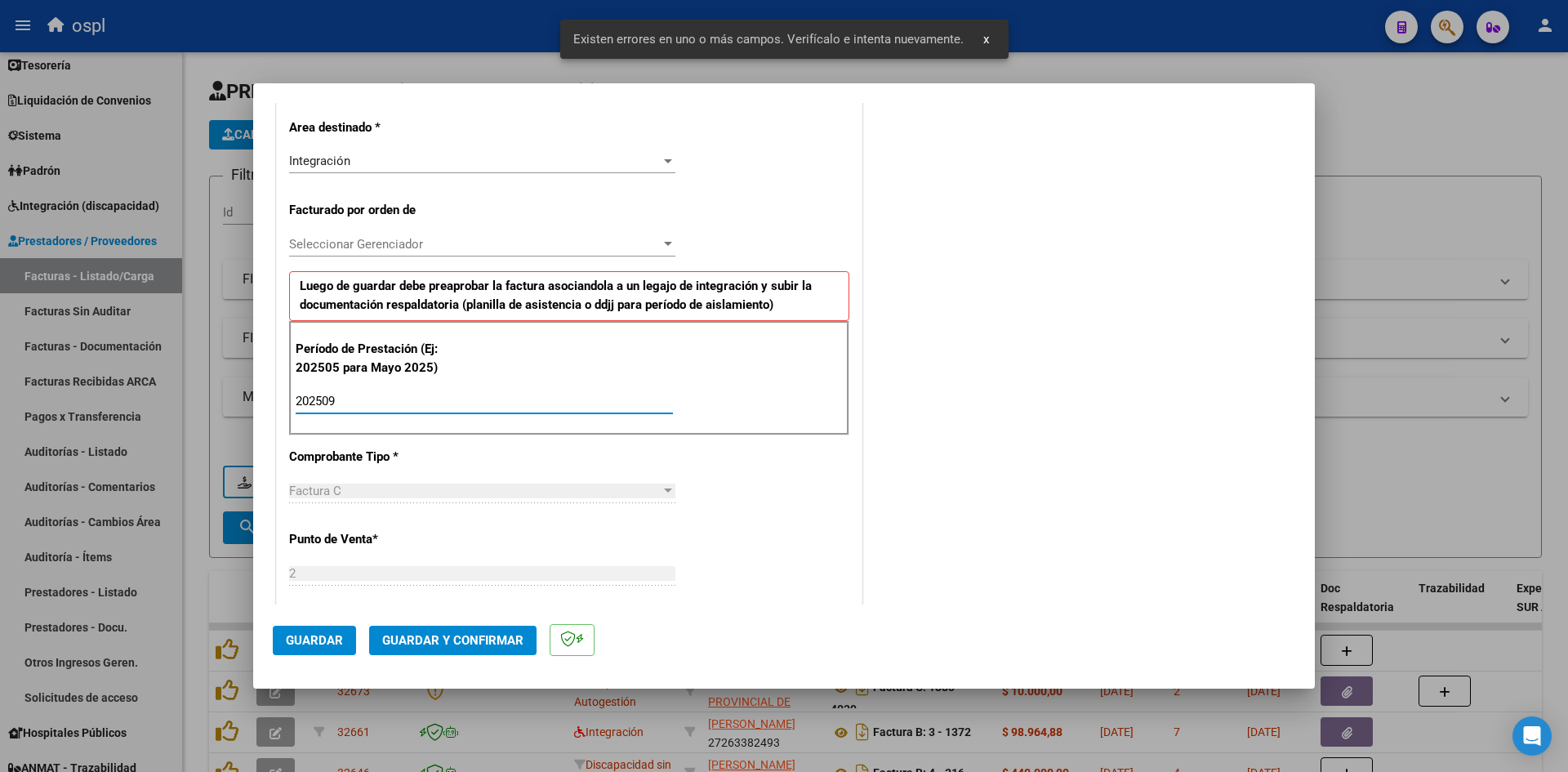
type input "202509"
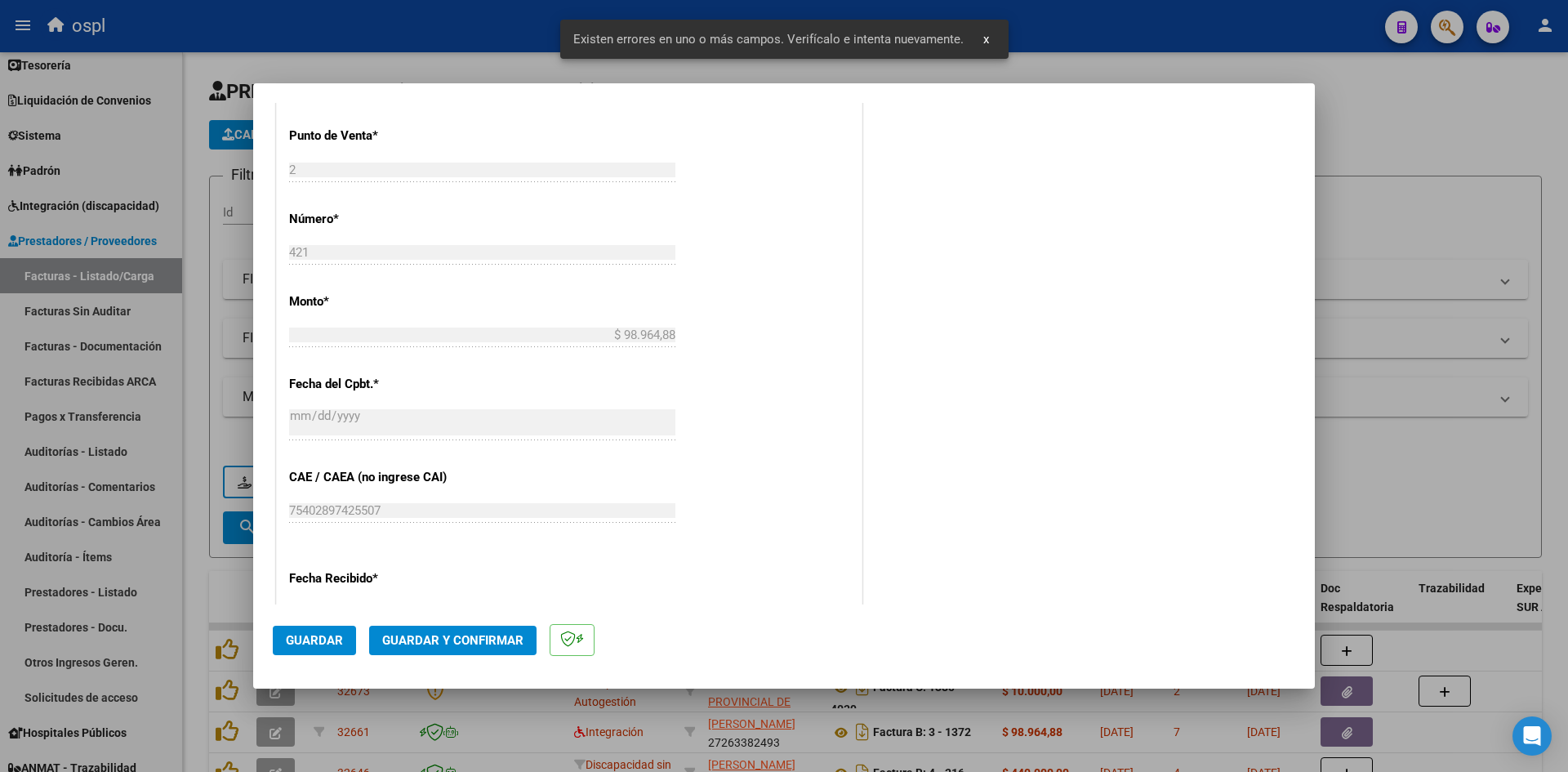
scroll to position [942, 0]
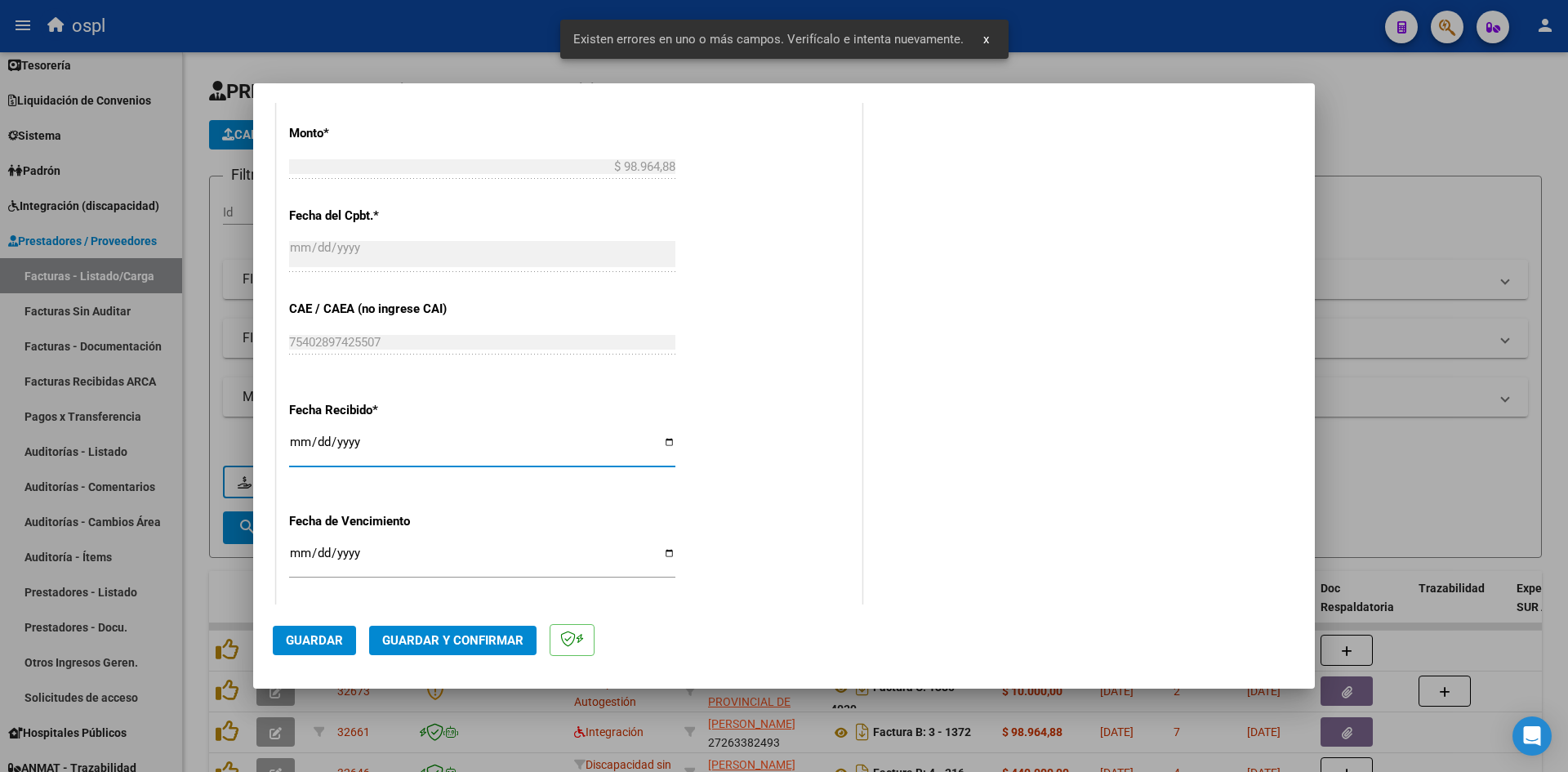
click at [303, 455] on input "[DATE]" at bounding box center [481, 447] width 386 height 26
type input "[DATE]"
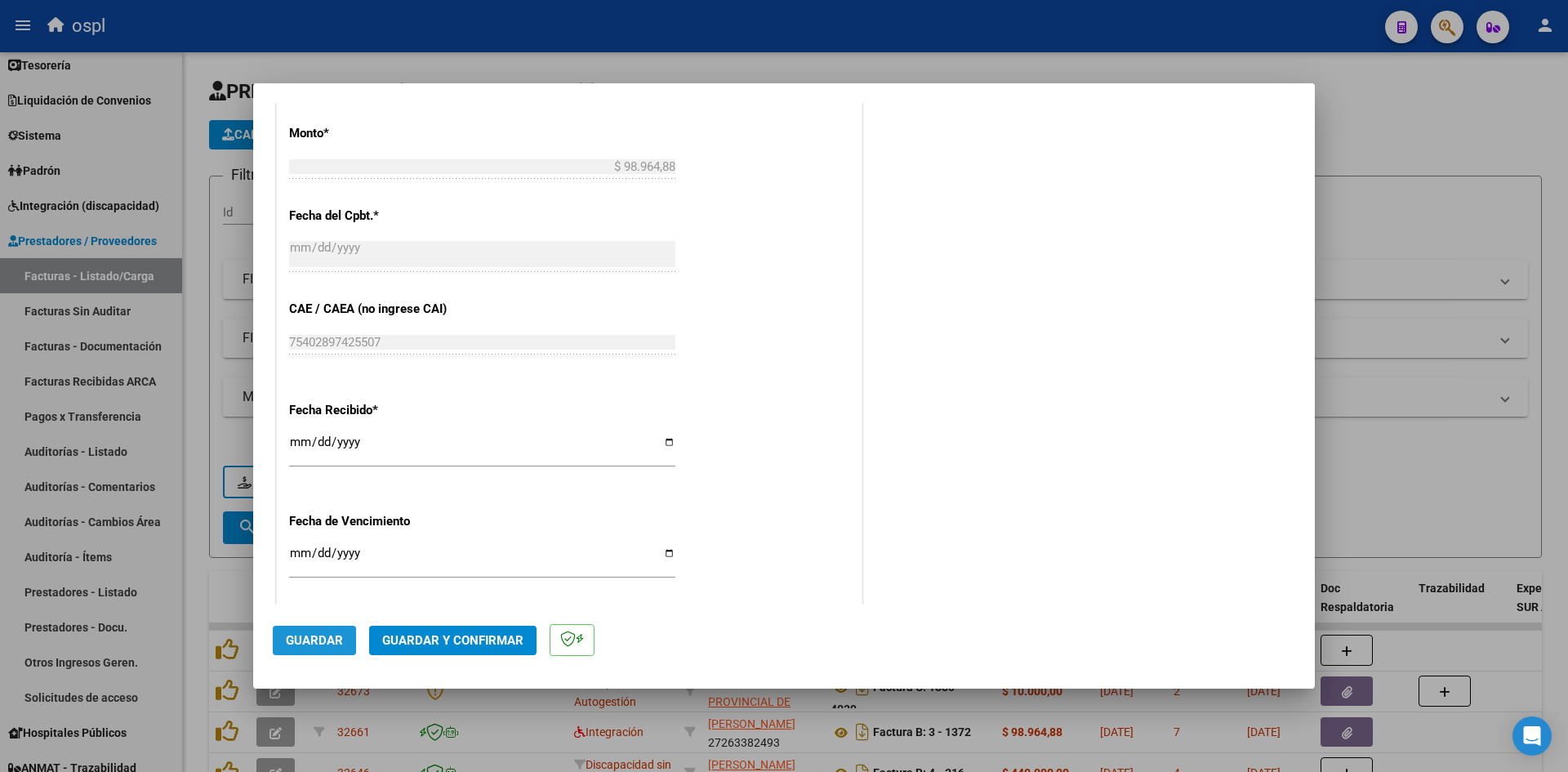
click at [318, 638] on span "Guardar" at bounding box center [314, 641] width 57 height 15
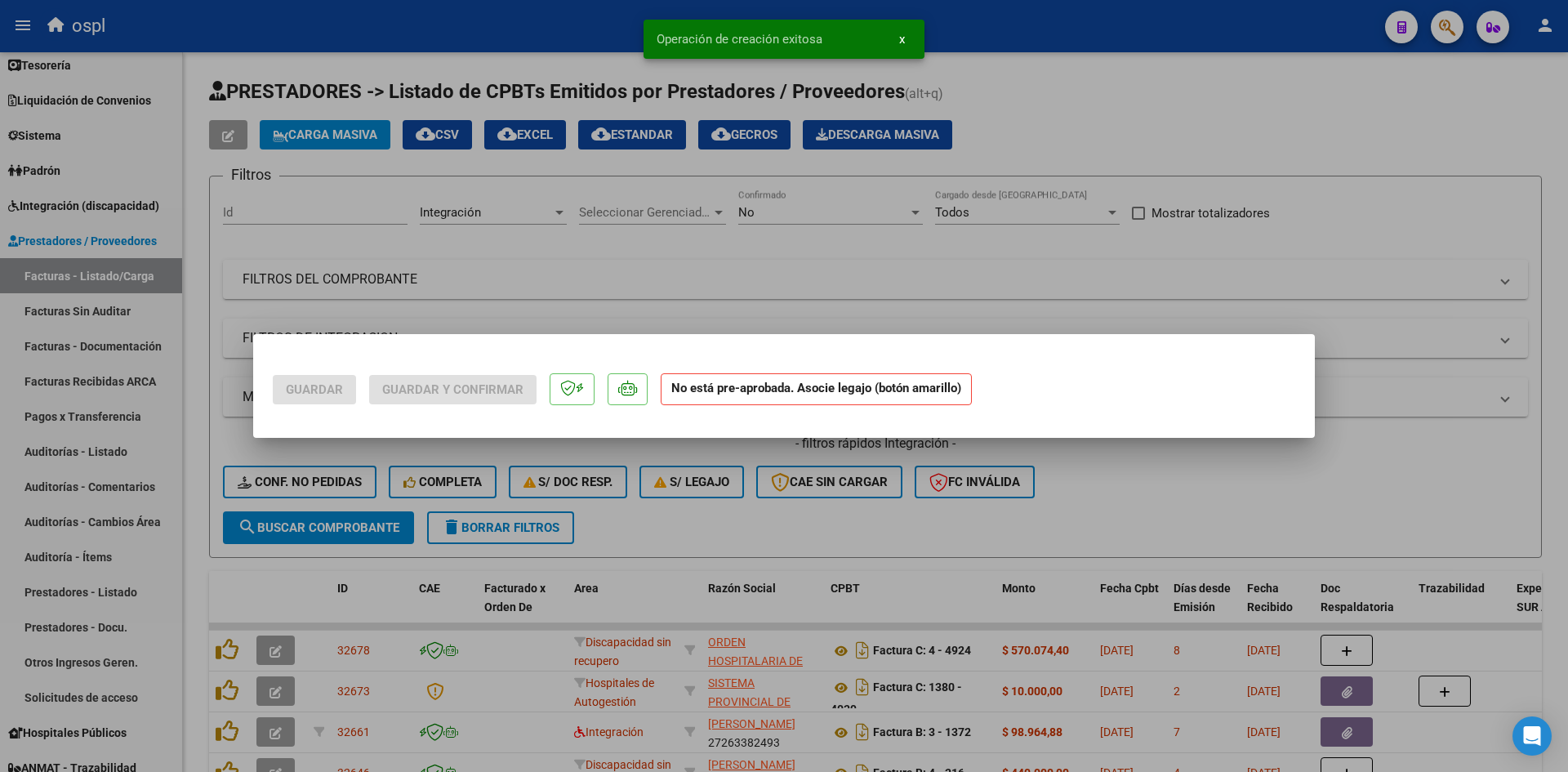
scroll to position [0, 0]
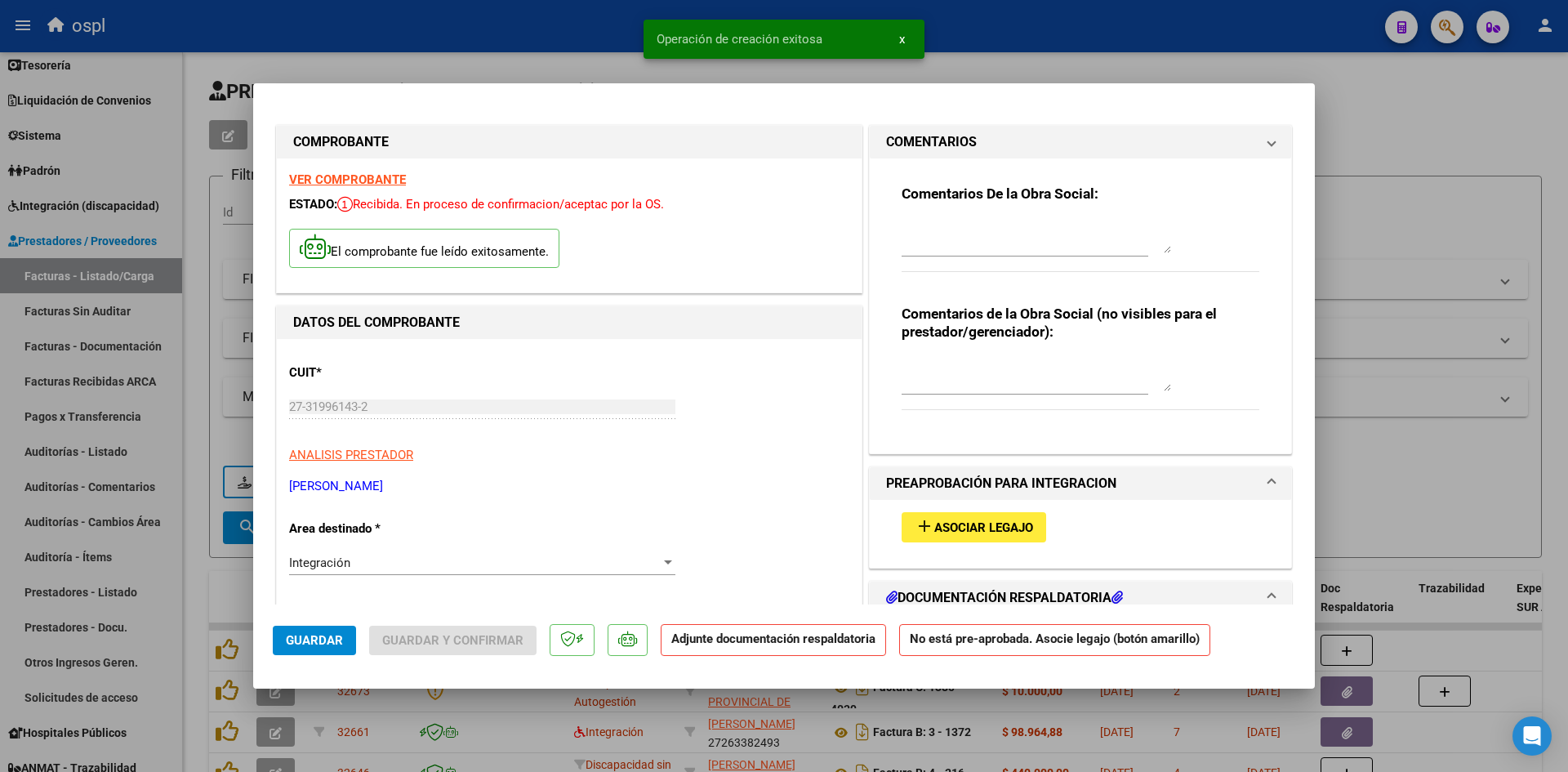
click at [1006, 520] on span "Asociar Legajo" at bounding box center [984, 528] width 99 height 15
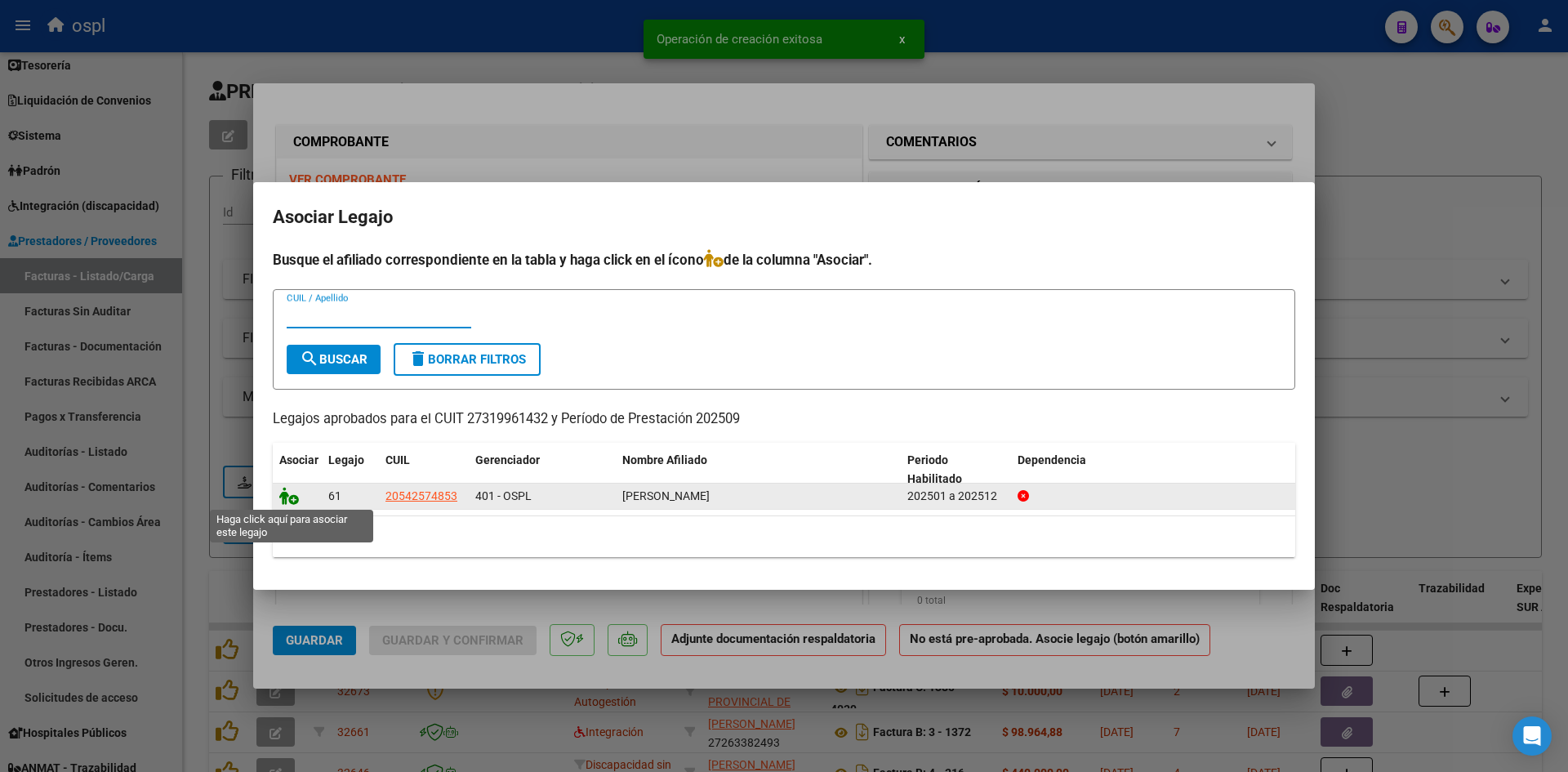
click at [293, 501] on icon at bounding box center [290, 496] width 20 height 18
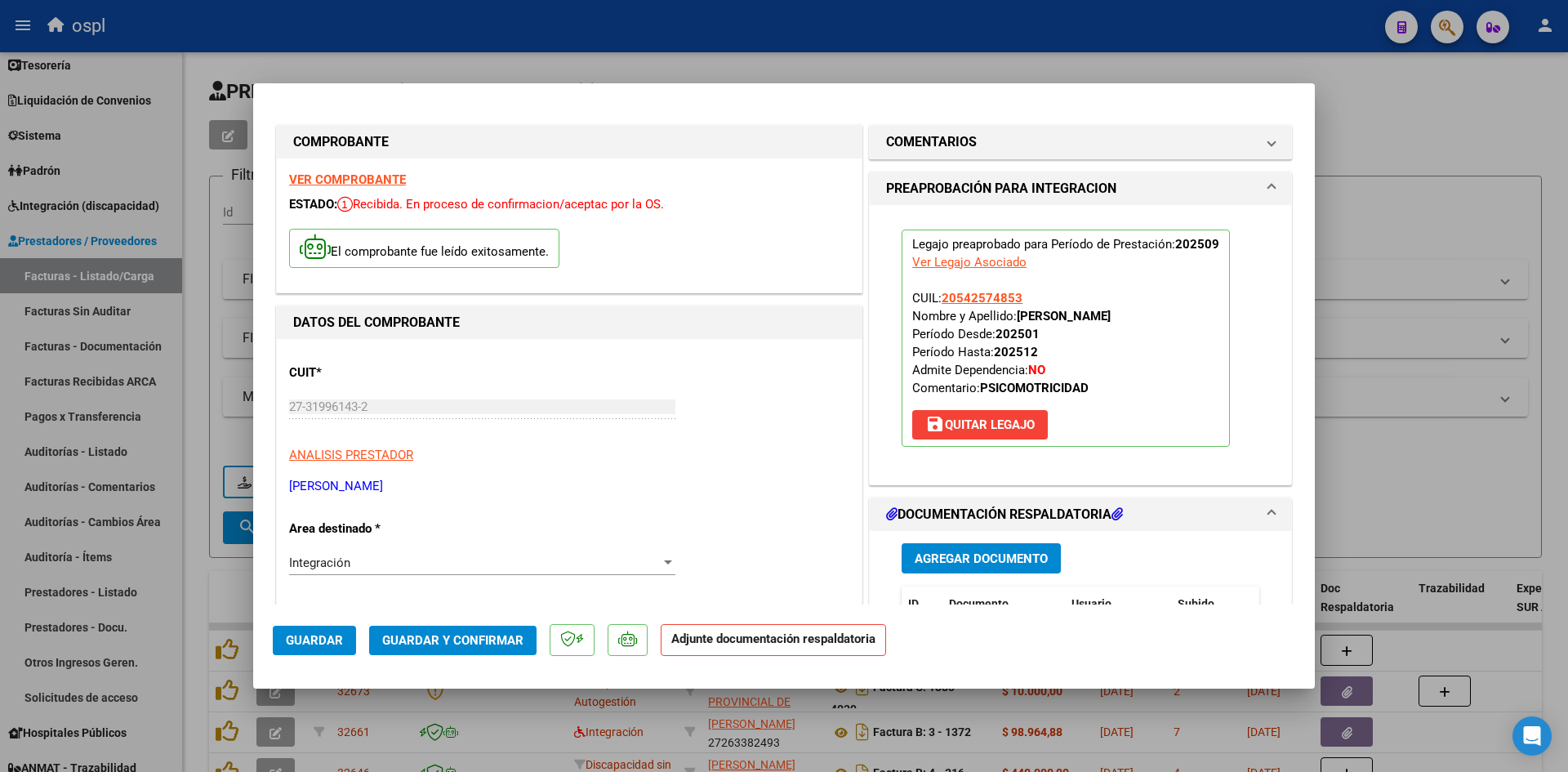
click at [999, 538] on div "Agregar Documento ID Documento Usuario Subido Acción No data to display 0 total…" at bounding box center [1081, 694] width 383 height 326
click at [999, 552] on span "Agregar Documento" at bounding box center [981, 559] width 133 height 15
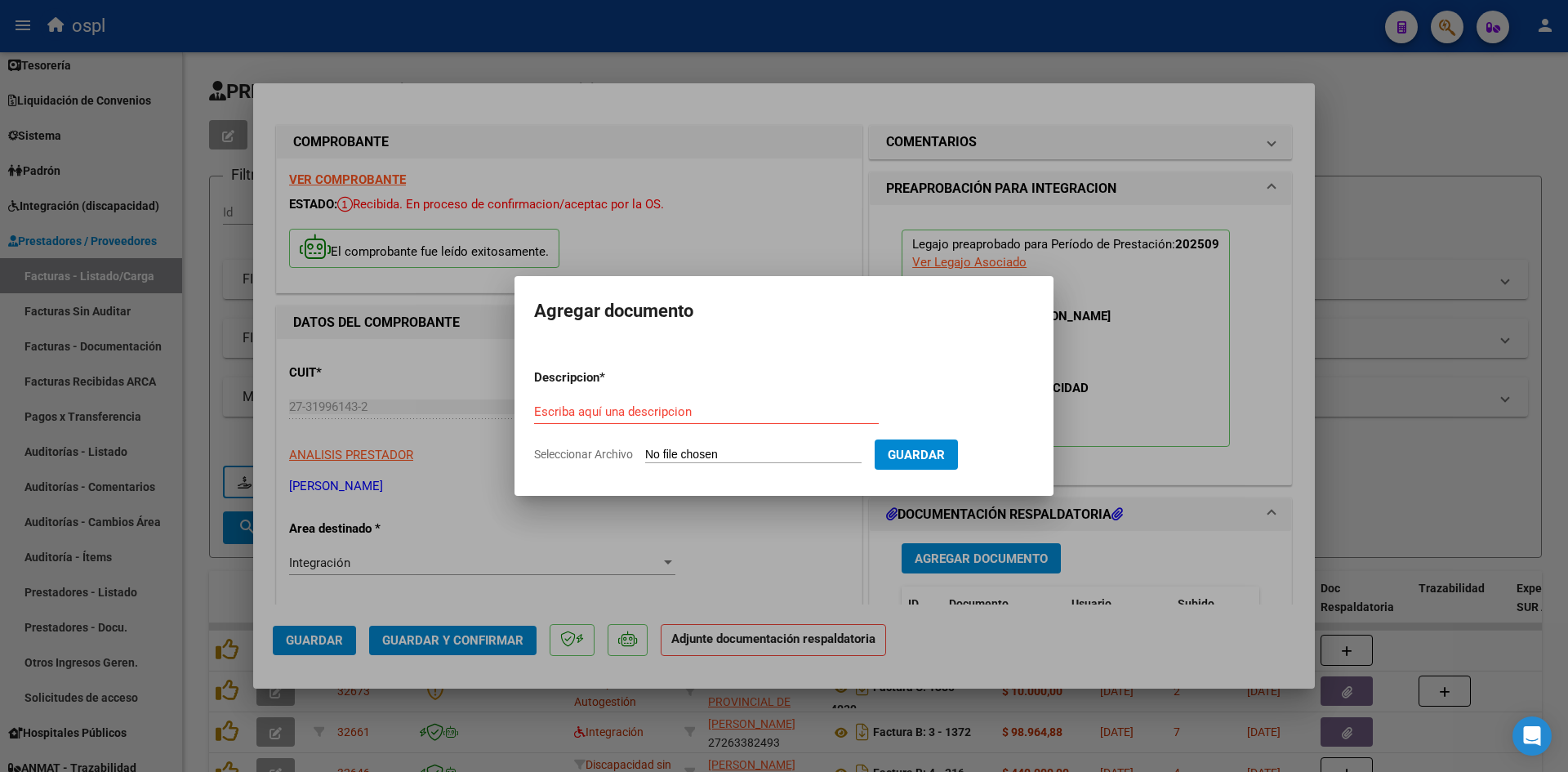
type input "C:\fakepath\asistencia septiembre [PERSON_NAME] psm.pdf"
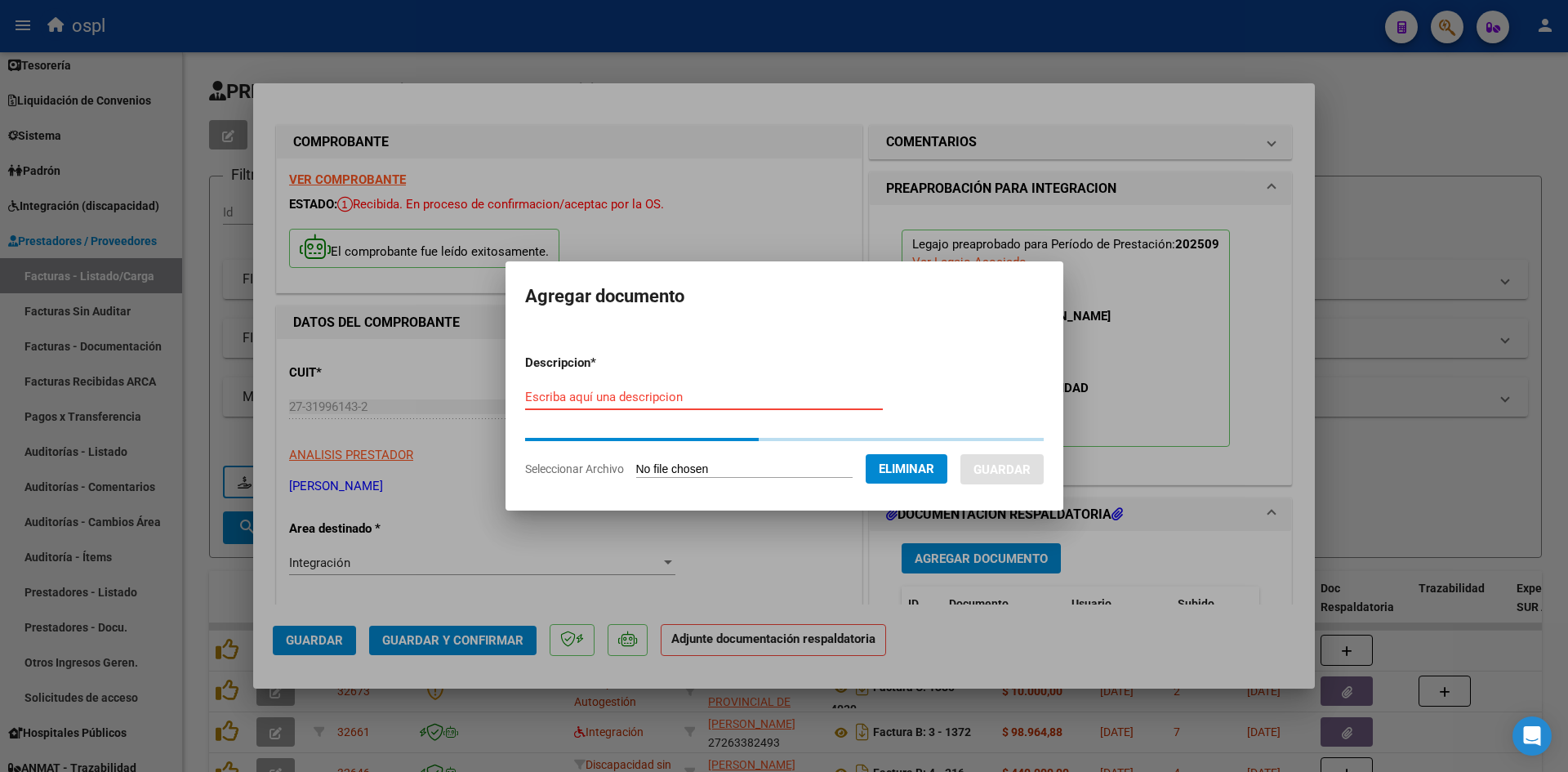
click at [782, 394] on input "Escriba aquí una descripcion" at bounding box center [704, 397] width 358 height 15
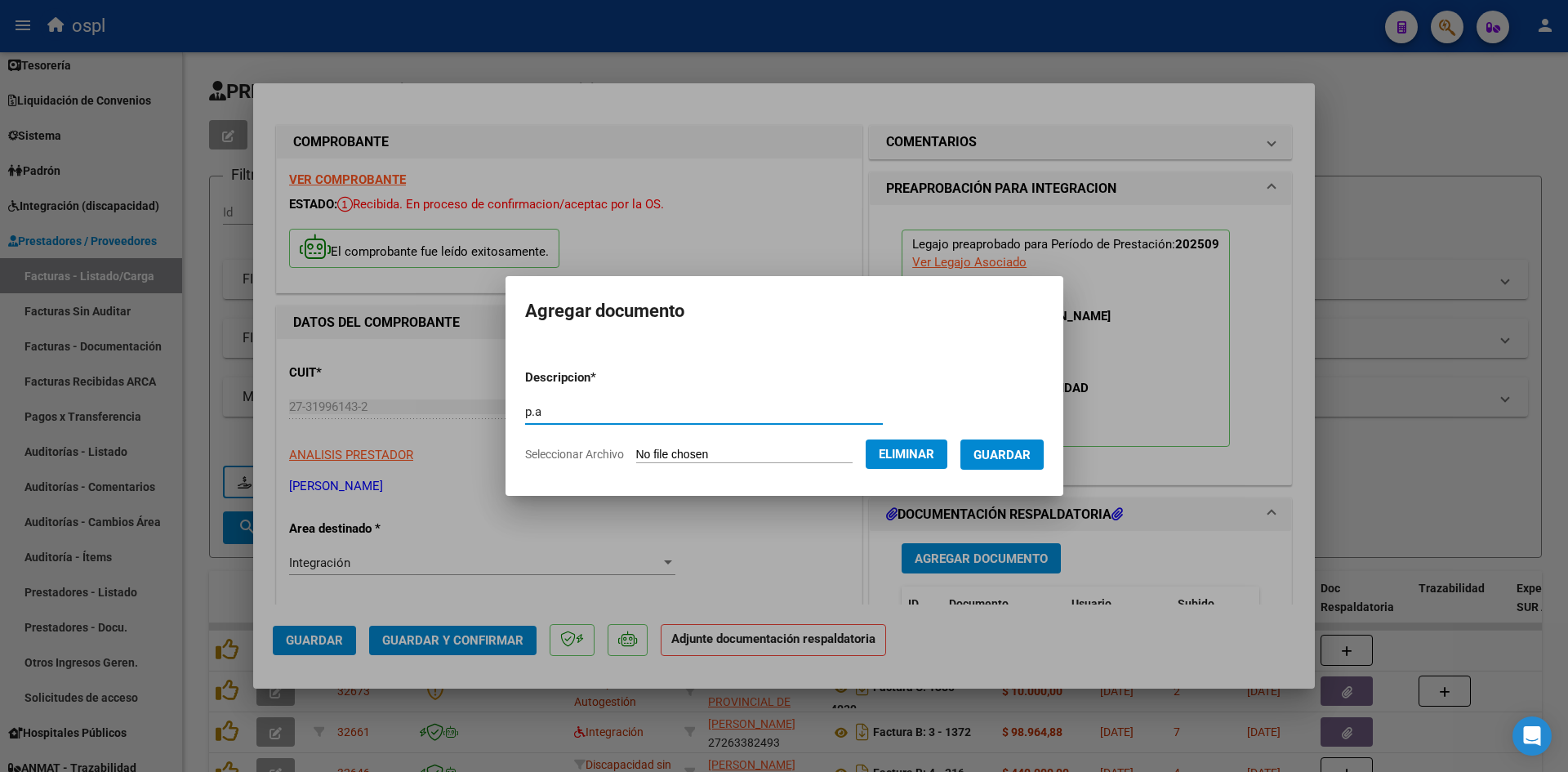
type input "p.a"
click at [1031, 451] on span "Guardar" at bounding box center [1002, 455] width 57 height 15
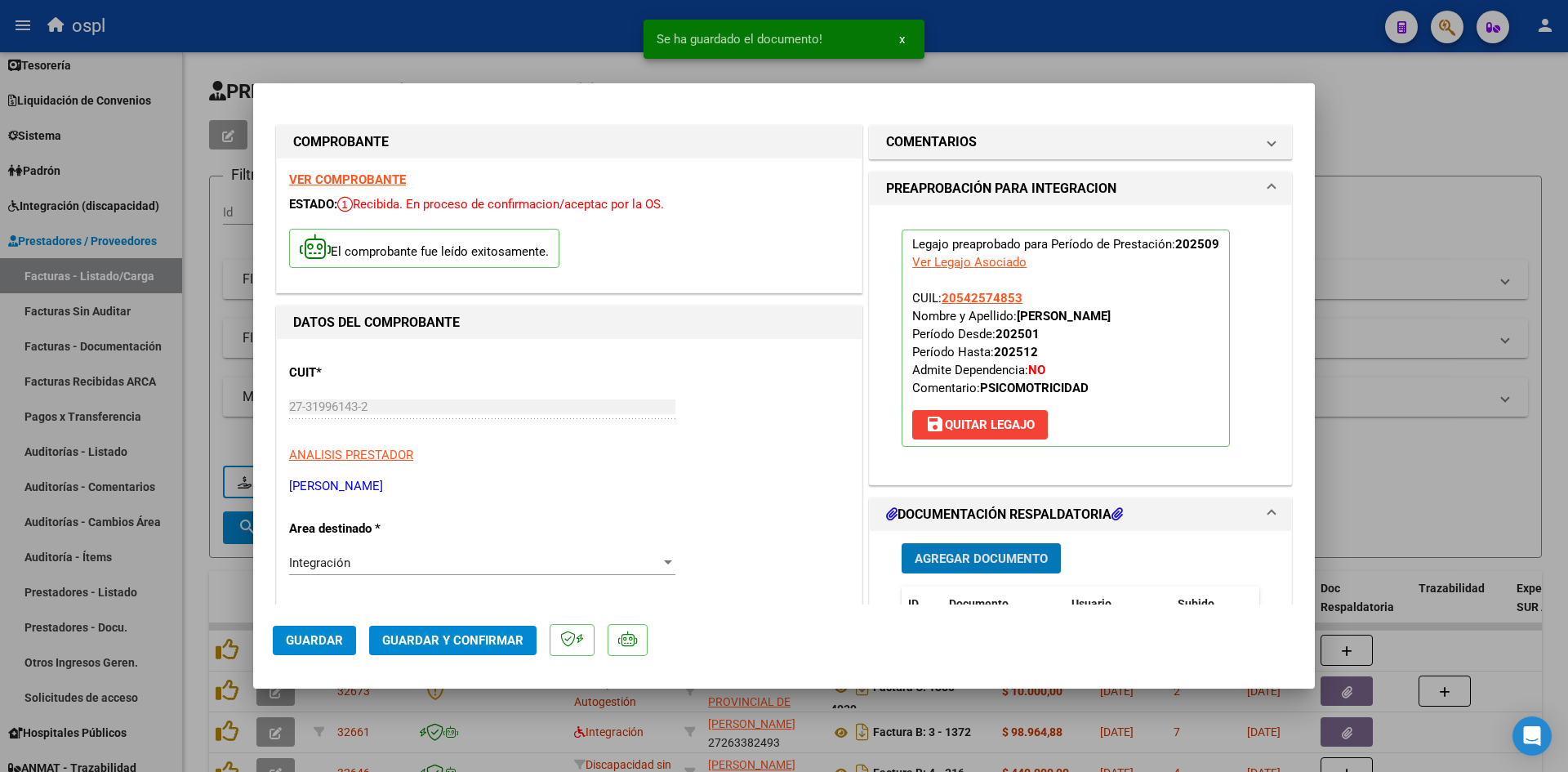
click at [483, 641] on span "Guardar y Confirmar" at bounding box center [453, 641] width 141 height 15
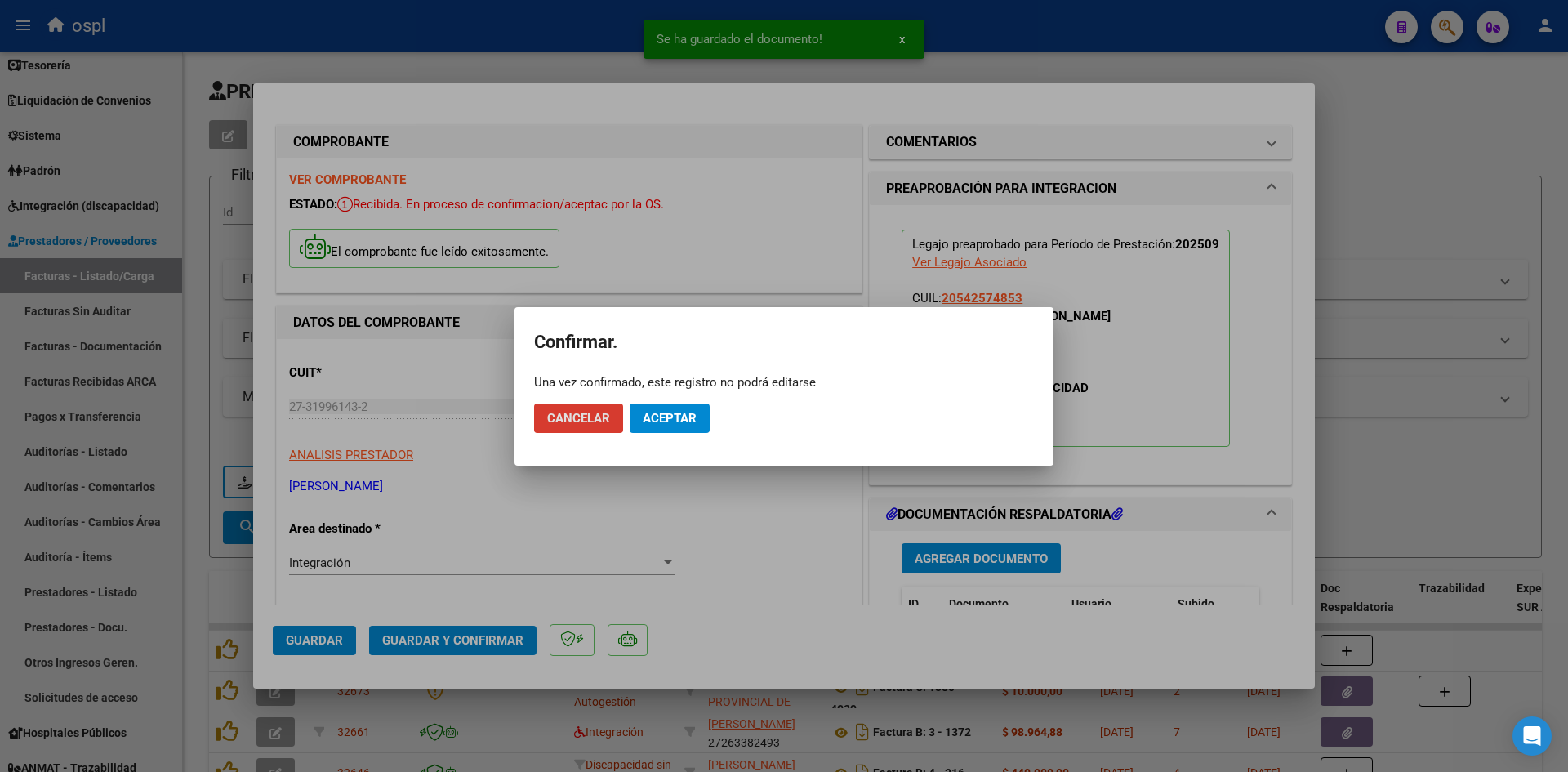
click at [667, 423] on span "Aceptar" at bounding box center [669, 418] width 54 height 15
